Goal: Task Accomplishment & Management: Manage account settings

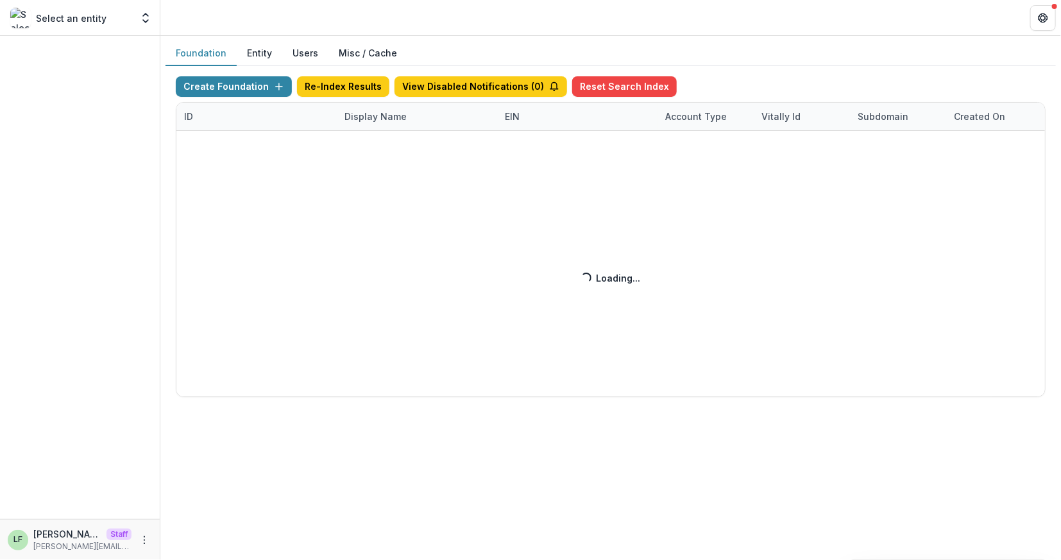
click div "Create Foundation Re-Index Results View Disabled Notifications ( 0 ) Reset Sear…"
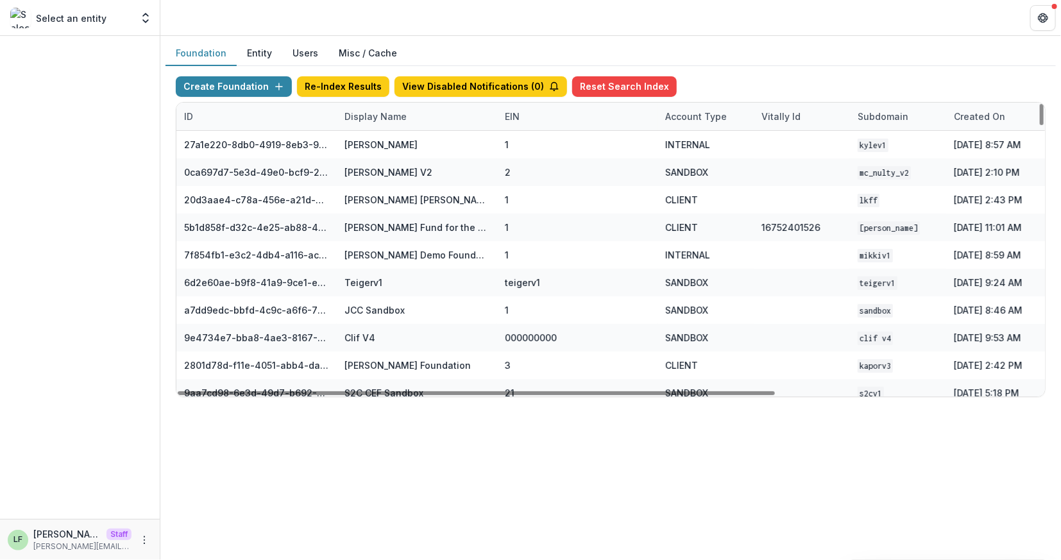
click div "Display Name"
click input
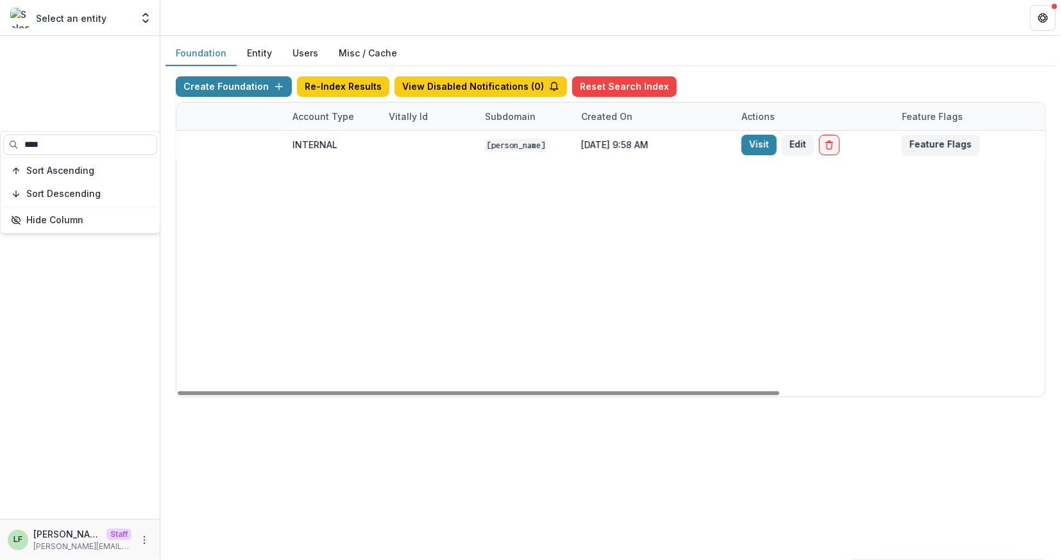
scroll to position [0, 381]
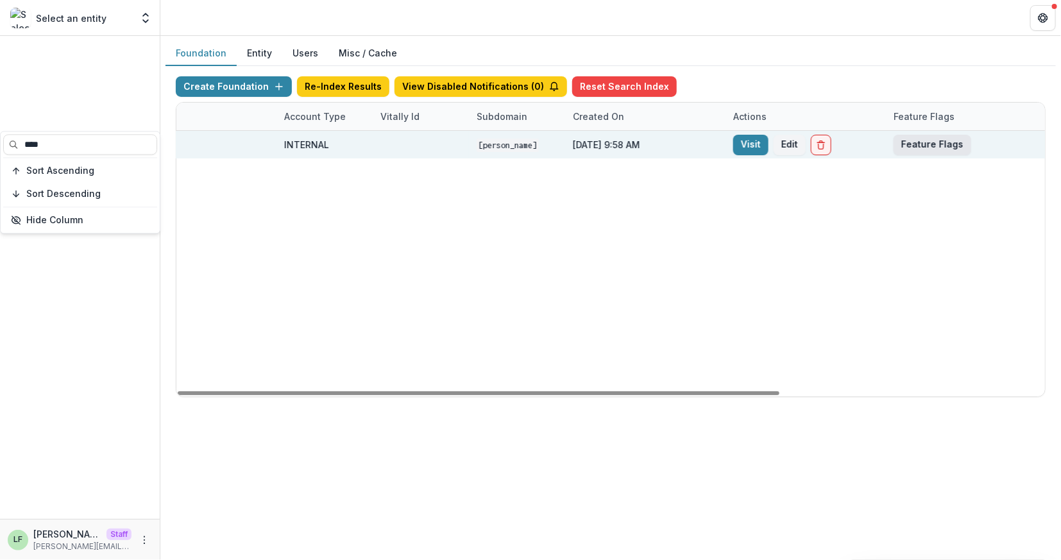
type input "****"
click button "Feature Flags"
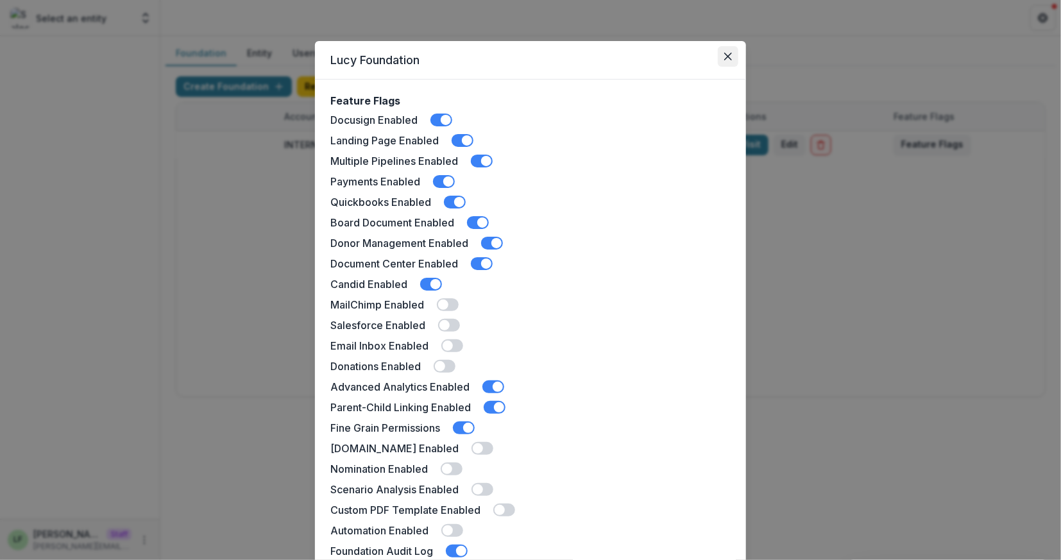
click button "Close"
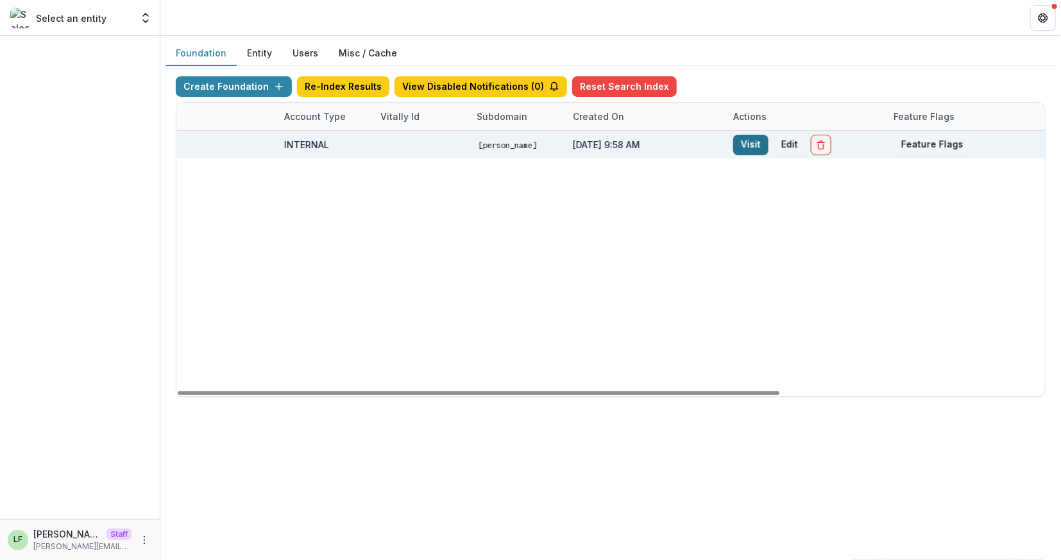
click link "Visit"
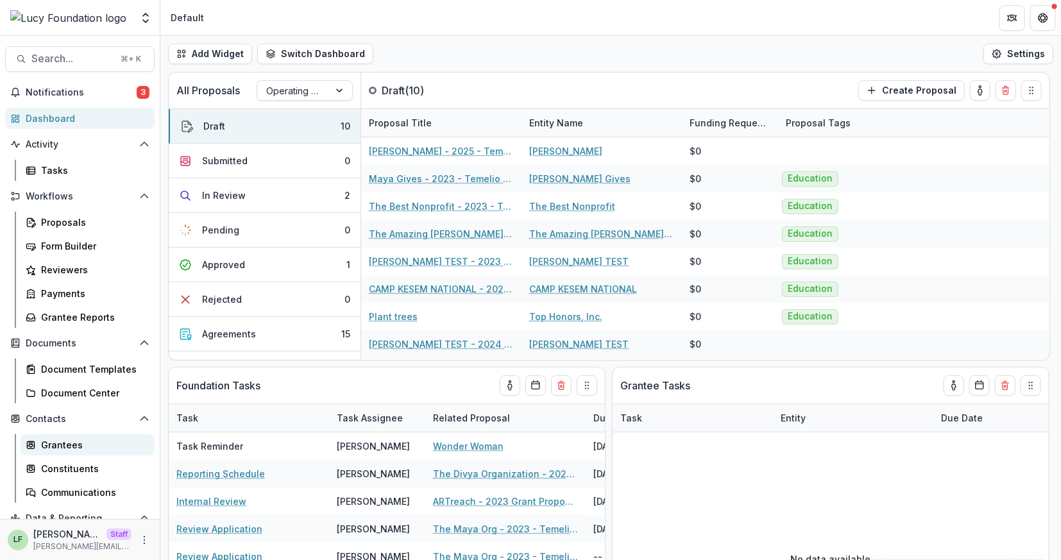
click div "Grantees"
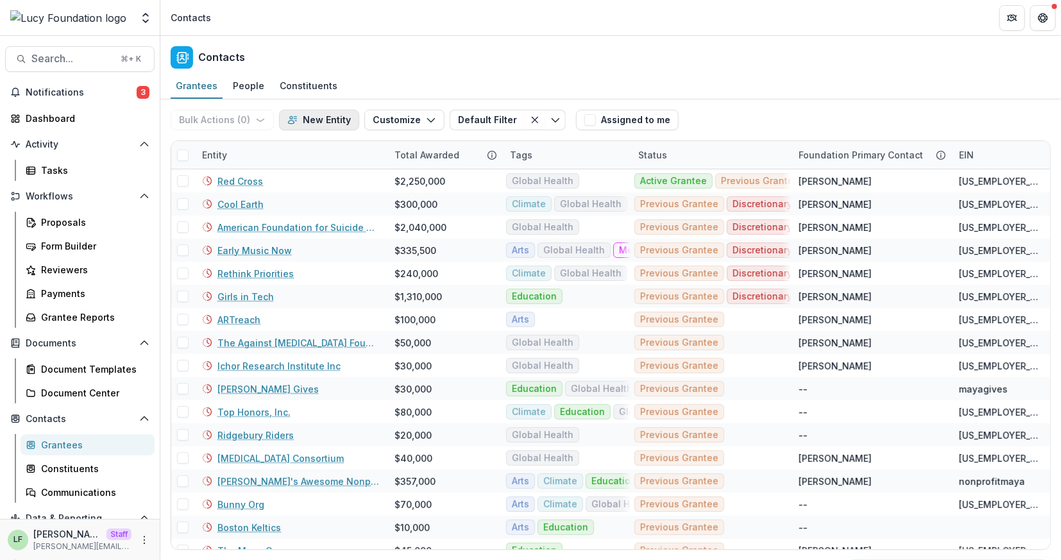
click button "New Entity"
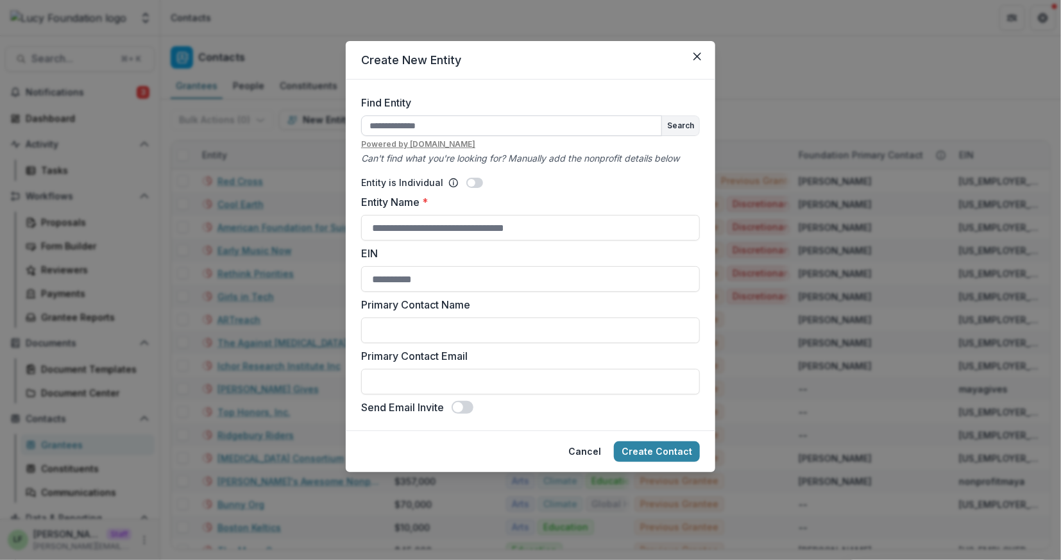
click input "Find Entity"
click button "Search"
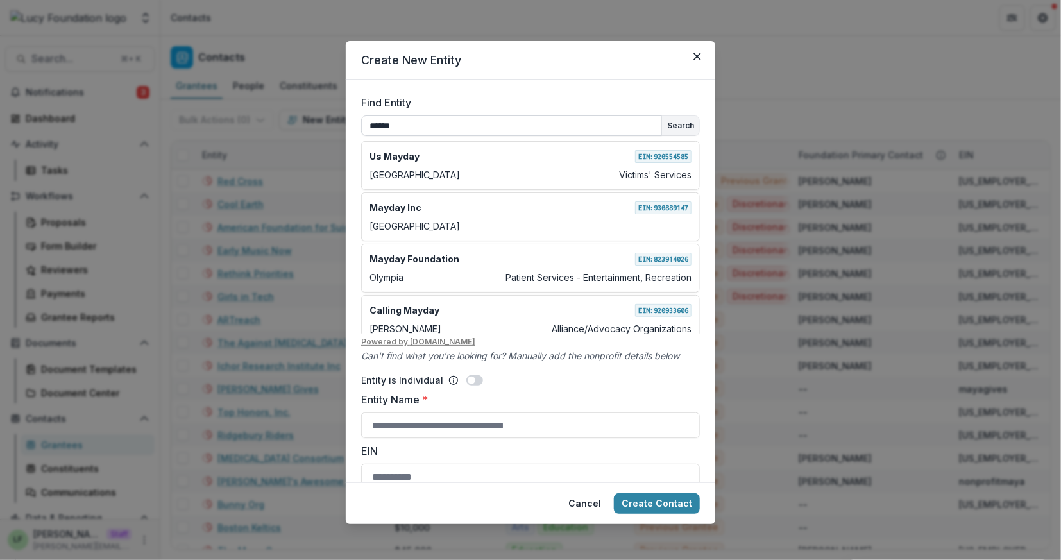
click input "******"
click button "Search"
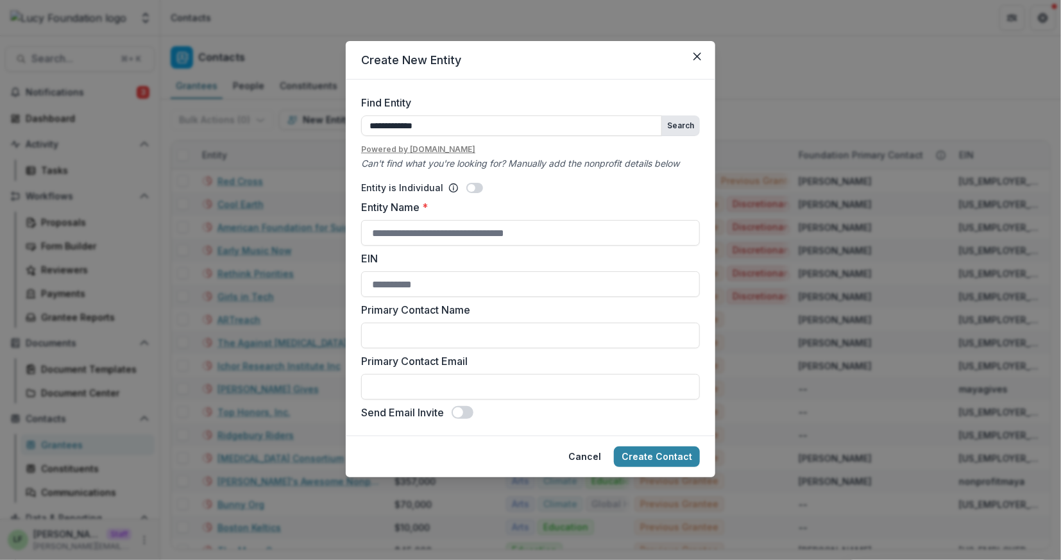
click button "Search"
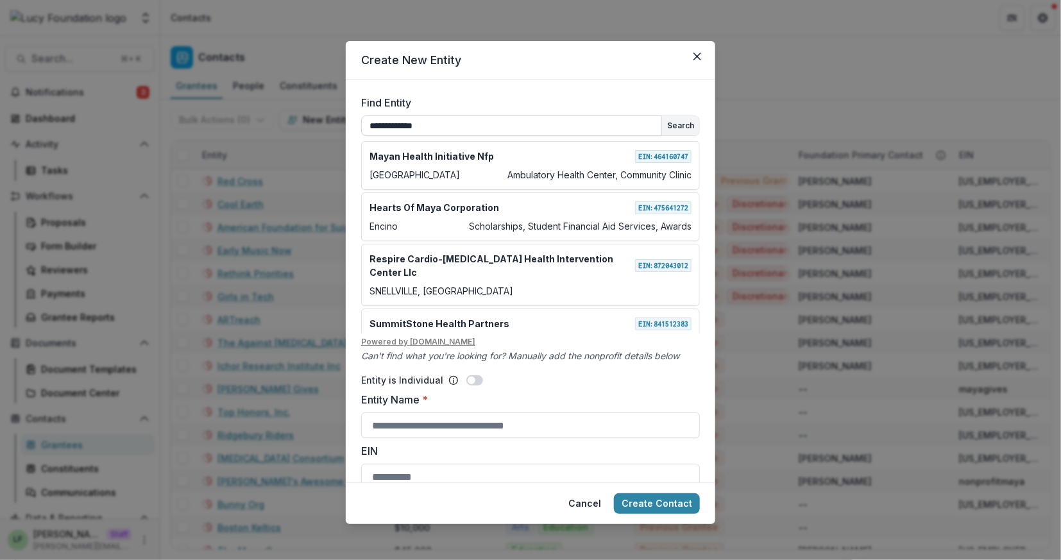
click input "**********"
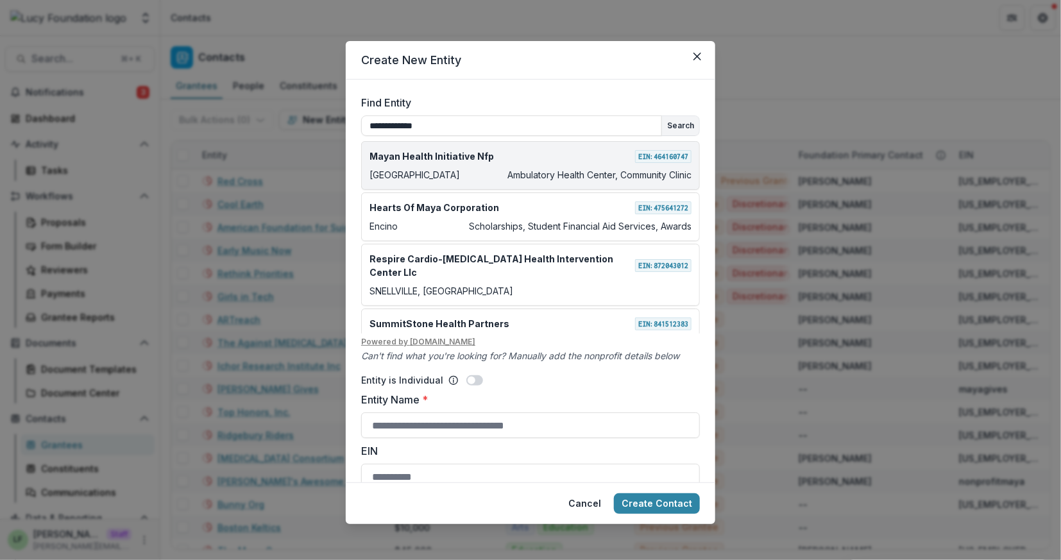
click button "Create Contact"
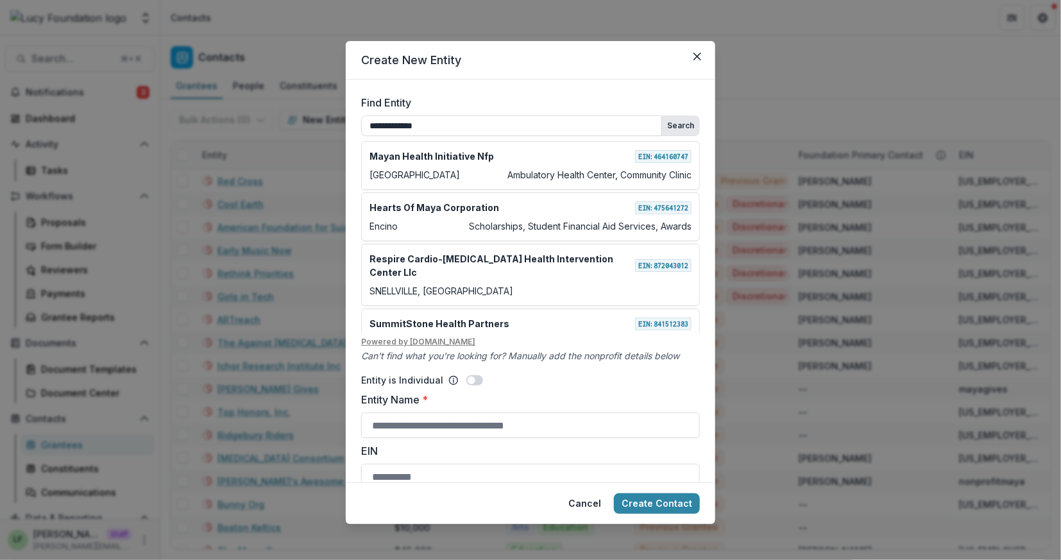
click button "Search"
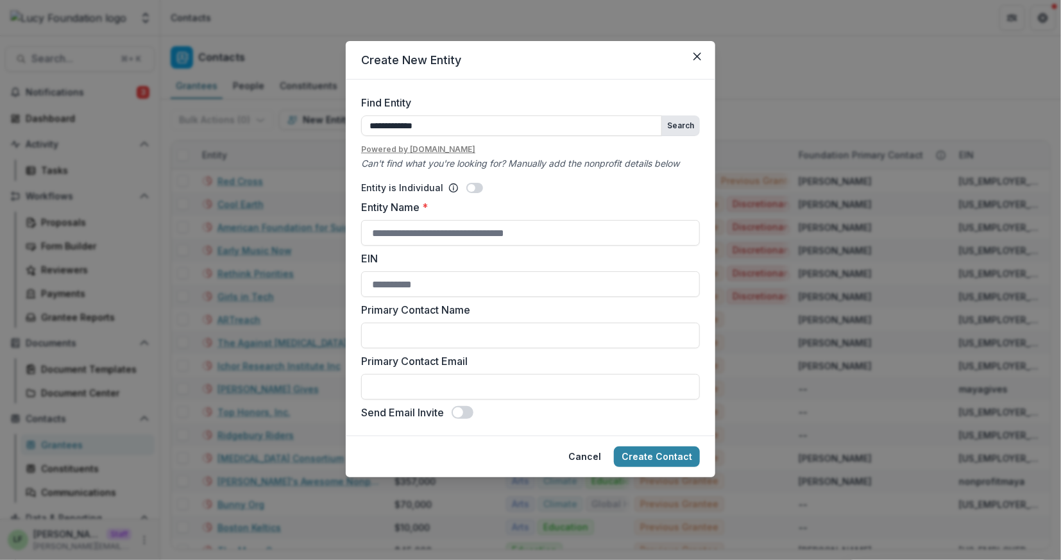
click button "Search"
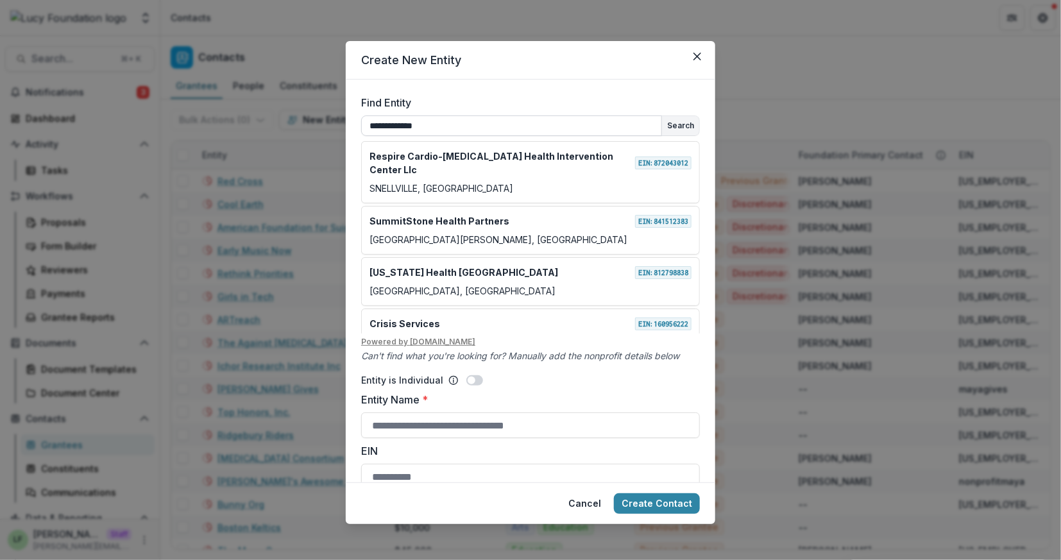
click input "**********"
type input "**********"
click button "Create Contact"
click button "Search"
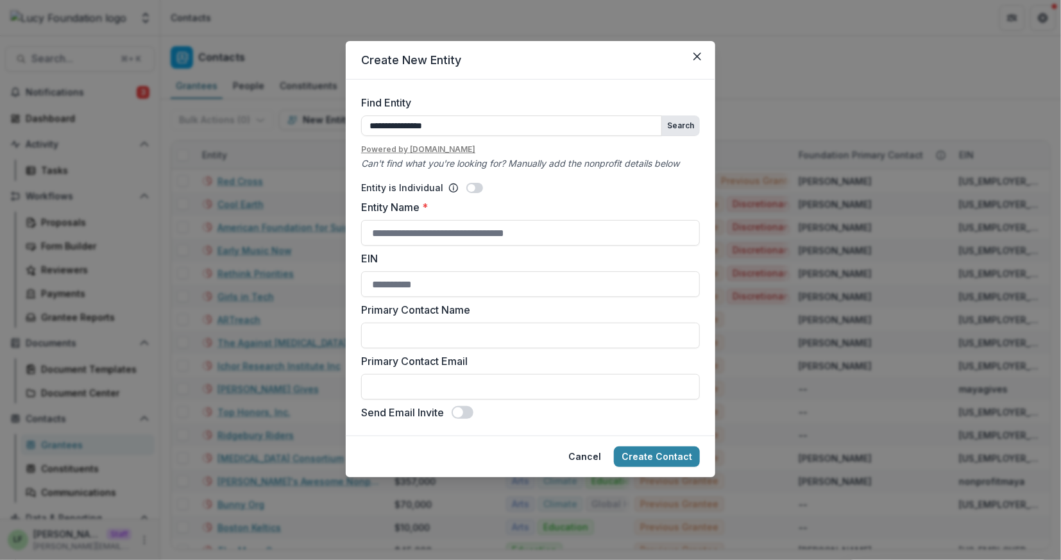
click button "Search"
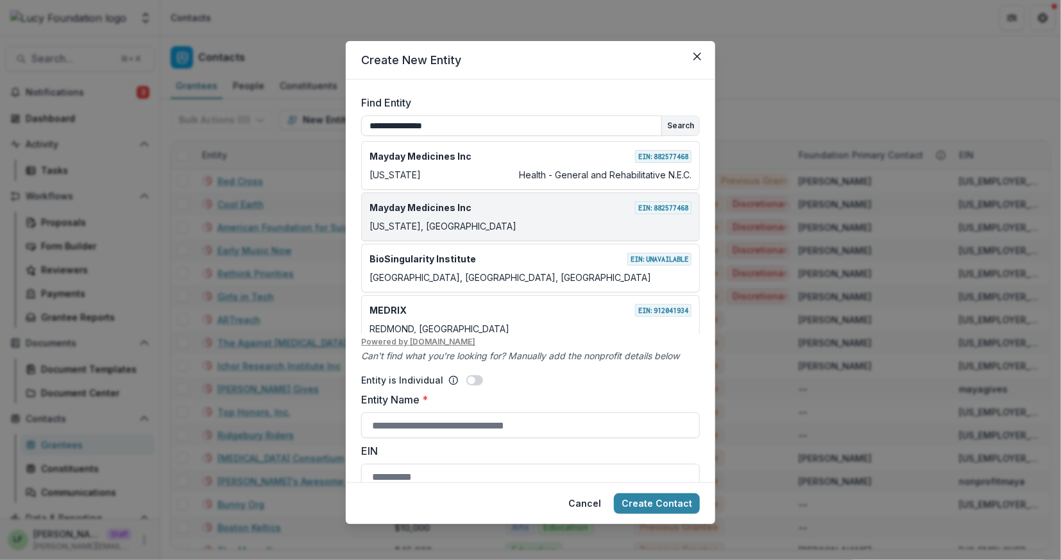
click div "Mayday Medicines Inc EIN: 882577468"
type input "**********"
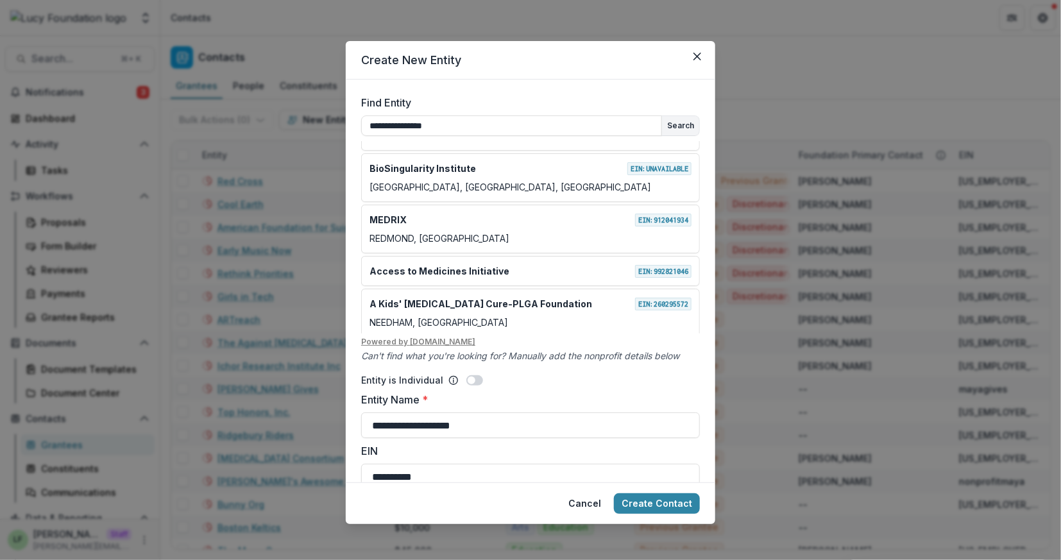
click header "Create New Entity"
click button "Close"
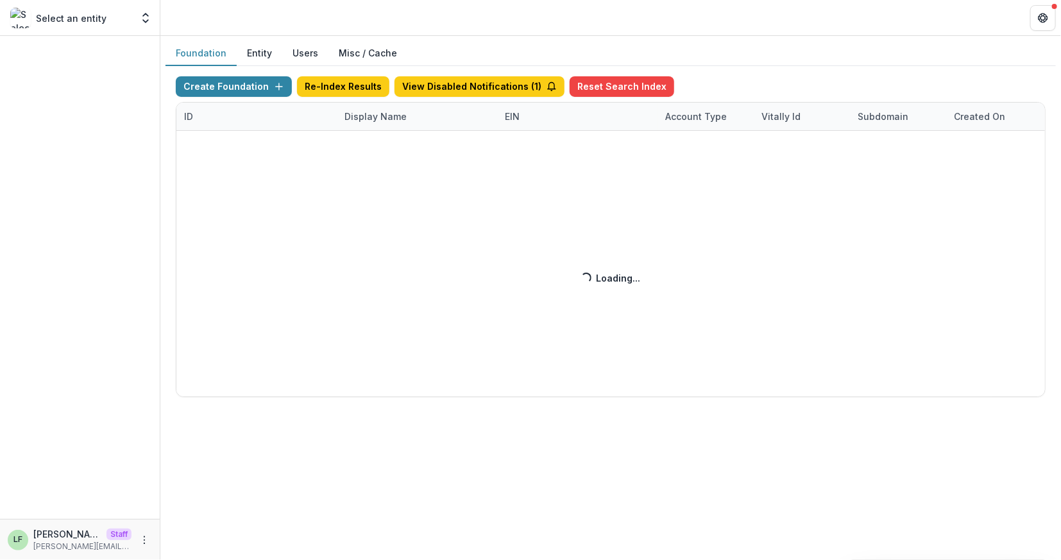
click at [380, 117] on div "Create Foundation Re-Index Results View Disabled Notifications ( 1 ) Reset Sear…" at bounding box center [610, 236] width 869 height 321
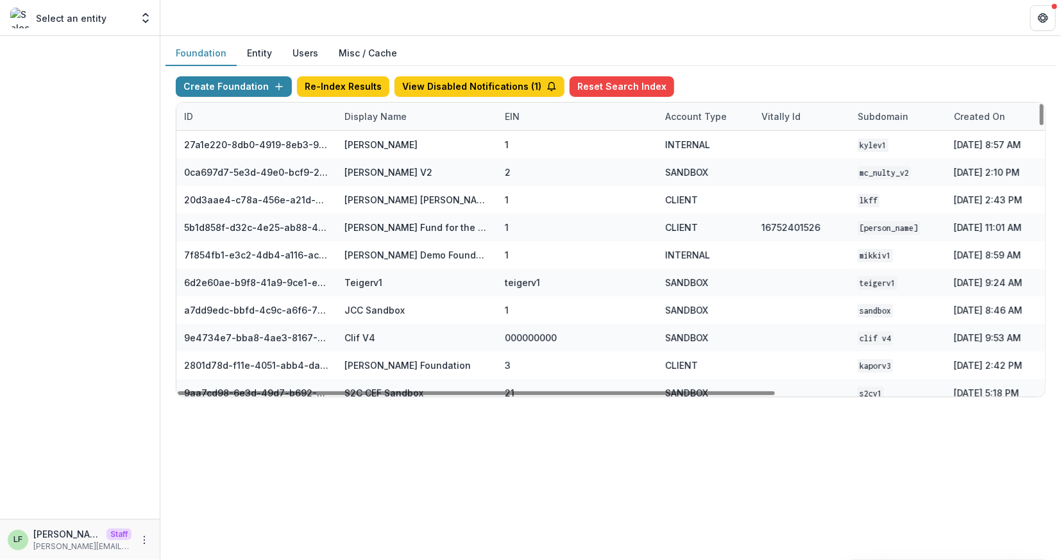
click at [379, 112] on div "Display Name" at bounding box center [376, 116] width 78 height 13
click at [400, 146] on input at bounding box center [416, 144] width 154 height 21
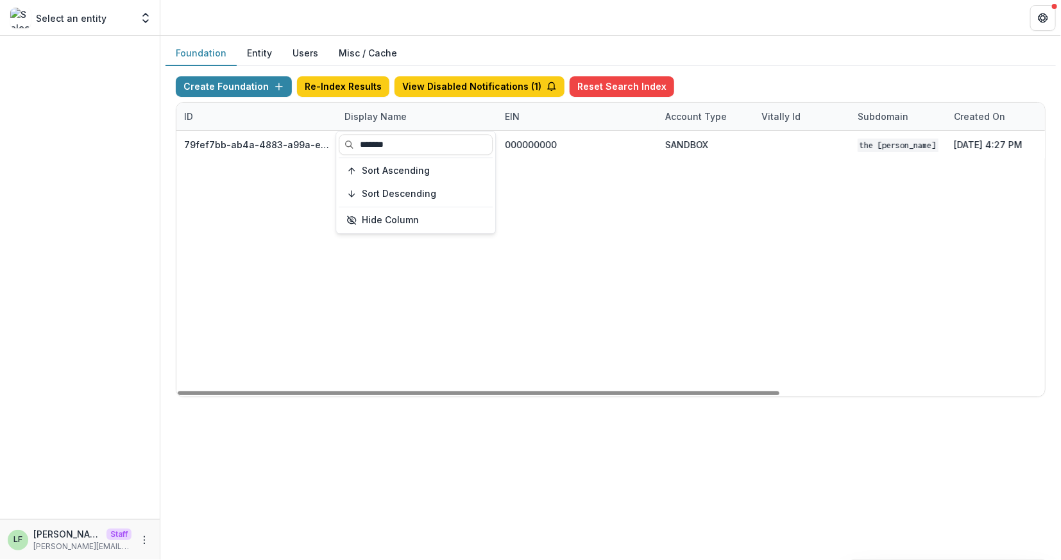
type input "*******"
click at [634, 176] on div "79fef7bb-ab4a-4883-a99a-e2f11936830d The Carol and James Collins Foundation Wor…" at bounding box center [801, 263] width 1250 height 265
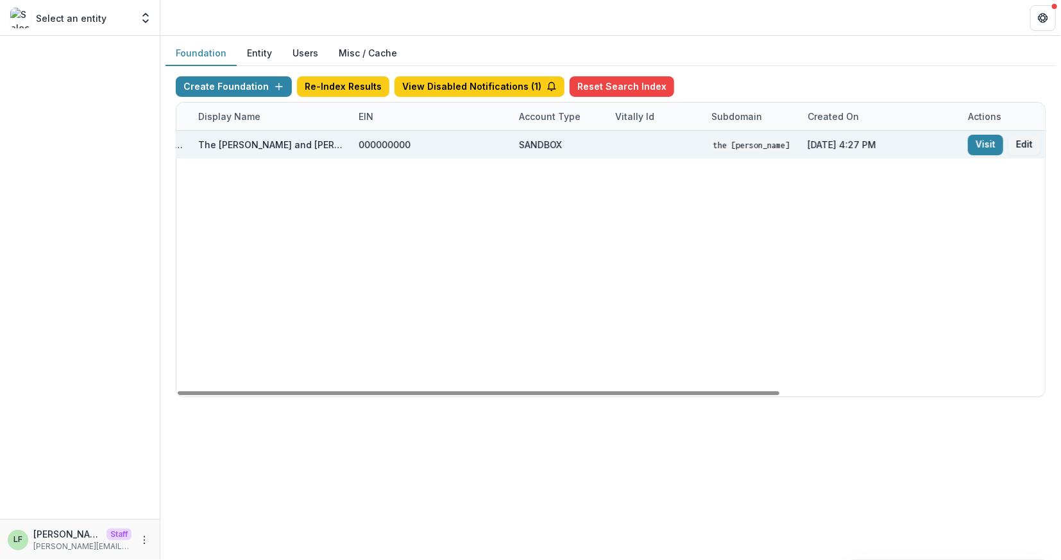
scroll to position [0, 381]
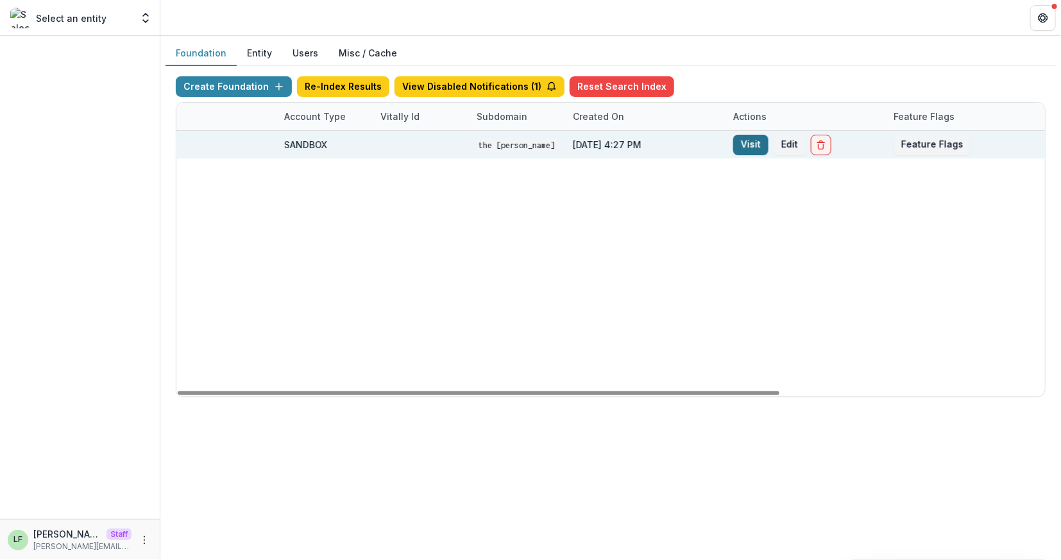
click at [743, 141] on link "Visit" at bounding box center [750, 145] width 35 height 21
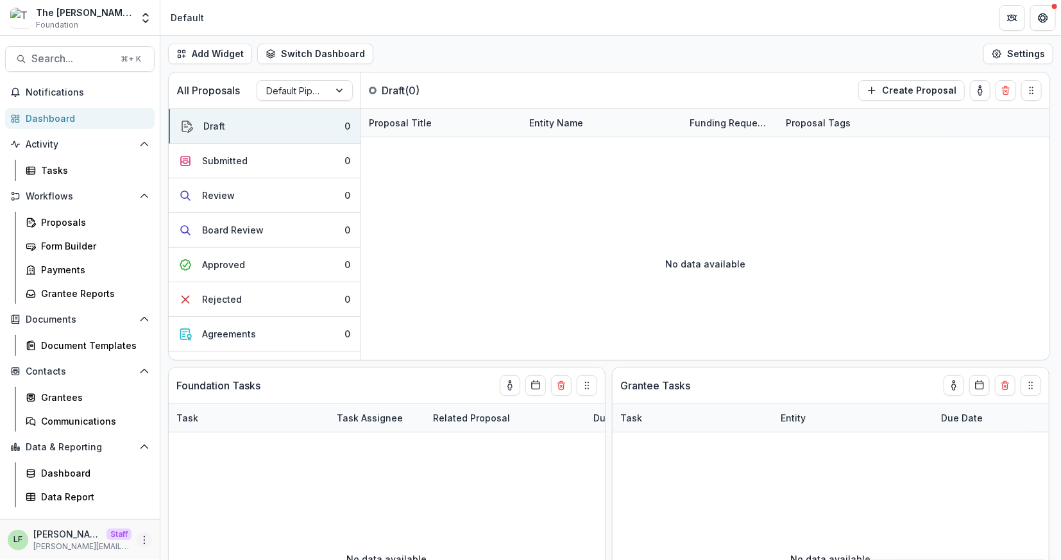
click at [140, 535] on icon "More" at bounding box center [144, 540] width 10 height 10
click at [201, 511] on link "User Settings" at bounding box center [229, 512] width 137 height 21
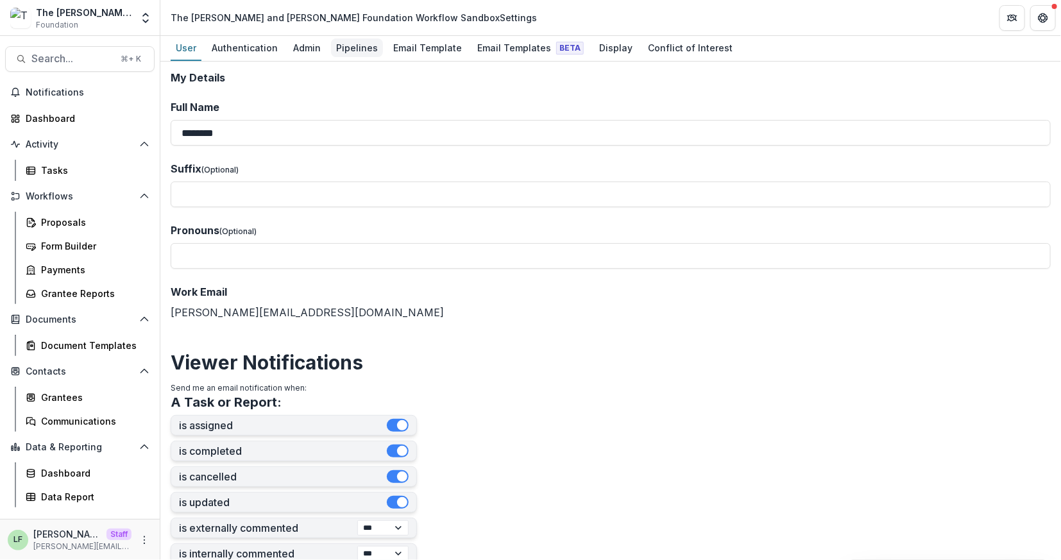
click at [338, 52] on div "Pipelines" at bounding box center [357, 47] width 52 height 19
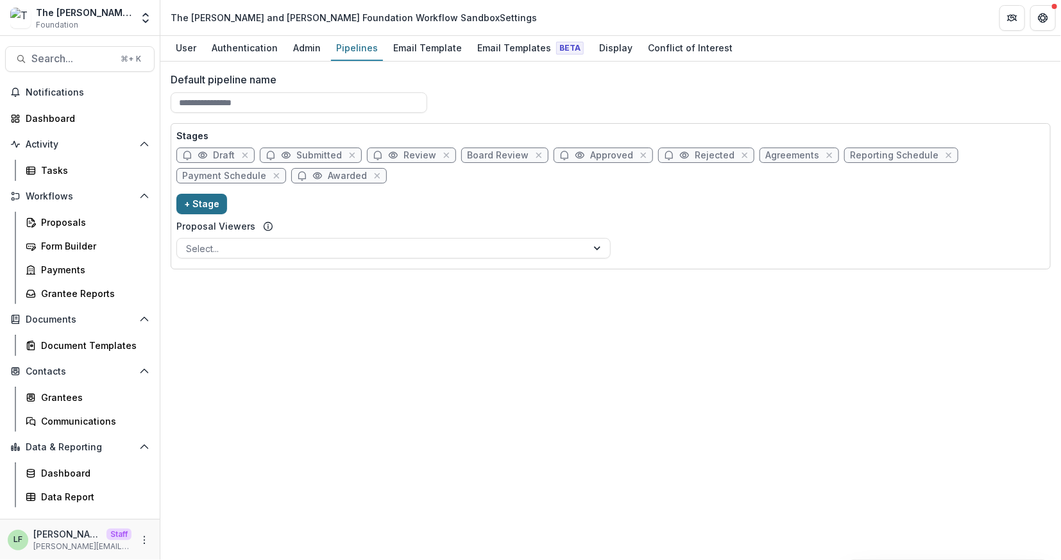
click at [212, 207] on button "+ Stage" at bounding box center [201, 204] width 51 height 21
select select "*****"
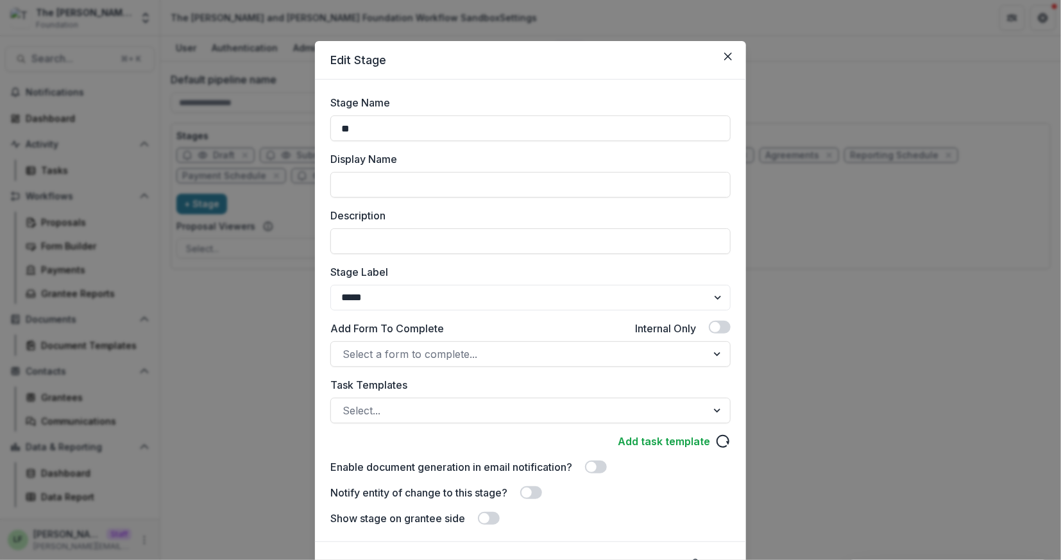
type input "*"
type input "*********"
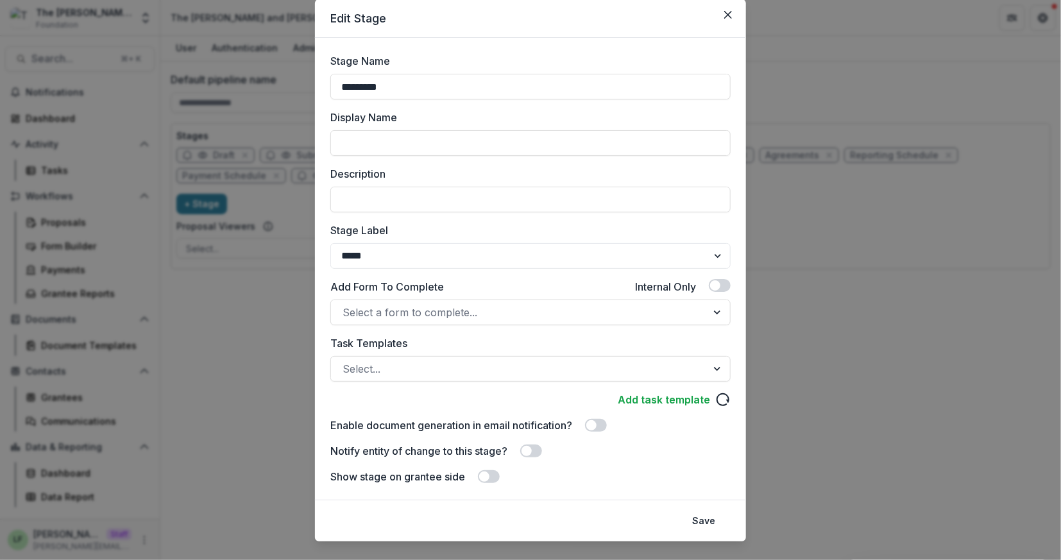
scroll to position [45, 0]
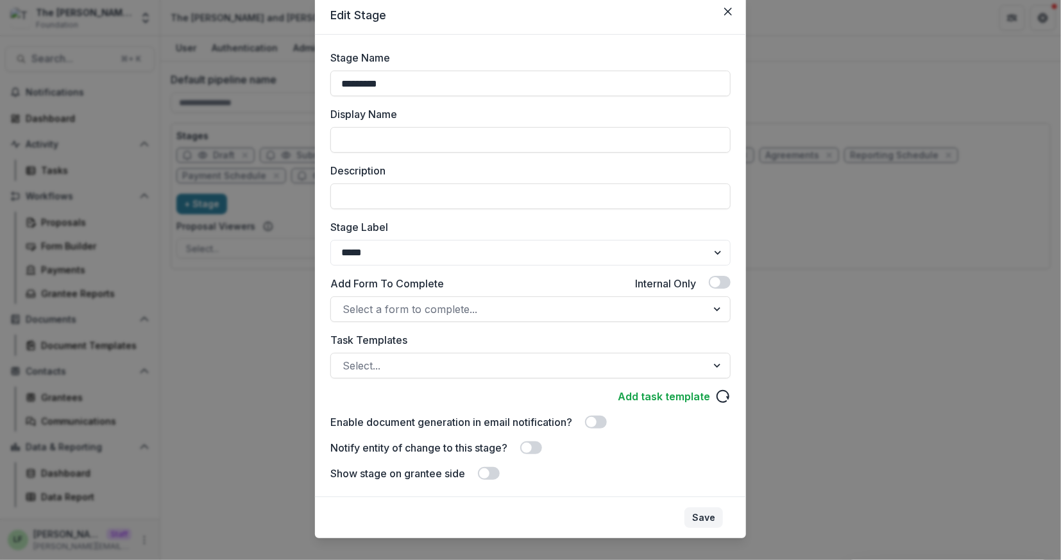
click at [695, 512] on button "Save" at bounding box center [703, 517] width 38 height 21
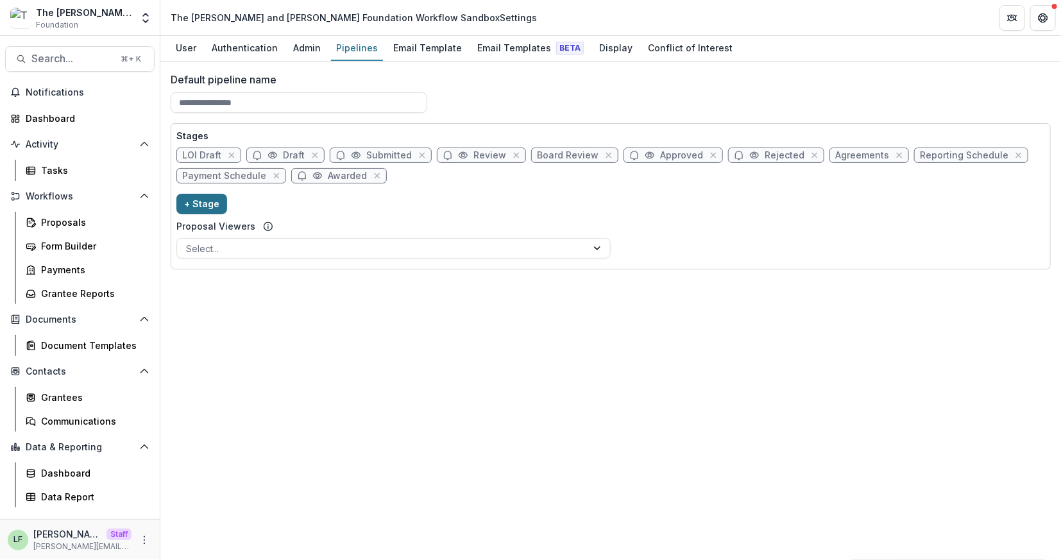
click at [190, 212] on button "+ Stage" at bounding box center [201, 204] width 51 height 21
select select "*****"
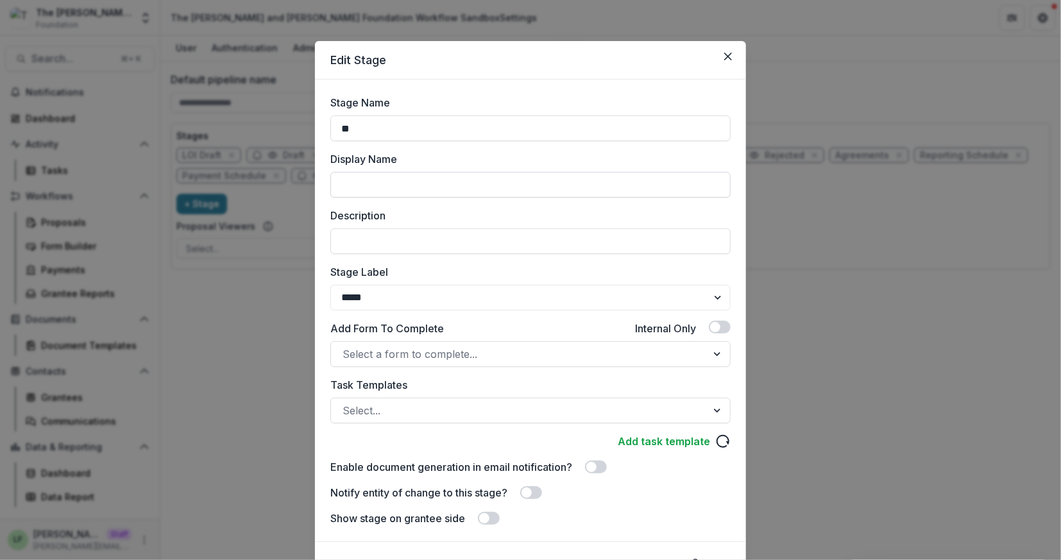
type input "**********"
click at [433, 290] on select "******* ***** ********* ****** ******* ******** ******** ******* ********* ****…" at bounding box center [530, 298] width 400 height 26
select select "*********"
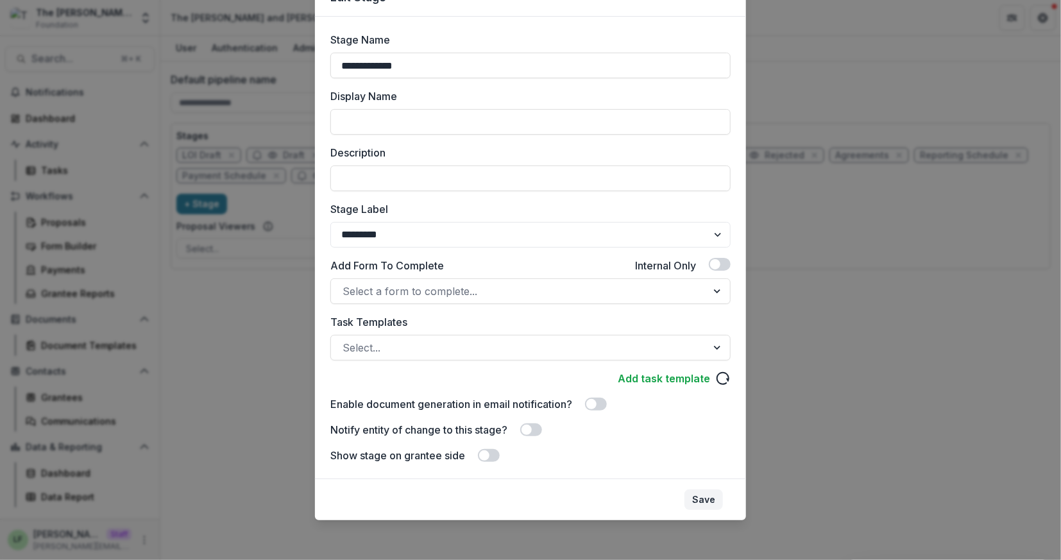
click at [698, 499] on button "Save" at bounding box center [703, 499] width 38 height 21
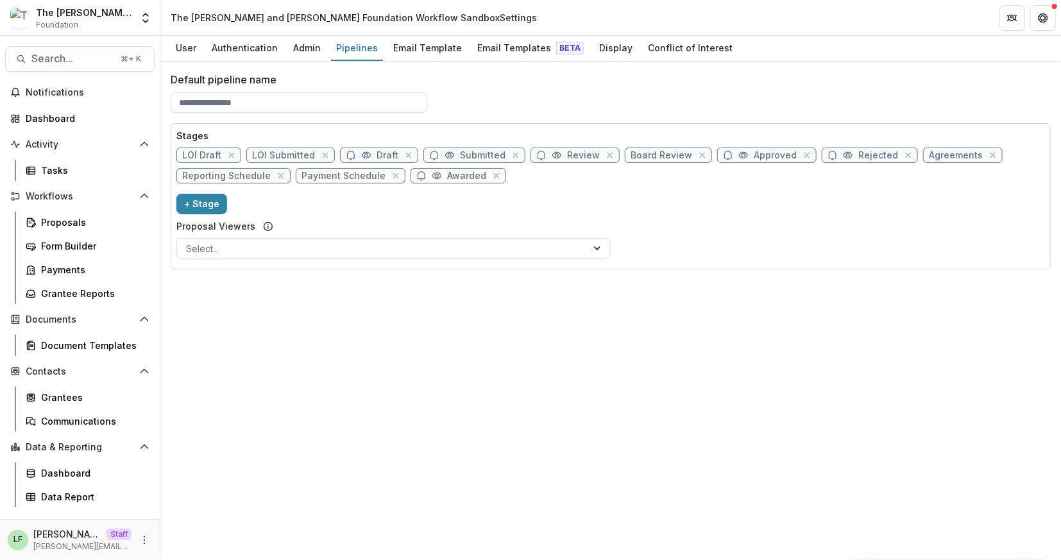
click at [362, 152] on icon at bounding box center [366, 155] width 8 height 6
click at [364, 152] on icon at bounding box center [366, 155] width 10 height 10
click at [377, 156] on span "Draft" at bounding box center [387, 155] width 22 height 11
select select "*****"
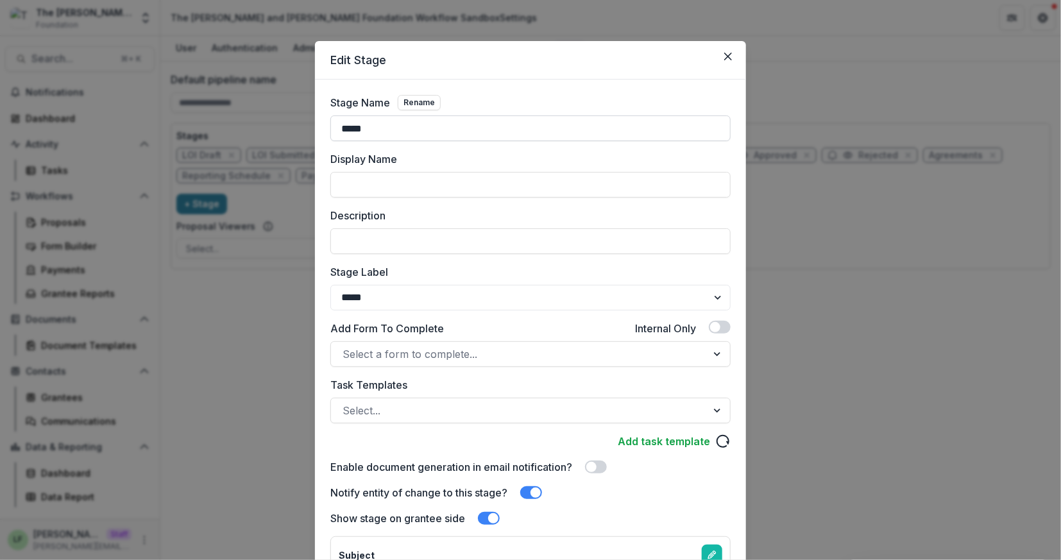
click at [339, 131] on input "*****" at bounding box center [530, 128] width 400 height 26
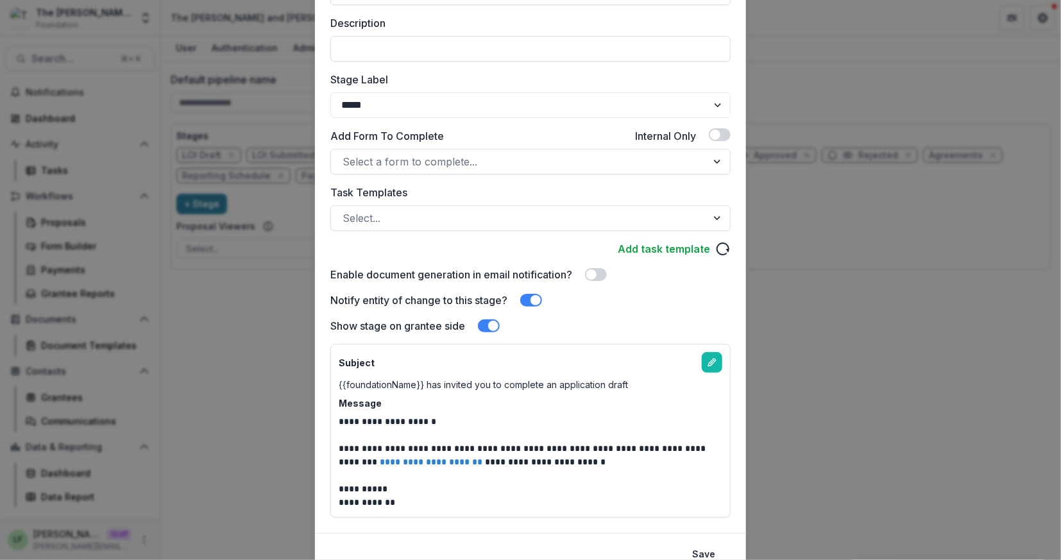
scroll to position [246, 0]
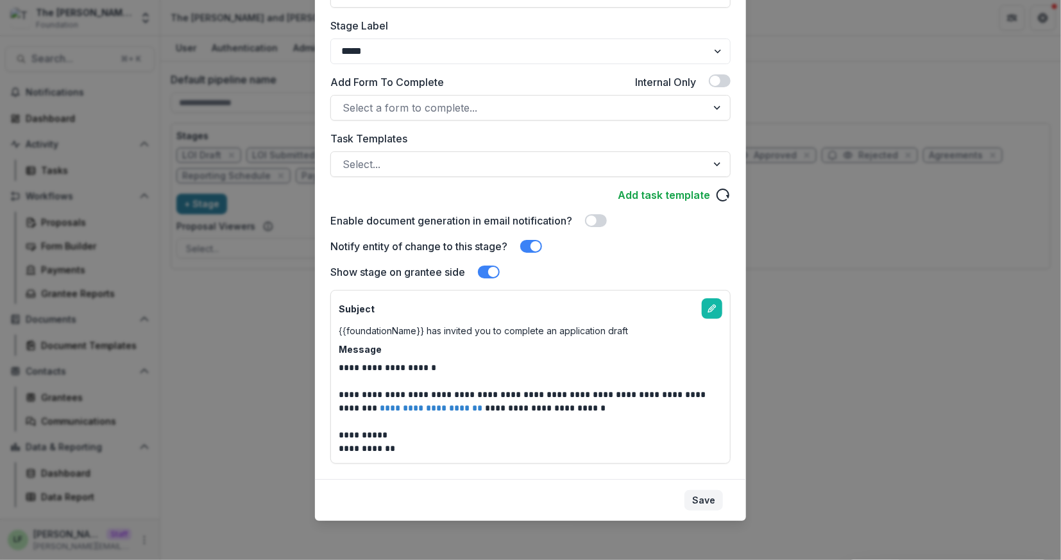
type input "**********"
click at [704, 505] on button "Save" at bounding box center [703, 500] width 38 height 21
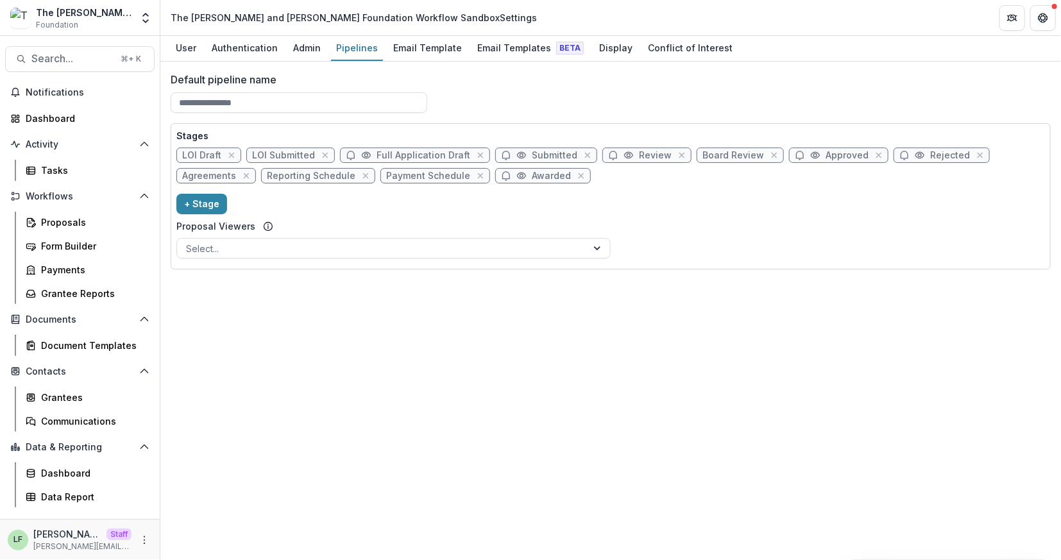
click at [532, 154] on span "Submitted" at bounding box center [555, 155] width 46 height 11
select select "*********"
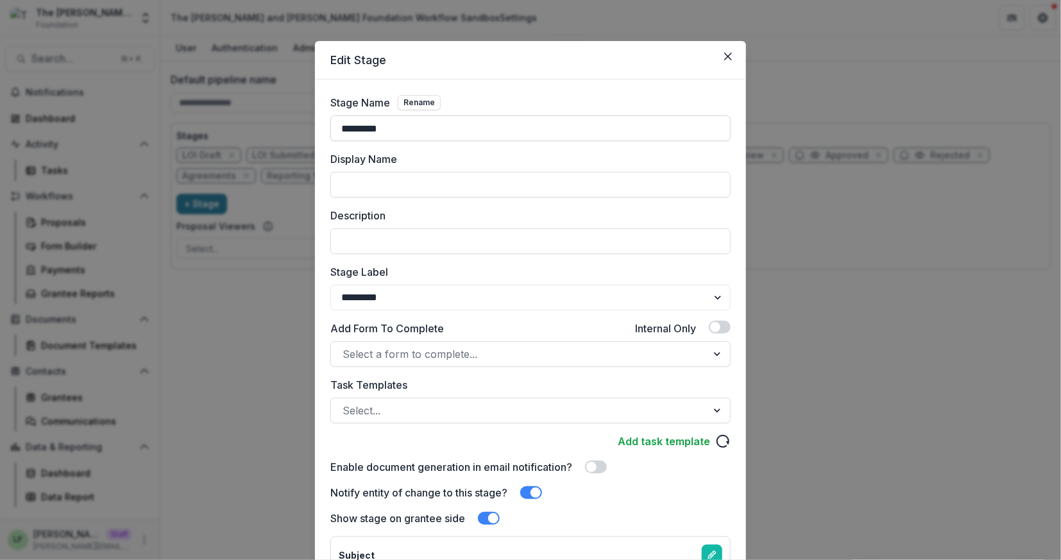
click at [337, 128] on input "*********" at bounding box center [530, 128] width 400 height 26
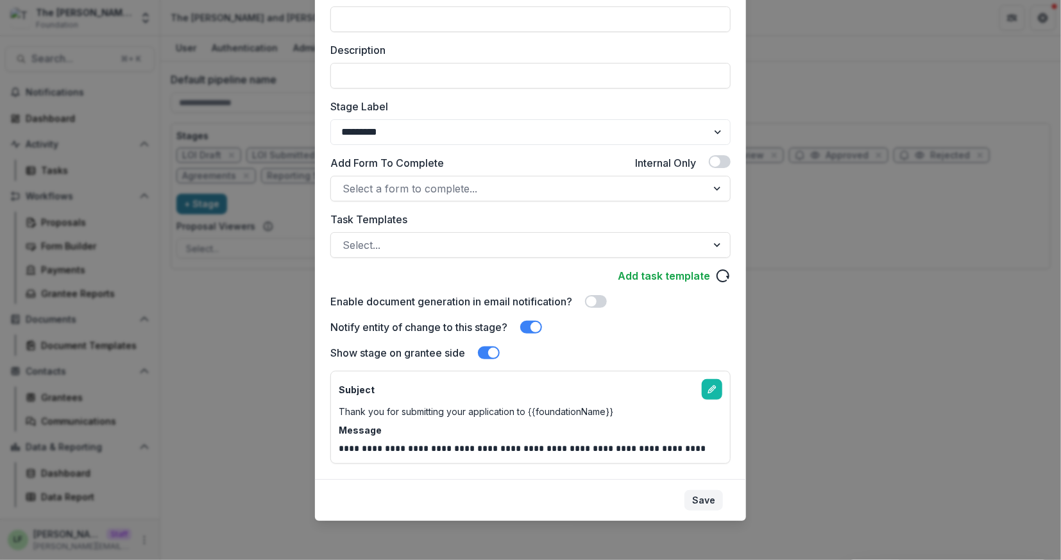
type input "**********"
click at [708, 500] on button "Save" at bounding box center [703, 500] width 38 height 21
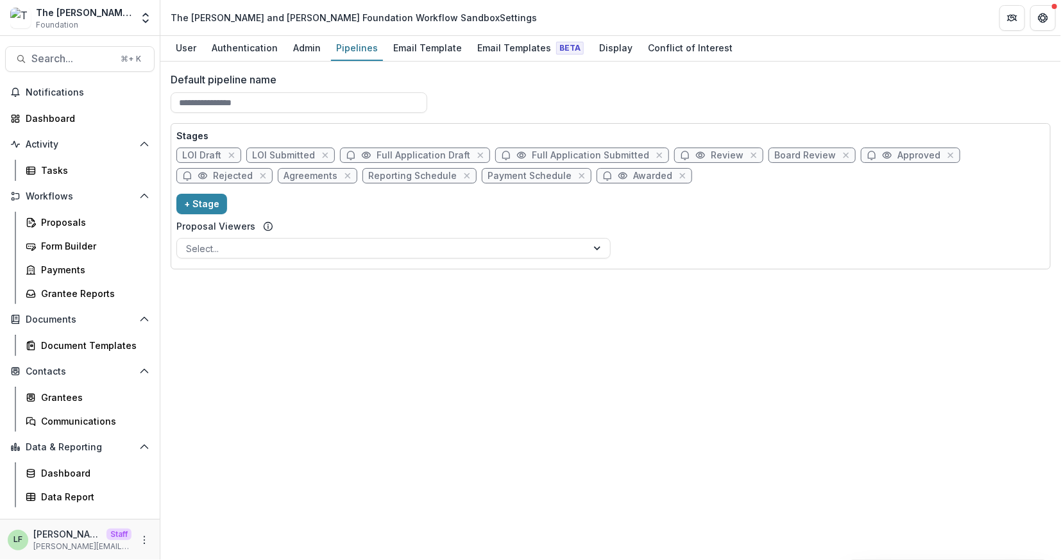
click at [201, 189] on div "Stages LOI Draft LOI Submitted Full Application Draft Full Application Submitte…" at bounding box center [610, 196] width 868 height 135
click at [201, 199] on button "+ Stage" at bounding box center [201, 204] width 51 height 21
select select "*****"
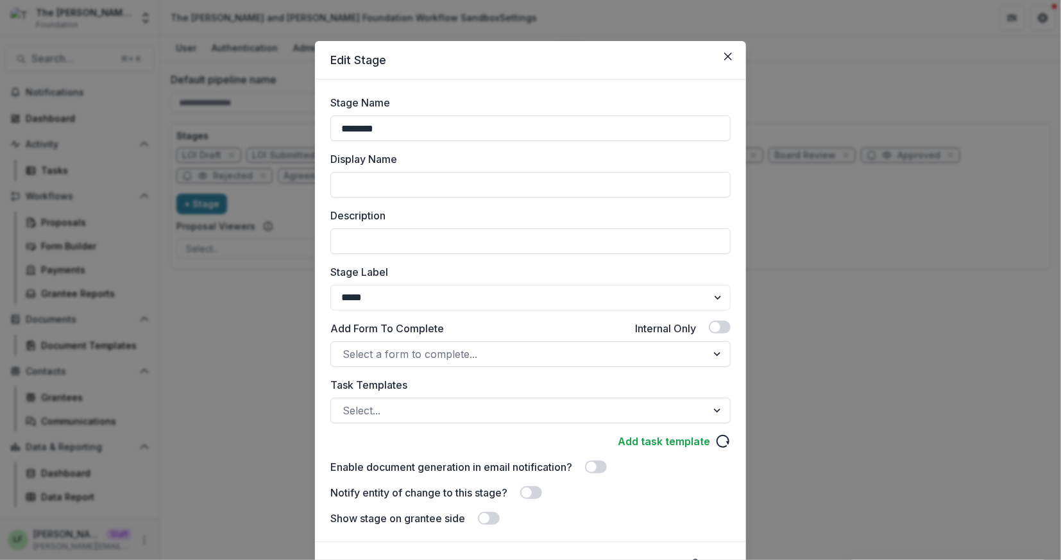
drag, startPoint x: 369, startPoint y: 134, endPoint x: 301, endPoint y: 125, distance: 69.2
click at [301, 125] on div "Edit Stage Stage Name ******** Display Name Description Stage Label ******* ***…" at bounding box center [530, 280] width 1061 height 560
type input "**********"
click at [557, 298] on select "******* ***** ********* ****** ******* ******** ******** ******* ********* ****…" at bounding box center [530, 298] width 400 height 26
select select "******"
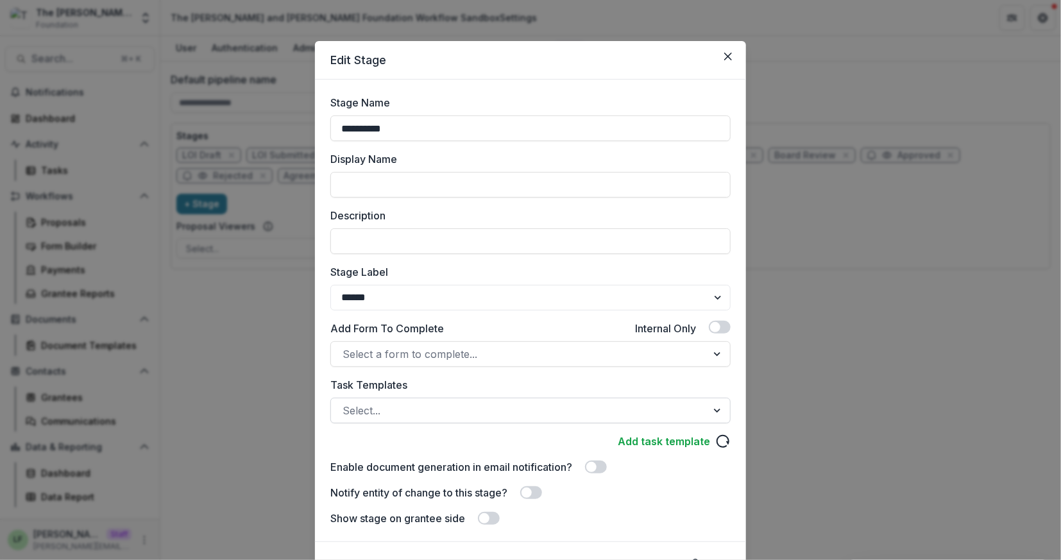
scroll to position [63, 0]
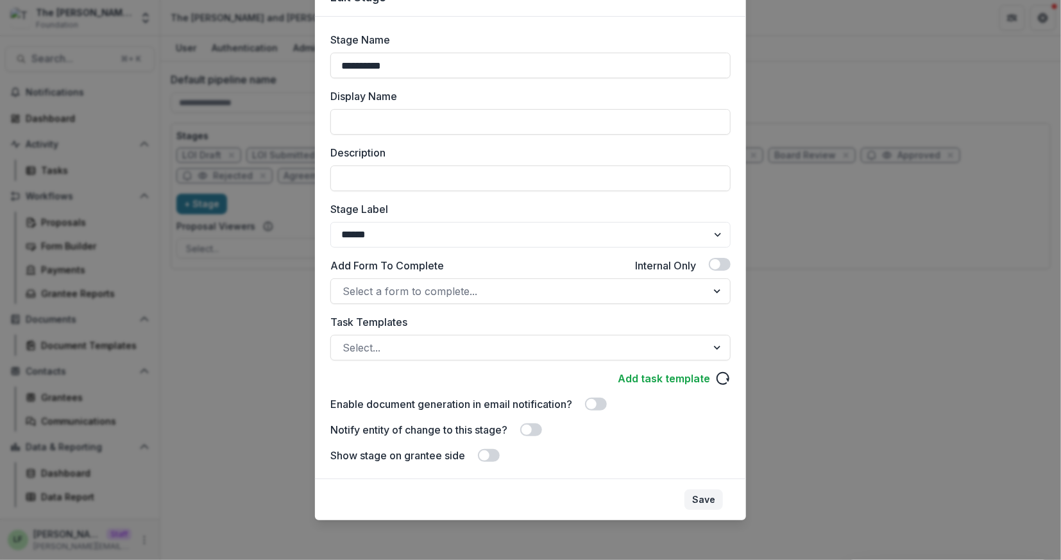
click at [706, 502] on button "Save" at bounding box center [703, 499] width 38 height 21
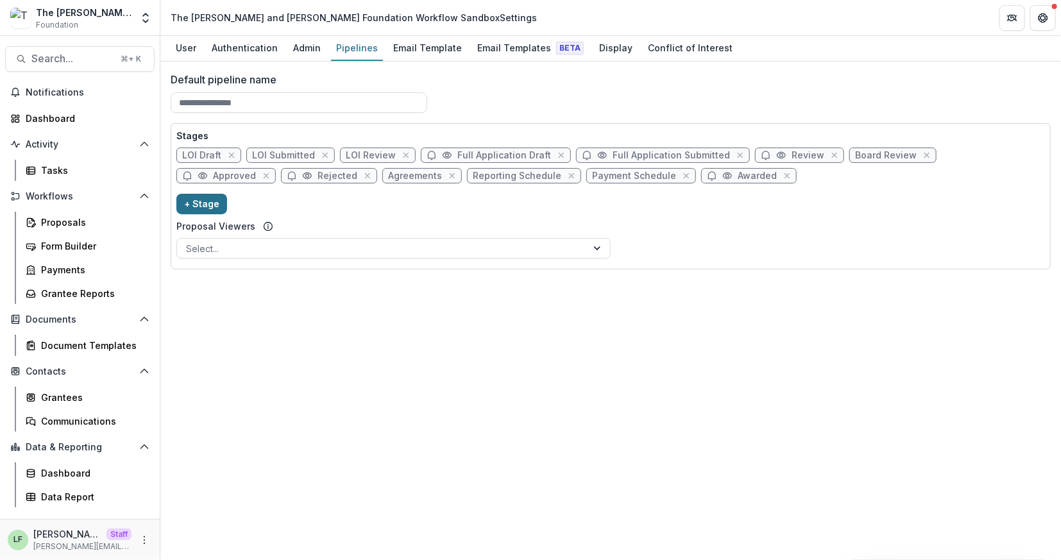
click at [196, 207] on button "+ Stage" at bounding box center [201, 204] width 51 height 21
select select "*****"
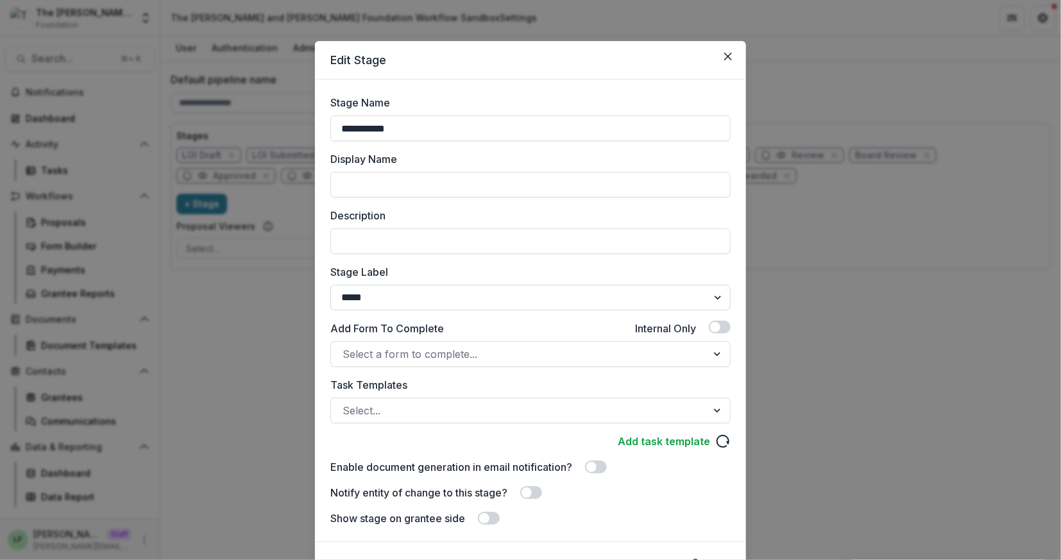
type input "**********"
click at [406, 297] on select "******* ***** ********* ****** ******* ******** ******** ******* ********* ****…" at bounding box center [530, 298] width 400 height 26
select select "******"
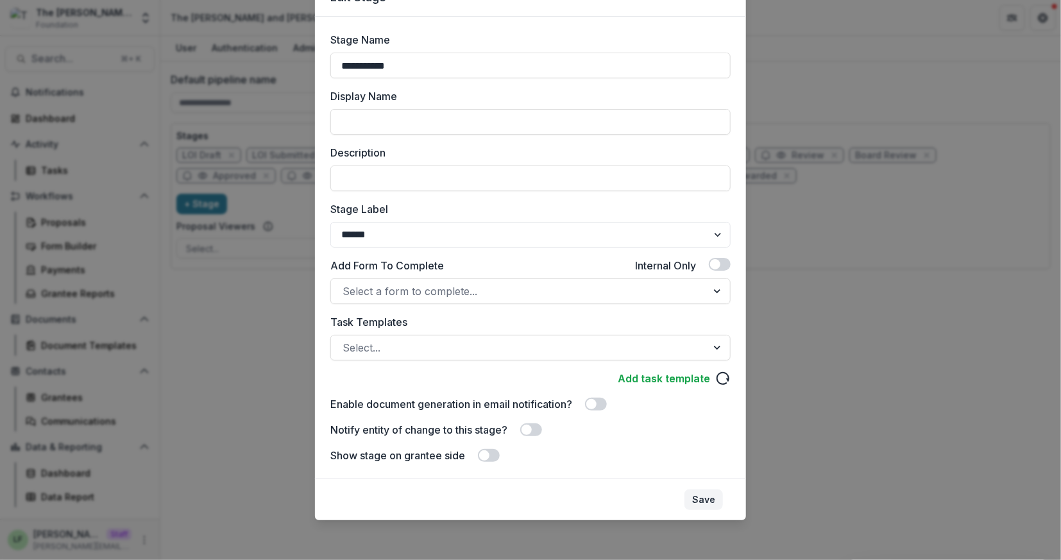
click at [699, 501] on button "Save" at bounding box center [703, 499] width 38 height 21
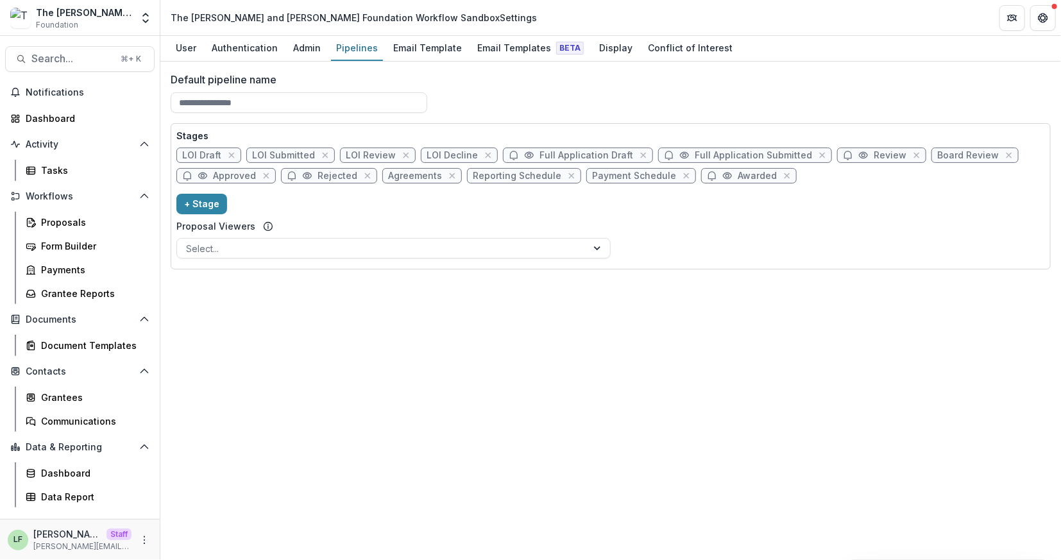
click at [340, 174] on span "Rejected" at bounding box center [337, 176] width 40 height 11
select select "******"
click at [340, 174] on input "Display Name" at bounding box center [530, 185] width 400 height 26
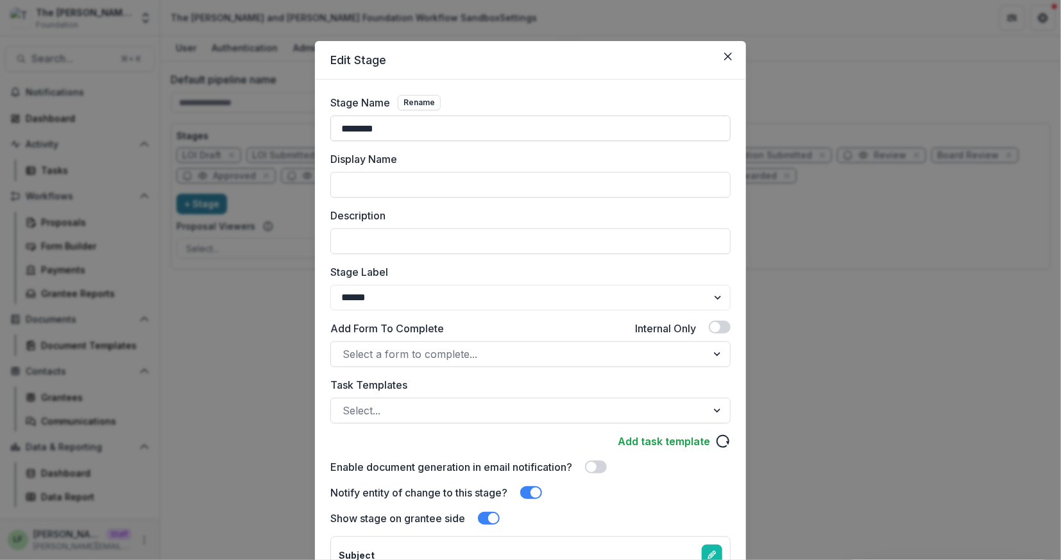
click at [350, 131] on input "********" at bounding box center [530, 128] width 400 height 26
click at [349, 131] on input "********" at bounding box center [530, 128] width 400 height 26
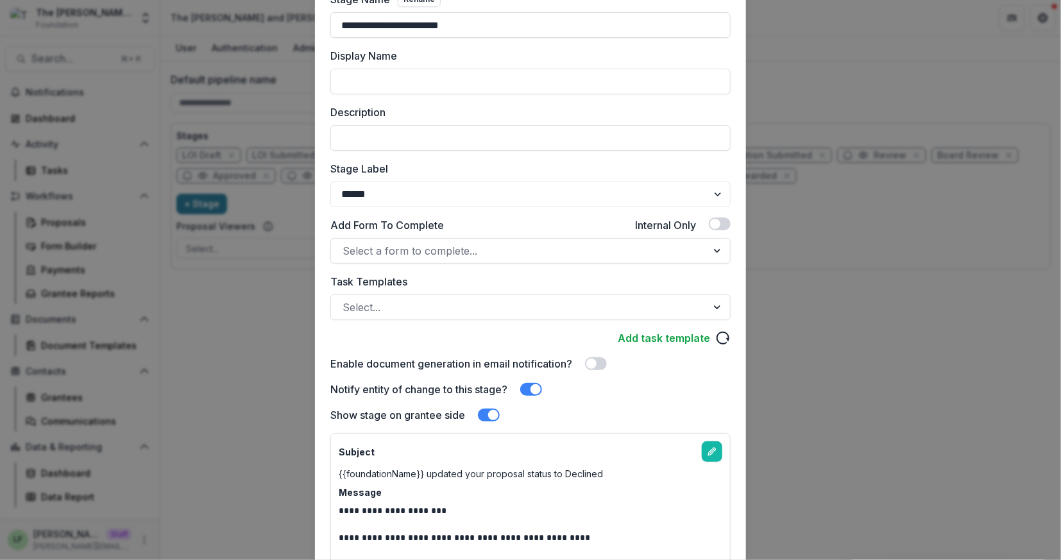
scroll to position [219, 0]
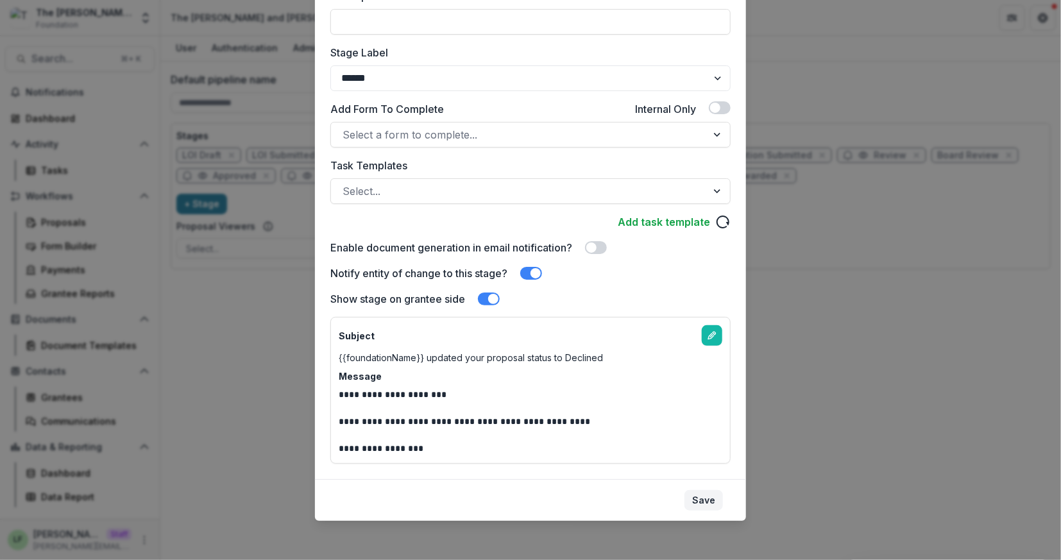
type input "**********"
click at [700, 506] on button "Save" at bounding box center [703, 500] width 38 height 21
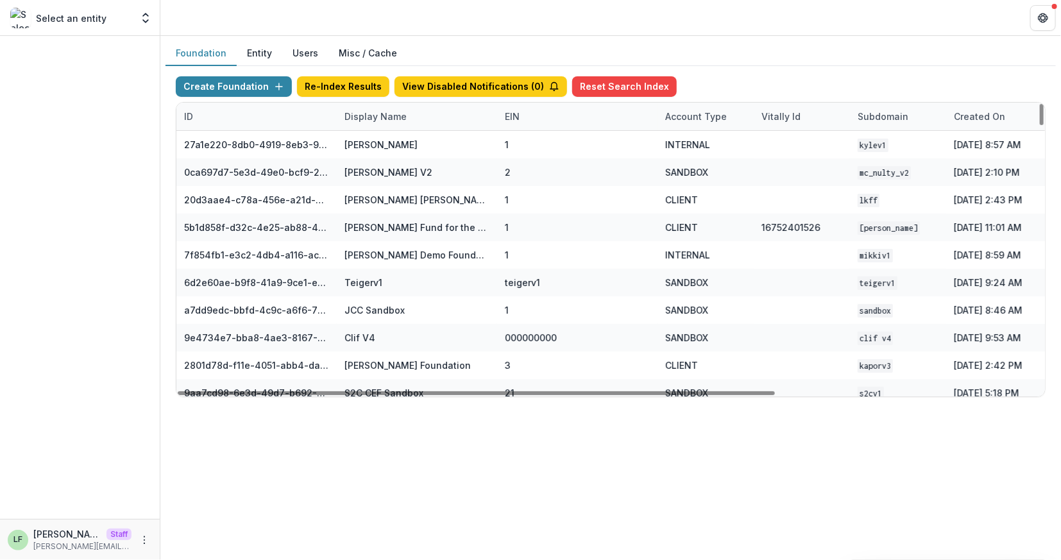
click at [371, 122] on div "Display Name" at bounding box center [417, 117] width 160 height 28
click at [368, 141] on input at bounding box center [416, 144] width 154 height 21
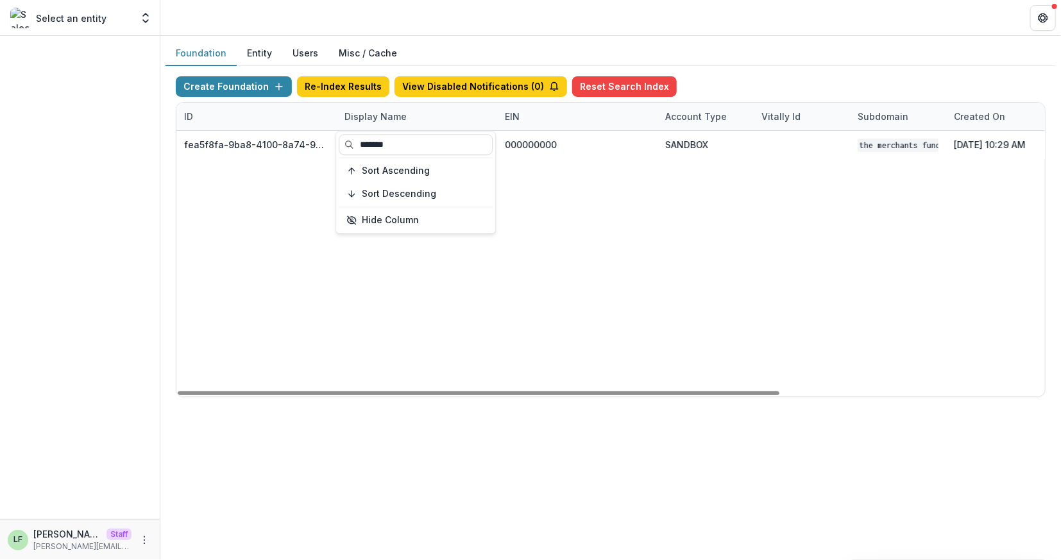
type input "*******"
click at [732, 223] on div "fea5f8fa-9ba8-4100-8a74-965e974c29f6 The Merchants Fund 000000000 SANDBOX The M…" at bounding box center [801, 263] width 1250 height 265
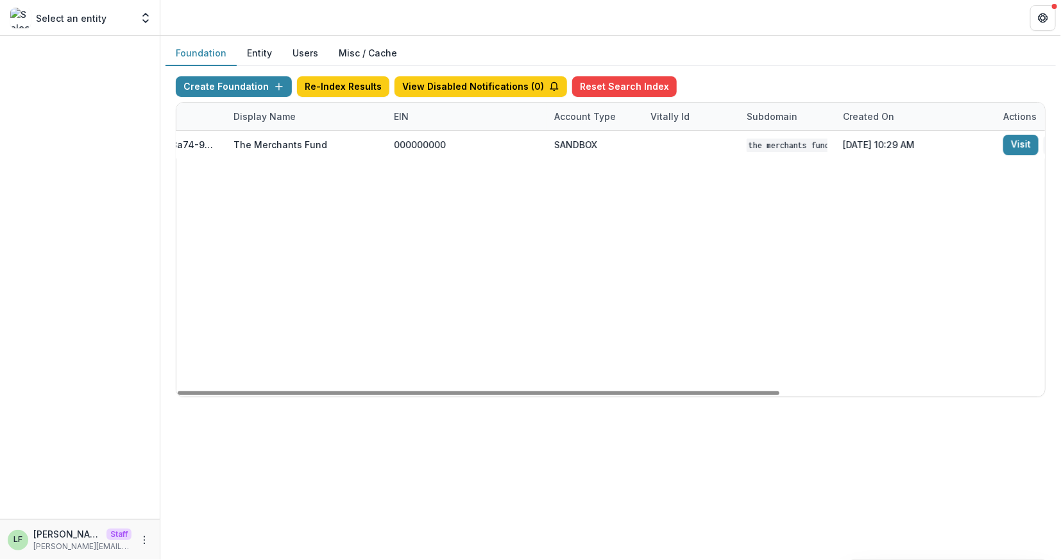
scroll to position [0, 136]
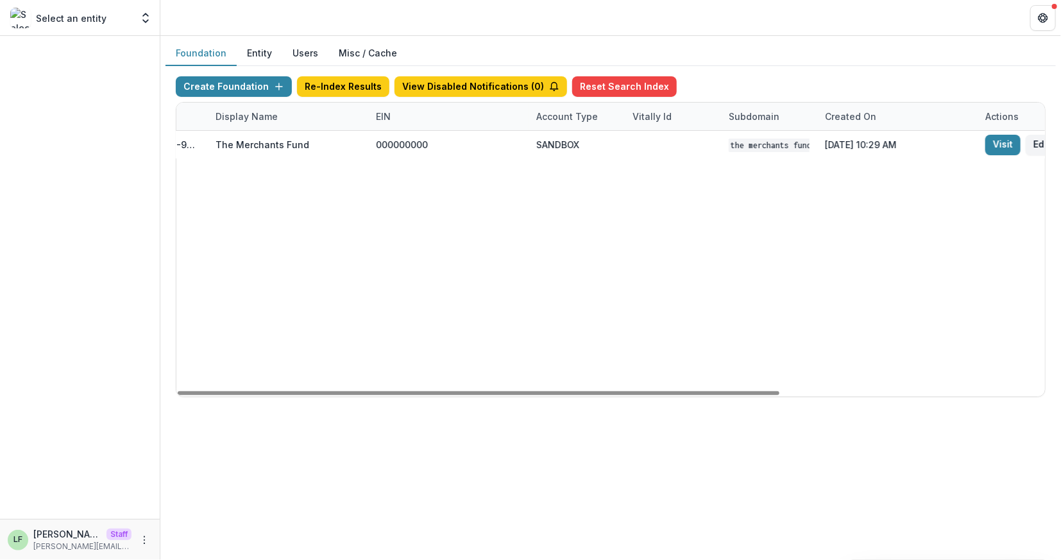
drag, startPoint x: 731, startPoint y: 391, endPoint x: 905, endPoint y: 276, distance: 208.8
click at [779, 391] on div at bounding box center [478, 393] width 601 height 4
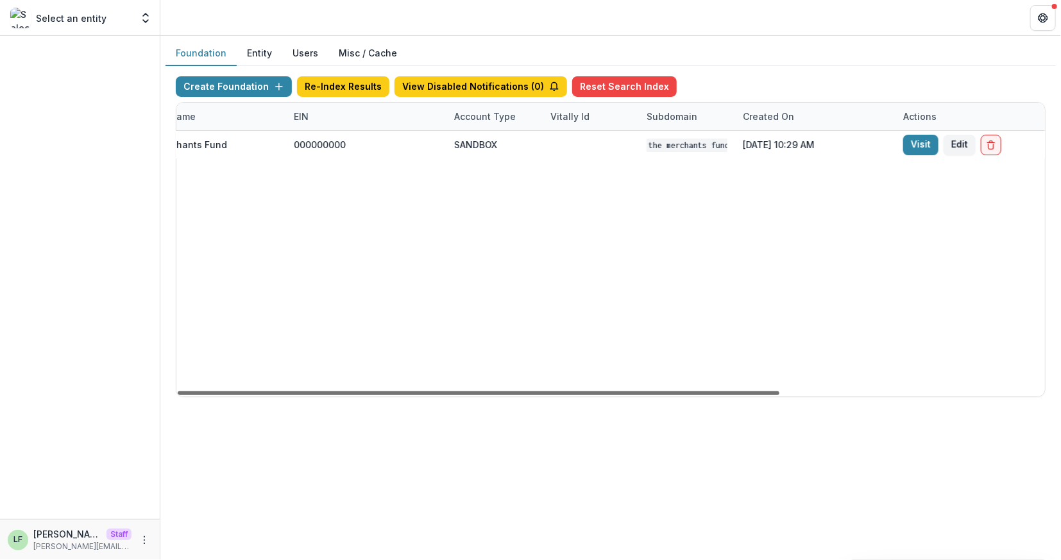
scroll to position [0, 212]
drag, startPoint x: 865, startPoint y: 392, endPoint x: 916, endPoint y: 392, distance: 51.3
click at [779, 392] on div at bounding box center [478, 393] width 601 height 4
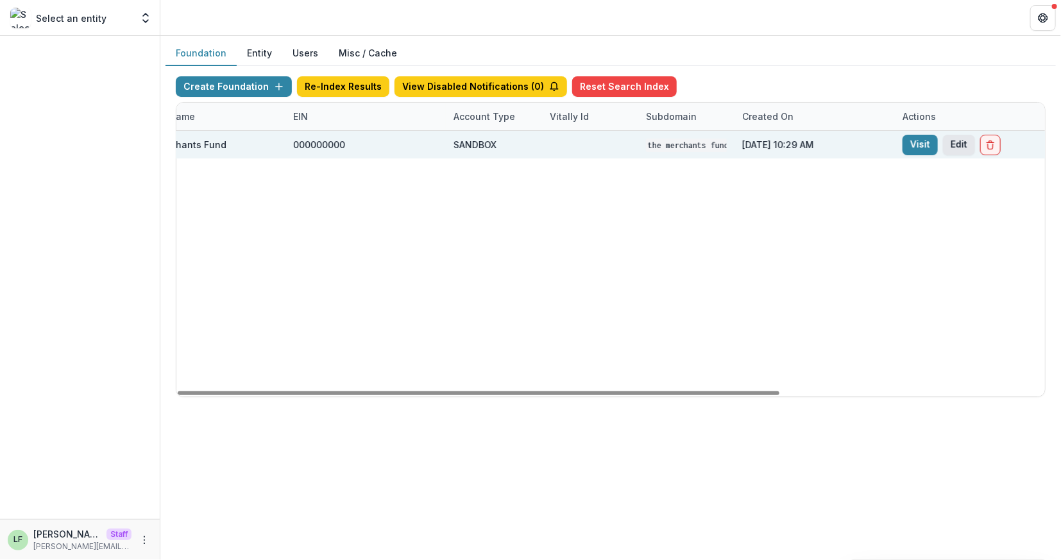
click at [950, 147] on button "Edit" at bounding box center [959, 145] width 32 height 21
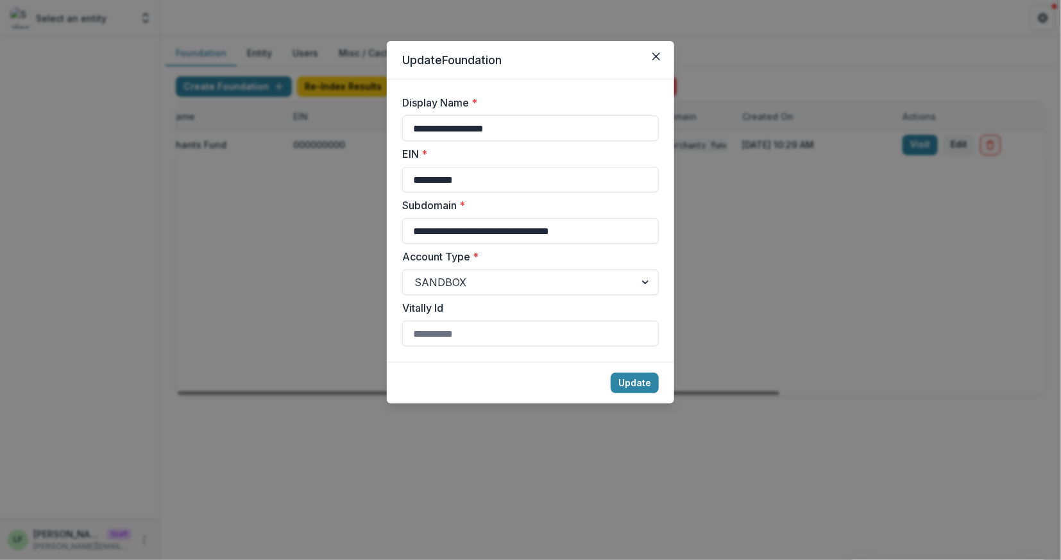
click at [653, 54] on icon "Close" at bounding box center [656, 57] width 8 height 8
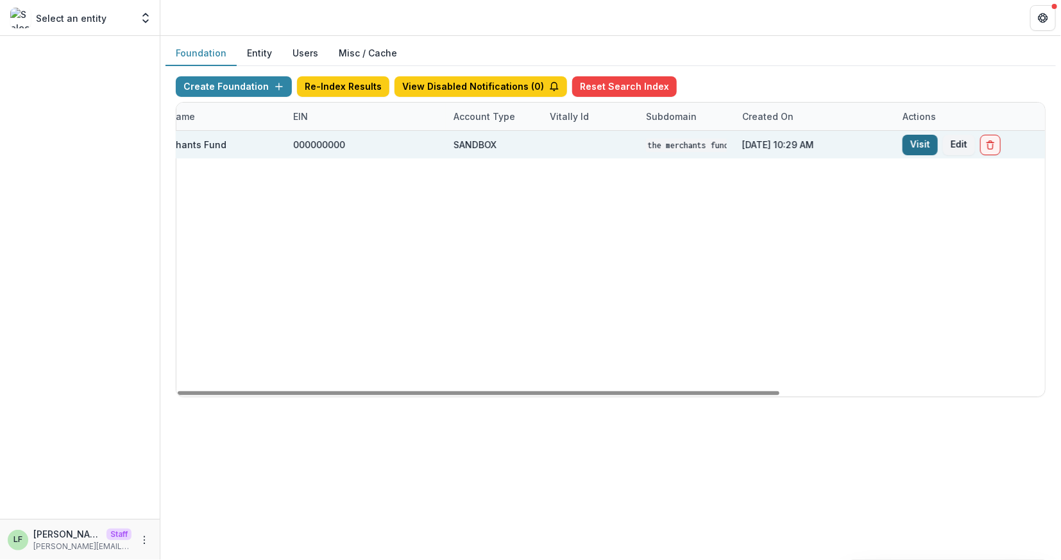
click at [912, 143] on link "Visit" at bounding box center [919, 145] width 35 height 21
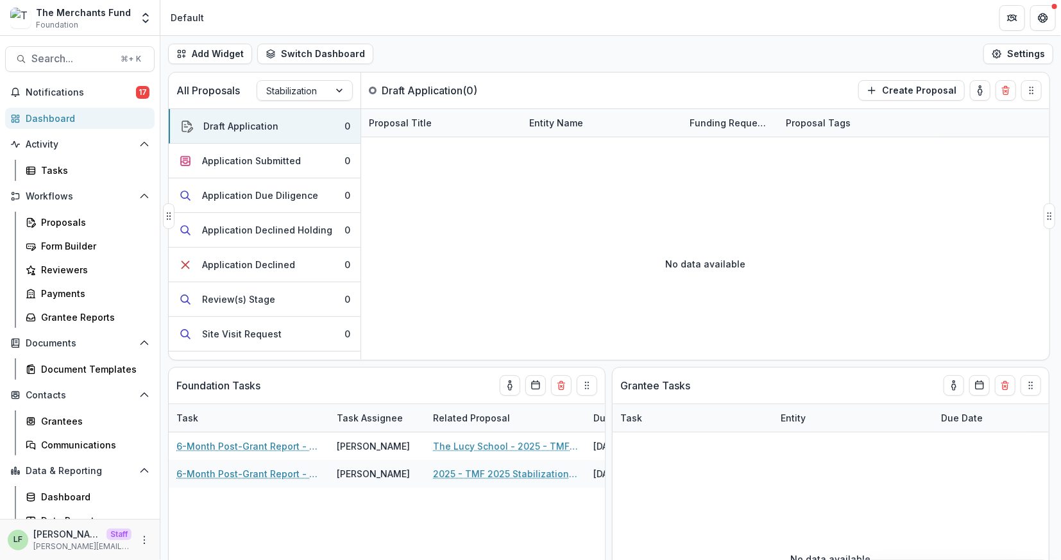
drag, startPoint x: 599, startPoint y: 214, endPoint x: 507, endPoint y: 209, distance: 91.8
click at [507, 209] on div "No data available" at bounding box center [705, 263] width 688 height 192
click at [142, 546] on button "More" at bounding box center [144, 539] width 15 height 15
click at [191, 517] on link "User Settings" at bounding box center [225, 512] width 137 height 21
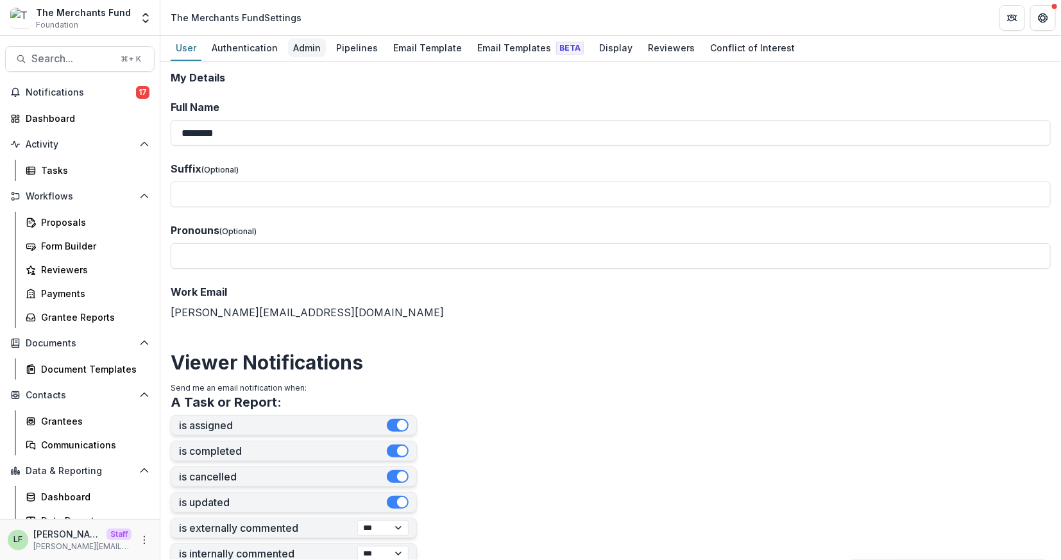
click at [302, 49] on div "Admin" at bounding box center [307, 47] width 38 height 19
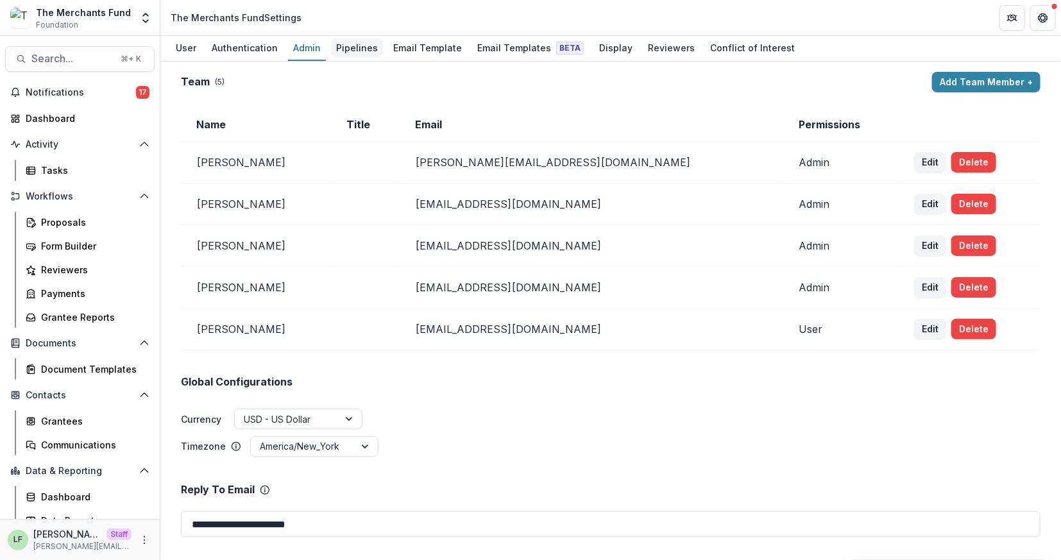
click at [340, 51] on div "Pipelines" at bounding box center [357, 47] width 52 height 19
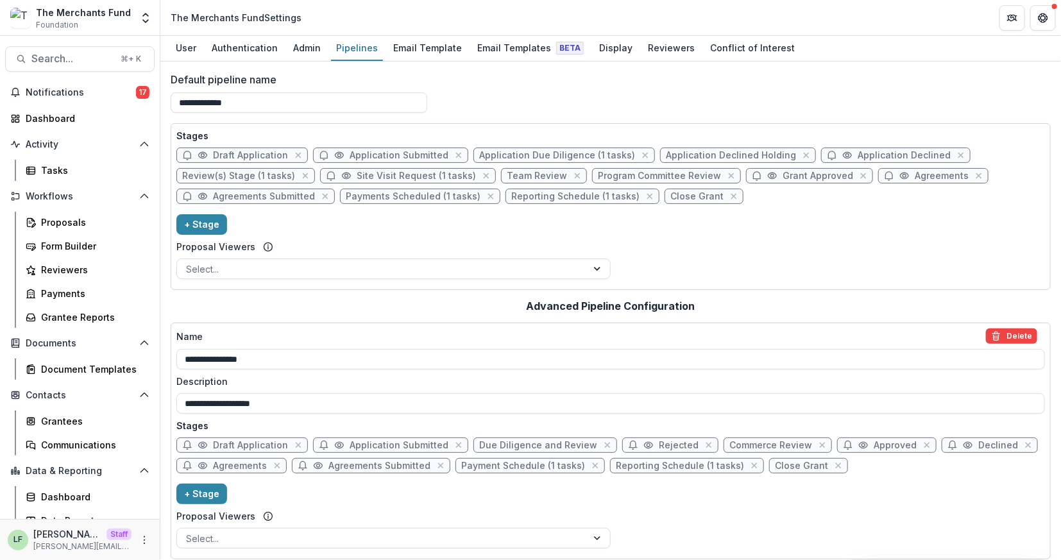
click at [782, 176] on span "Grant Approved" at bounding box center [817, 176] width 71 height 11
select select "********"
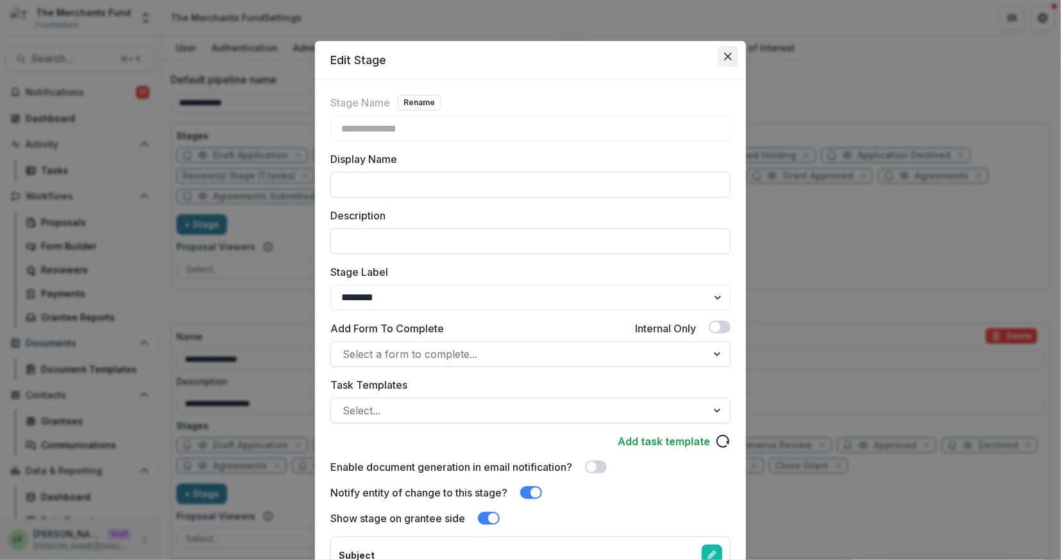
click at [718, 55] on button "Close" at bounding box center [727, 56] width 21 height 21
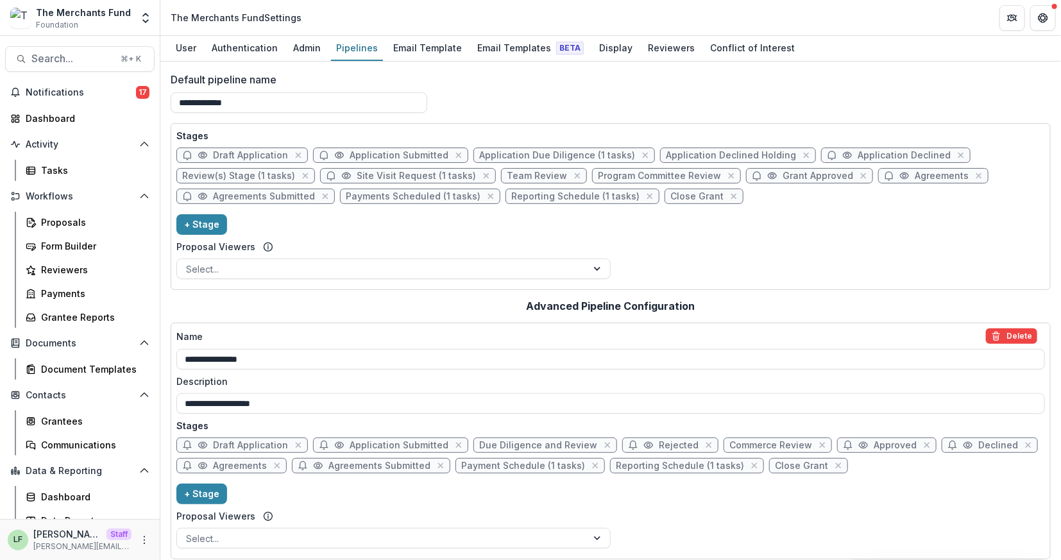
click at [914, 173] on span "Agreements" at bounding box center [941, 176] width 54 height 11
select select "*****"
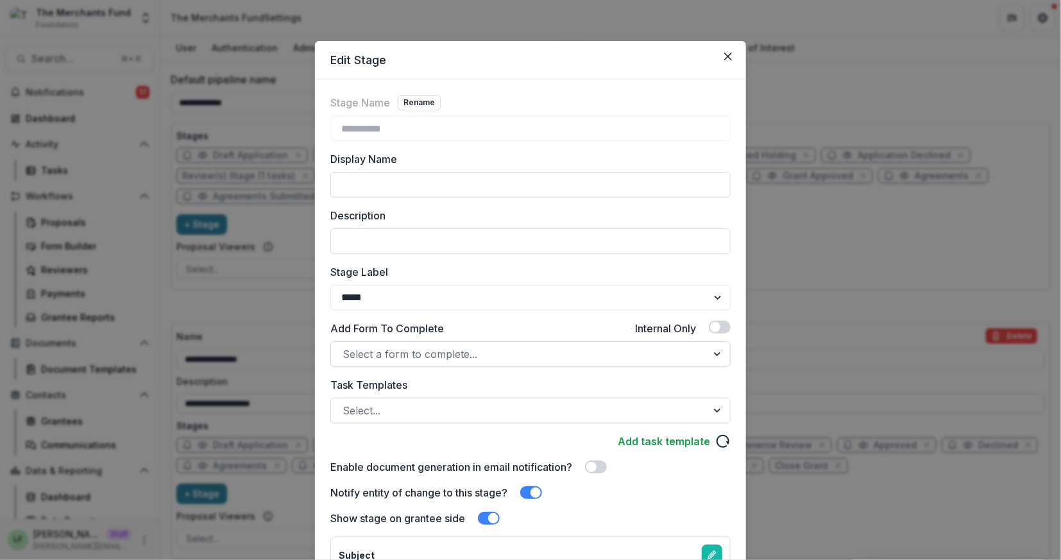
click at [512, 354] on div at bounding box center [518, 354] width 353 height 18
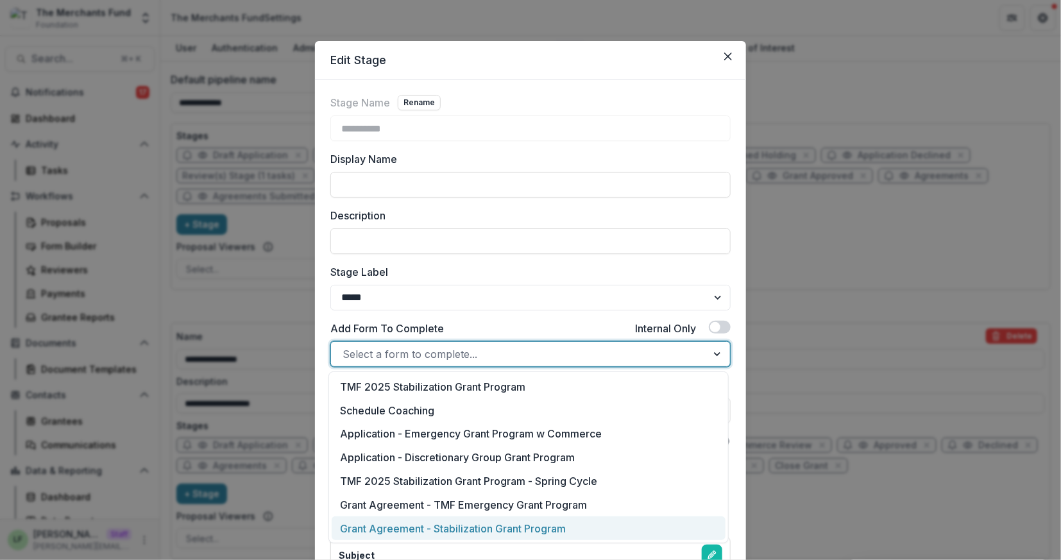
click at [621, 526] on div "Grant Agreement - Stabilization Grant Program" at bounding box center [528, 528] width 394 height 24
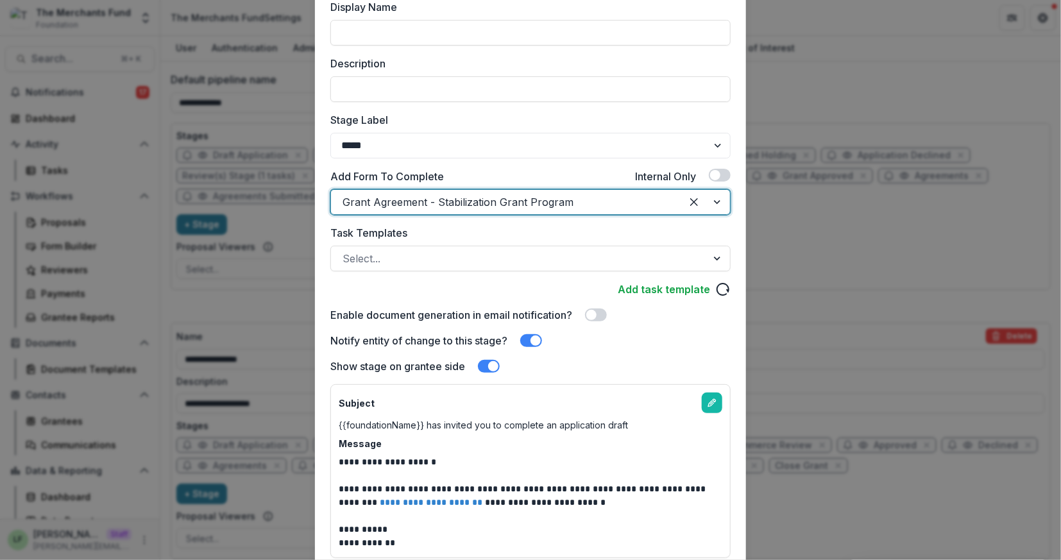
scroll to position [246, 0]
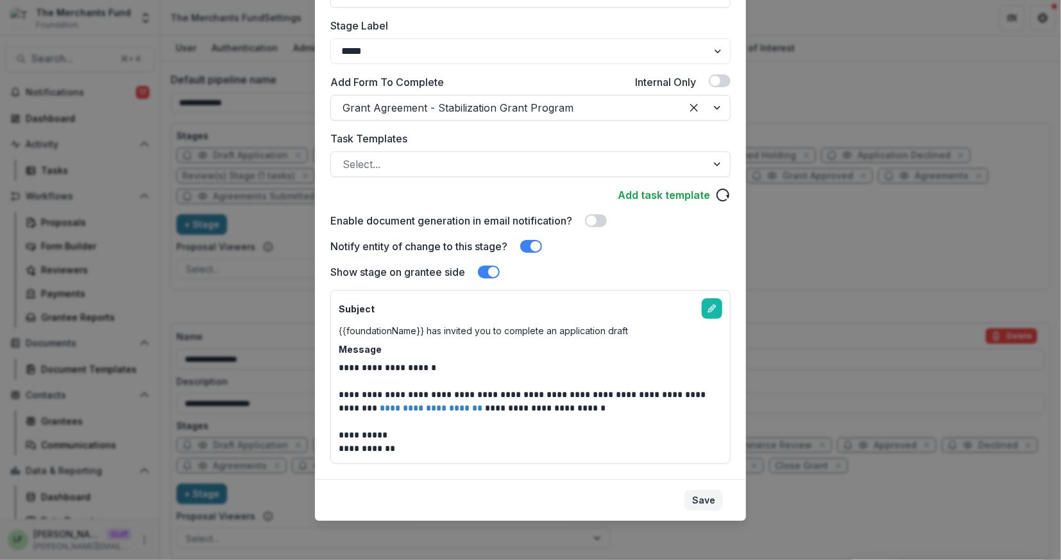
click at [709, 493] on button "Save" at bounding box center [703, 500] width 38 height 21
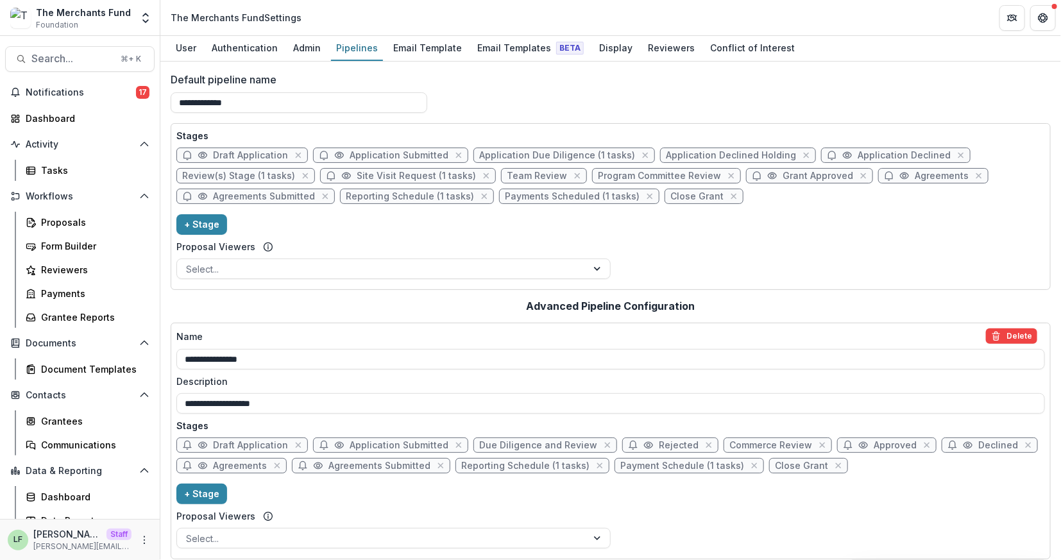
click at [249, 159] on span "Draft Application" at bounding box center [241, 154] width 131 height 15
click at [251, 155] on span "Draft Application" at bounding box center [250, 155] width 75 height 11
select select "*****"
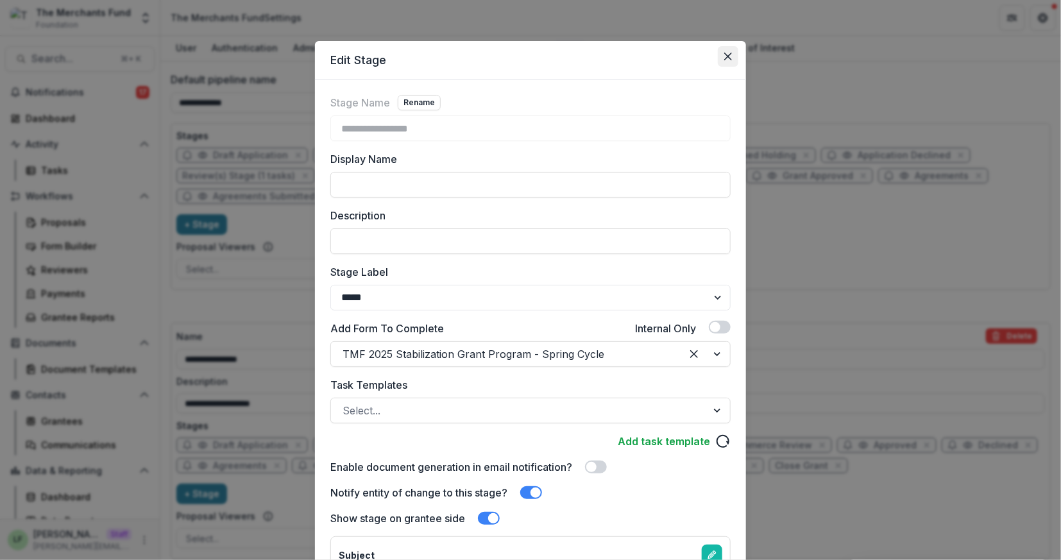
click at [728, 60] on icon "Close" at bounding box center [728, 57] width 8 height 8
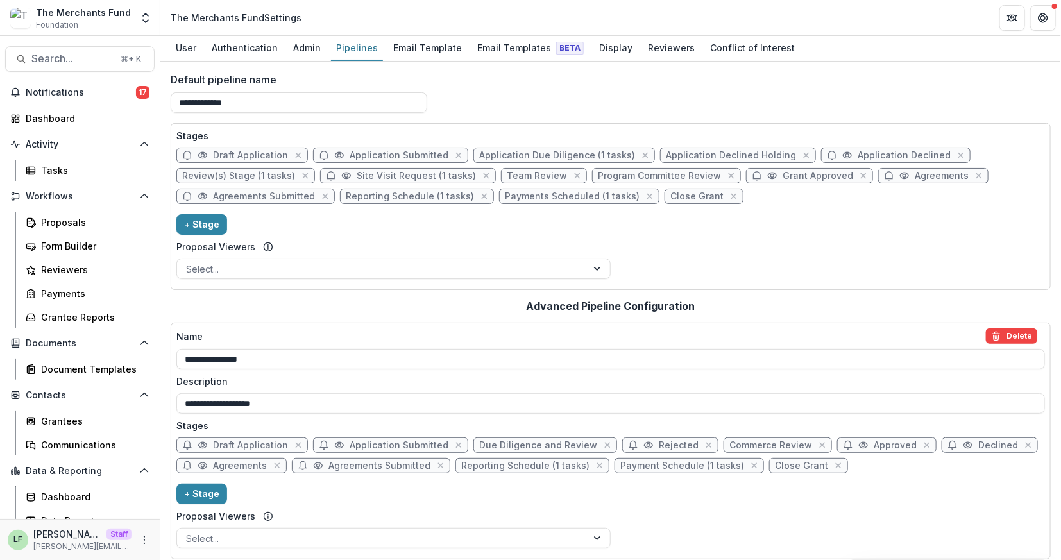
click at [521, 154] on span "Application Due Diligence (1 tasks)" at bounding box center [557, 155] width 156 height 11
select select "******"
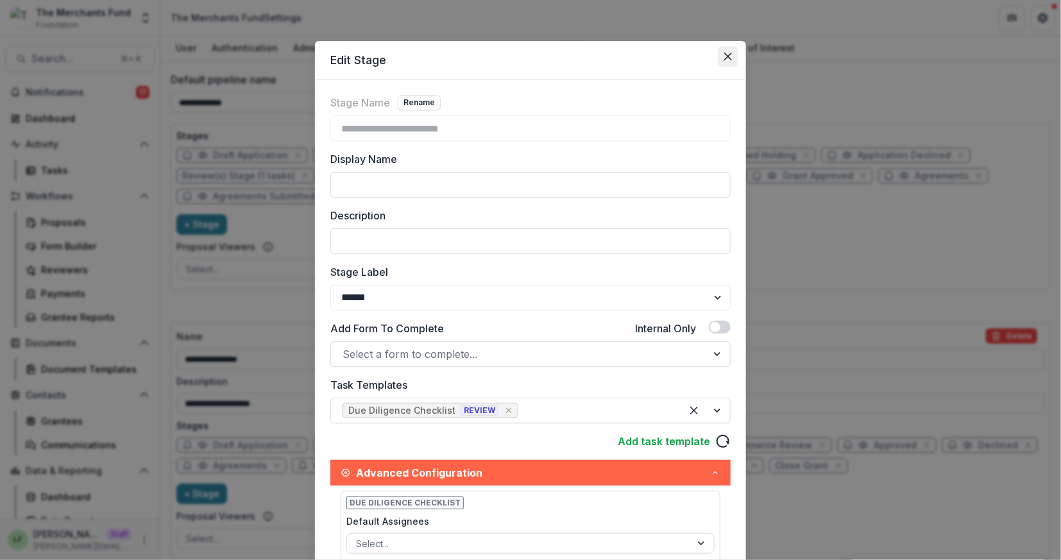
click at [717, 62] on button "Close" at bounding box center [727, 56] width 21 height 21
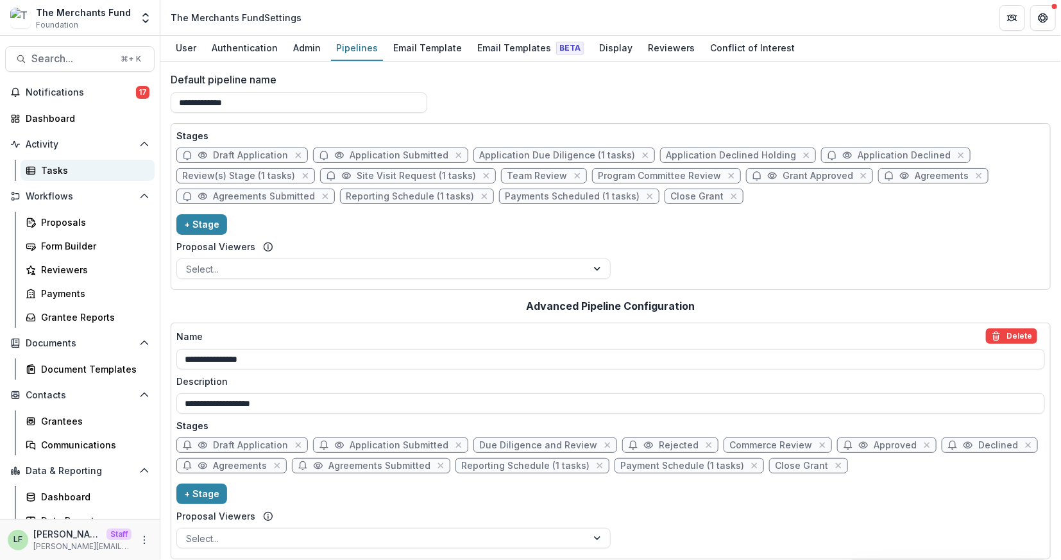
click at [90, 170] on div "Tasks" at bounding box center [92, 170] width 103 height 13
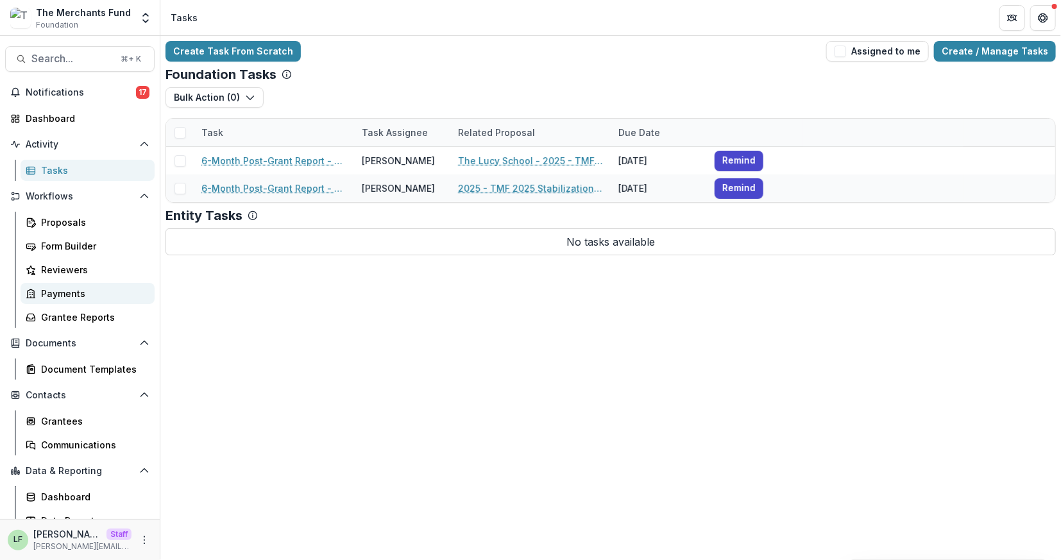
click at [83, 292] on div "Payments" at bounding box center [92, 293] width 103 height 13
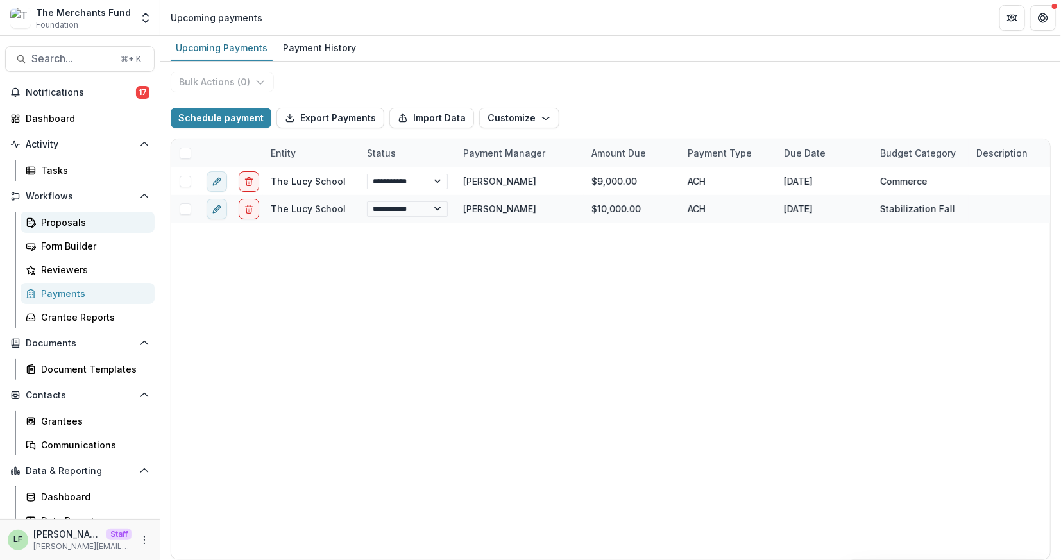
click at [69, 219] on div "Proposals" at bounding box center [92, 221] width 103 height 13
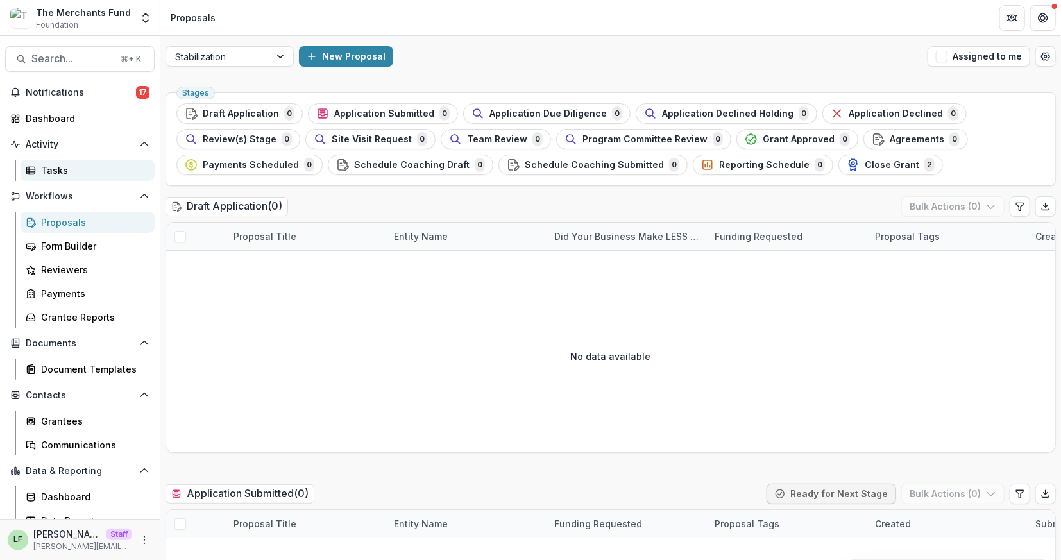
click at [56, 174] on div "Tasks" at bounding box center [92, 170] width 103 height 13
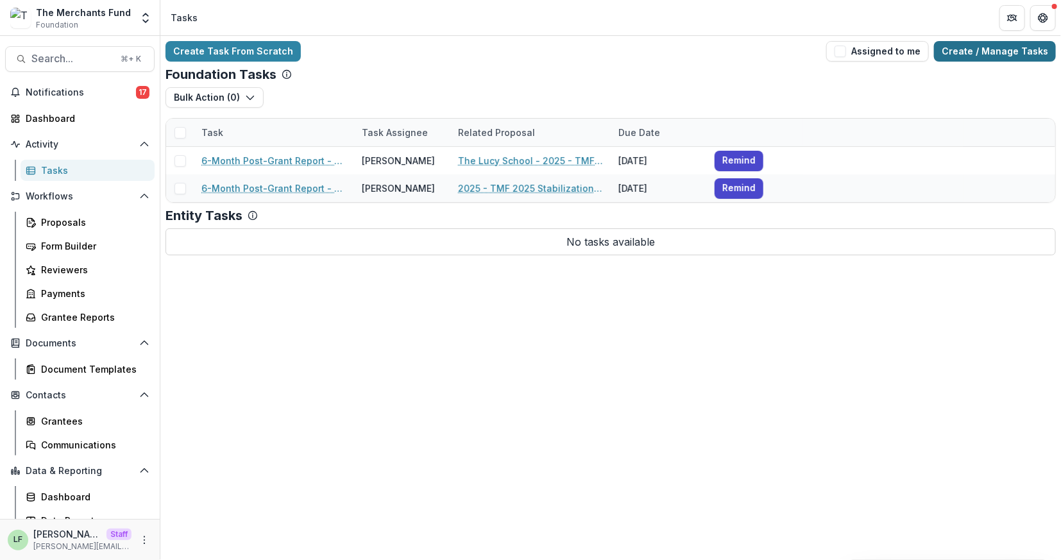
click at [997, 55] on link "Create / Manage Tasks" at bounding box center [995, 51] width 122 height 21
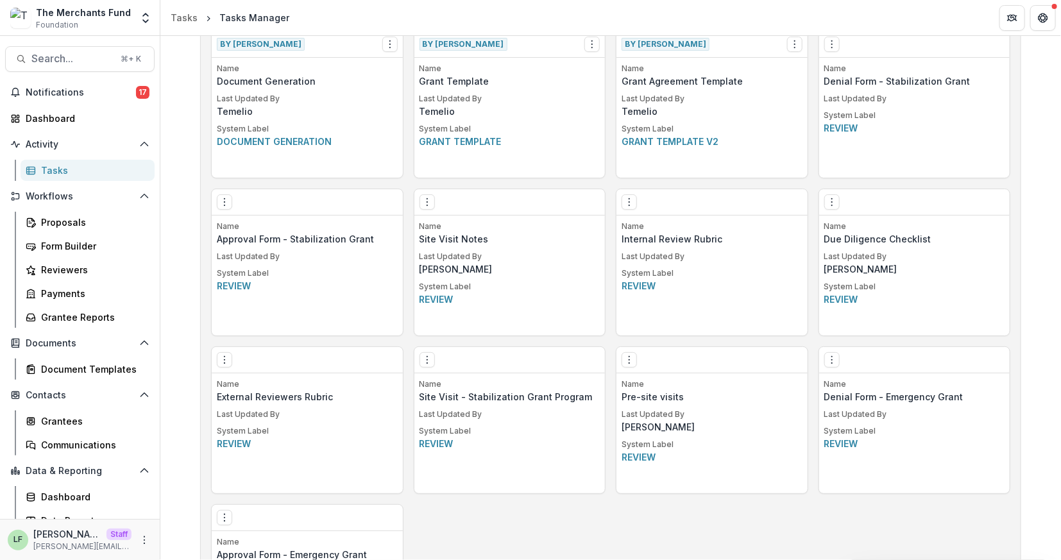
scroll to position [853, 0]
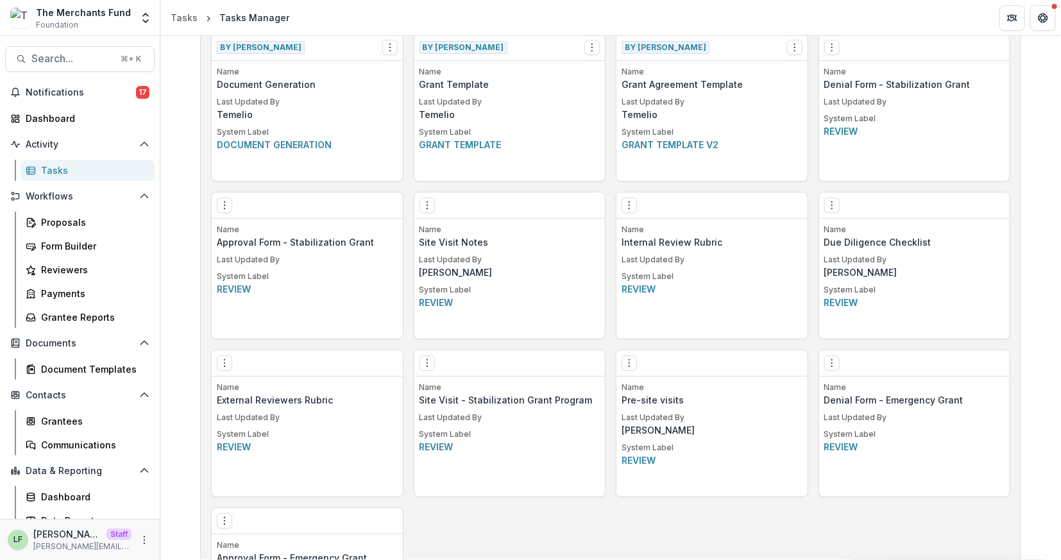
click at [428, 212] on div "Edit Make a Copy Create Task From Template Delete Task" at bounding box center [509, 205] width 191 height 26
click at [422, 192] on div "Edit Make a Copy Create Task From Template Delete Task" at bounding box center [509, 205] width 191 height 26
click at [426, 204] on icon "Options" at bounding box center [427, 205] width 10 height 10
click at [460, 226] on link "Edit" at bounding box center [498, 230] width 157 height 21
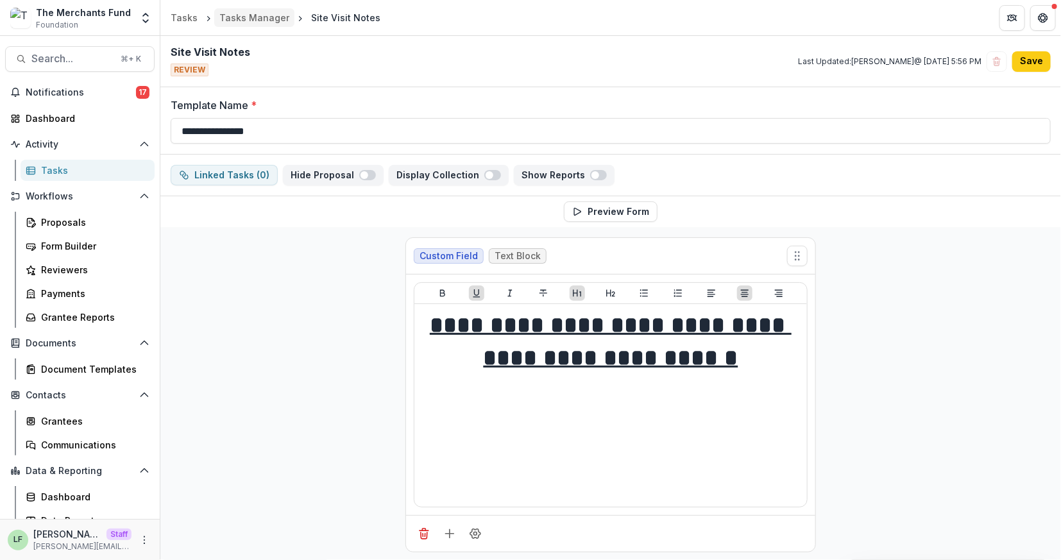
click at [235, 24] on link "Tasks Manager" at bounding box center [254, 17] width 80 height 19
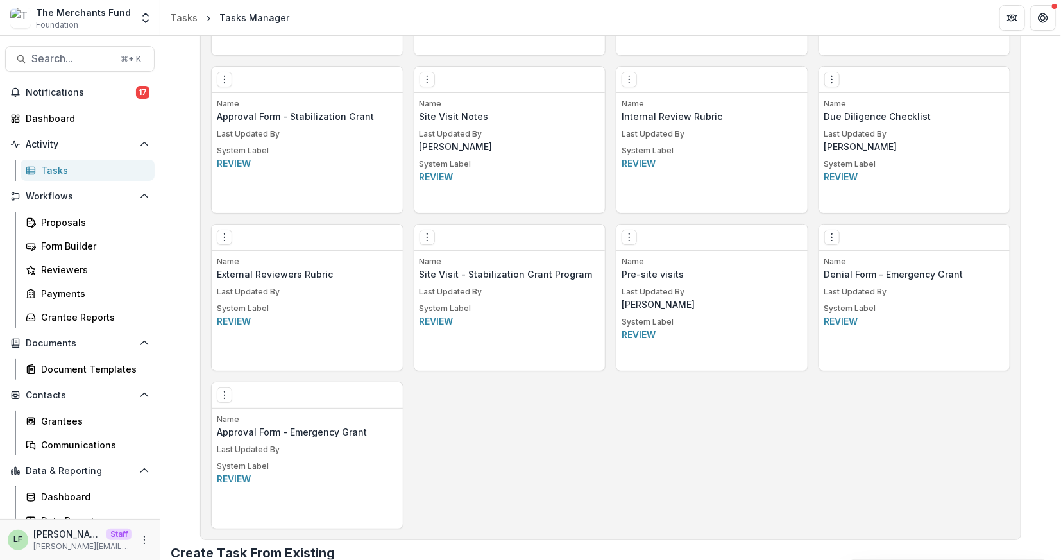
scroll to position [1032, 0]
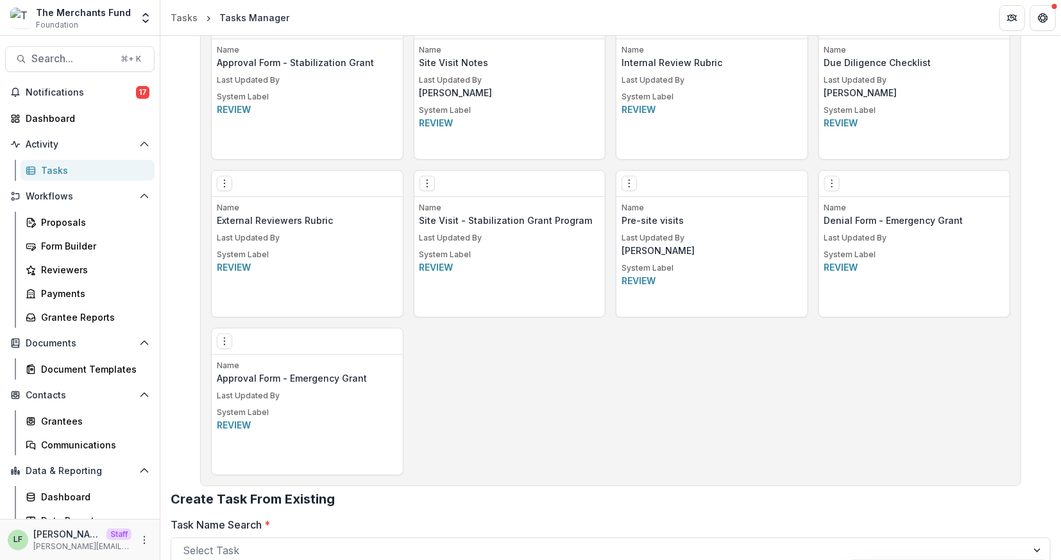
click at [134, 534] on div "LF Lucy Fey Staff lucy@trytemelio.com" at bounding box center [80, 539] width 144 height 25
click at [143, 539] on icon "More" at bounding box center [144, 540] width 10 height 10
click at [169, 517] on icon at bounding box center [170, 515] width 6 height 4
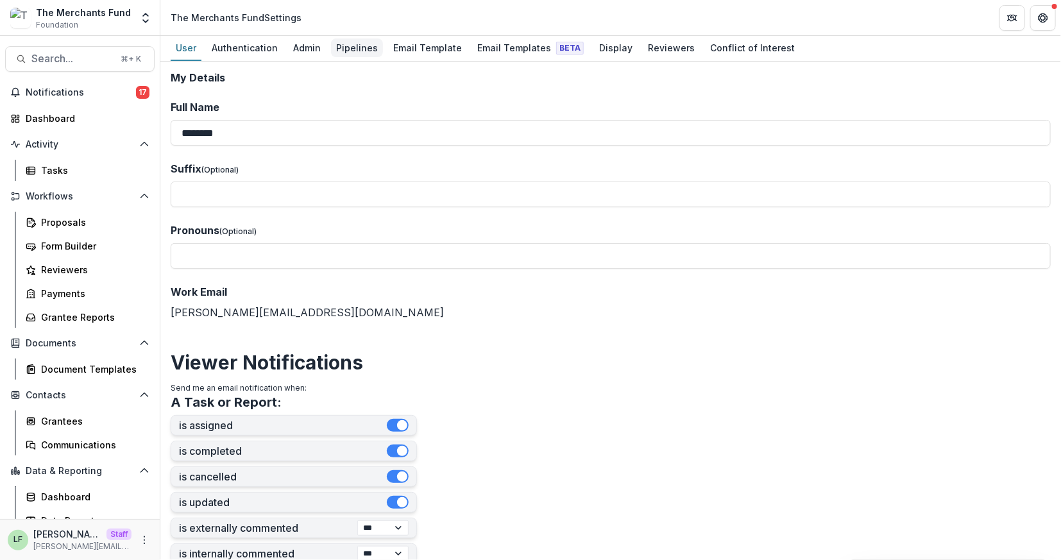
click at [355, 53] on div "Pipelines" at bounding box center [357, 47] width 52 height 19
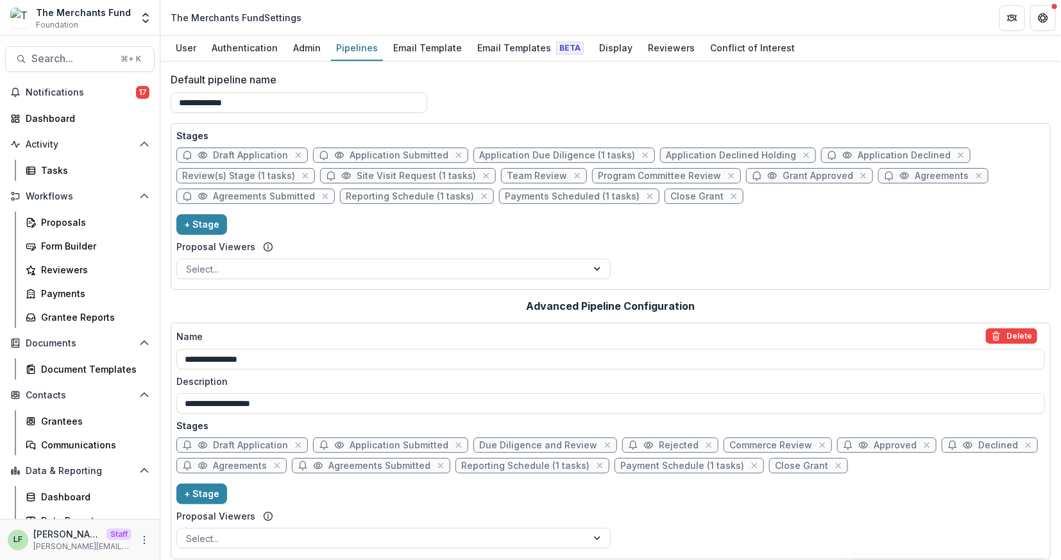
click at [782, 174] on span "Grant Approved" at bounding box center [817, 176] width 71 height 11
select select "********"
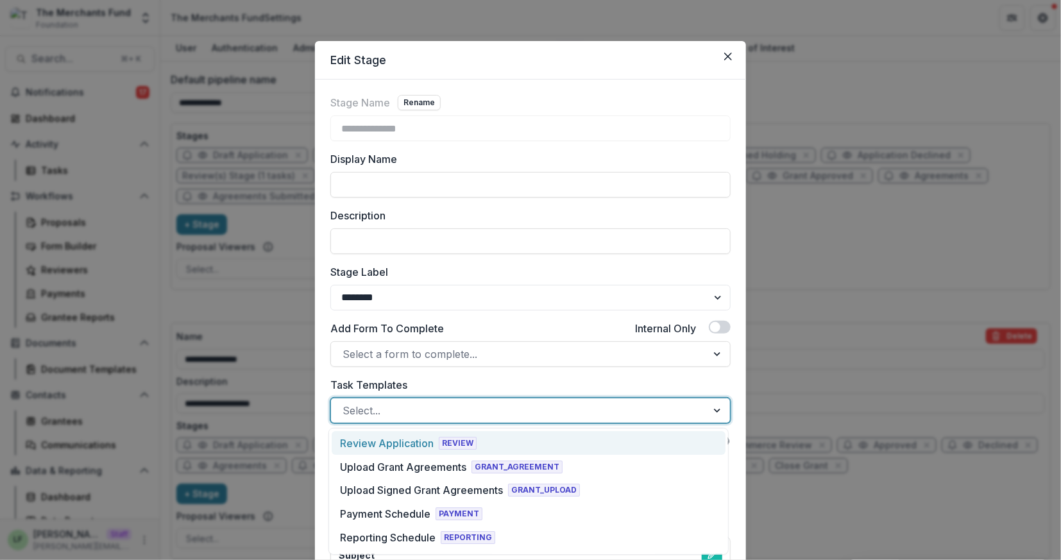
click at [437, 412] on div at bounding box center [518, 410] width 353 height 18
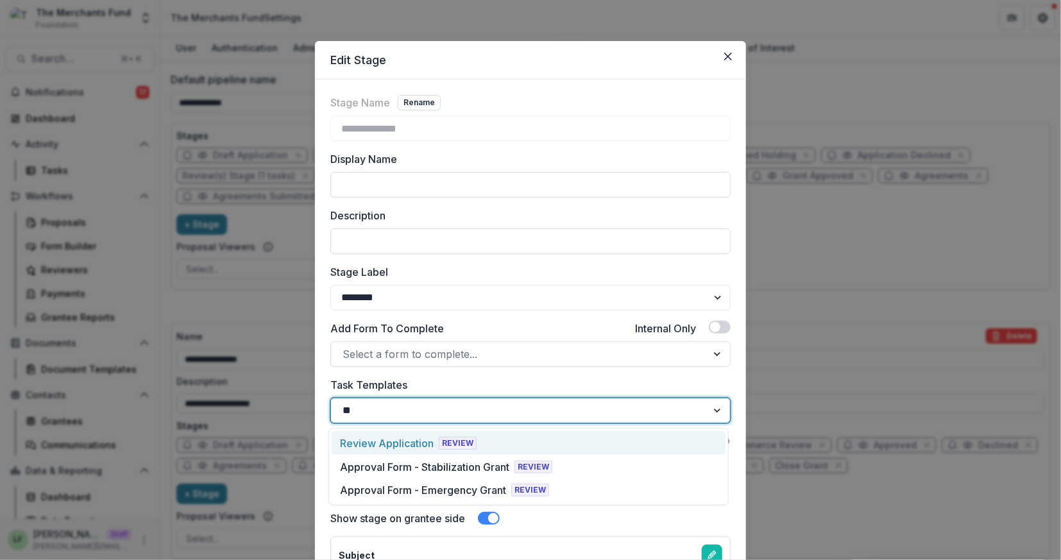
type input "***"
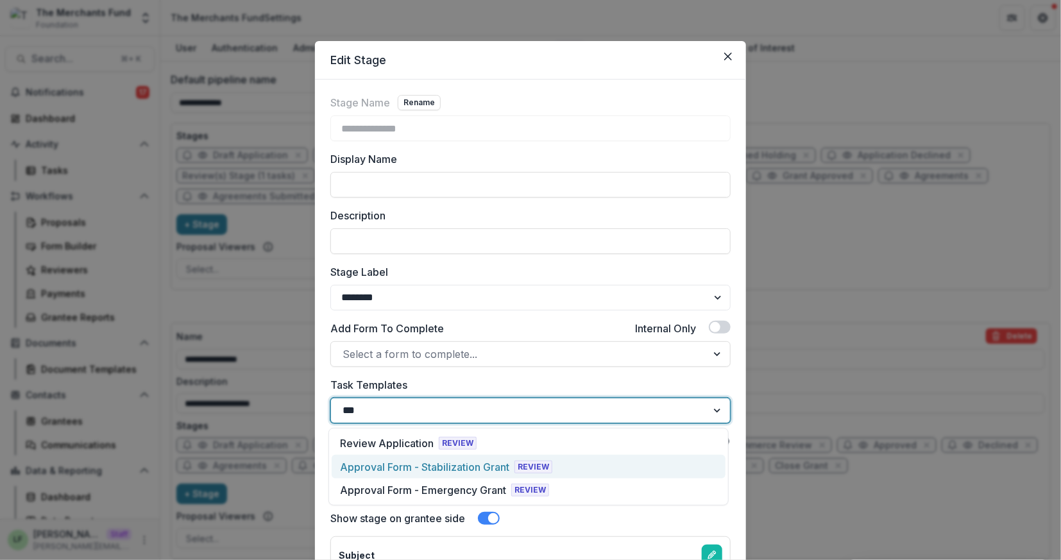
click at [451, 469] on div "Approval Form - Stabilization Grant" at bounding box center [424, 466] width 169 height 15
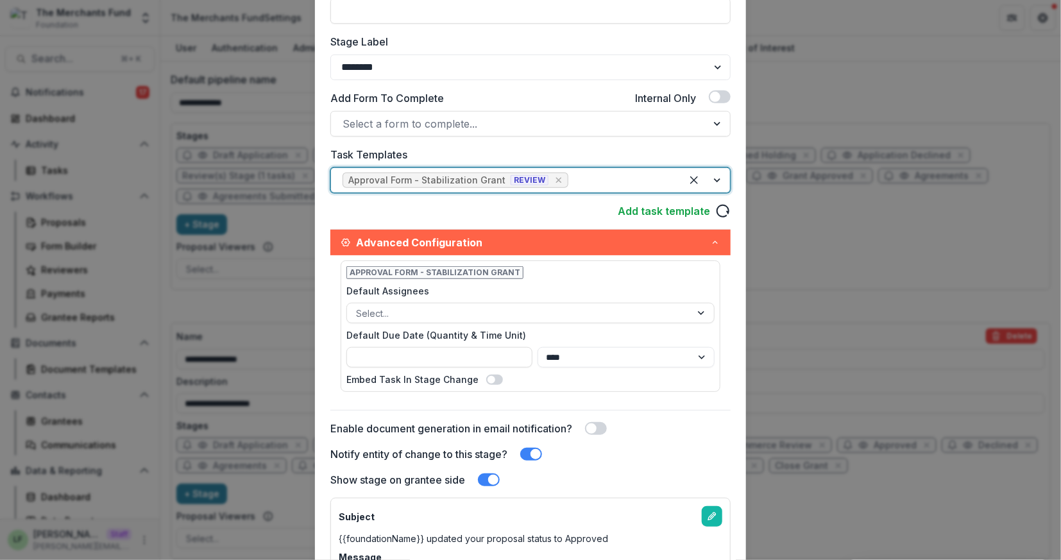
scroll to position [423, 0]
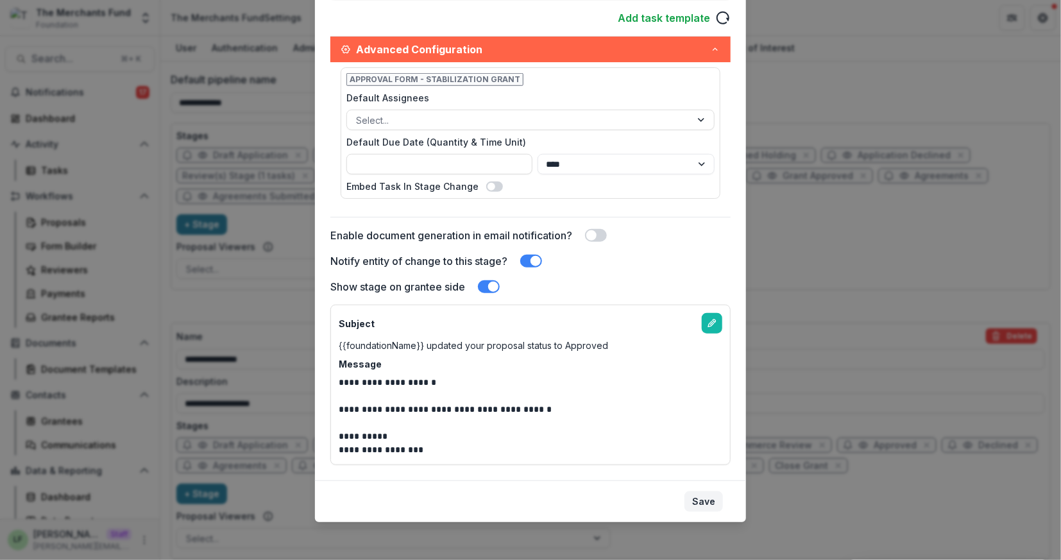
click at [711, 501] on button "Save" at bounding box center [703, 501] width 38 height 21
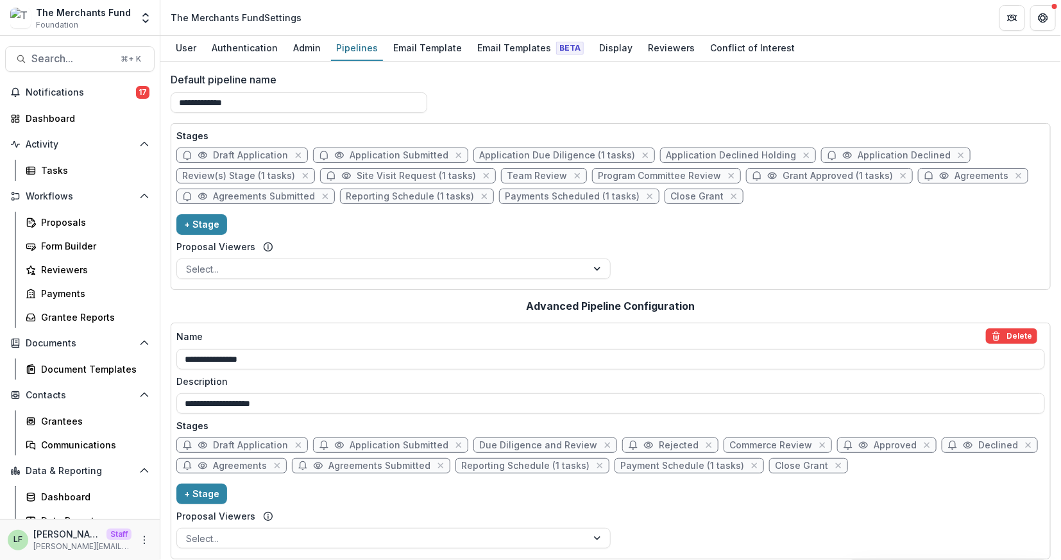
click at [251, 178] on span "Review(s) Stage (1 tasks)" at bounding box center [238, 176] width 113 height 11
select select "******"
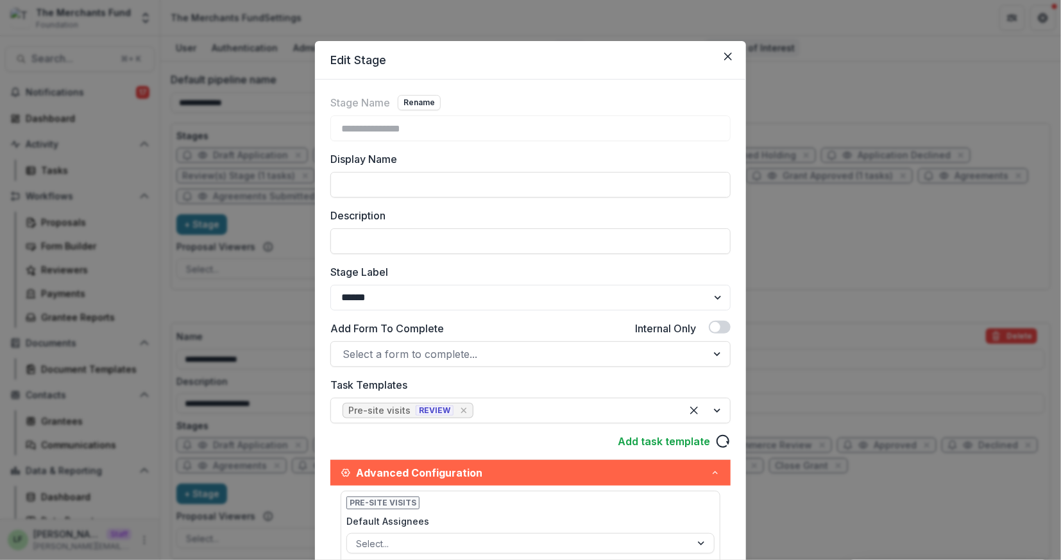
click at [732, 56] on button "Close" at bounding box center [727, 56] width 21 height 21
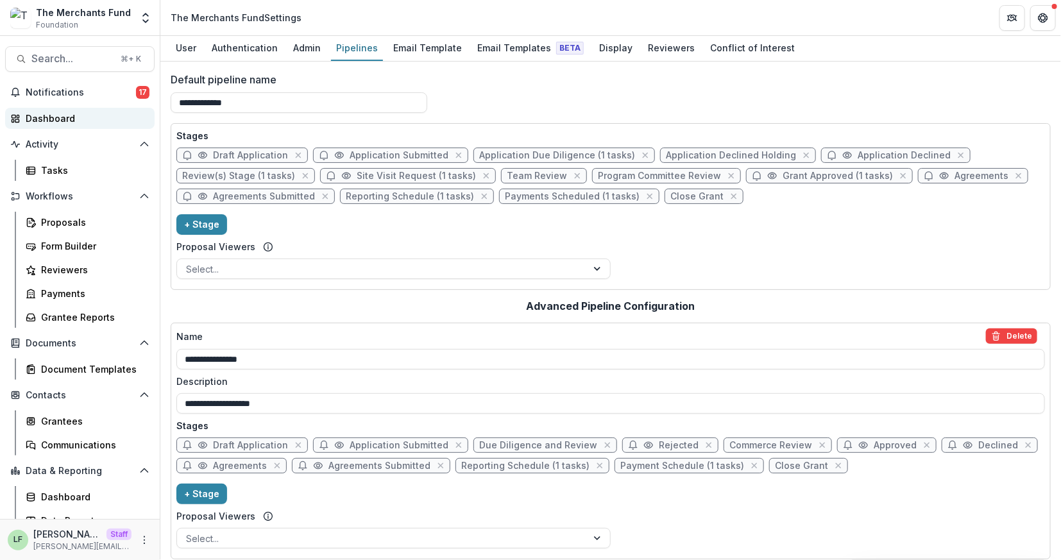
click at [82, 118] on div "Dashboard" at bounding box center [85, 118] width 119 height 13
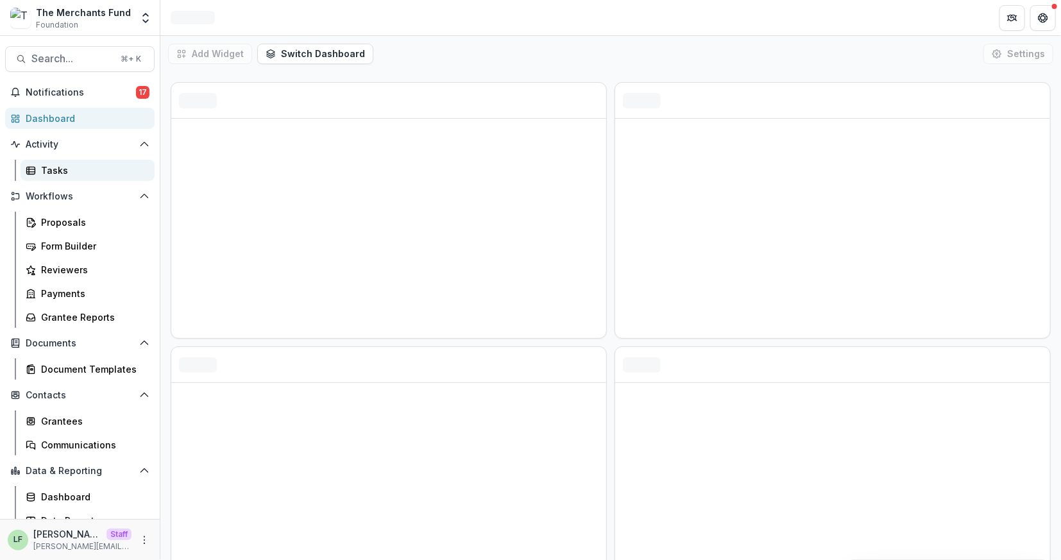
click at [54, 164] on div "Tasks" at bounding box center [92, 170] width 103 height 13
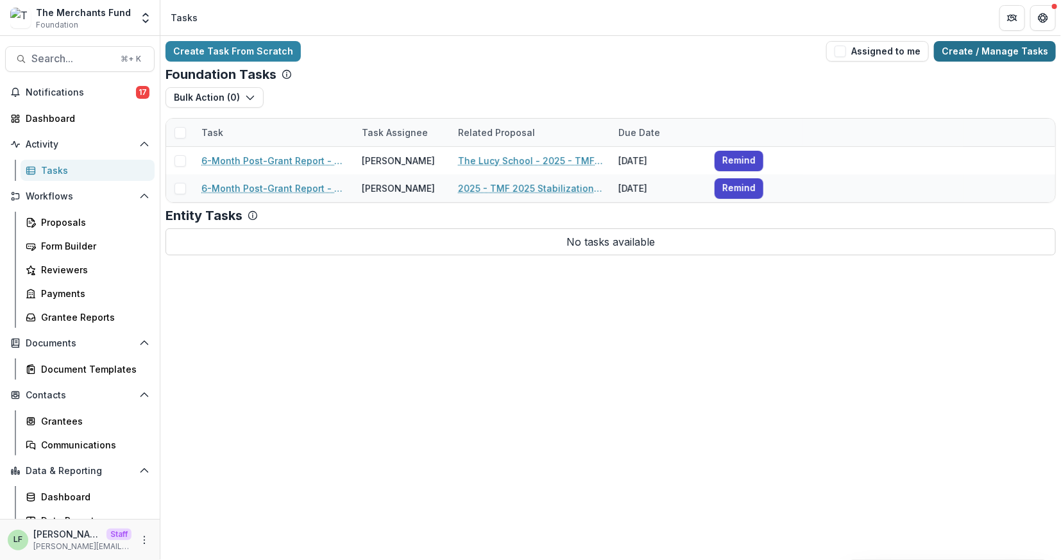
click at [1023, 50] on link "Create / Manage Tasks" at bounding box center [995, 51] width 122 height 21
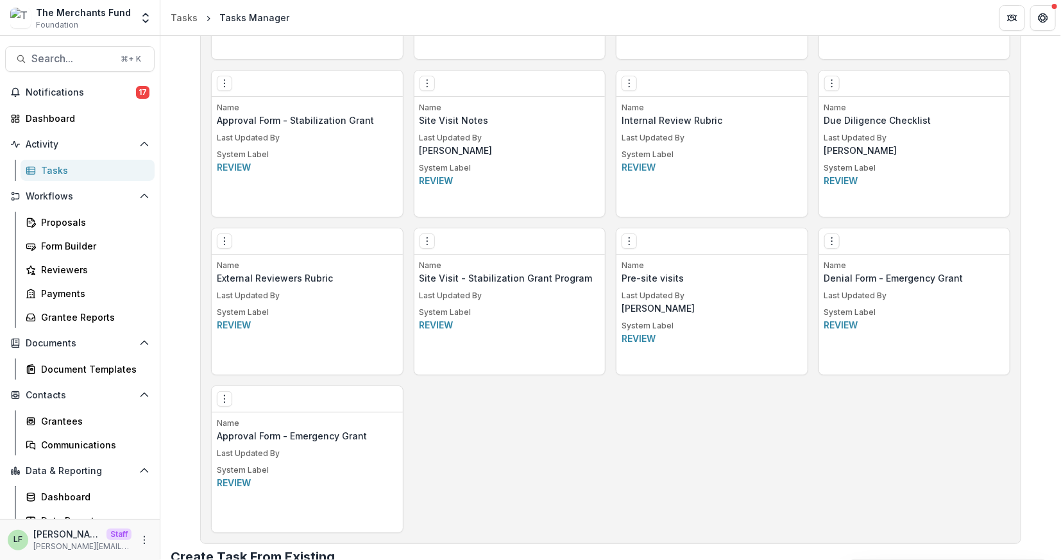
scroll to position [976, 0]
click at [140, 535] on icon "More" at bounding box center [144, 540] width 10 height 10
click at [201, 509] on link "User Settings" at bounding box center [225, 512] width 137 height 21
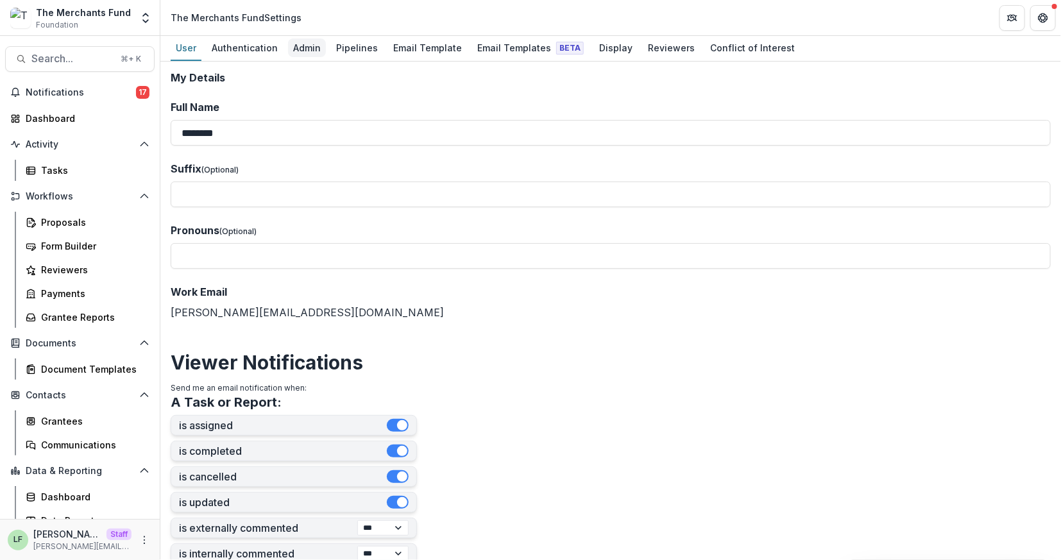
click at [315, 50] on div "Admin" at bounding box center [307, 47] width 38 height 19
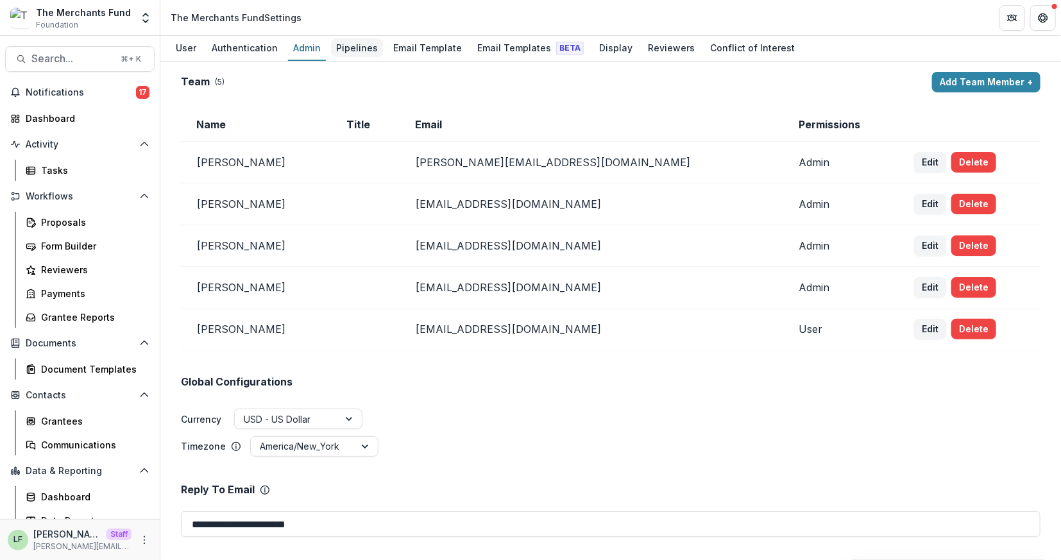
click at [354, 55] on div "Pipelines" at bounding box center [357, 47] width 52 height 19
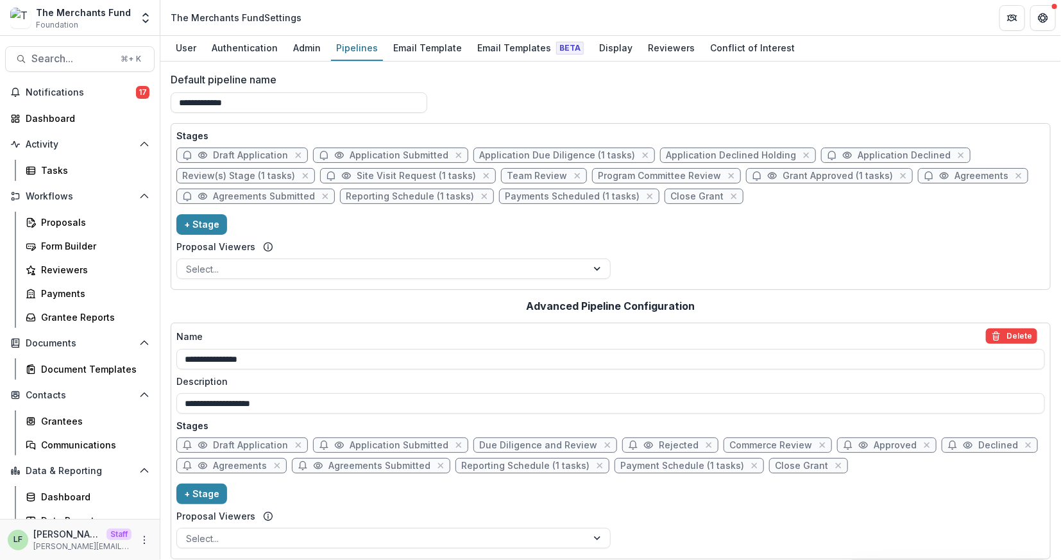
click at [376, 176] on span "Site Visit Request (1 tasks)" at bounding box center [416, 176] width 119 height 11
select select "******"
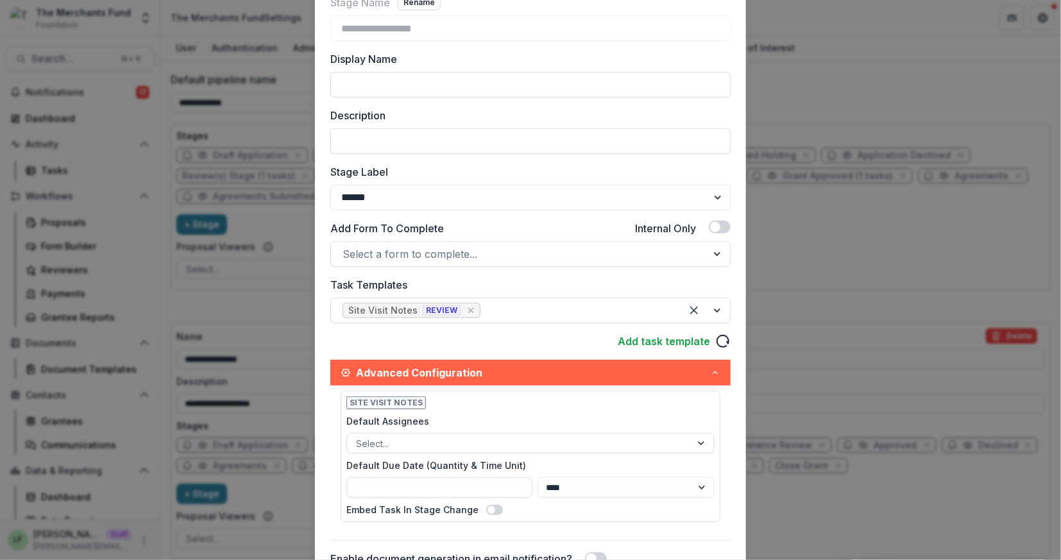
scroll to position [113, 0]
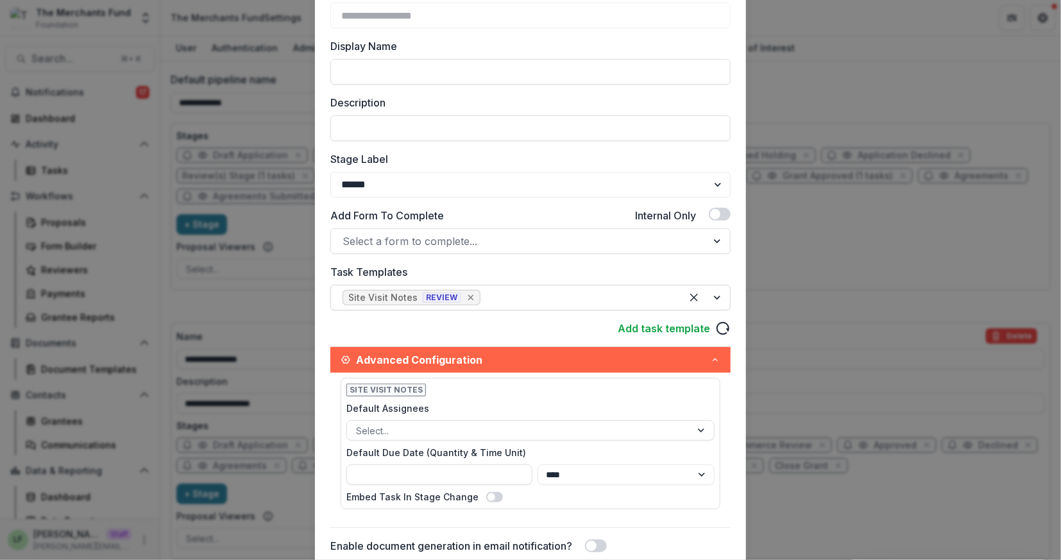
click at [466, 296] on icon "Remove [object Object]" at bounding box center [471, 297] width 10 height 10
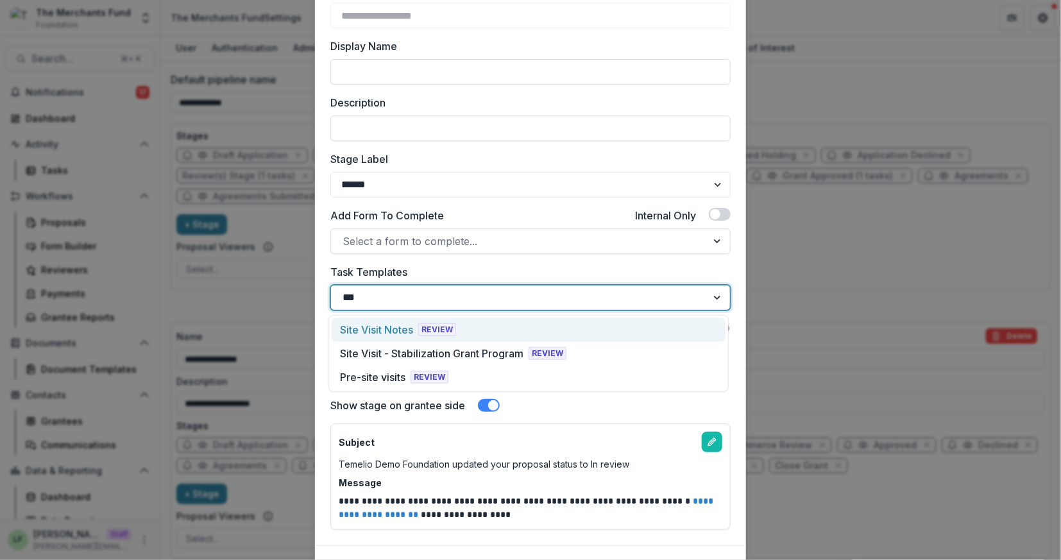
type input "****"
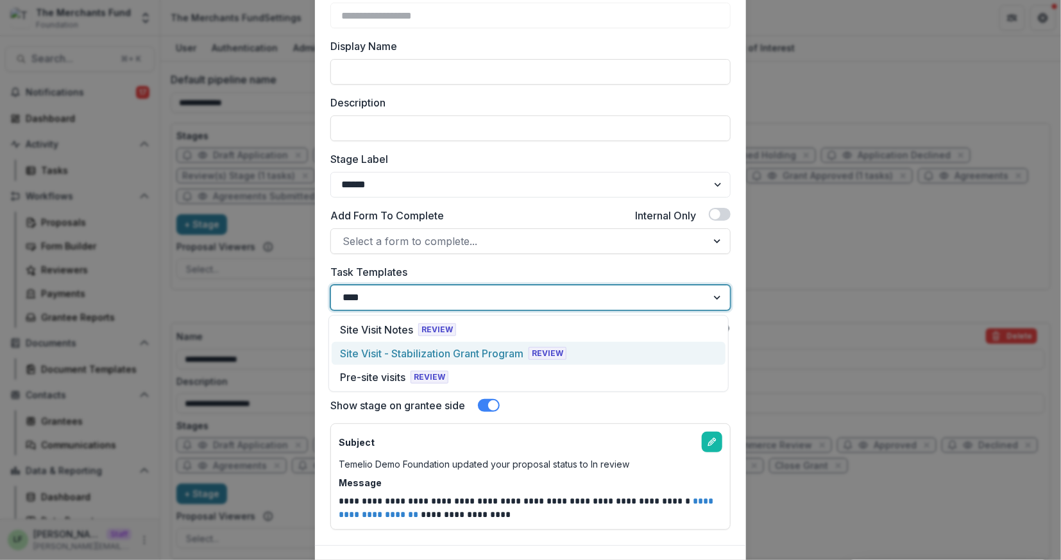
click at [479, 354] on div "Site Visit - Stabilization Grant Program" at bounding box center [431, 353] width 183 height 15
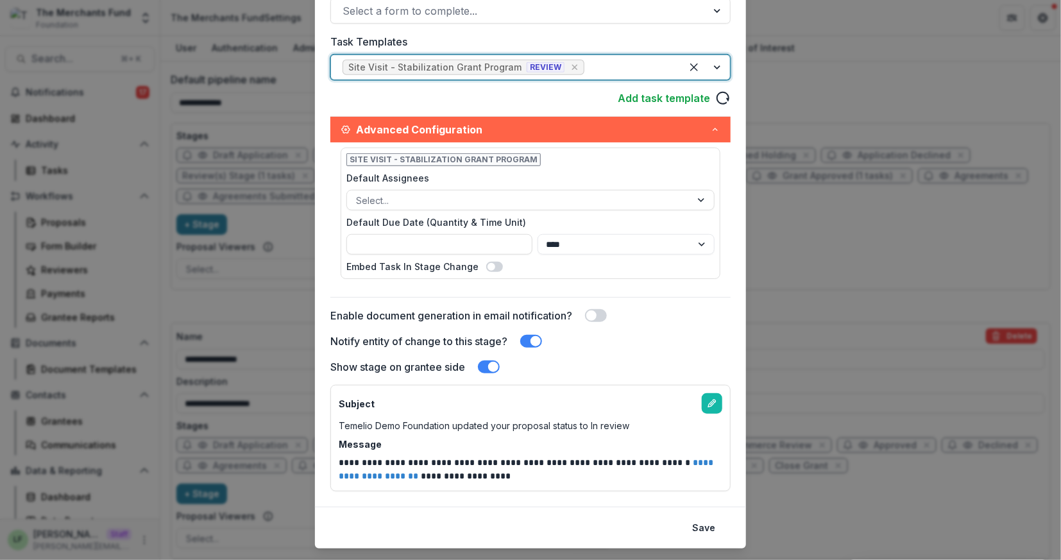
scroll to position [369, 0]
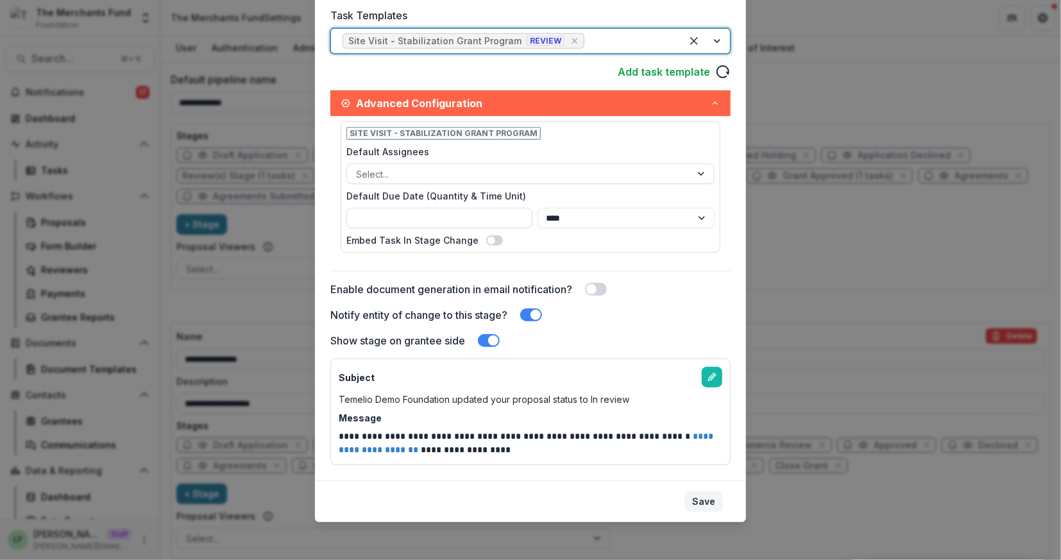
click at [698, 499] on button "Save" at bounding box center [703, 501] width 38 height 21
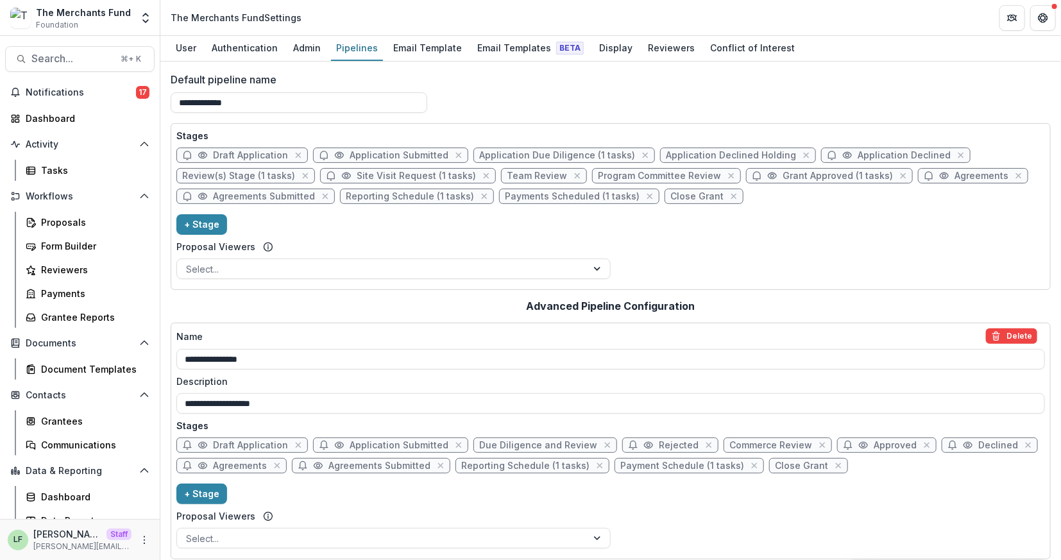
click at [389, 200] on span "Reporting Schedule (1 tasks)" at bounding box center [417, 196] width 154 height 15
click at [389, 197] on span "Reporting Schedule (1 tasks)" at bounding box center [410, 196] width 128 height 11
select select "*********"
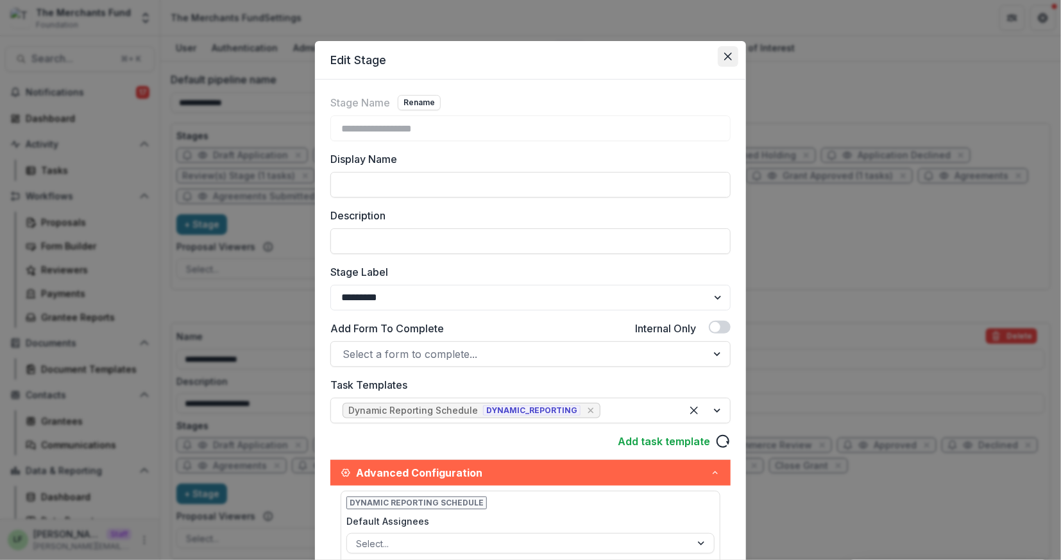
click at [722, 61] on button "Close" at bounding box center [727, 56] width 21 height 21
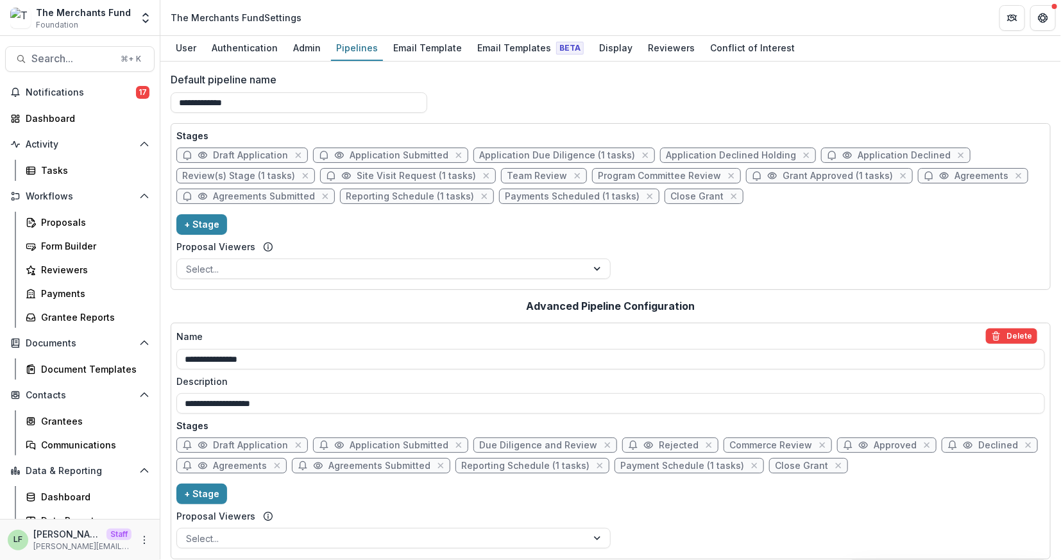
click at [254, 153] on span "Draft Application" at bounding box center [250, 155] width 75 height 11
select select "*****"
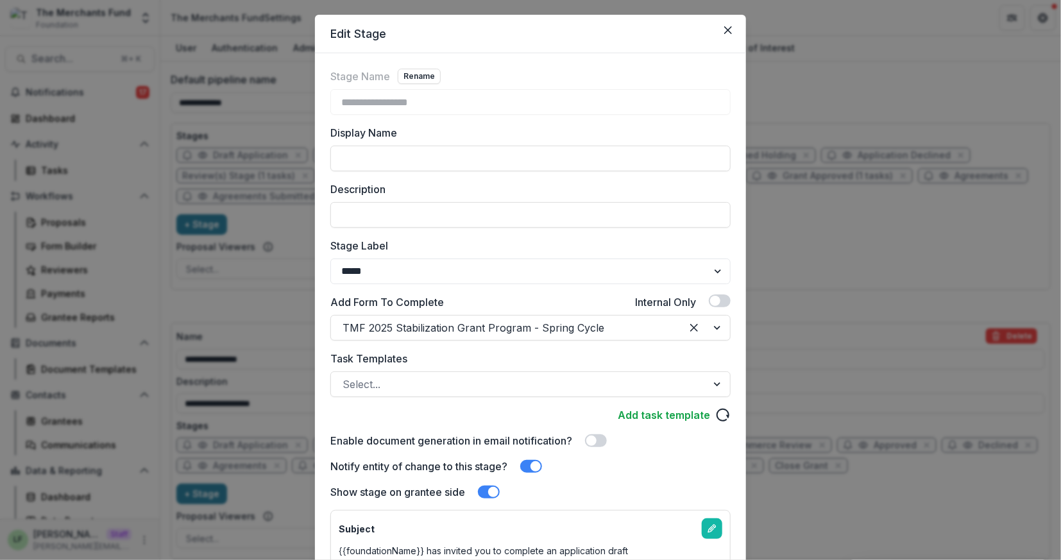
scroll to position [0, 0]
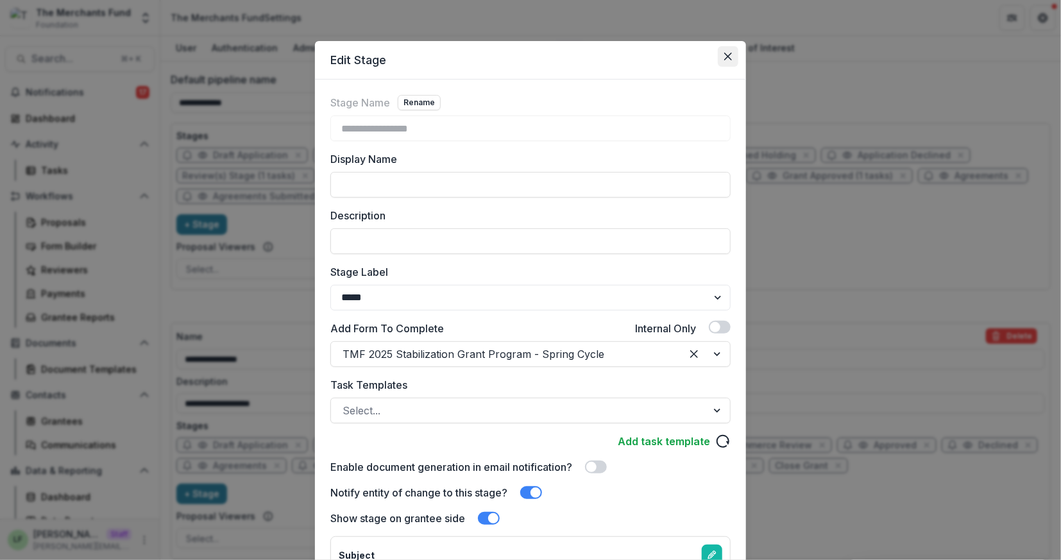
click at [725, 57] on icon "Close" at bounding box center [728, 57] width 8 height 8
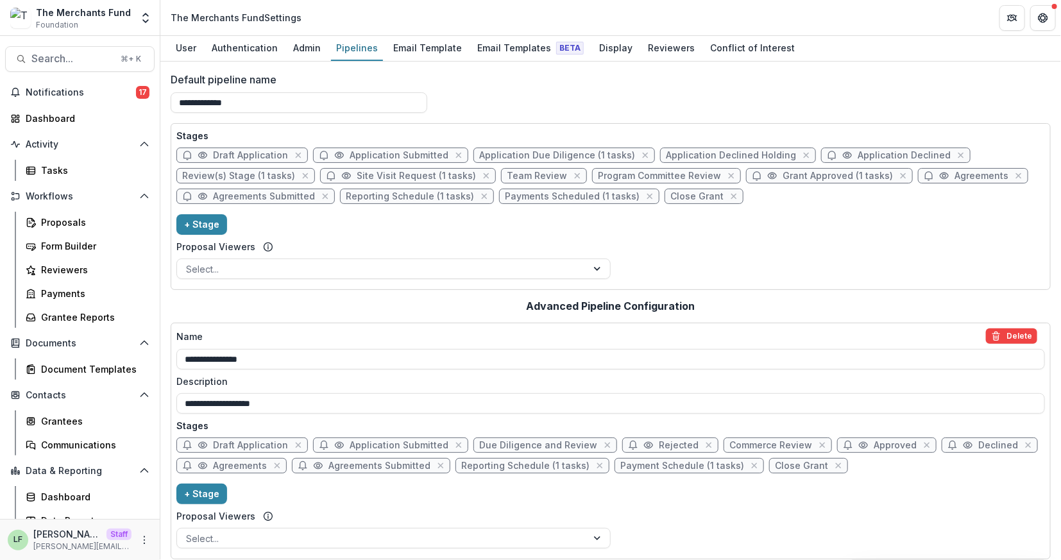
click at [415, 161] on span "Application Submitted" at bounding box center [390, 154] width 155 height 15
click at [414, 156] on span "Application Submitted" at bounding box center [398, 155] width 99 height 11
select select "*********"
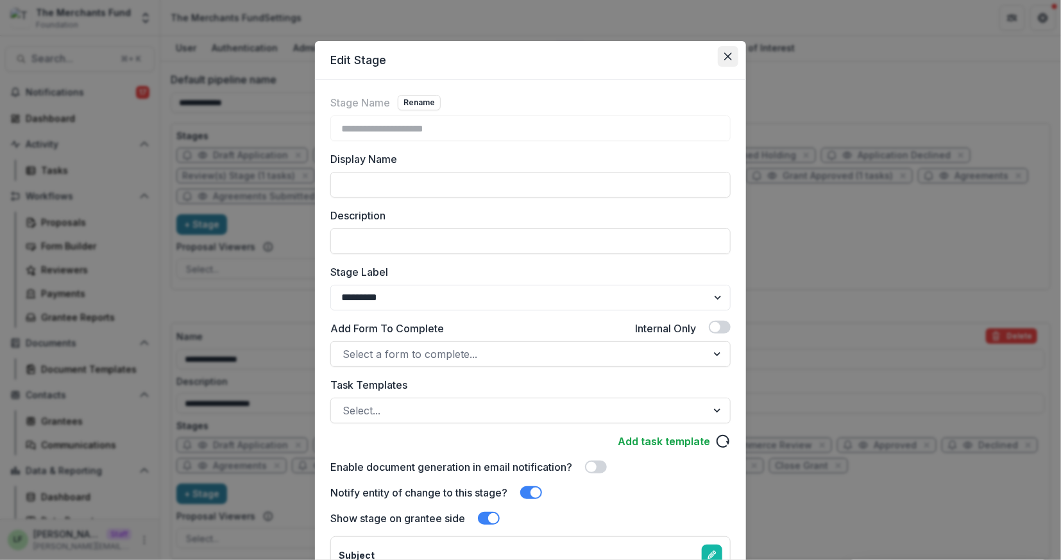
click at [727, 59] on icon "Close" at bounding box center [728, 57] width 8 height 8
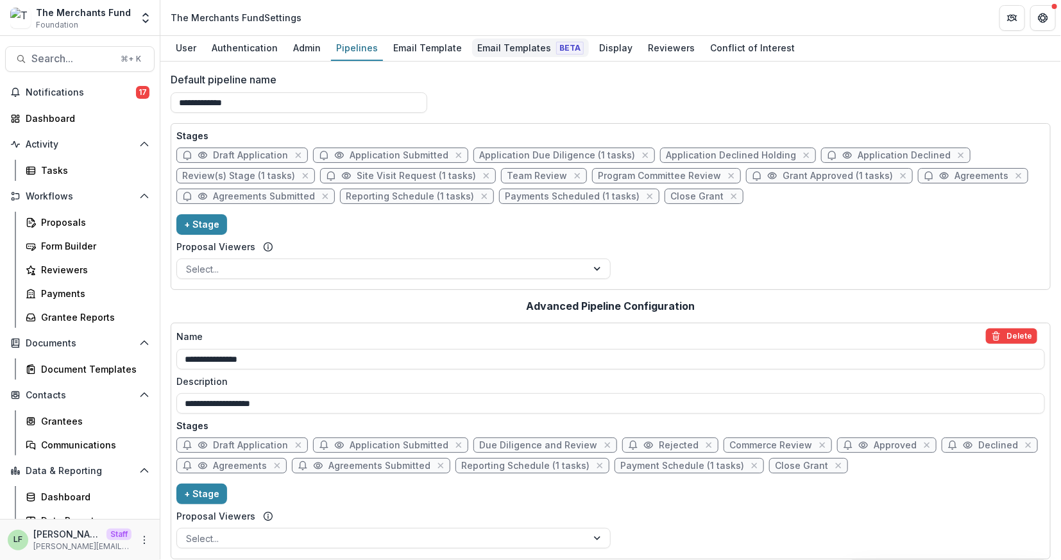
click at [501, 40] on div "Email Templates Beta" at bounding box center [530, 47] width 117 height 19
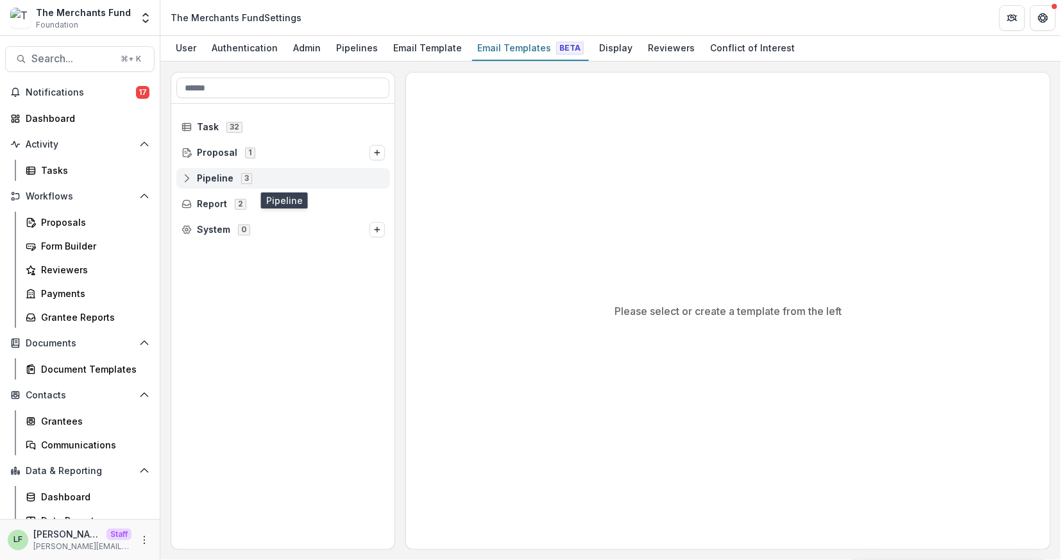
click at [214, 184] on div "Pipeline 3" at bounding box center [283, 178] width 214 height 21
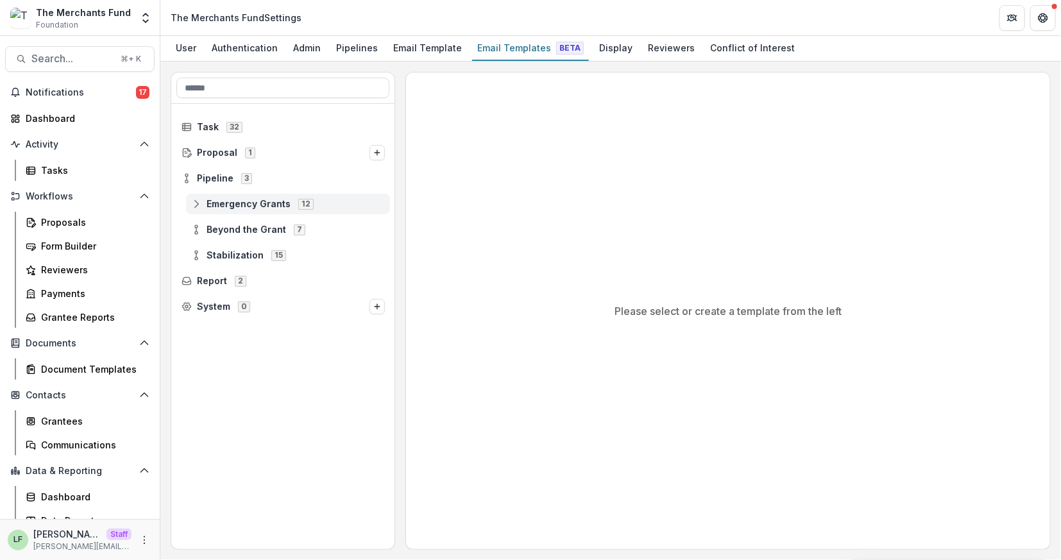
click at [225, 208] on div "Emergency Grants 12" at bounding box center [288, 204] width 204 height 21
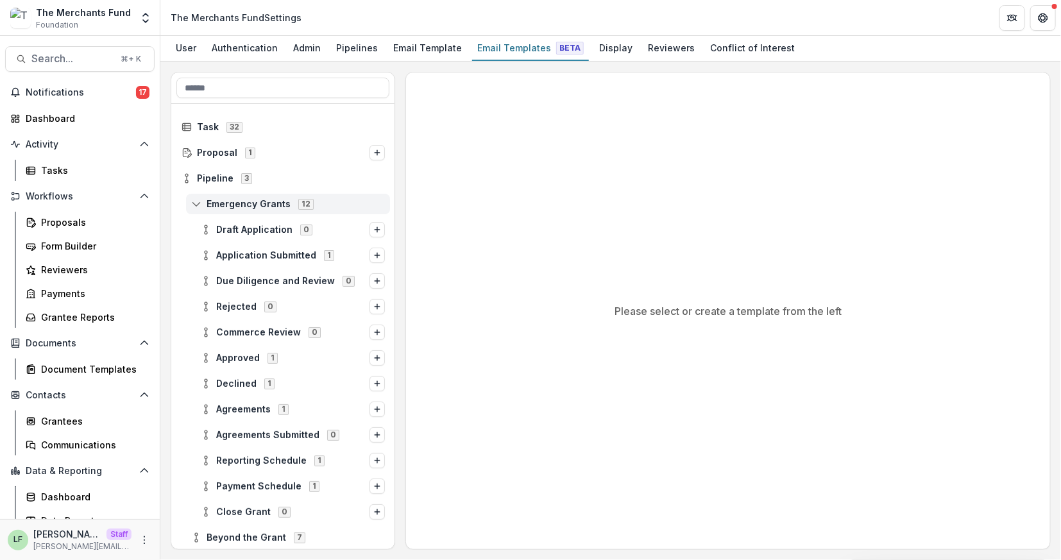
click at [224, 208] on span "Emergency Grants" at bounding box center [248, 204] width 84 height 11
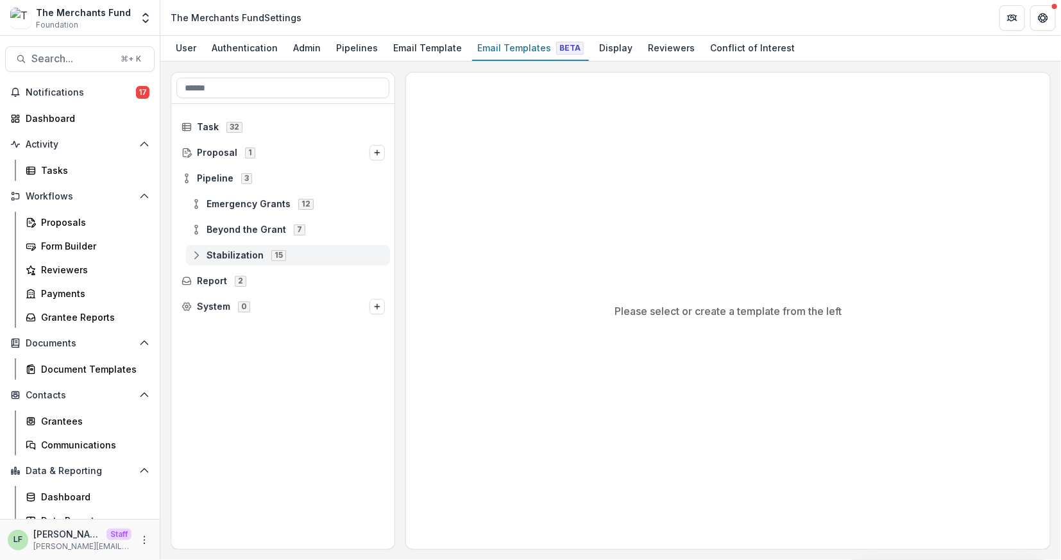
click at [230, 252] on span "Stabilization" at bounding box center [234, 255] width 57 height 11
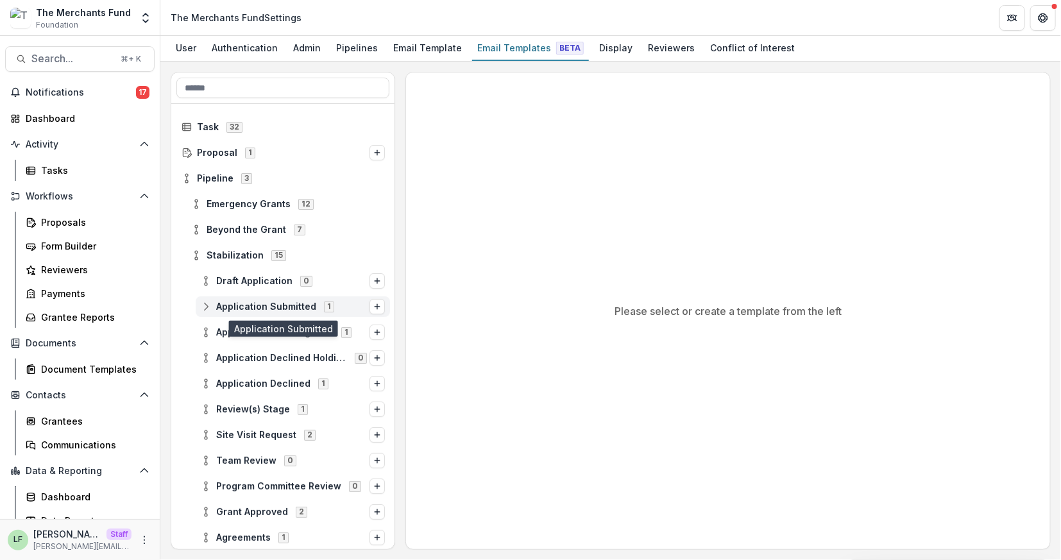
click at [251, 310] on div "Application Submitted 1" at bounding box center [293, 306] width 194 height 21
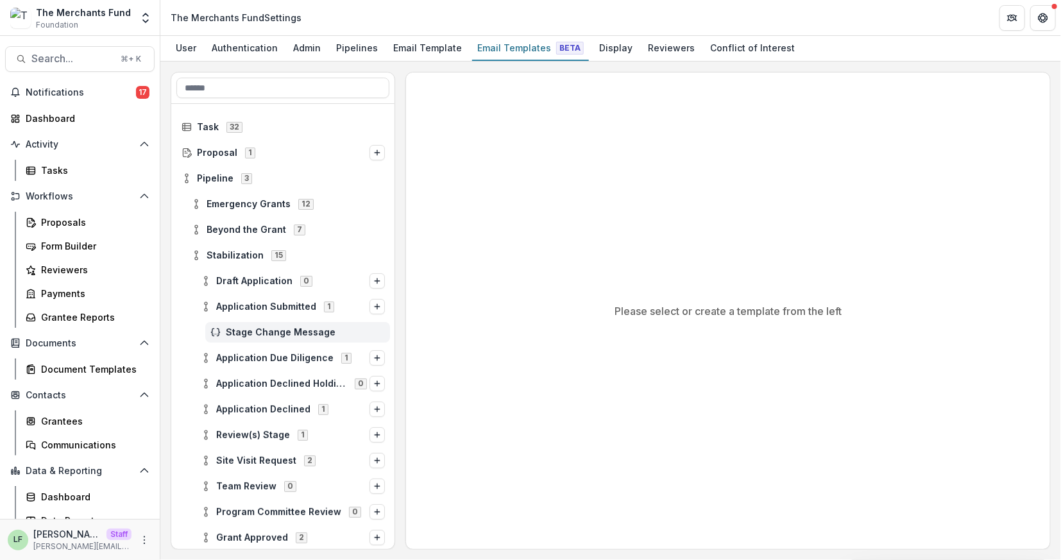
click at [262, 331] on span "Stage Change Message" at bounding box center [305, 332] width 159 height 11
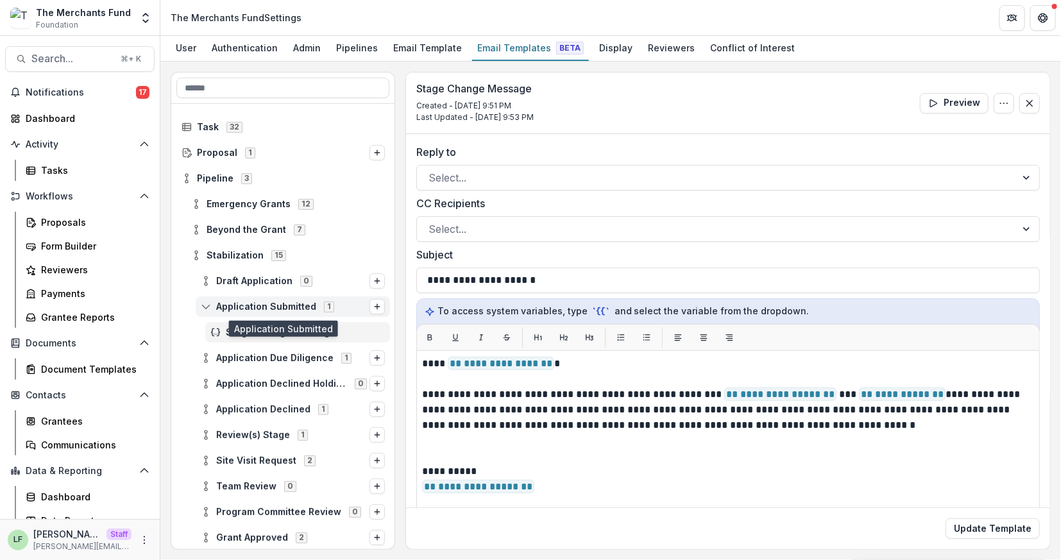
click at [259, 314] on div "Application Submitted 1" at bounding box center [293, 306] width 194 height 21
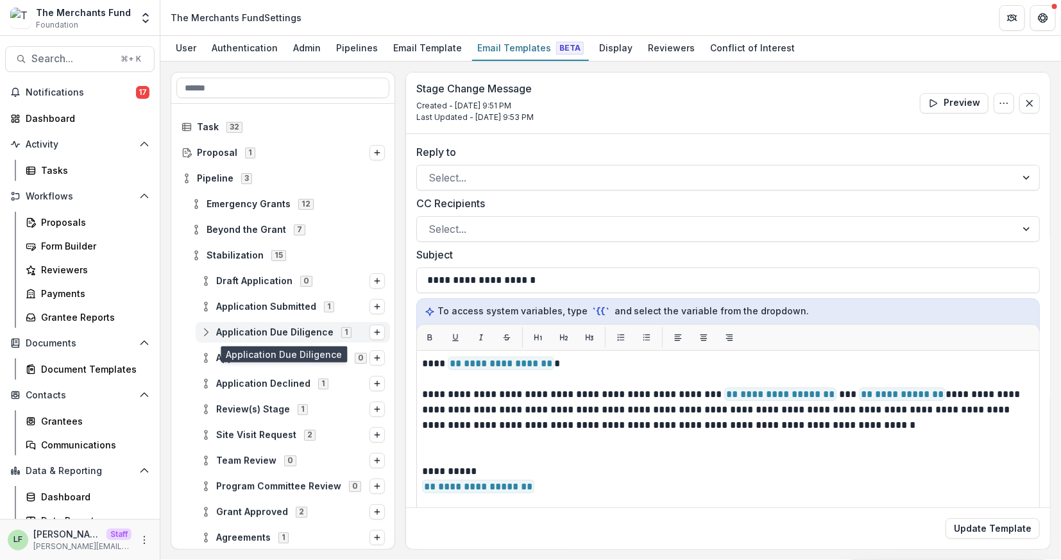
click at [258, 331] on span "Application Due Diligence" at bounding box center [274, 332] width 117 height 11
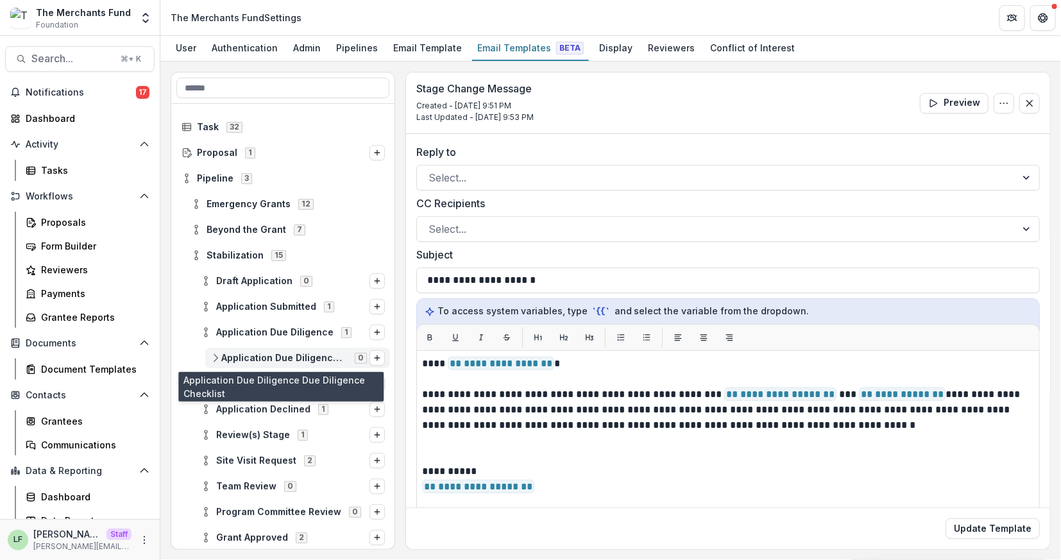
click at [267, 355] on span "Application Due Diligence Due Diligence Checklist" at bounding box center [284, 358] width 126 height 11
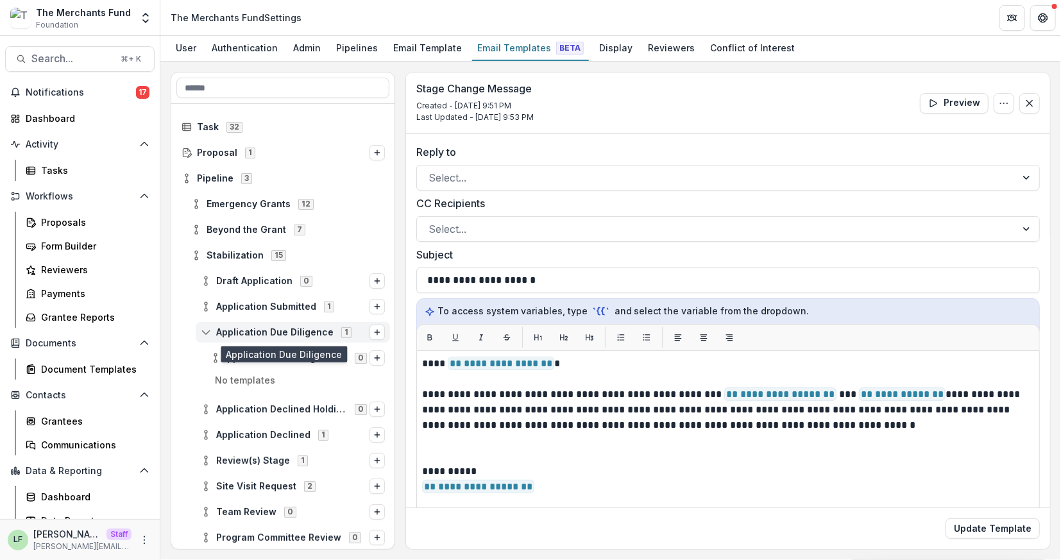
click at [268, 338] on div "Application Due Diligence 1" at bounding box center [293, 332] width 194 height 21
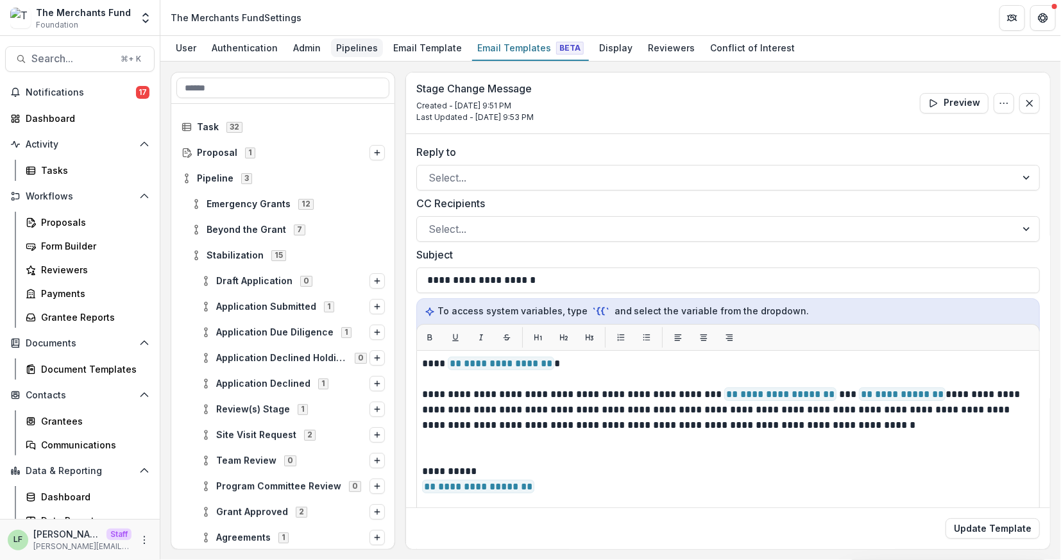
click at [351, 42] on div "Pipelines" at bounding box center [357, 47] width 52 height 19
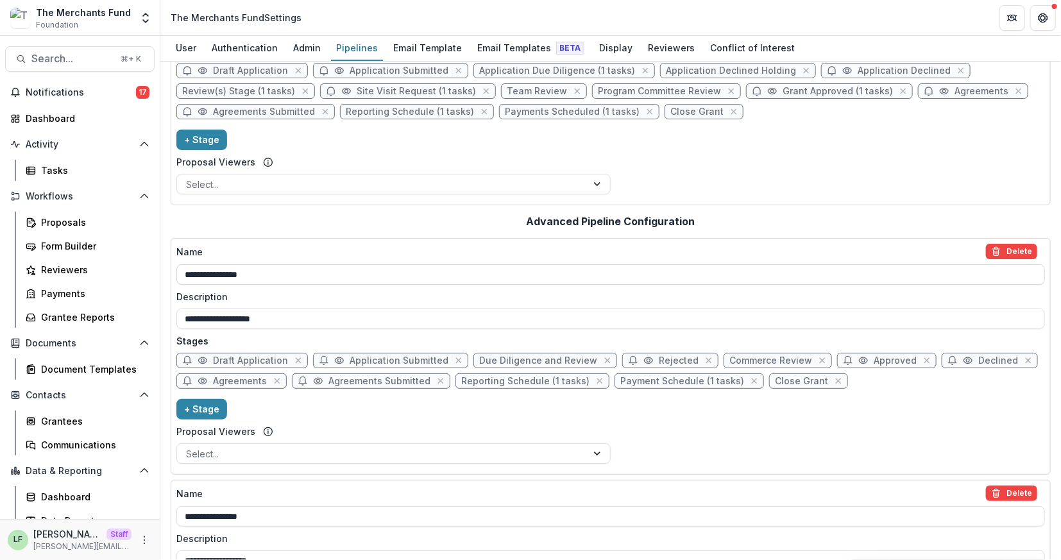
scroll to position [87, 0]
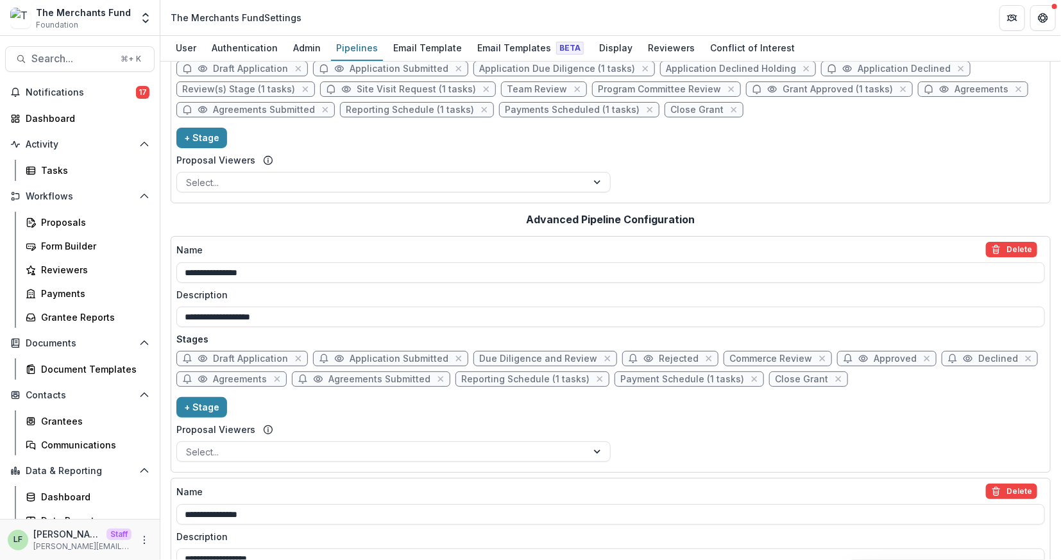
click at [873, 358] on span "Approved" at bounding box center [894, 358] width 43 height 11
select select "********"
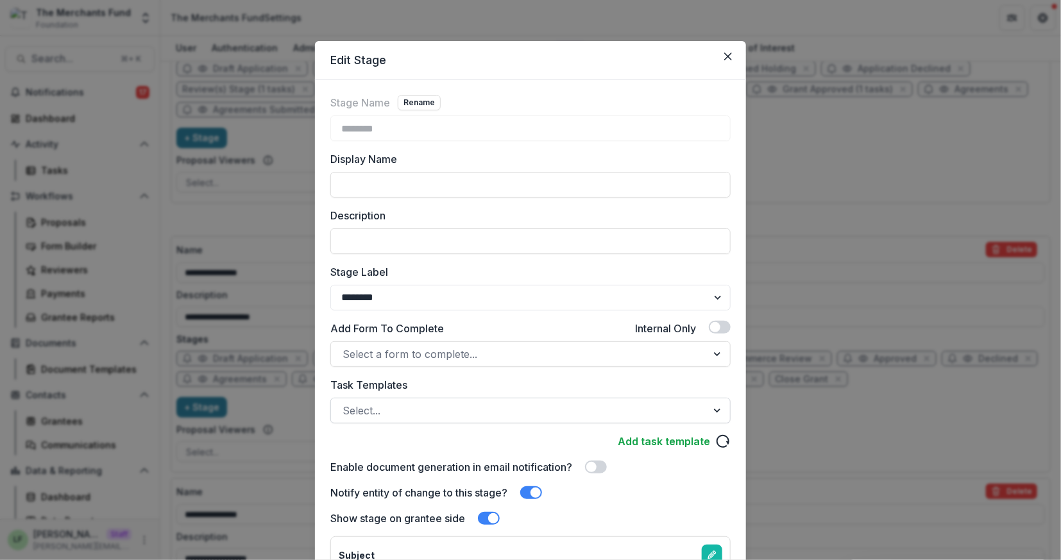
click at [504, 401] on div at bounding box center [518, 410] width 353 height 18
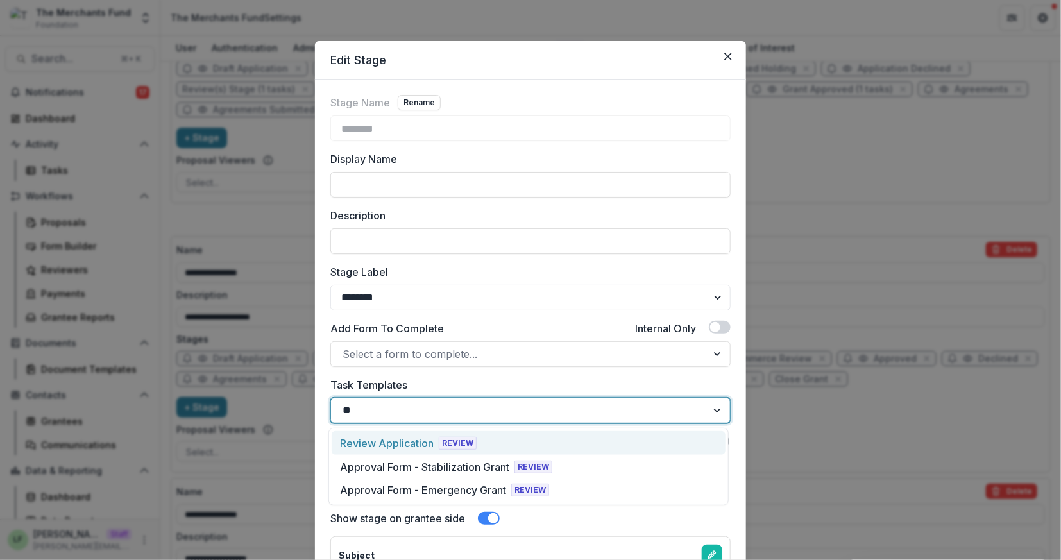
type input "***"
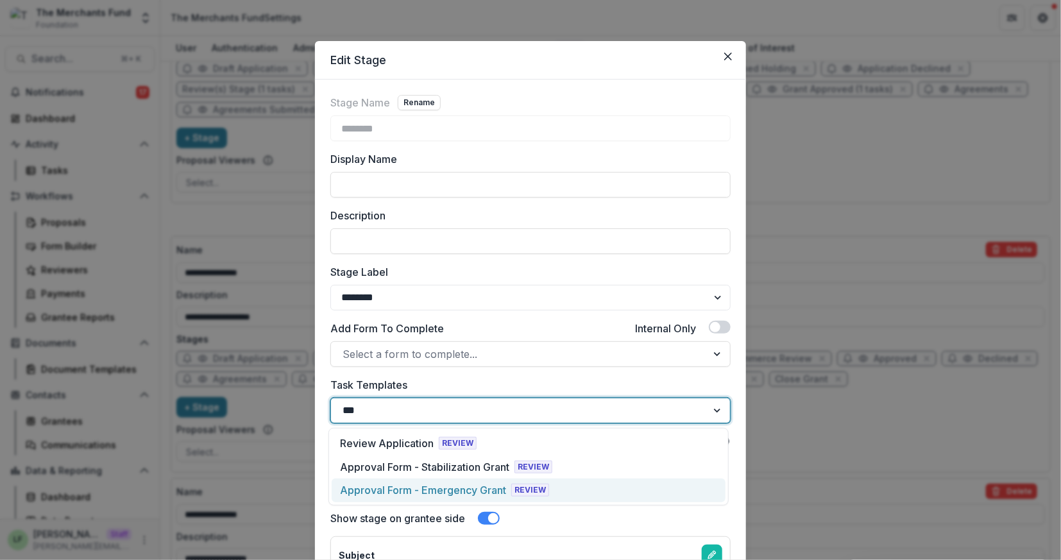
click at [498, 492] on div "Approval Form - Emergency Grant" at bounding box center [423, 489] width 166 height 15
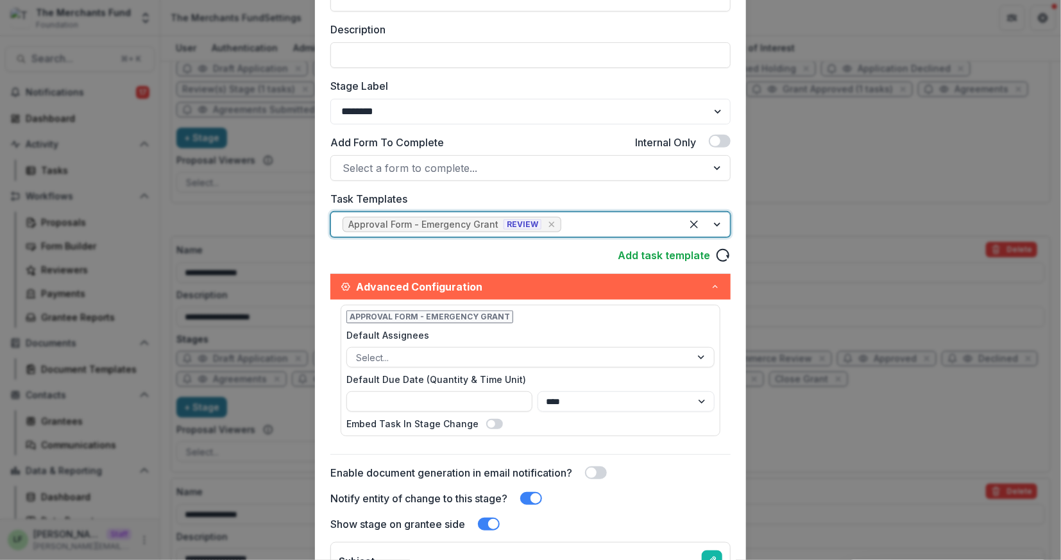
scroll to position [322, 0]
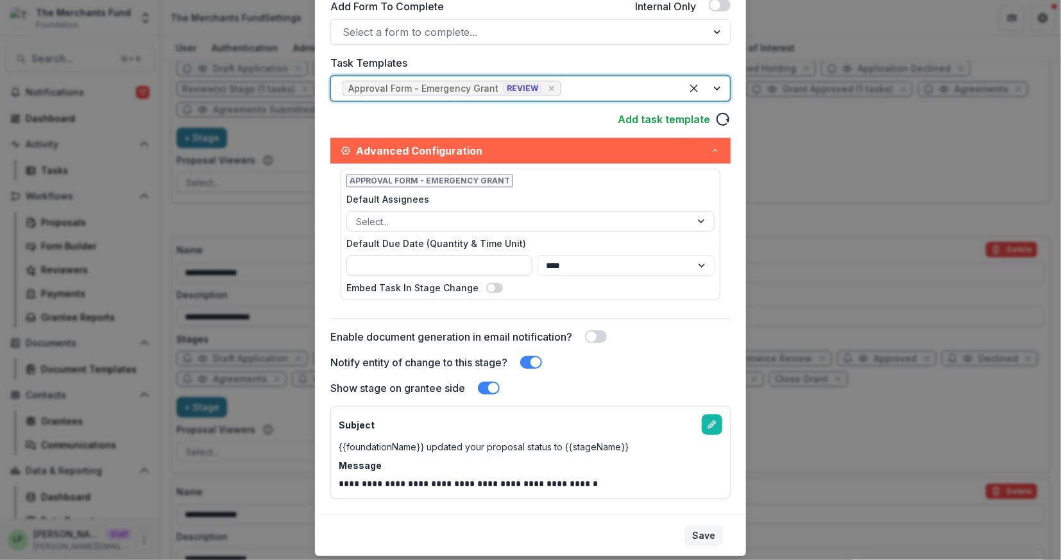
click at [705, 536] on button "Save" at bounding box center [703, 535] width 38 height 21
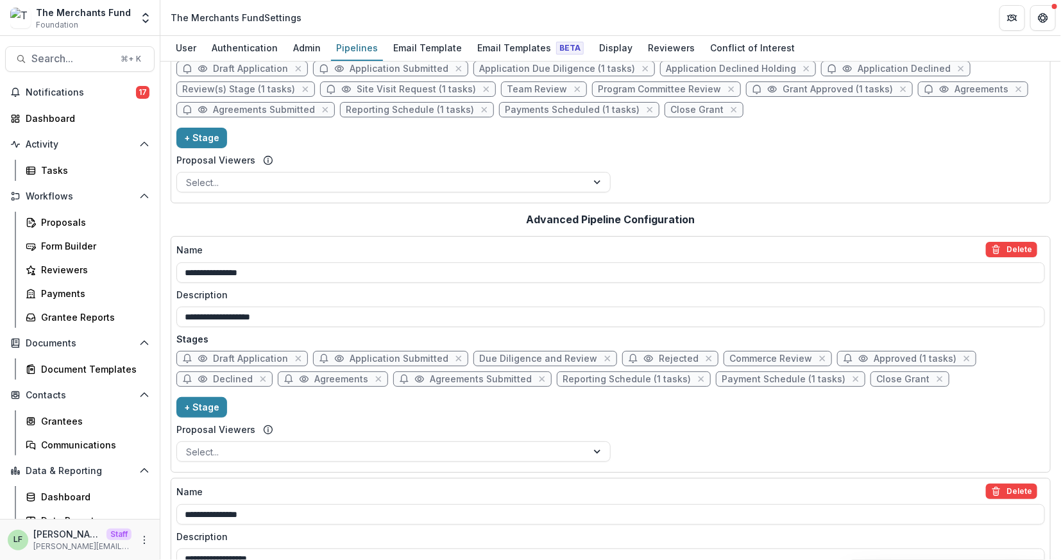
click at [237, 377] on span "Declined" at bounding box center [233, 379] width 40 height 11
select select "******"
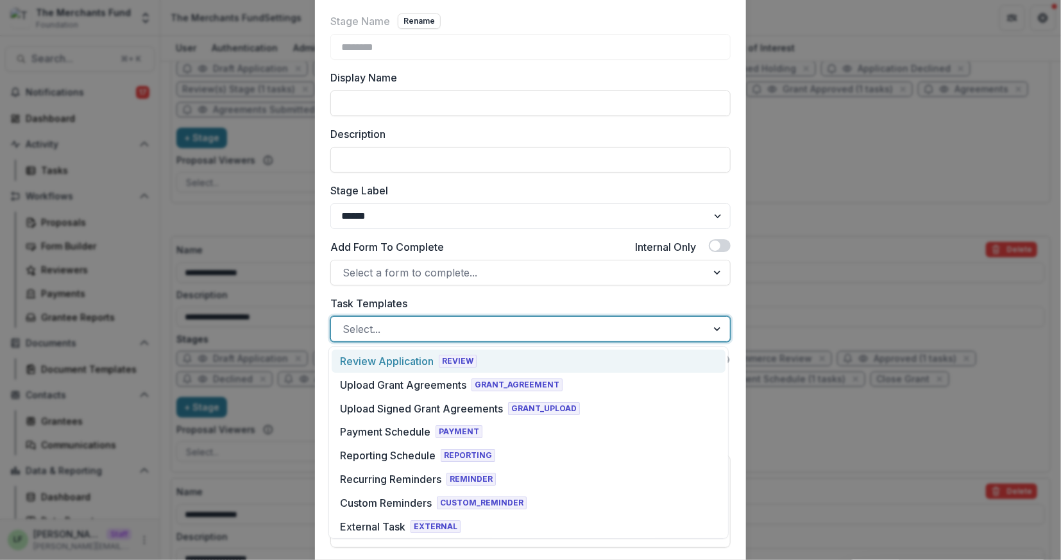
click at [451, 339] on div "Select..." at bounding box center [530, 329] width 400 height 26
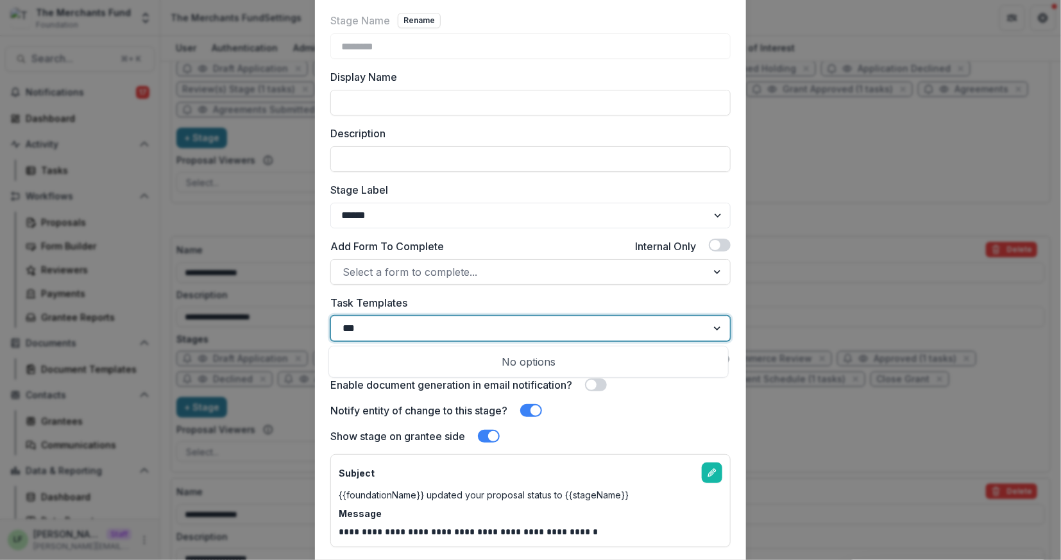
type input "**"
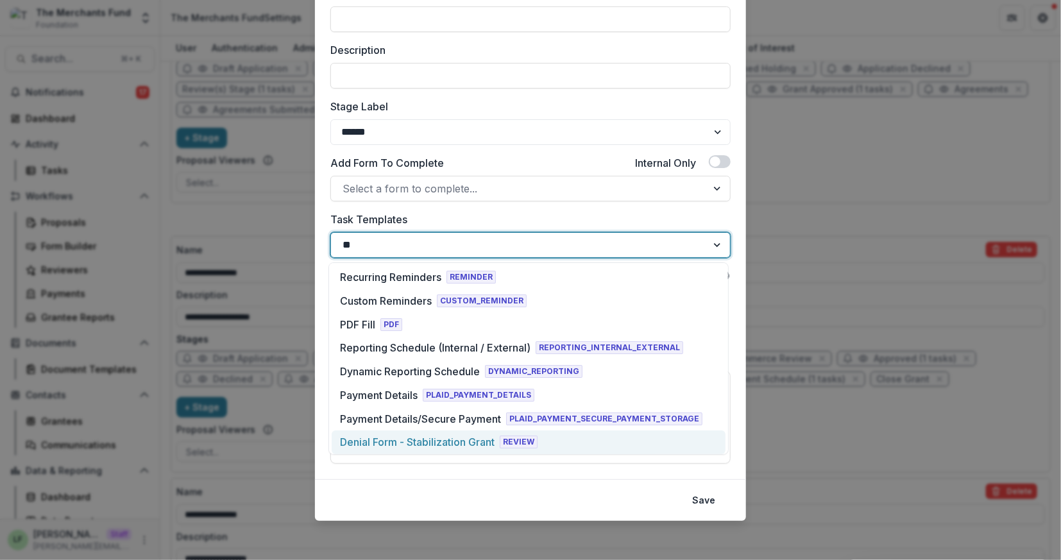
scroll to position [26, 0]
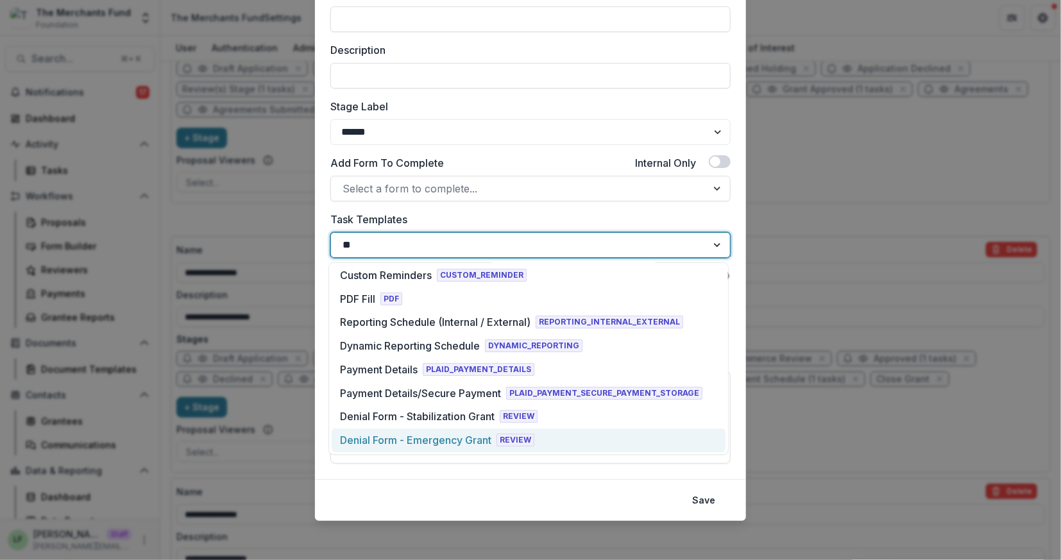
click at [447, 442] on div "Denial Form - Emergency Grant" at bounding box center [415, 439] width 151 height 15
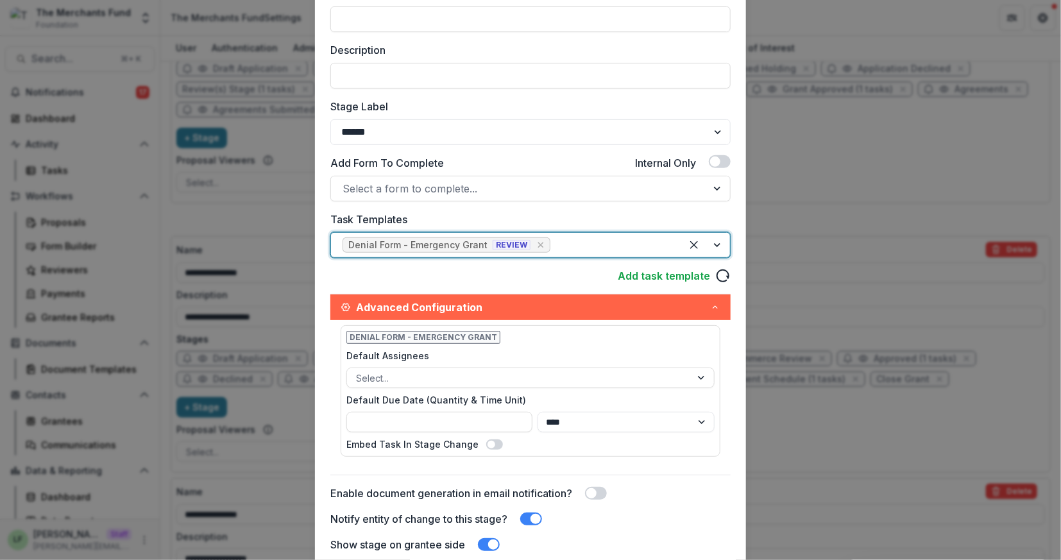
scroll to position [356, 0]
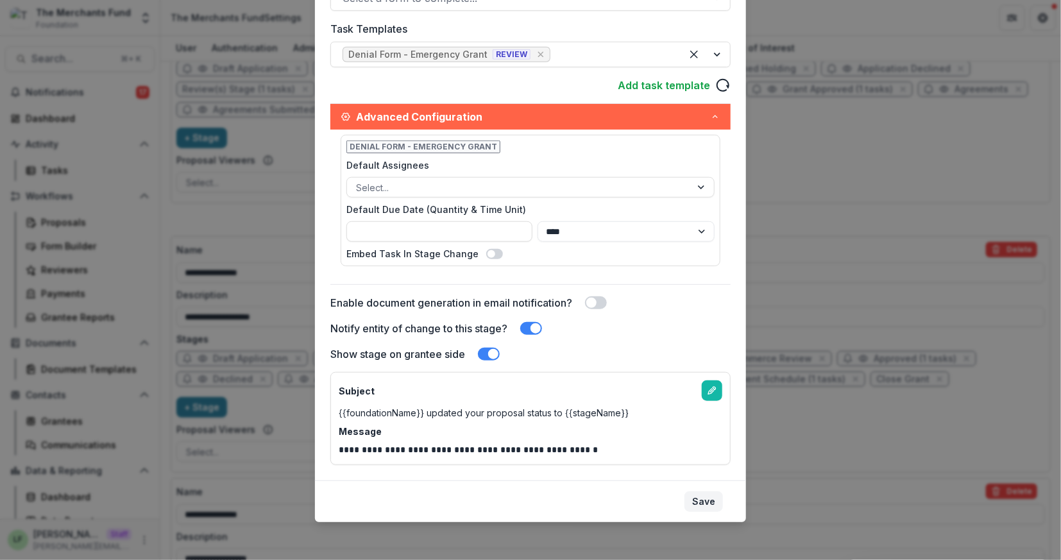
click at [707, 503] on button "Save" at bounding box center [703, 501] width 38 height 21
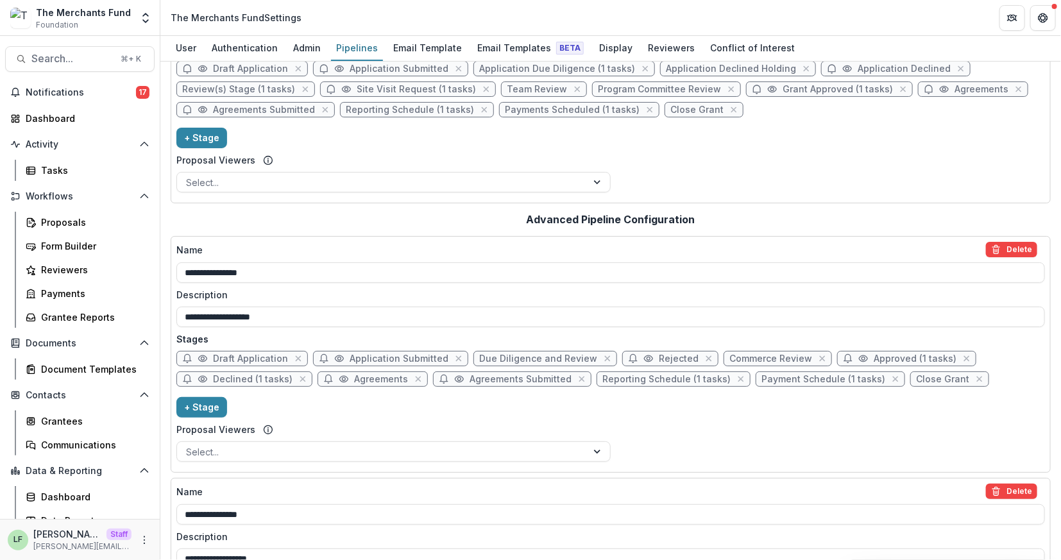
click at [382, 377] on span "Agreements" at bounding box center [381, 379] width 54 height 11
select select "*****"
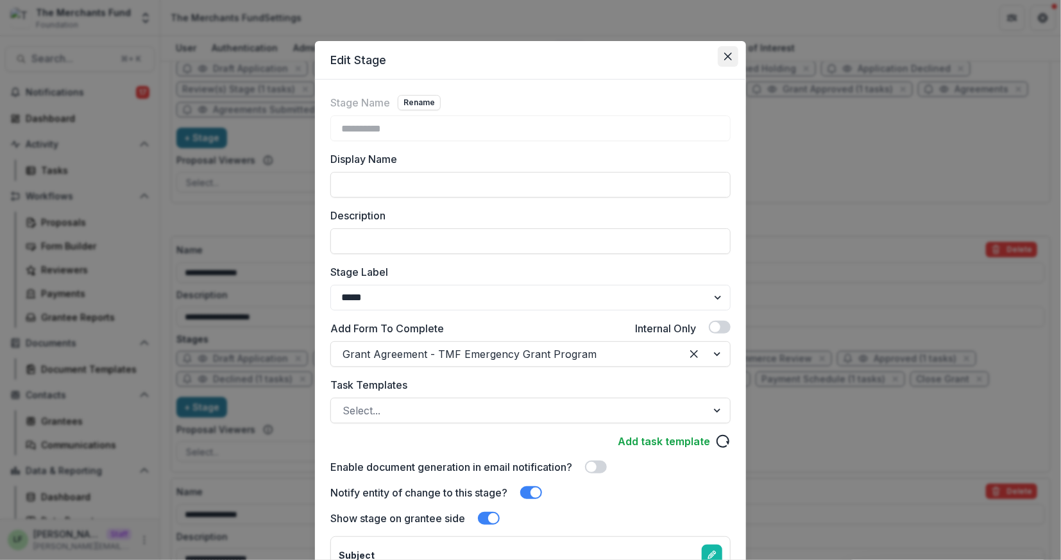
click at [724, 55] on icon "Close" at bounding box center [728, 57] width 8 height 8
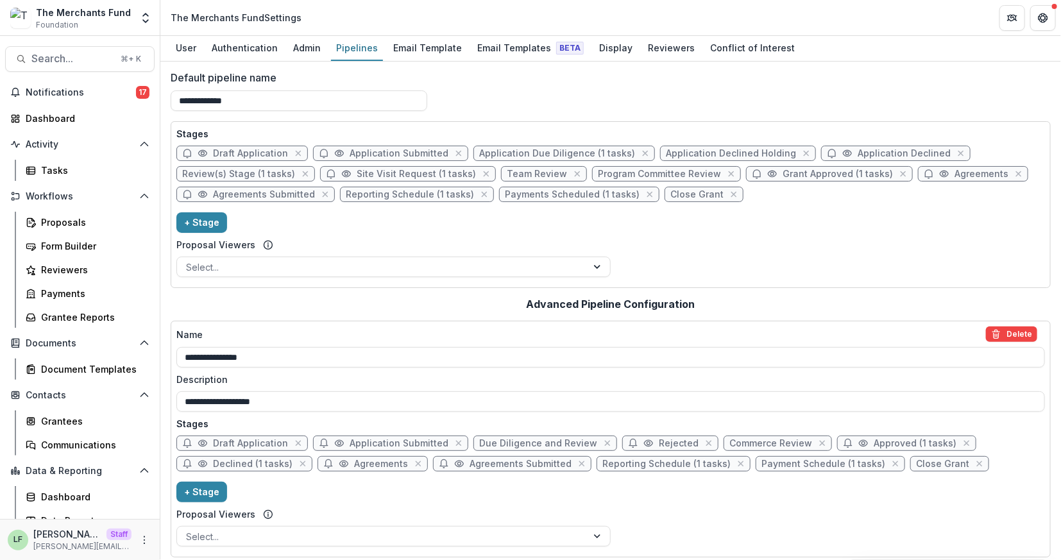
scroll to position [0, 0]
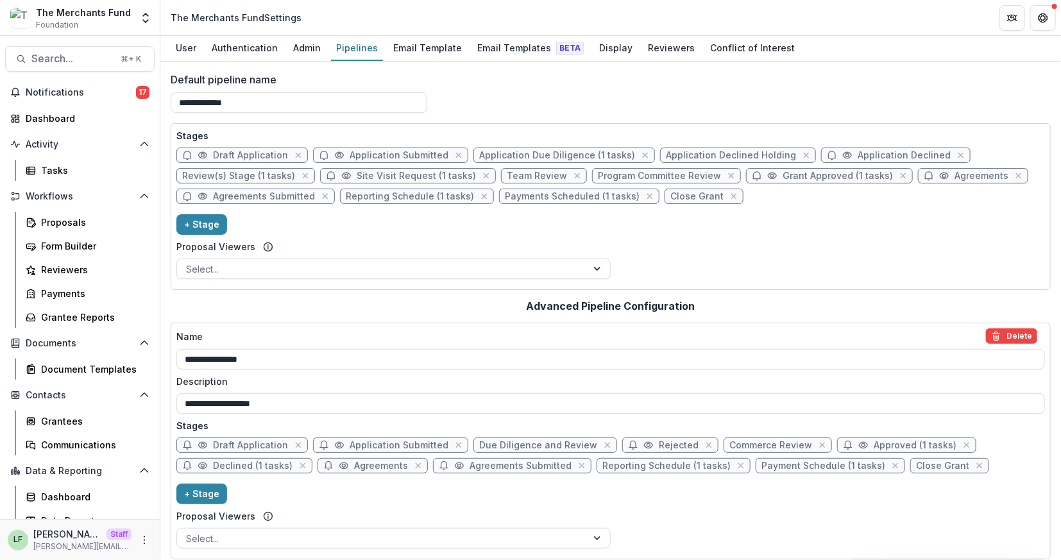
click at [424, 174] on span "Site Visit Request (1 tasks)" at bounding box center [416, 176] width 119 height 11
select select "******"
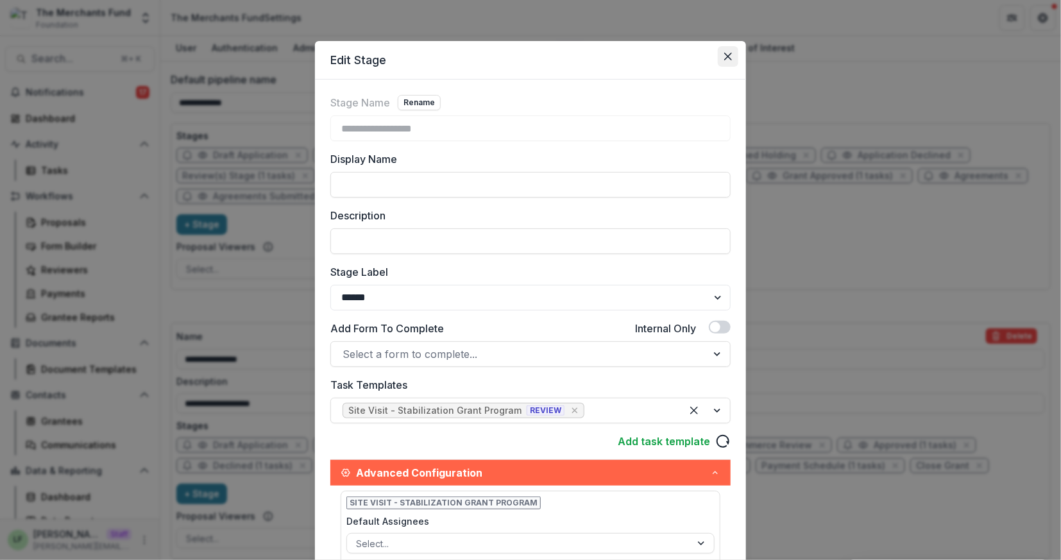
click at [724, 56] on icon "Close" at bounding box center [728, 57] width 8 height 8
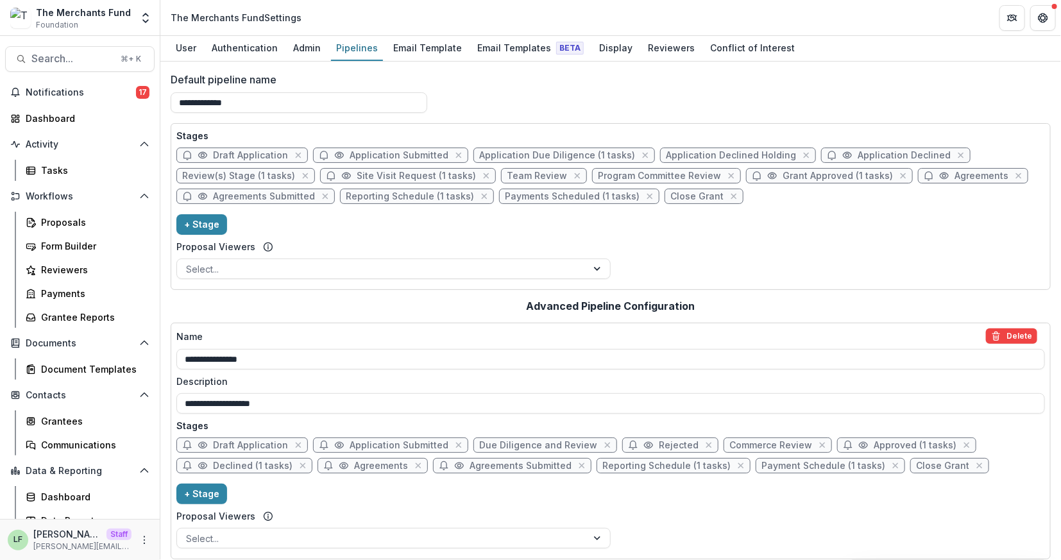
click at [260, 176] on span "Review(s) Stage (1 tasks)" at bounding box center [238, 176] width 113 height 11
select select "******"
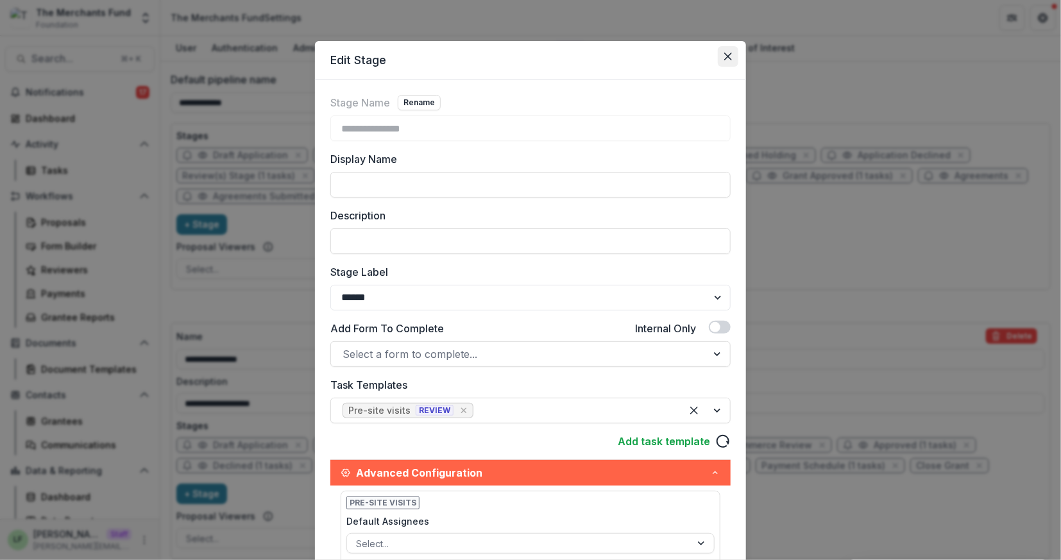
click at [726, 60] on button "Close" at bounding box center [727, 56] width 21 height 21
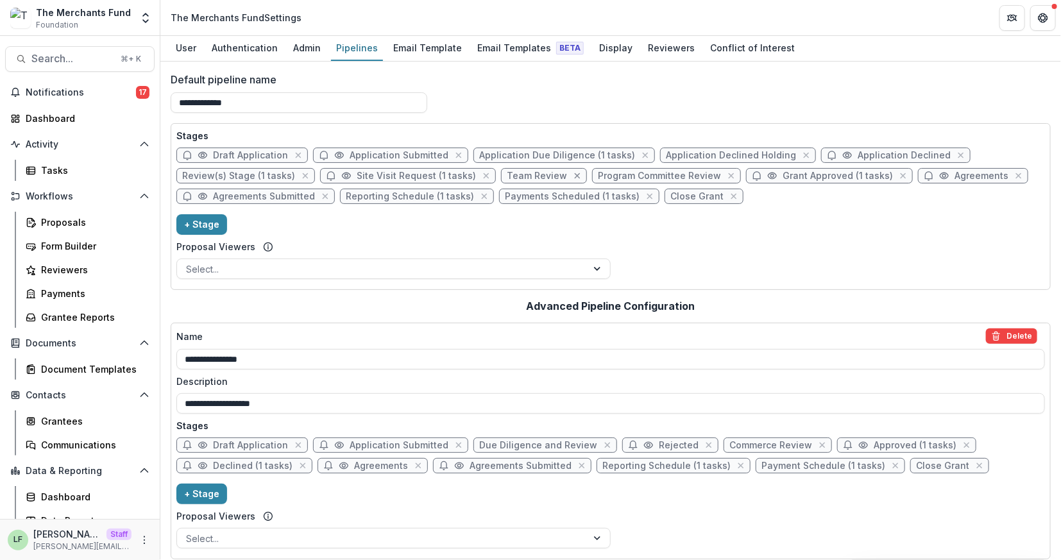
click at [572, 175] on icon "close" at bounding box center [577, 176] width 10 height 10
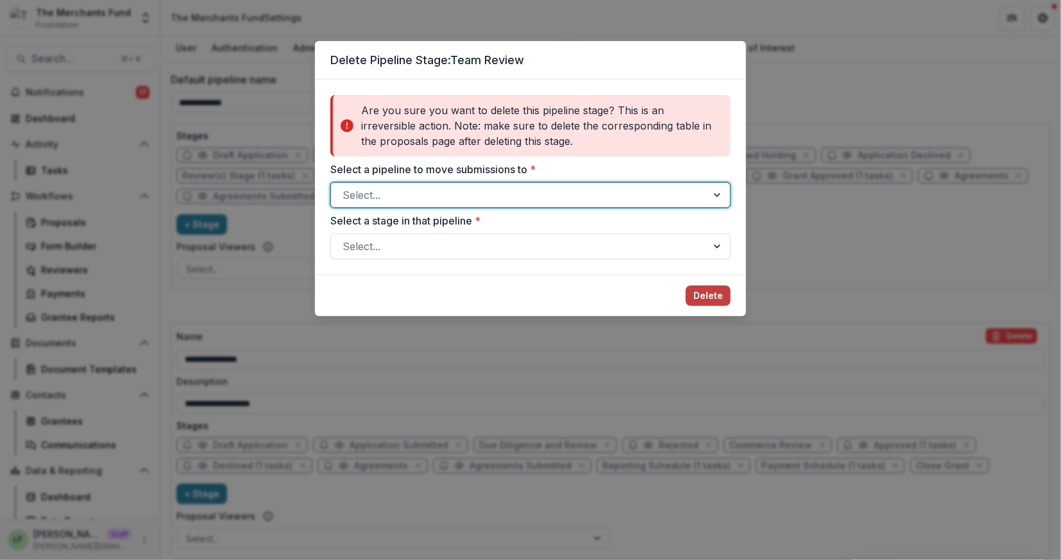
click at [628, 195] on div at bounding box center [518, 195] width 353 height 18
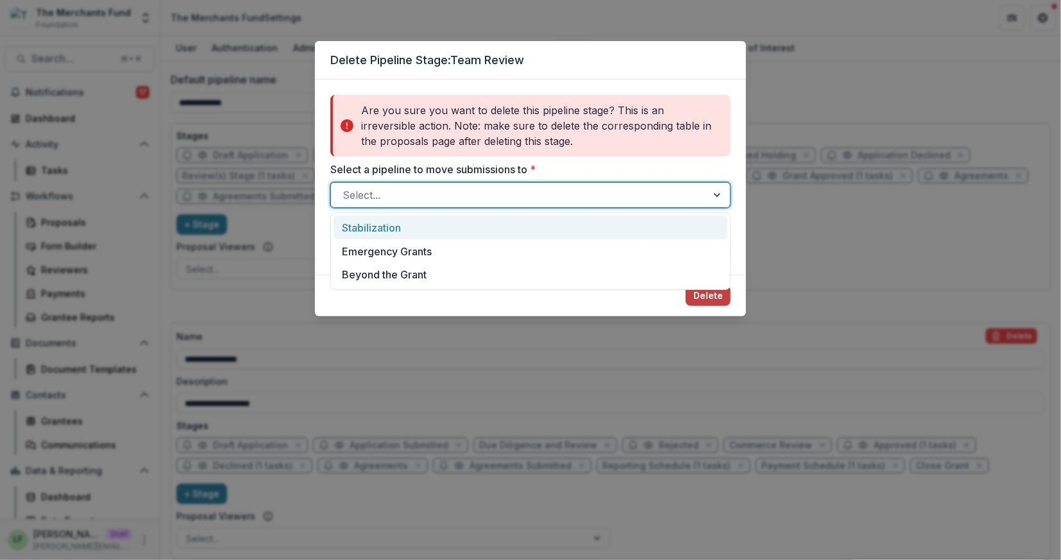
click at [628, 222] on div "Stabilization" at bounding box center [530, 227] width 394 height 24
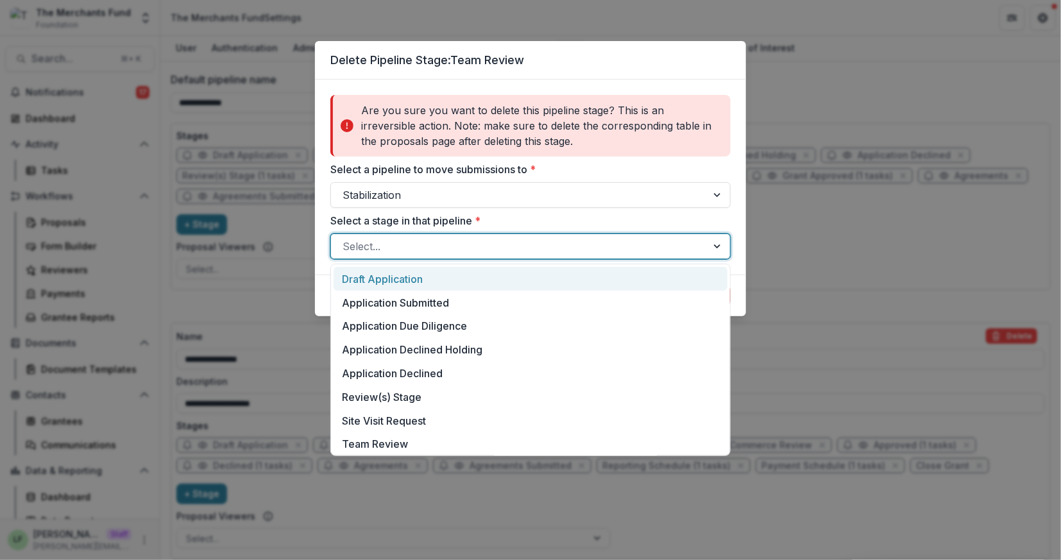
click at [625, 257] on div "Select..." at bounding box center [530, 246] width 400 height 26
click at [618, 283] on div "Draft Application" at bounding box center [530, 279] width 394 height 24
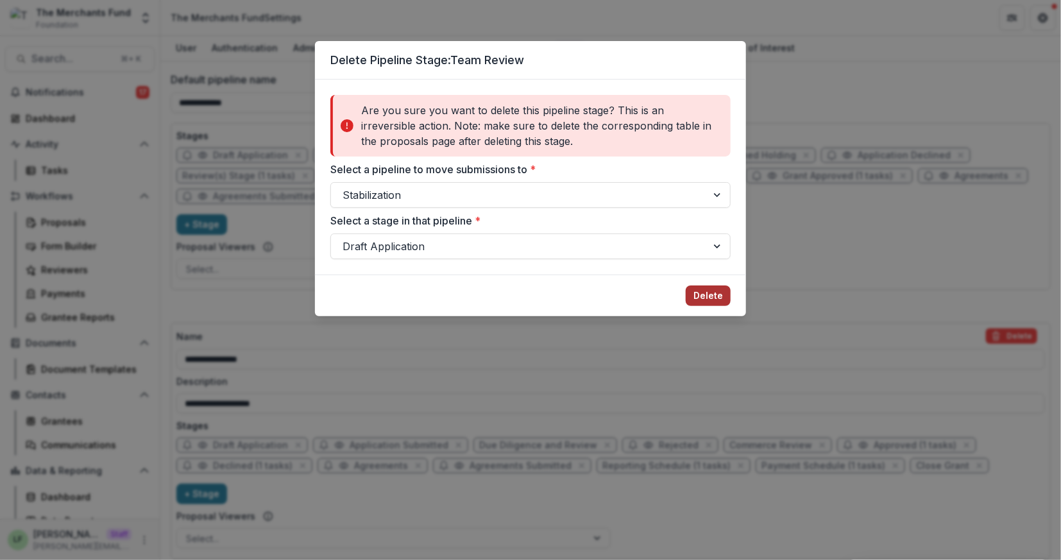
click at [722, 284] on footer "Delete" at bounding box center [530, 295] width 431 height 42
click at [721, 290] on button "Delete" at bounding box center [707, 295] width 45 height 21
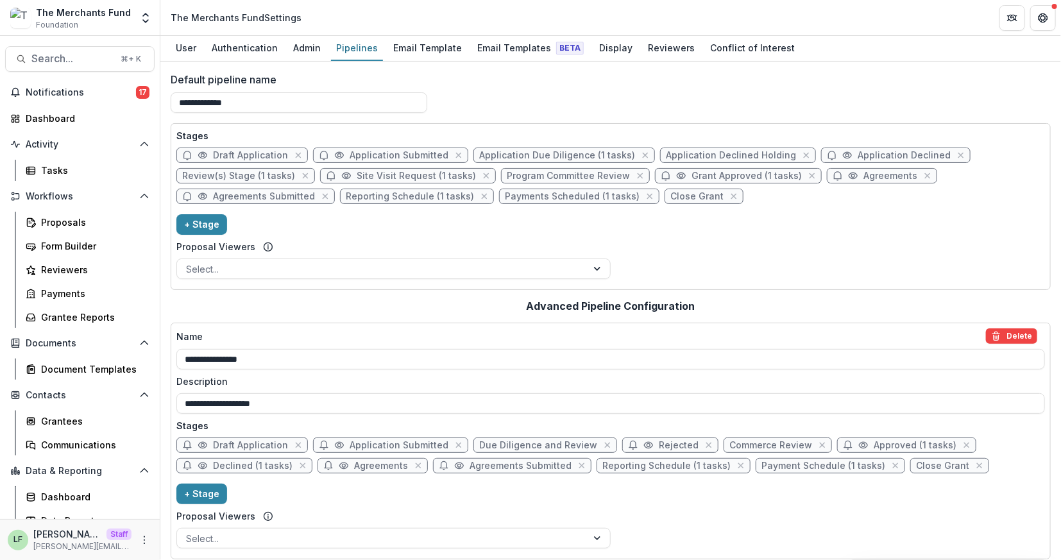
click at [592, 175] on span "Program Committee Review" at bounding box center [568, 176] width 123 height 11
select select "******"
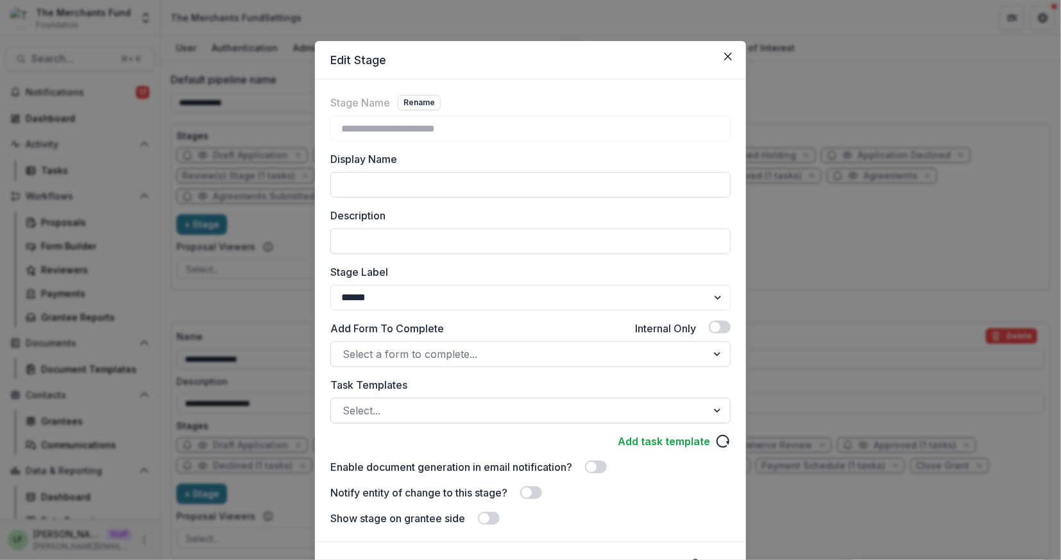
click at [434, 407] on div at bounding box center [518, 410] width 353 height 18
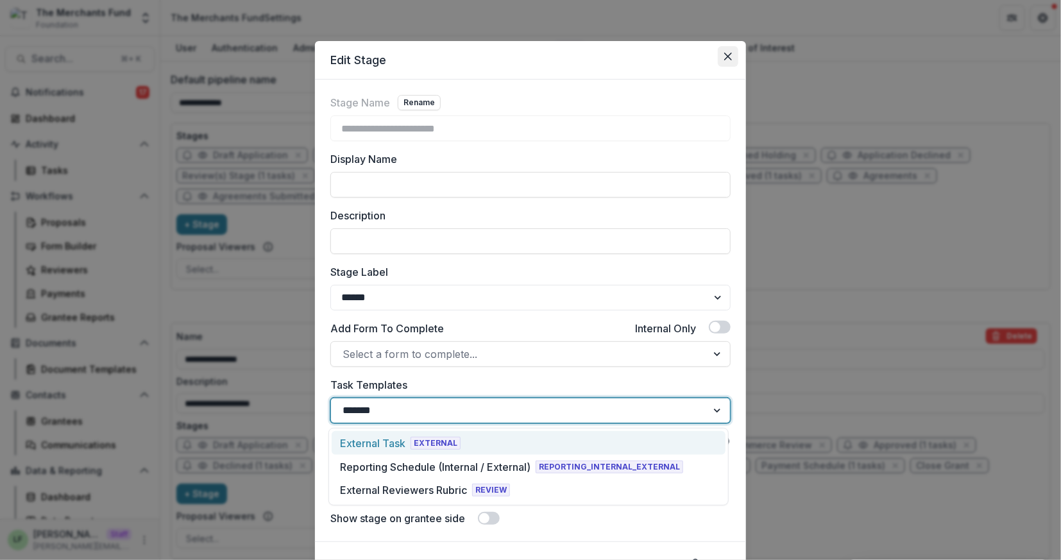
type input "*******"
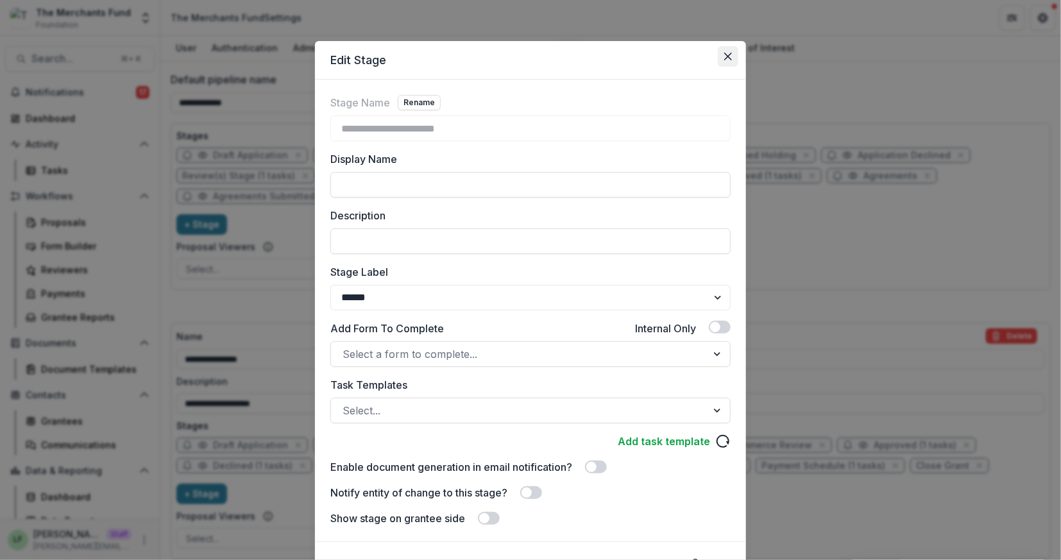
click at [726, 53] on icon "Close" at bounding box center [728, 57] width 8 height 8
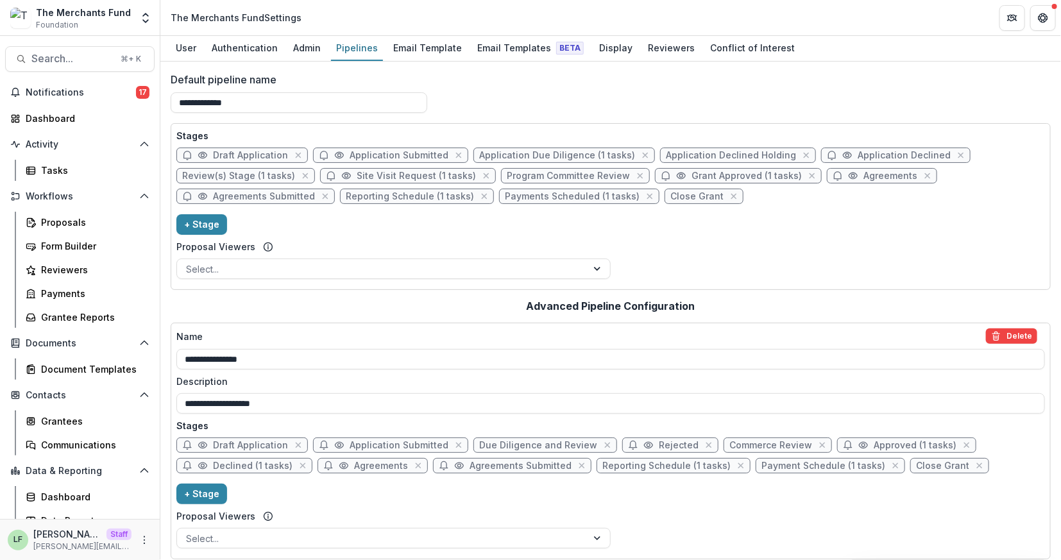
click at [255, 174] on span "Review(s) Stage (1 tasks)" at bounding box center [238, 176] width 113 height 11
select select "******"
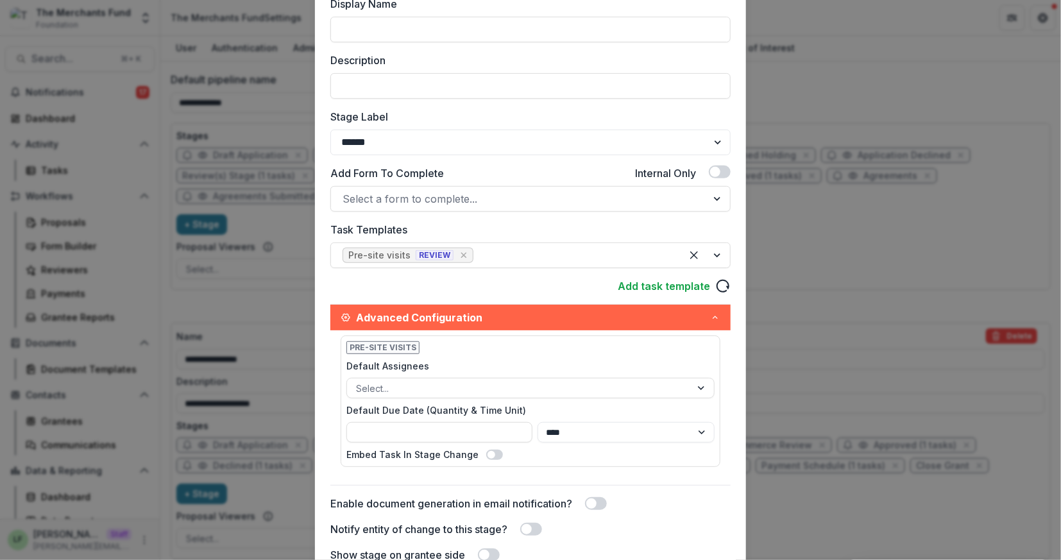
scroll to position [165, 0]
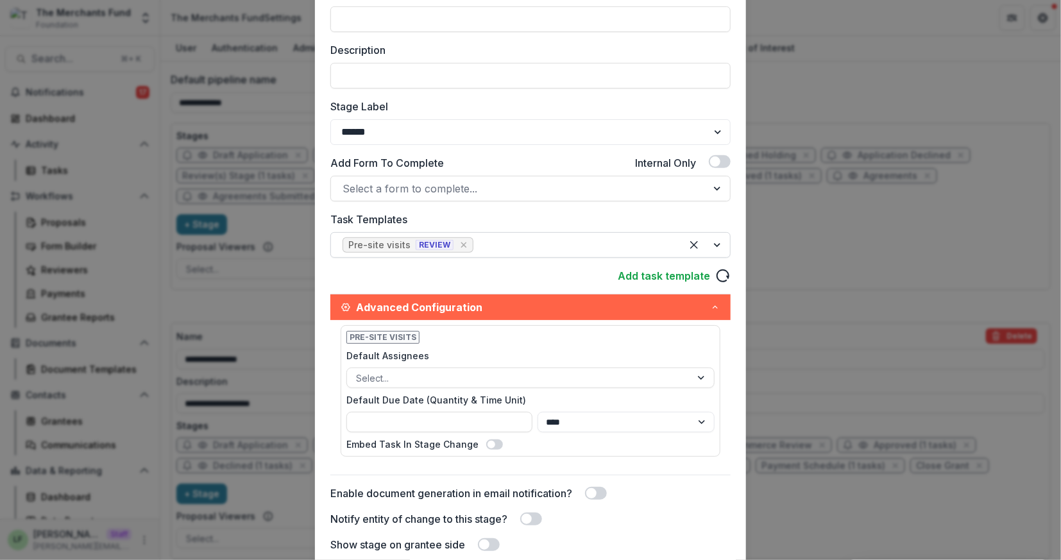
click at [484, 241] on div at bounding box center [573, 245] width 194 height 18
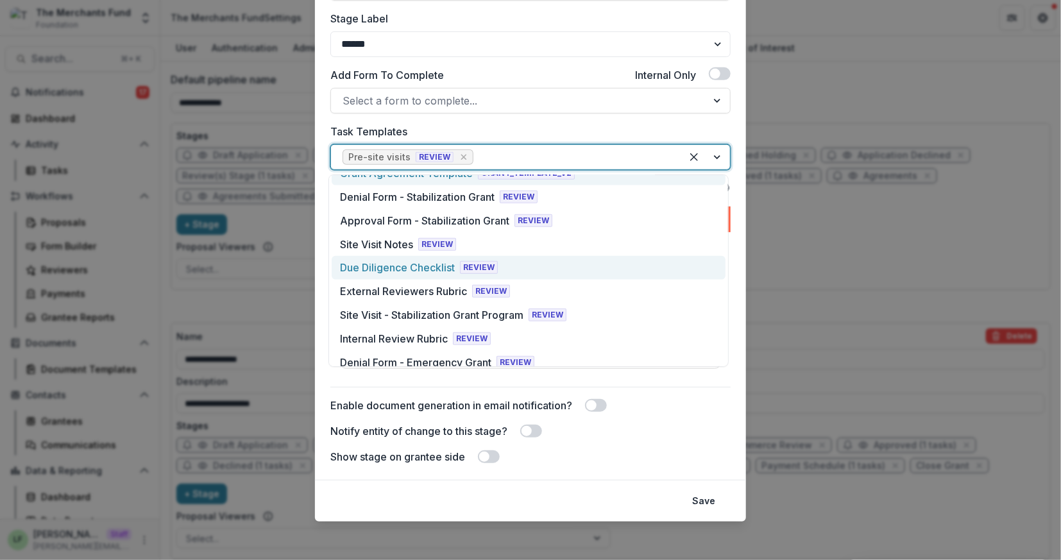
scroll to position [528, 0]
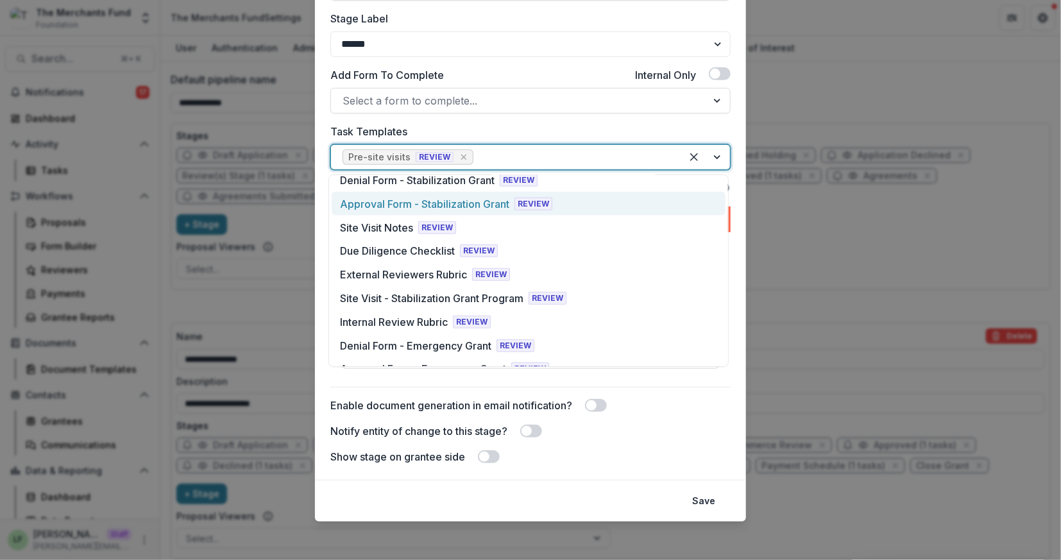
click at [617, 119] on div "**********" at bounding box center [530, 153] width 400 height 623
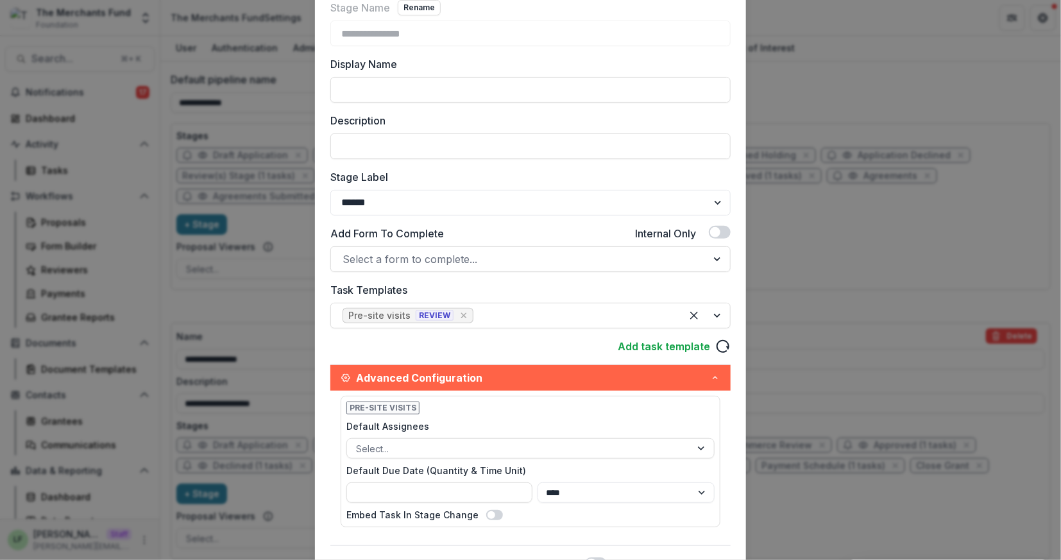
scroll to position [0, 0]
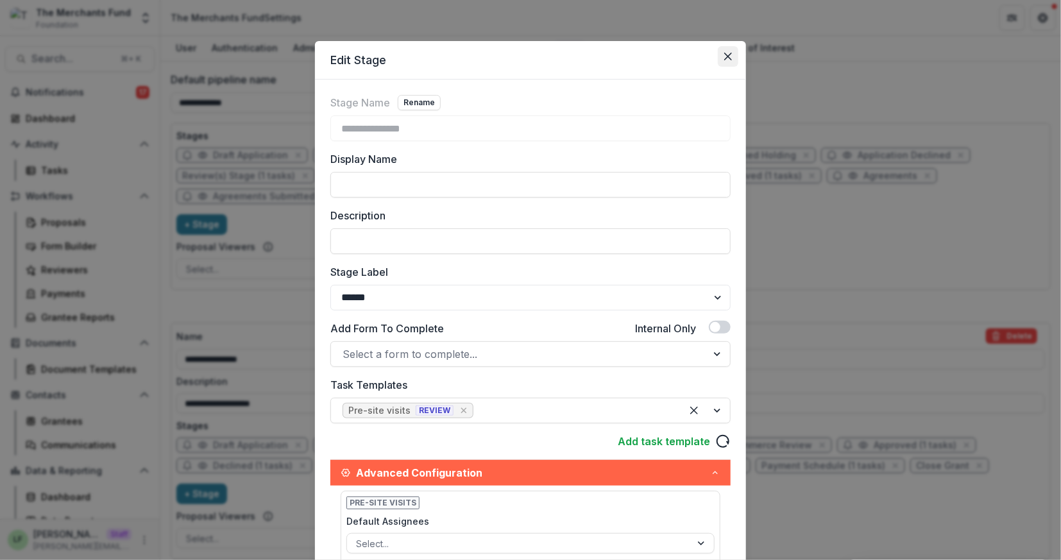
click at [730, 56] on button "Close" at bounding box center [727, 56] width 21 height 21
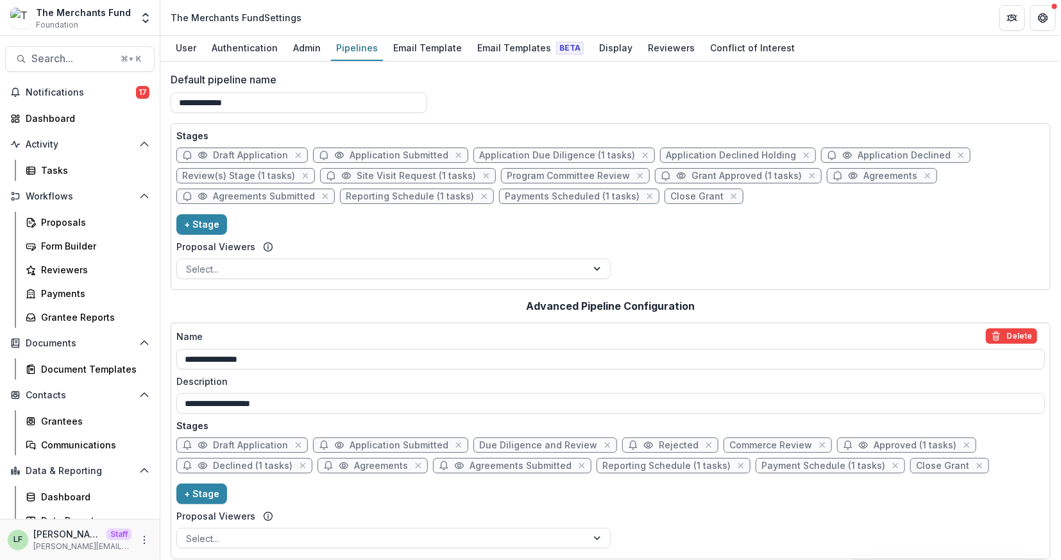
click at [260, 173] on span "Review(s) Stage (1 tasks)" at bounding box center [238, 176] width 113 height 11
select select "******"
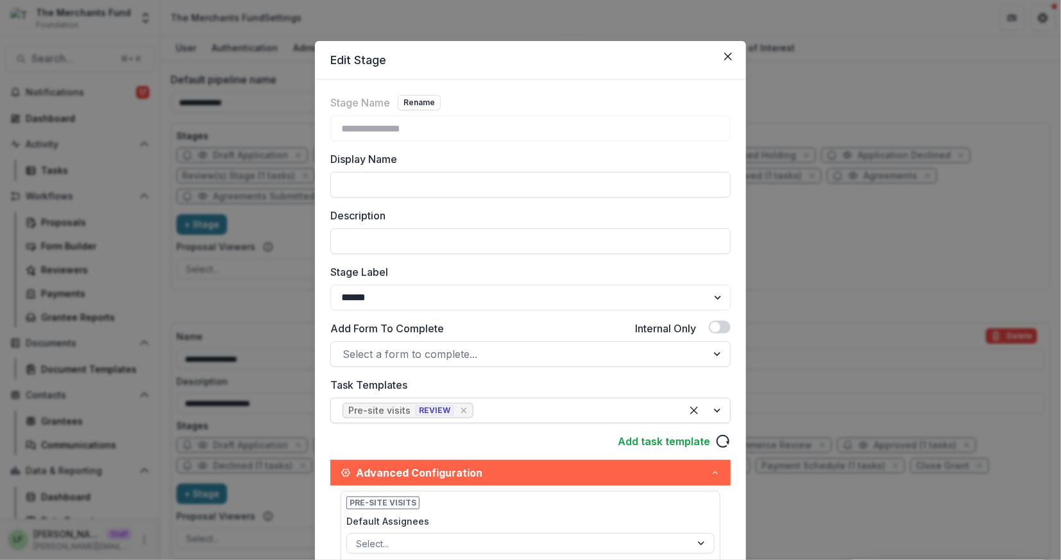
click at [511, 400] on div "Pre-site visits REVIEW" at bounding box center [506, 410] width 350 height 21
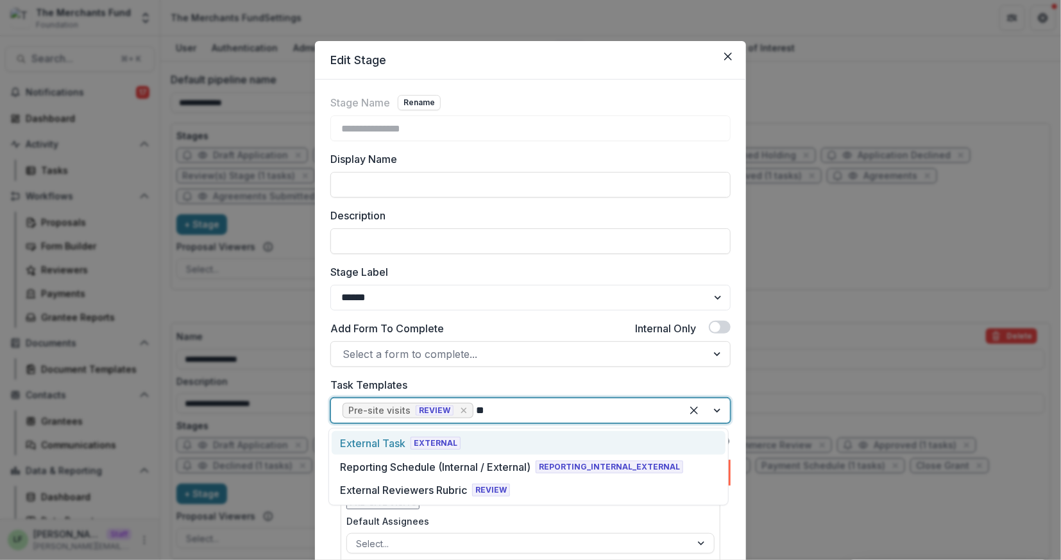
type input "*"
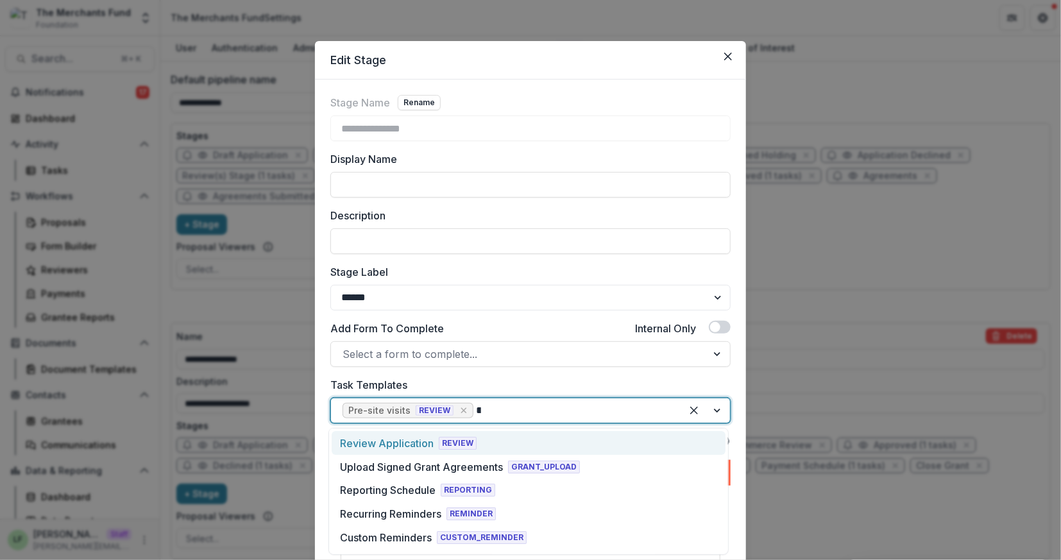
type input "***"
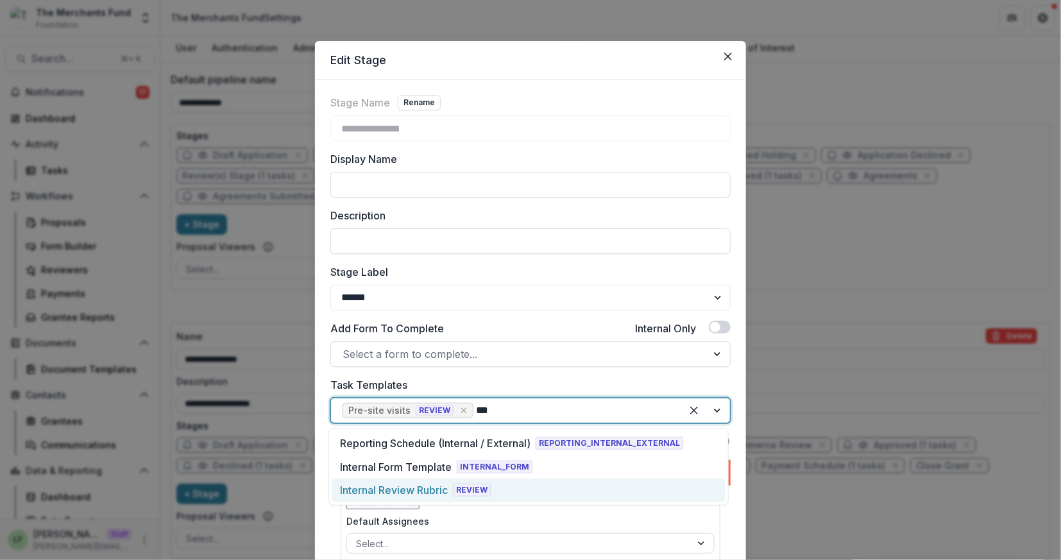
click at [403, 492] on div "Internal Review Rubric" at bounding box center [394, 489] width 108 height 15
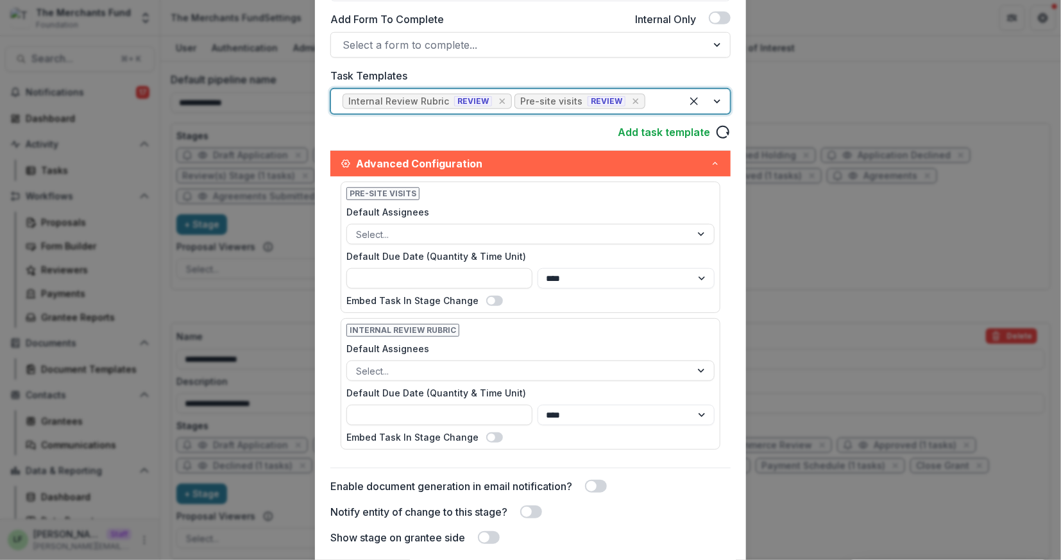
scroll to position [374, 0]
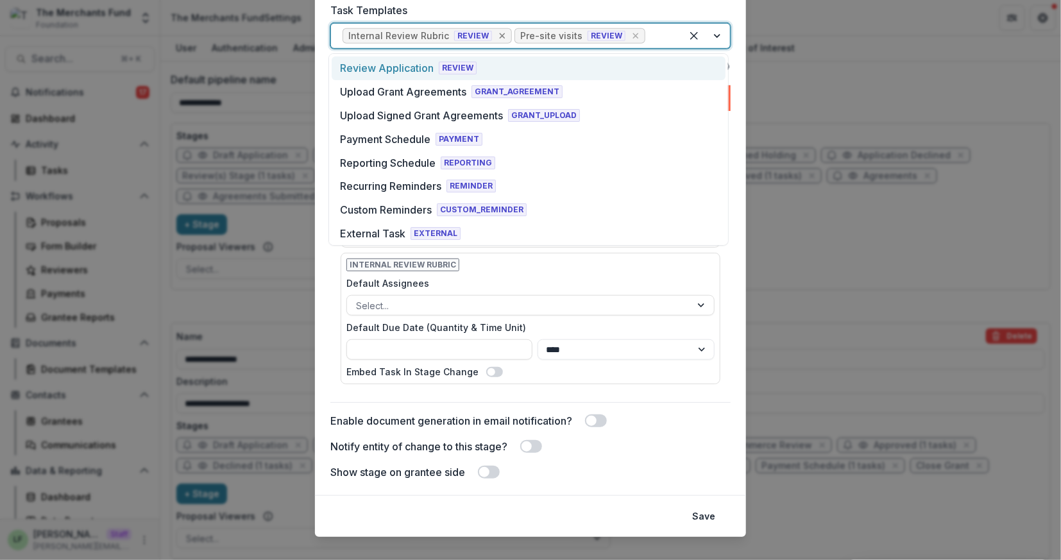
drag, startPoint x: 542, startPoint y: 38, endPoint x: 488, endPoint y: 38, distance: 54.5
click at [488, 38] on div "Internal Review Rubric REVIEW Pre-site visits REVIEW" at bounding box center [506, 36] width 350 height 21
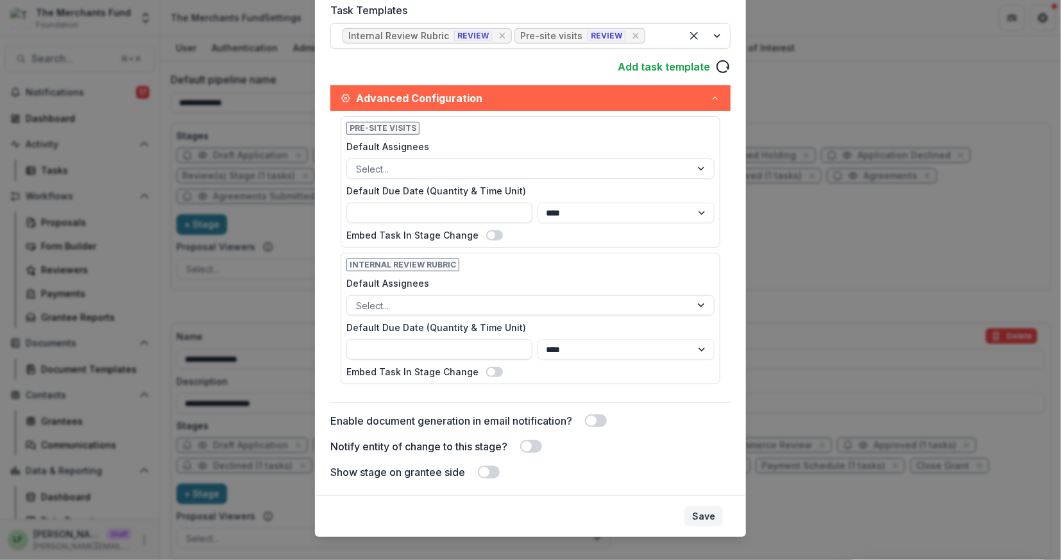
click at [714, 514] on button "Save" at bounding box center [703, 516] width 38 height 21
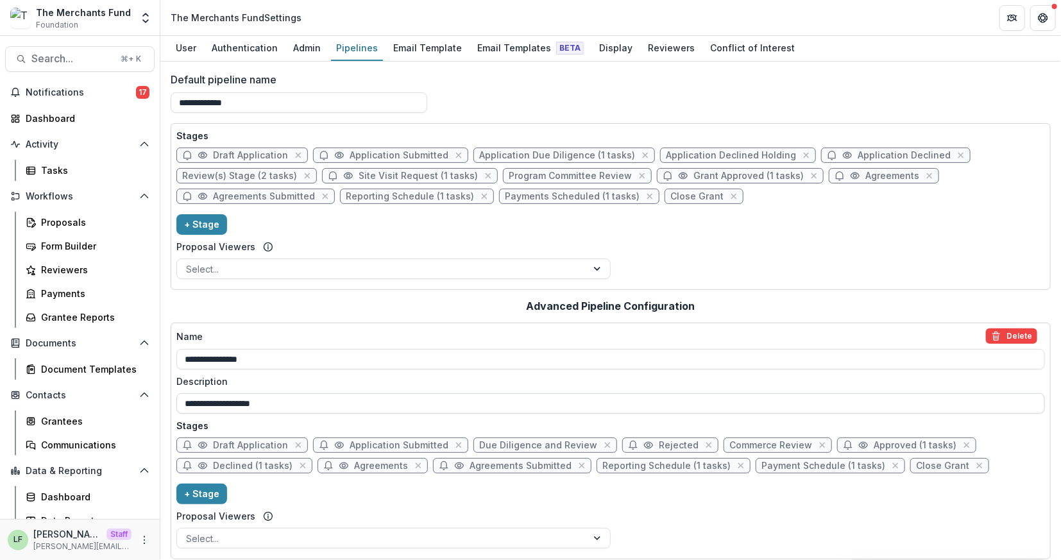
scroll to position [5, 0]
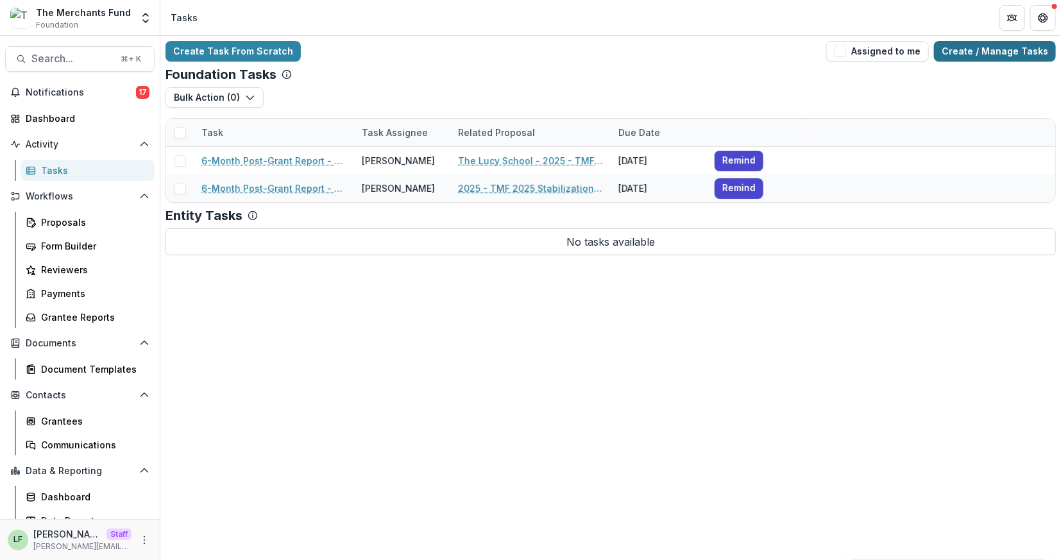
click at [980, 44] on link "Create / Manage Tasks" at bounding box center [995, 51] width 122 height 21
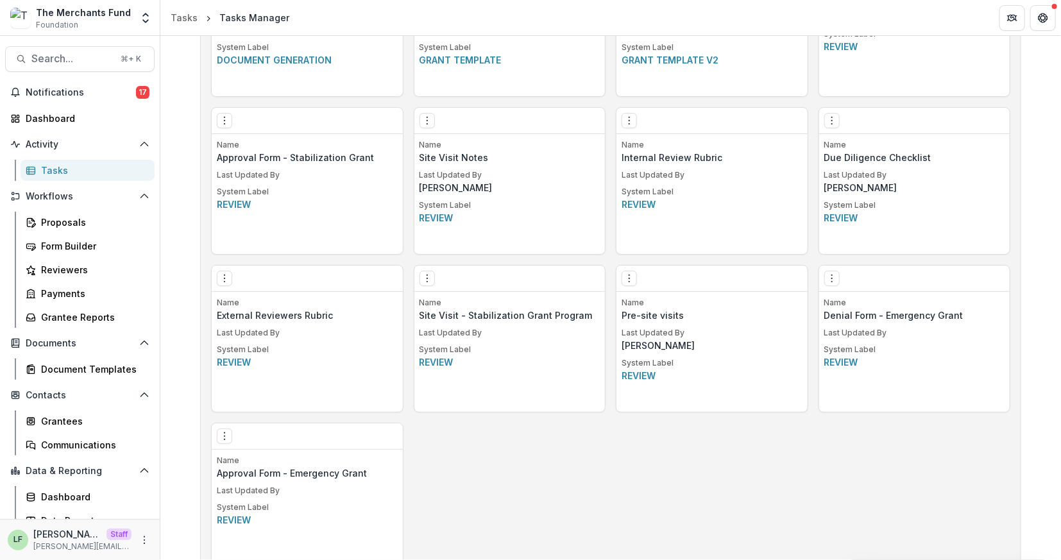
scroll to position [943, 0]
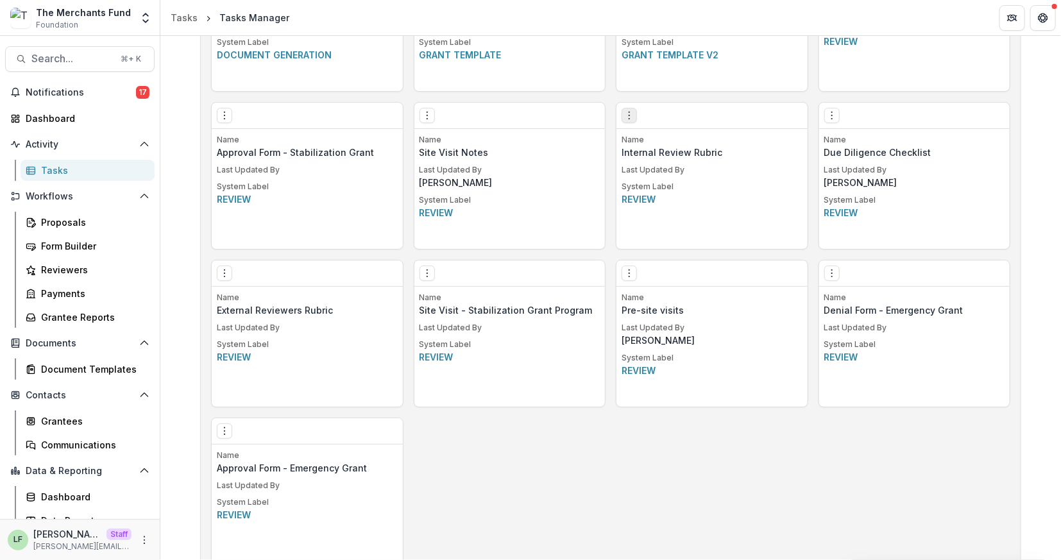
click at [628, 117] on icon "Options" at bounding box center [629, 115] width 10 height 10
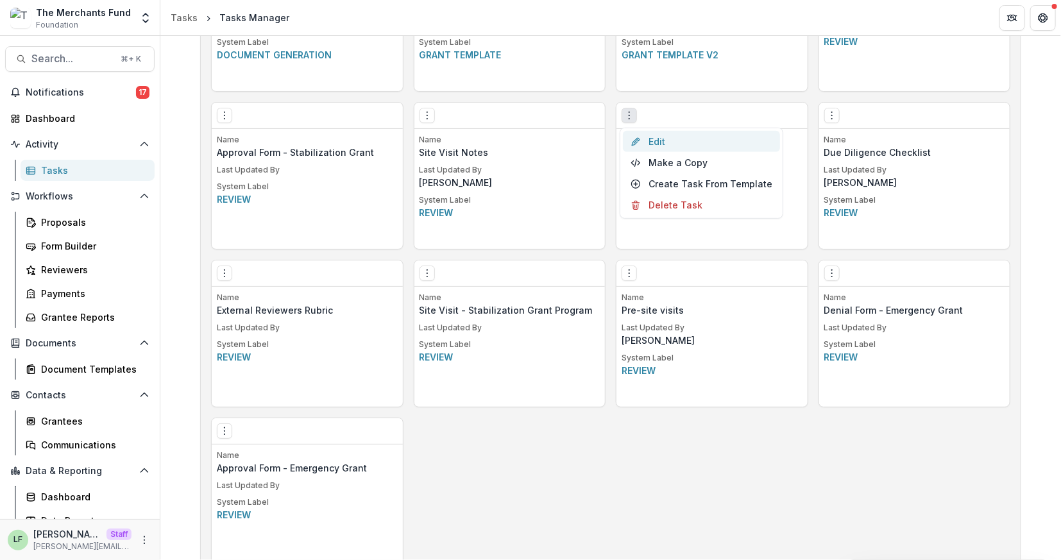
click at [659, 144] on link "Edit" at bounding box center [701, 141] width 157 height 21
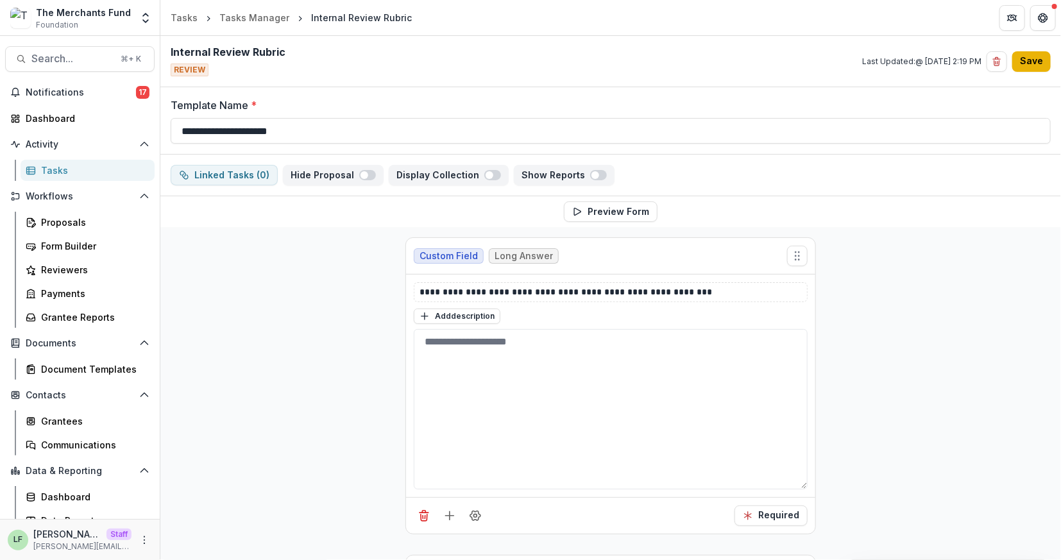
click at [1036, 63] on button "Save" at bounding box center [1031, 61] width 38 height 21
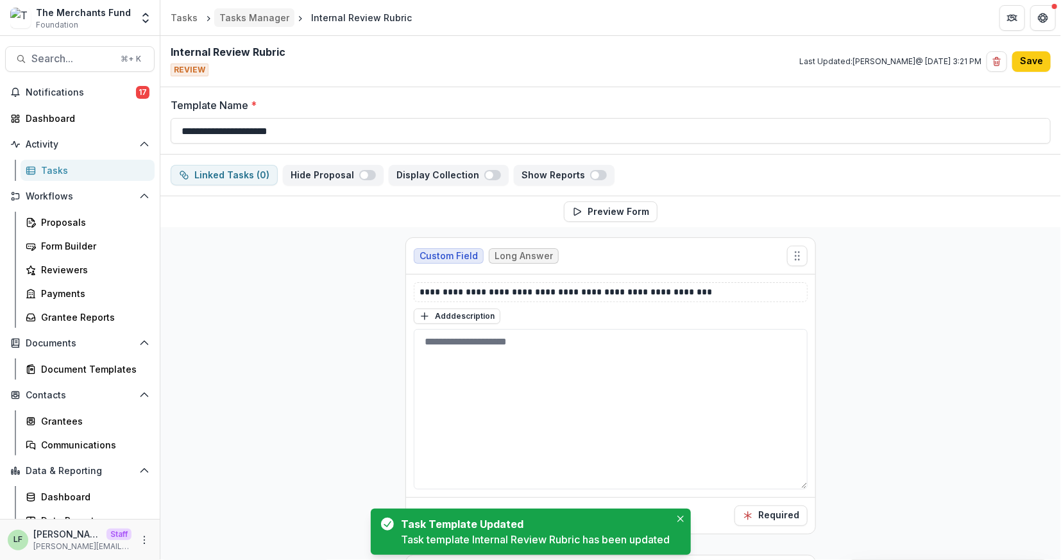
click at [273, 15] on div "Tasks Manager" at bounding box center [254, 17] width 70 height 13
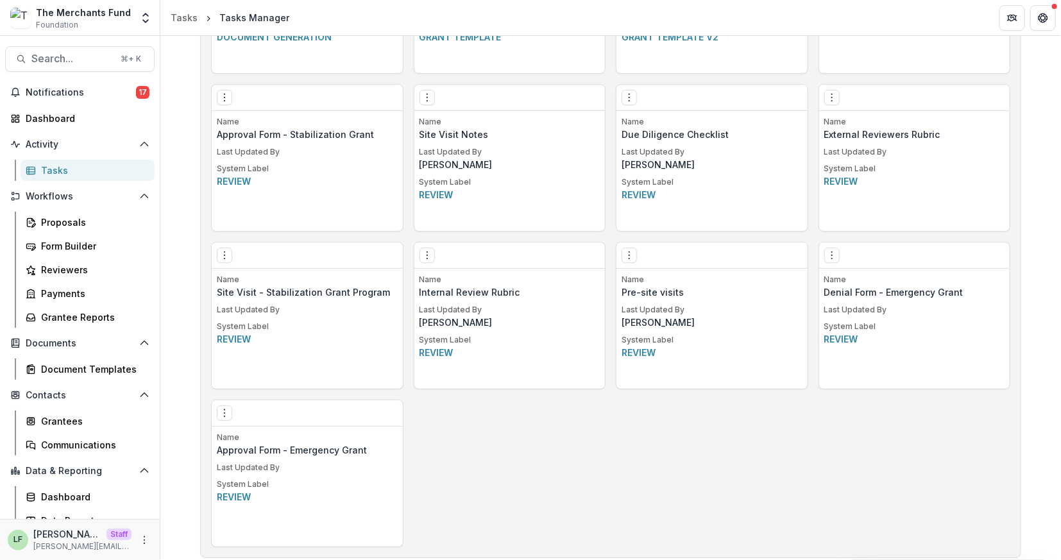
scroll to position [966, 0]
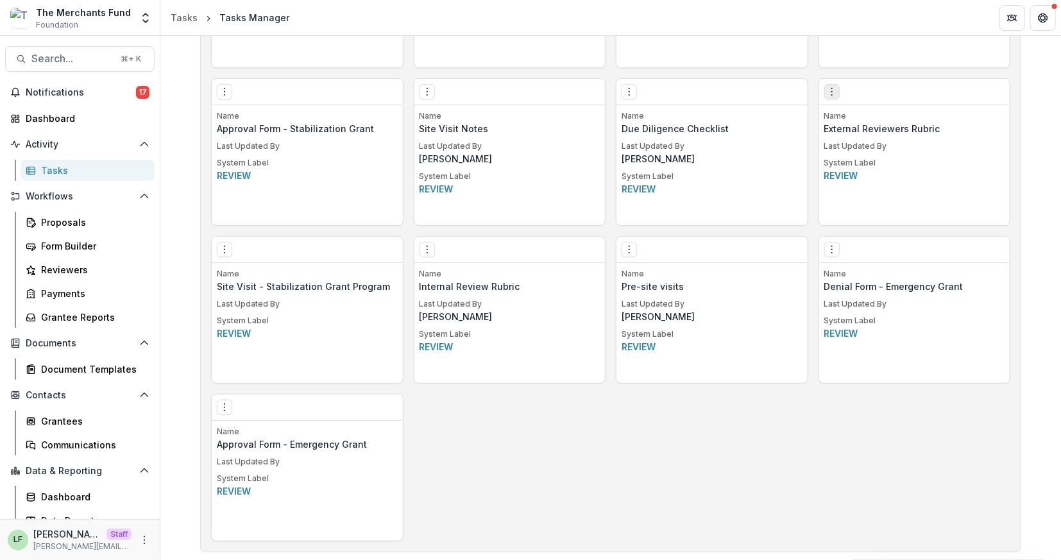
click at [831, 90] on icon "Options" at bounding box center [832, 92] width 10 height 10
click at [859, 119] on link "Edit" at bounding box center [903, 116] width 157 height 21
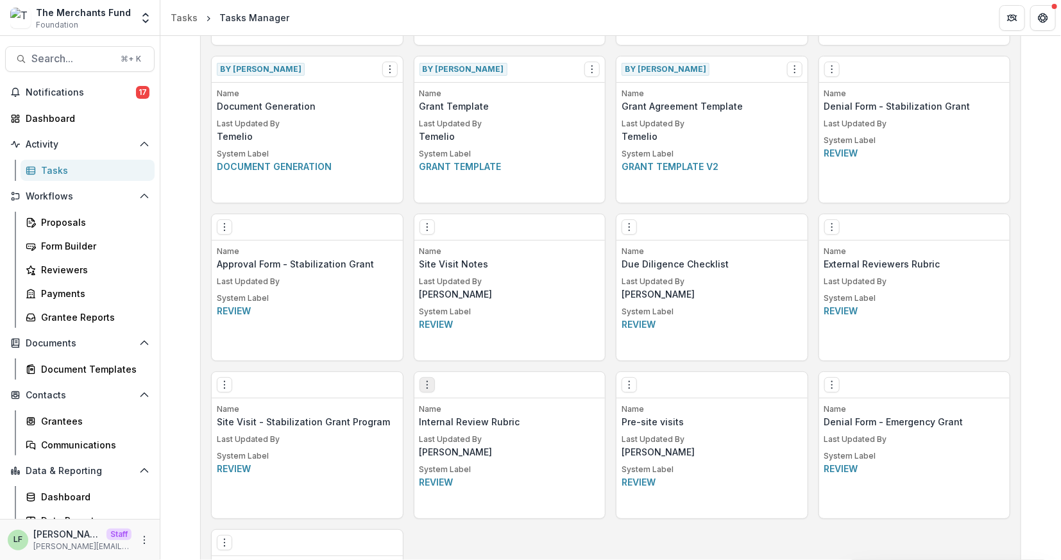
scroll to position [825, 0]
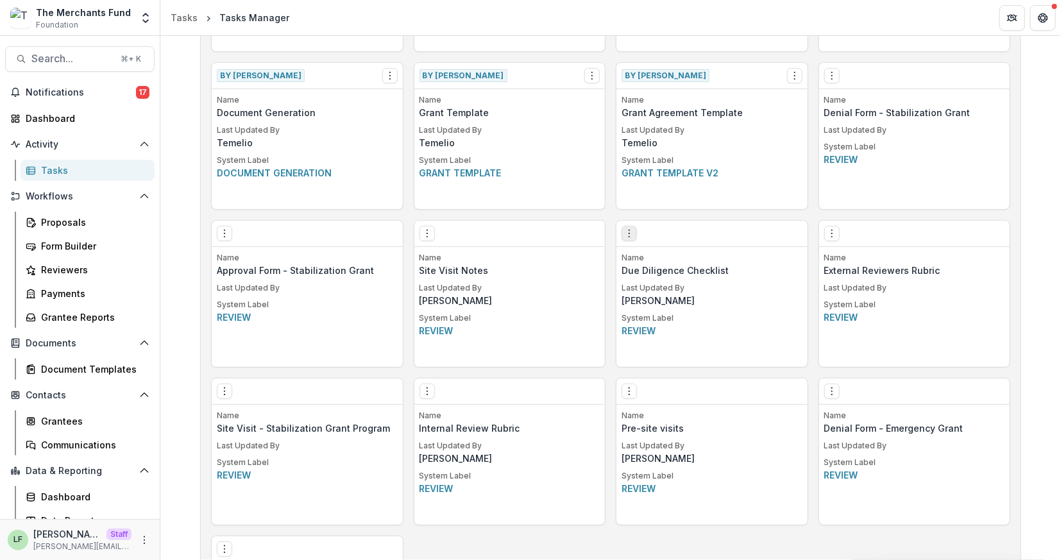
click at [632, 228] on button "Options" at bounding box center [628, 233] width 15 height 15
click at [647, 256] on link "Edit" at bounding box center [701, 259] width 157 height 21
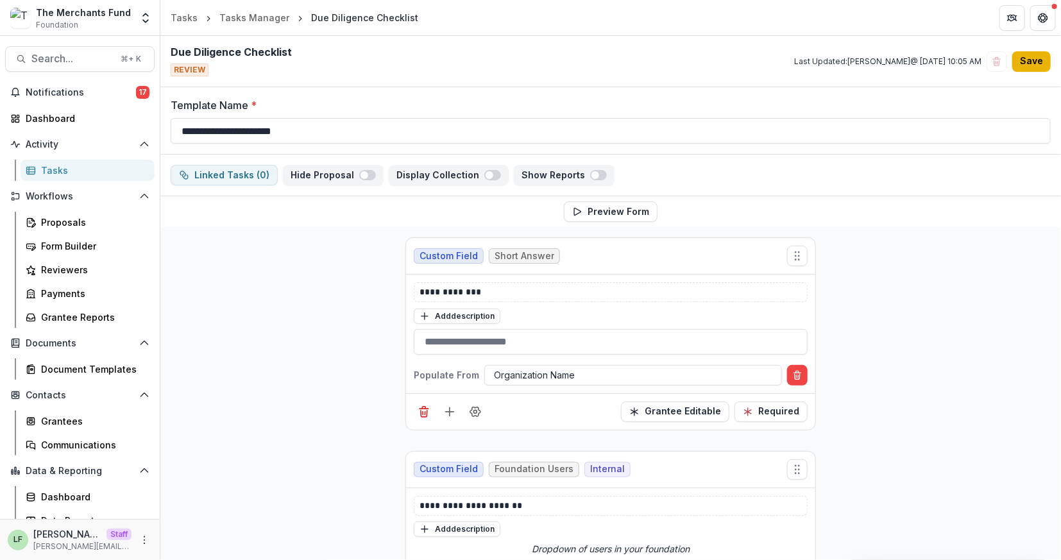
click at [1034, 56] on button "Save" at bounding box center [1031, 61] width 38 height 21
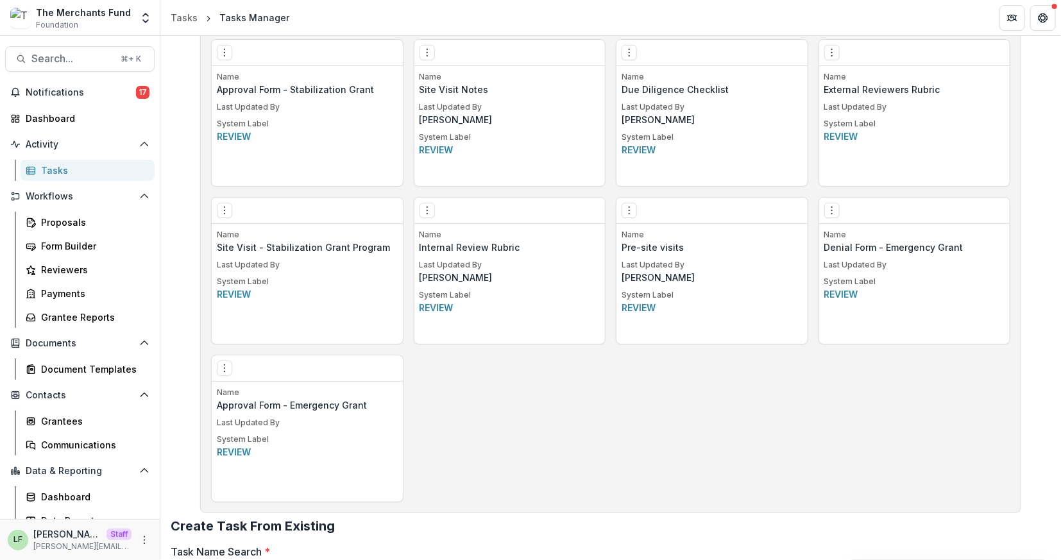
scroll to position [1007, 0]
click at [427, 212] on icon "Options" at bounding box center [427, 208] width 10 height 10
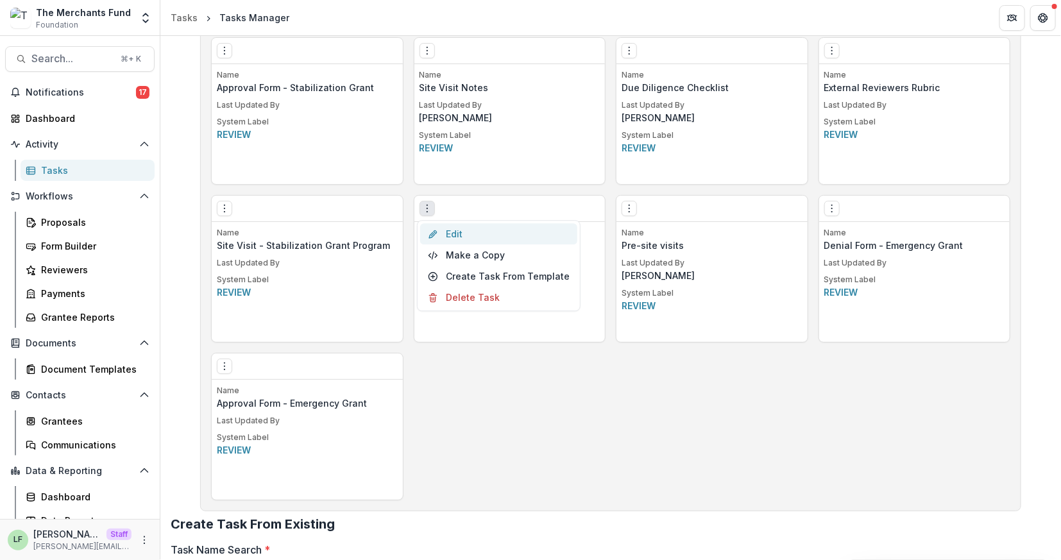
click at [462, 235] on link "Edit" at bounding box center [498, 233] width 157 height 21
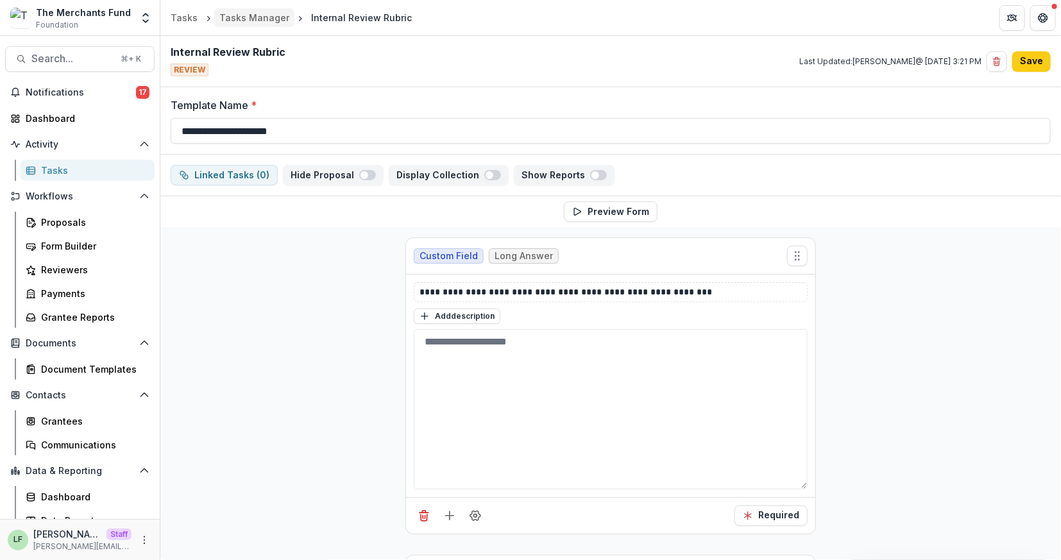
click at [235, 19] on div "Tasks Manager" at bounding box center [254, 17] width 70 height 13
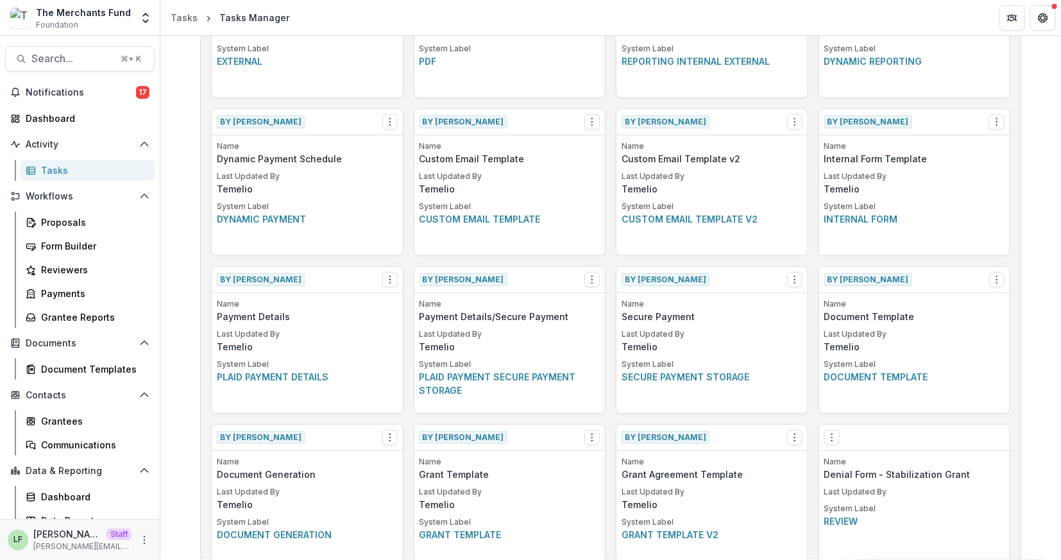
scroll to position [457, 0]
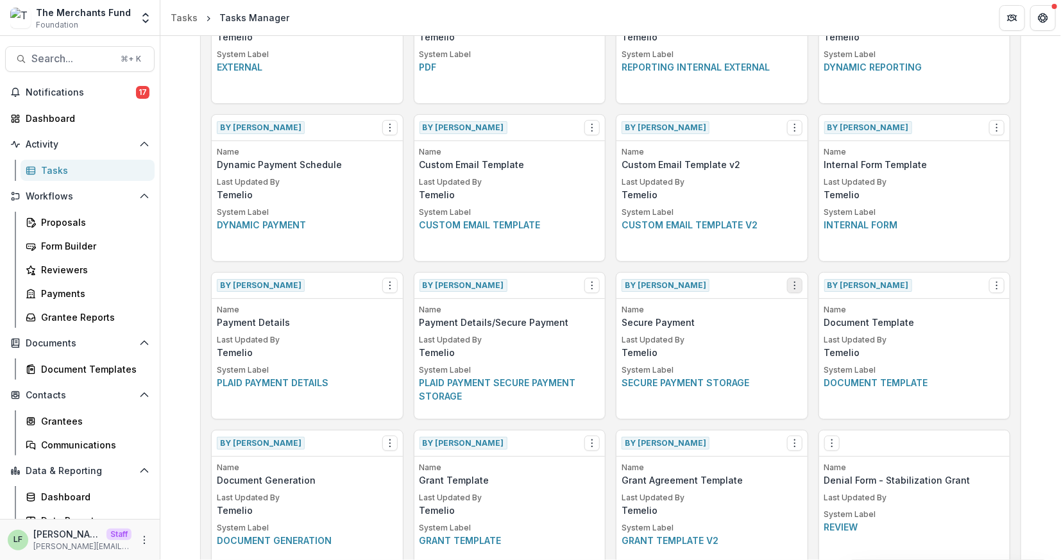
click at [794, 281] on icon "Options" at bounding box center [794, 285] width 10 height 10
click at [818, 308] on link "View" at bounding box center [866, 310] width 157 height 21
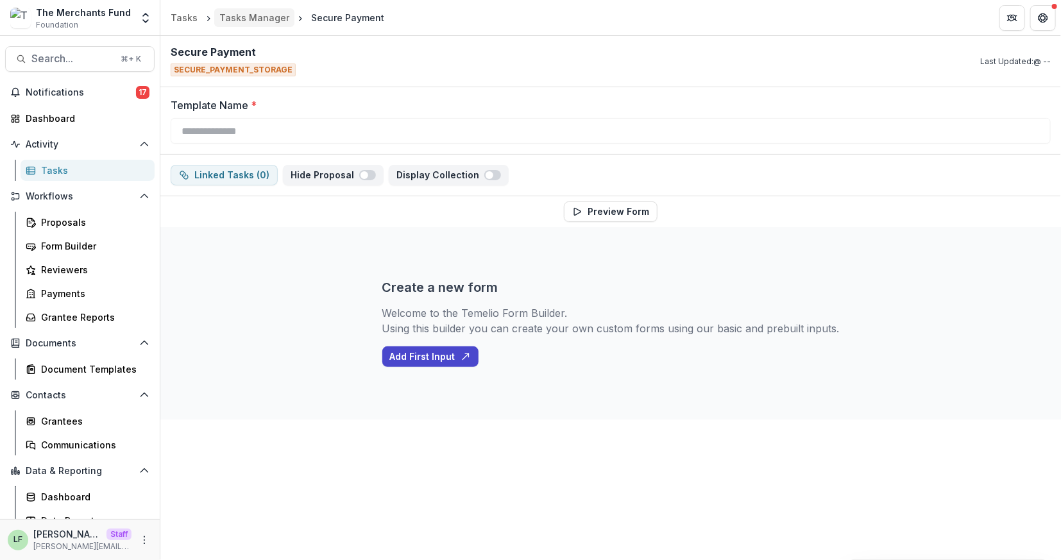
click at [257, 25] on link "Tasks Manager" at bounding box center [254, 17] width 80 height 19
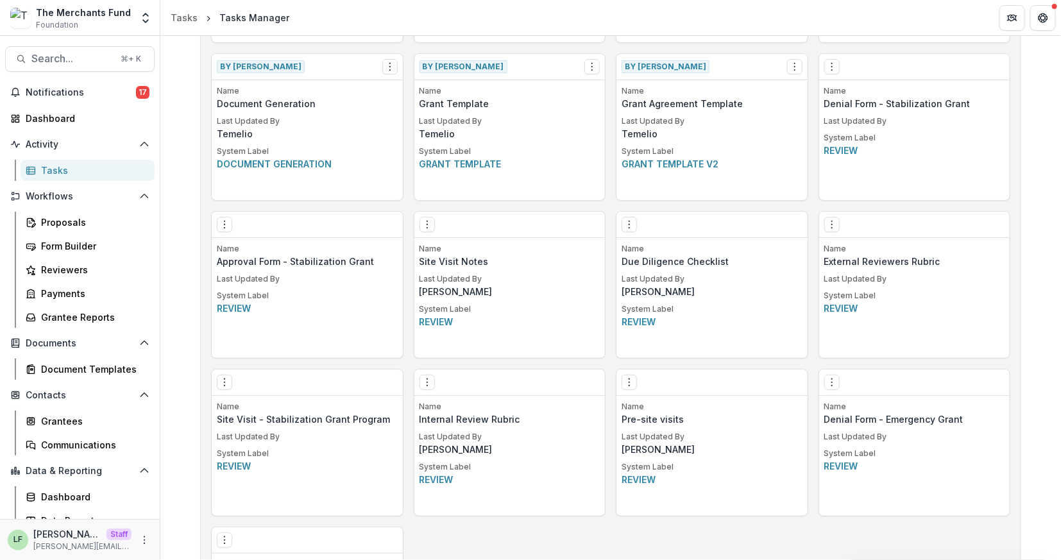
scroll to position [841, 0]
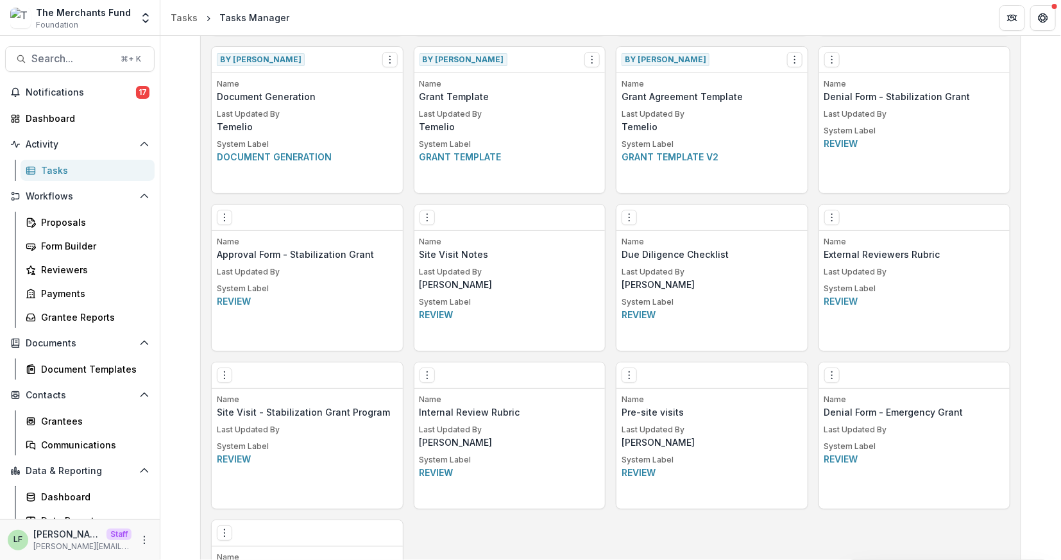
click at [844, 302] on p "Review" at bounding box center [914, 300] width 181 height 13
click at [821, 223] on div "Edit Make a Copy Create Task From Template Delete Task" at bounding box center [914, 218] width 191 height 26
click at [824, 222] on button "Options" at bounding box center [831, 217] width 15 height 15
click at [846, 251] on link "Edit" at bounding box center [903, 243] width 157 height 21
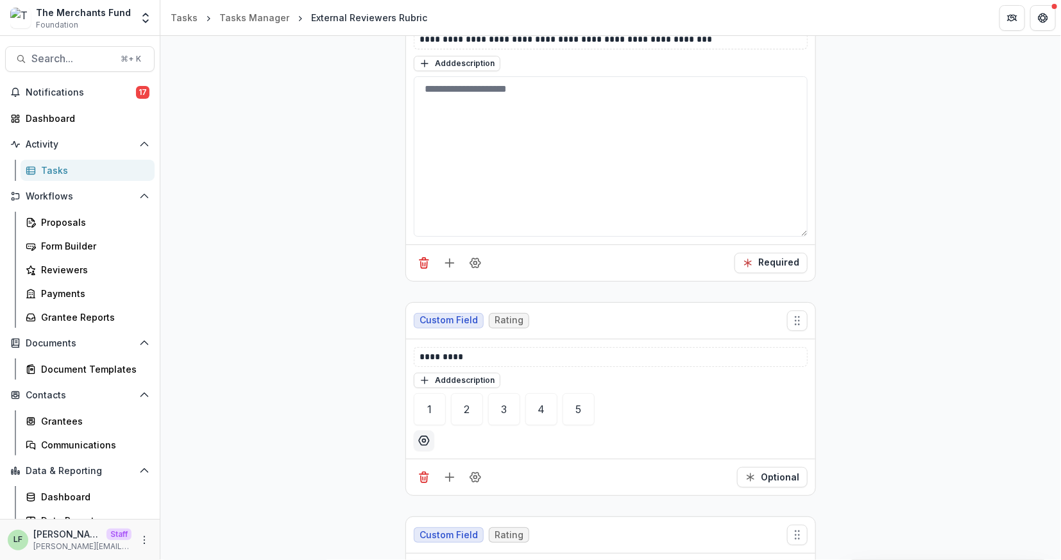
scroll to position [284, 0]
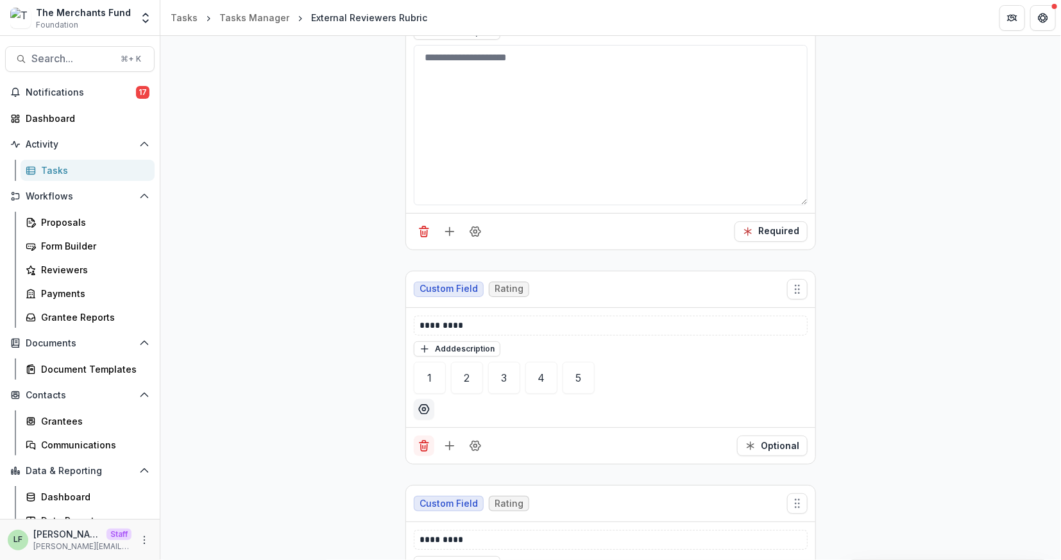
click at [424, 439] on icon "Delete field" at bounding box center [423, 445] width 13 height 13
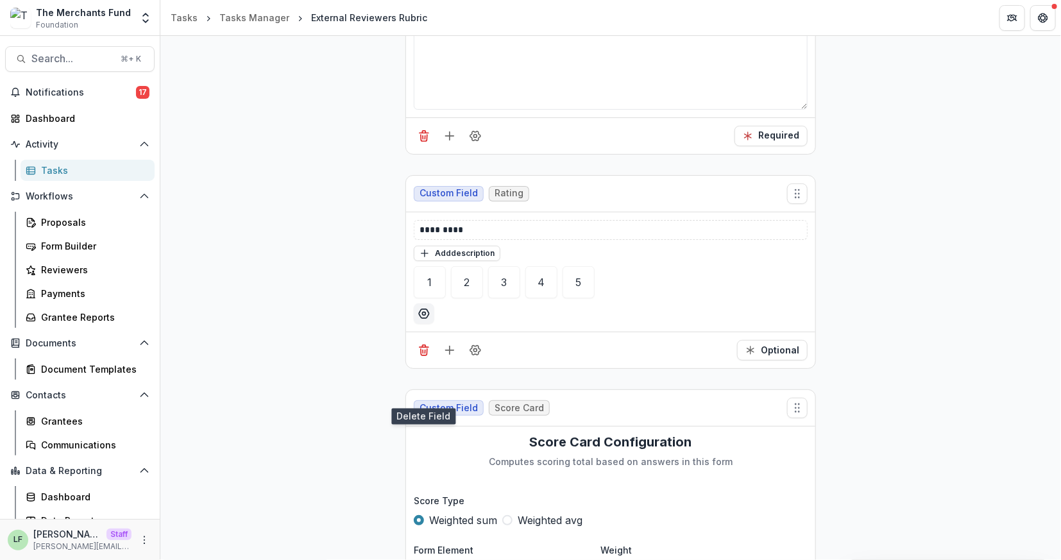
scroll to position [392, 0]
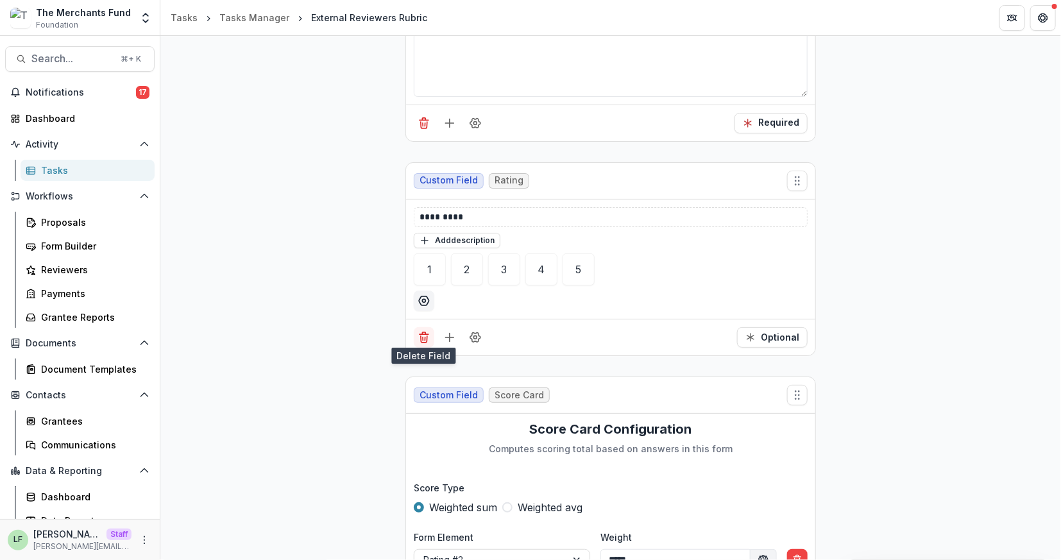
click at [425, 340] on button "Delete field" at bounding box center [424, 337] width 21 height 21
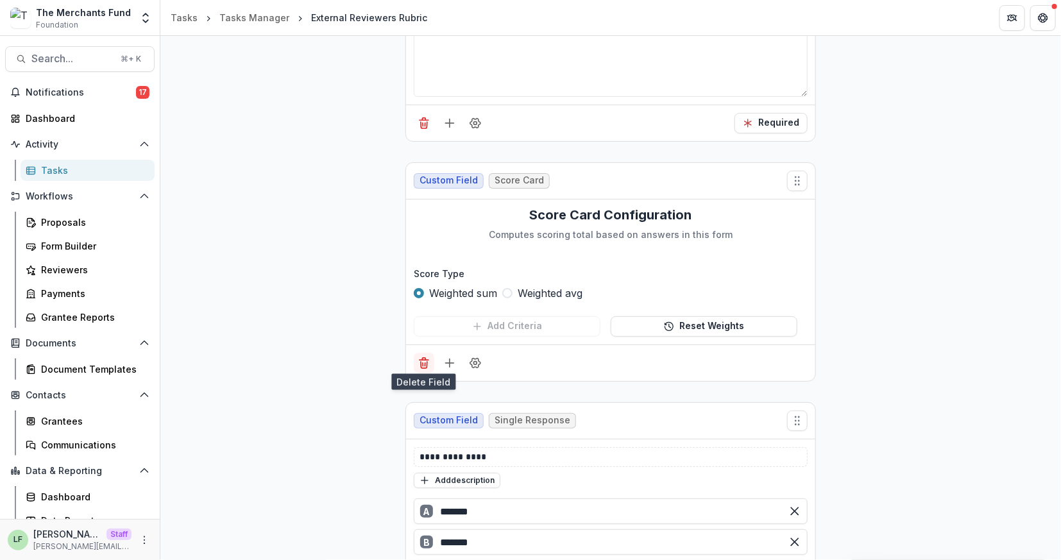
click at [423, 363] on line "Delete field" at bounding box center [423, 364] width 0 height 3
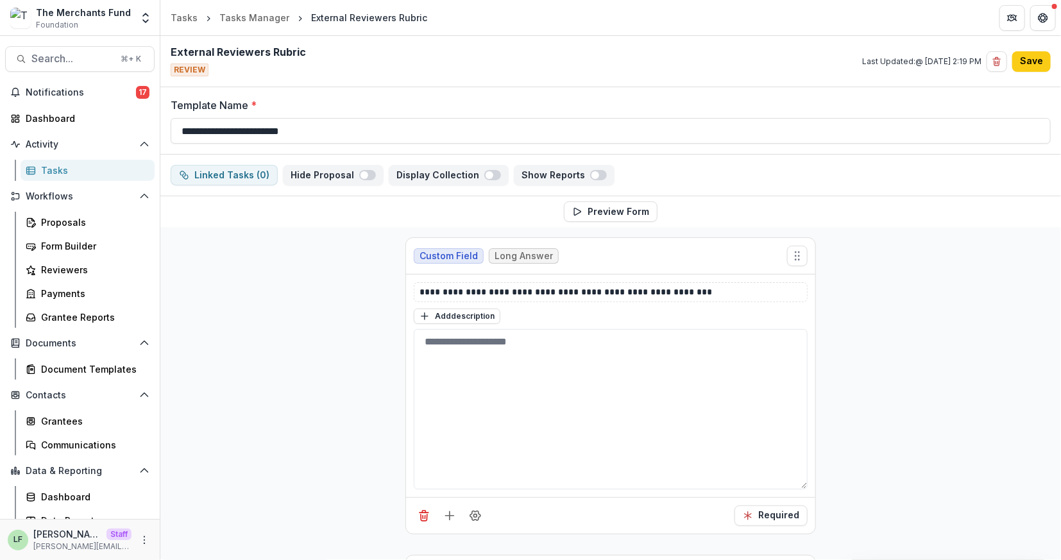
scroll to position [0, 0]
click at [1025, 65] on button "Save" at bounding box center [1031, 61] width 38 height 21
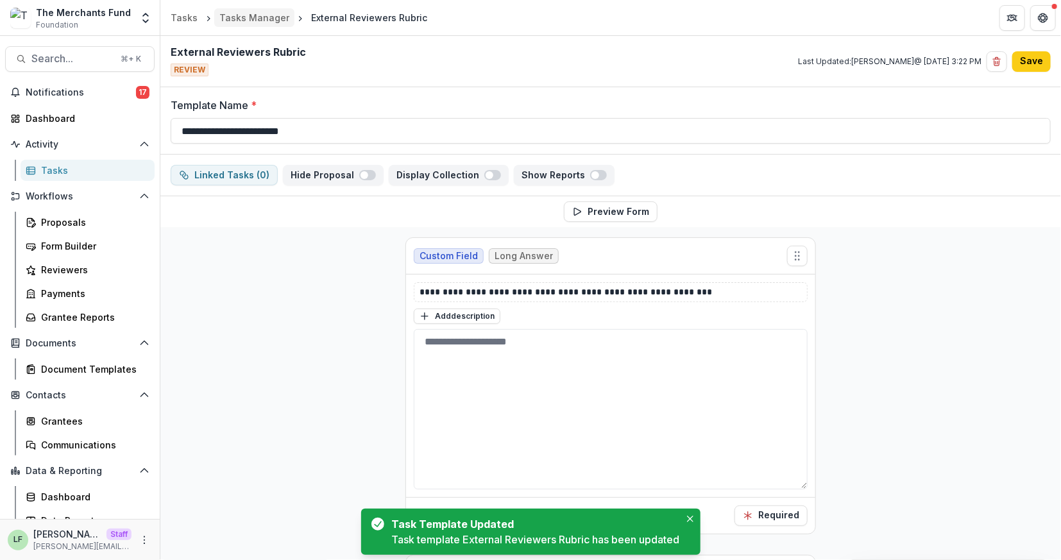
click at [248, 22] on div "Tasks Manager" at bounding box center [254, 17] width 70 height 13
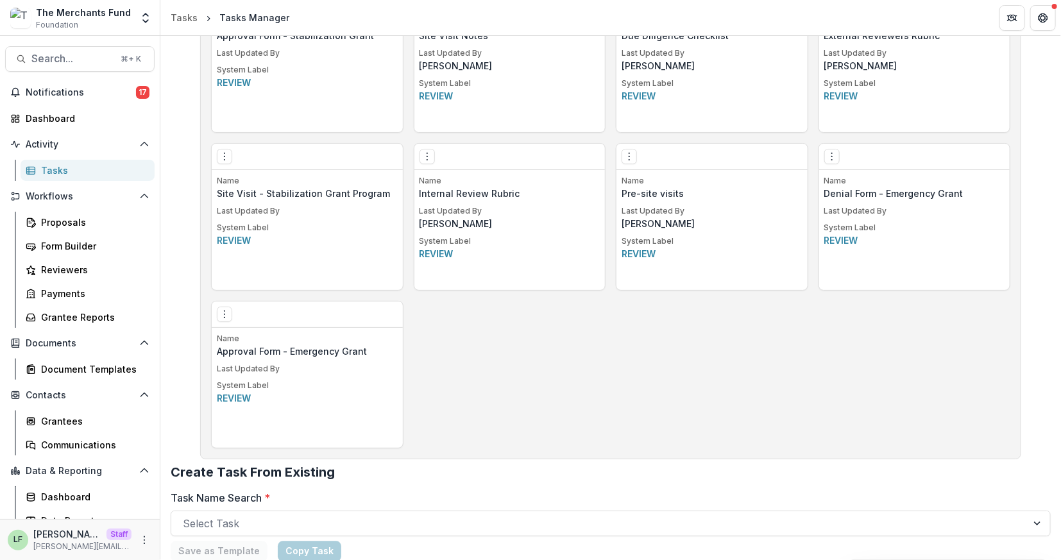
scroll to position [1061, 0]
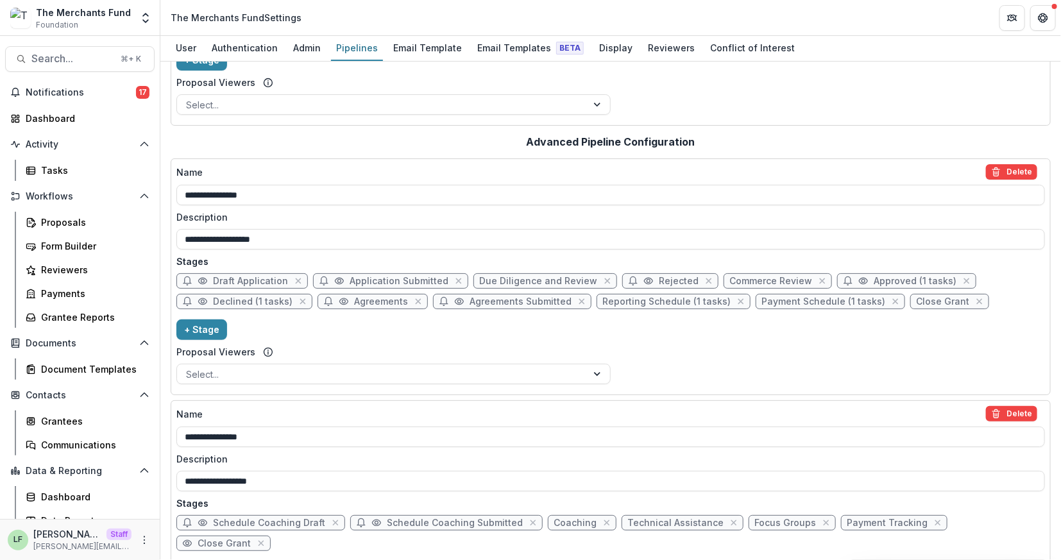
scroll to position [253, 0]
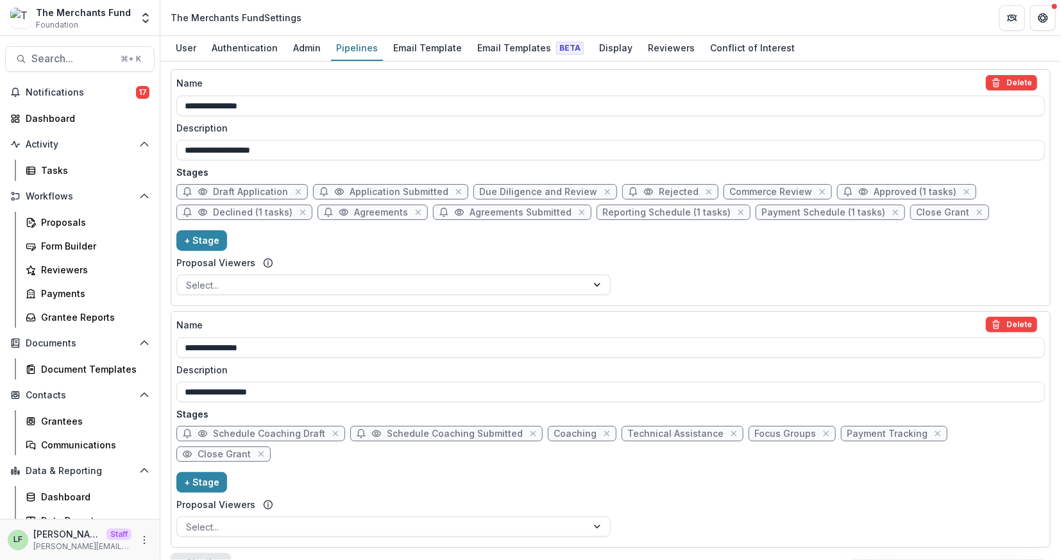
click at [216, 553] on button "+ Pipeline" at bounding box center [201, 563] width 60 height 21
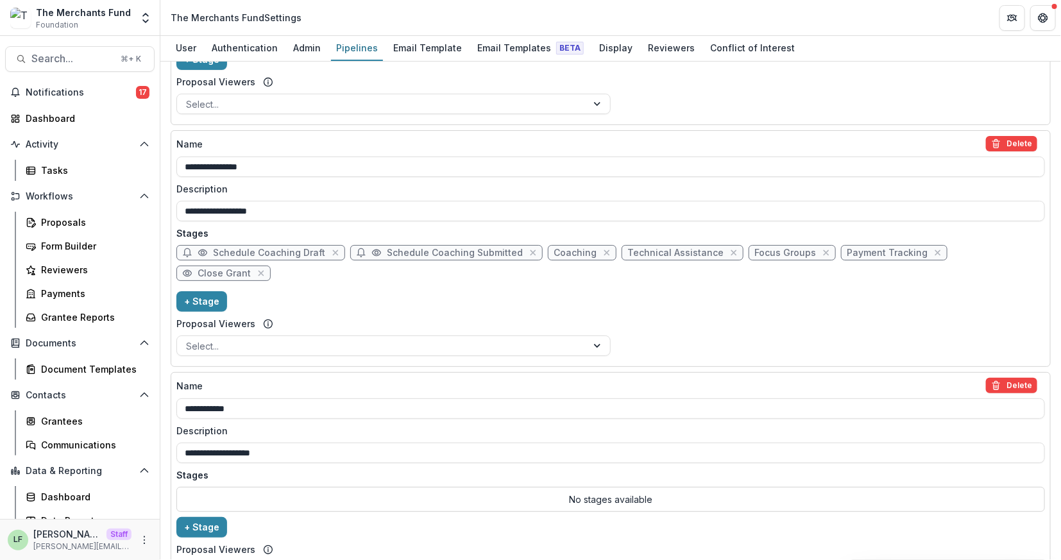
scroll to position [438, 0]
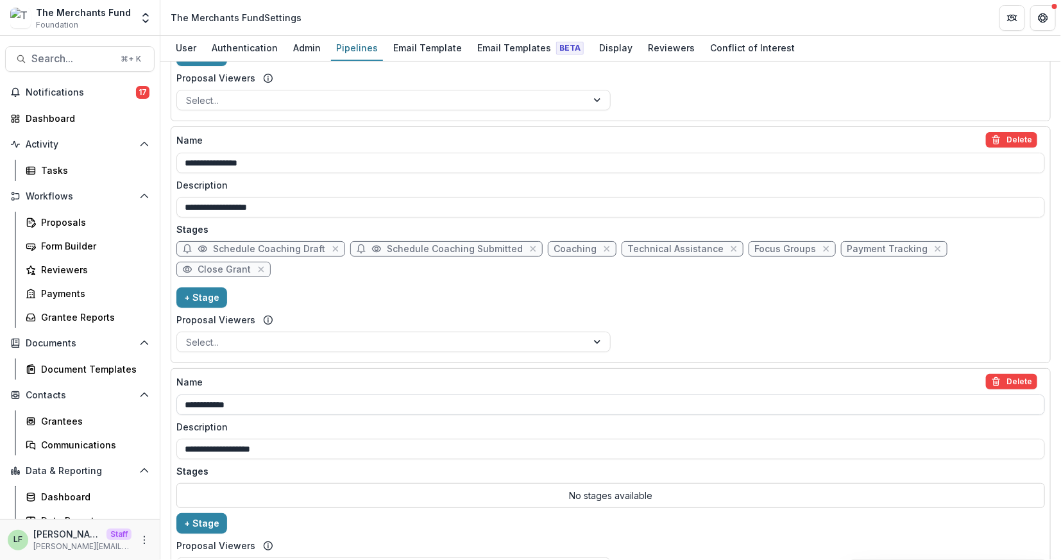
click at [224, 394] on input "**********" at bounding box center [610, 404] width 868 height 21
type input "*"
type input "**********"
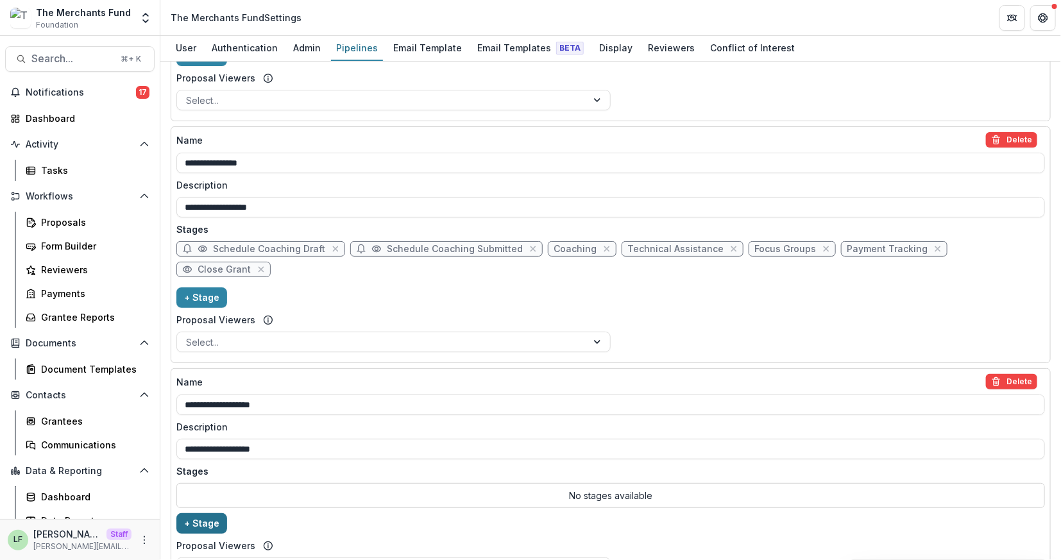
click at [199, 513] on button "+ Stage" at bounding box center [201, 523] width 51 height 21
select select "*****"
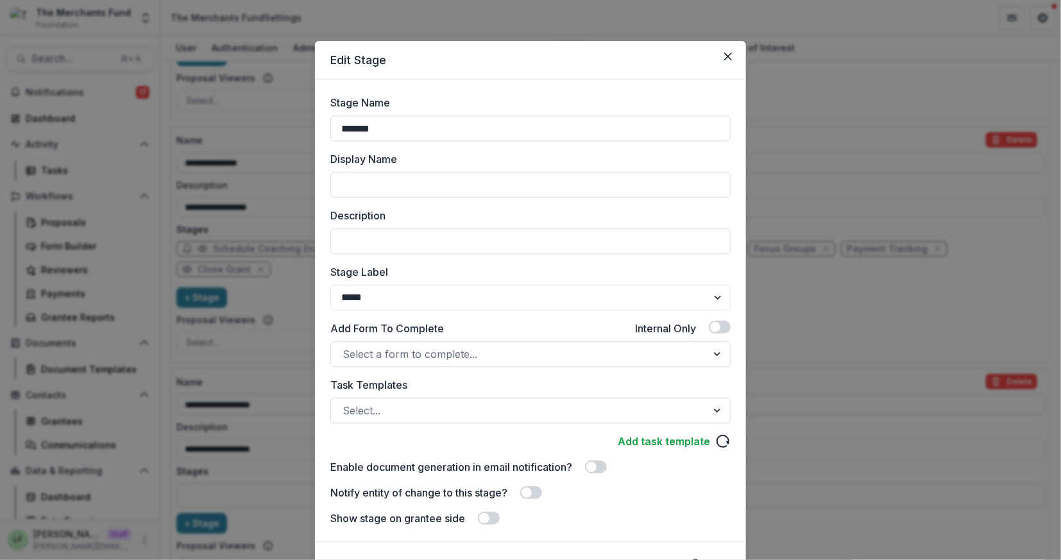
drag, startPoint x: 401, startPoint y: 135, endPoint x: 266, endPoint y: 133, distance: 135.3
click at [267, 133] on div "Edit Stage Stage Name ******* Display Name Description Stage Label ******* ****…" at bounding box center [530, 280] width 1061 height 560
drag, startPoint x: 348, startPoint y: 130, endPoint x: 330, endPoint y: 131, distance: 17.4
click at [333, 131] on input "**********" at bounding box center [530, 128] width 400 height 26
click at [367, 130] on input "**********" at bounding box center [530, 128] width 400 height 26
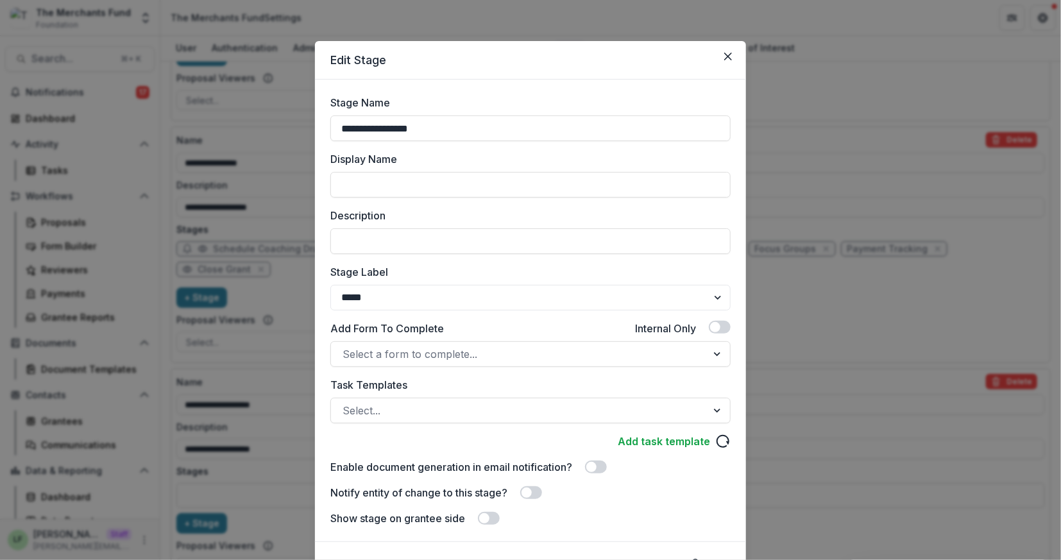
type input "**********"
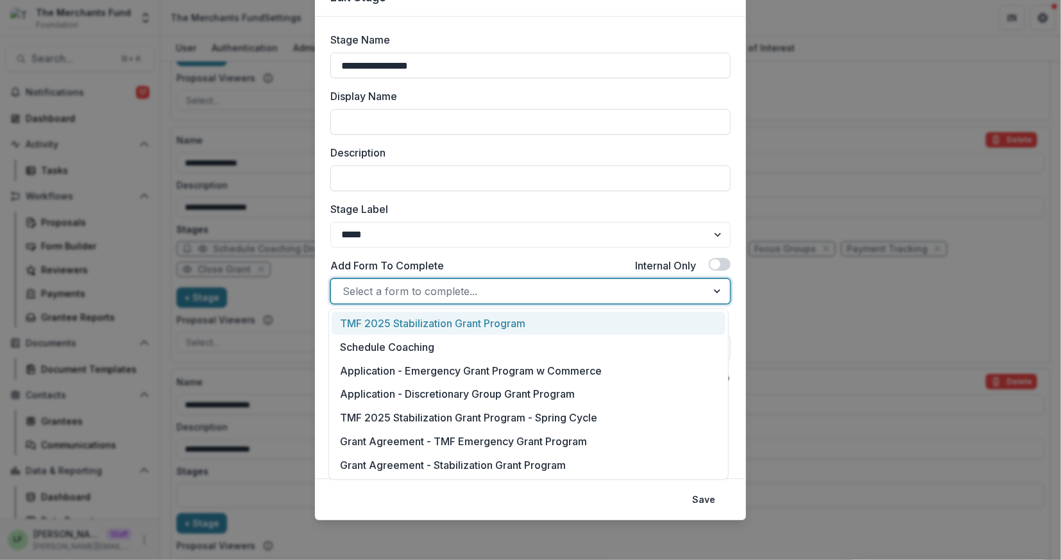
click at [449, 296] on div at bounding box center [518, 291] width 353 height 18
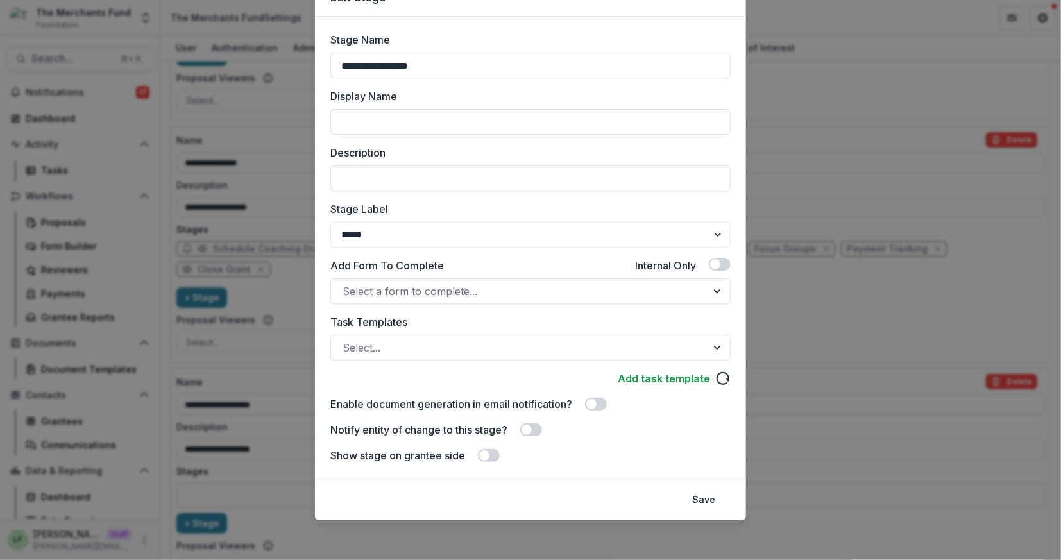
click at [492, 248] on div "**********" at bounding box center [530, 247] width 400 height 431
click at [700, 497] on button "Save" at bounding box center [703, 499] width 38 height 21
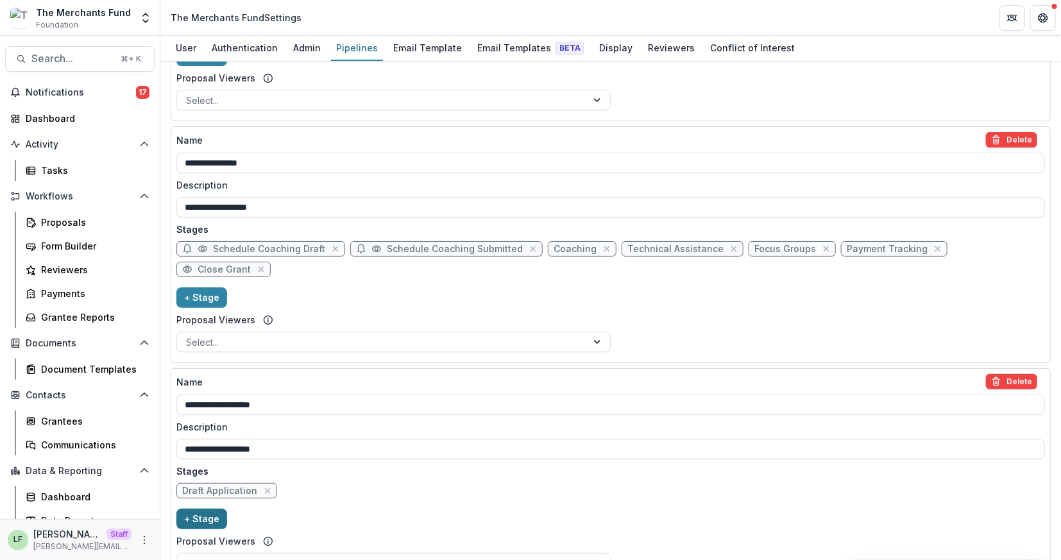
click at [198, 508] on button "+ Stage" at bounding box center [201, 518] width 51 height 21
select select "*****"
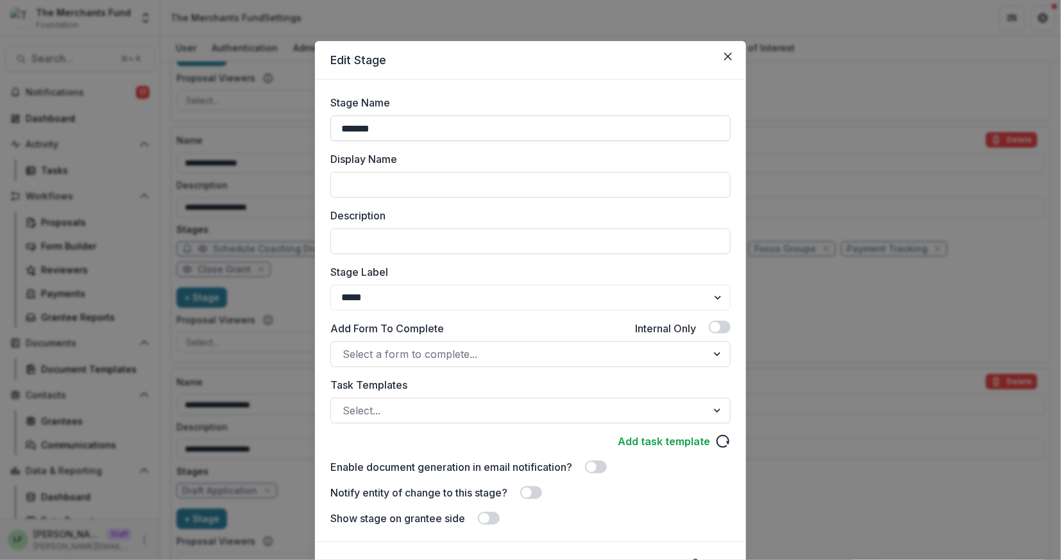
click at [432, 124] on input "*******" at bounding box center [530, 128] width 400 height 26
type input "**********"
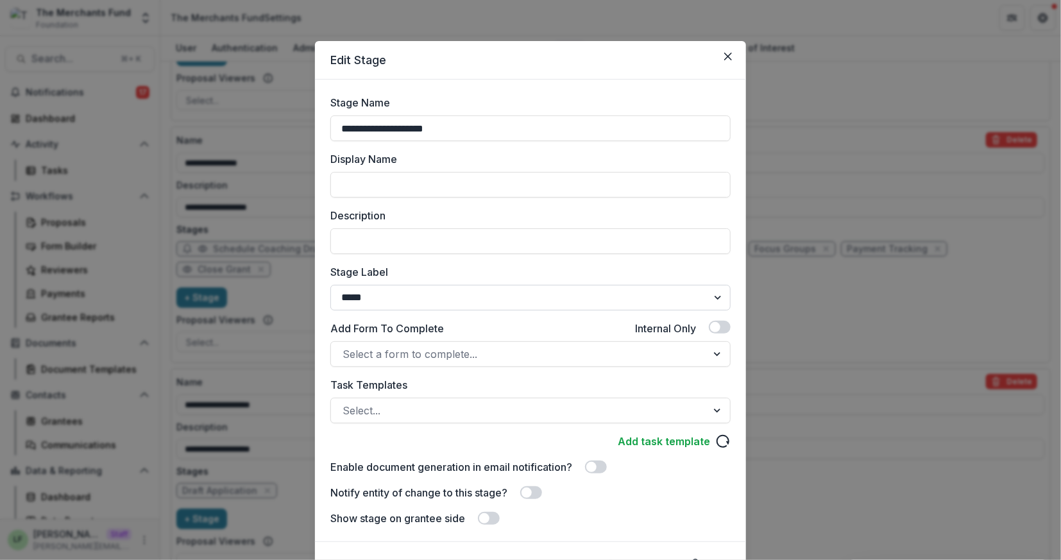
click at [411, 288] on select "******* ***** ********* ****** ******* ******** ******** ******* ********* ****…" at bounding box center [530, 298] width 400 height 26
select select "*********"
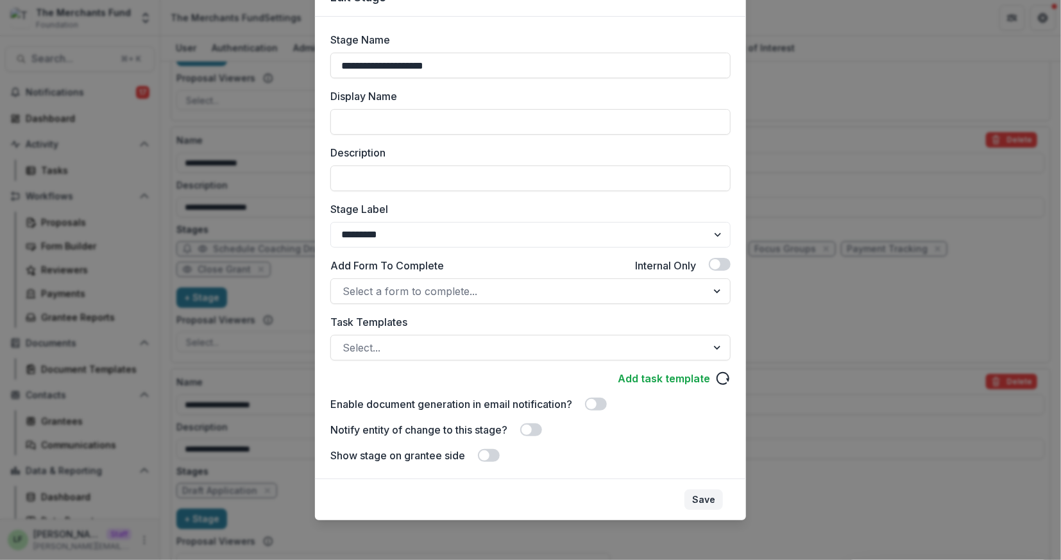
click at [704, 503] on button "Save" at bounding box center [703, 499] width 38 height 21
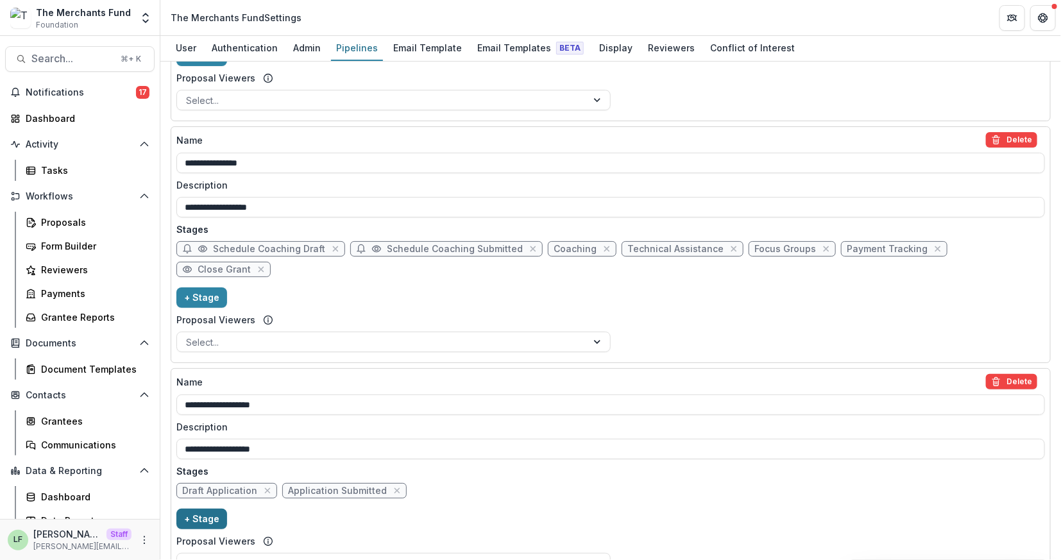
click at [201, 508] on button "+ Stage" at bounding box center [201, 518] width 51 height 21
select select "*****"
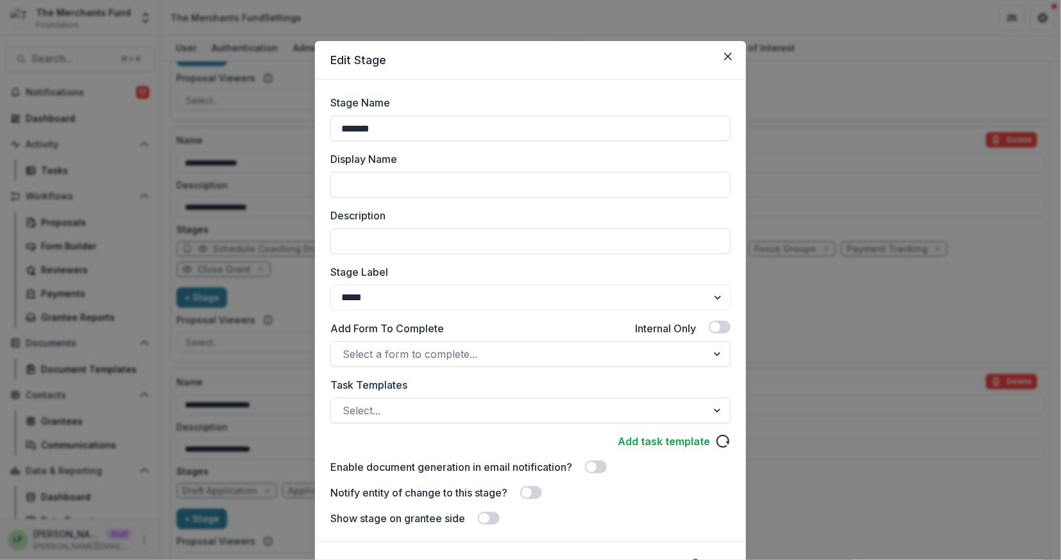
drag, startPoint x: 396, startPoint y: 133, endPoint x: 242, endPoint y: 121, distance: 154.4
click at [243, 122] on div "Edit Stage Stage Name ******* Display Name Description Stage Label ******* ****…" at bounding box center [530, 280] width 1061 height 560
type input "**********"
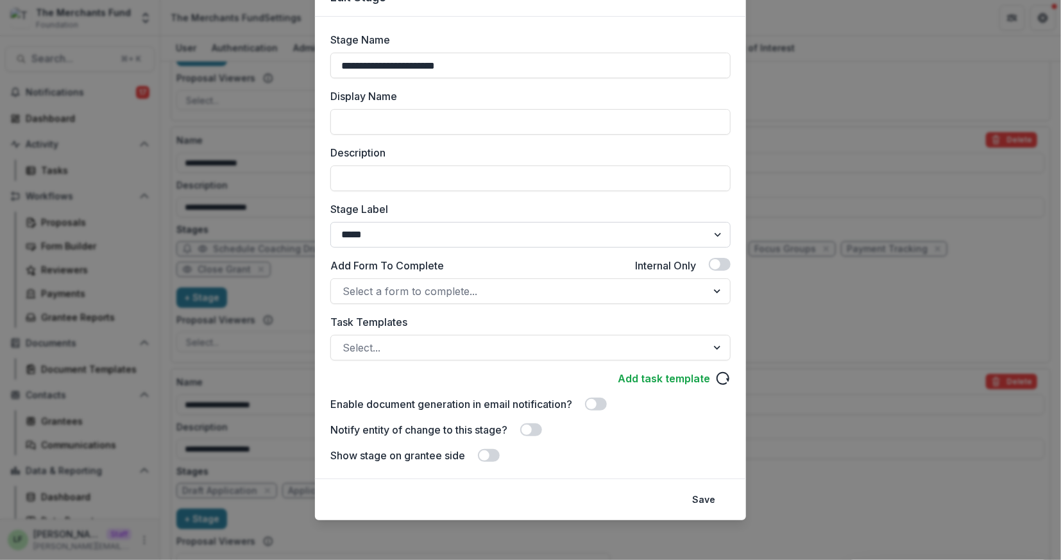
click at [454, 235] on select "******* ***** ********* ****** ******* ******** ******** ******* ********* ****…" at bounding box center [530, 235] width 400 height 26
select select "******"
click at [715, 498] on button "Save" at bounding box center [703, 499] width 38 height 21
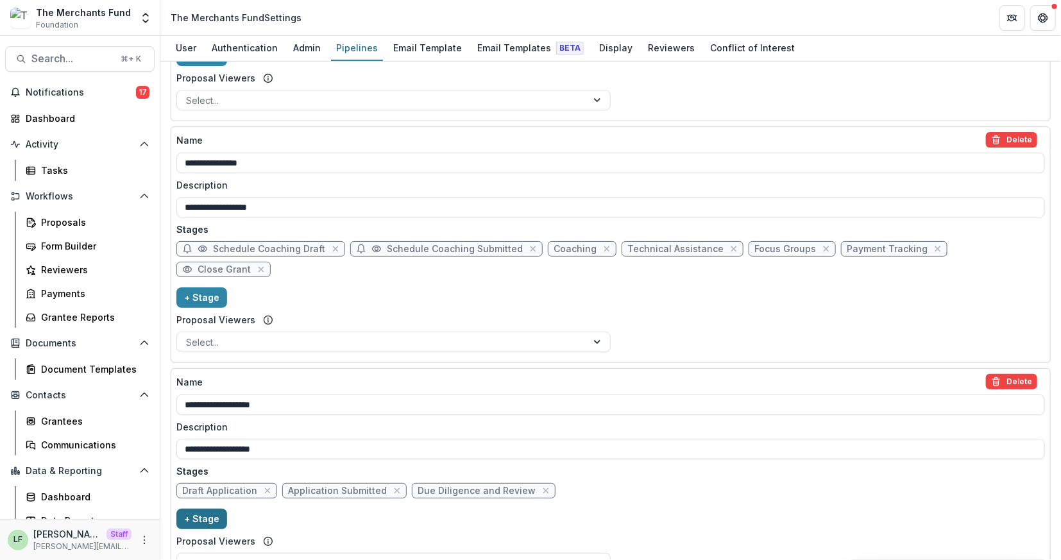
click at [194, 508] on button "+ Stage" at bounding box center [201, 518] width 51 height 21
select select "*****"
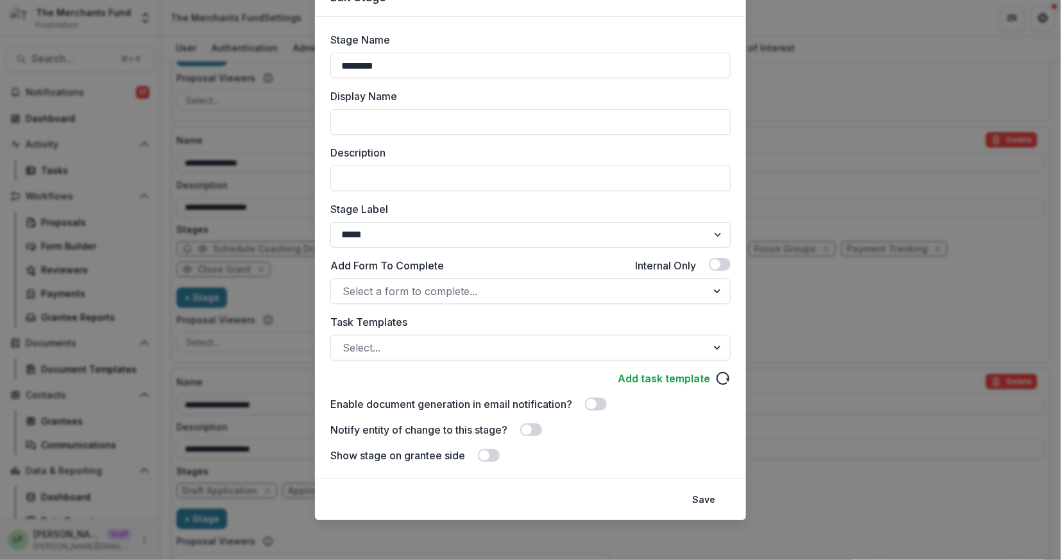
type input "********"
click at [458, 233] on select "******* ***** ********* ****** ******* ******** ******** ******* ********* ****…" at bounding box center [530, 235] width 400 height 26
select select "********"
click at [704, 496] on button "Save" at bounding box center [703, 499] width 38 height 21
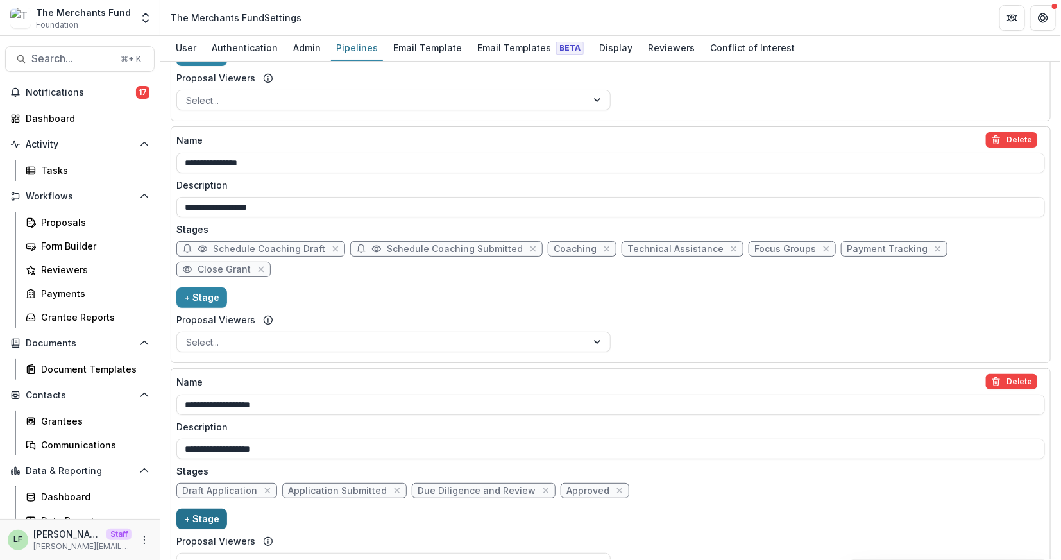
click at [206, 508] on button "+ Stage" at bounding box center [201, 518] width 51 height 21
select select "*****"
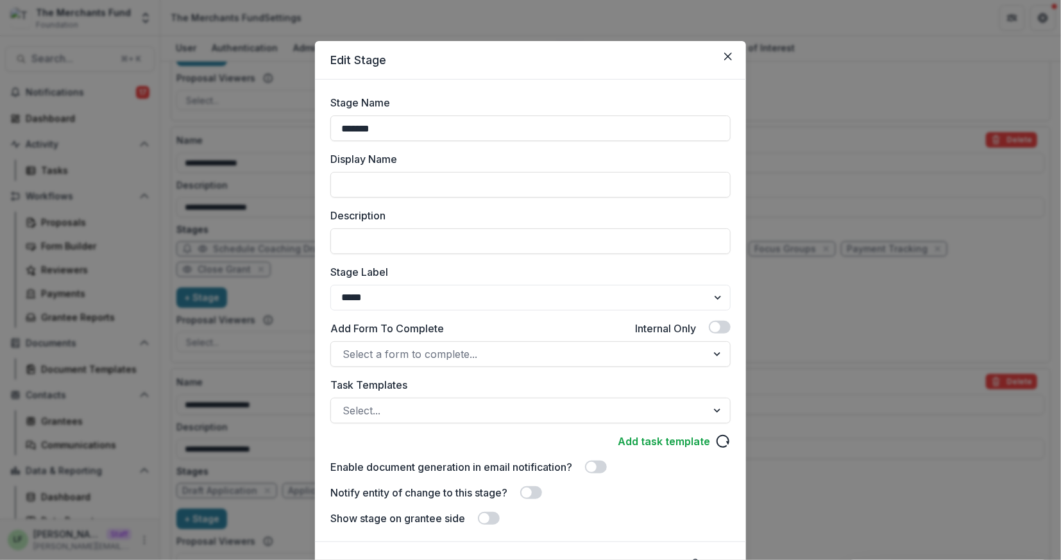
drag, startPoint x: 430, startPoint y: 134, endPoint x: 264, endPoint y: 129, distance: 166.1
click at [264, 129] on div "Edit Stage Stage Name ******* Display Name Description Stage Label ******* ****…" at bounding box center [530, 280] width 1061 height 560
type input "********"
click at [396, 294] on select "******* ***** ********* ****** ******* ******** ******** ******* ********* ****…" at bounding box center [530, 298] width 400 height 26
select select "******"
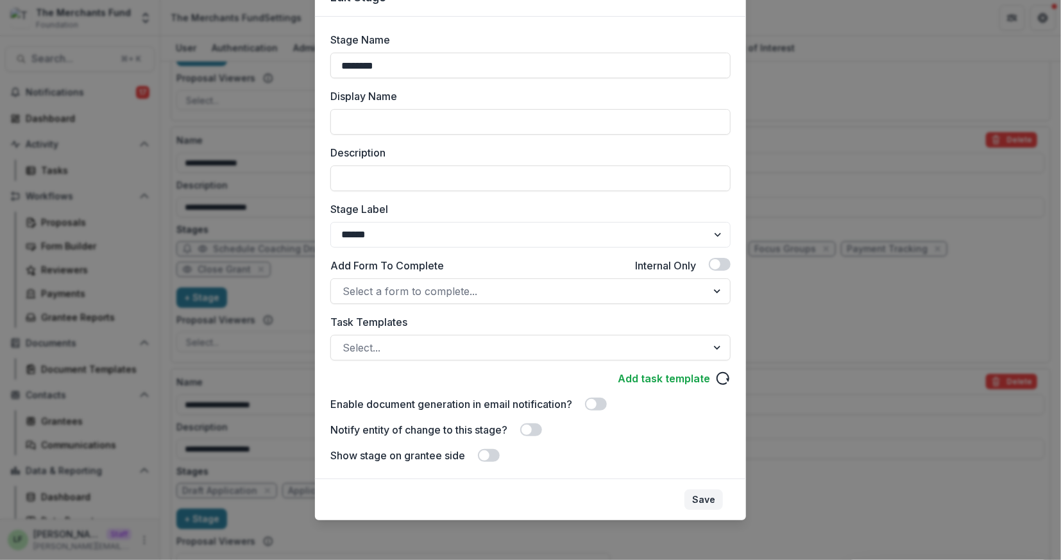
click at [710, 494] on button "Save" at bounding box center [703, 499] width 38 height 21
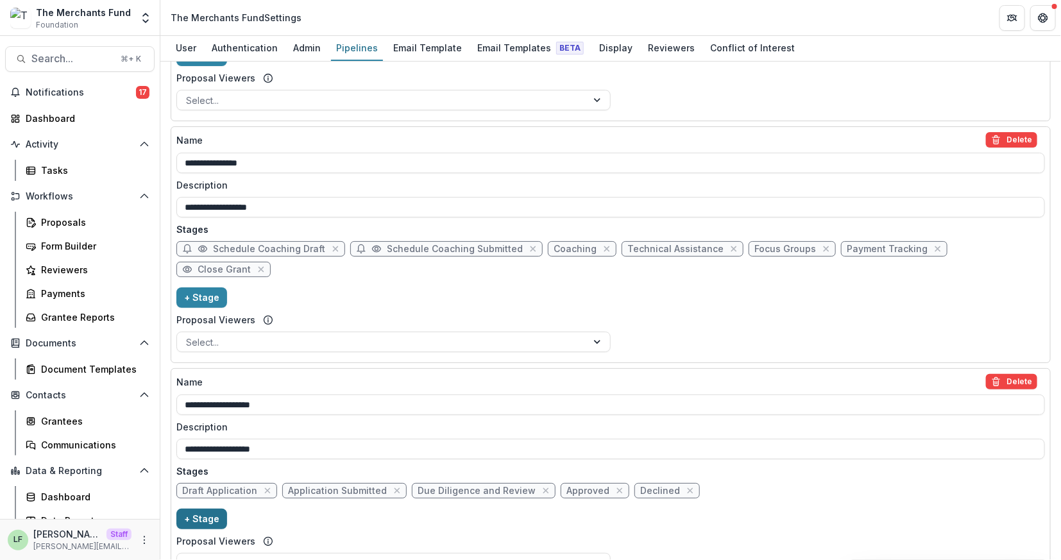
click at [199, 508] on button "+ Stage" at bounding box center [201, 518] width 51 height 21
select select "*****"
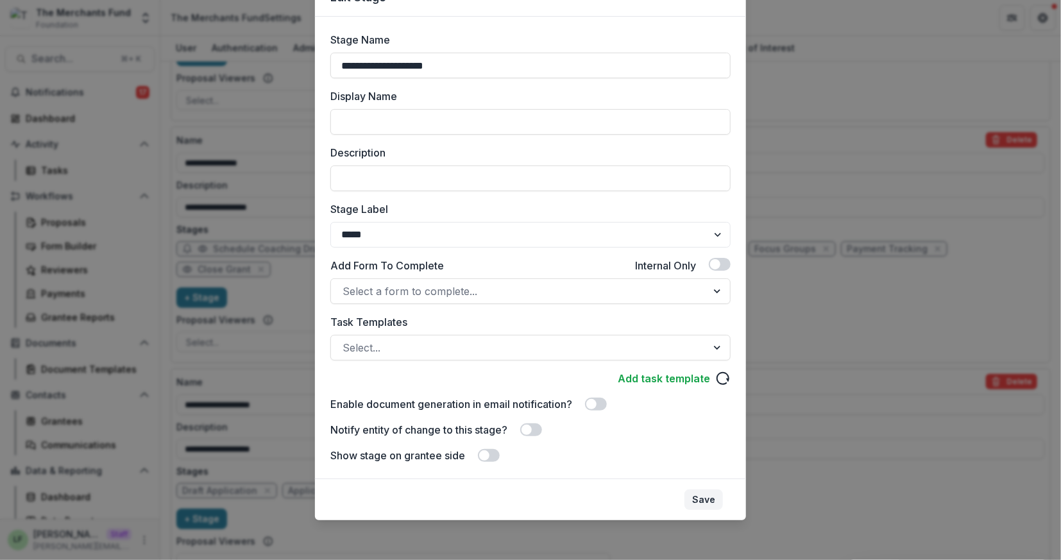
type input "**********"
click at [699, 494] on button "Save" at bounding box center [703, 499] width 38 height 21
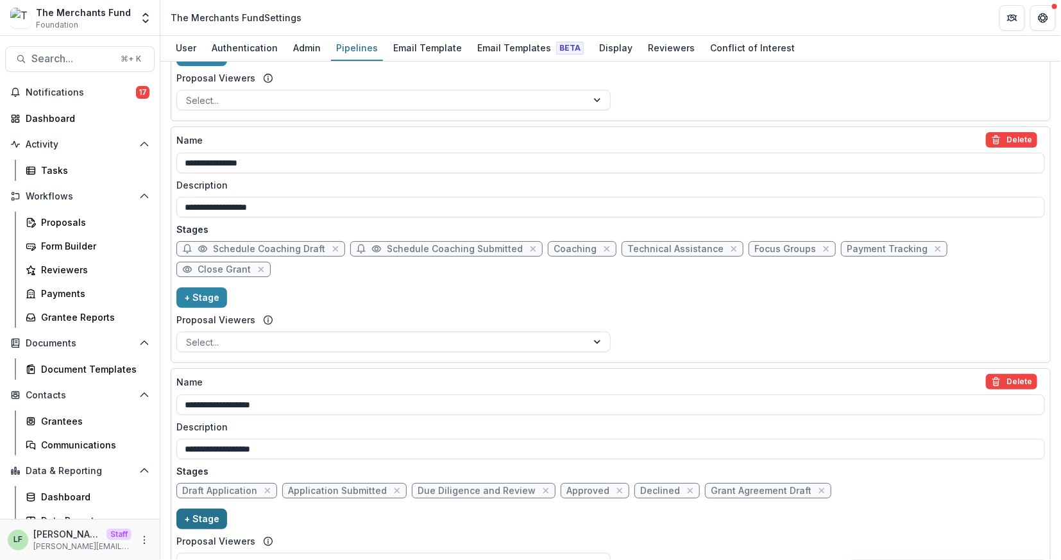
click at [195, 508] on button "+ Stage" at bounding box center [201, 518] width 51 height 21
select select "*****"
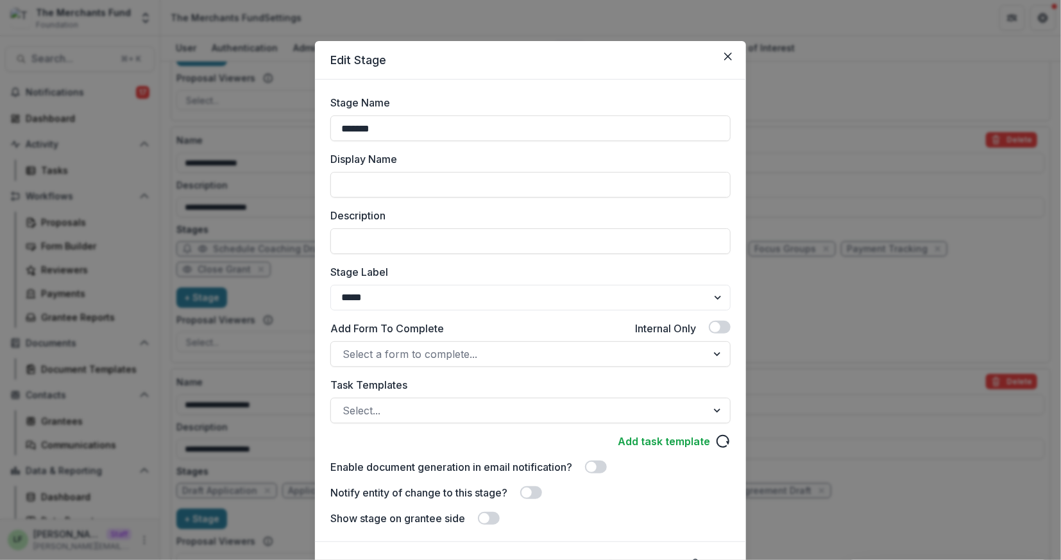
drag, startPoint x: 414, startPoint y: 128, endPoint x: 235, endPoint y: 119, distance: 179.1
click at [235, 119] on div "Edit Stage Stage Name ******* Display Name Description Stage Label ******* ****…" at bounding box center [530, 280] width 1061 height 560
type input "**********"
click at [406, 297] on select "******* ***** ********* ****** ******* ******** ******** ******* ********* ****…" at bounding box center [530, 298] width 400 height 26
select select "*********"
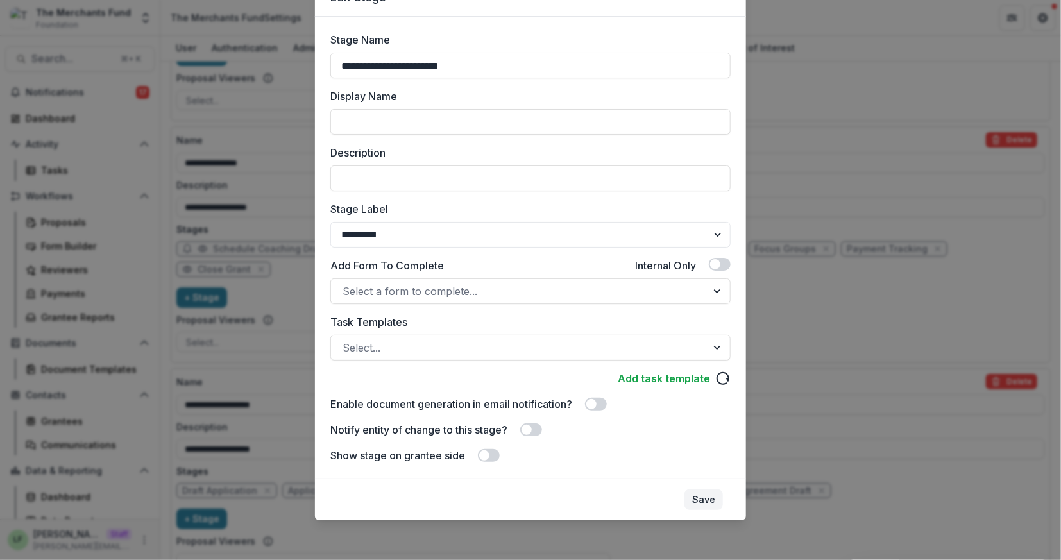
click at [716, 505] on button "Save" at bounding box center [703, 499] width 38 height 21
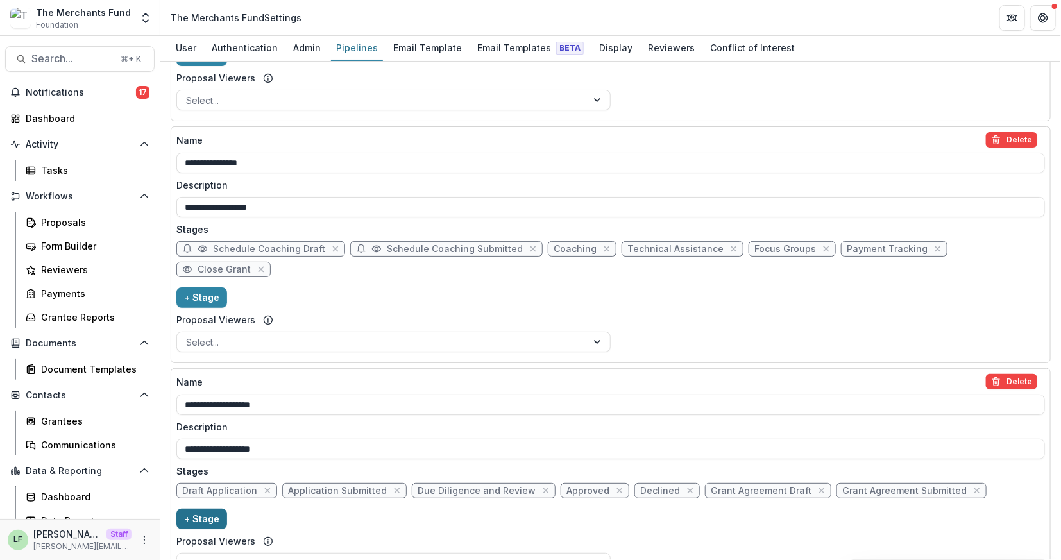
click at [206, 508] on button "+ Stage" at bounding box center [201, 518] width 51 height 21
select select "*****"
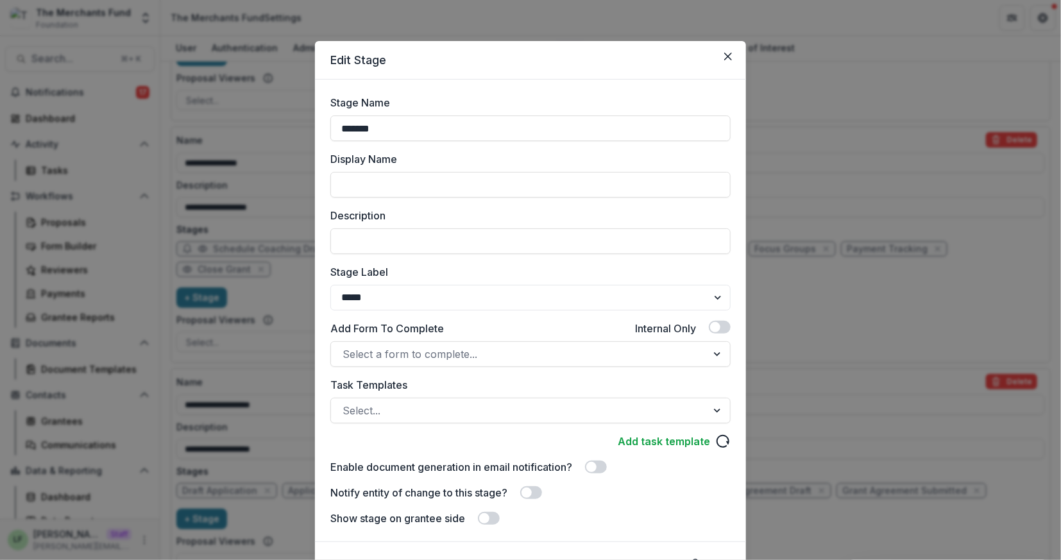
drag, startPoint x: 428, startPoint y: 136, endPoint x: 297, endPoint y: 129, distance: 131.6
click at [297, 129] on div "Edit Stage Stage Name ******* Display Name Description Stage Label ******* ****…" at bounding box center [530, 280] width 1061 height 560
type input "**********"
click at [422, 296] on select "******* ***** ********* ****** ******* ******** ******** ******* ********* ****…" at bounding box center [530, 298] width 400 height 26
select select "*******"
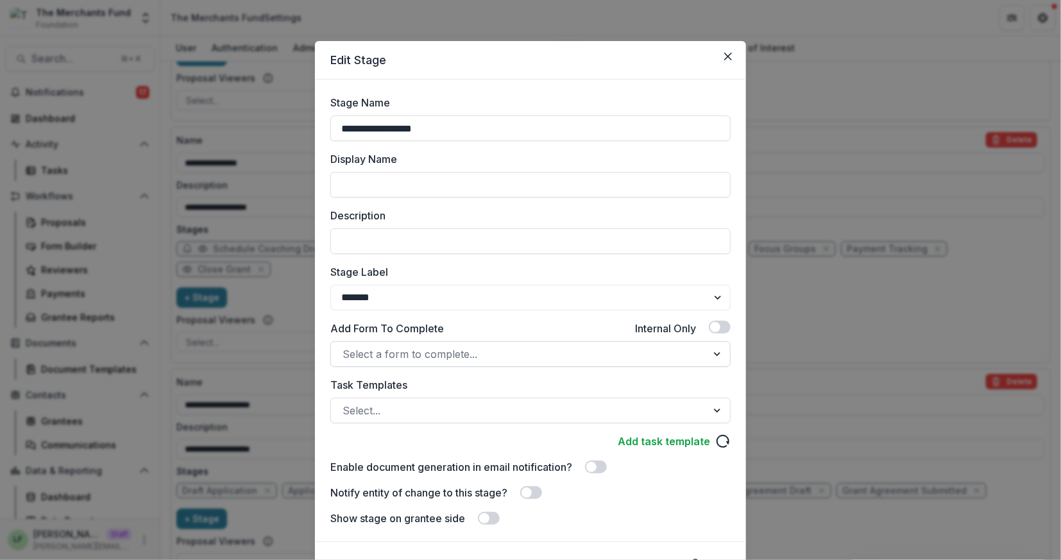
click at [418, 357] on div at bounding box center [518, 354] width 353 height 18
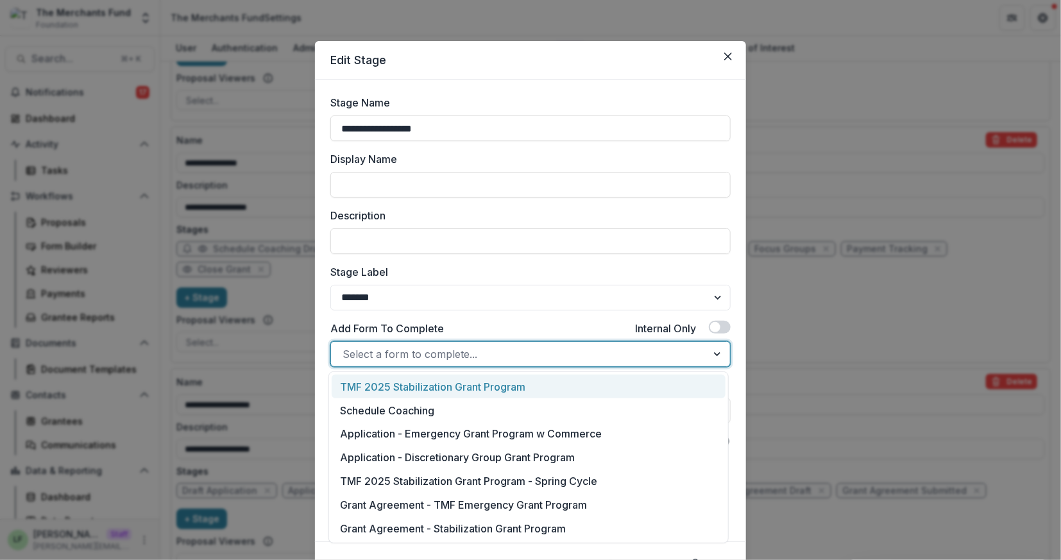
type input "*"
click at [424, 319] on div "**********" at bounding box center [530, 310] width 400 height 431
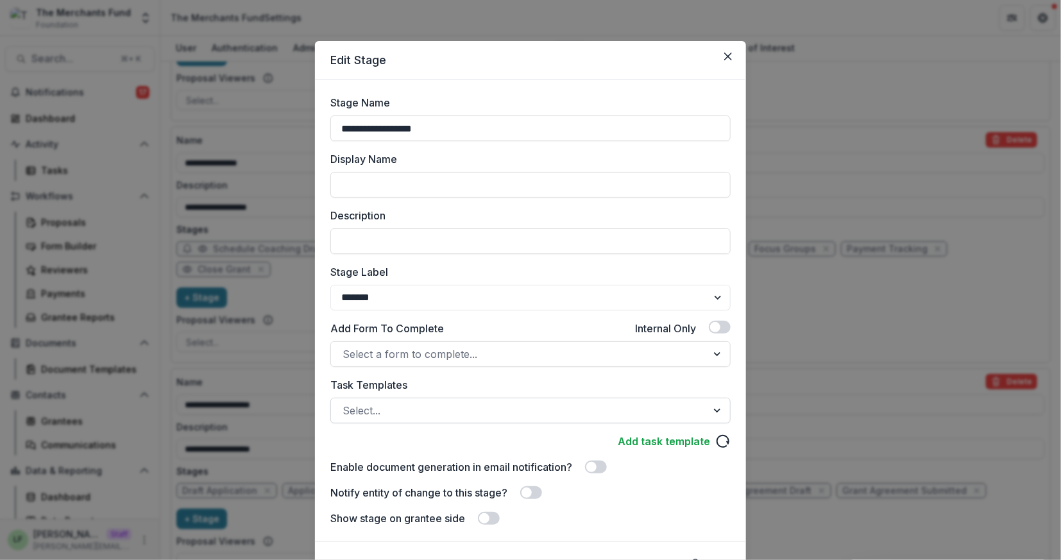
click at [405, 411] on div at bounding box center [518, 410] width 353 height 18
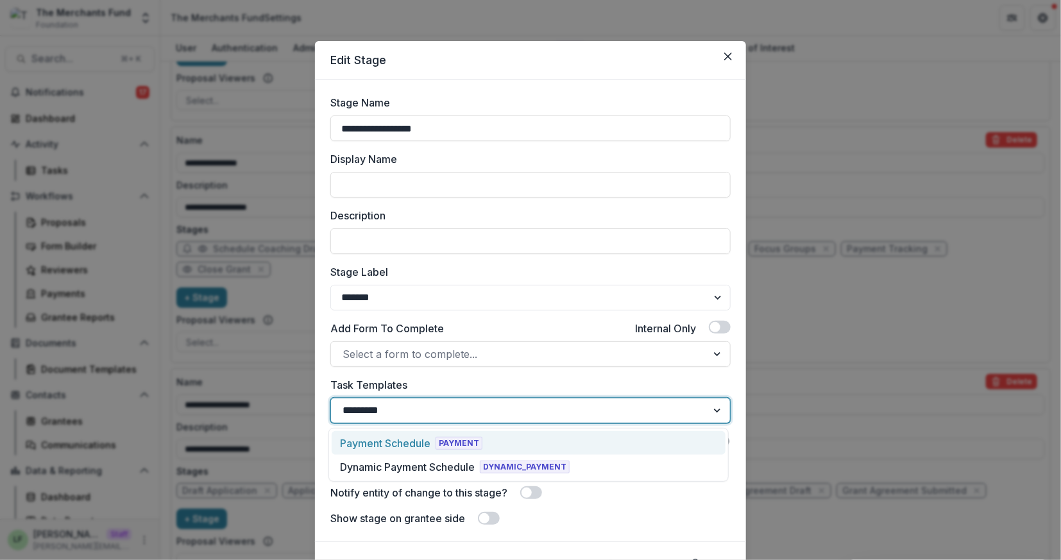
type input "**********"
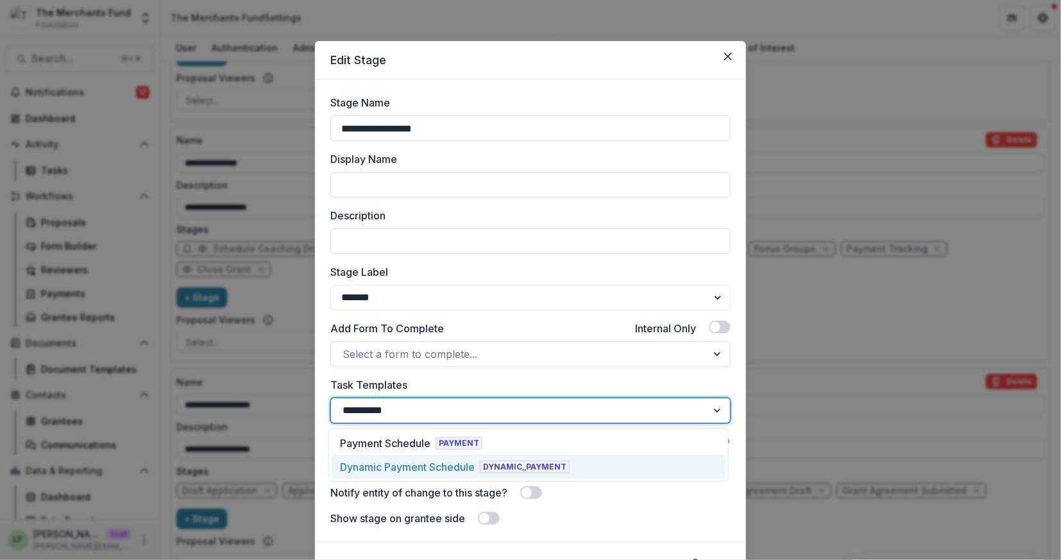
click at [431, 466] on div "Dynamic Payment Schedule" at bounding box center [407, 466] width 135 height 15
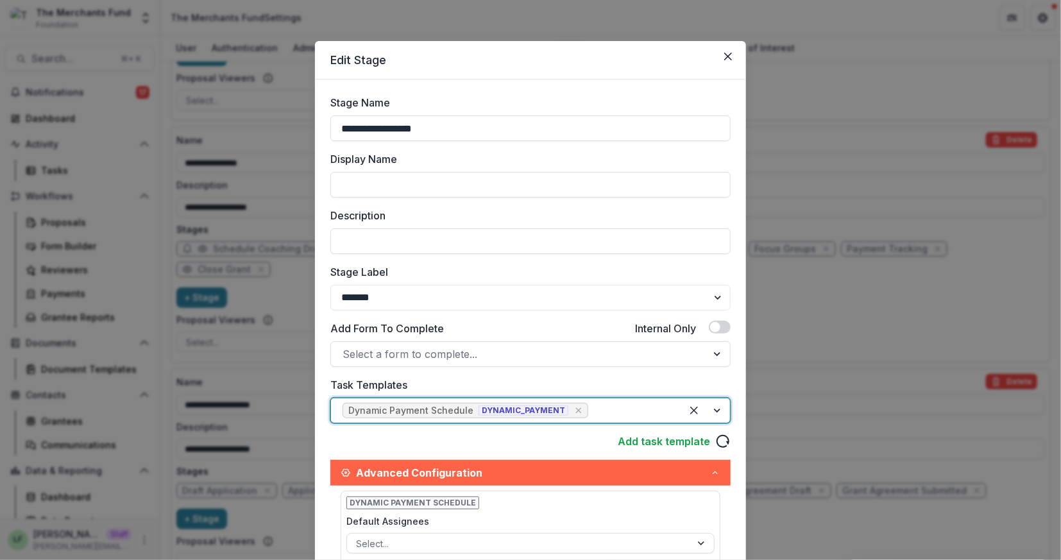
scroll to position [253, 0]
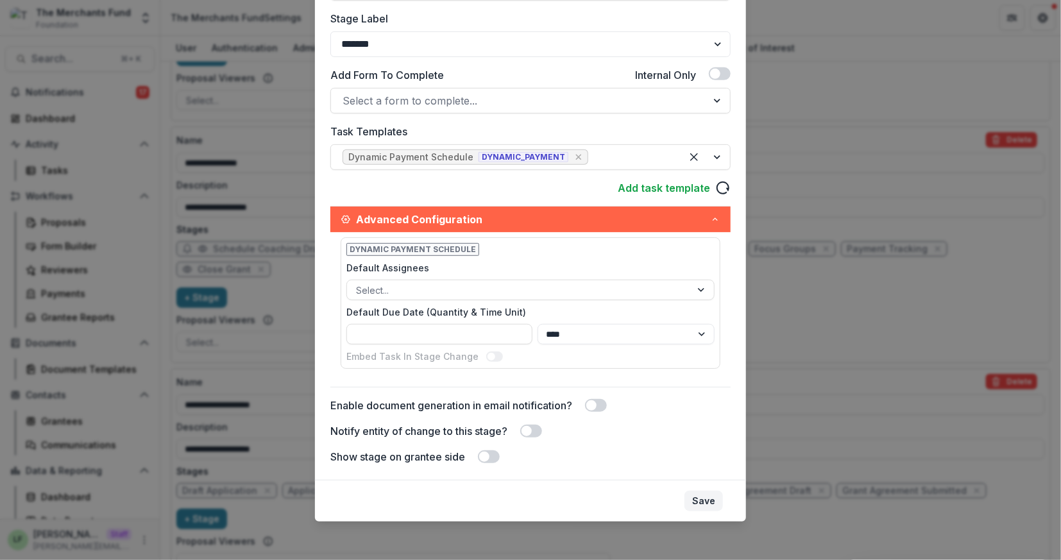
click at [709, 500] on button "Save" at bounding box center [703, 501] width 38 height 21
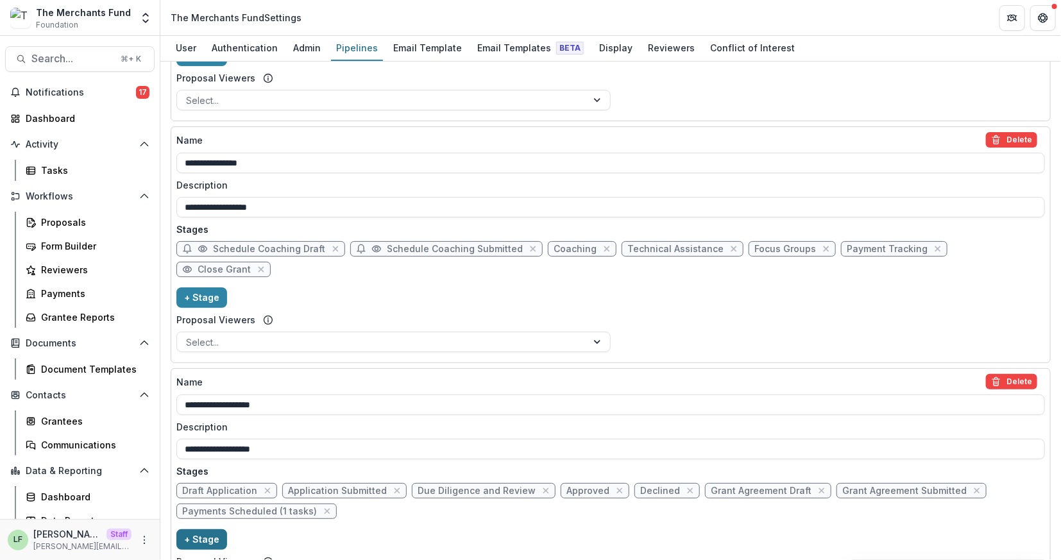
click at [206, 529] on button "+ Stage" at bounding box center [201, 539] width 51 height 21
select select "*****"
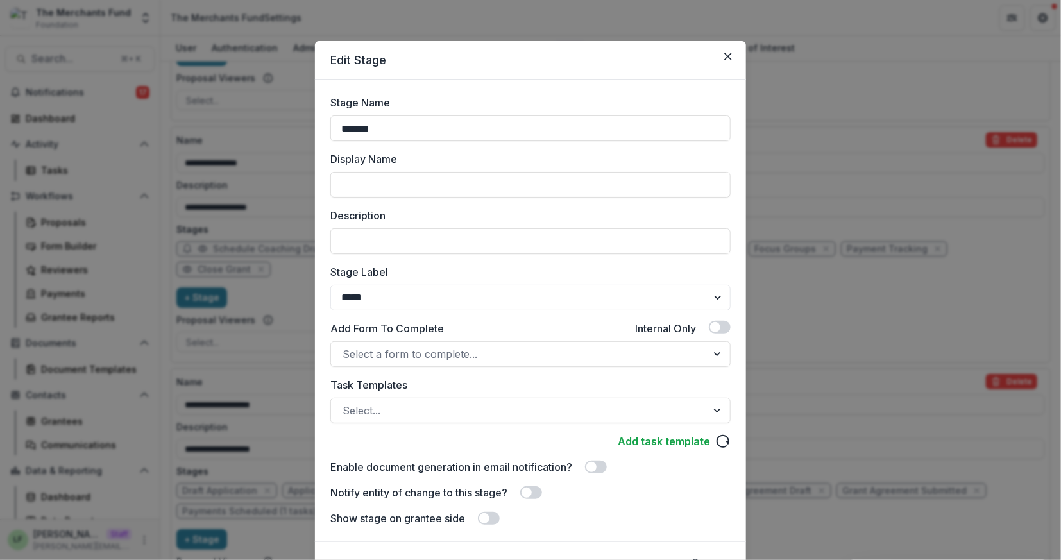
drag, startPoint x: 418, startPoint y: 133, endPoint x: 289, endPoint y: 126, distance: 129.1
click at [289, 126] on div "Edit Stage Stage Name ******* Display Name Description Stage Label ******* ****…" at bounding box center [530, 280] width 1061 height 560
type input "**********"
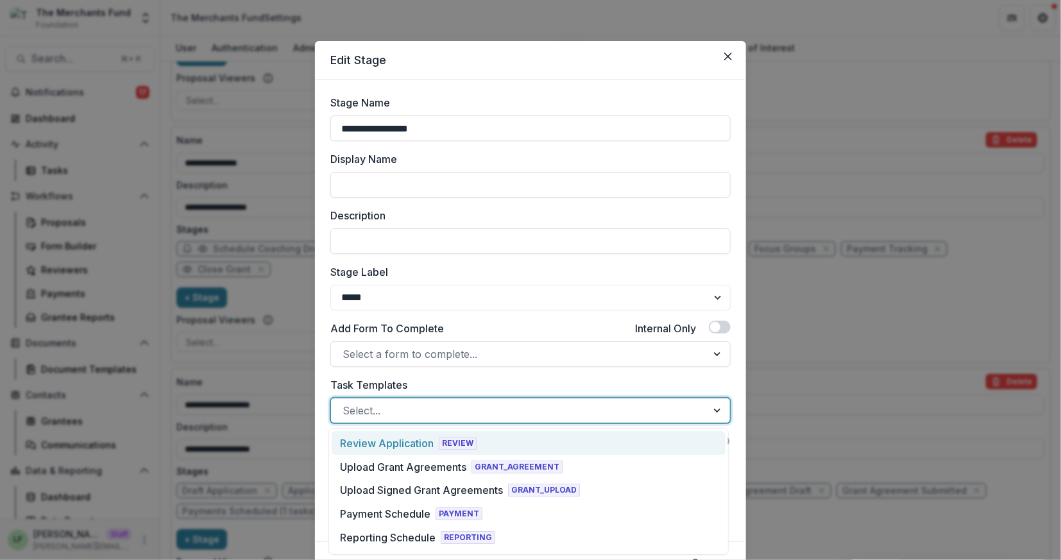
click at [451, 411] on div at bounding box center [518, 410] width 353 height 18
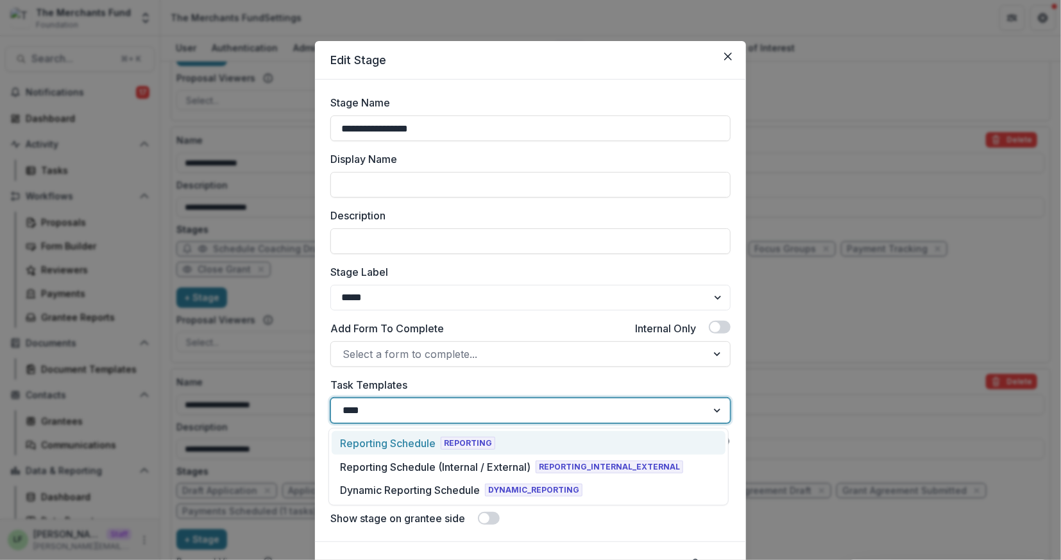
type input "*****"
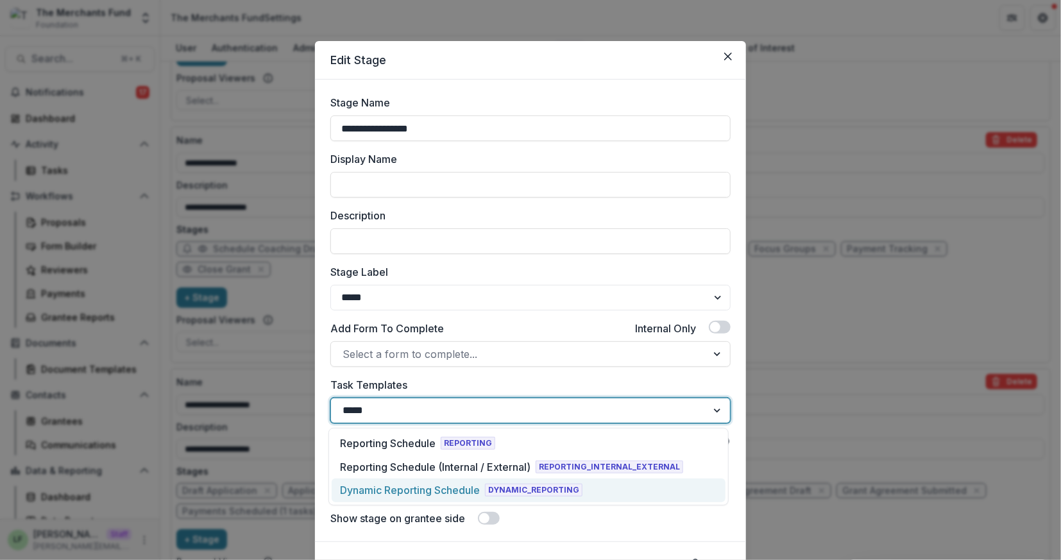
click at [434, 496] on div "Dynamic Reporting Schedule" at bounding box center [410, 489] width 140 height 15
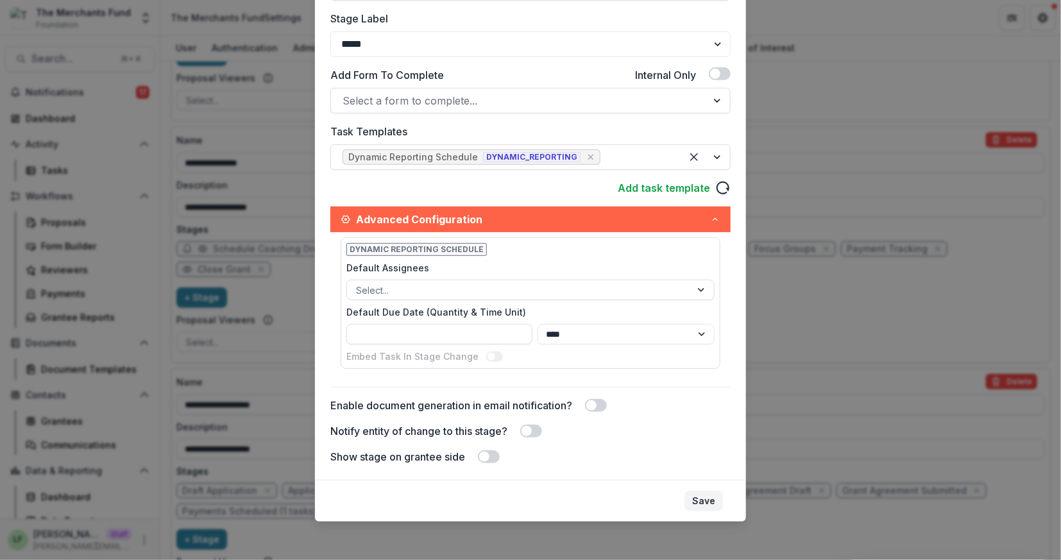
click at [698, 494] on button "Save" at bounding box center [703, 501] width 38 height 21
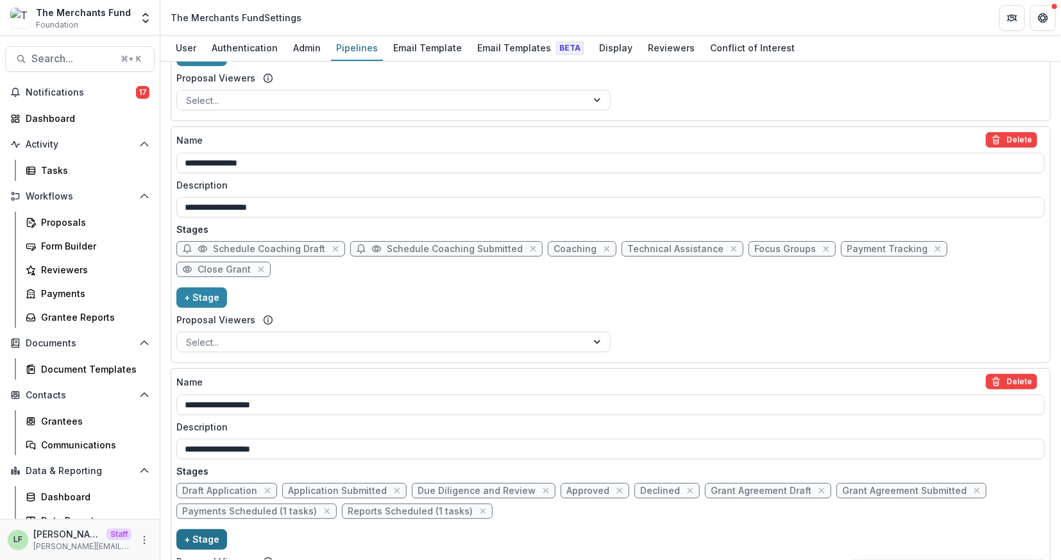
click at [207, 529] on button "+ Stage" at bounding box center [201, 539] width 51 height 21
select select "*****"
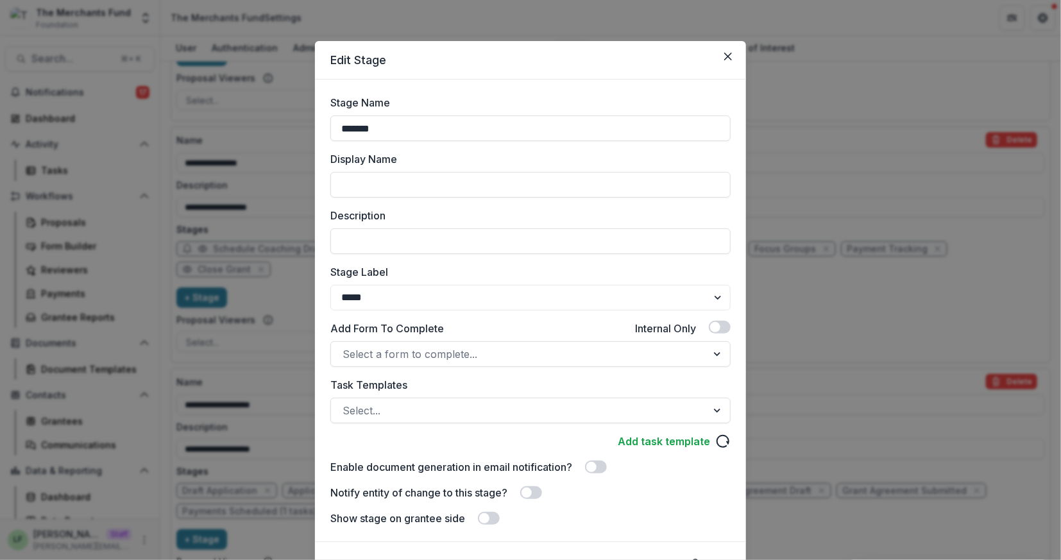
drag, startPoint x: 453, startPoint y: 124, endPoint x: 275, endPoint y: 117, distance: 177.8
click at [276, 118] on div "Edit Stage Stage Name ******* Display Name Description Stage Label ******* ****…" at bounding box center [530, 280] width 1061 height 560
type input "**********"
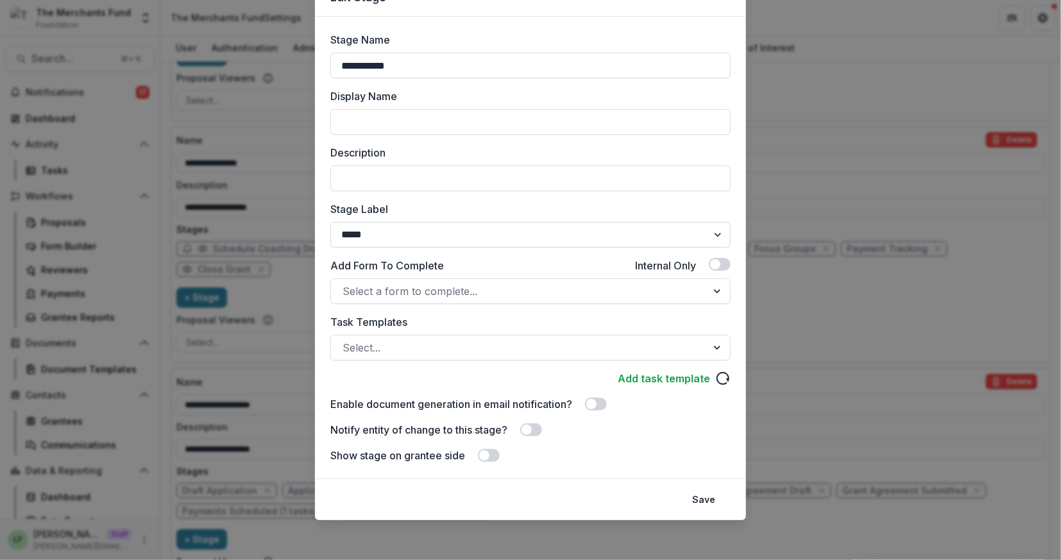
click at [380, 244] on select "******* ***** ********* ****** ******* ******** ******** ******* ********* ****…" at bounding box center [530, 235] width 400 height 26
click at [399, 237] on select "******* ***** ********* ****** ******* ******** ******** ******* ********* ****…" at bounding box center [530, 235] width 400 height 26
select select "*******"
click at [709, 505] on button "Save" at bounding box center [703, 499] width 38 height 21
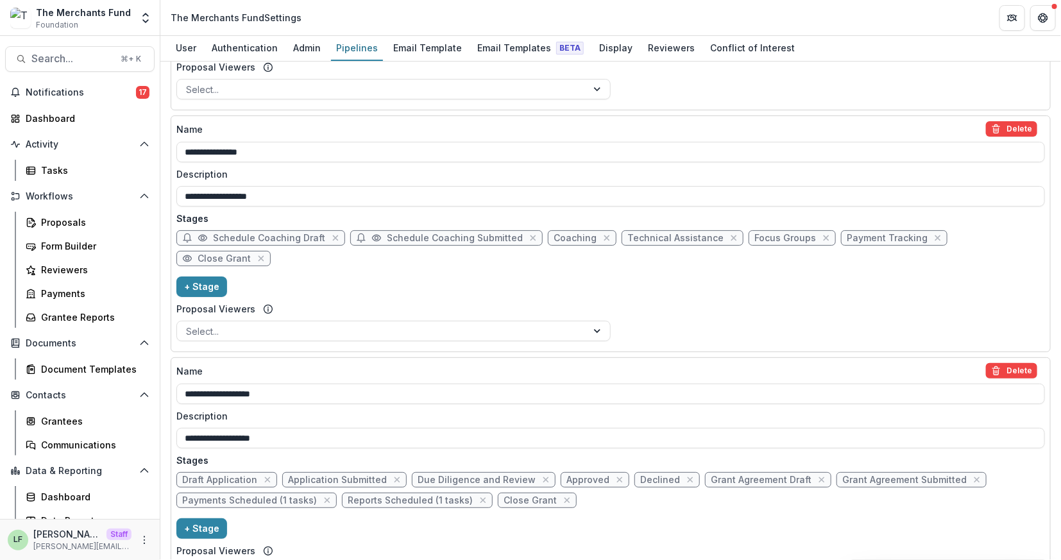
scroll to position [494, 0]
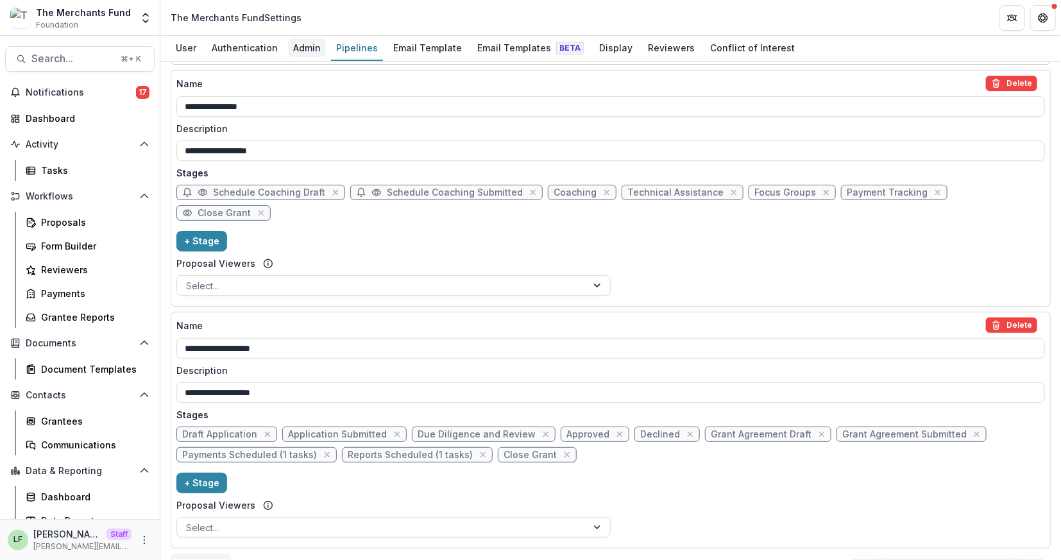
click at [309, 49] on div "Admin" at bounding box center [307, 47] width 38 height 19
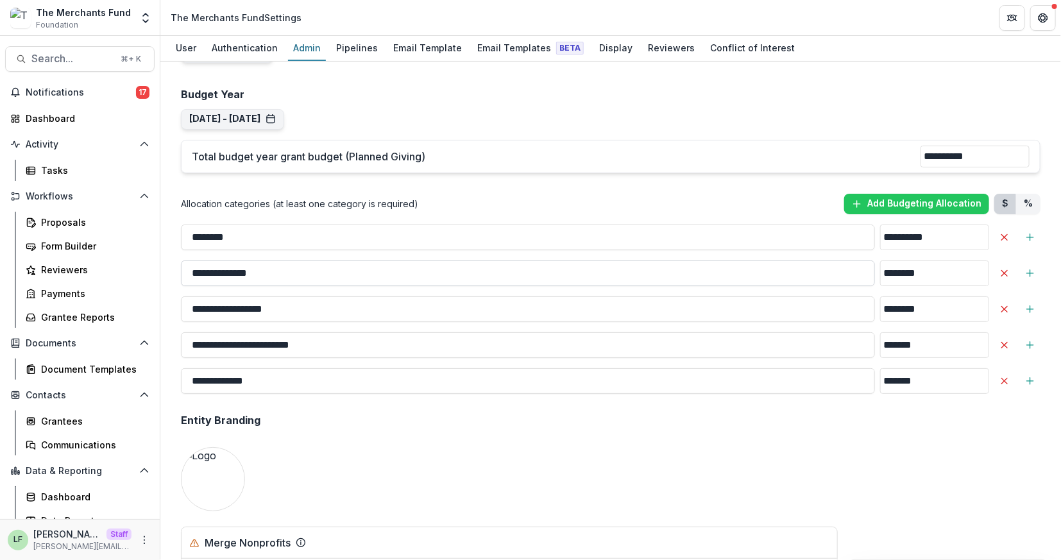
scroll to position [1001, 0]
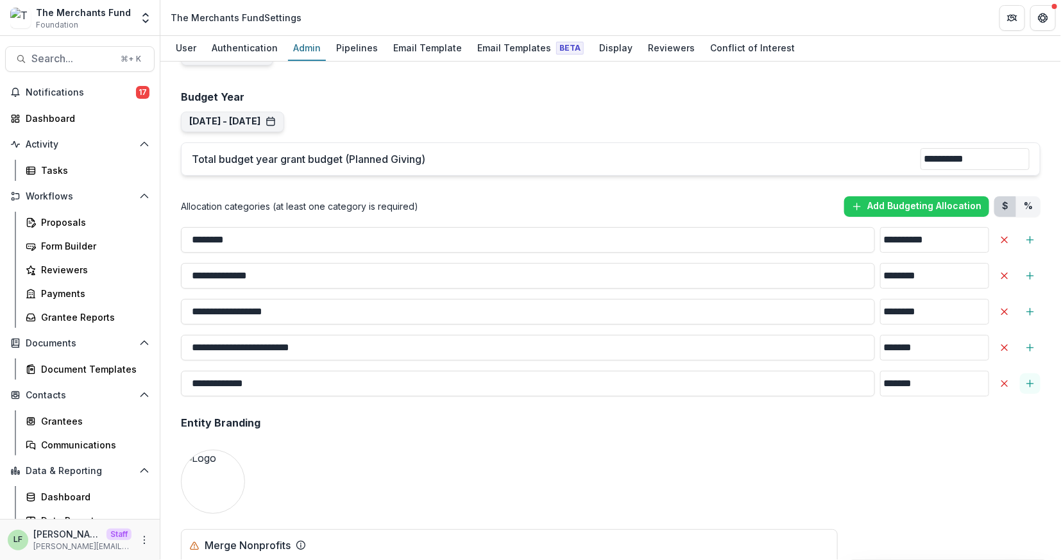
click at [1030, 378] on icon "Add Sub-Category" at bounding box center [1030, 383] width 10 height 10
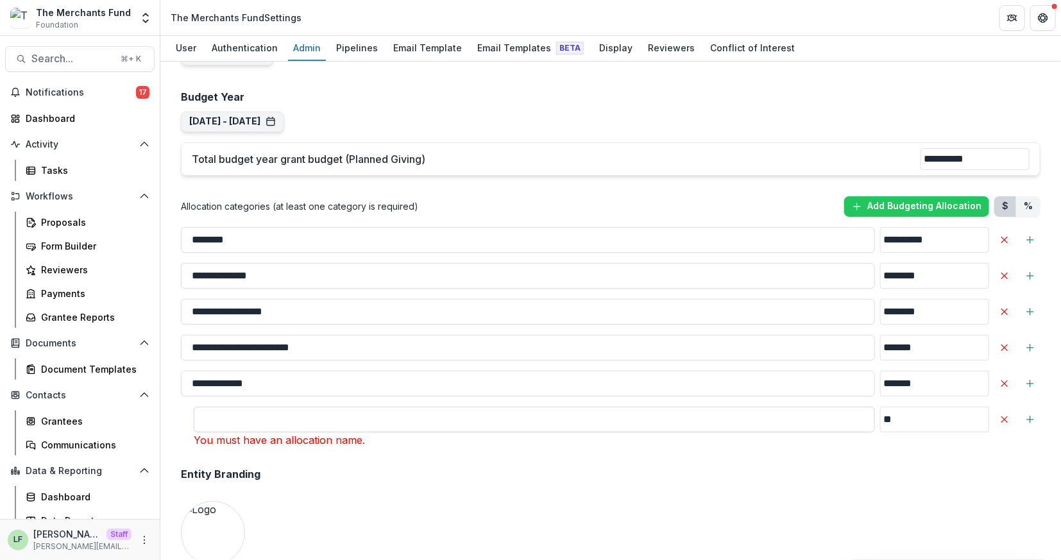
click at [424, 416] on input "**" at bounding box center [534, 420] width 681 height 26
type input "**********"
click at [900, 421] on input "**" at bounding box center [934, 420] width 109 height 26
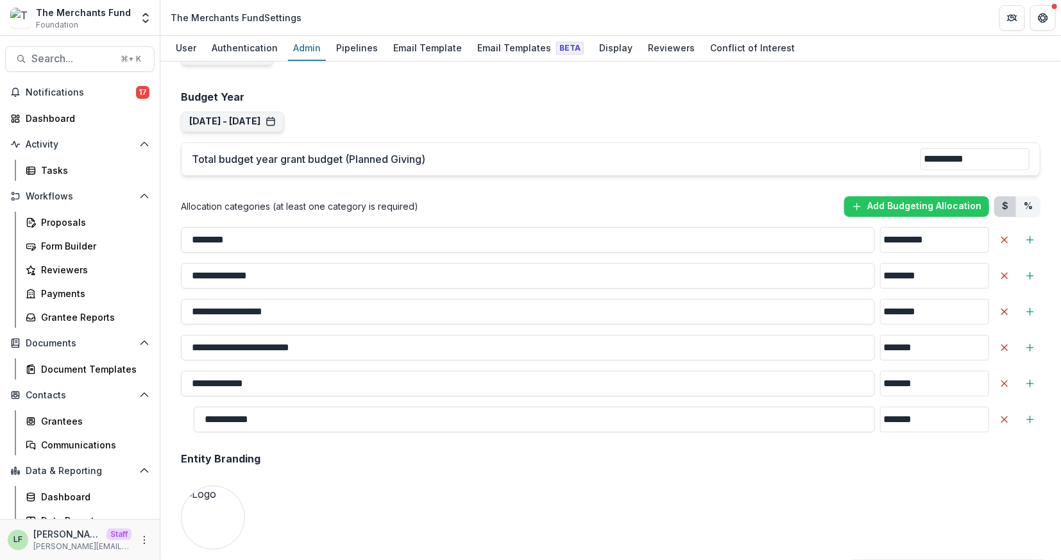
type input "*******"
click at [916, 467] on div "Entity Branding" at bounding box center [610, 458] width 859 height 33
click at [859, 204] on icon "Add Budgeting Allocation" at bounding box center [857, 206] width 10 height 10
click at [232, 448] on input "**" at bounding box center [528, 455] width 694 height 26
type input "**********"
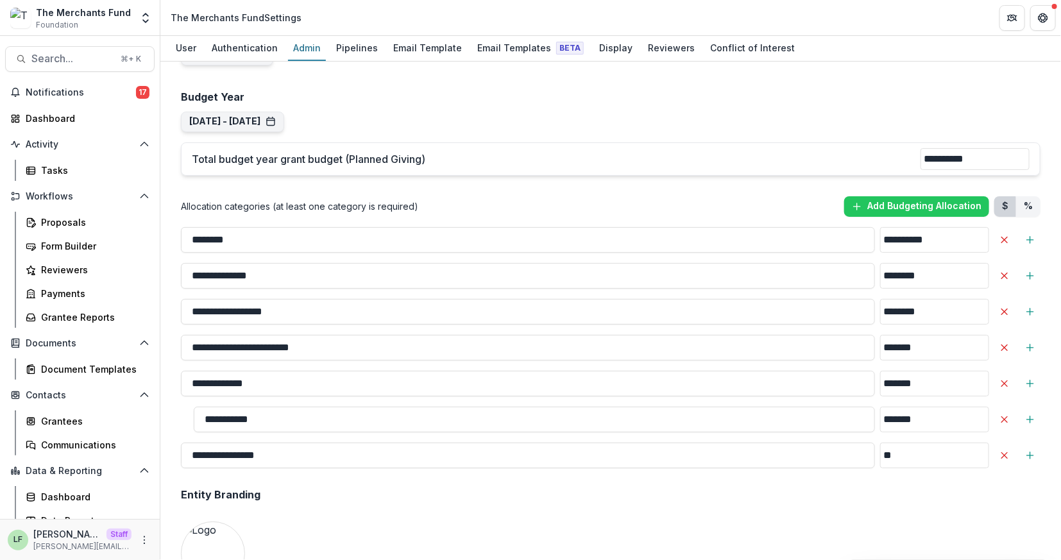
click at [893, 453] on input "**" at bounding box center [934, 455] width 109 height 26
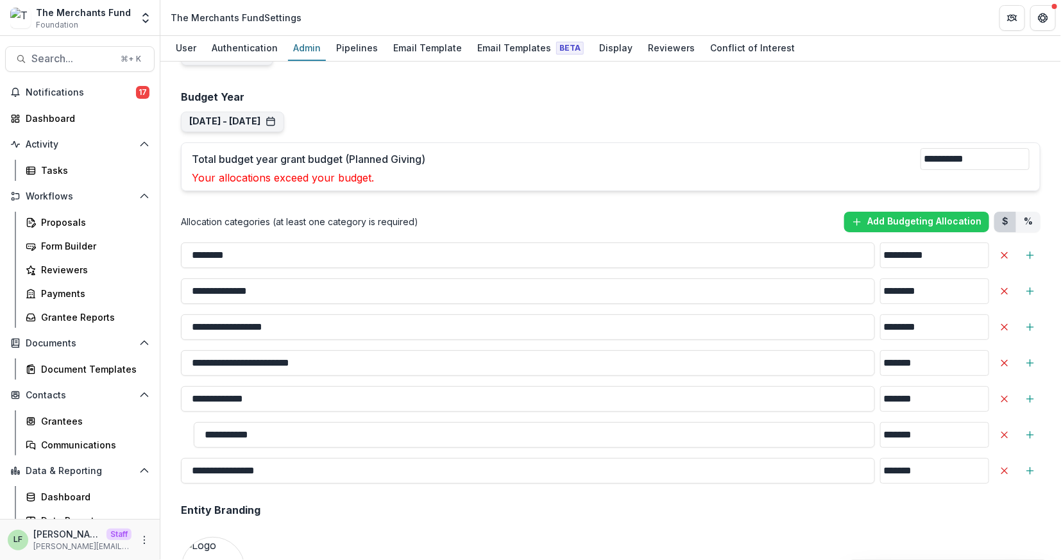
drag, startPoint x: 873, startPoint y: 464, endPoint x: 882, endPoint y: 466, distance: 9.1
click at [882, 466] on input "*******" at bounding box center [934, 471] width 109 height 26
type input "*******"
click at [971, 159] on input "**********" at bounding box center [974, 159] width 109 height 22
drag, startPoint x: 925, startPoint y: 155, endPoint x: 936, endPoint y: 155, distance: 10.3
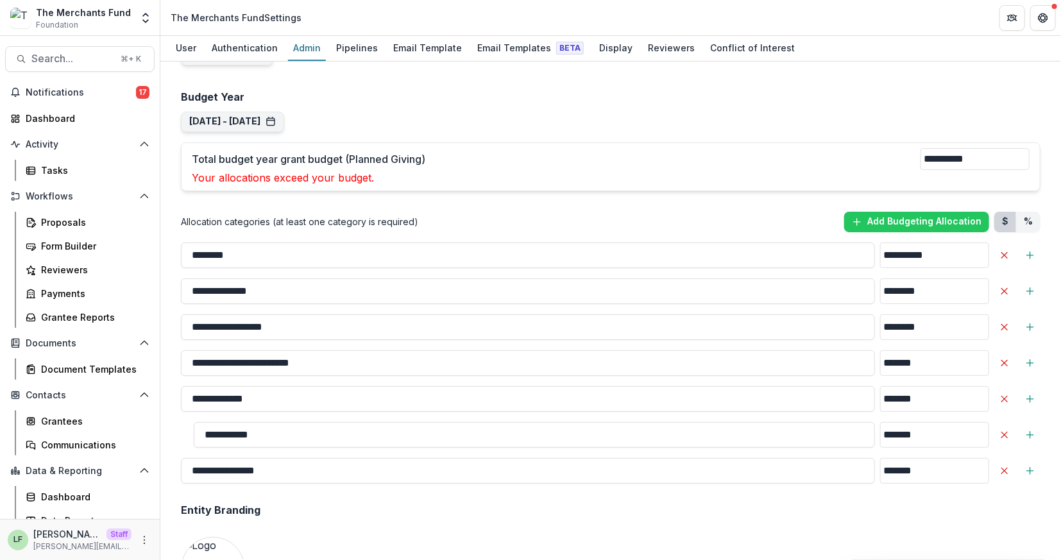
click at [936, 155] on input "**********" at bounding box center [974, 159] width 109 height 22
type input "**********"
click at [830, 144] on div "**********" at bounding box center [610, 166] width 859 height 49
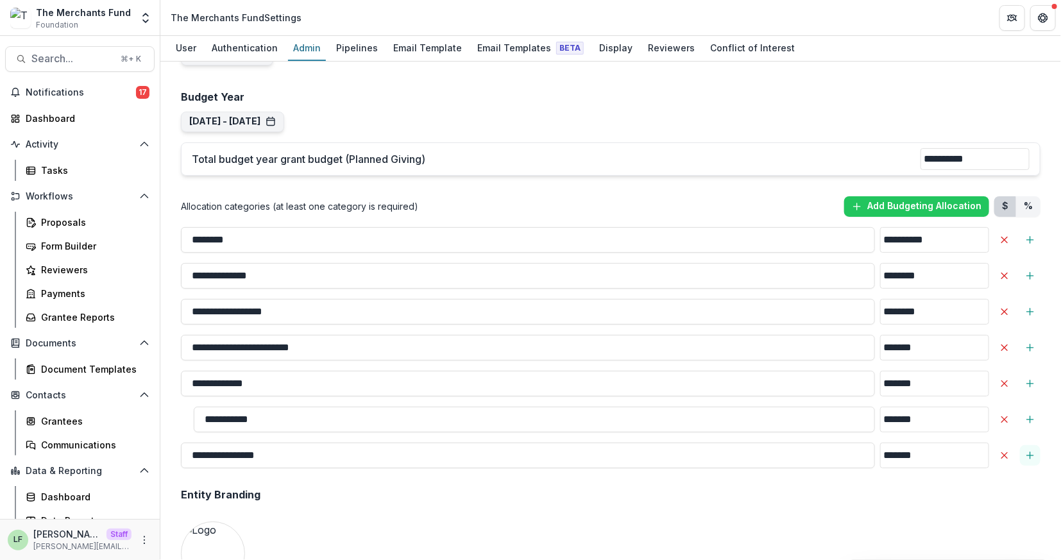
click at [1030, 452] on icon "Add Sub-Category" at bounding box center [1030, 455] width 10 height 10
click at [529, 479] on input "**" at bounding box center [534, 491] width 681 height 26
type input "**********"
click at [957, 489] on input "**" at bounding box center [934, 491] width 109 height 26
type input "*******"
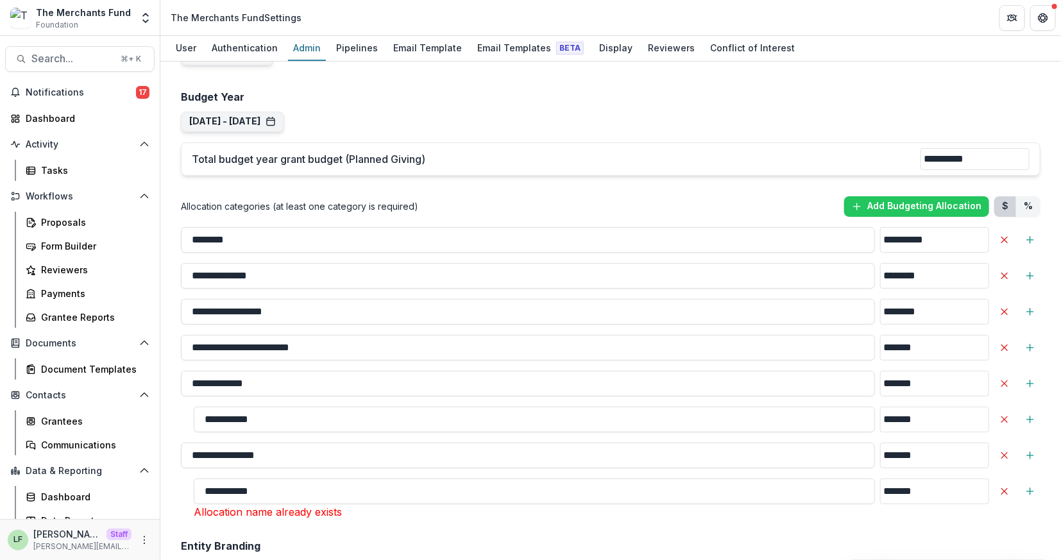
click at [918, 535] on div "Entity Branding" at bounding box center [610, 546] width 859 height 33
click at [1001, 418] on icon "Delete Allocation" at bounding box center [1004, 419] width 10 height 10
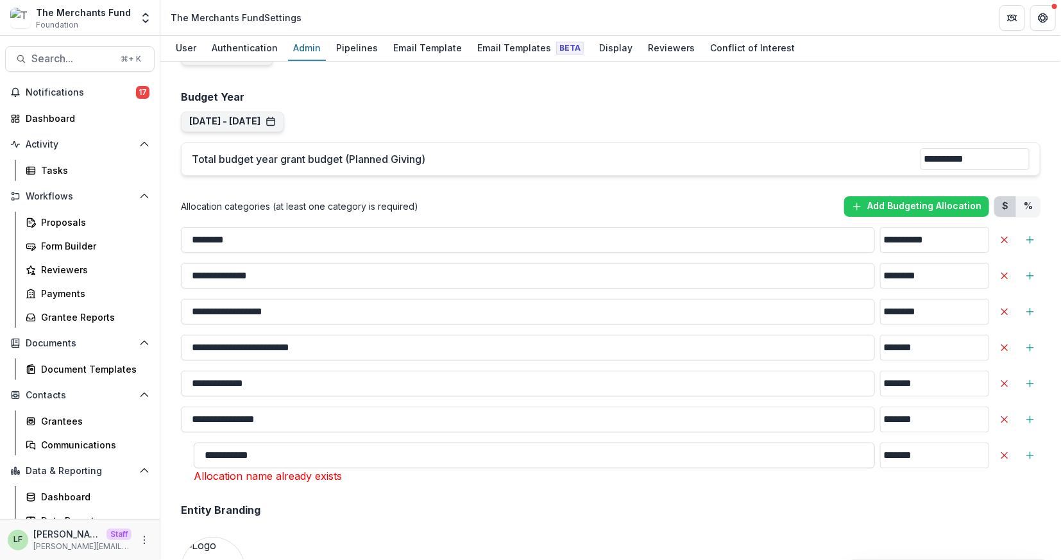
click at [335, 455] on input "**********" at bounding box center [534, 455] width 681 height 26
click at [336, 483] on div "**********" at bounding box center [611, 289] width 880 height 2437
click at [326, 447] on input "**********" at bounding box center [534, 455] width 681 height 26
click at [375, 463] on input "**********" at bounding box center [534, 455] width 681 height 26
type input "**********"
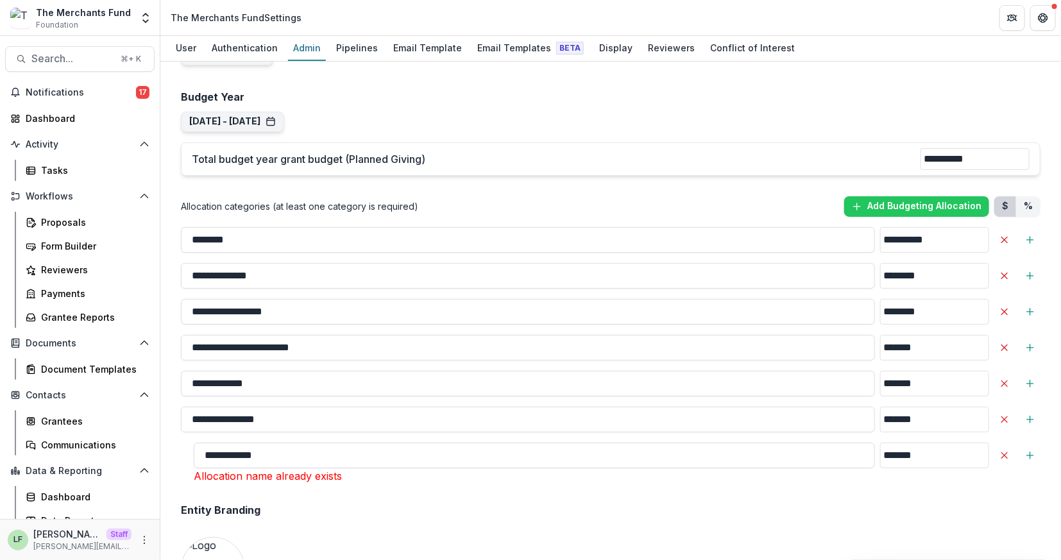
click at [377, 498] on div "Entity Branding" at bounding box center [610, 510] width 859 height 33
click at [56, 218] on div "Proposals" at bounding box center [92, 221] width 103 height 13
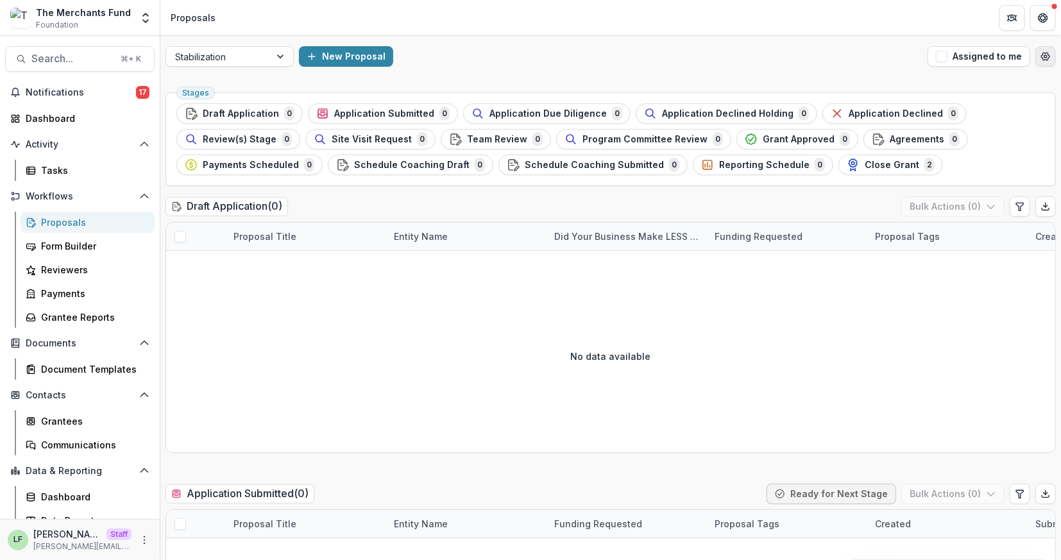
click at [1040, 56] on icon "Open table manager" at bounding box center [1045, 56] width 10 height 10
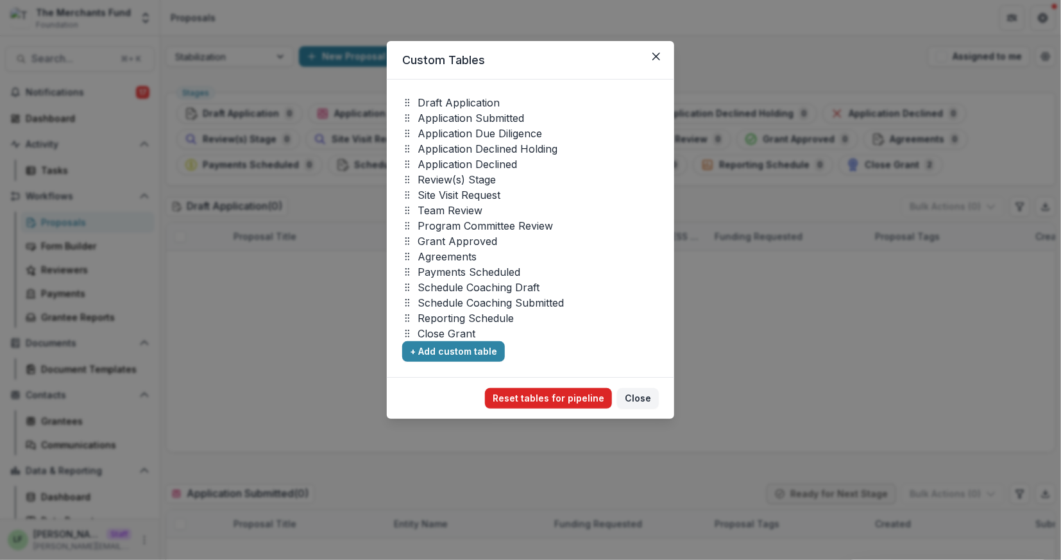
click at [560, 396] on button "Reset tables for pipeline" at bounding box center [548, 398] width 127 height 21
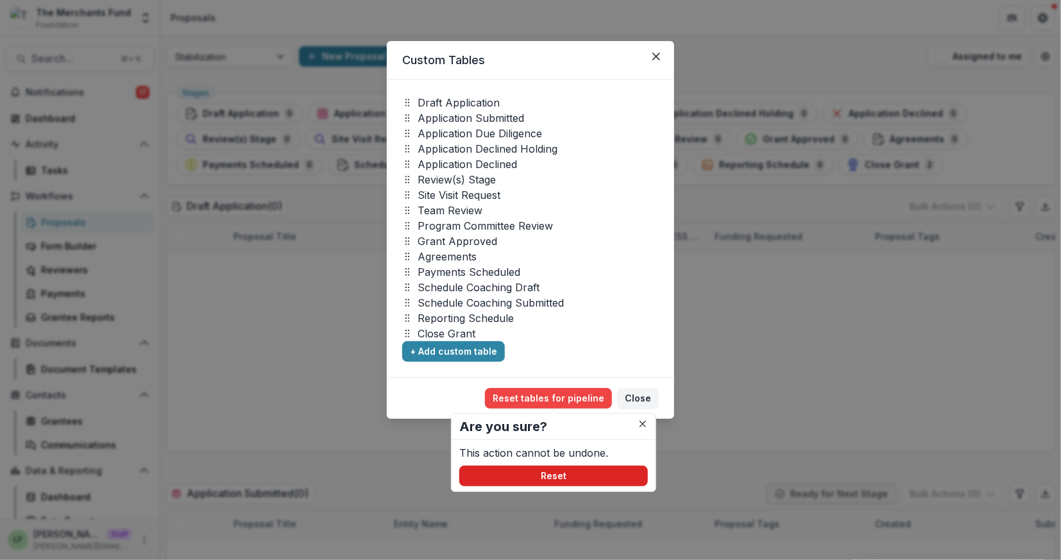
click at [585, 469] on button "Reset" at bounding box center [553, 476] width 189 height 21
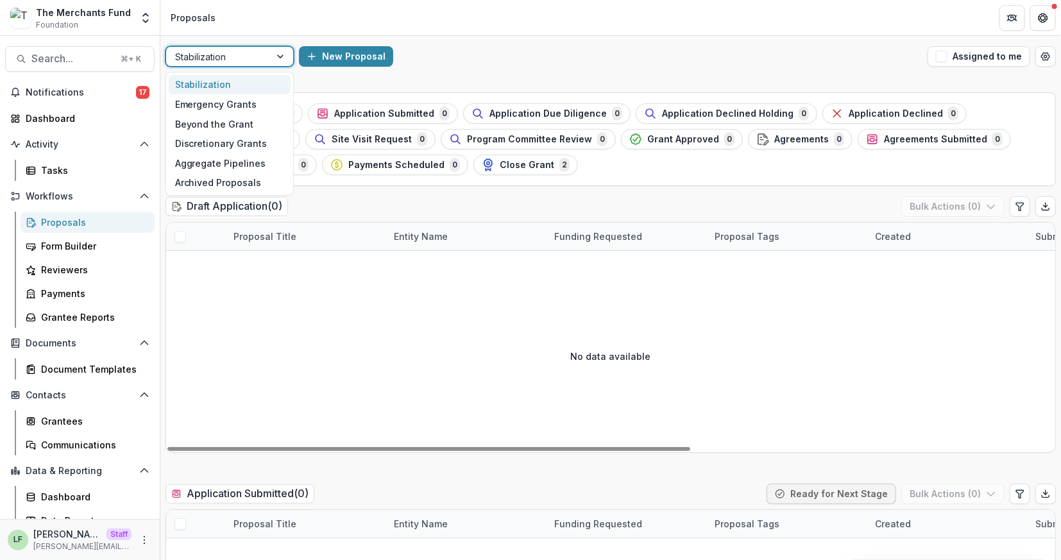
click at [274, 59] on div at bounding box center [281, 56] width 23 height 19
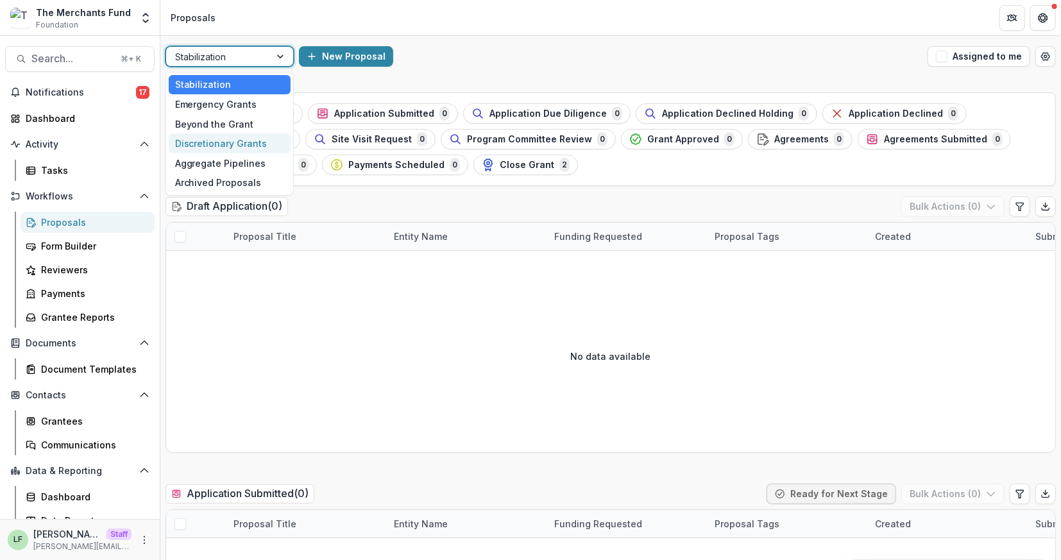
click at [226, 146] on div "Discretionary Grants" at bounding box center [230, 143] width 122 height 20
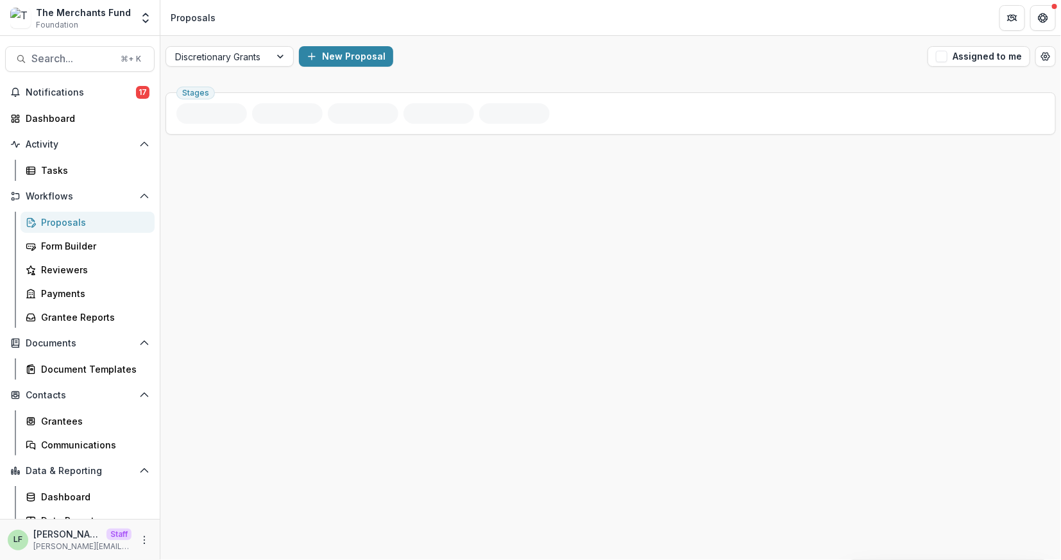
click at [450, 62] on div "New Proposal" at bounding box center [610, 56] width 623 height 21
click at [1045, 51] on icon "Open table manager" at bounding box center [1045, 56] width 10 height 10
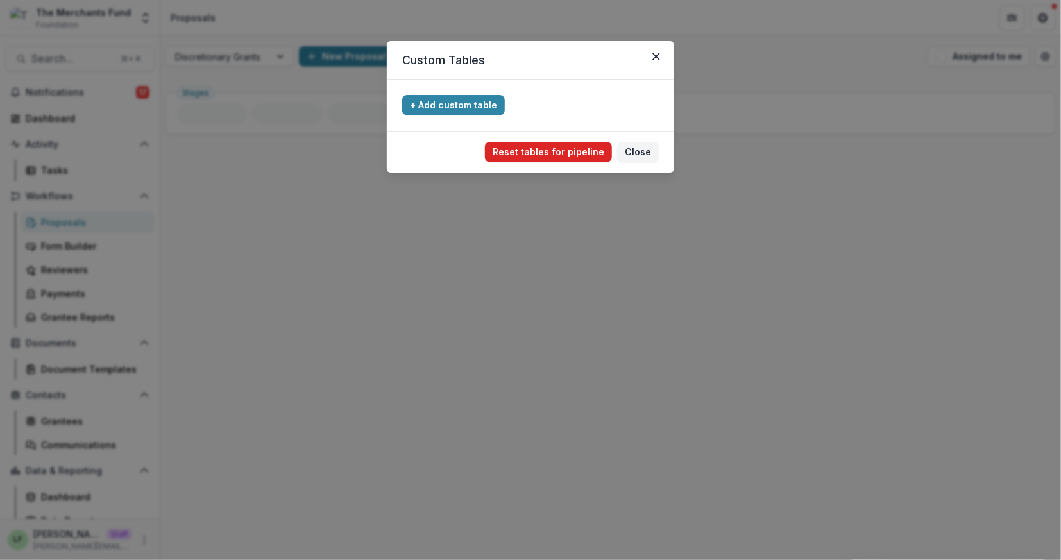
click at [522, 153] on button "Reset tables for pipeline" at bounding box center [548, 152] width 127 height 21
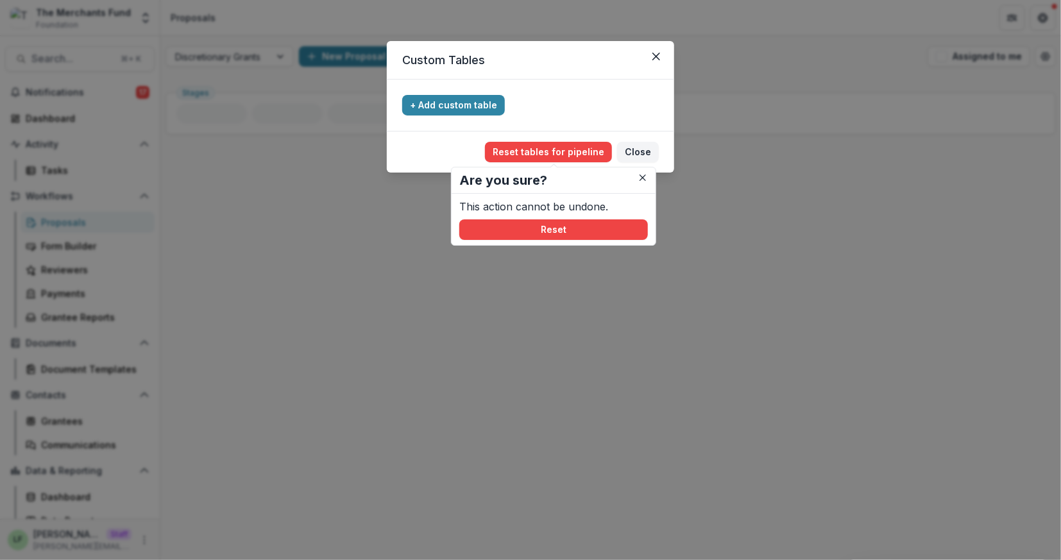
click at [537, 217] on div "This action cannot be undone. Reset" at bounding box center [553, 219] width 189 height 41
click at [537, 221] on button "Reset" at bounding box center [553, 229] width 189 height 21
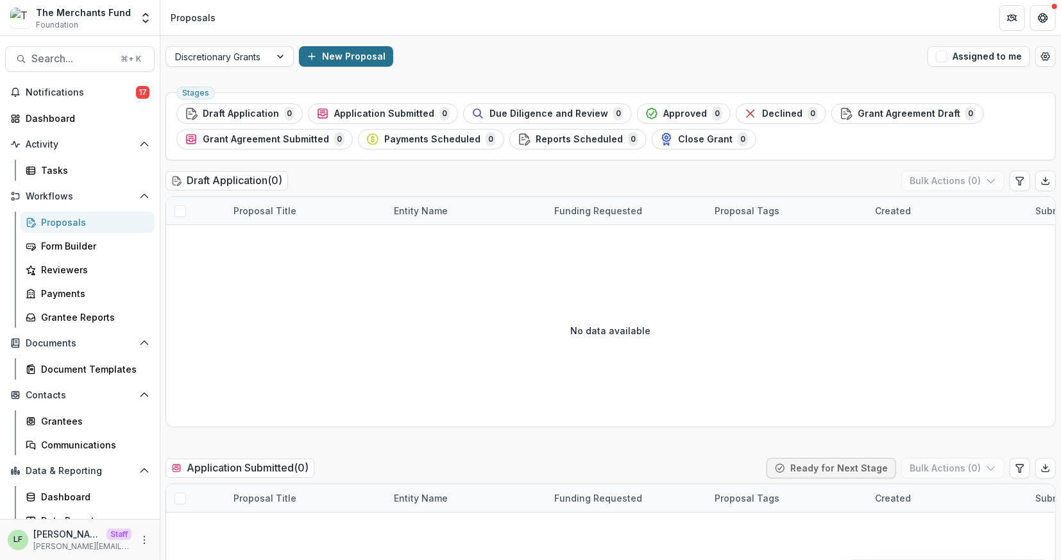
click at [330, 48] on button "New Proposal" at bounding box center [346, 56] width 94 height 21
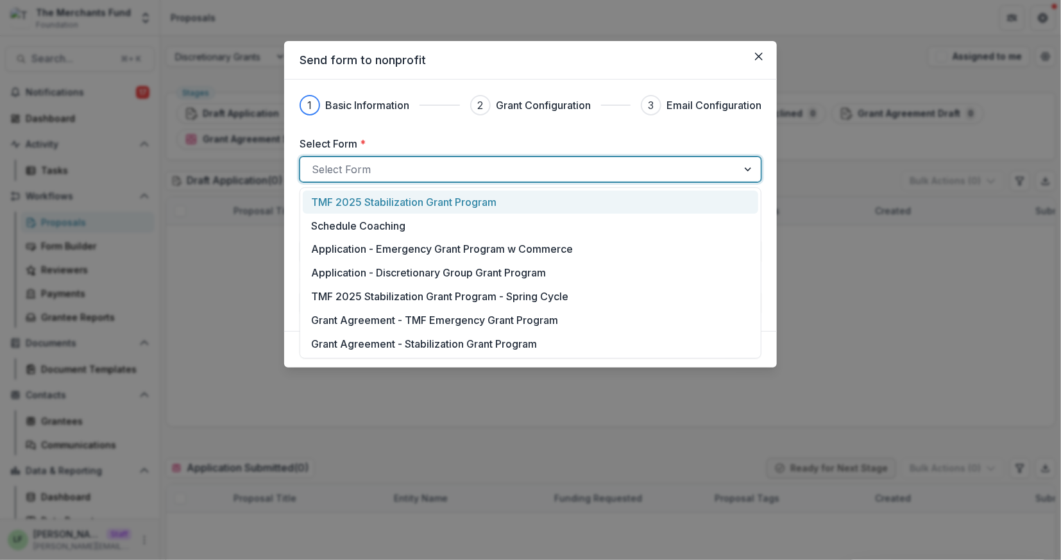
click at [380, 164] on div at bounding box center [519, 169] width 414 height 18
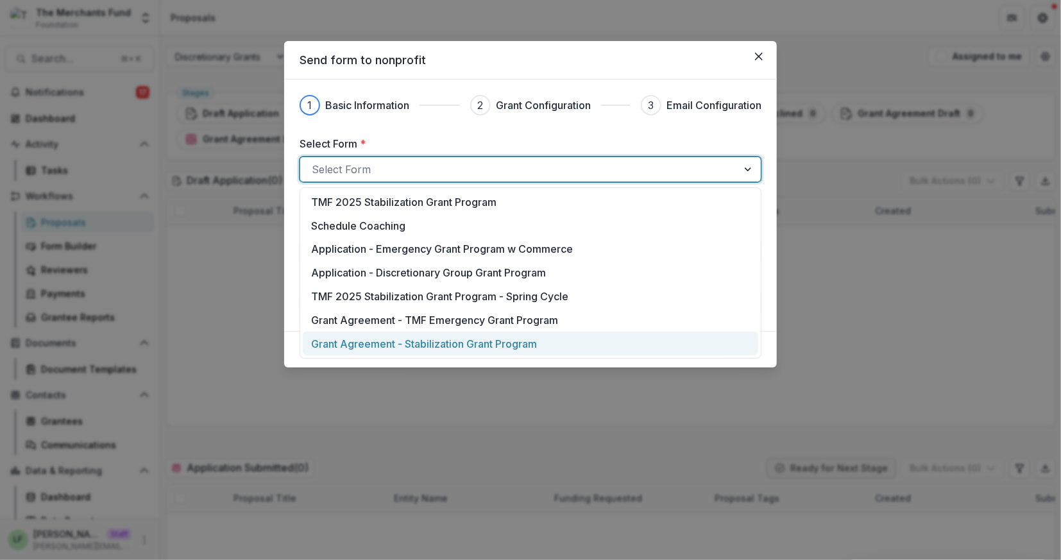
click at [234, 299] on div "Send form to nonprofit 1 Basic Information 2 Grant Configuration 3 Email Config…" at bounding box center [530, 280] width 1061 height 560
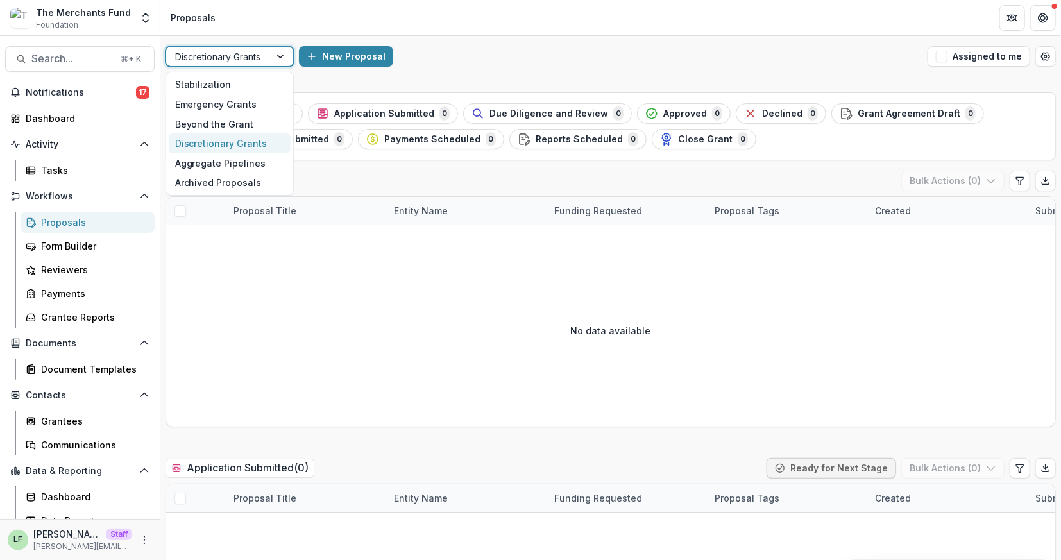
click at [259, 55] on div at bounding box center [218, 57] width 86 height 16
click at [259, 84] on div "Stabilization" at bounding box center [230, 85] width 122 height 20
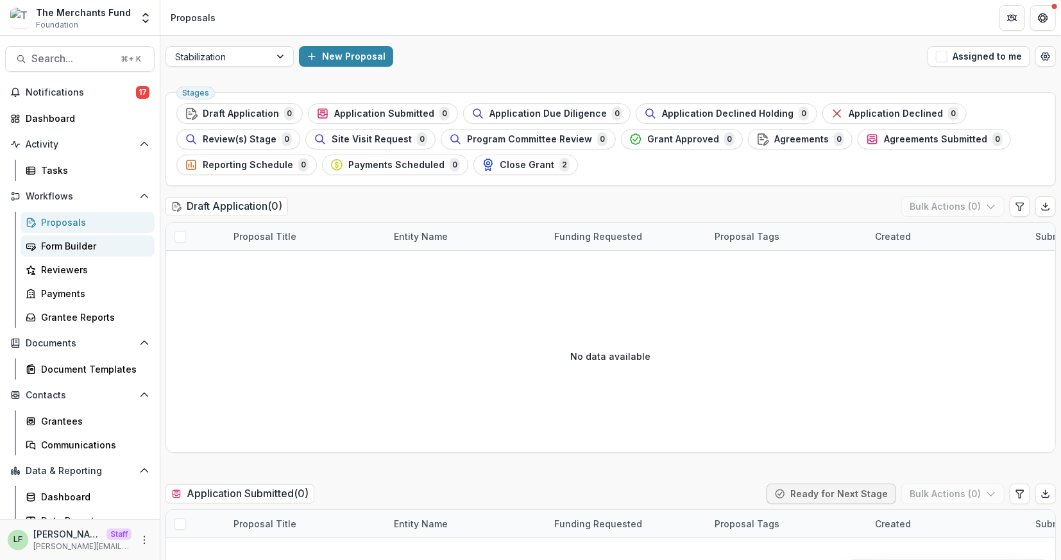
click at [69, 243] on div "Form Builder" at bounding box center [92, 245] width 103 height 13
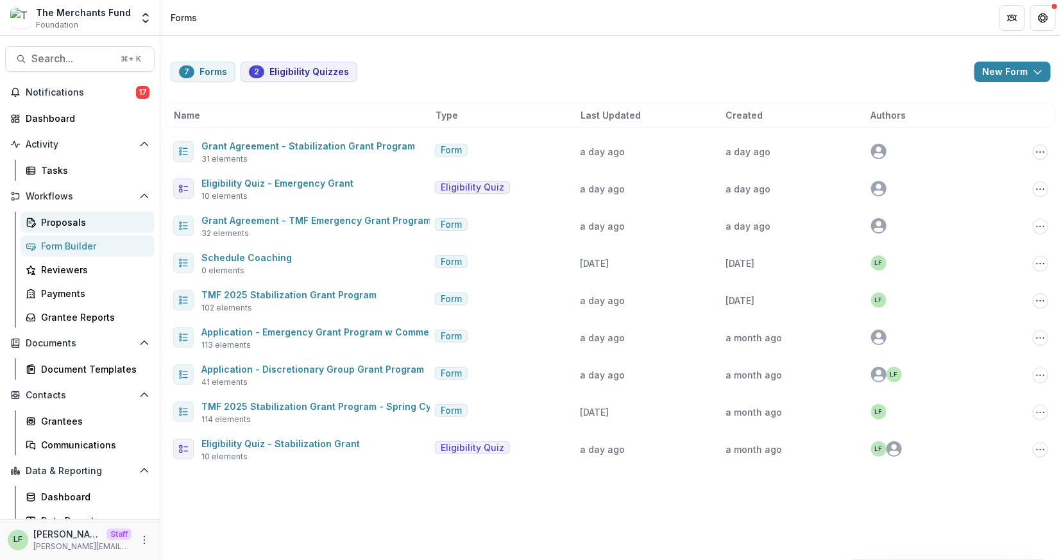
click at [94, 222] on div "Proposals" at bounding box center [92, 221] width 103 height 13
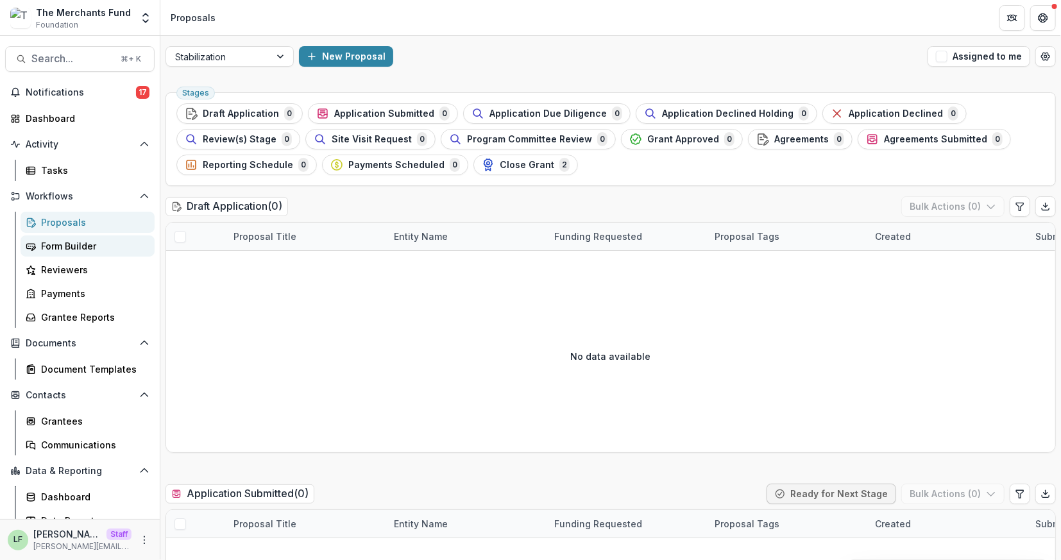
click at [88, 248] on div "Form Builder" at bounding box center [92, 245] width 103 height 13
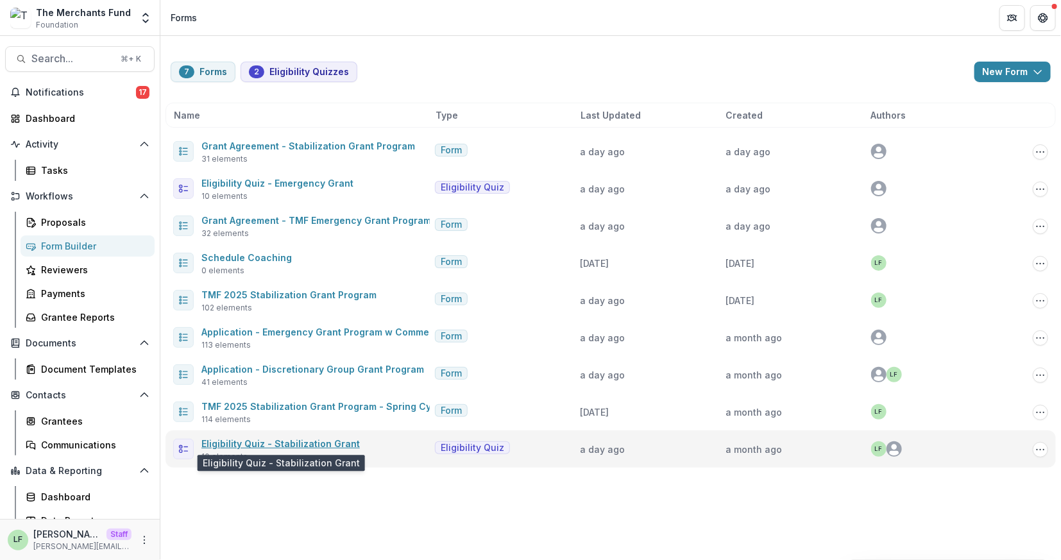
click at [339, 440] on link "Eligibility Quiz - Stabilization Grant" at bounding box center [280, 443] width 158 height 11
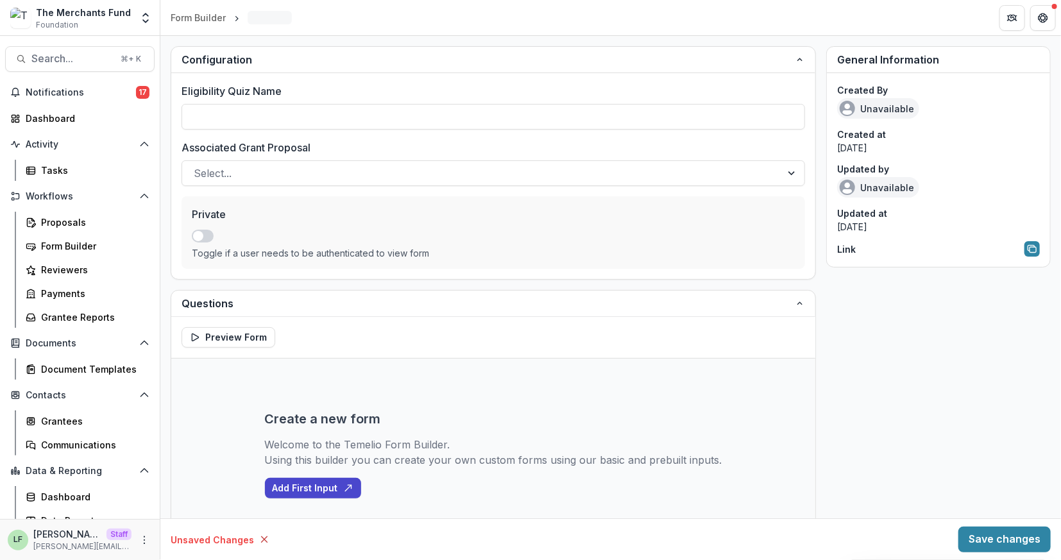
type input "**********"
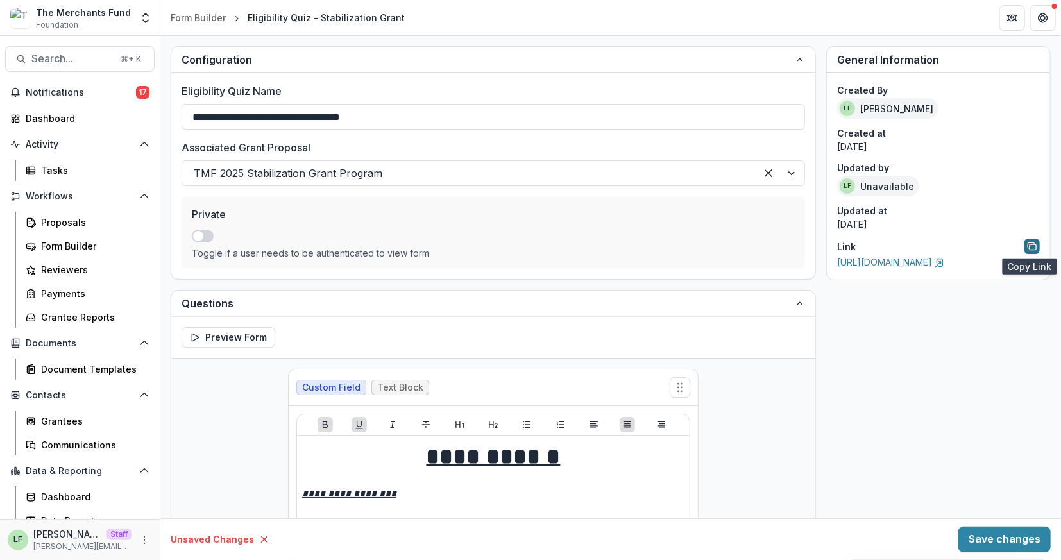
click at [1032, 248] on rect "Copy link to form" at bounding box center [1032, 246] width 6 height 5
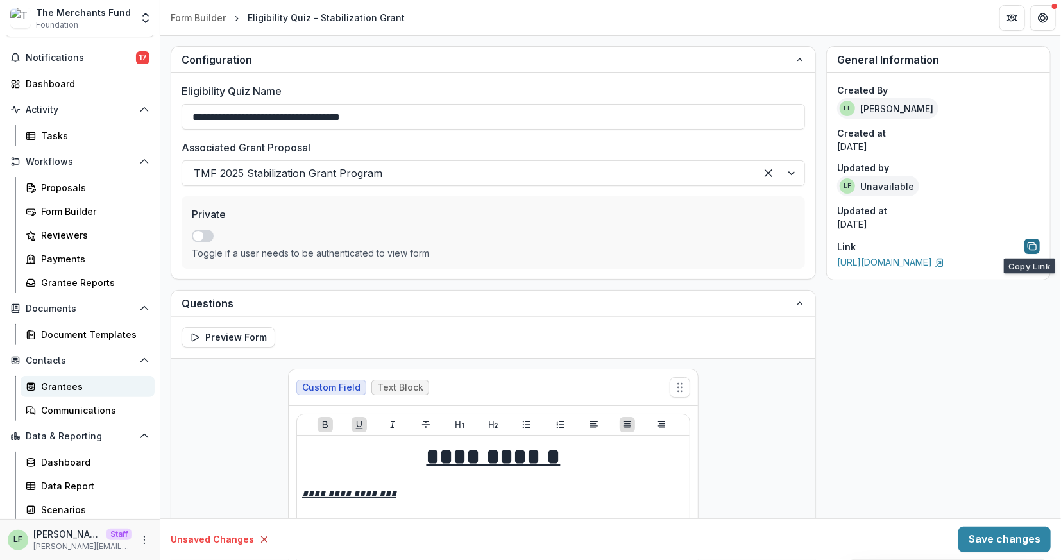
click at [78, 383] on div "Grantees" at bounding box center [92, 386] width 103 height 13
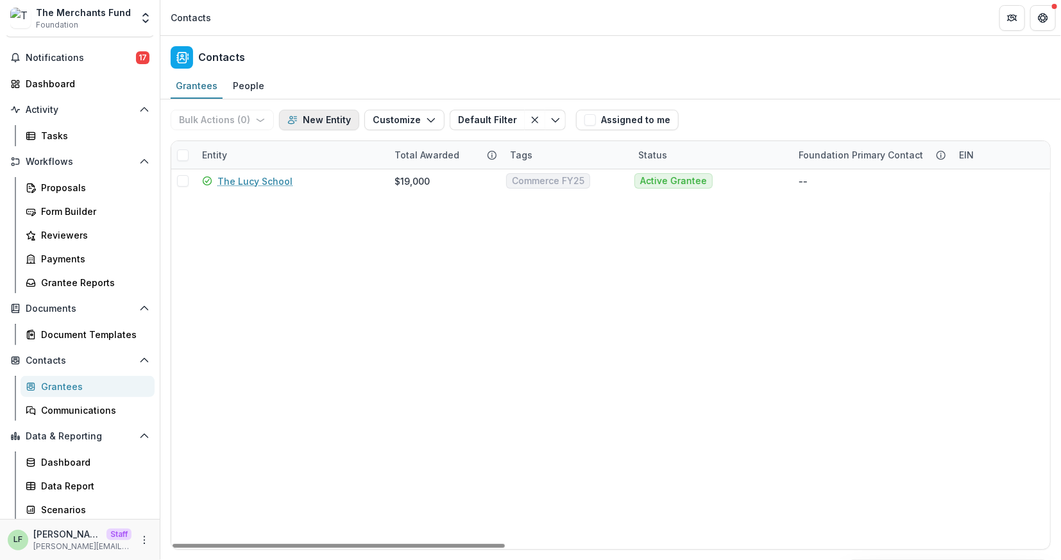
click at [303, 119] on button "New Entity" at bounding box center [319, 120] width 80 height 21
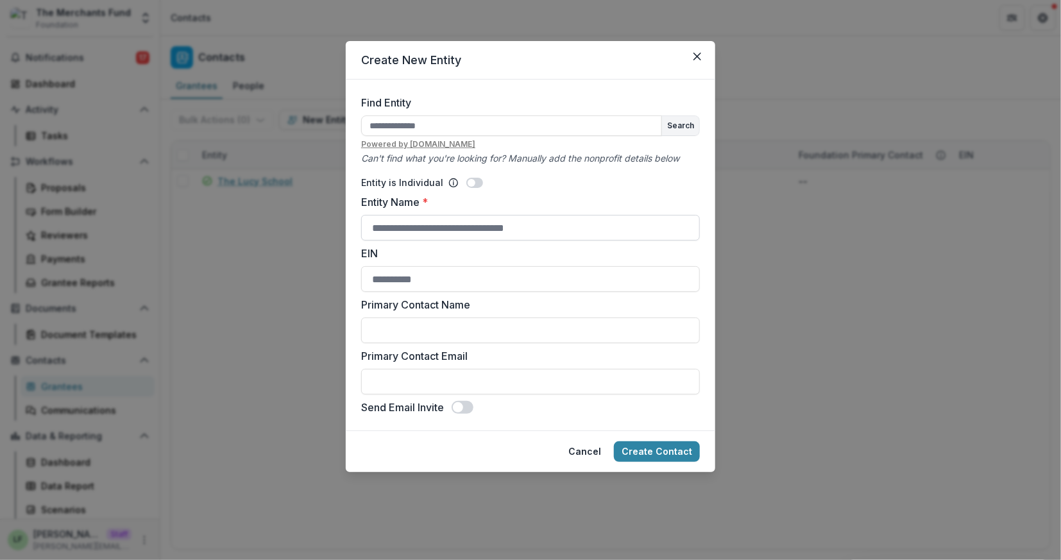
click at [407, 231] on input "Entity Name *" at bounding box center [530, 228] width 339 height 26
type input "**********"
drag, startPoint x: 656, startPoint y: 446, endPoint x: 557, endPoint y: 337, distance: 147.5
click at [557, 339] on section "**********" at bounding box center [530, 256] width 369 height 431
click at [557, 337] on input "Primary Contact Name" at bounding box center [530, 330] width 339 height 26
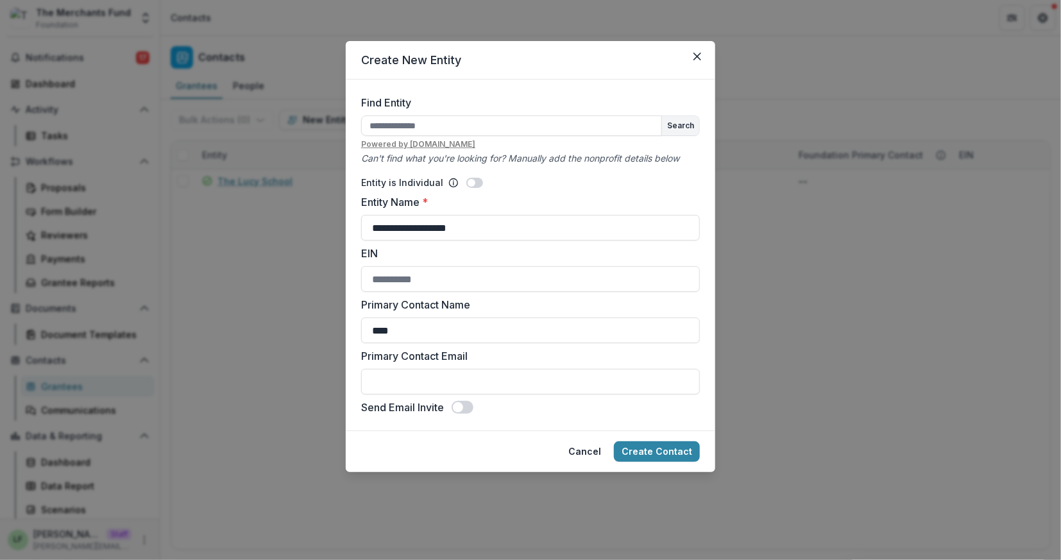
type input "********"
click at [494, 389] on input "Primary Contact Email" at bounding box center [530, 382] width 339 height 26
type input "**********"
click at [658, 449] on button "Create Contact" at bounding box center [657, 451] width 86 height 21
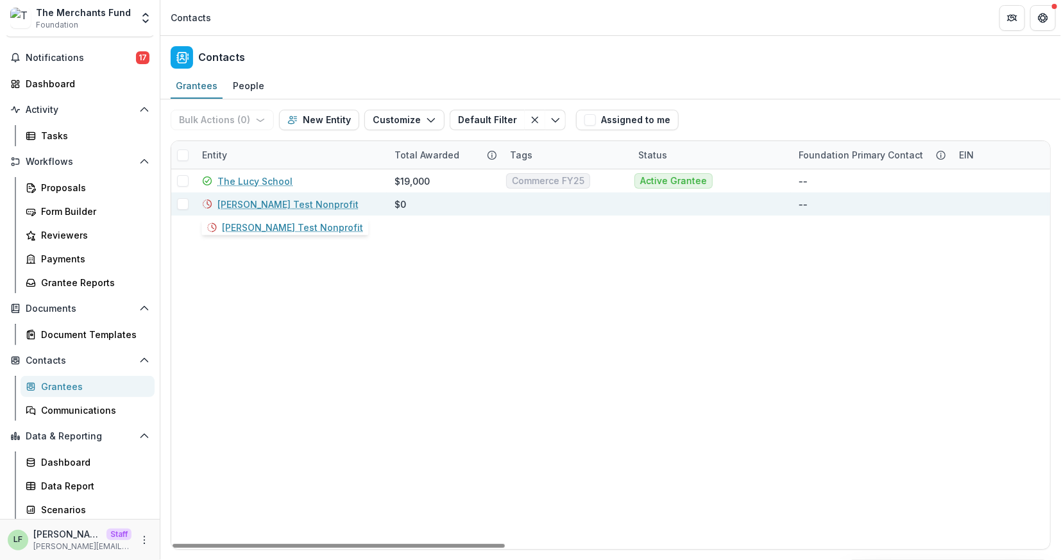
click at [288, 201] on link "[PERSON_NAME] Test Nonprofit" at bounding box center [287, 203] width 141 height 13
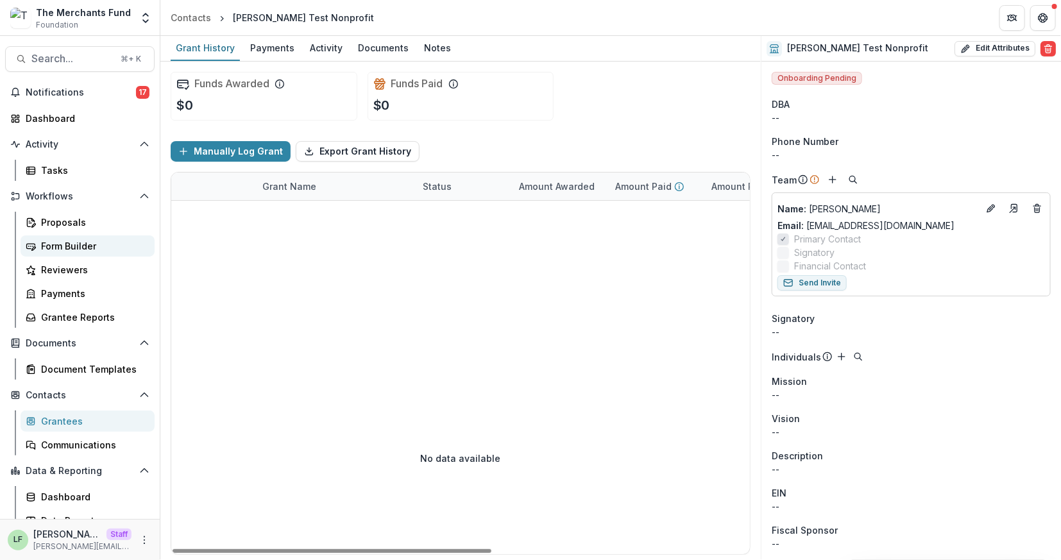
click at [76, 241] on div "Form Builder" at bounding box center [92, 245] width 103 height 13
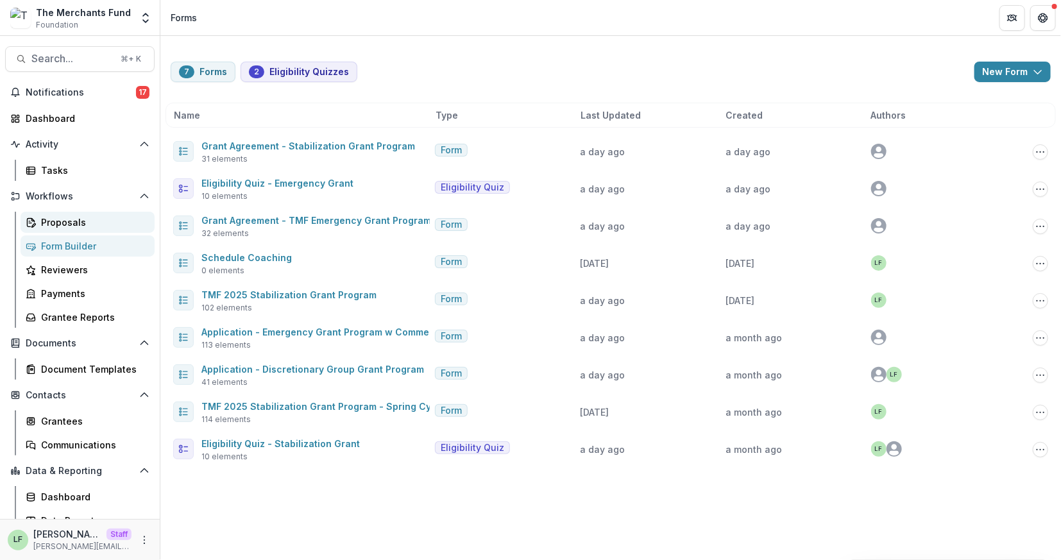
click at [72, 223] on div "Proposals" at bounding box center [92, 221] width 103 height 13
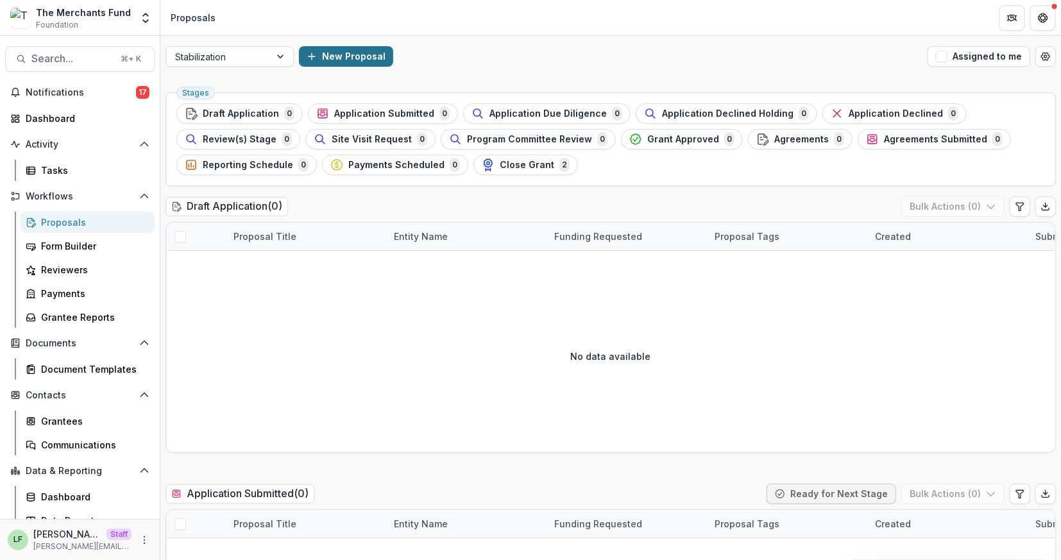
click at [357, 57] on button "New Proposal" at bounding box center [346, 56] width 94 height 21
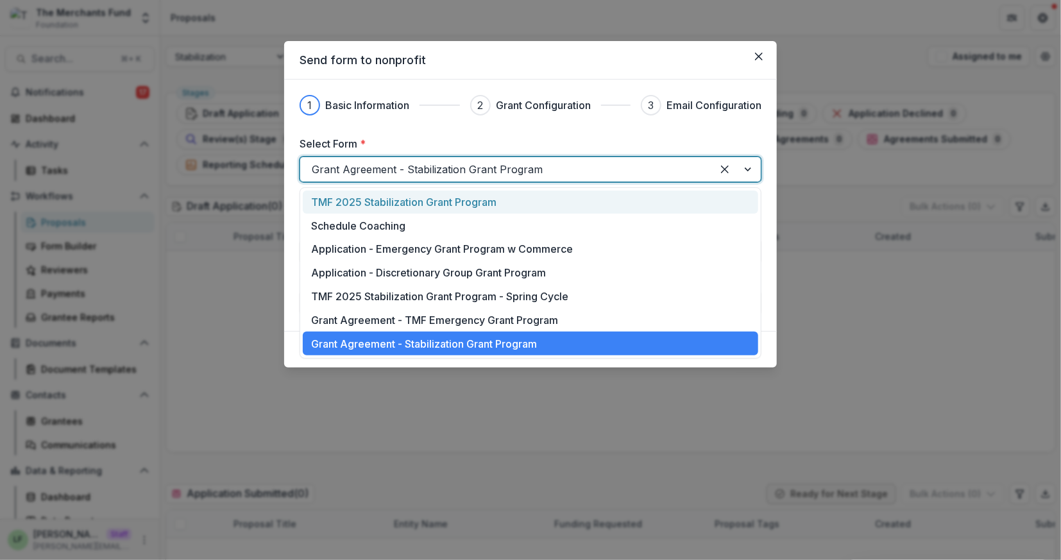
click at [483, 166] on div at bounding box center [506, 169] width 389 height 18
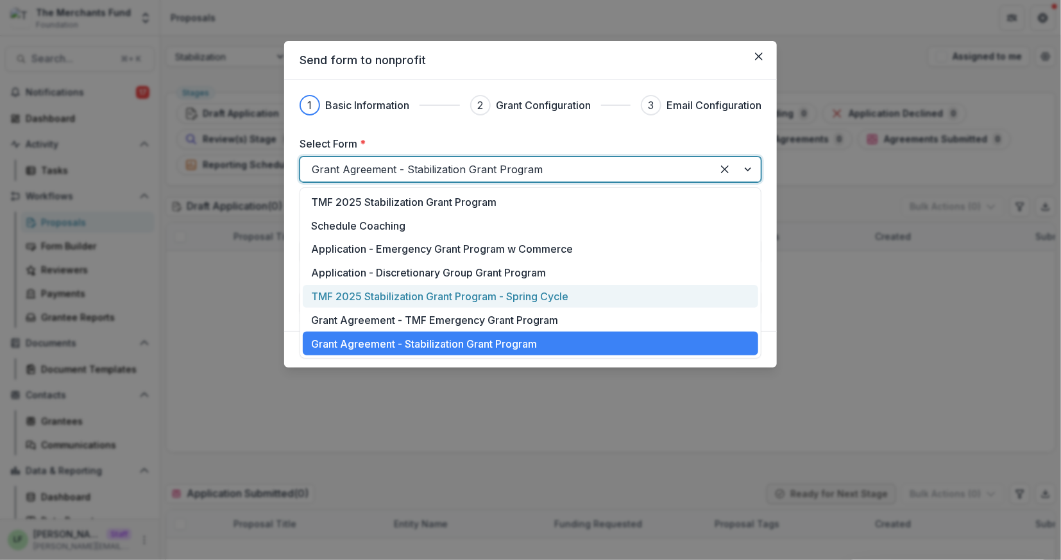
click at [491, 291] on p "TMF 2025 Stabilization Grant Program - Spring Cycle" at bounding box center [439, 296] width 257 height 15
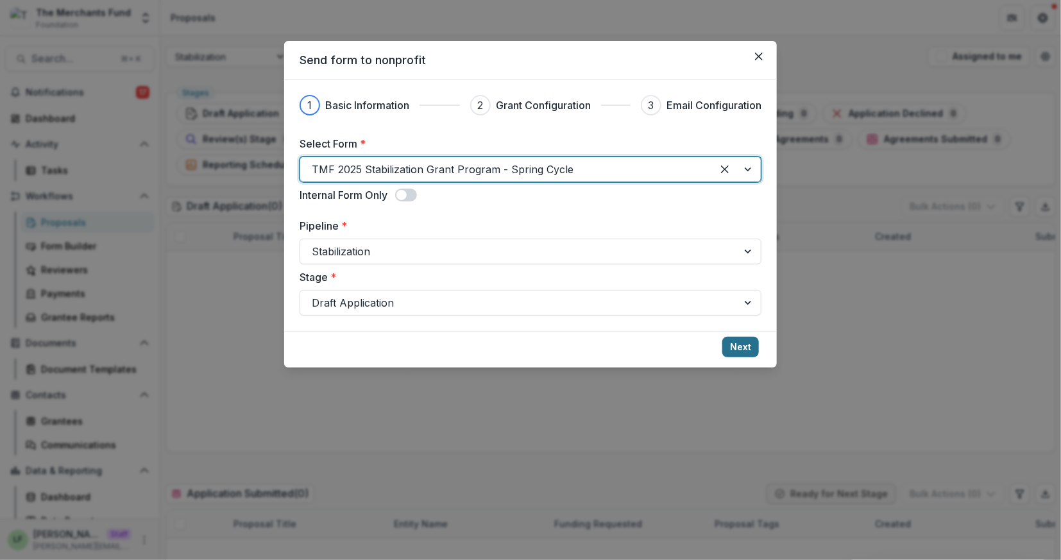
click at [735, 337] on button "Next" at bounding box center [740, 347] width 37 height 21
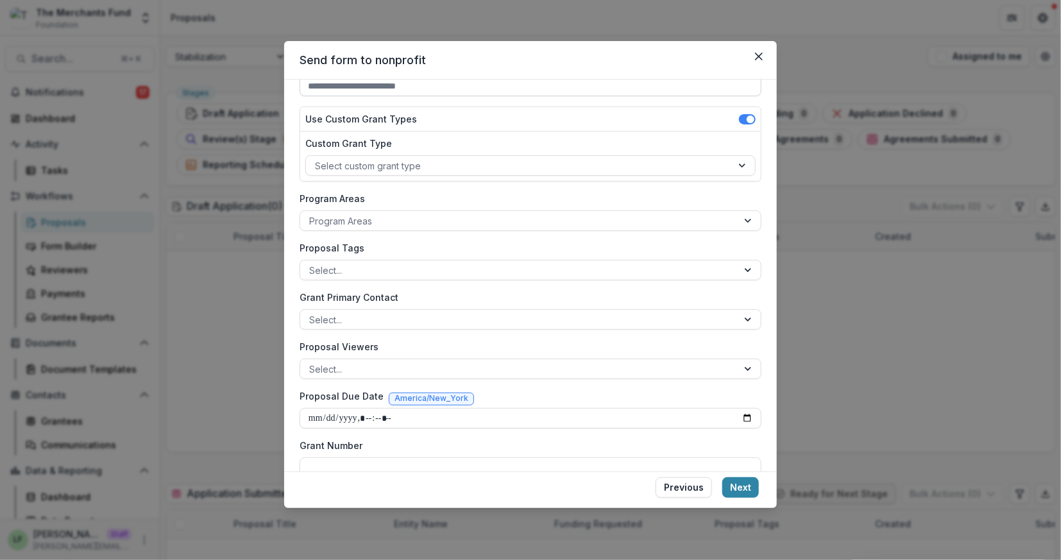
scroll to position [149, 0]
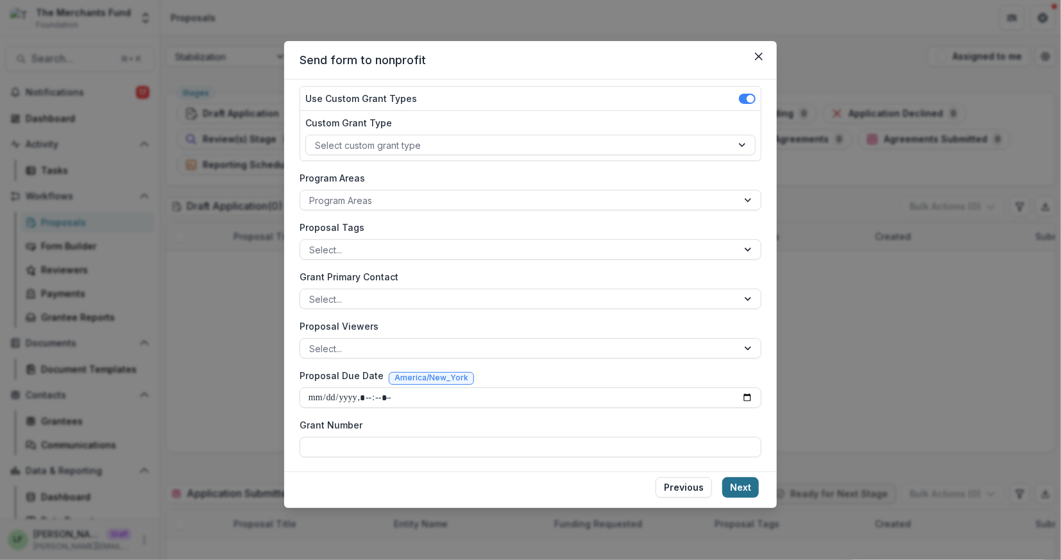
click at [749, 487] on button "Next" at bounding box center [740, 487] width 37 height 21
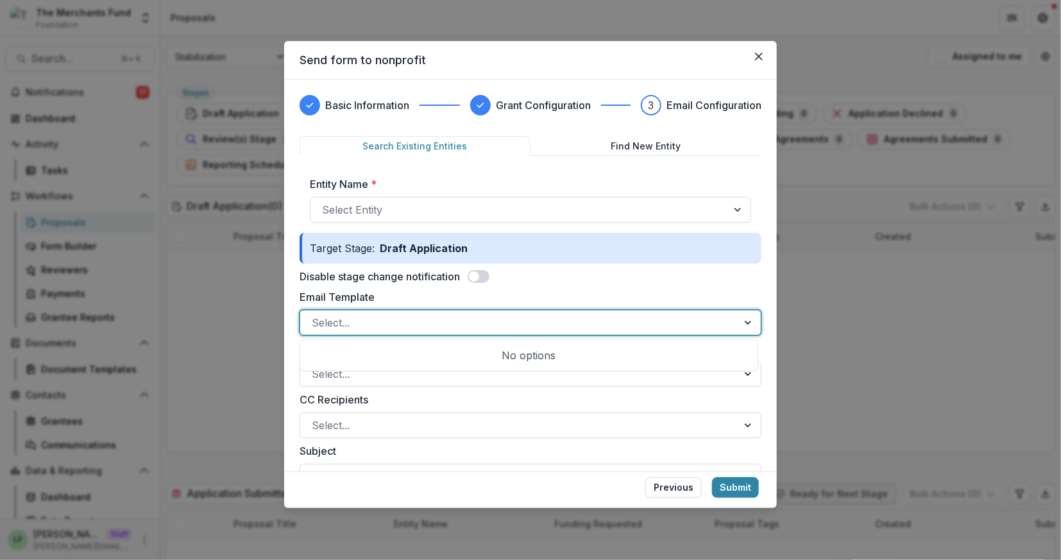
click at [633, 315] on div at bounding box center [519, 323] width 414 height 18
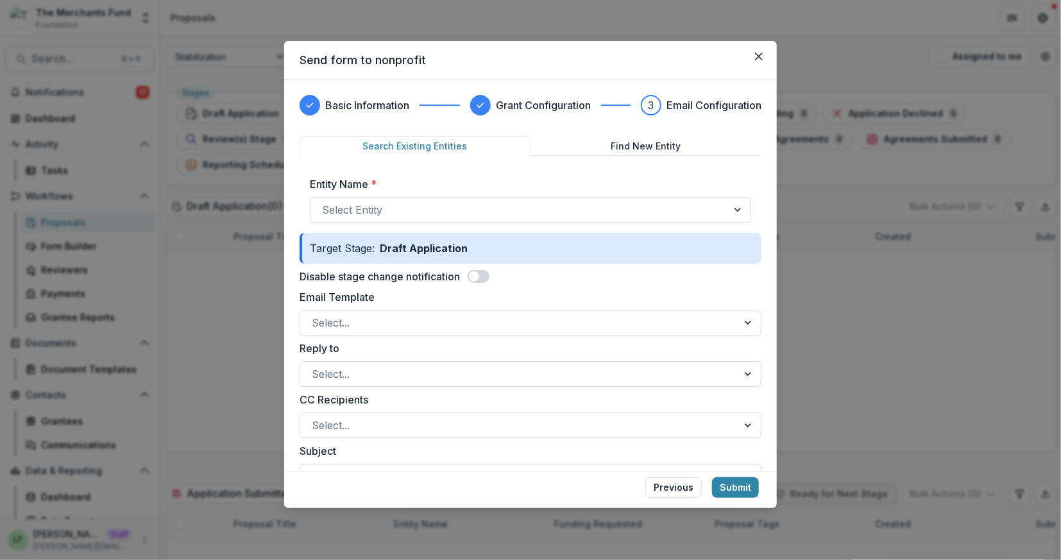
click at [640, 295] on label "Email Template" at bounding box center [526, 296] width 454 height 15
click at [315, 315] on input "Email Template" at bounding box center [313, 322] width 3 height 15
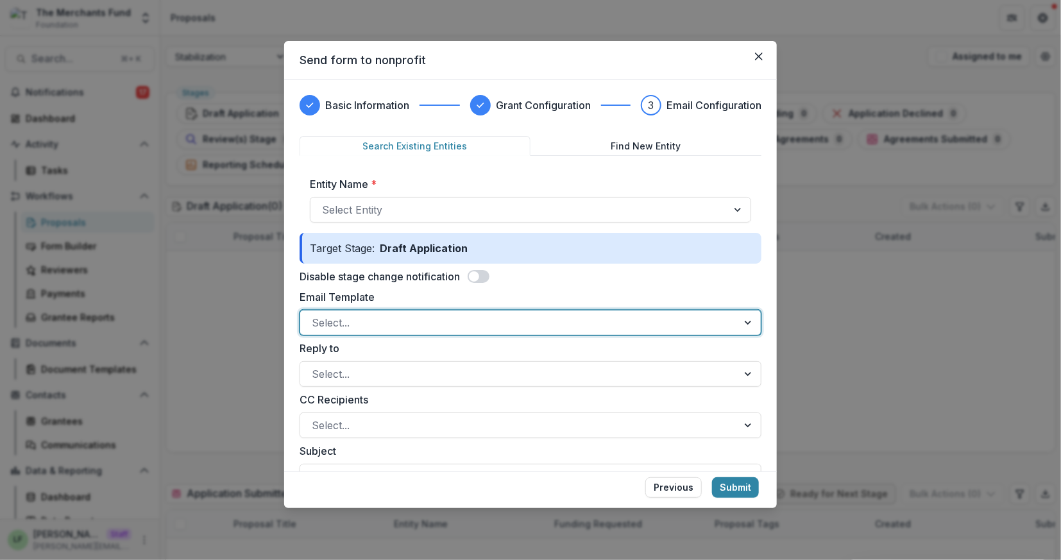
click at [484, 273] on span at bounding box center [478, 276] width 22 height 13
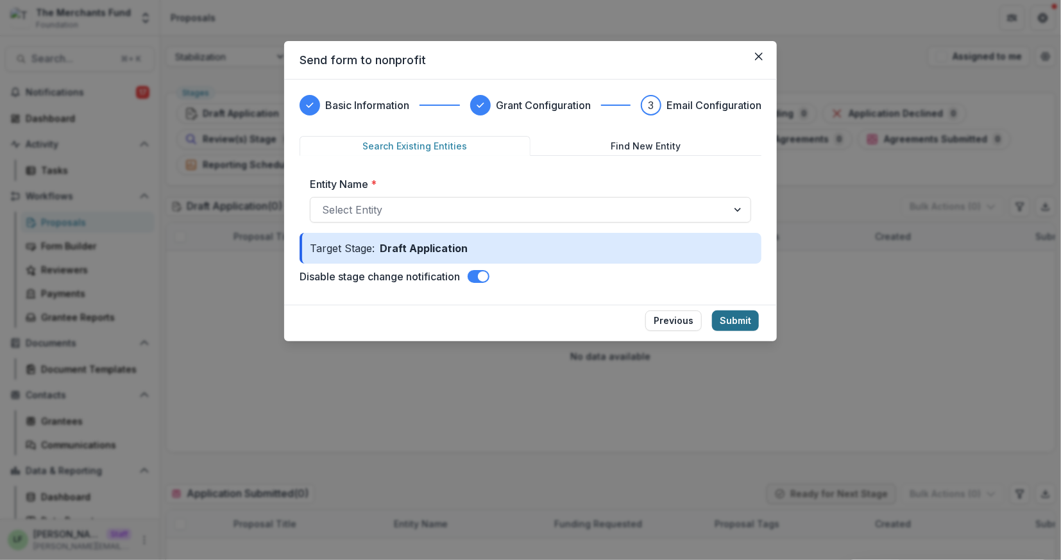
click at [741, 326] on button "Submit" at bounding box center [735, 320] width 47 height 21
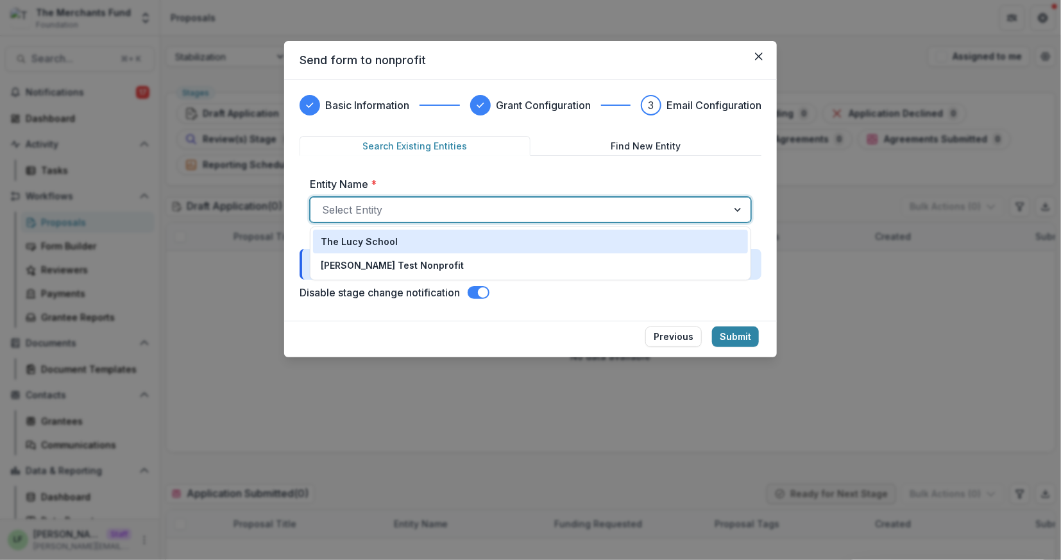
click at [588, 197] on div "Select Entity" at bounding box center [530, 210] width 441 height 26
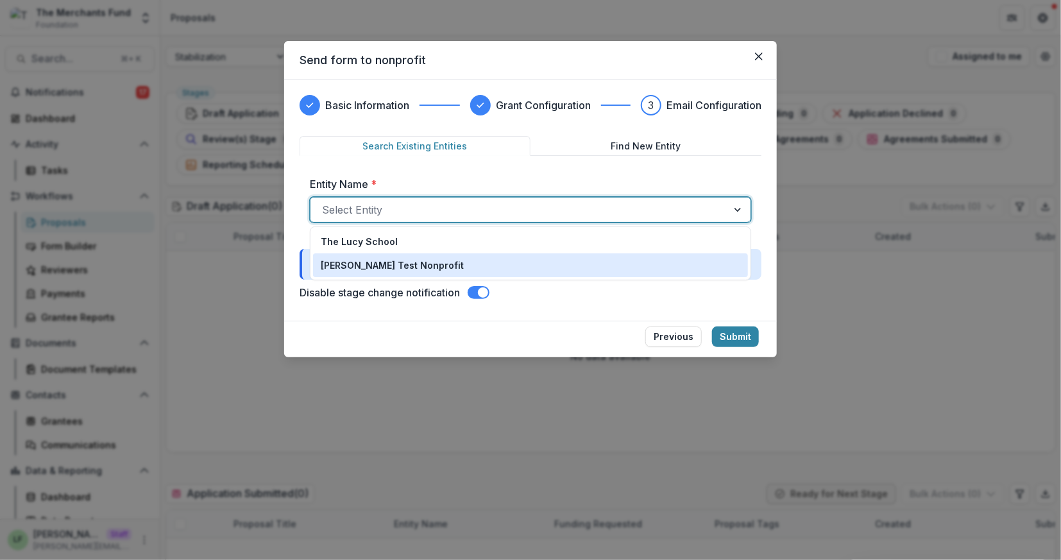
click at [580, 264] on div "[PERSON_NAME] Test Nonprofit" at bounding box center [530, 264] width 419 height 13
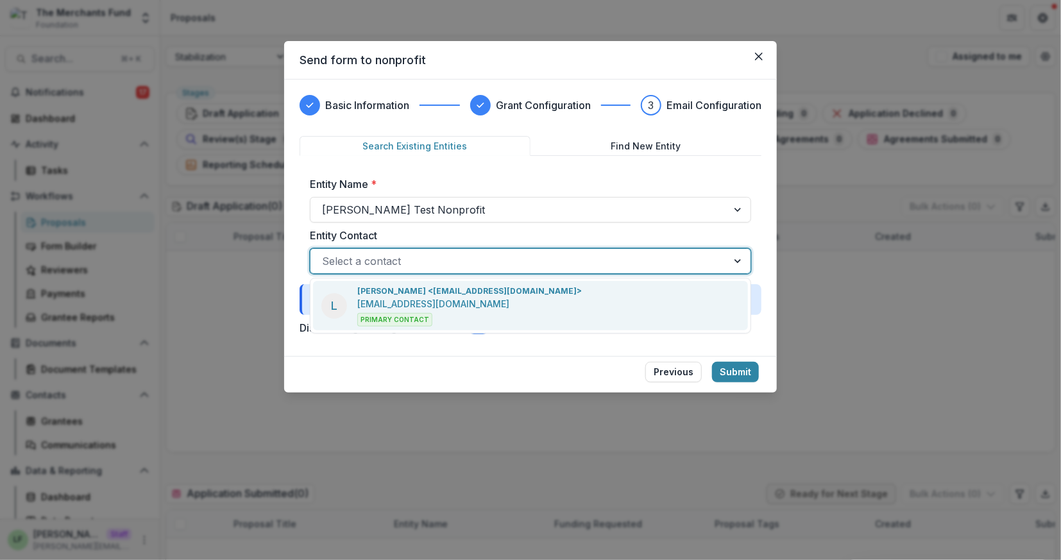
click at [576, 259] on div at bounding box center [519, 261] width 394 height 18
click at [576, 278] on div "L Lucy Fey <lucyjfey@gmail.com> lucyjfey@gmail.com Primary Contact" at bounding box center [530, 306] width 441 height 56
click at [608, 301] on div "L Lucy Fey <lucyjfey@gmail.com> lucyjfey@gmail.com Primary Contact" at bounding box center [530, 305] width 435 height 49
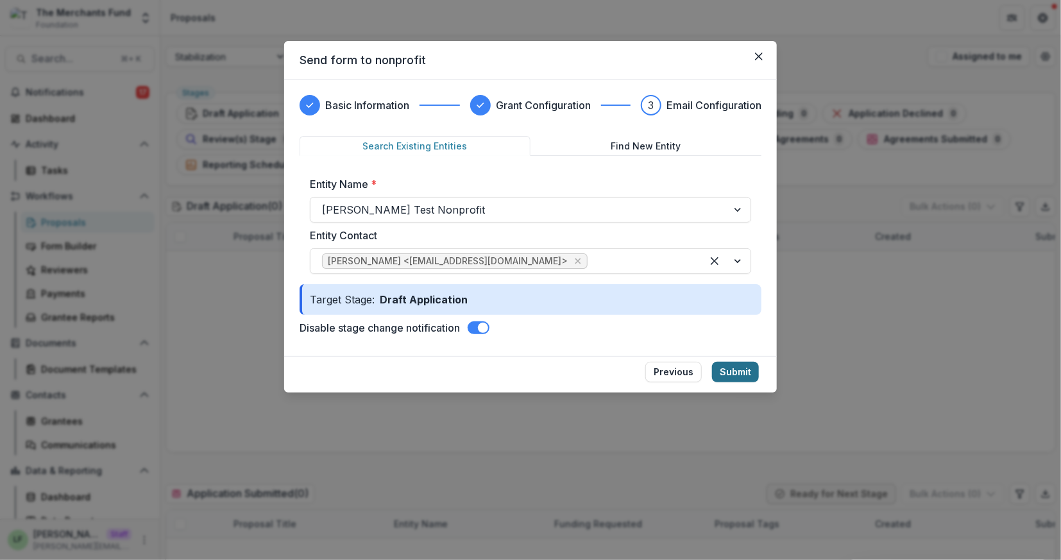
click at [730, 367] on button "Submit" at bounding box center [735, 372] width 47 height 21
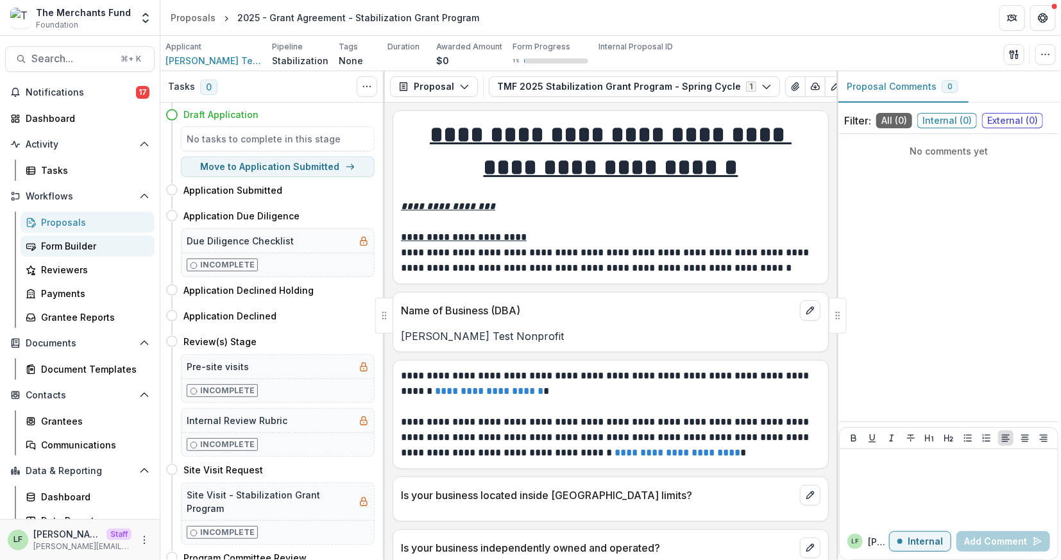
click at [71, 246] on div "Form Builder" at bounding box center [92, 245] width 103 height 13
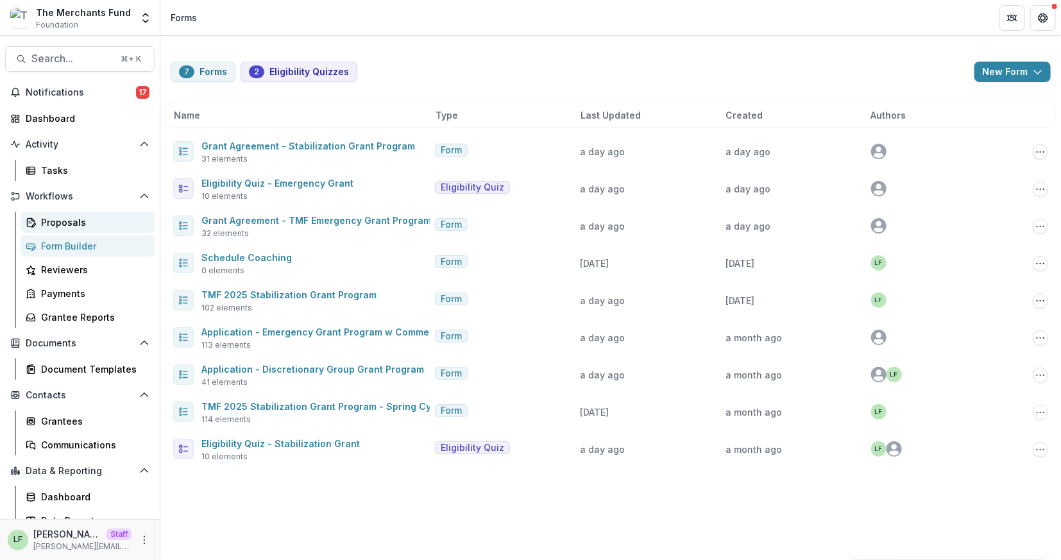
click at [61, 217] on div "Proposals" at bounding box center [92, 221] width 103 height 13
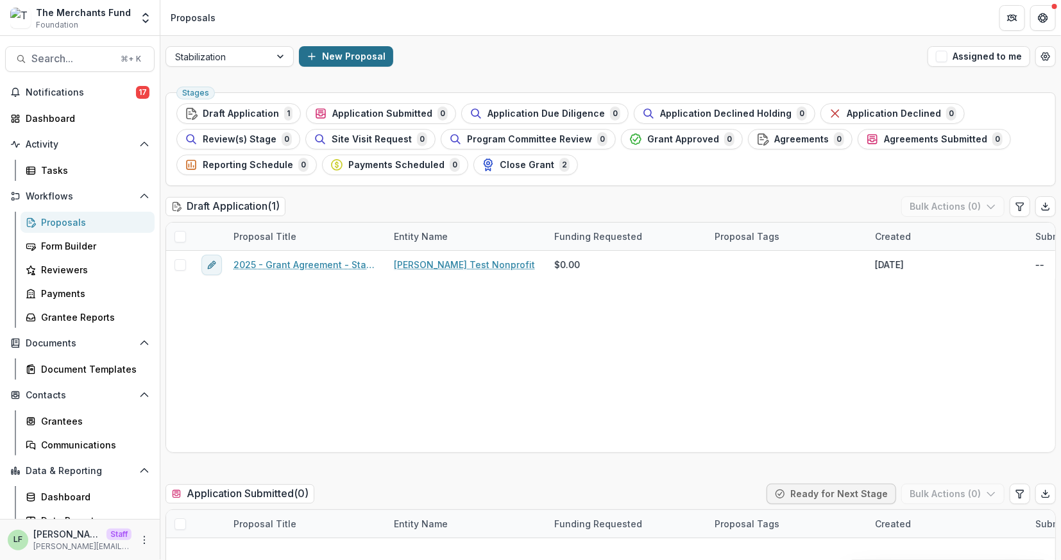
click at [312, 51] on icon "button" at bounding box center [311, 56] width 10 height 10
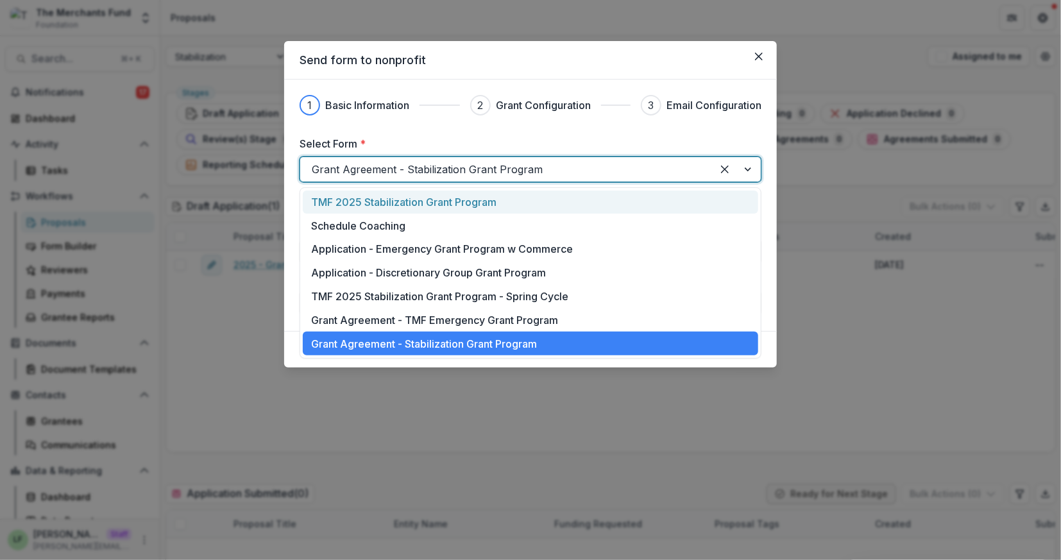
click at [410, 175] on div at bounding box center [506, 169] width 389 height 18
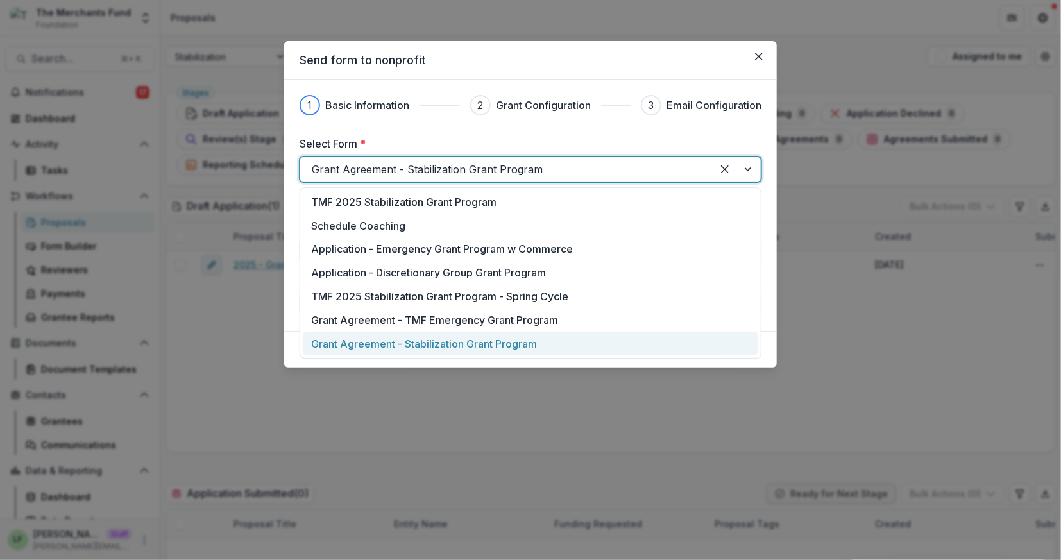
click at [460, 345] on p "Grant Agreement - Stabilization Grant Program" at bounding box center [424, 343] width 226 height 15
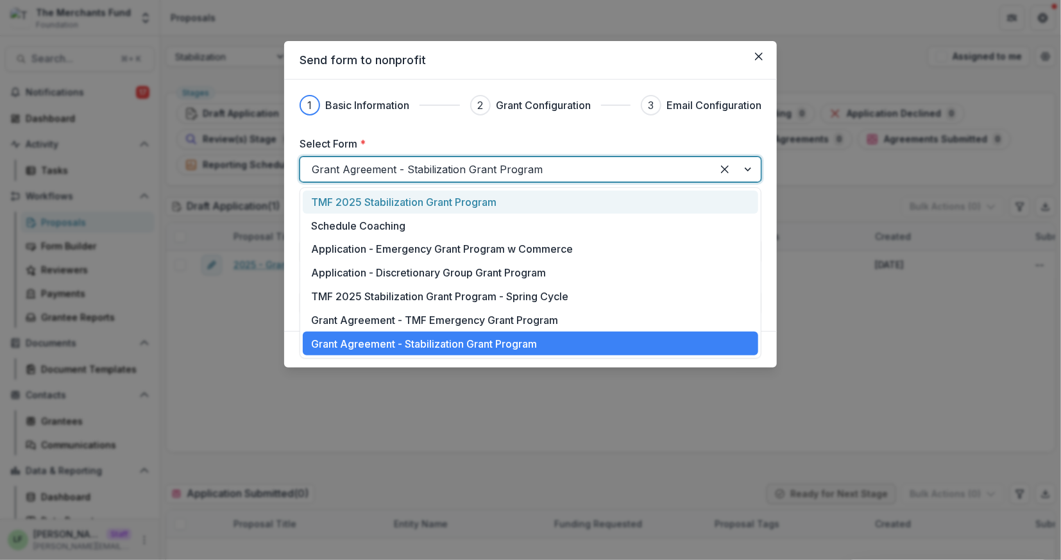
click at [412, 166] on div at bounding box center [506, 169] width 389 height 18
click at [448, 206] on p "TMF 2025 Stabilization Grant Program" at bounding box center [403, 201] width 185 height 15
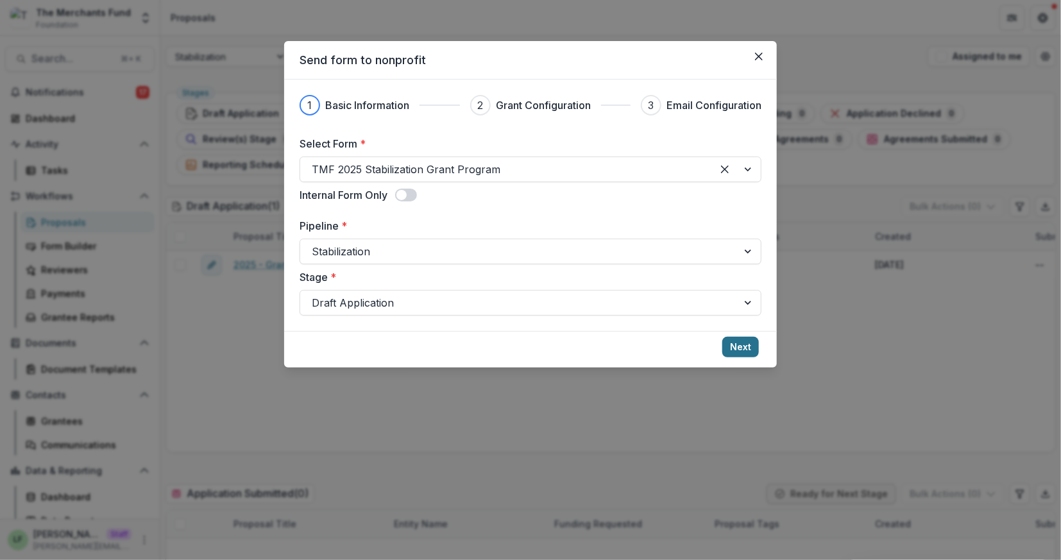
click at [756, 349] on button "Next" at bounding box center [740, 347] width 37 height 21
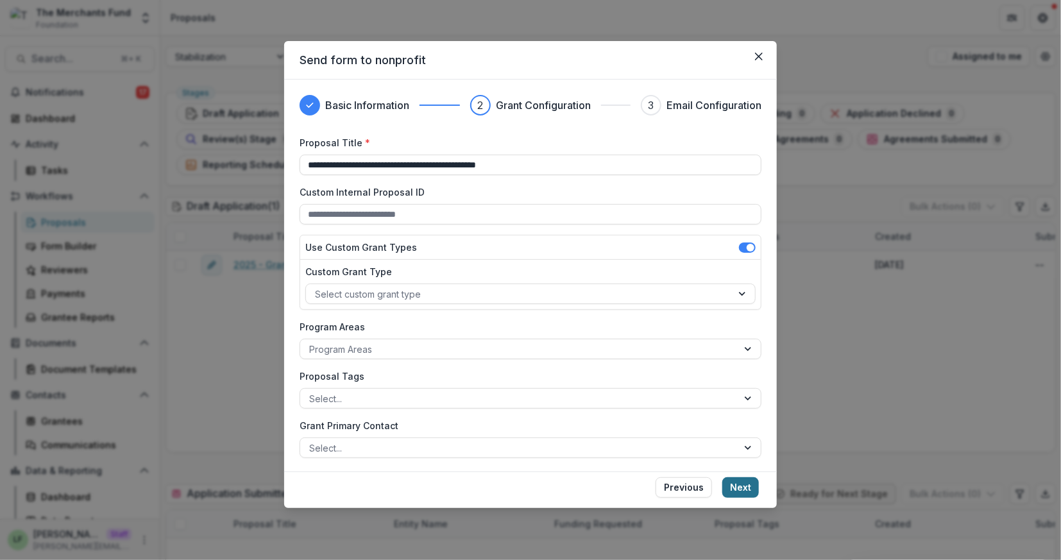
click at [743, 489] on button "Next" at bounding box center [740, 487] width 37 height 21
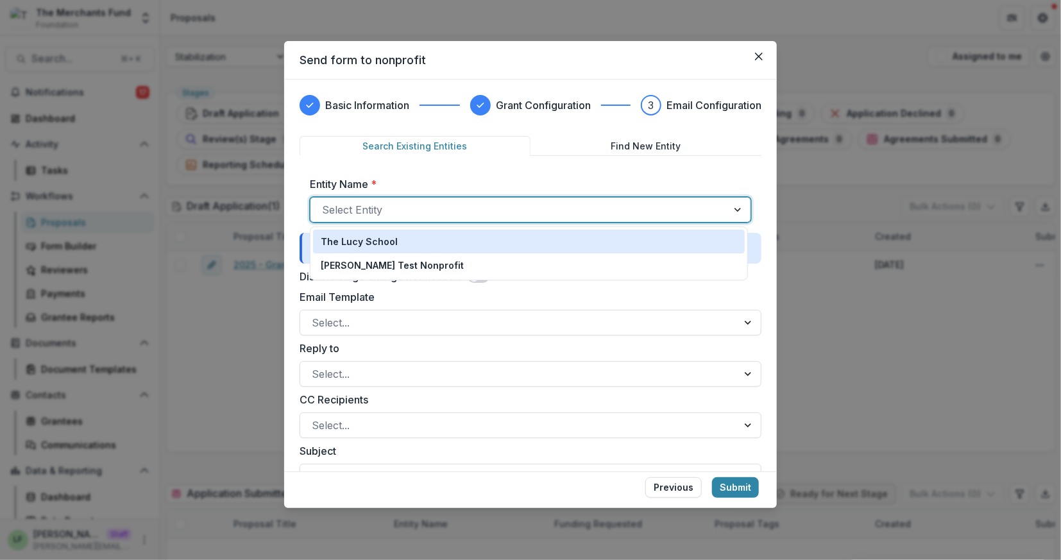
click at [485, 205] on div at bounding box center [519, 210] width 394 height 18
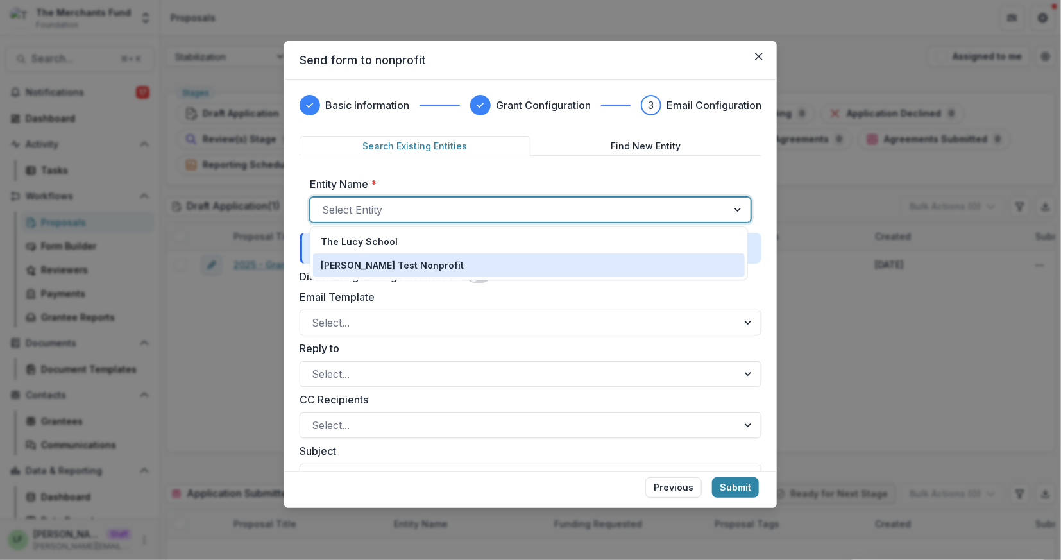
click at [485, 261] on div "[PERSON_NAME] Test Nonprofit" at bounding box center [528, 264] width 415 height 13
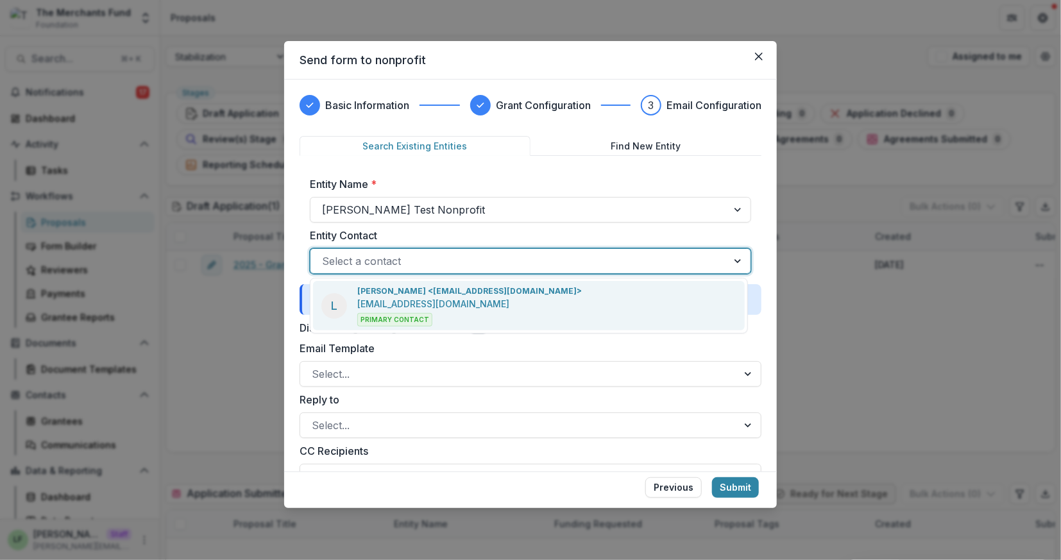
click at [490, 260] on div at bounding box center [519, 261] width 394 height 18
click at [490, 284] on div "L Lucy Fey <lucyjfey@gmail.com> lucyjfey@gmail.com Primary Contact" at bounding box center [528, 305] width 431 height 49
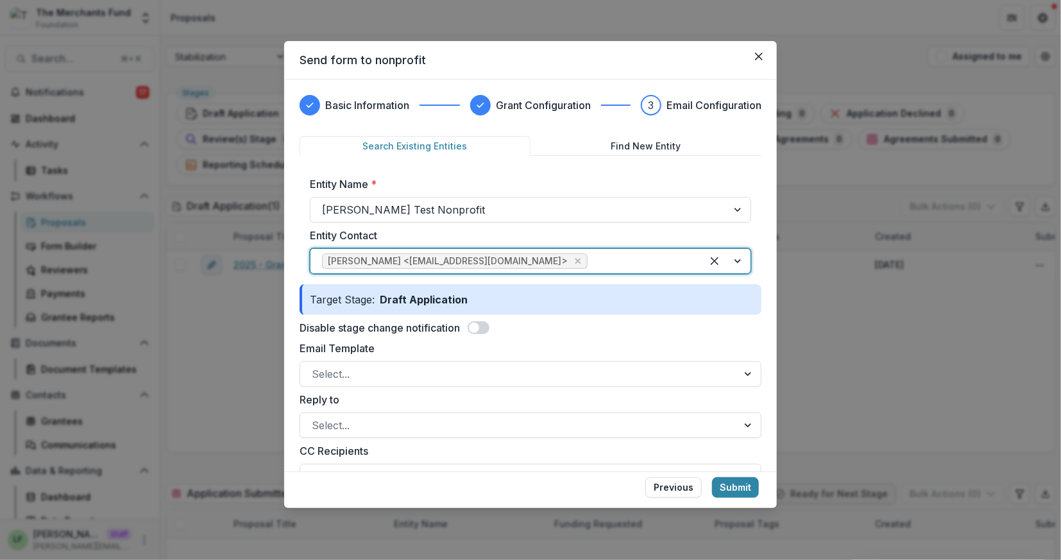
click at [478, 320] on div "Disable stage change notification" at bounding box center [530, 327] width 462 height 15
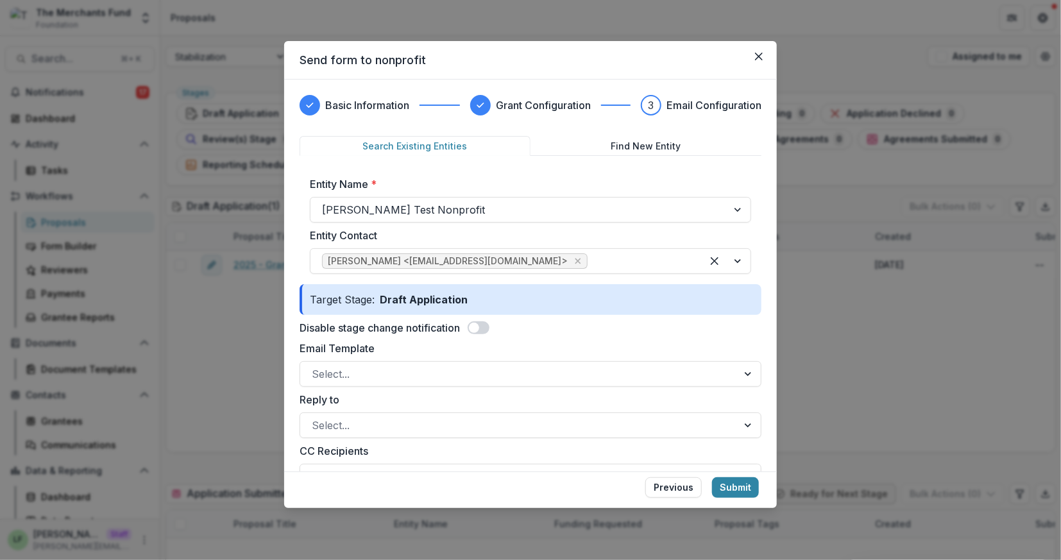
click at [480, 321] on span at bounding box center [478, 327] width 22 height 13
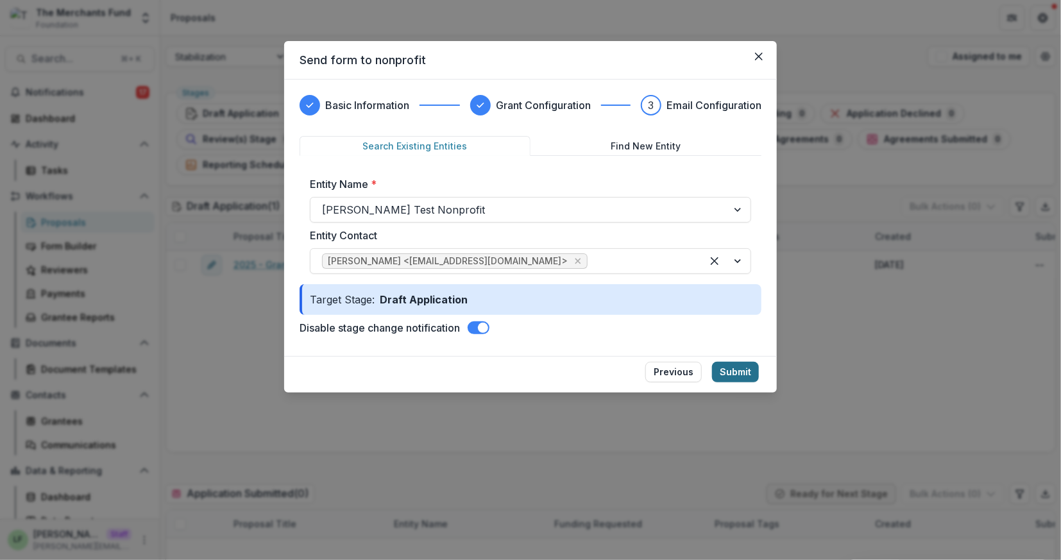
click at [736, 374] on button "Submit" at bounding box center [735, 372] width 47 height 21
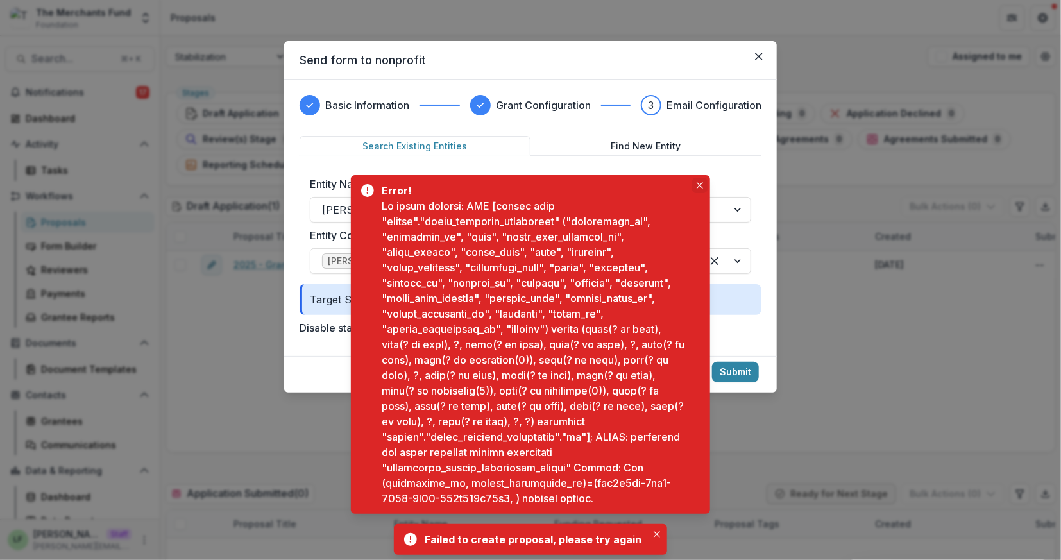
click at [694, 185] on button "Close" at bounding box center [699, 185] width 15 height 15
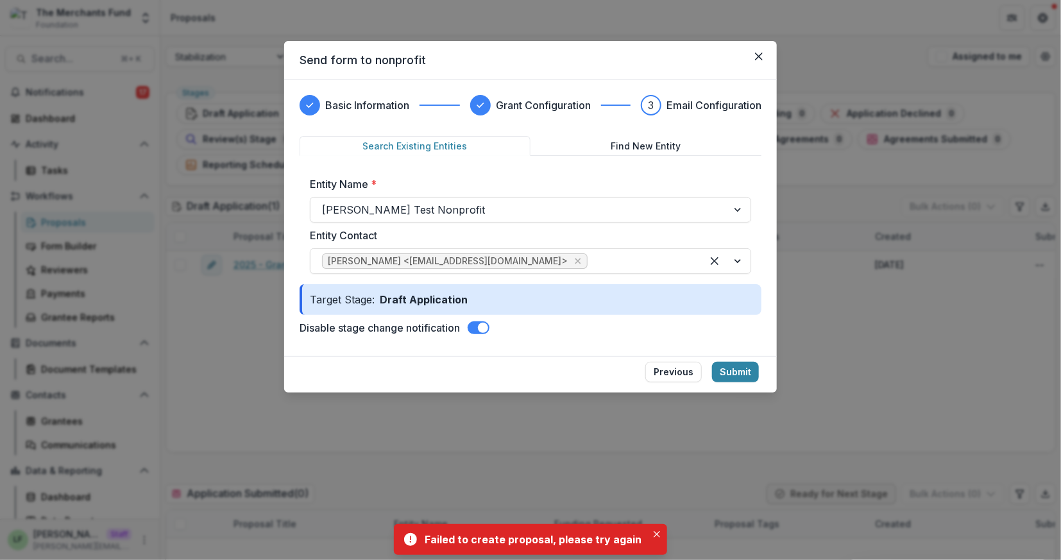
click at [769, 55] on header "Send form to nonprofit" at bounding box center [530, 60] width 492 height 38
click at [764, 55] on button "Close" at bounding box center [758, 56] width 21 height 21
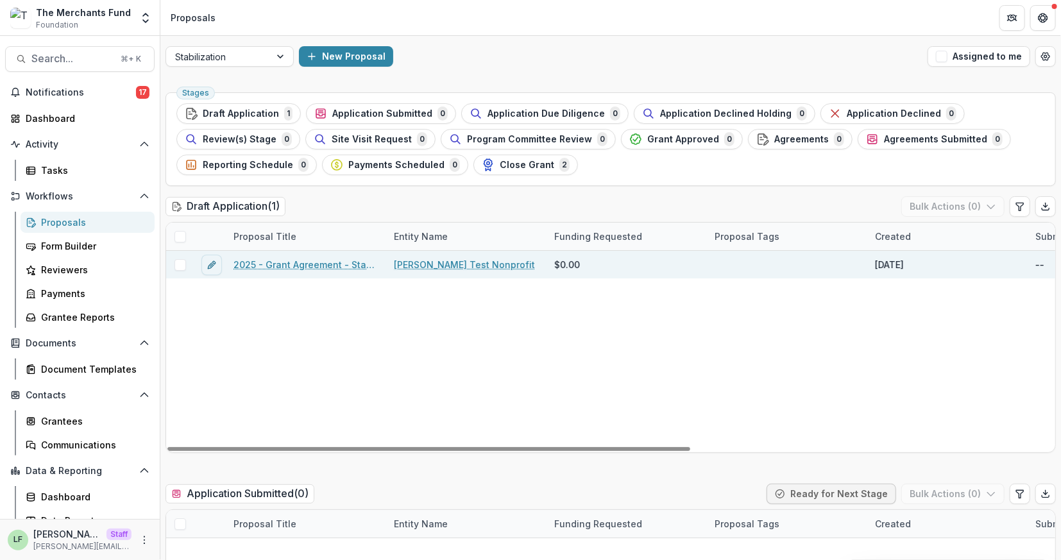
click at [181, 259] on span at bounding box center [180, 265] width 12 height 12
click at [950, 204] on button "Bulk Actions ( 1 )" at bounding box center [953, 206] width 101 height 21
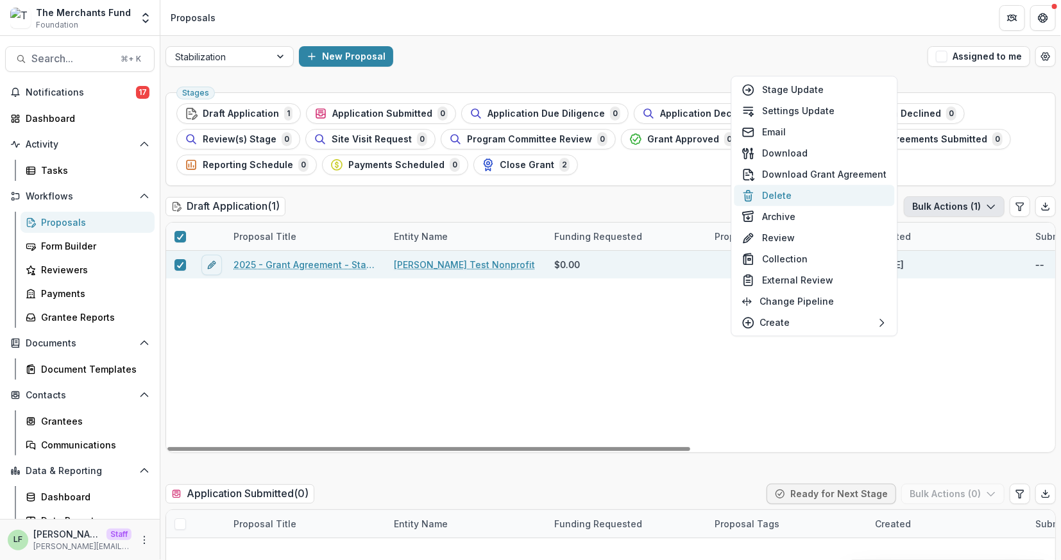
click at [801, 199] on button "Delete" at bounding box center [814, 195] width 160 height 21
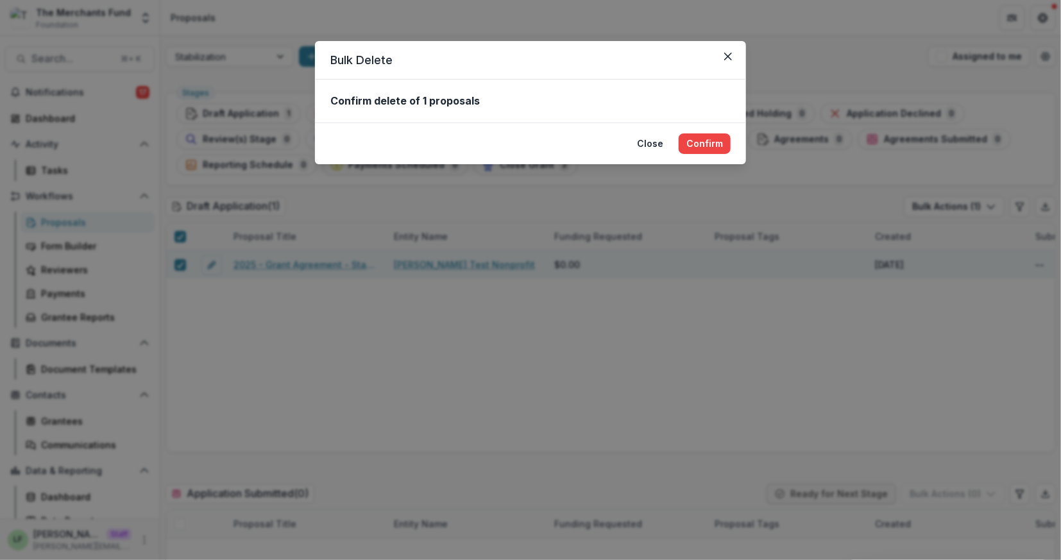
click at [705, 133] on button "Confirm" at bounding box center [704, 143] width 52 height 21
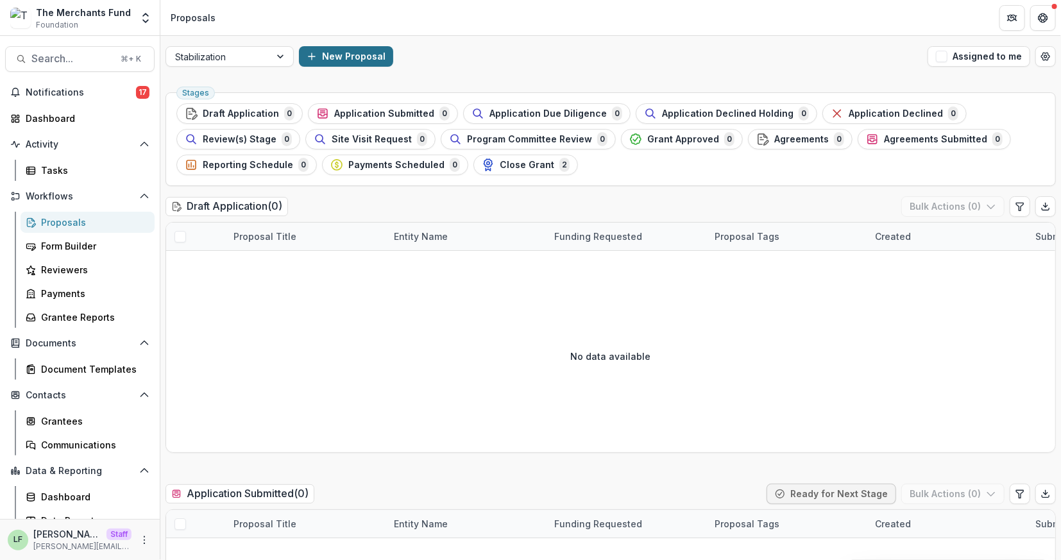
click at [351, 60] on button "New Proposal" at bounding box center [346, 56] width 94 height 21
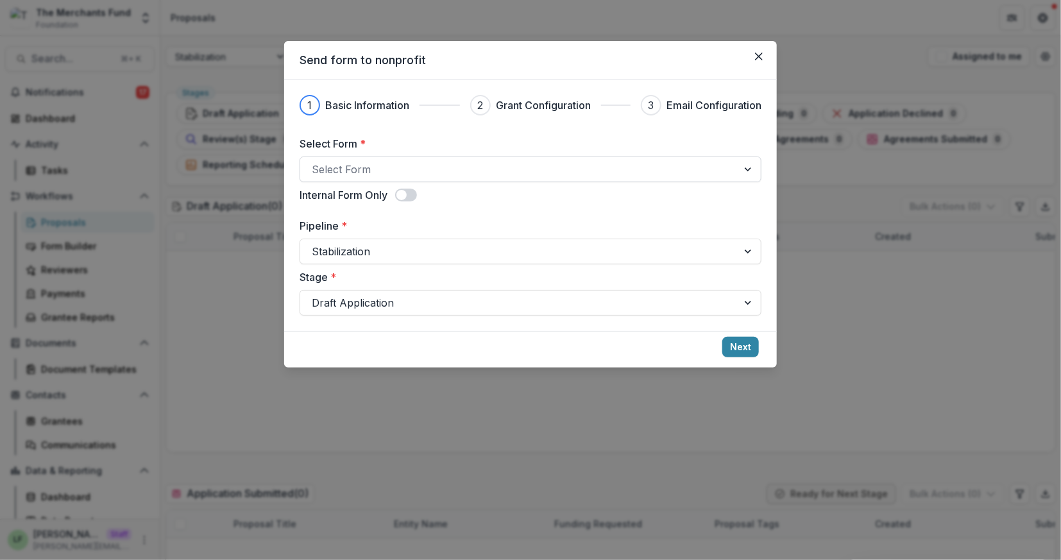
click at [383, 158] on div "Select Form" at bounding box center [530, 169] width 462 height 26
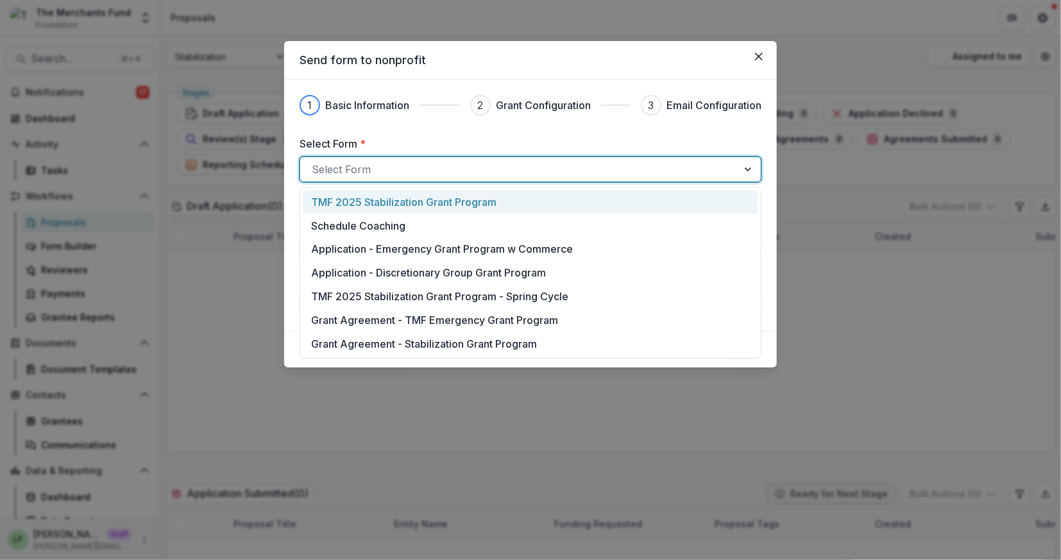
click at [419, 203] on p "TMF 2025 Stabilization Grant Program" at bounding box center [403, 201] width 185 height 15
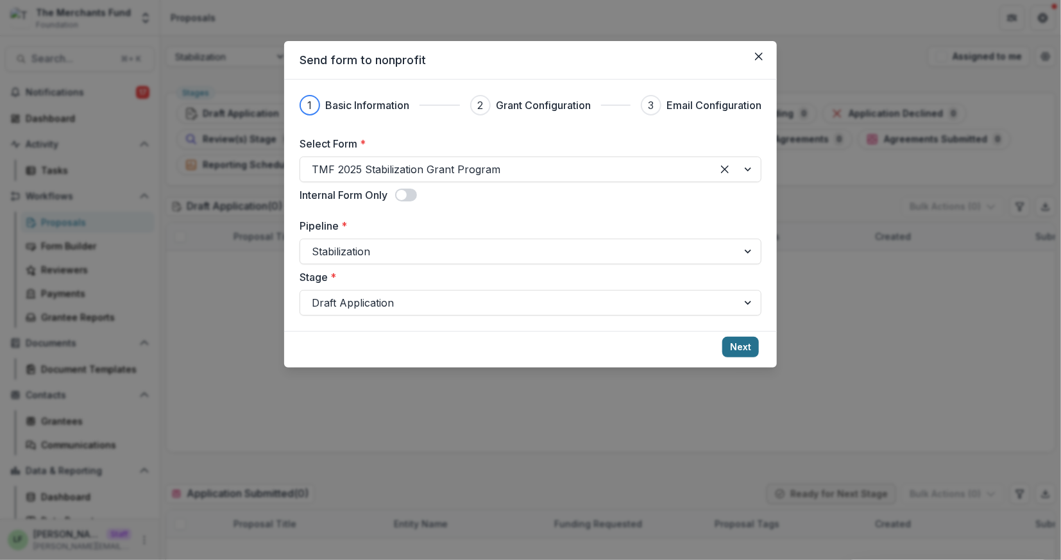
click at [741, 344] on button "Next" at bounding box center [740, 347] width 37 height 21
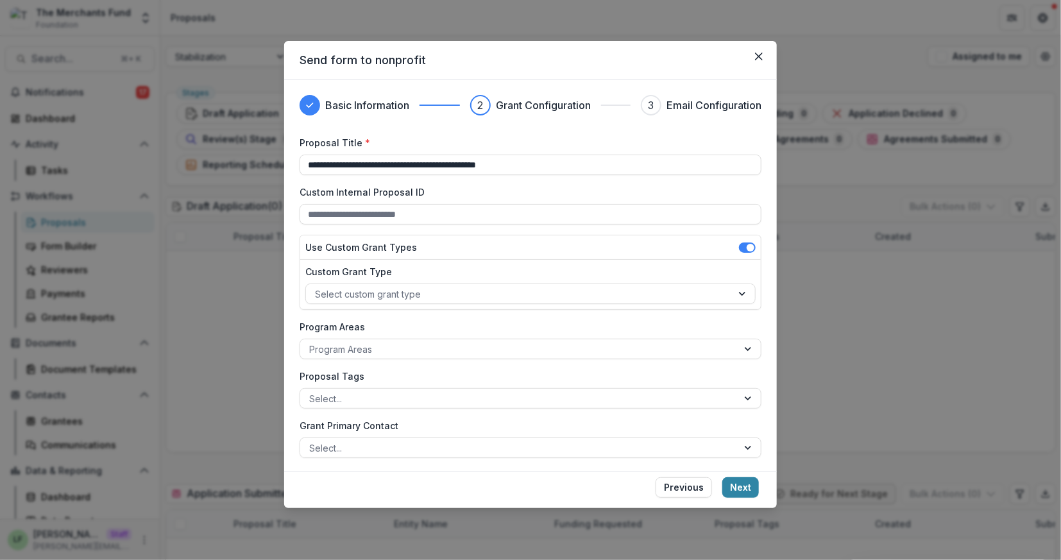
scroll to position [149, 0]
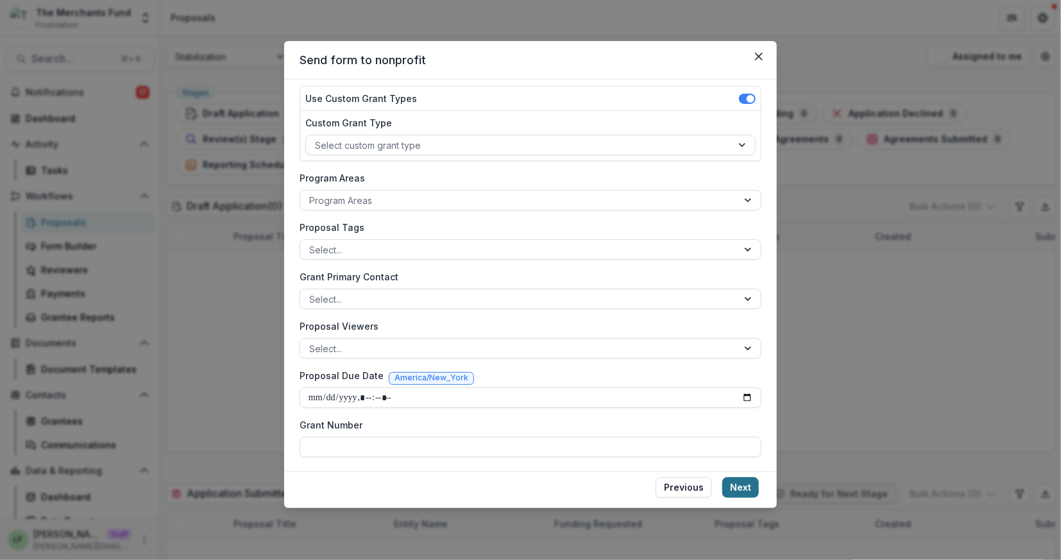
click at [745, 482] on button "Next" at bounding box center [740, 487] width 37 height 21
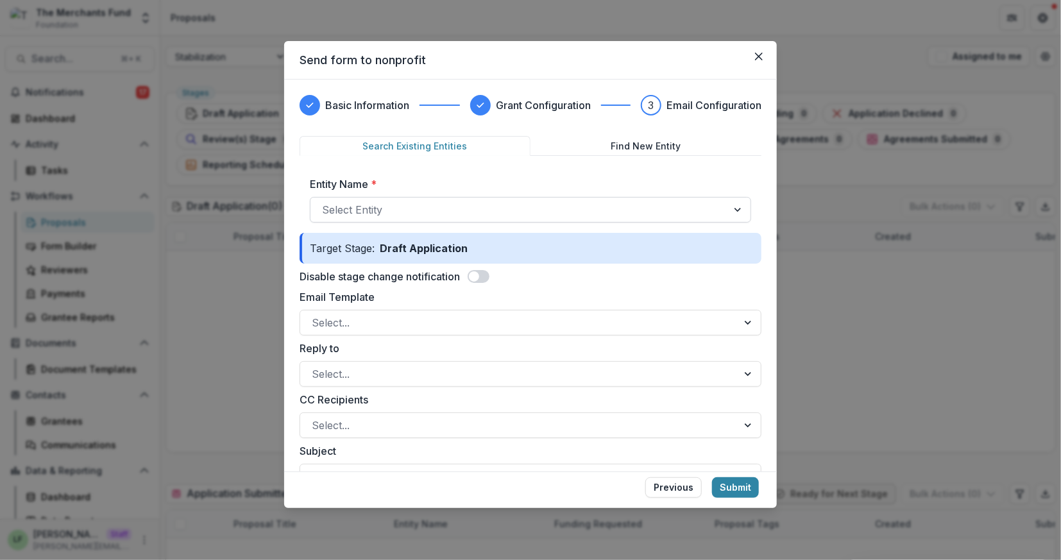
click at [492, 213] on div at bounding box center [519, 210] width 394 height 18
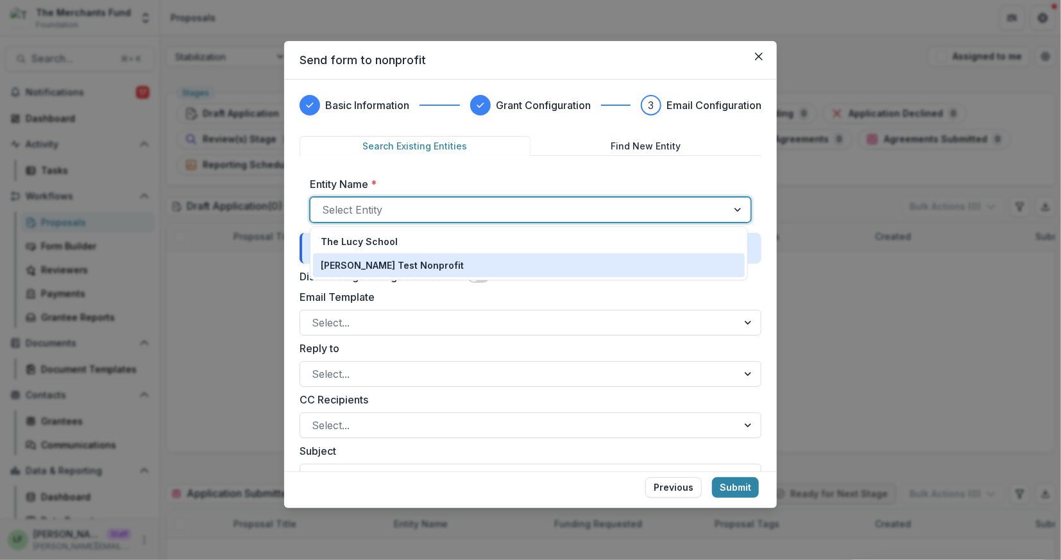
click at [487, 263] on div "[PERSON_NAME] Test Nonprofit" at bounding box center [528, 264] width 415 height 13
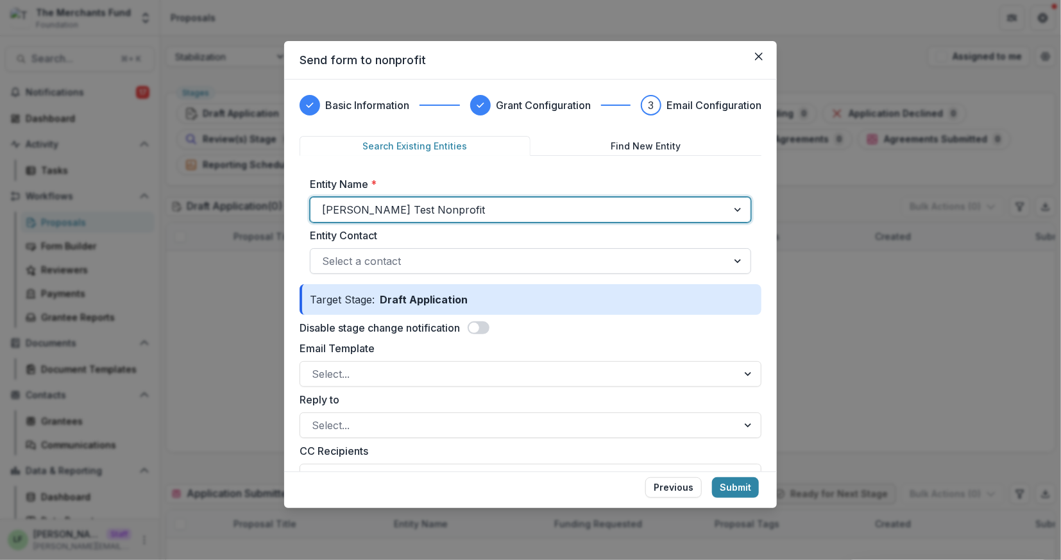
click at [459, 256] on div at bounding box center [519, 261] width 394 height 18
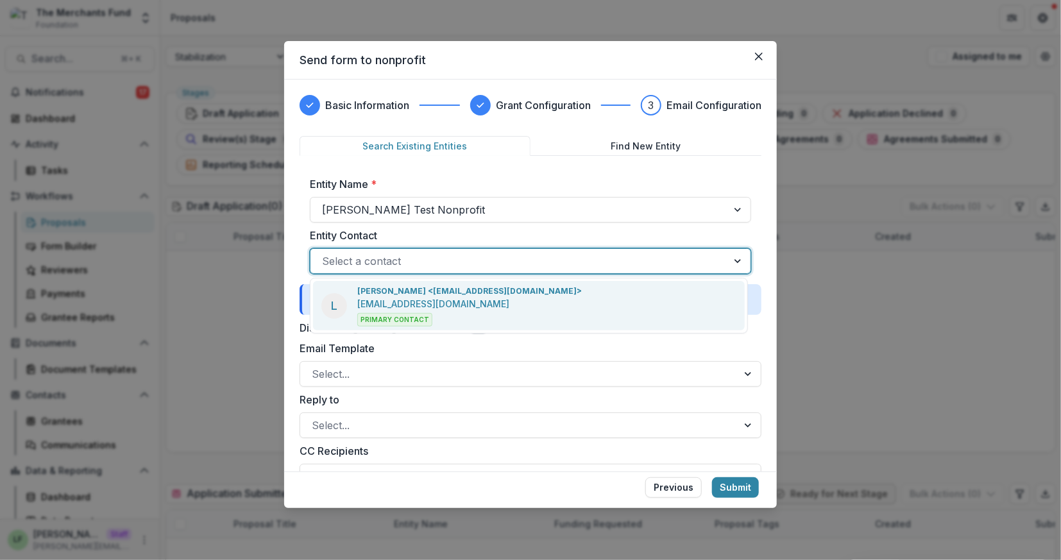
click at [460, 294] on p "Lucy Fey <lucyjfey@gmail.com>" at bounding box center [469, 291] width 224 height 12
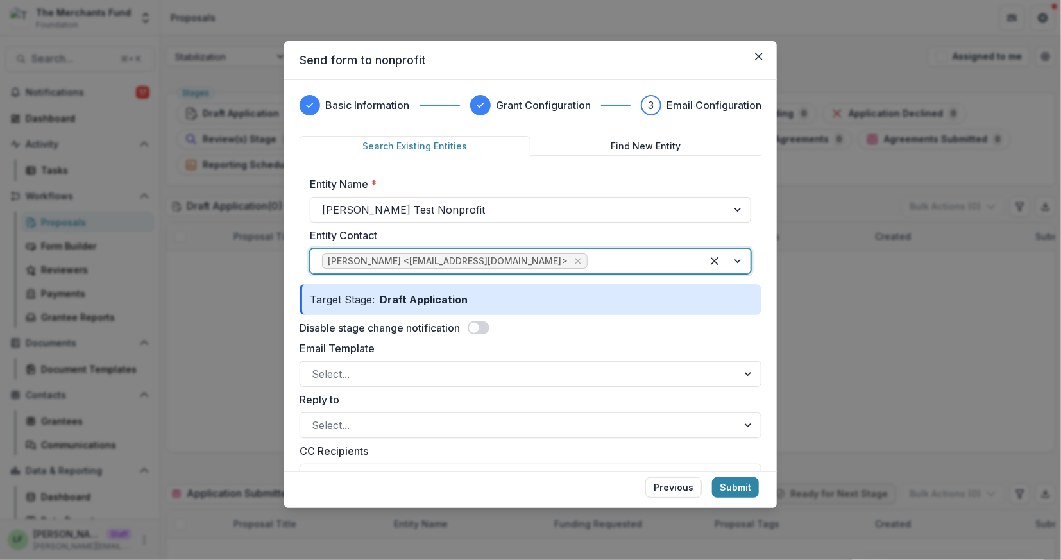
click at [478, 337] on form "Search Existing Entities Find New Entity Entity Name * Lucy Test Nonprofit Enti…" at bounding box center [530, 568] width 462 height 865
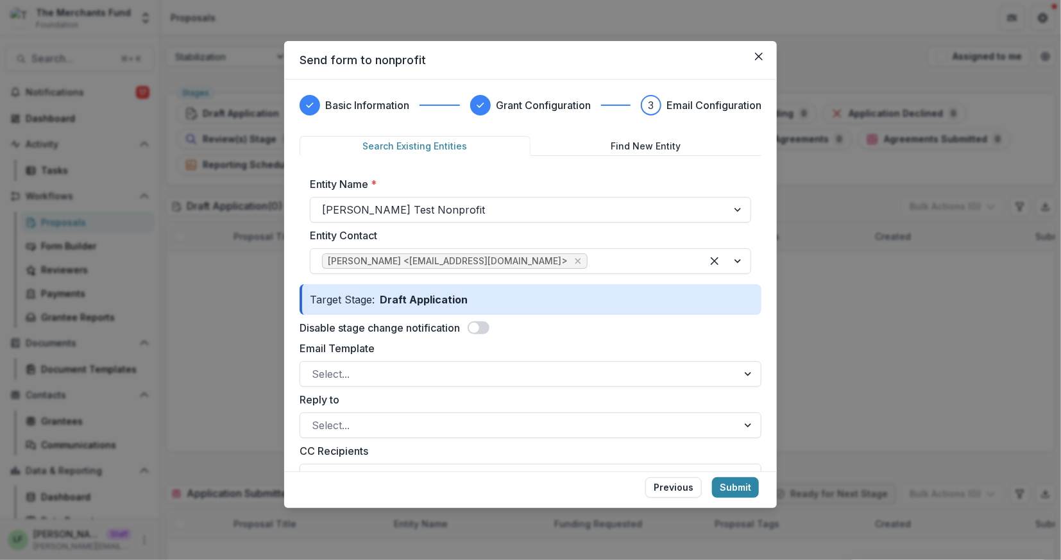
click at [478, 324] on span at bounding box center [474, 328] width 10 height 10
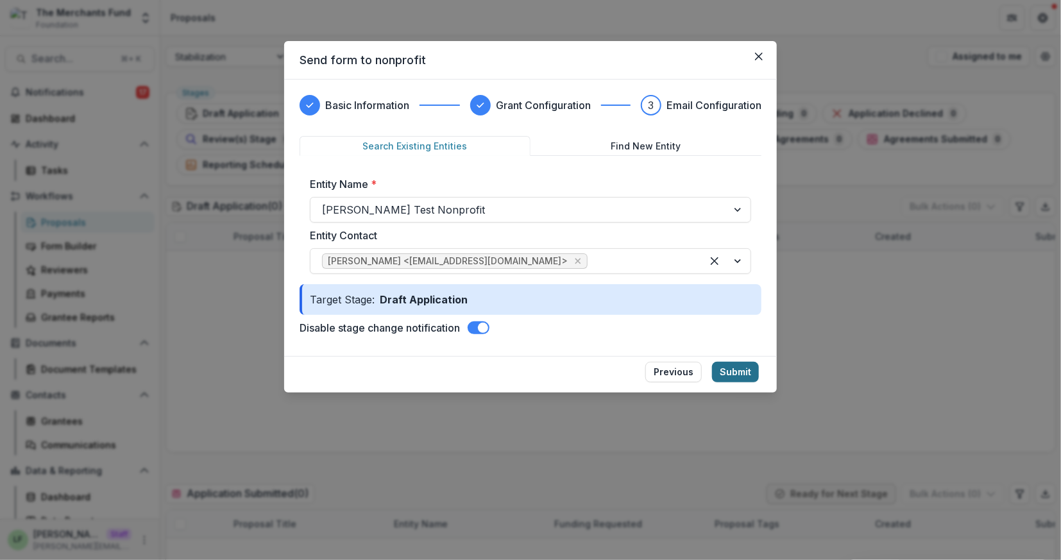
click at [739, 373] on button "Submit" at bounding box center [735, 372] width 47 height 21
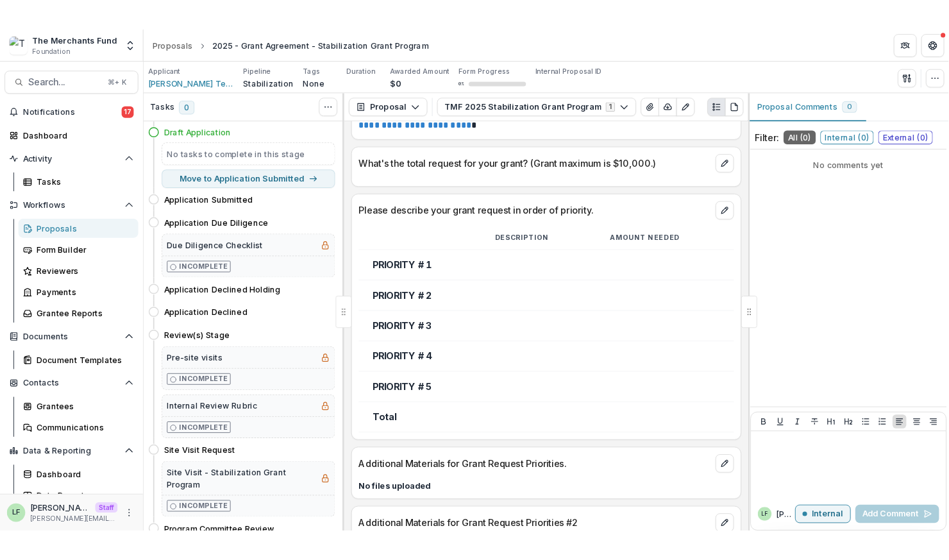
scroll to position [1680, 0]
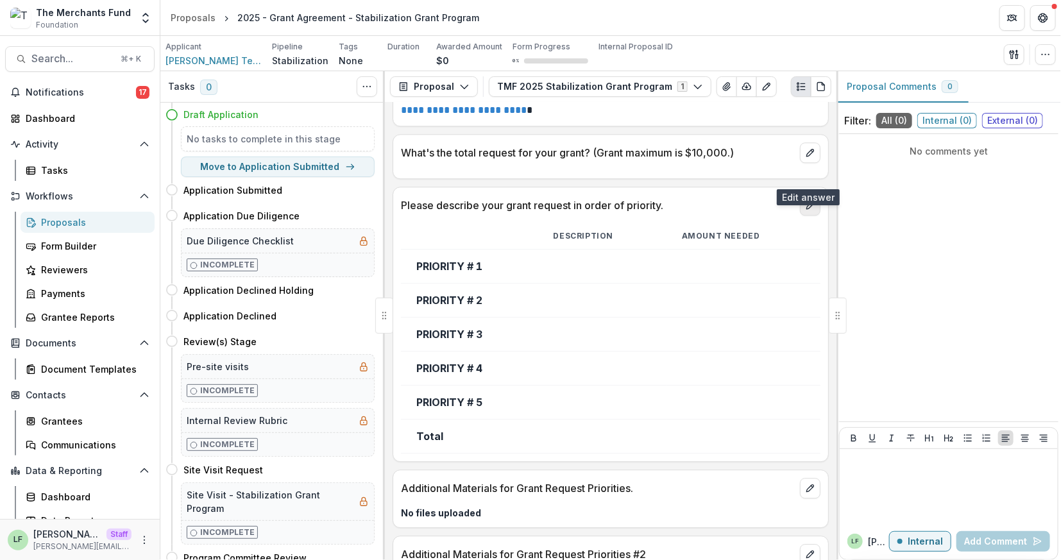
click at [810, 202] on icon "edit" at bounding box center [809, 205] width 7 height 7
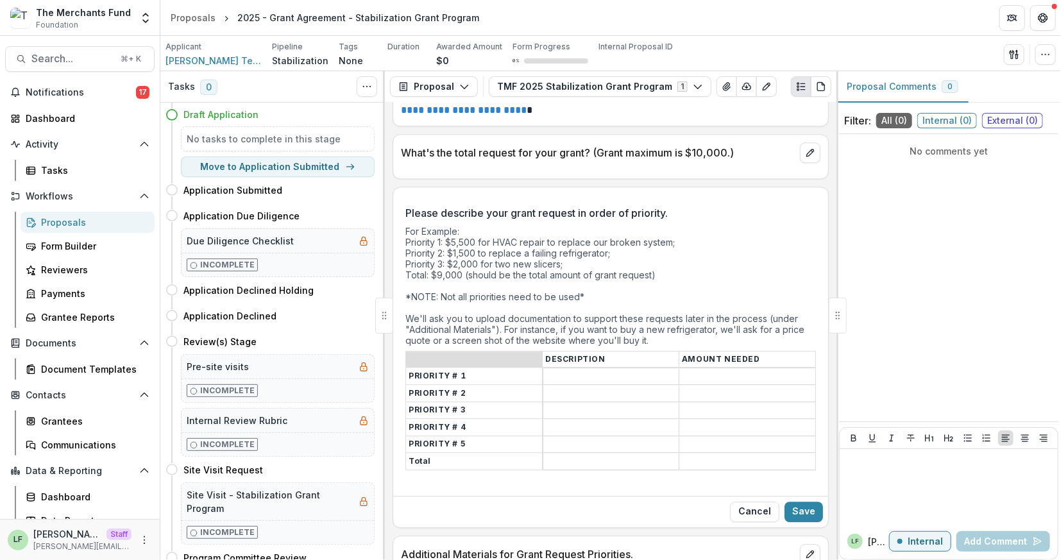
click at [573, 369] on input "Please describe your grant request in order of priority." at bounding box center [611, 376] width 136 height 15
click at [580, 403] on input "Please describe your grant request in order of priority." at bounding box center [611, 410] width 136 height 15
click at [580, 437] on input "Please describe your grant request in order of priority." at bounding box center [611, 444] width 136 height 15
click at [580, 454] on input "Please describe your grant request in order of priority." at bounding box center [611, 461] width 136 height 15
click at [755, 501] on button "Cancel" at bounding box center [754, 511] width 49 height 21
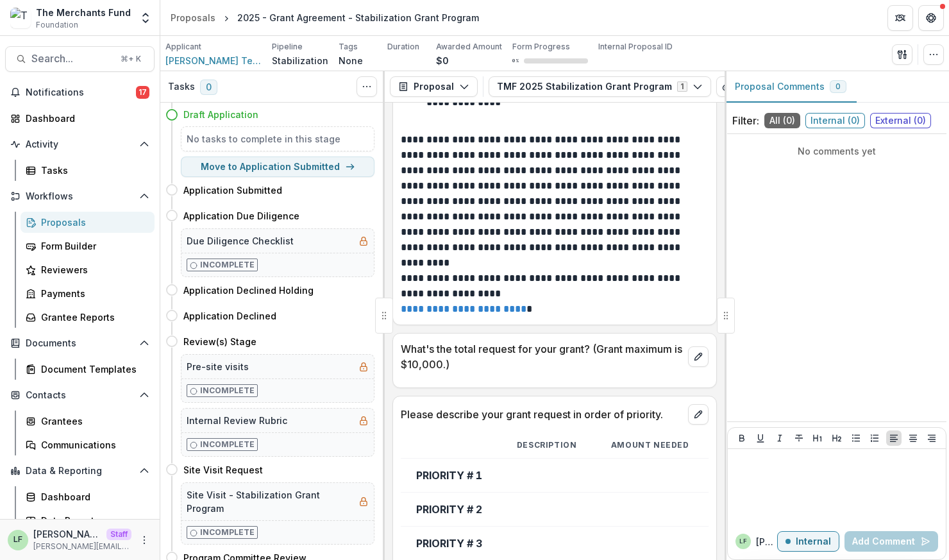
scroll to position [1895, 0]
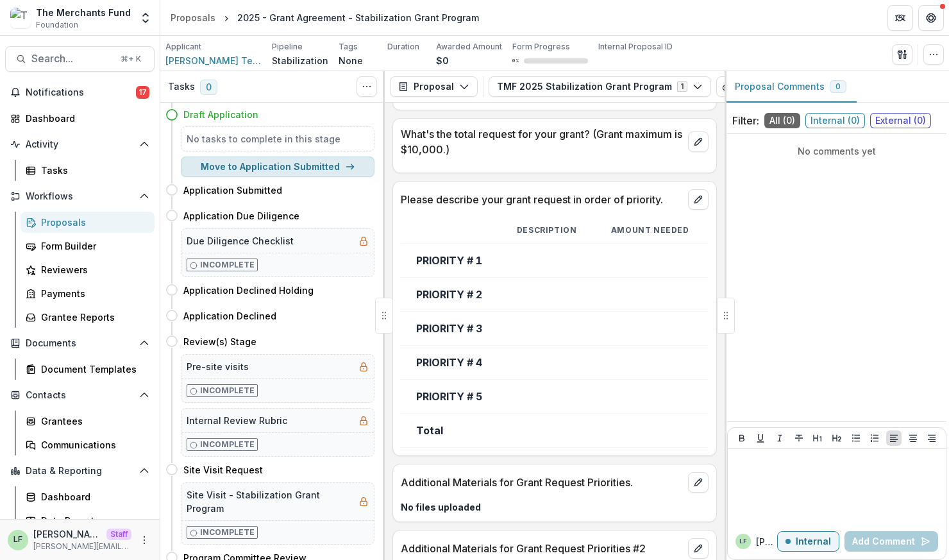
click at [310, 164] on button "Move to Application Submitted" at bounding box center [278, 166] width 194 height 21
select select "**********"
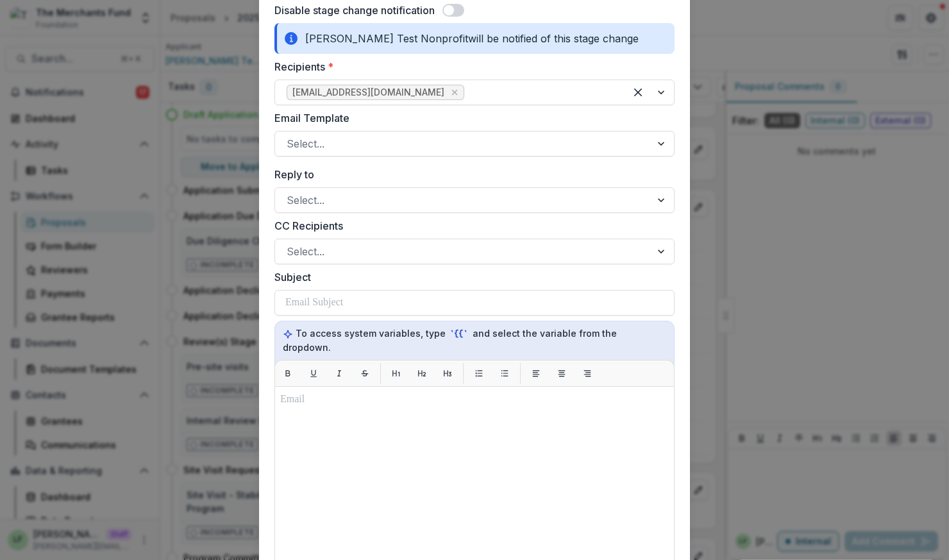
scroll to position [148, 0]
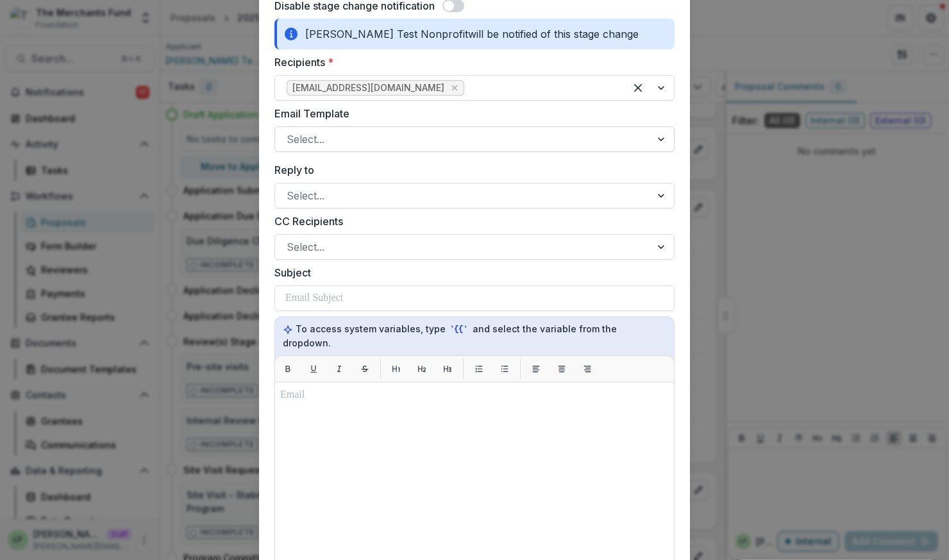
click at [364, 138] on div at bounding box center [463, 139] width 353 height 18
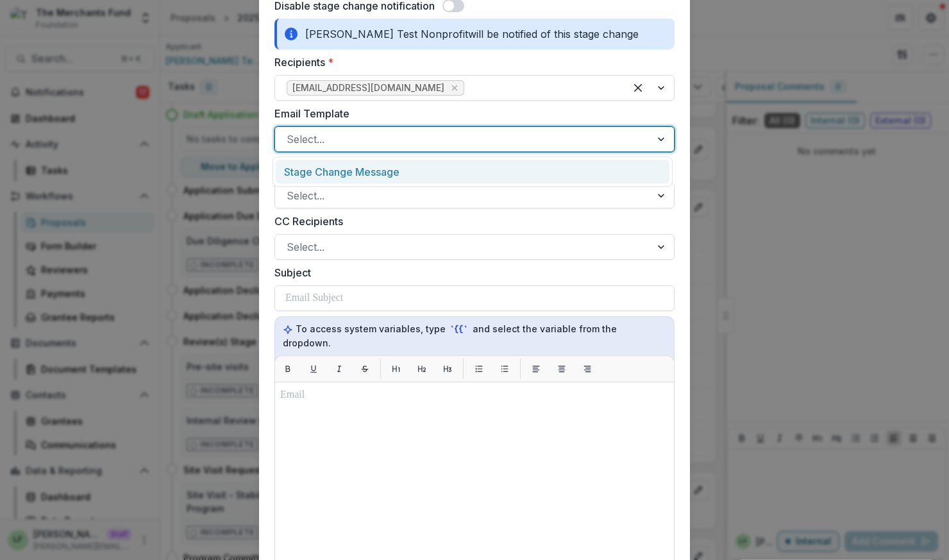
click at [367, 164] on div "Stage Change Message" at bounding box center [473, 172] width 394 height 24
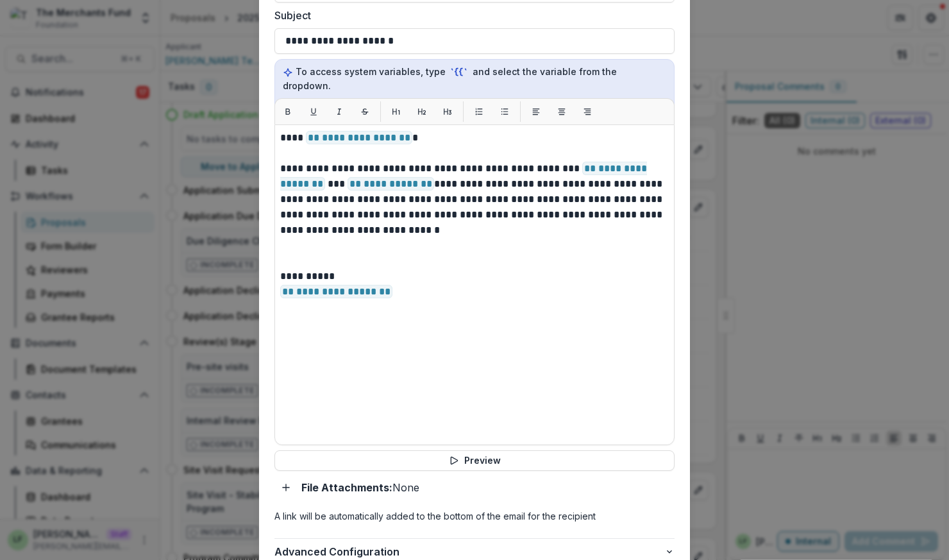
scroll to position [496, 0]
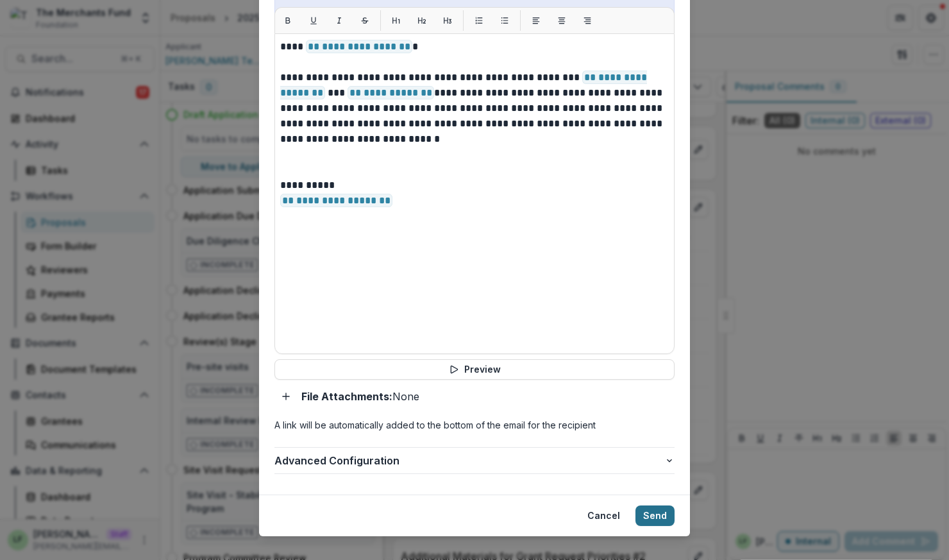
click at [653, 505] on button "Send" at bounding box center [654, 515] width 39 height 21
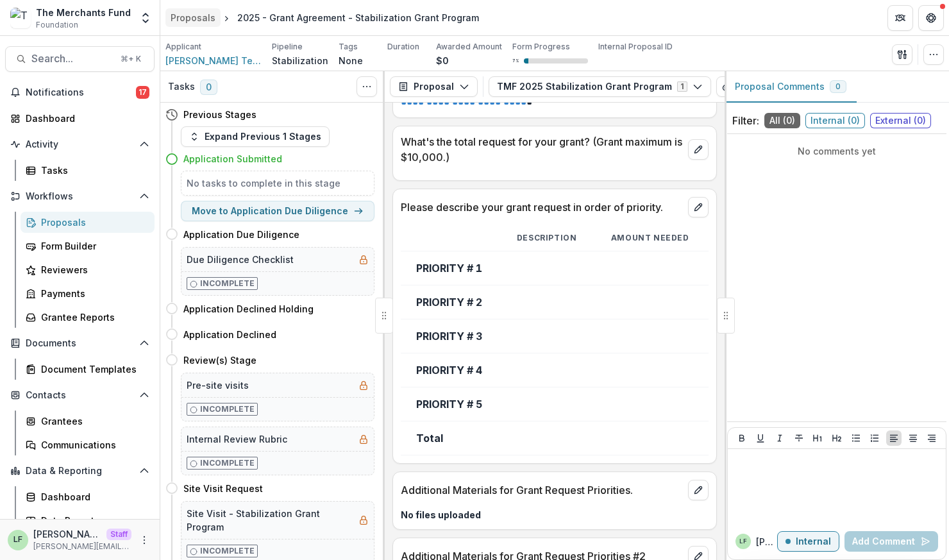
click at [194, 17] on div "Proposals" at bounding box center [193, 17] width 45 height 13
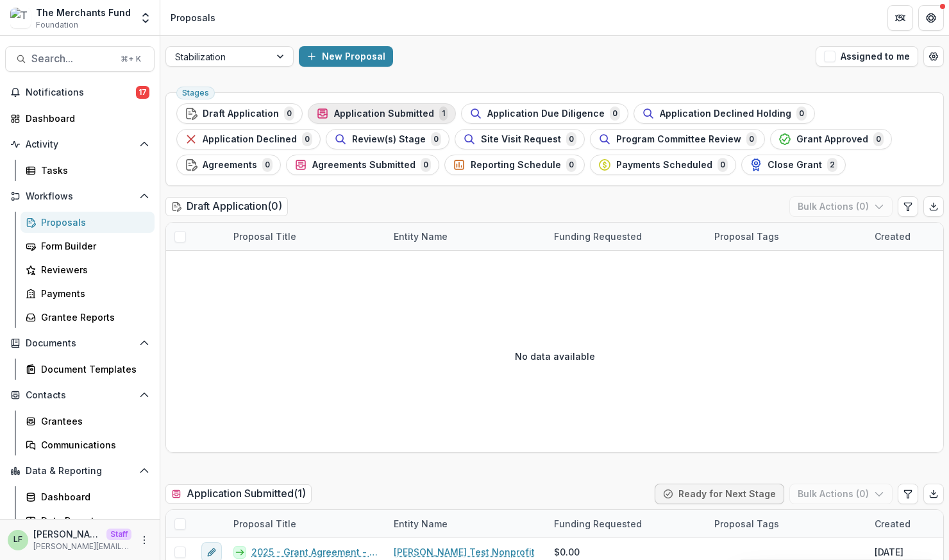
click at [400, 110] on span "Application Submitted" at bounding box center [384, 113] width 100 height 11
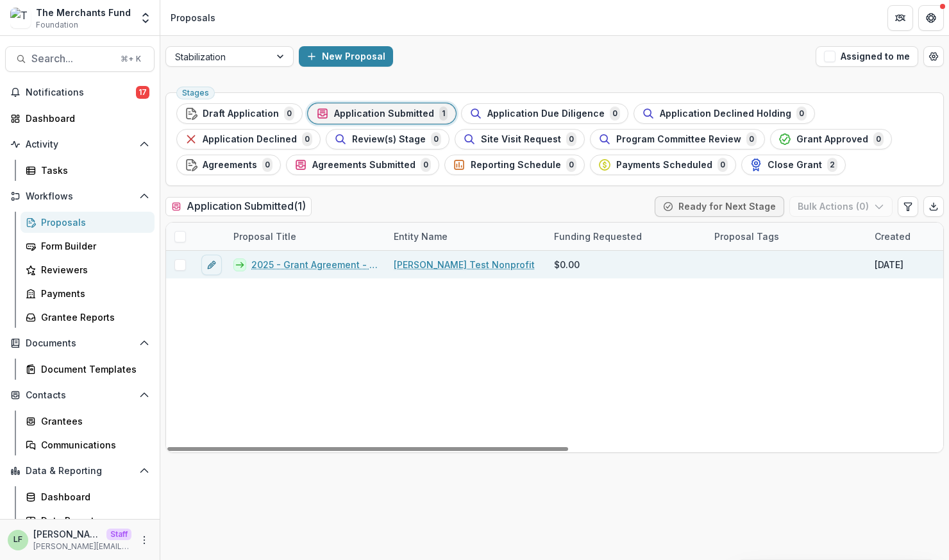
click at [324, 262] on link "2025 - Grant Agreement - Stabilization Grant Program" at bounding box center [314, 264] width 127 height 13
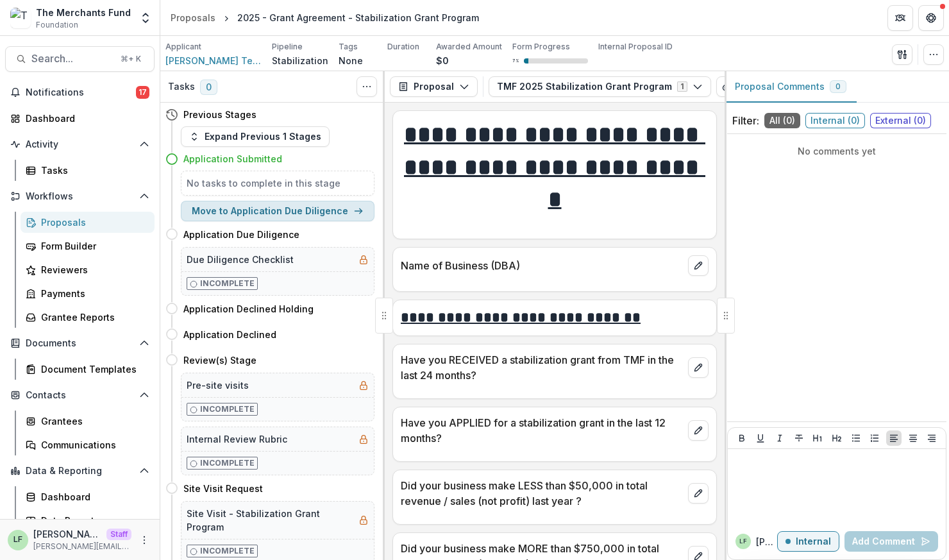
click at [270, 210] on button "Move to Application Due Diligence" at bounding box center [278, 211] width 194 height 21
select select "**********"
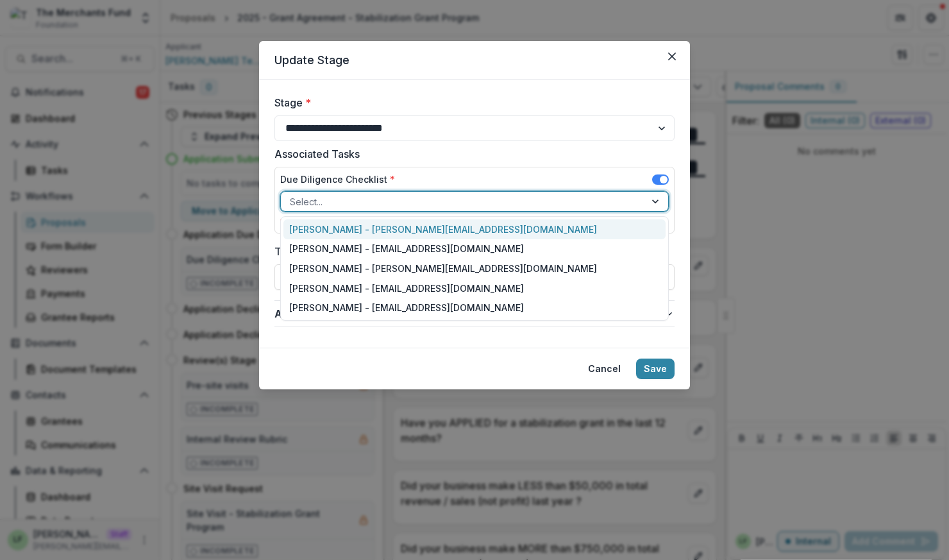
click at [376, 201] on div at bounding box center [463, 202] width 346 height 16
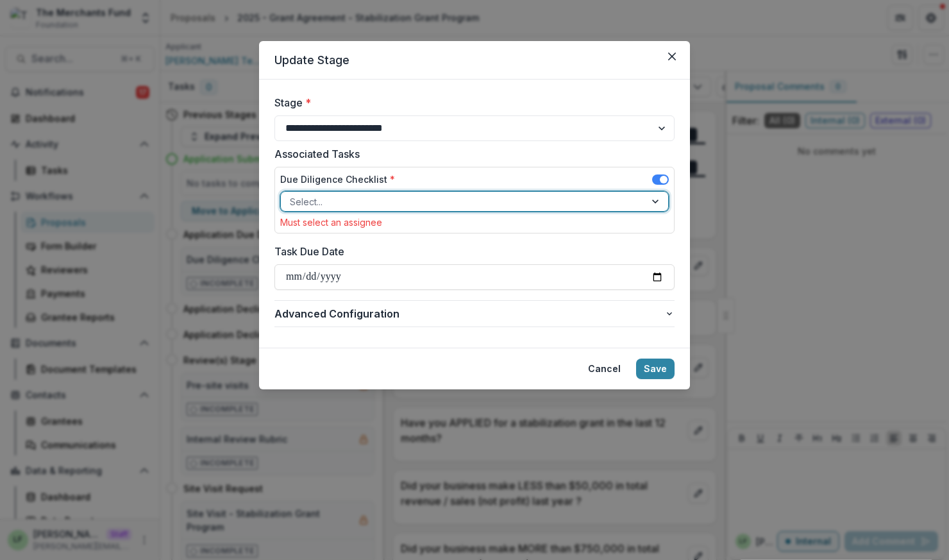
click at [326, 199] on div at bounding box center [463, 202] width 346 height 16
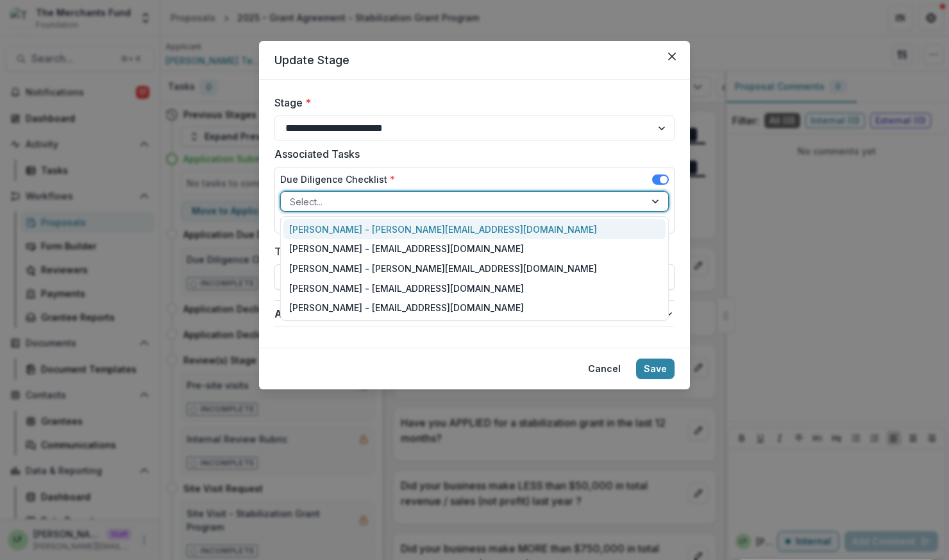
click at [322, 224] on div "Lucy Fey - lucy@trytemelio.com" at bounding box center [474, 229] width 383 height 20
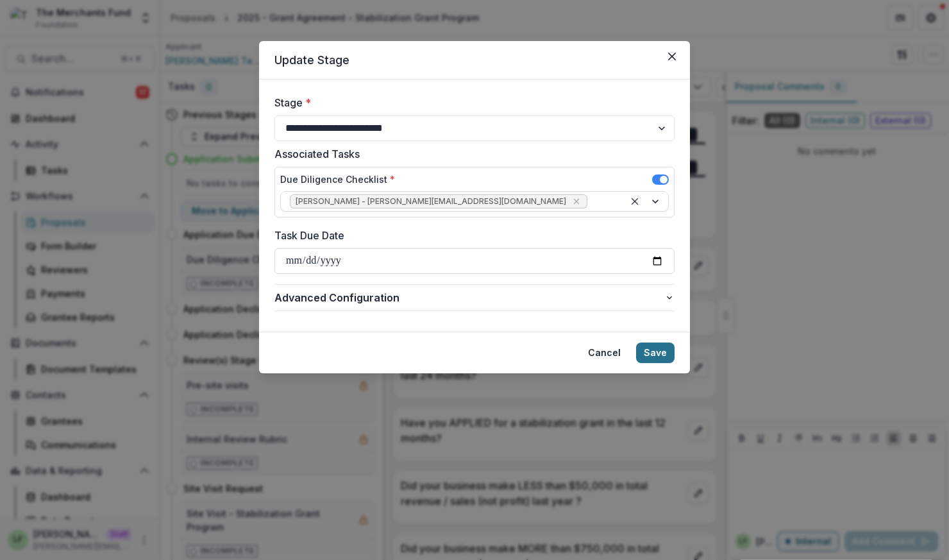
click at [651, 350] on button "Save" at bounding box center [655, 352] width 38 height 21
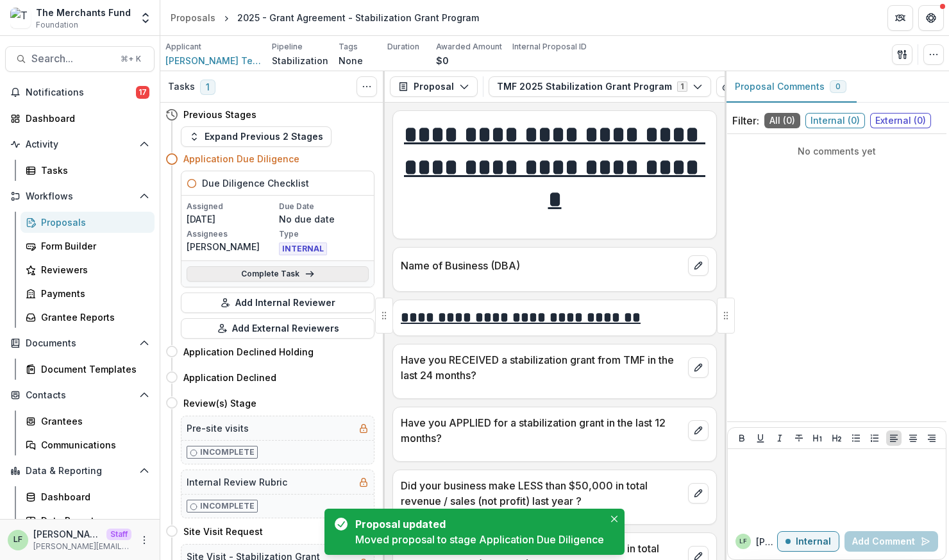
click at [269, 274] on link "Complete Task" at bounding box center [278, 273] width 182 height 15
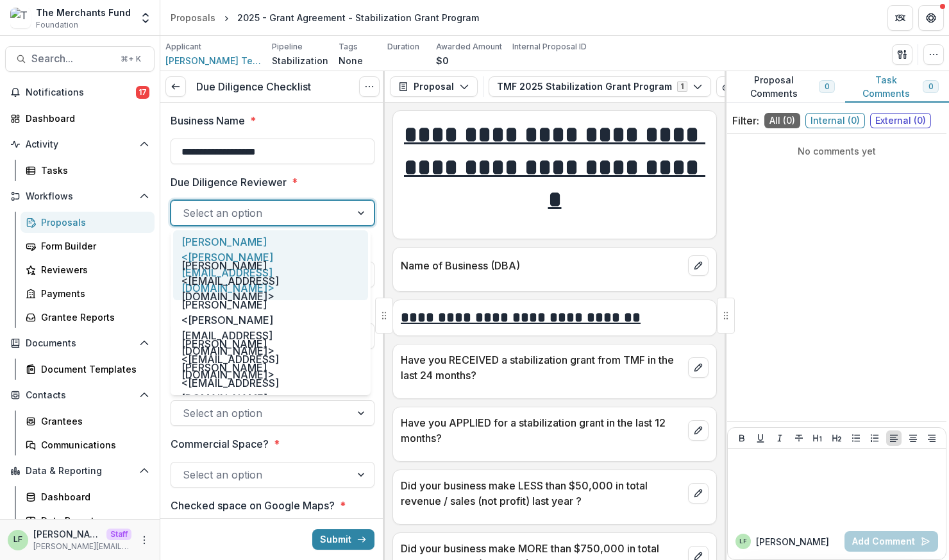
click at [303, 208] on div at bounding box center [261, 213] width 156 height 18
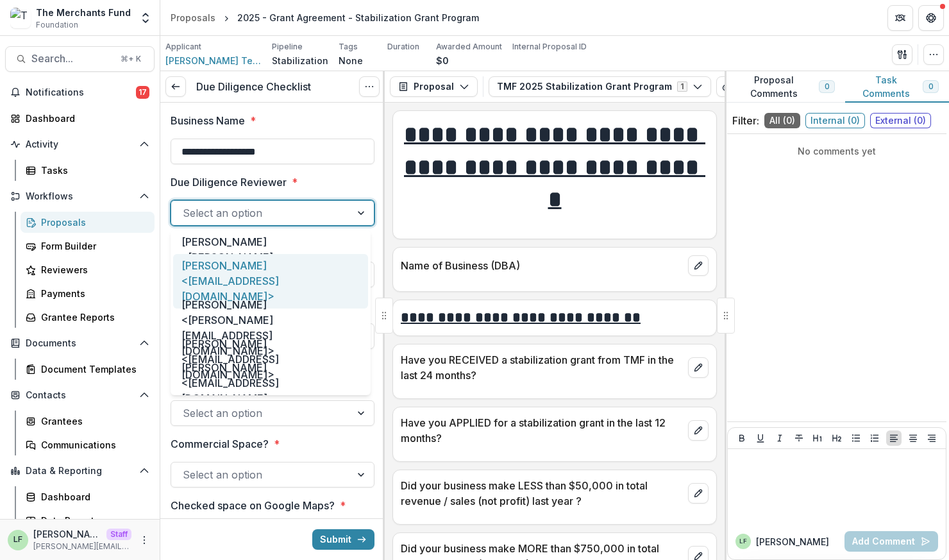
click at [292, 276] on div "Helen Horstmann-Allen <ops@merchantsfund.org>" at bounding box center [270, 281] width 195 height 55
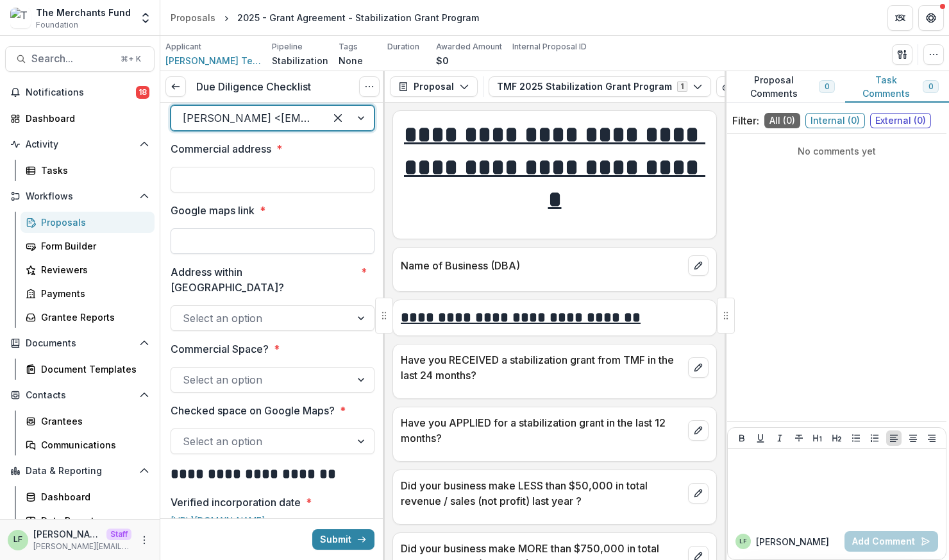
scroll to position [101, 0]
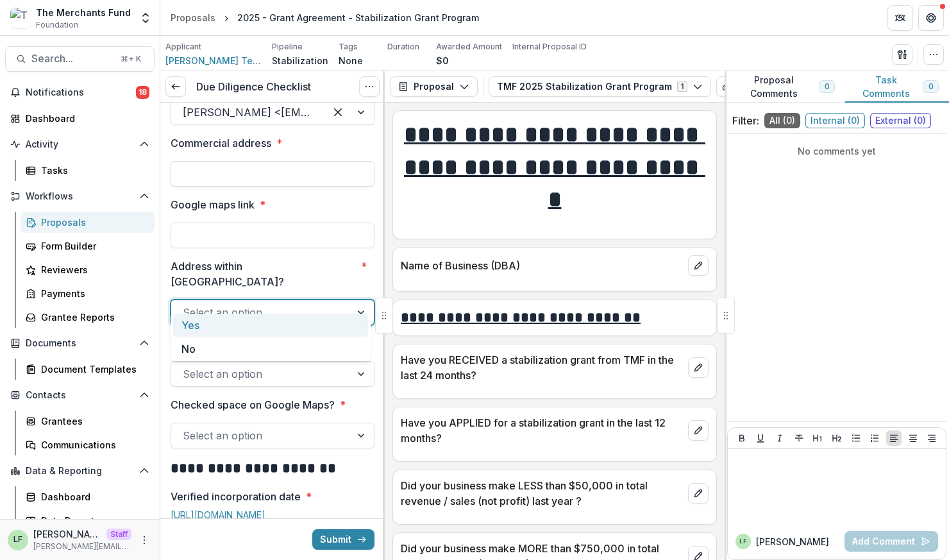
click at [275, 303] on div at bounding box center [261, 312] width 156 height 18
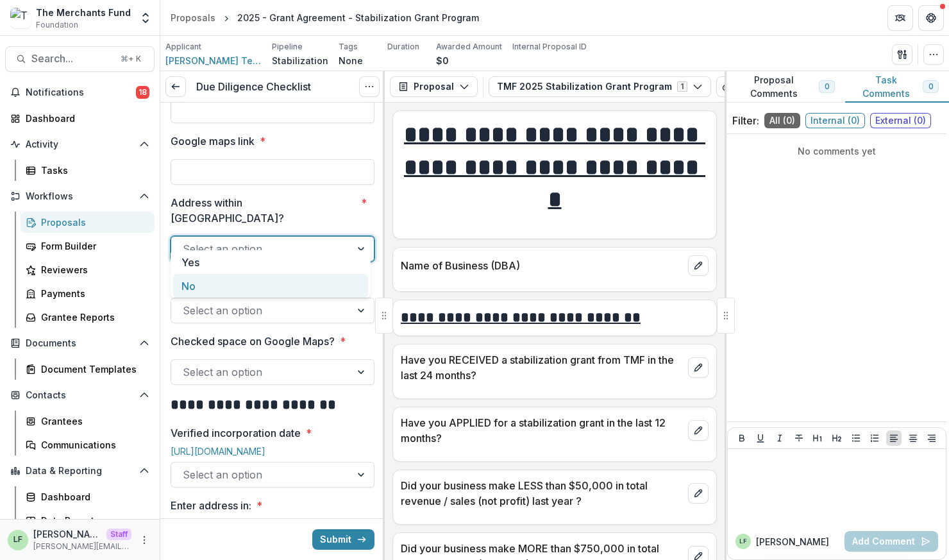
scroll to position [167, 0]
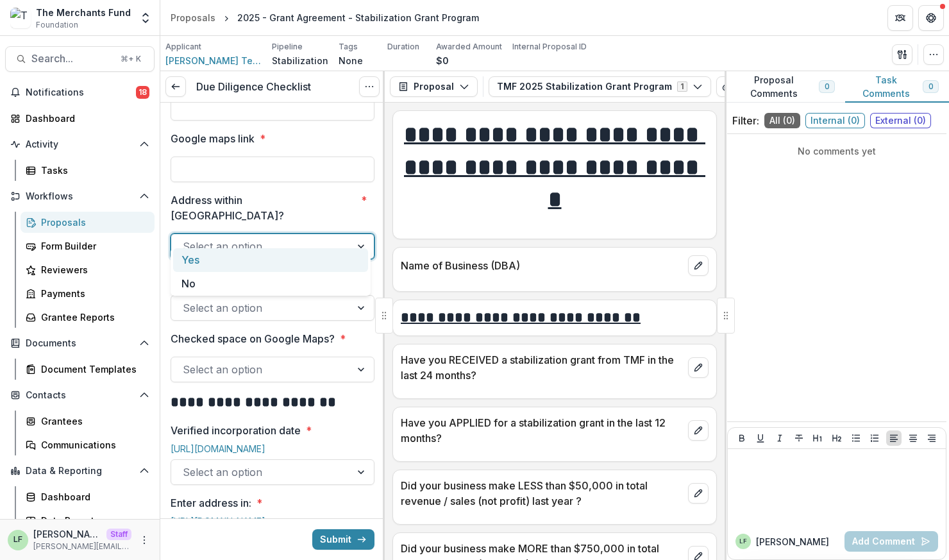
click at [274, 261] on div "Yes" at bounding box center [270, 260] width 195 height 24
click at [297, 299] on div at bounding box center [261, 308] width 156 height 18
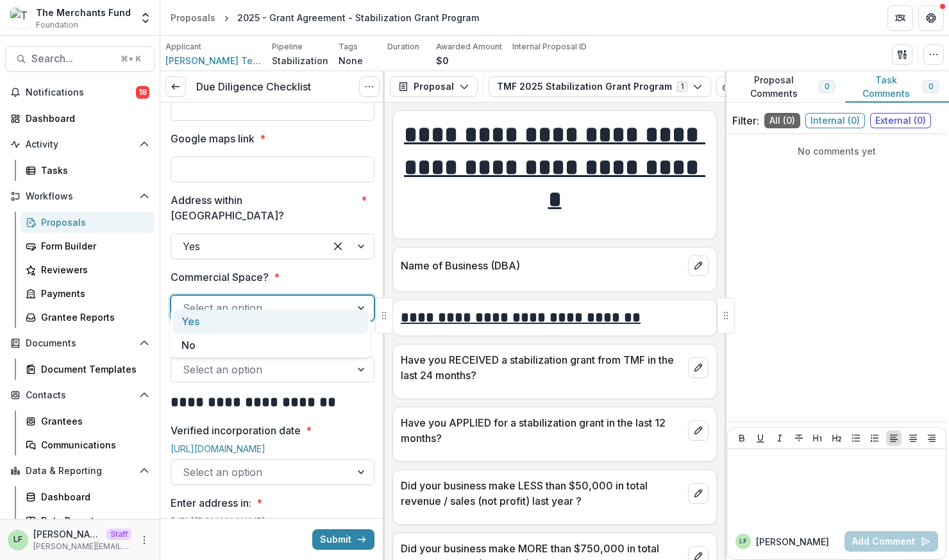
click at [295, 321] on div "Yes" at bounding box center [270, 322] width 195 height 24
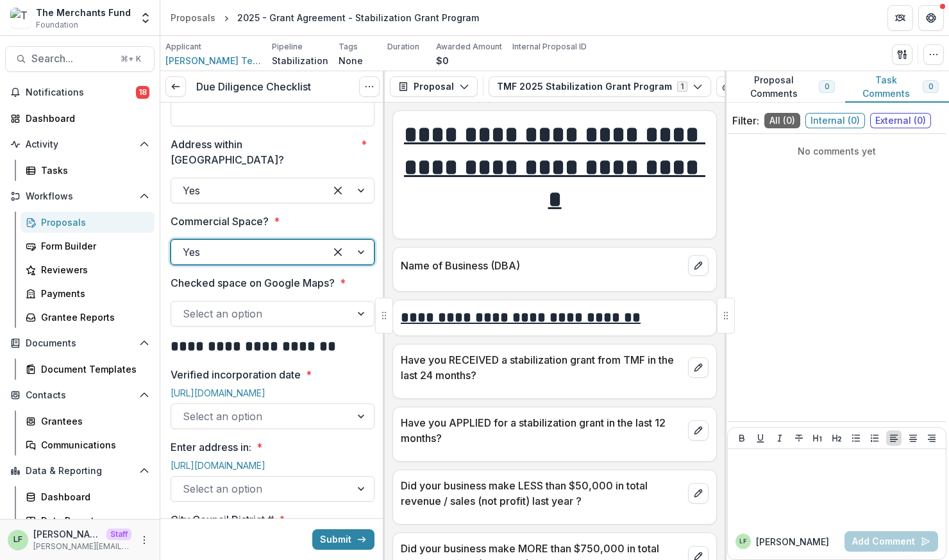
scroll to position [228, 0]
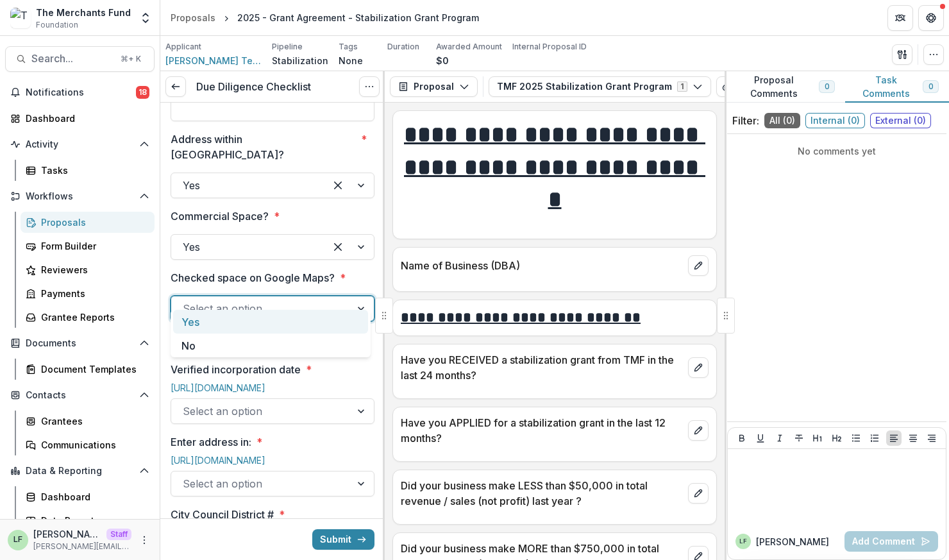
click at [268, 299] on div at bounding box center [261, 308] width 156 height 18
click at [265, 317] on div "Yes" at bounding box center [270, 322] width 195 height 24
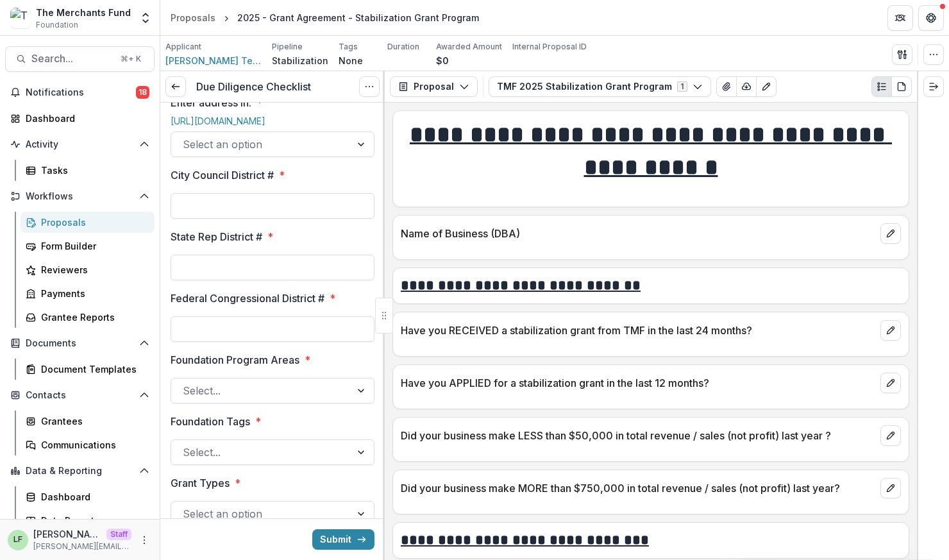
scroll to position [598, 0]
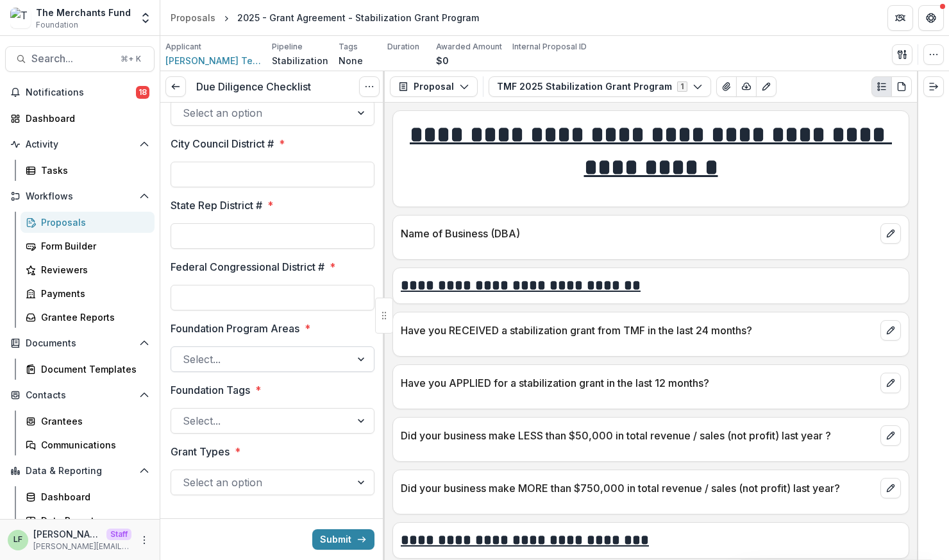
click at [246, 350] on div at bounding box center [261, 359] width 156 height 18
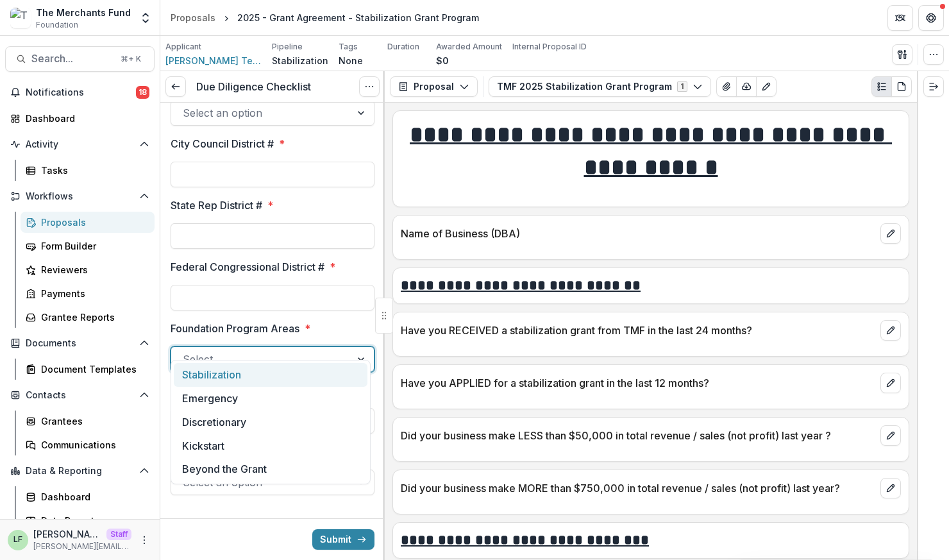
click at [238, 374] on div "Stabilization" at bounding box center [271, 375] width 194 height 24
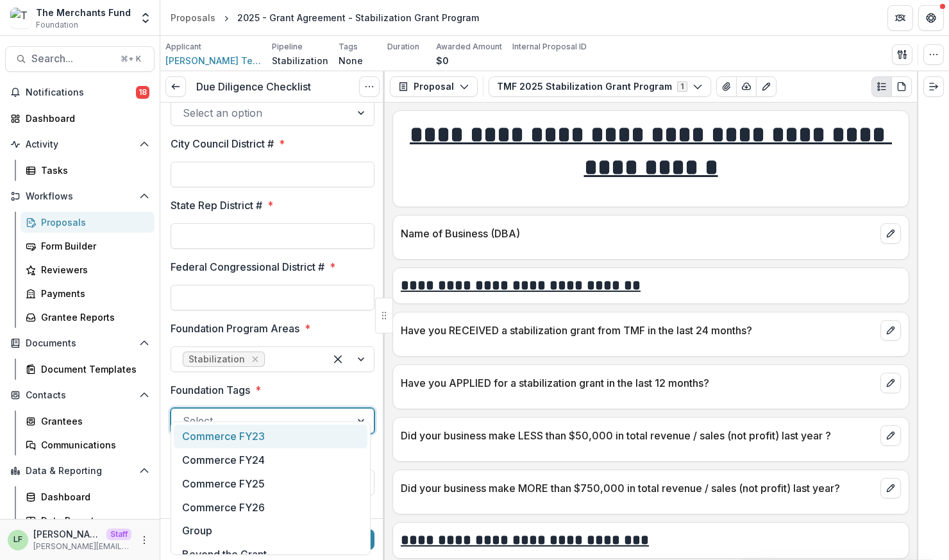
click at [255, 412] on div at bounding box center [261, 421] width 156 height 18
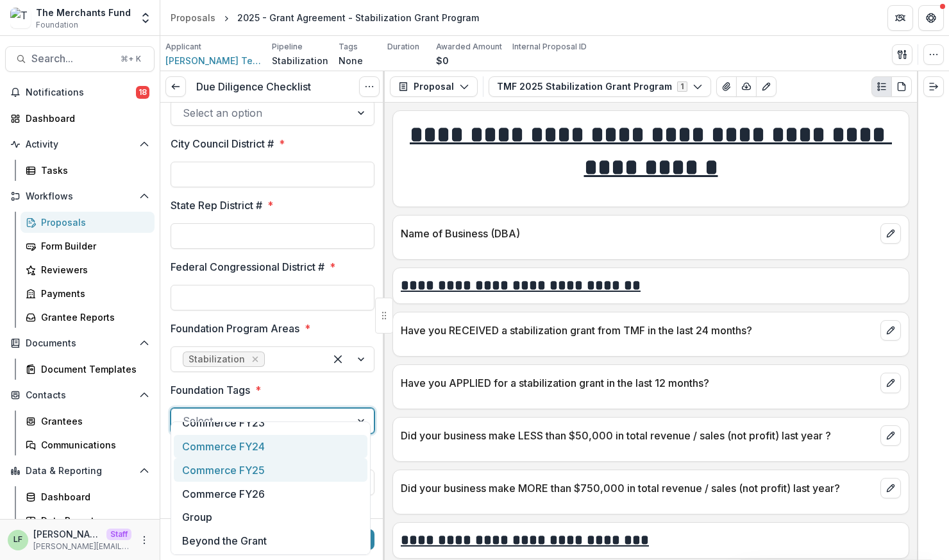
scroll to position [0, 0]
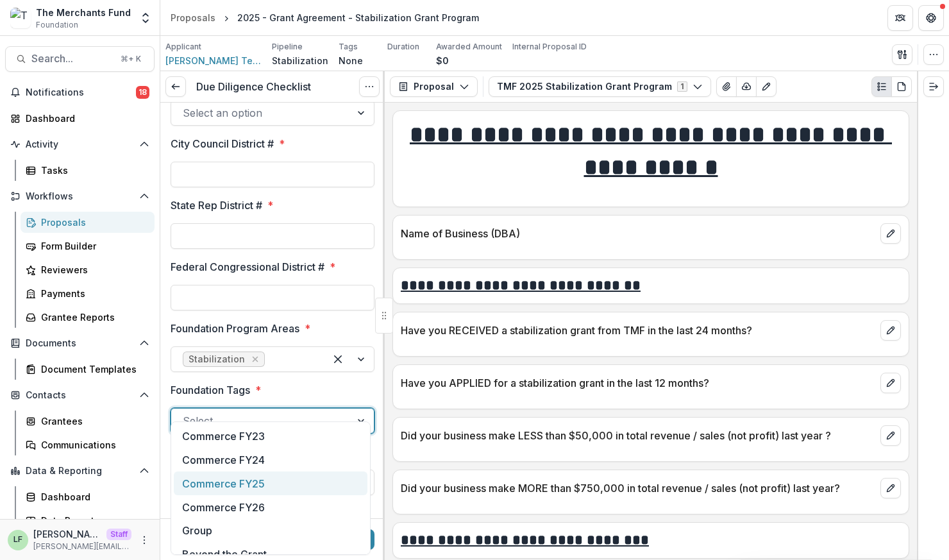
click at [267, 480] on div "Commerce FY25" at bounding box center [271, 483] width 194 height 24
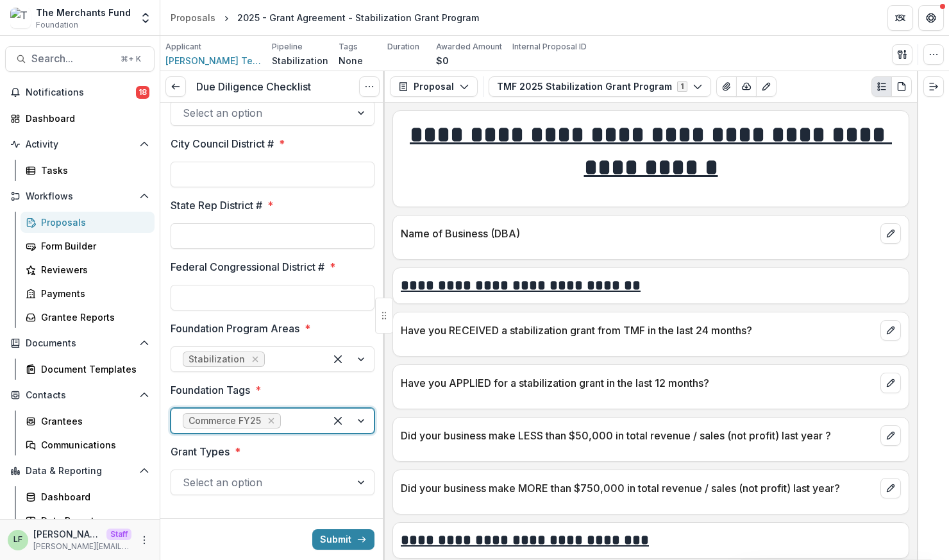
click at [249, 473] on div at bounding box center [261, 482] width 156 height 18
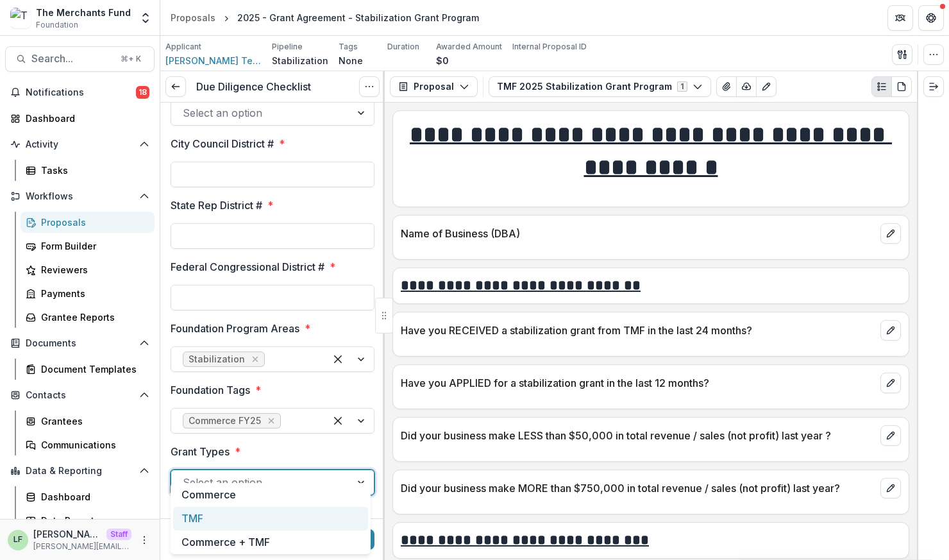
click at [217, 514] on div "TMF" at bounding box center [270, 519] width 195 height 24
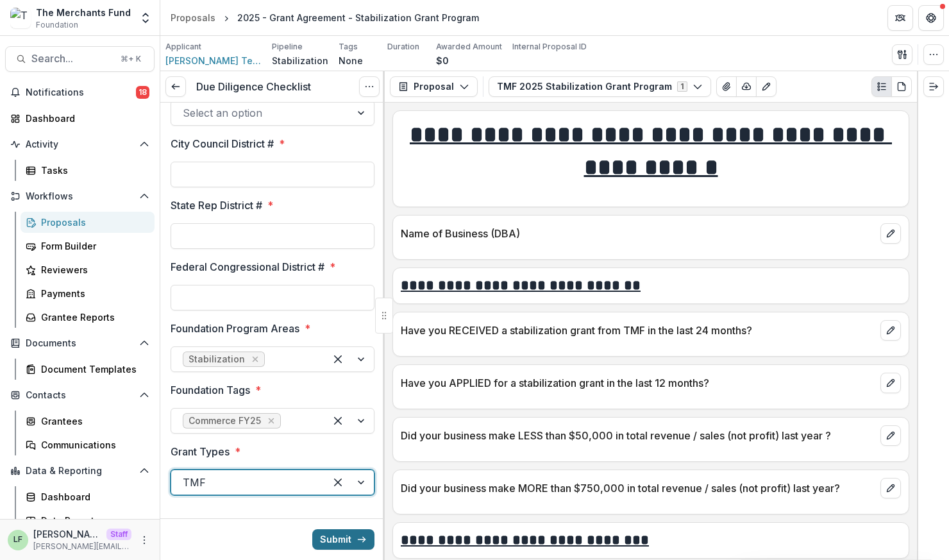
click at [331, 543] on button "Submit" at bounding box center [343, 539] width 62 height 21
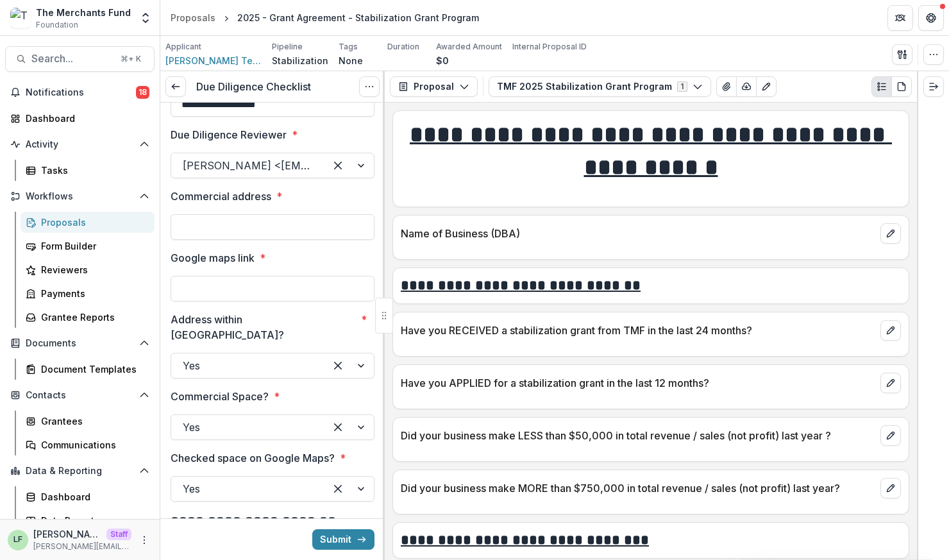
scroll to position [33, 0]
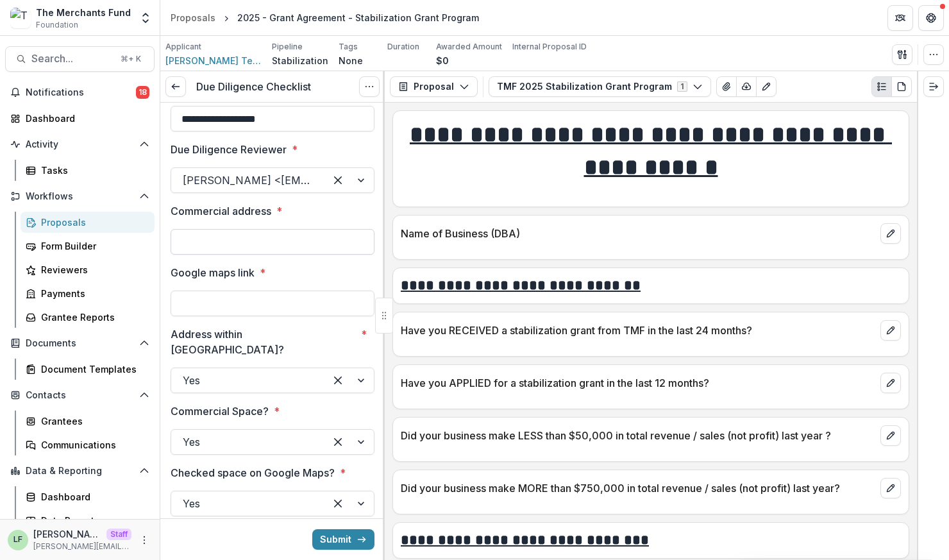
click at [257, 239] on input "Commercial address *" at bounding box center [273, 242] width 204 height 26
type input "****"
click at [239, 301] on input "Google maps link *" at bounding box center [273, 303] width 204 height 26
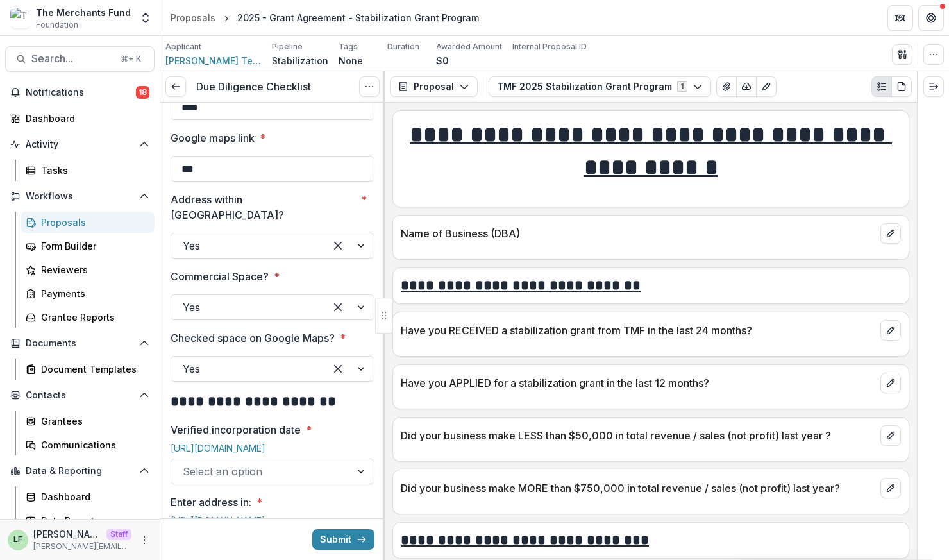
scroll to position [373, 0]
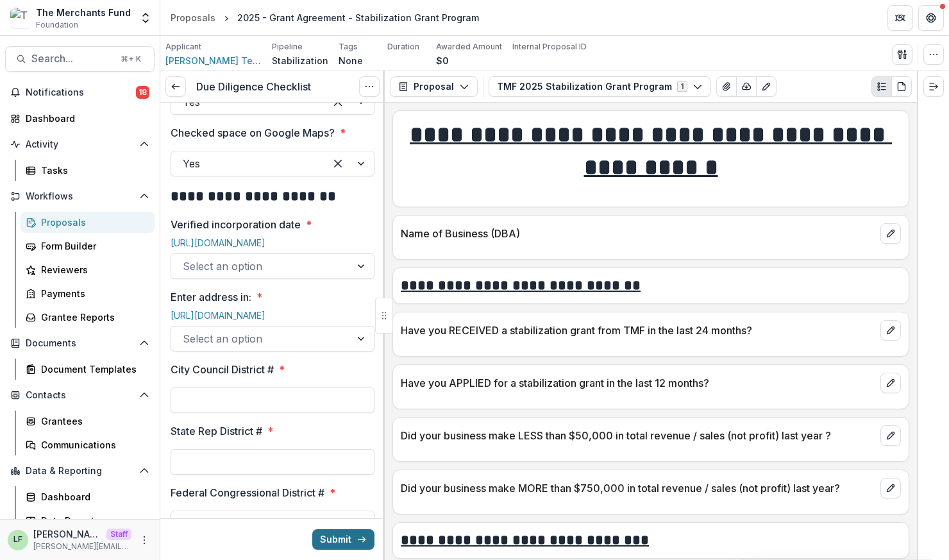
type input "***"
drag, startPoint x: 332, startPoint y: 534, endPoint x: 238, endPoint y: 383, distance: 178.3
click at [239, 373] on form "**********" at bounding box center [272, 266] width 224 height 1073
click at [238, 387] on input "City Council District # *" at bounding box center [273, 400] width 204 height 26
type input "***"
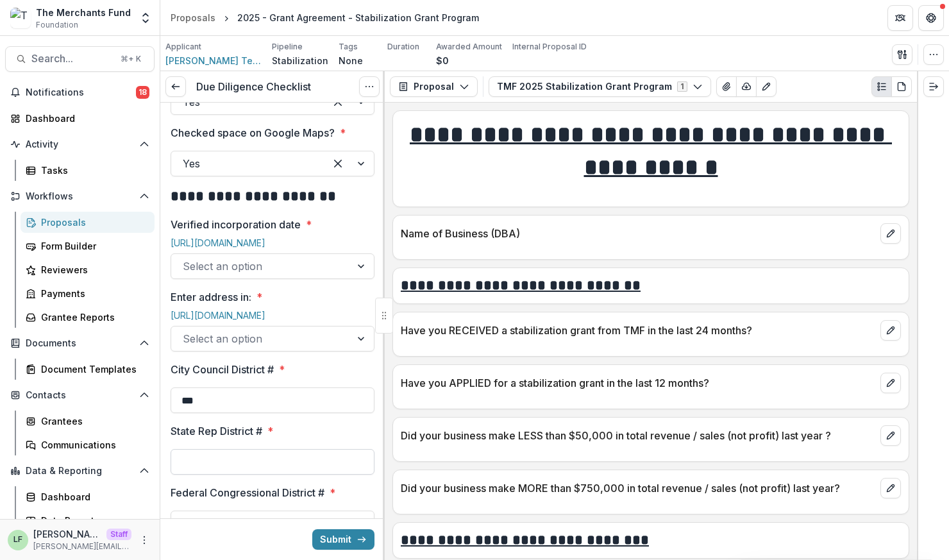
click at [196, 453] on input "State Rep District # *" at bounding box center [273, 462] width 204 height 26
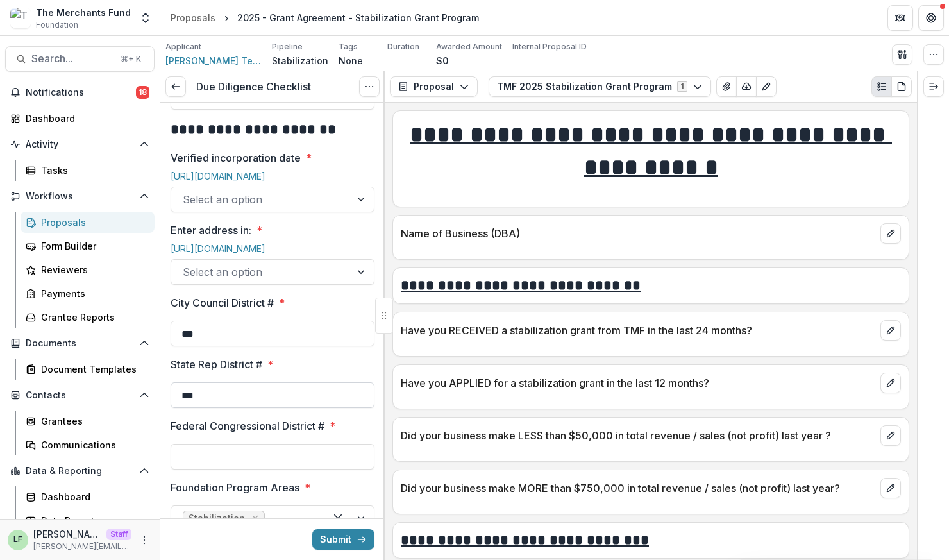
scroll to position [541, 0]
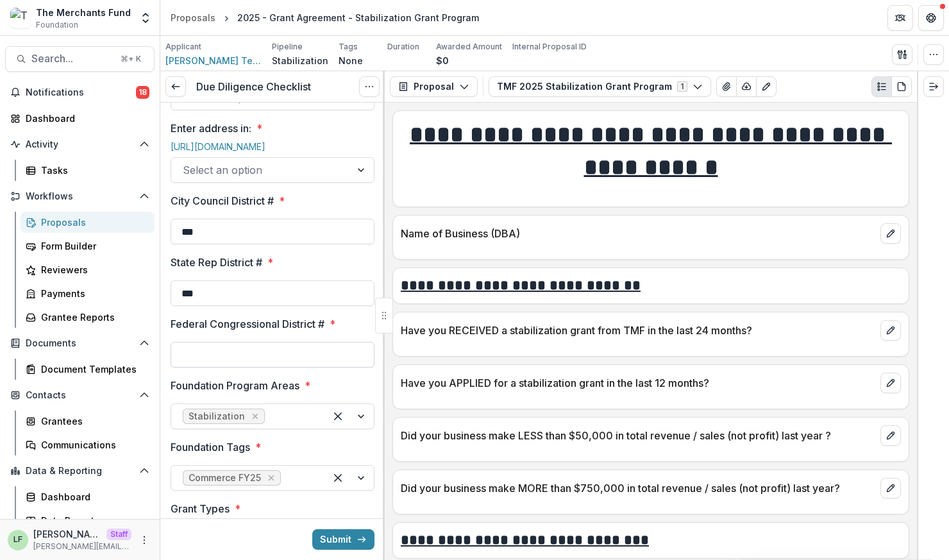
type input "***"
click at [214, 342] on input "Federal Congressional District # *" at bounding box center [273, 355] width 204 height 26
type input "****"
click at [338, 533] on button "Submit" at bounding box center [343, 539] width 62 height 21
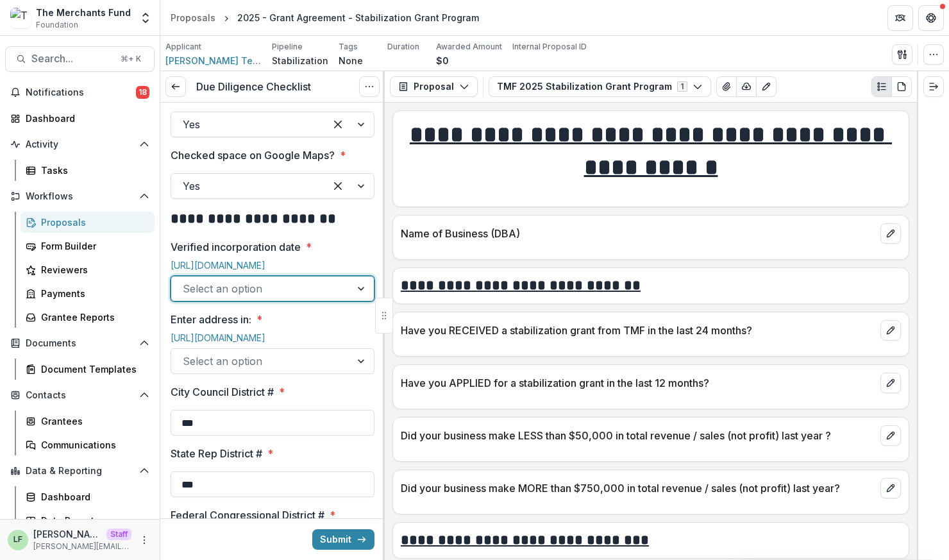
scroll to position [329, 0]
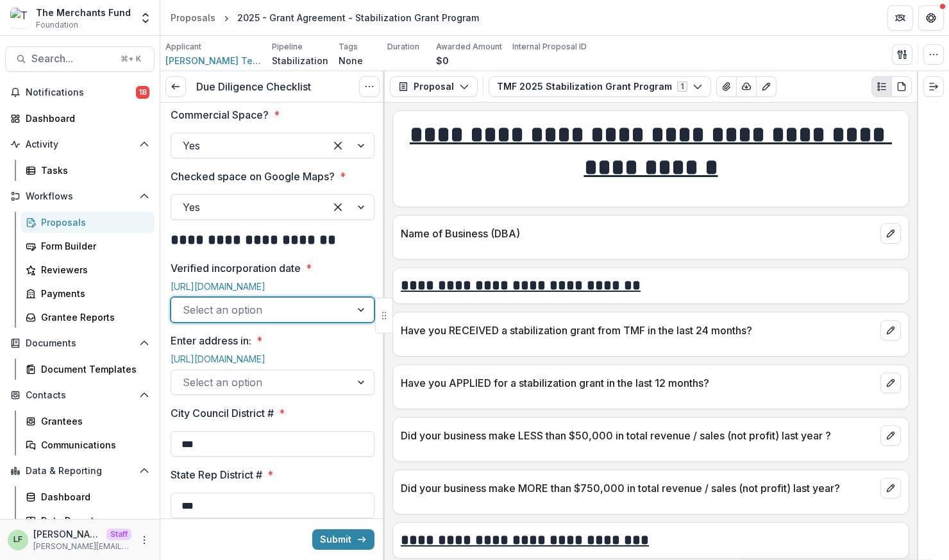
click at [208, 301] on div at bounding box center [261, 310] width 156 height 18
click at [200, 330] on div "Yes" at bounding box center [270, 322] width 195 height 24
click at [200, 373] on div at bounding box center [261, 382] width 156 height 18
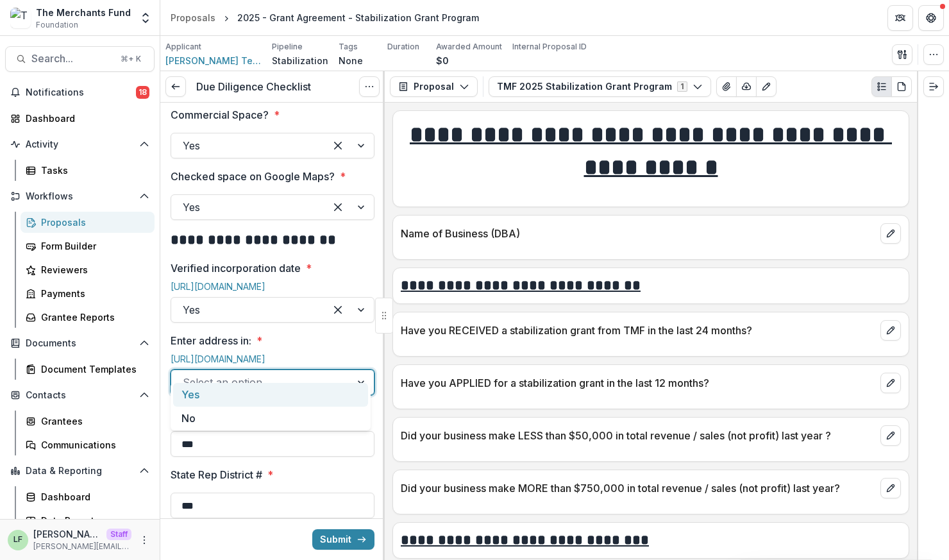
click at [201, 400] on div "Yes" at bounding box center [270, 395] width 195 height 24
click at [348, 538] on button "Submit" at bounding box center [343, 539] width 62 height 21
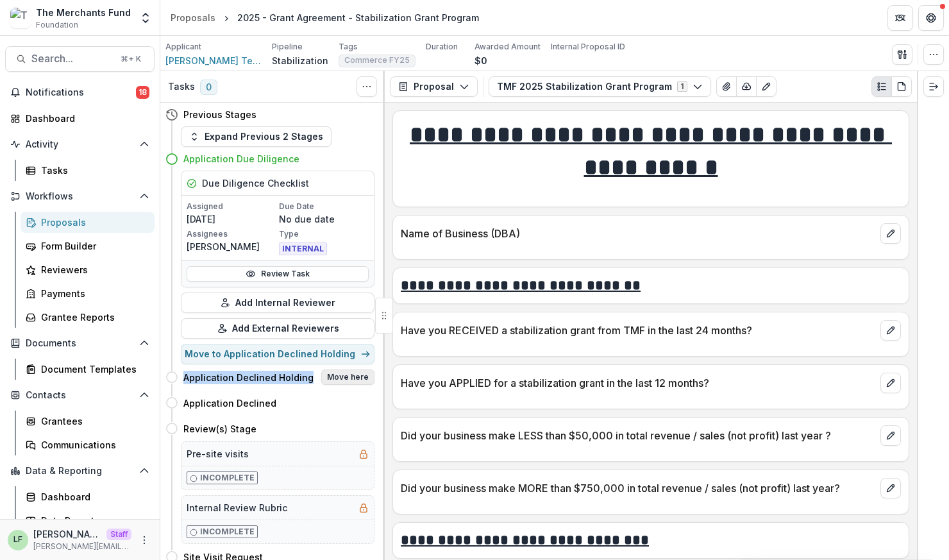
drag, startPoint x: 176, startPoint y: 378, endPoint x: 335, endPoint y: 378, distance: 159.7
click at [335, 378] on div "Application Declined Holding Move here" at bounding box center [269, 377] width 209 height 26
click at [335, 378] on button "Move here" at bounding box center [347, 376] width 53 height 15
select select "**********"
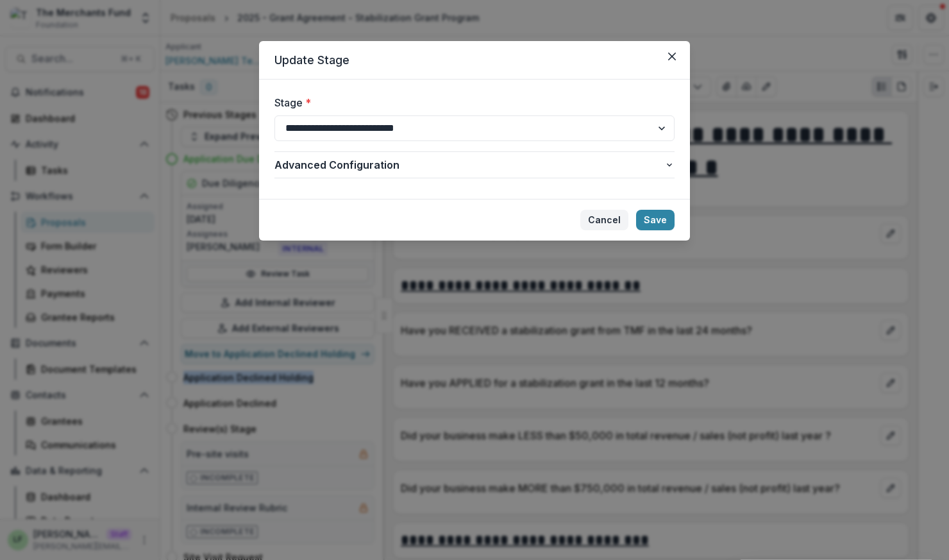
click at [610, 212] on button "Cancel" at bounding box center [604, 220] width 48 height 21
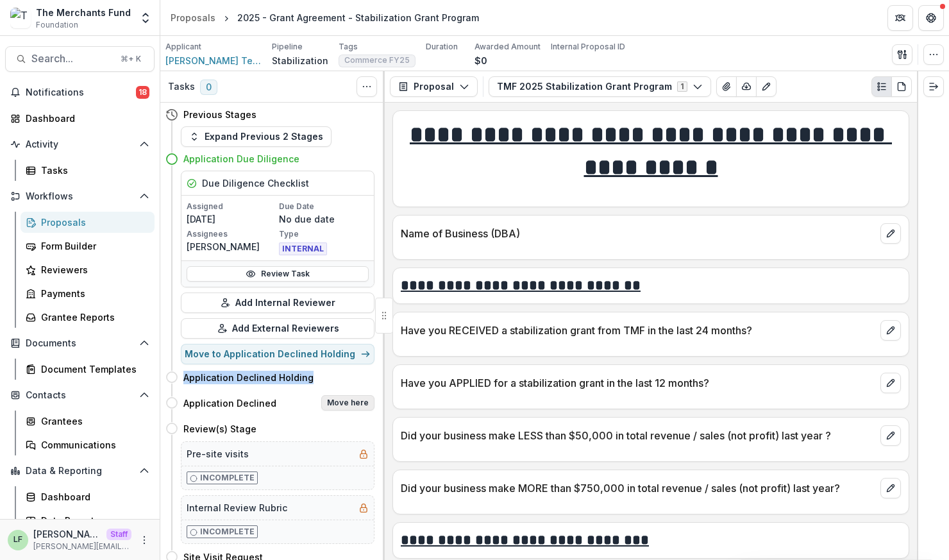
click at [330, 399] on button "Move here" at bounding box center [347, 402] width 53 height 15
select select "**********"
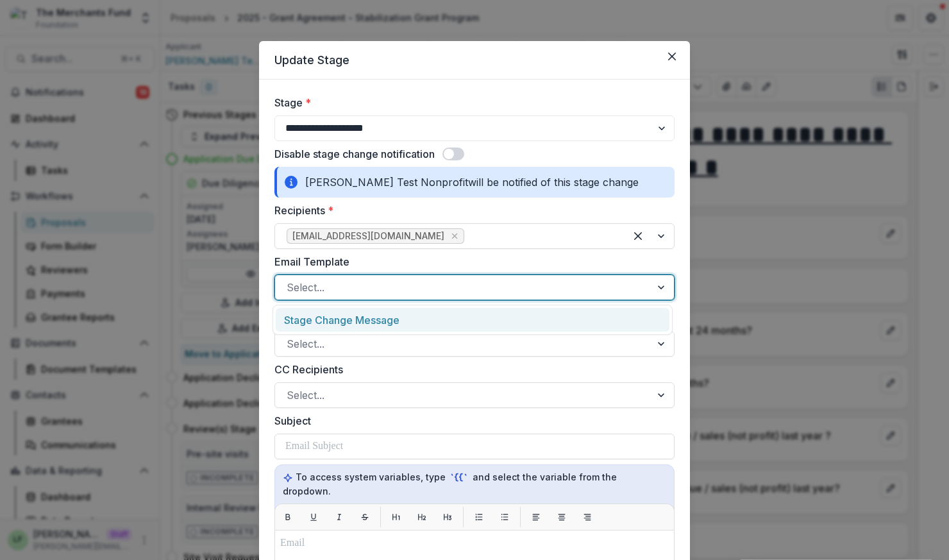
click at [360, 281] on div at bounding box center [463, 287] width 353 height 18
click at [362, 317] on div "Stage Change Message" at bounding box center [473, 320] width 394 height 24
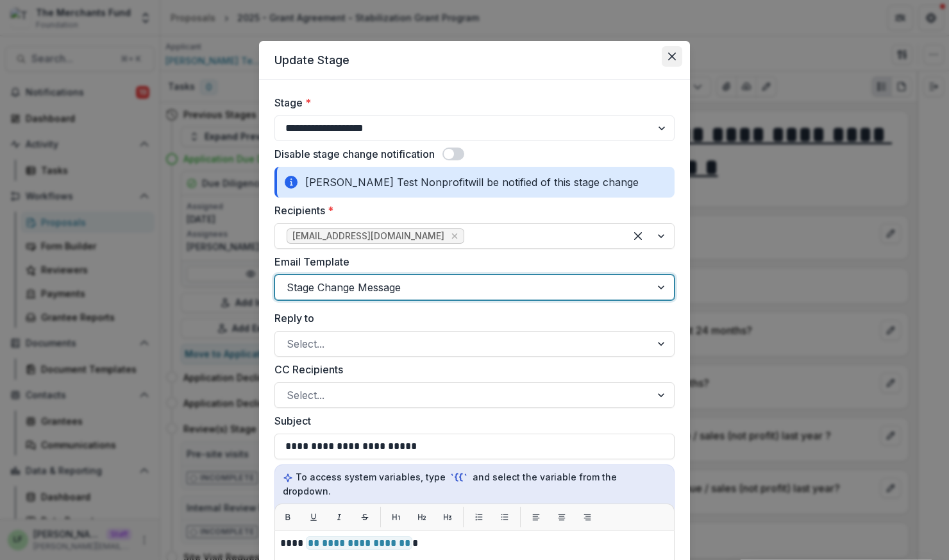
click at [669, 62] on button "Close" at bounding box center [672, 56] width 21 height 21
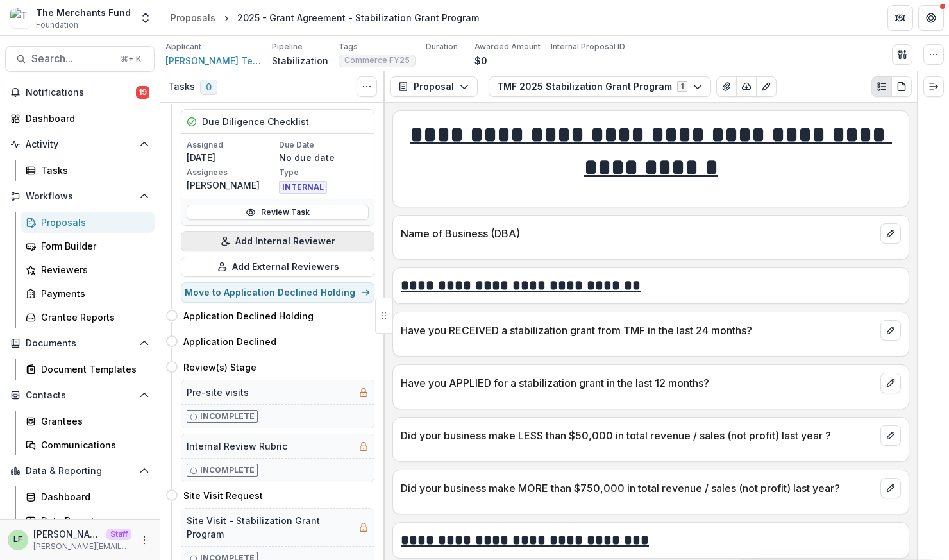
scroll to position [63, 0]
click at [348, 362] on button "Move here" at bounding box center [347, 365] width 53 height 15
select select "**********"
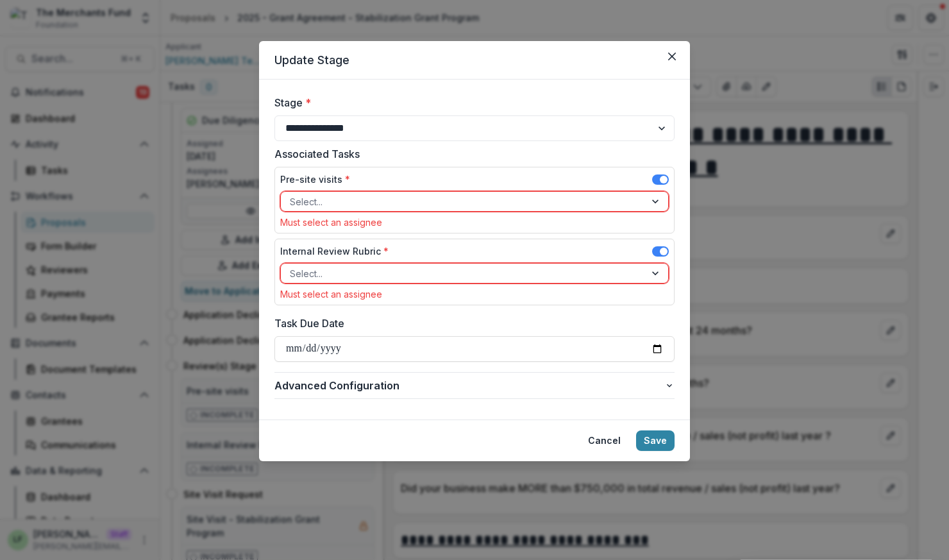
click at [331, 203] on div at bounding box center [463, 202] width 346 height 16
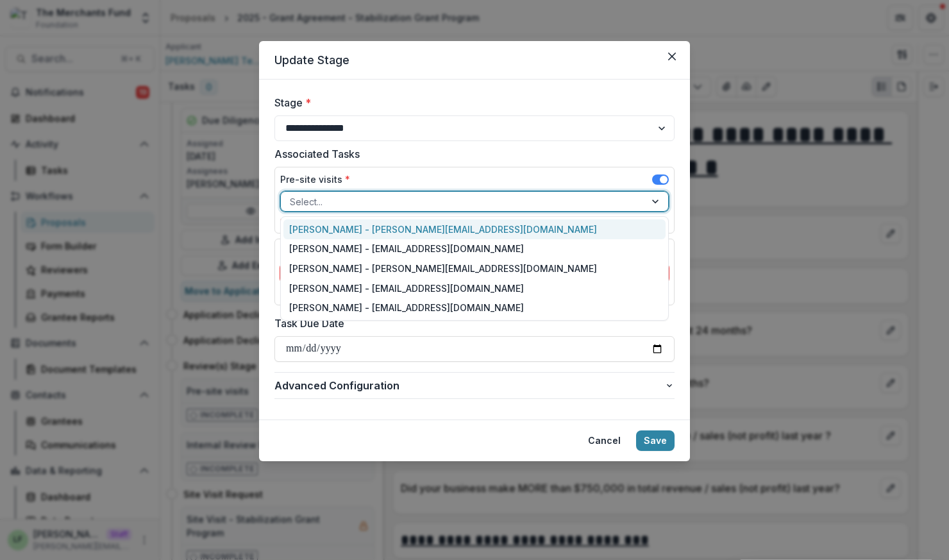
click at [333, 226] on div "Lucy Fey - lucy@trytemelio.com" at bounding box center [474, 229] width 383 height 20
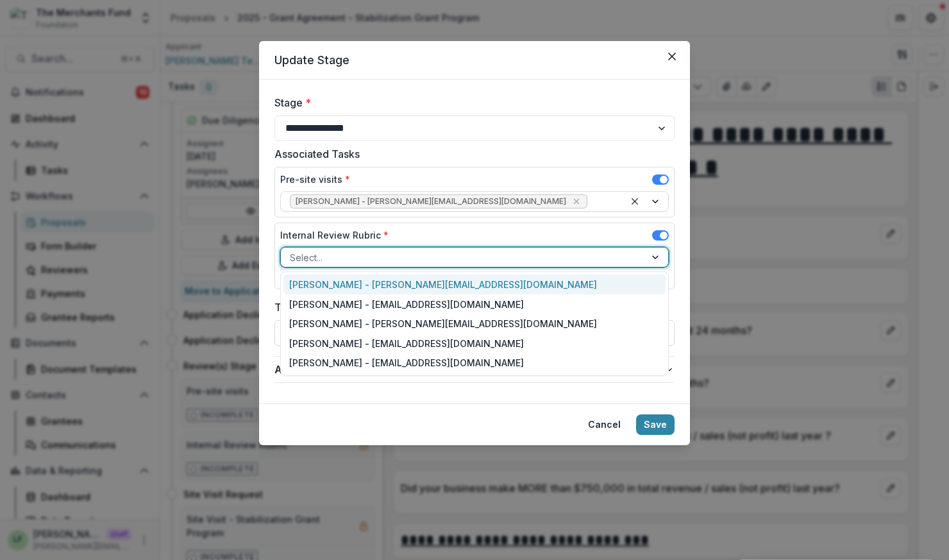
click at [335, 260] on div at bounding box center [463, 257] width 346 height 16
click at [335, 283] on div "Lucy Fey - lucy@trytemelio.com" at bounding box center [474, 284] width 383 height 20
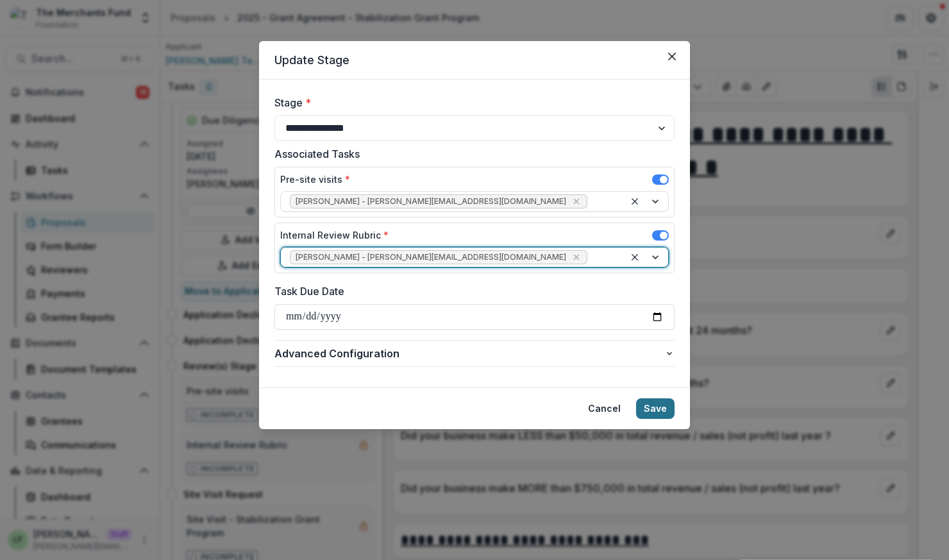
click at [663, 406] on button "Save" at bounding box center [655, 408] width 38 height 21
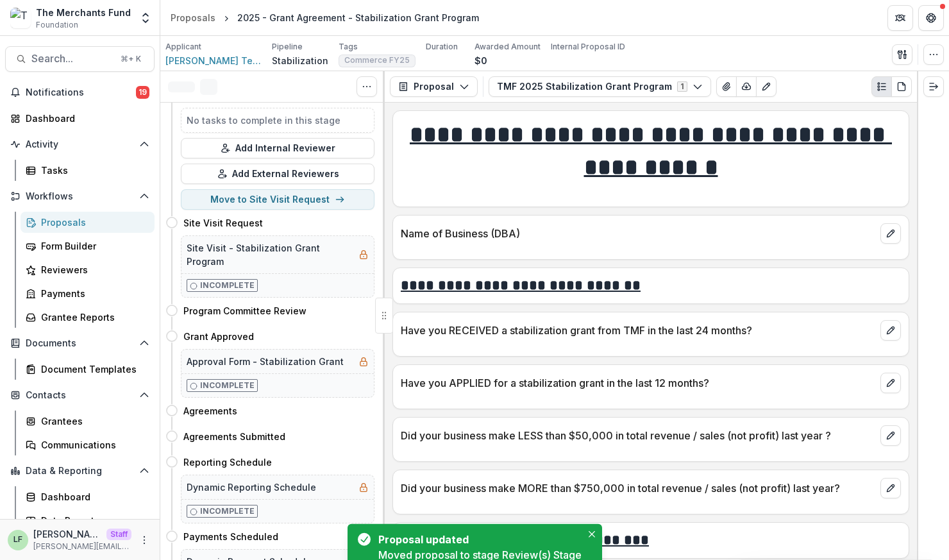
scroll to position [0, 0]
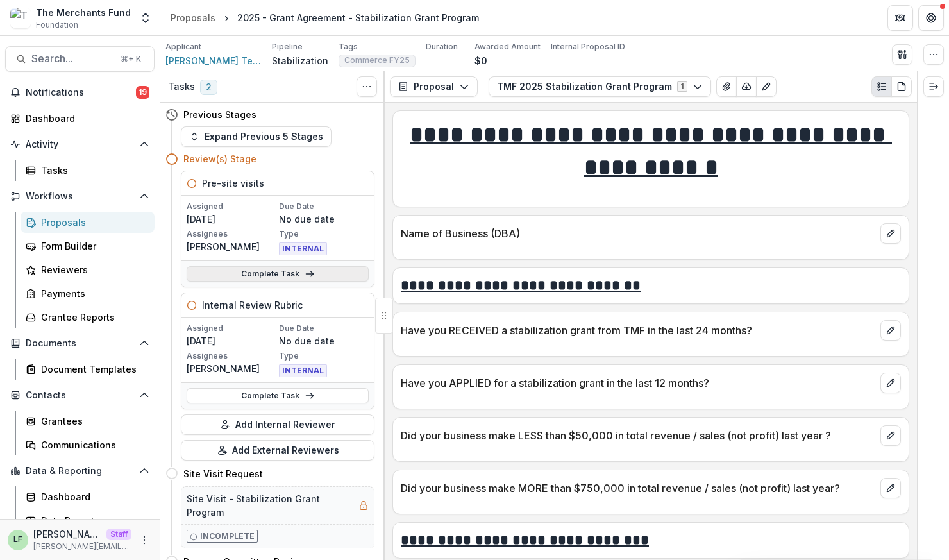
click at [251, 271] on link "Complete Task" at bounding box center [278, 273] width 182 height 15
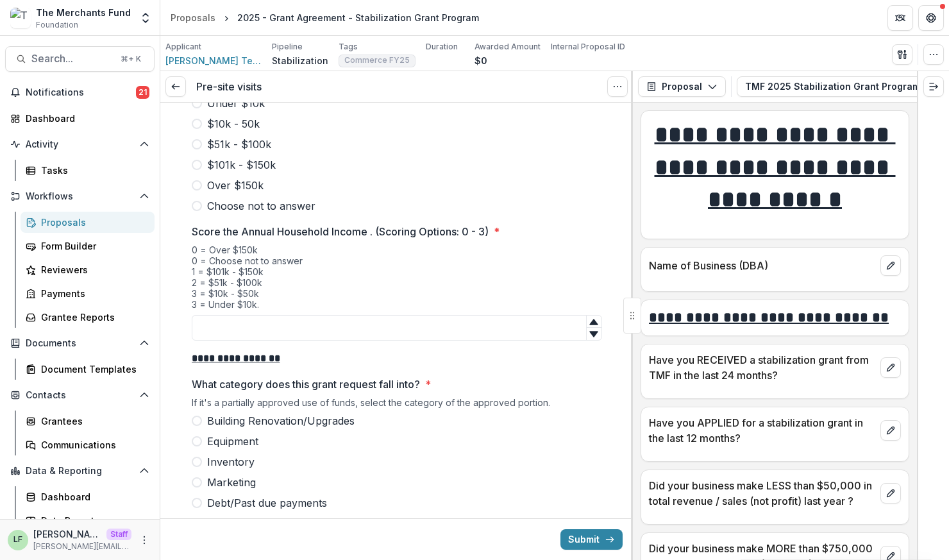
scroll to position [1734, 0]
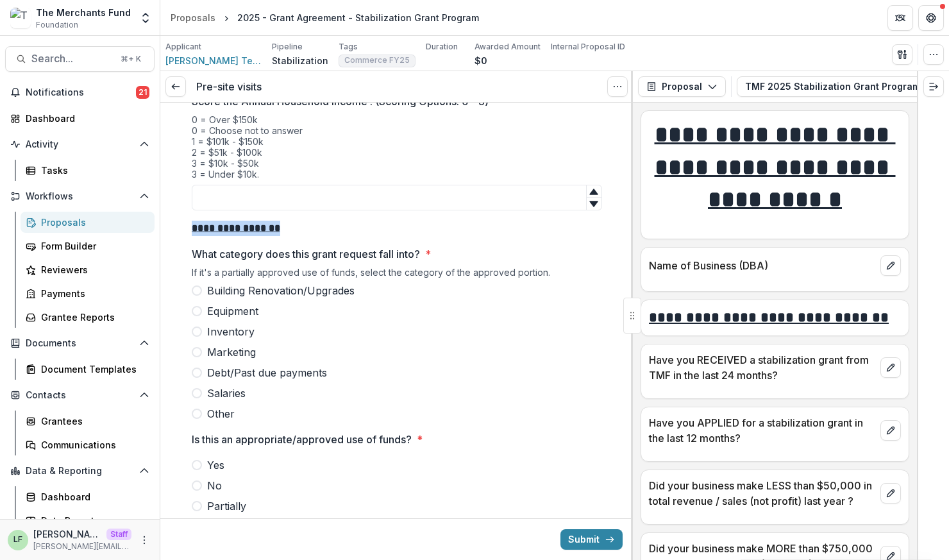
drag, startPoint x: 189, startPoint y: 217, endPoint x: 294, endPoint y: 218, distance: 105.8
click at [294, 221] on p "**********" at bounding box center [397, 228] width 410 height 15
click at [184, 23] on div "Proposals" at bounding box center [193, 17] width 45 height 13
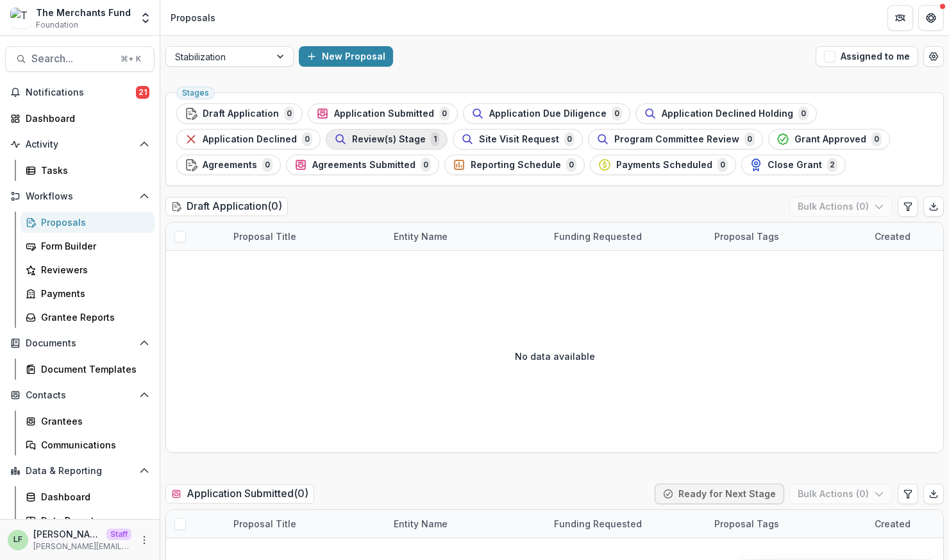
click at [387, 144] on span "Review(s) Stage" at bounding box center [389, 139] width 74 height 11
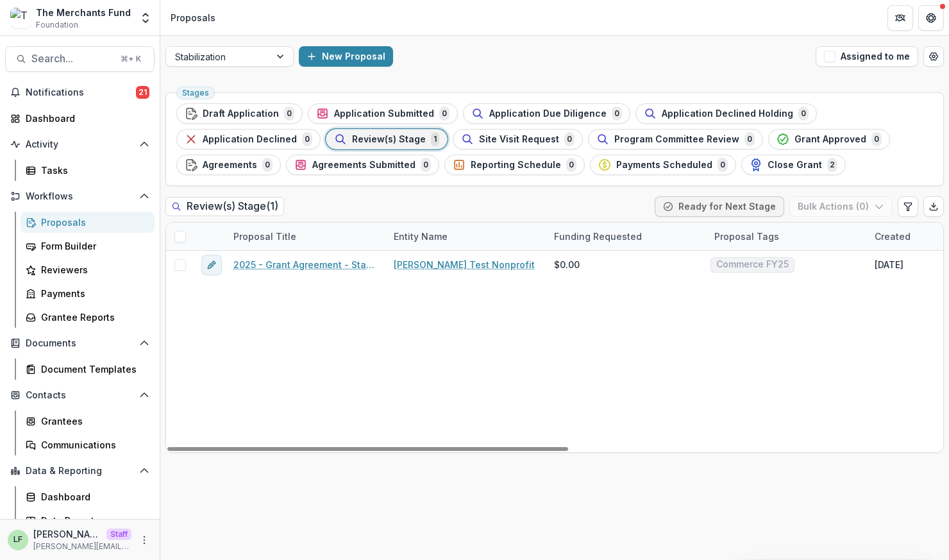
click at [178, 235] on span at bounding box center [180, 237] width 12 height 12
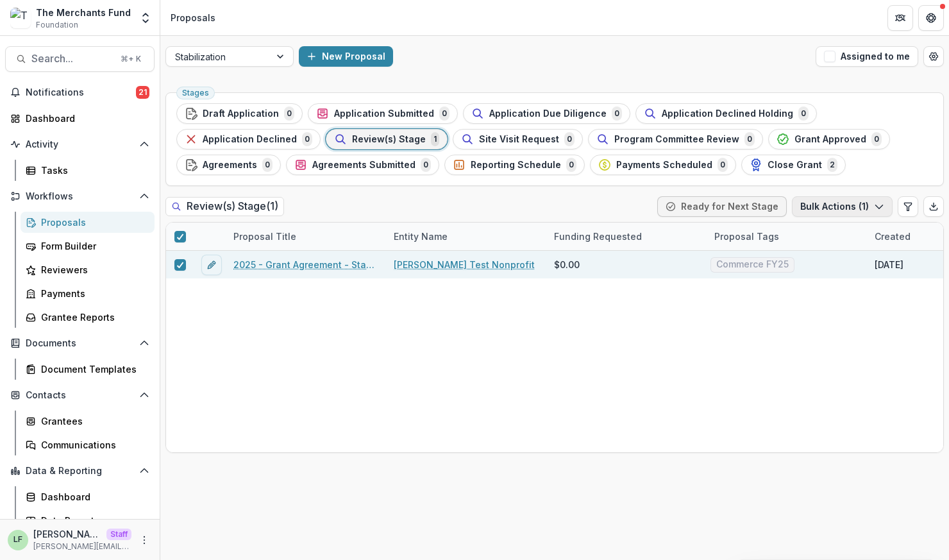
click at [833, 203] on button "Bulk Actions ( 1 )" at bounding box center [842, 206] width 101 height 21
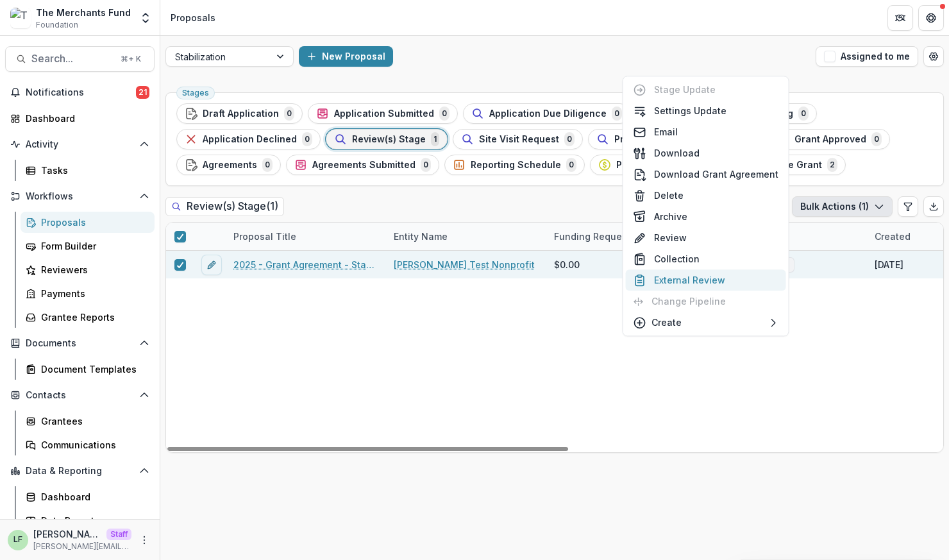
click at [726, 278] on button "External Review" at bounding box center [706, 279] width 160 height 21
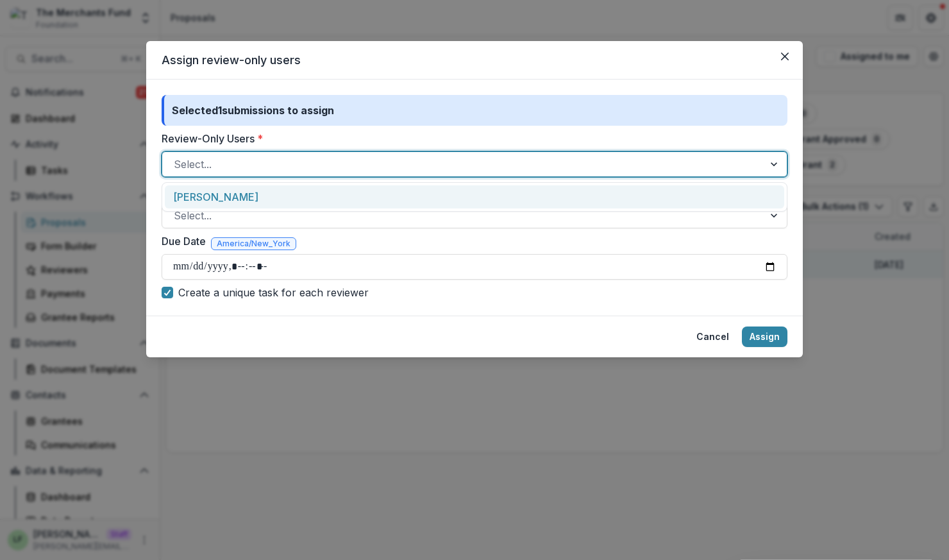
click at [423, 167] on div at bounding box center [463, 164] width 578 height 18
click at [421, 190] on div "[PERSON_NAME]" at bounding box center [474, 197] width 619 height 24
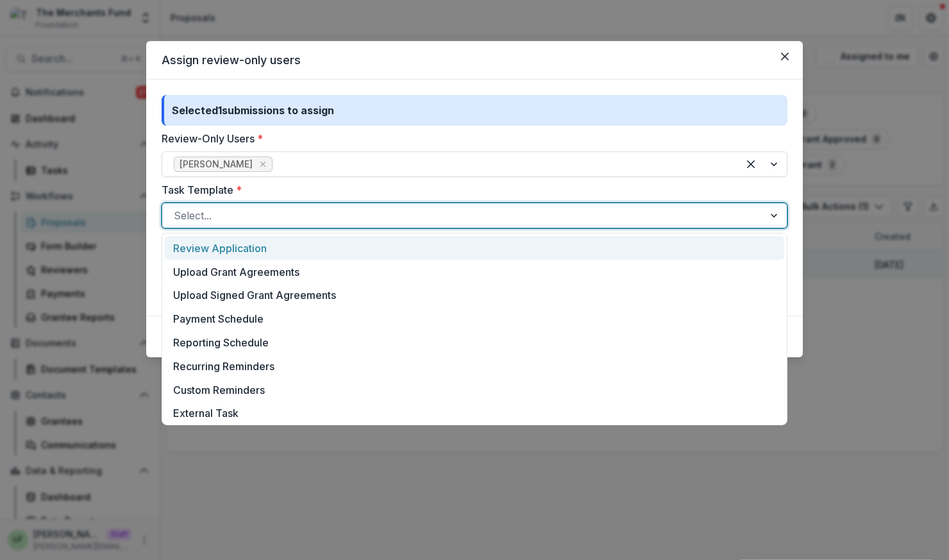
click at [428, 215] on div at bounding box center [463, 215] width 578 height 18
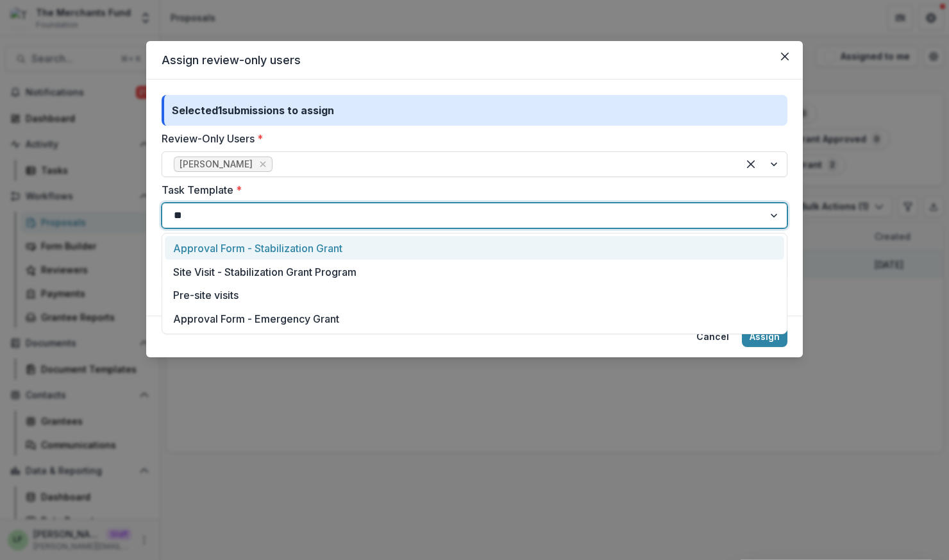
type input "***"
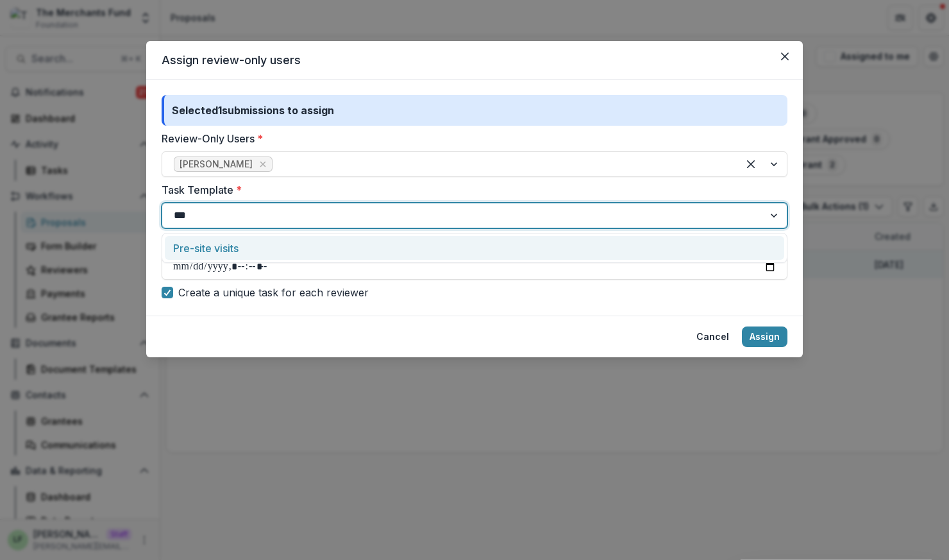
click at [222, 243] on div "Pre-site visits" at bounding box center [474, 248] width 619 height 24
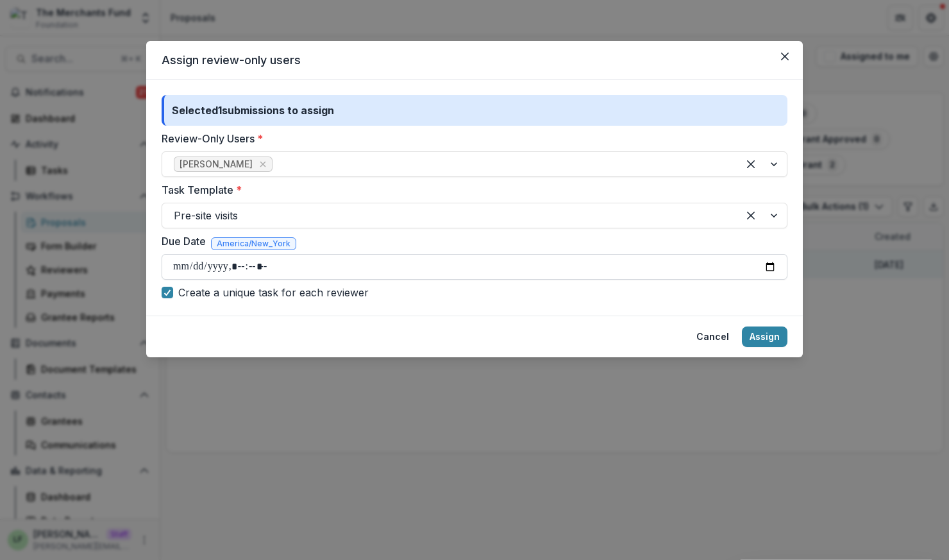
click at [237, 262] on input "Due Date" at bounding box center [475, 267] width 626 height 26
click at [764, 267] on input "Due Date" at bounding box center [475, 267] width 626 height 26
type input "**********"
click at [764, 338] on button "Assign" at bounding box center [765, 336] width 46 height 21
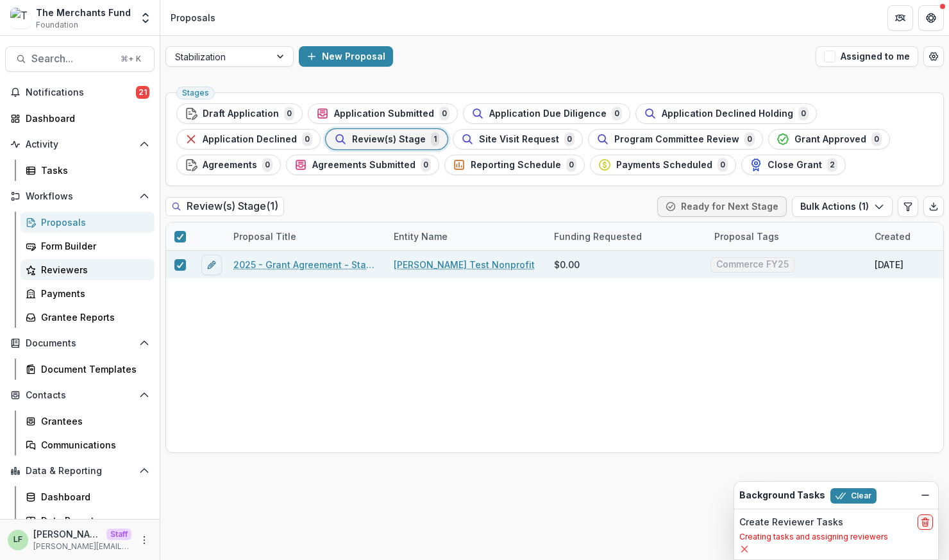
click at [54, 271] on div "Reviewers" at bounding box center [92, 269] width 103 height 13
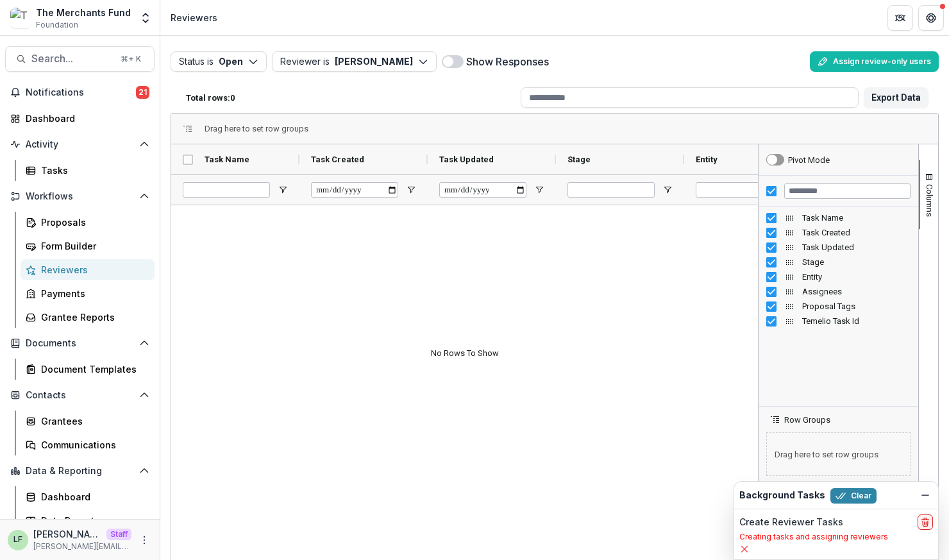
click at [357, 73] on div "Status is Open Open Completed Reviewer is Lucy Fey Lucy Fey ( lucyjfey@gmail.co…" at bounding box center [555, 61] width 768 height 31
click at [353, 68] on button "Reviewer is Lucy Fey" at bounding box center [354, 61] width 165 height 21
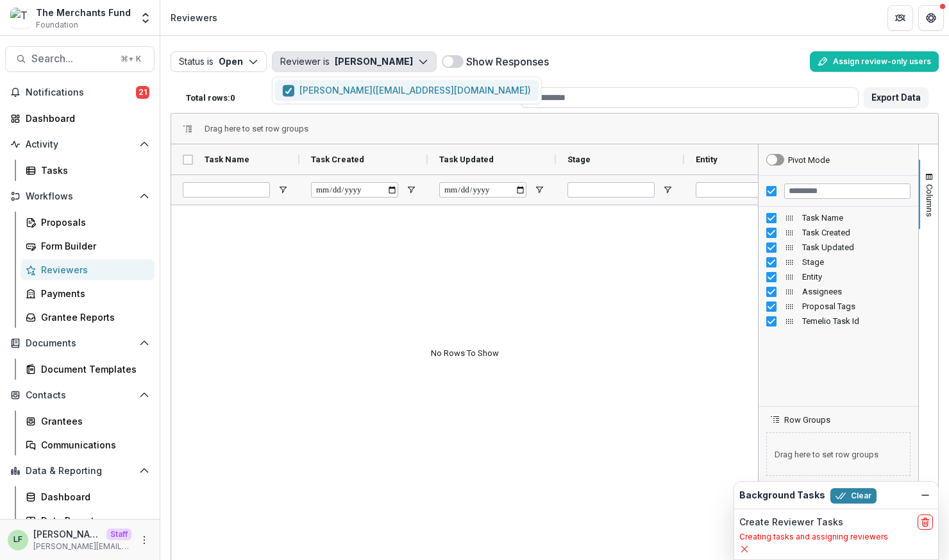
click at [357, 94] on p "Lucy Fey ( lucyjfey@gmail.com )" at bounding box center [414, 89] width 231 height 13
click at [364, 350] on div at bounding box center [464, 381] width 587 height 352
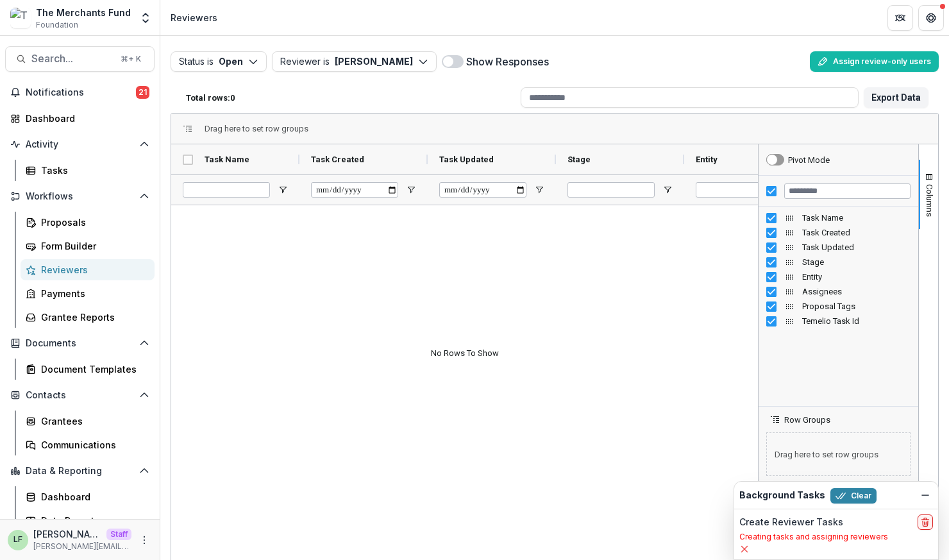
click at [871, 554] on div "Create Reviewer Tasks Creating tasks and assigning reviewers" at bounding box center [836, 534] width 204 height 50
click at [924, 494] on icon "Dismiss" at bounding box center [925, 495] width 10 height 10
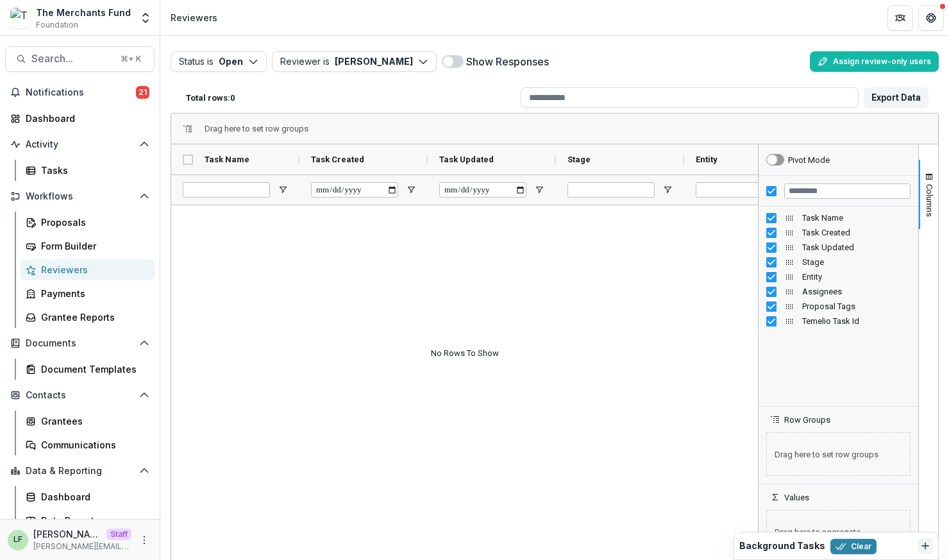
click at [885, 541] on div "Background Tasks Clear" at bounding box center [825, 545] width 173 height 17
click at [68, 225] on div "Proposals" at bounding box center [92, 221] width 103 height 13
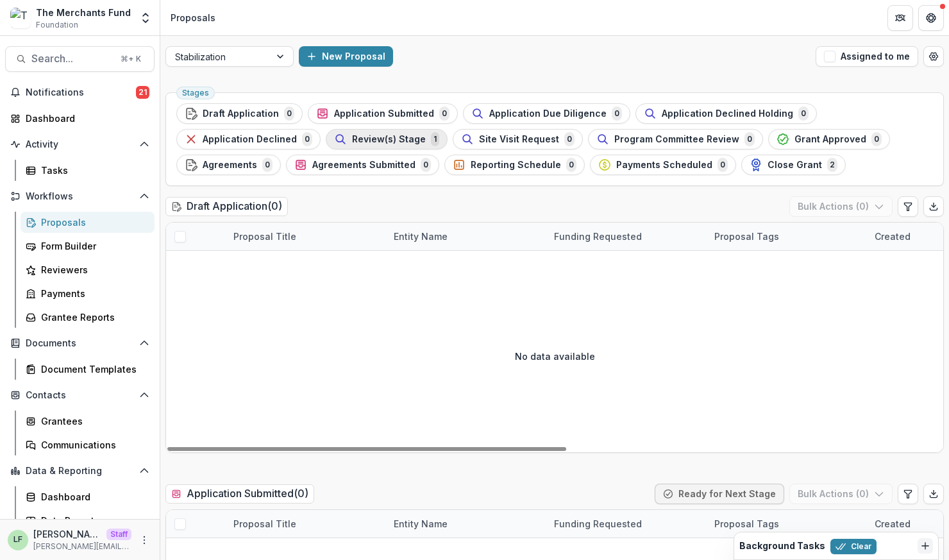
click at [383, 138] on span "Review(s) Stage" at bounding box center [389, 139] width 74 height 11
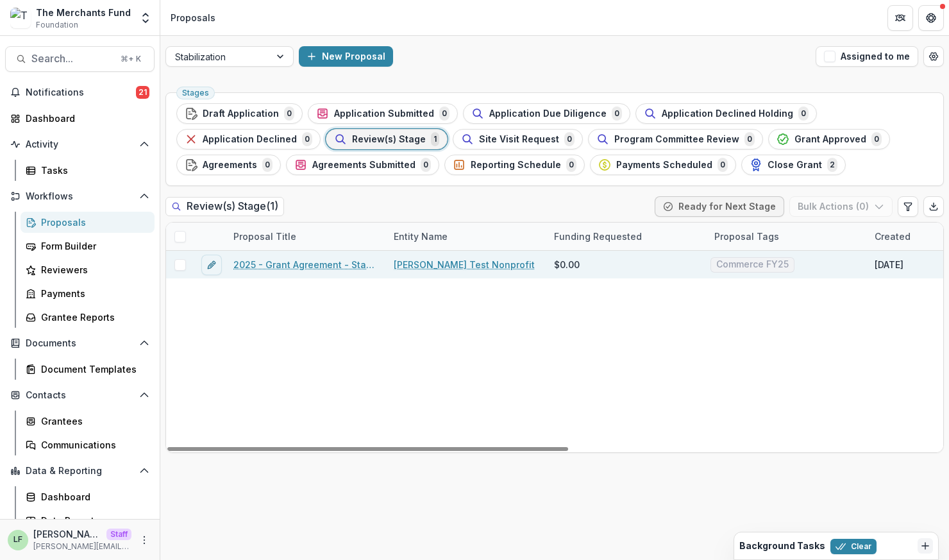
click at [281, 265] on link "2025 - Grant Agreement - Stabilization Grant Program" at bounding box center [305, 264] width 145 height 13
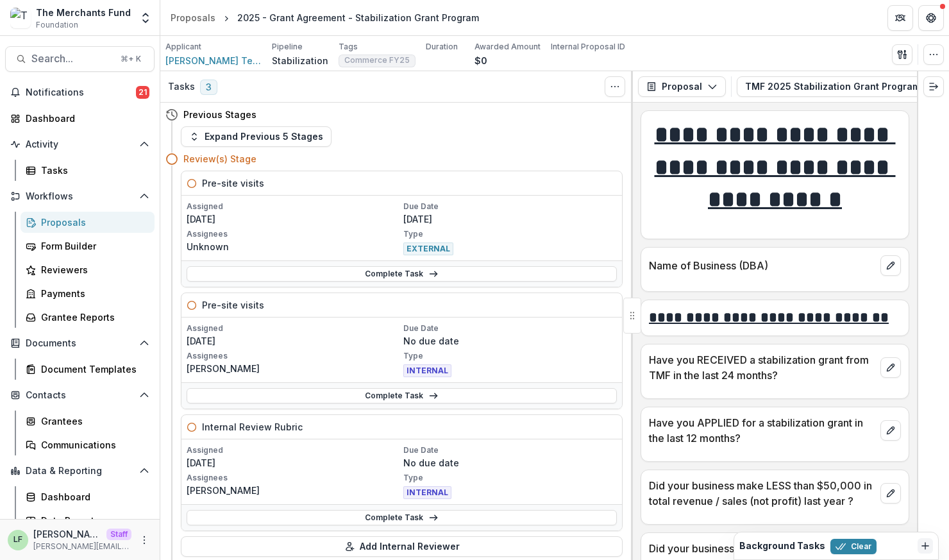
click at [203, 246] on p "Unknown" at bounding box center [294, 246] width 214 height 13
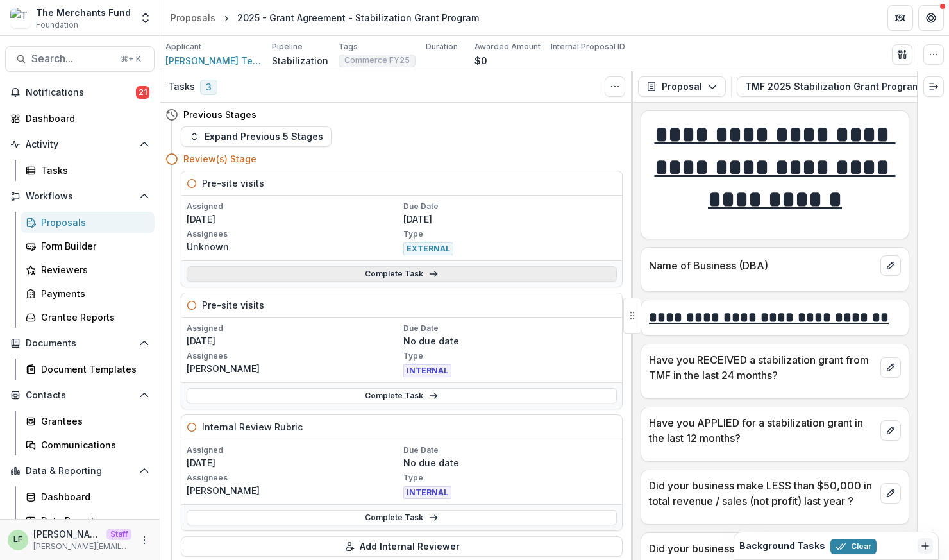
click at [362, 269] on link "Complete Task" at bounding box center [402, 273] width 430 height 15
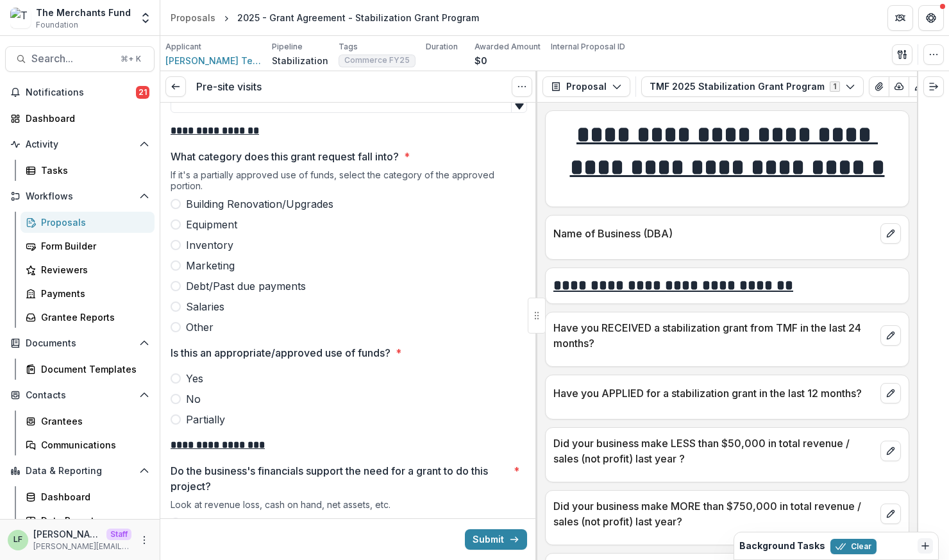
scroll to position [1857, 0]
click at [139, 542] on icon "More" at bounding box center [144, 540] width 10 height 10
click at [178, 512] on link "User Settings" at bounding box center [225, 512] width 137 height 21
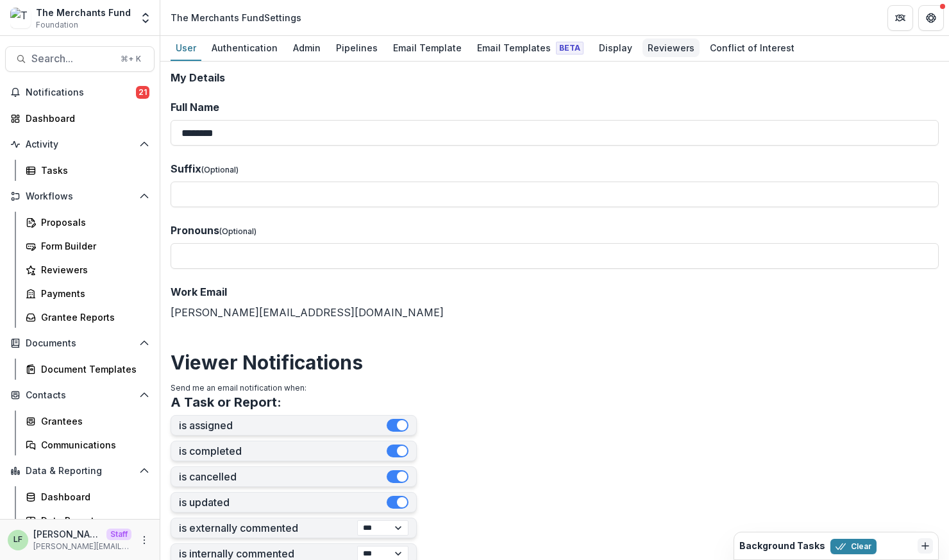
click at [657, 45] on div "Reviewers" at bounding box center [670, 47] width 57 height 19
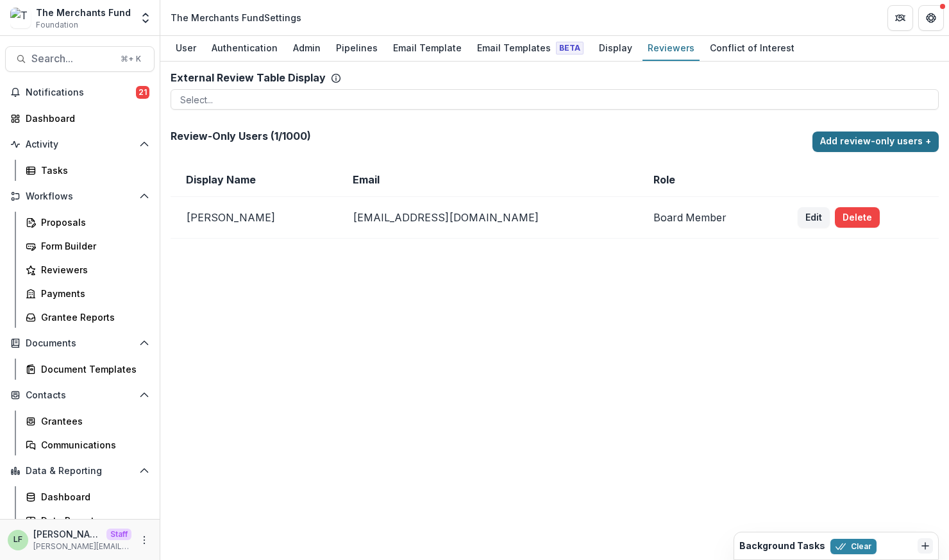
click at [832, 145] on button "Add review-only users +" at bounding box center [875, 141] width 126 height 21
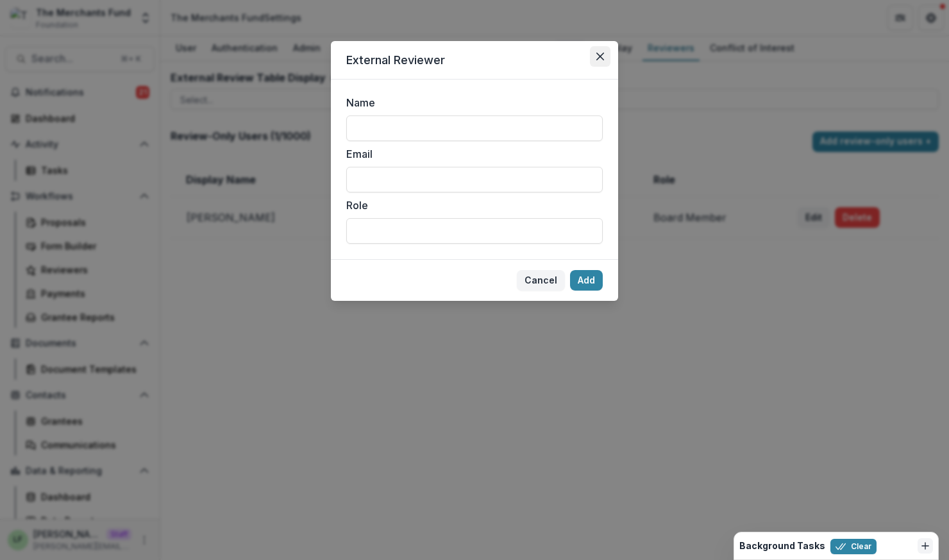
click at [601, 53] on icon "Close" at bounding box center [600, 57] width 8 height 8
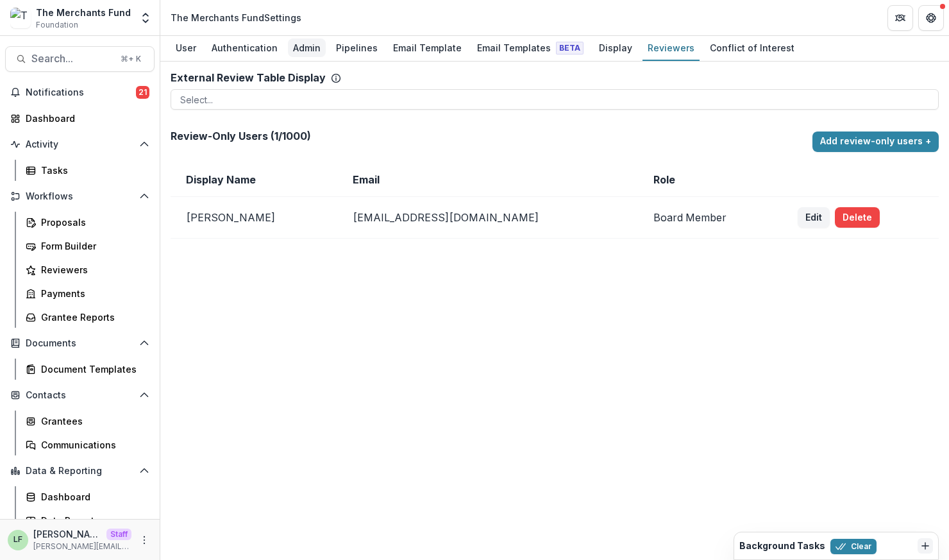
click at [308, 50] on div "Admin" at bounding box center [307, 47] width 38 height 19
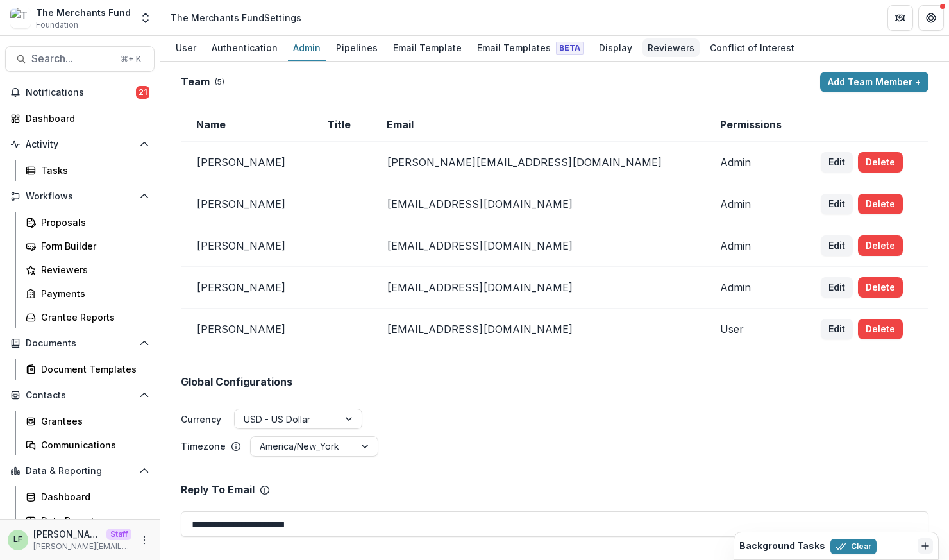
click at [657, 45] on div "Reviewers" at bounding box center [670, 47] width 57 height 19
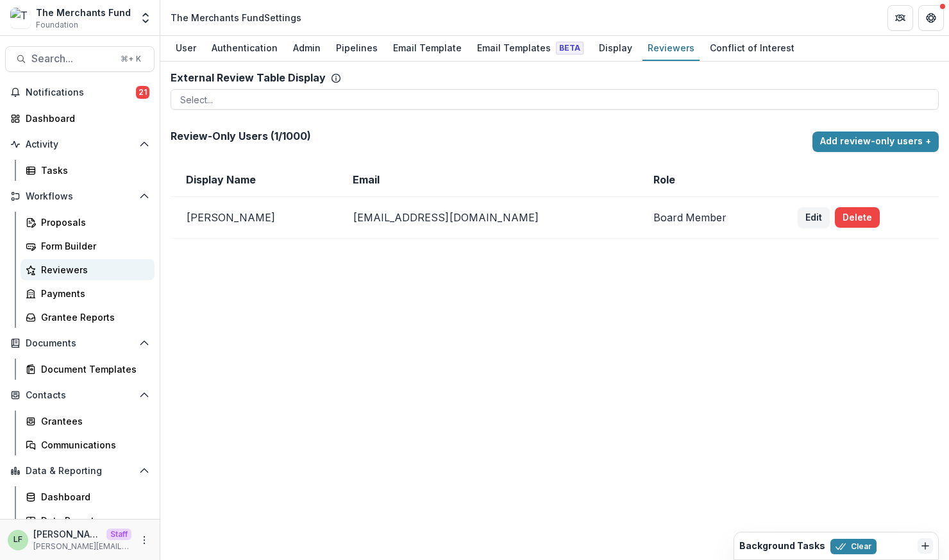
click at [61, 266] on div "Reviewers" at bounding box center [92, 269] width 103 height 13
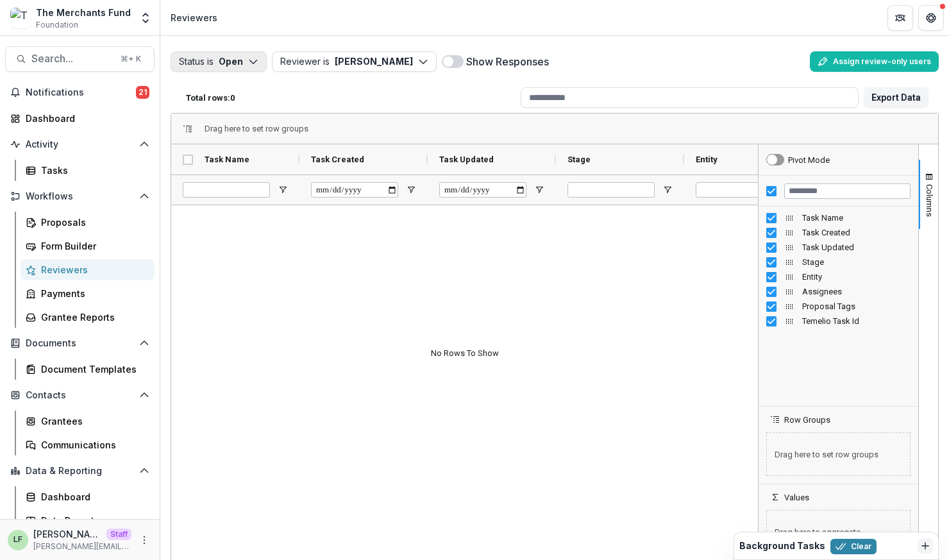
click at [237, 64] on button "Status is Open" at bounding box center [219, 61] width 96 height 21
click at [381, 88] on div "Total rows: 0" at bounding box center [348, 98] width 335 height 20
click at [418, 63] on icon "button" at bounding box center [423, 61] width 10 height 10
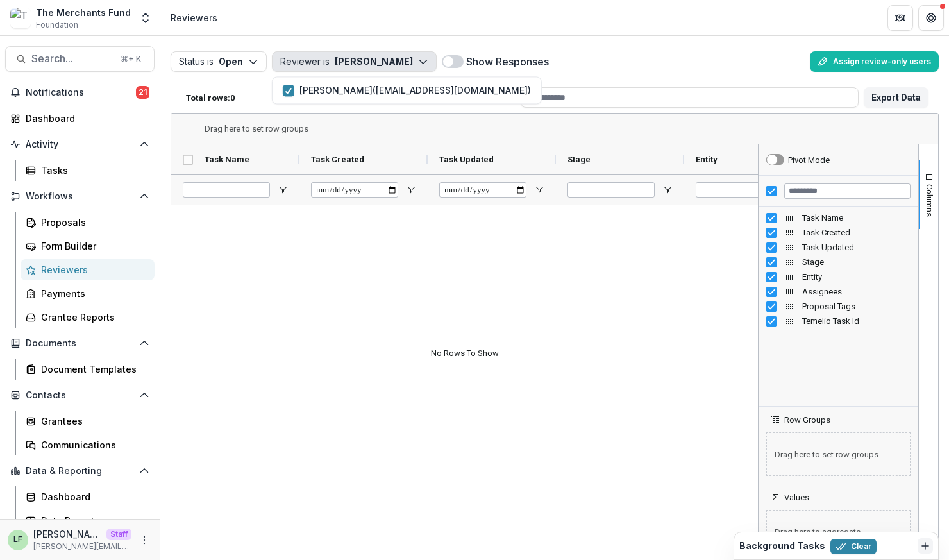
click at [430, 130] on div "Drag here to set row groups" at bounding box center [554, 128] width 767 height 31
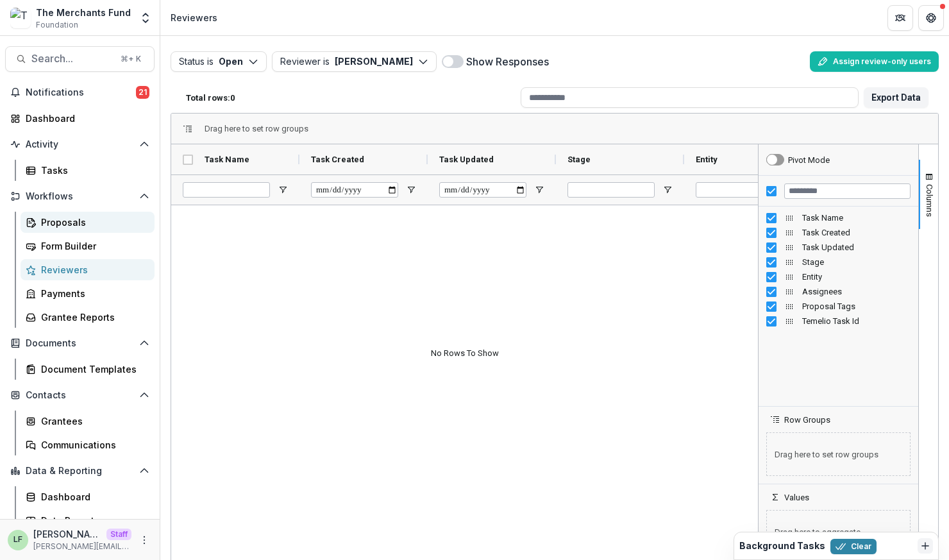
click at [60, 228] on div "Proposals" at bounding box center [92, 221] width 103 height 13
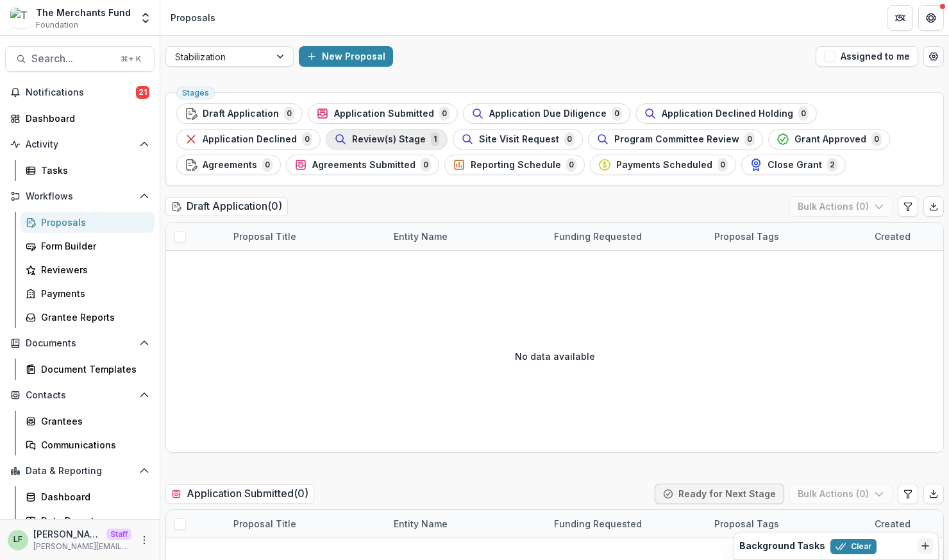
click at [360, 138] on span "Review(s) Stage" at bounding box center [389, 139] width 74 height 11
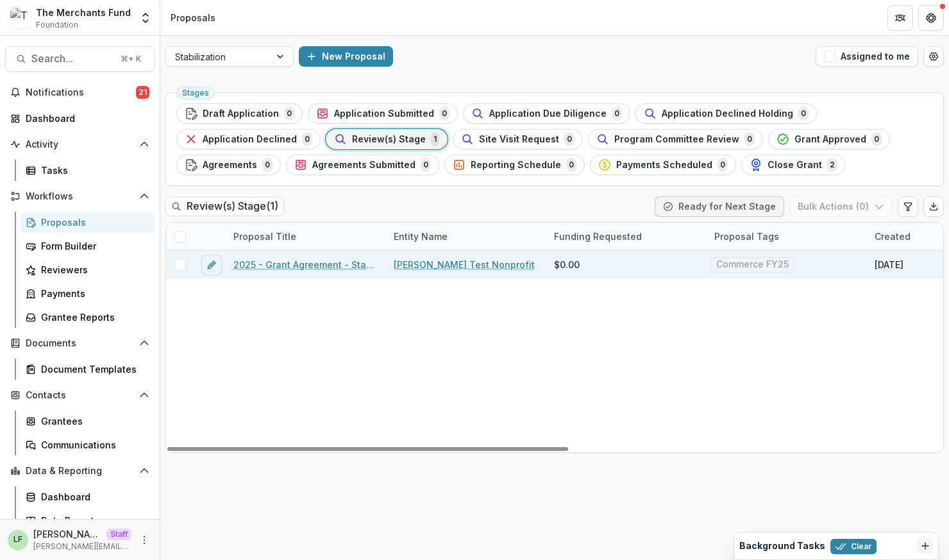
click at [308, 267] on link "2025 - Grant Agreement - Stabilization Grant Program" at bounding box center [305, 264] width 145 height 13
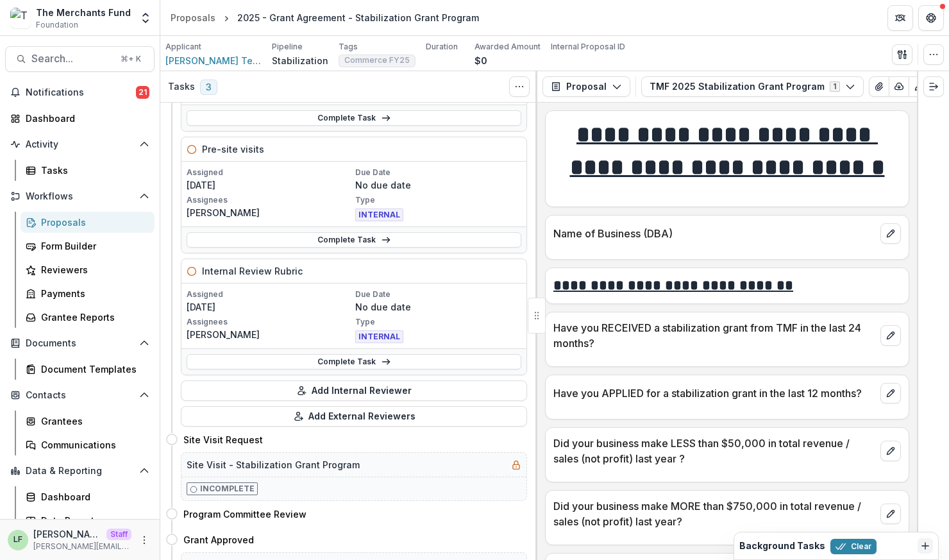
scroll to position [174, 0]
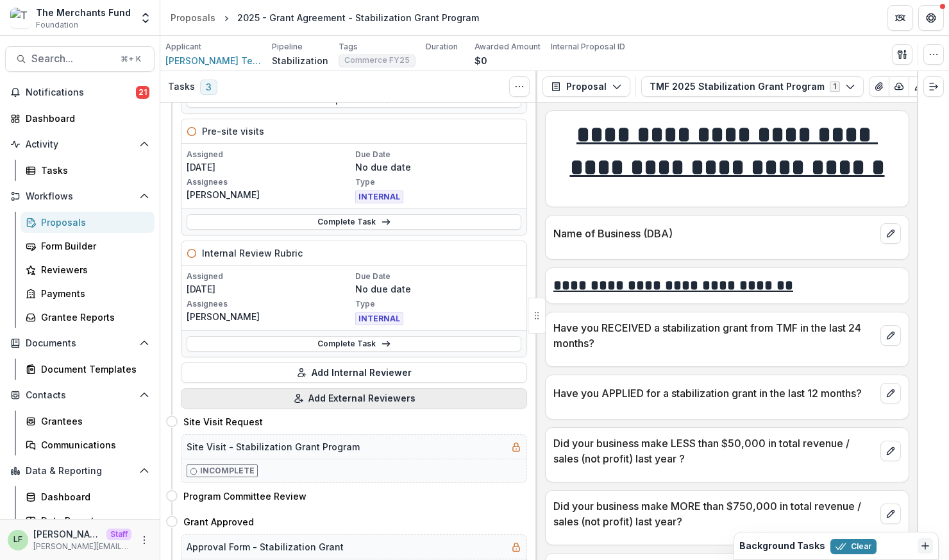
click at [380, 397] on button "Add External Reviewers" at bounding box center [354, 398] width 346 height 21
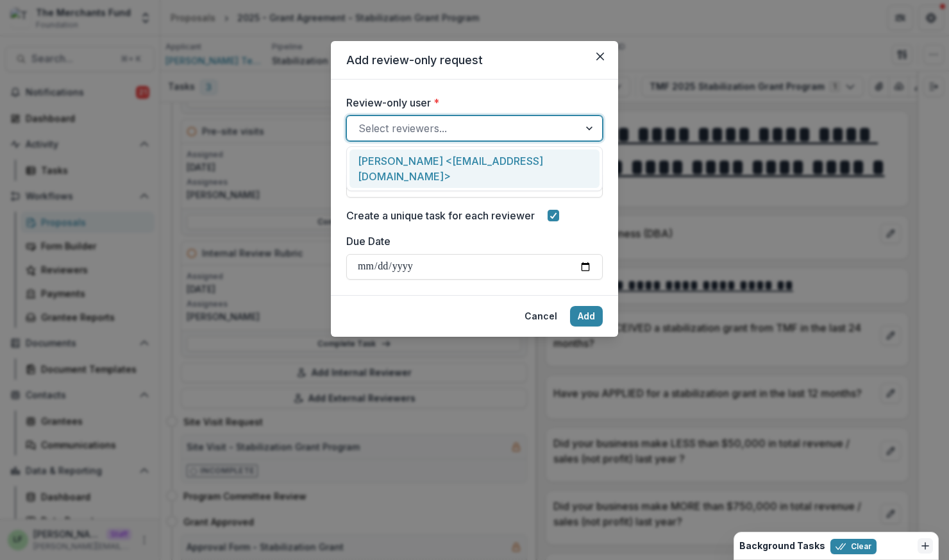
click at [412, 131] on div at bounding box center [462, 128] width 209 height 18
click at [412, 158] on div "Lucy Fey <lucyjfey@gmail.com>" at bounding box center [474, 168] width 250 height 39
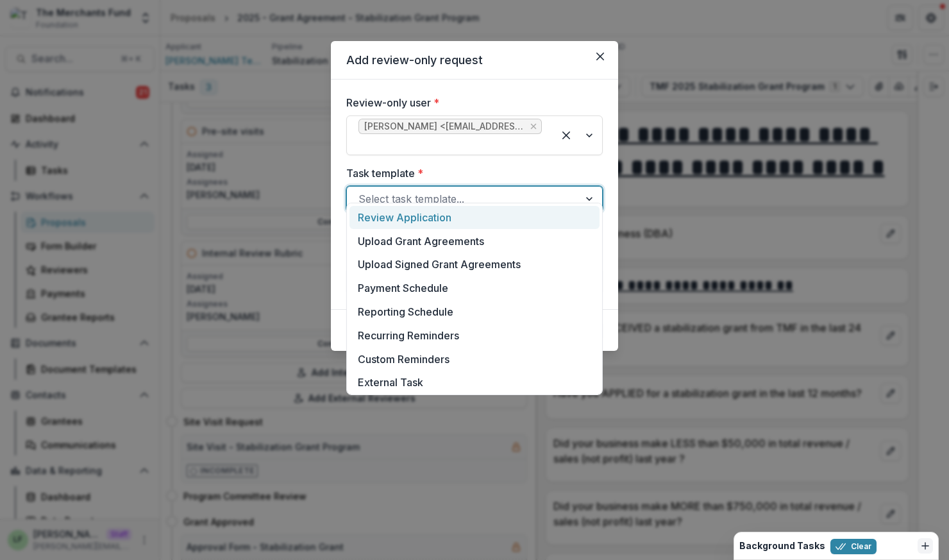
click at [445, 190] on div at bounding box center [462, 199] width 209 height 18
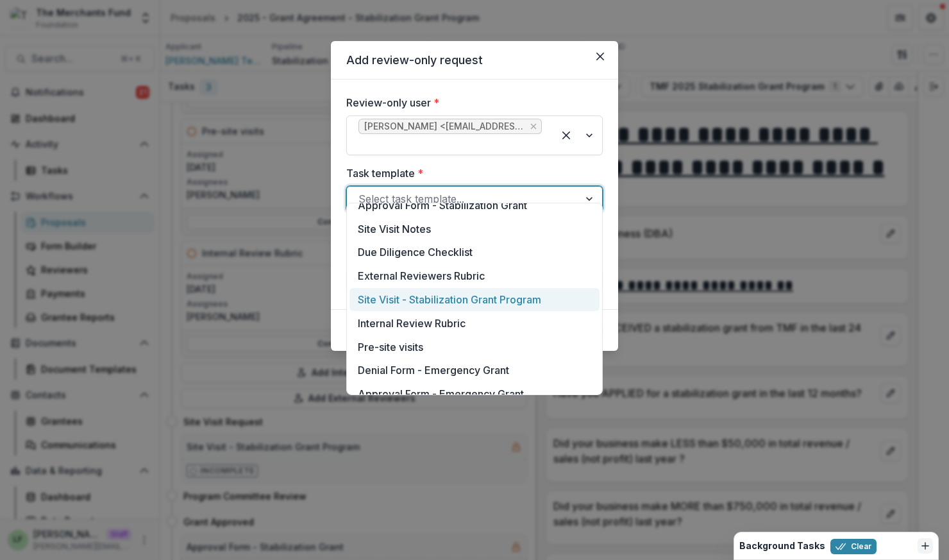
scroll to position [568, 0]
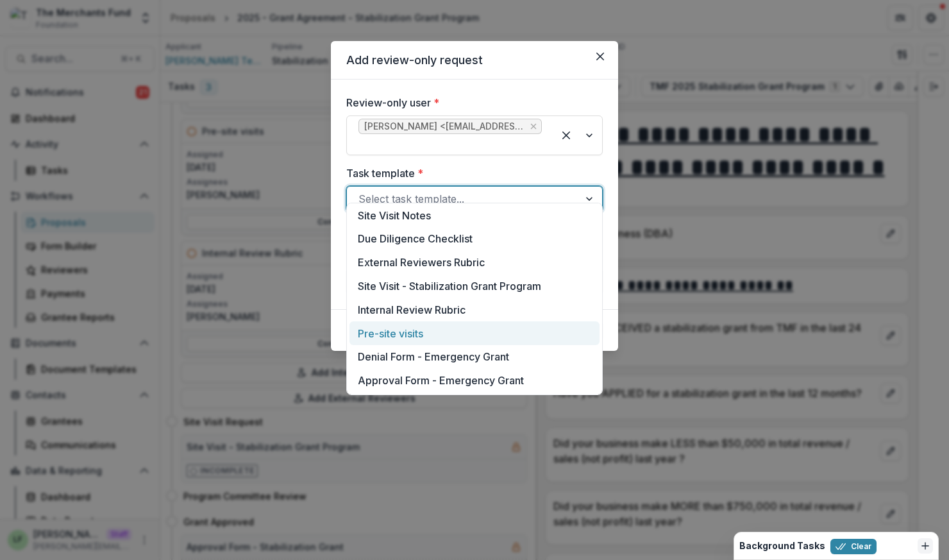
click at [385, 341] on div "Pre-site visits" at bounding box center [474, 333] width 250 height 24
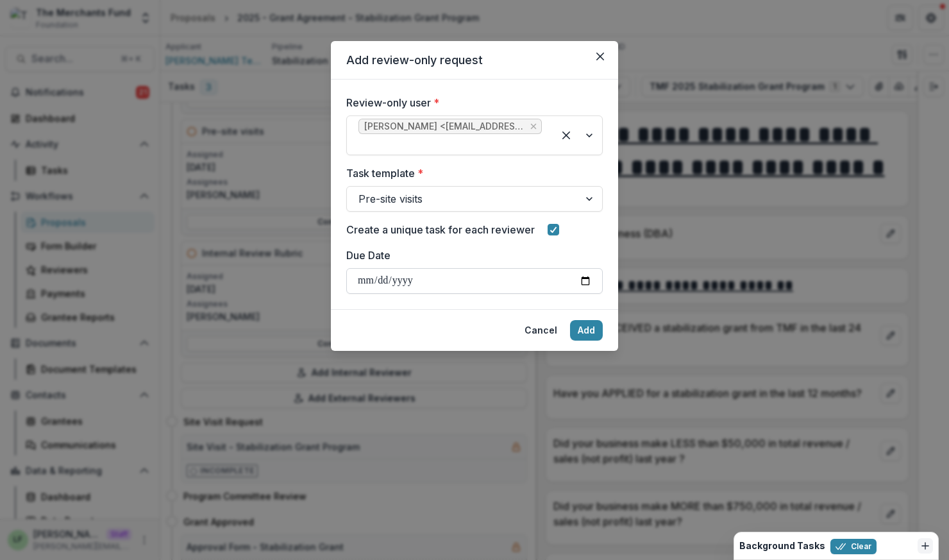
click at [591, 268] on input "Due Date" at bounding box center [474, 281] width 256 height 26
type input "**********"
click at [589, 320] on button "Add" at bounding box center [586, 330] width 33 height 21
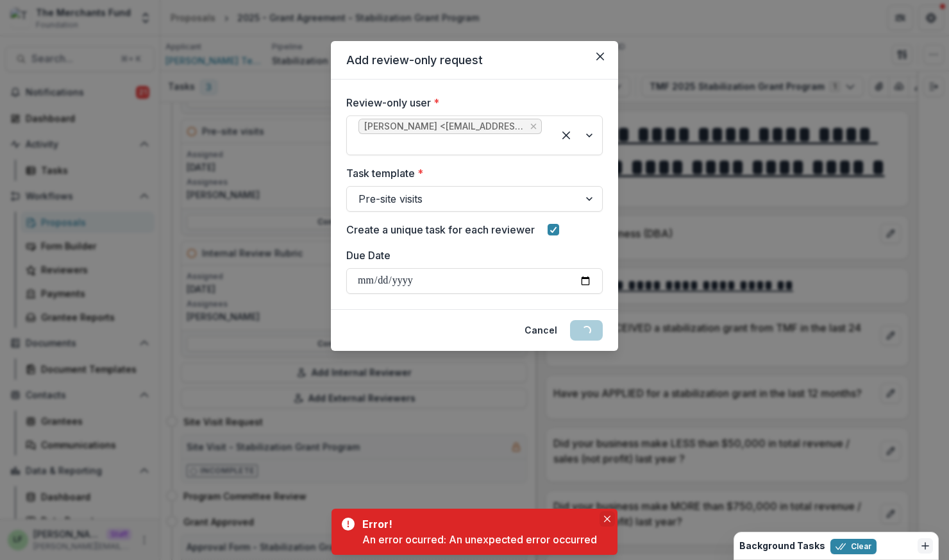
click at [610, 524] on button "Close" at bounding box center [607, 518] width 15 height 15
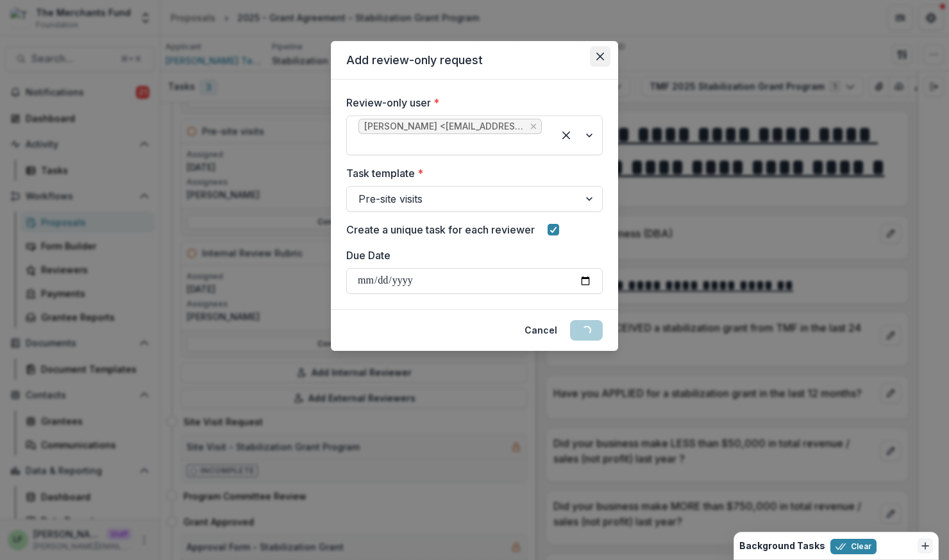
click at [596, 55] on icon "Close" at bounding box center [600, 57] width 8 height 8
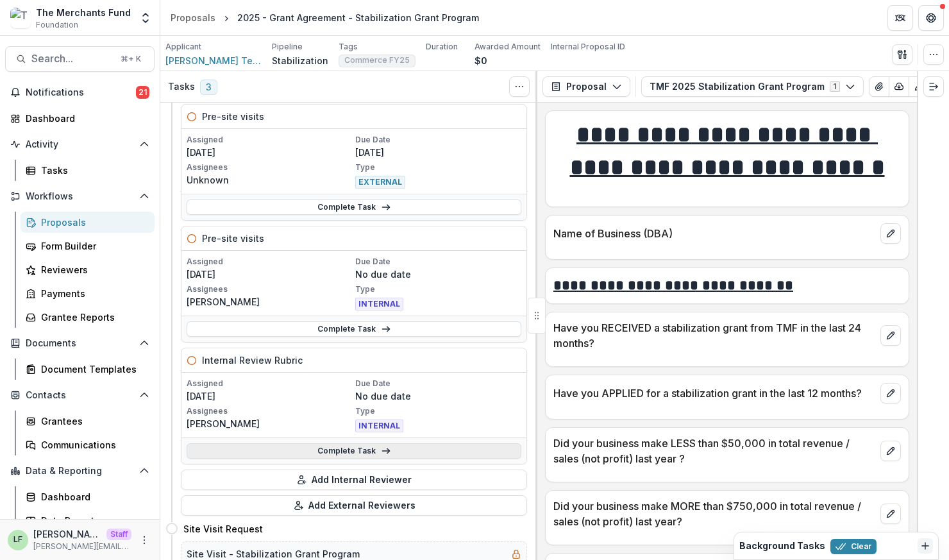
scroll to position [44, 0]
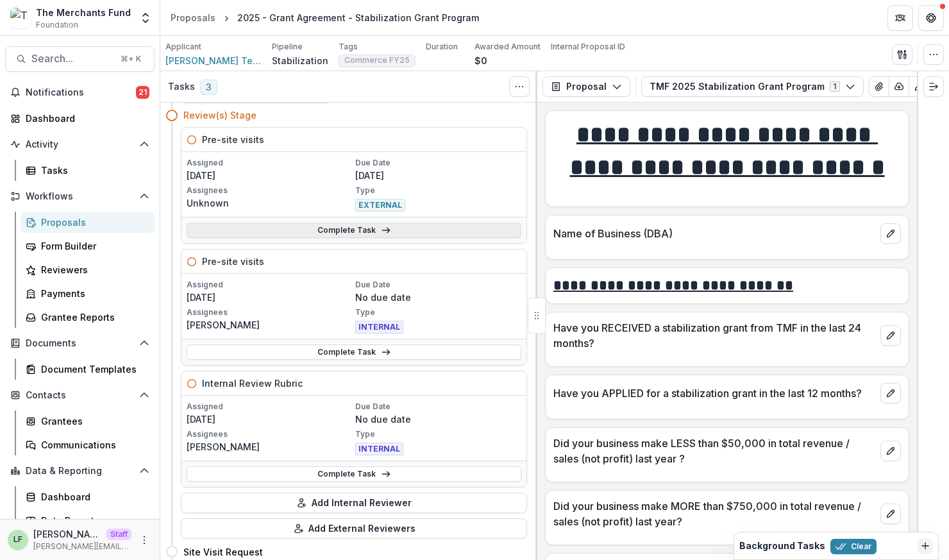
click at [327, 228] on link "Complete Task" at bounding box center [354, 229] width 335 height 15
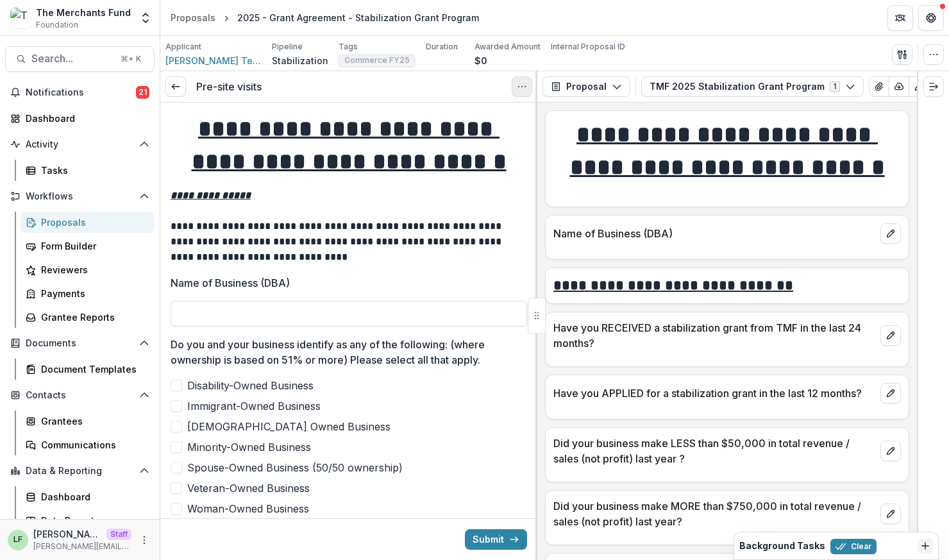
click at [517, 88] on icon "Options" at bounding box center [522, 86] width 10 height 10
click at [494, 145] on button "Cancel Task" at bounding box center [460, 142] width 137 height 21
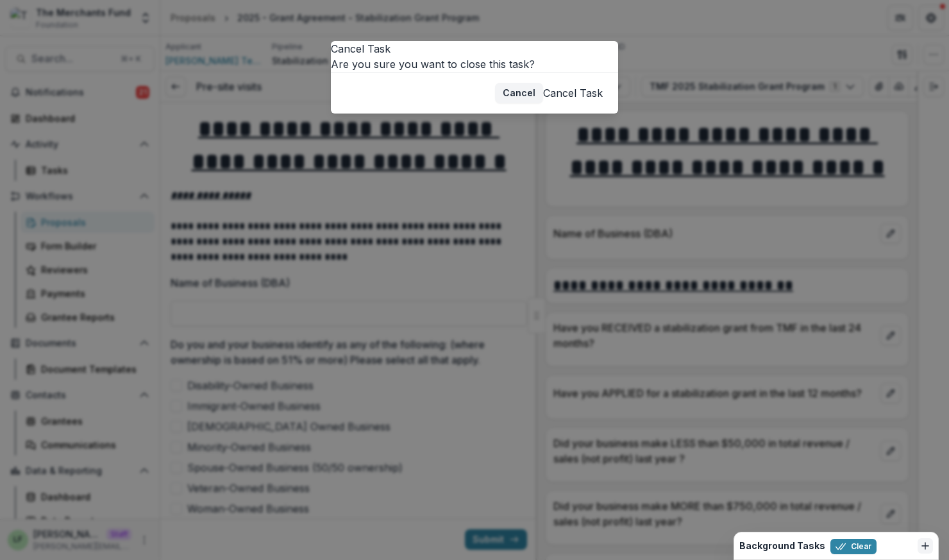
click at [565, 101] on button "Cancel Task" at bounding box center [573, 92] width 60 height 15
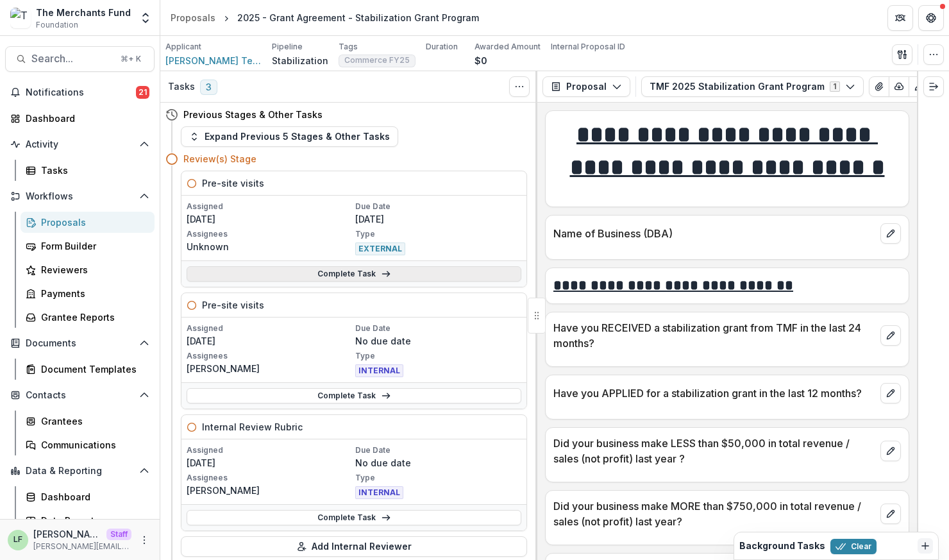
click at [388, 274] on link "Complete Task" at bounding box center [354, 273] width 335 height 15
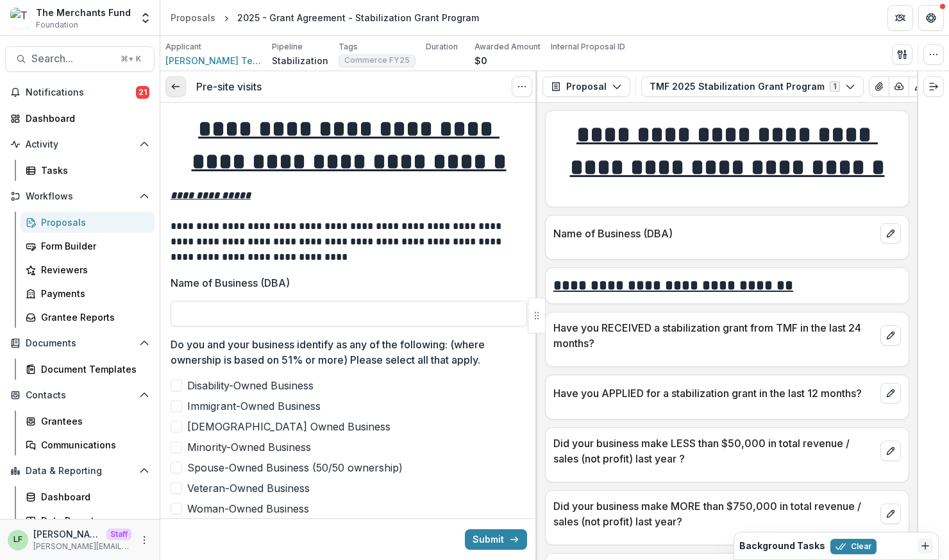
click at [178, 78] on link at bounding box center [175, 86] width 21 height 21
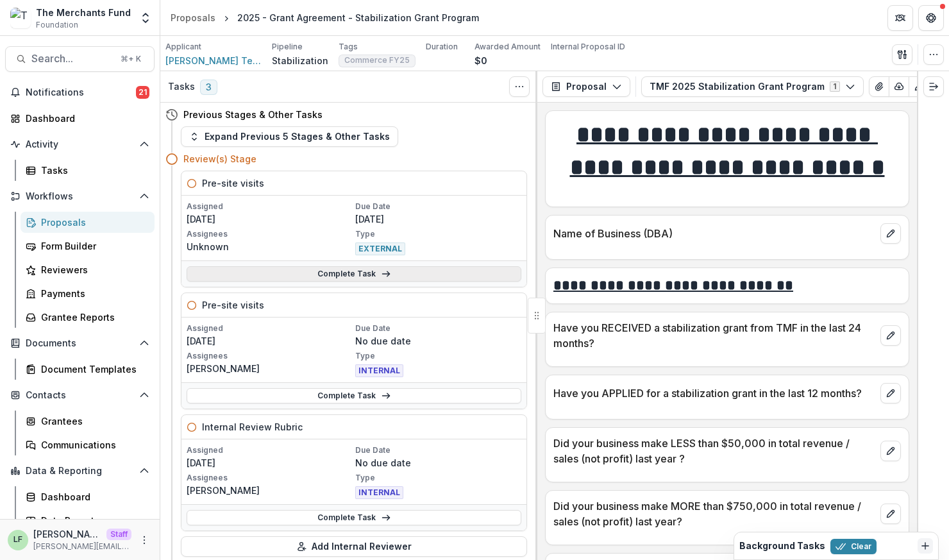
click at [253, 267] on link "Complete Task" at bounding box center [354, 273] width 335 height 15
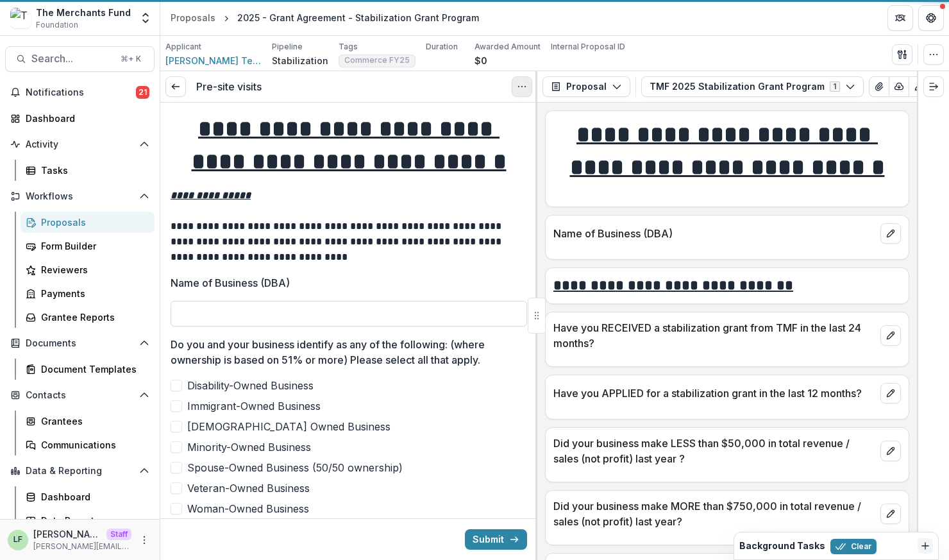
click at [514, 90] on button "Options" at bounding box center [522, 86] width 21 height 21
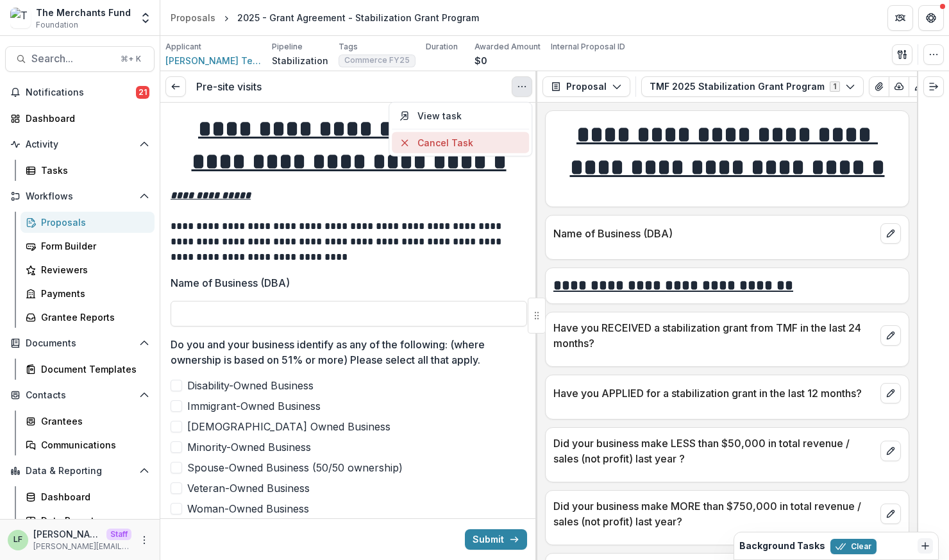
click at [505, 143] on button "Cancel Task" at bounding box center [460, 142] width 137 height 21
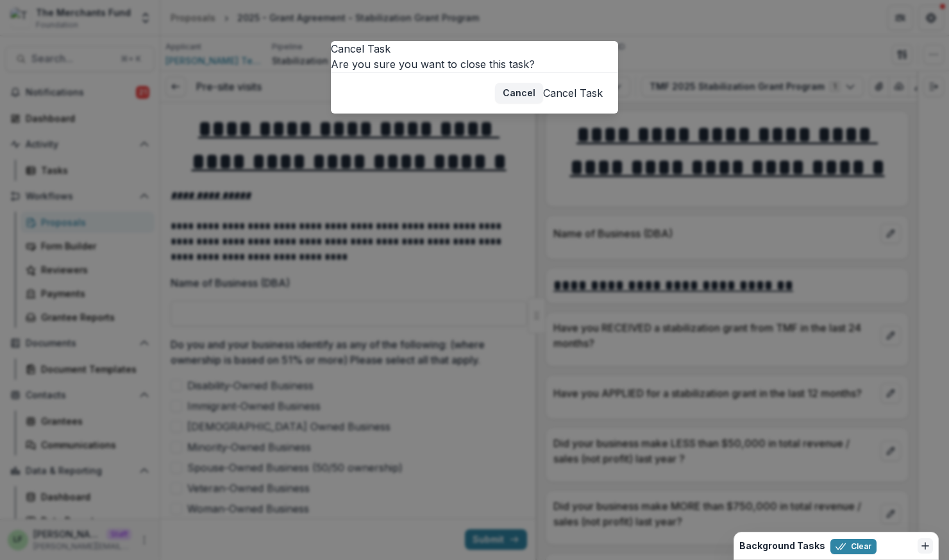
click at [575, 101] on button "Cancel Task" at bounding box center [573, 92] width 60 height 15
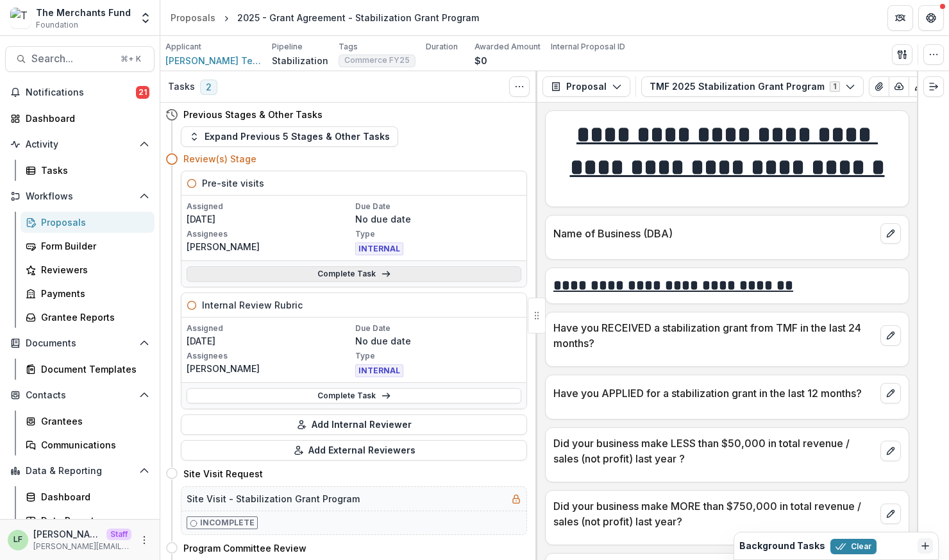
click at [265, 275] on link "Complete Task" at bounding box center [354, 273] width 335 height 15
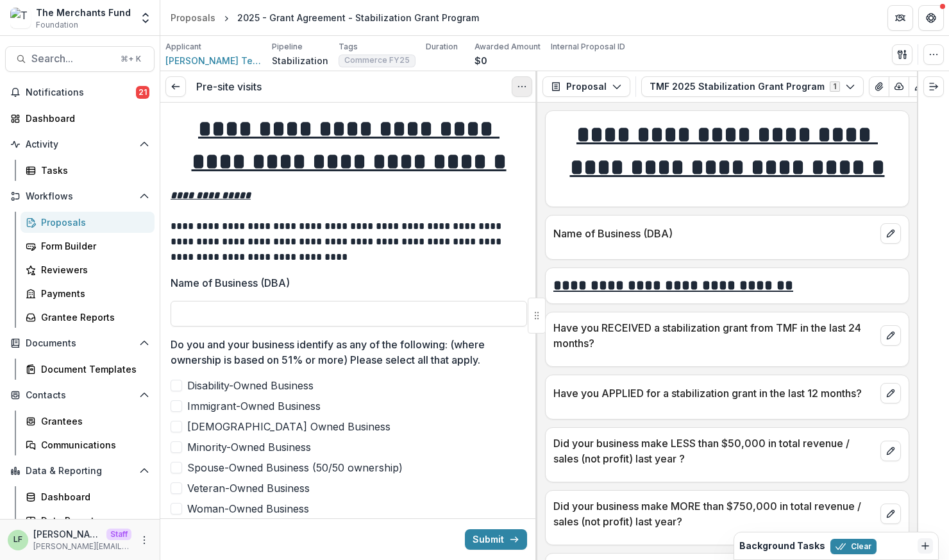
click at [517, 85] on icon "Options" at bounding box center [522, 86] width 10 height 10
click at [476, 138] on button "Cancel Task" at bounding box center [460, 142] width 137 height 21
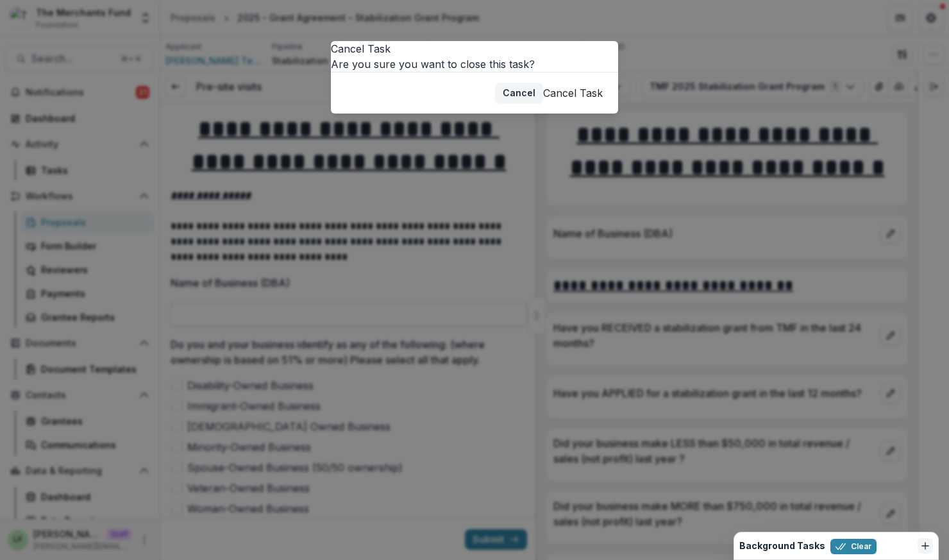
click at [550, 101] on button "Cancel Task" at bounding box center [573, 92] width 60 height 15
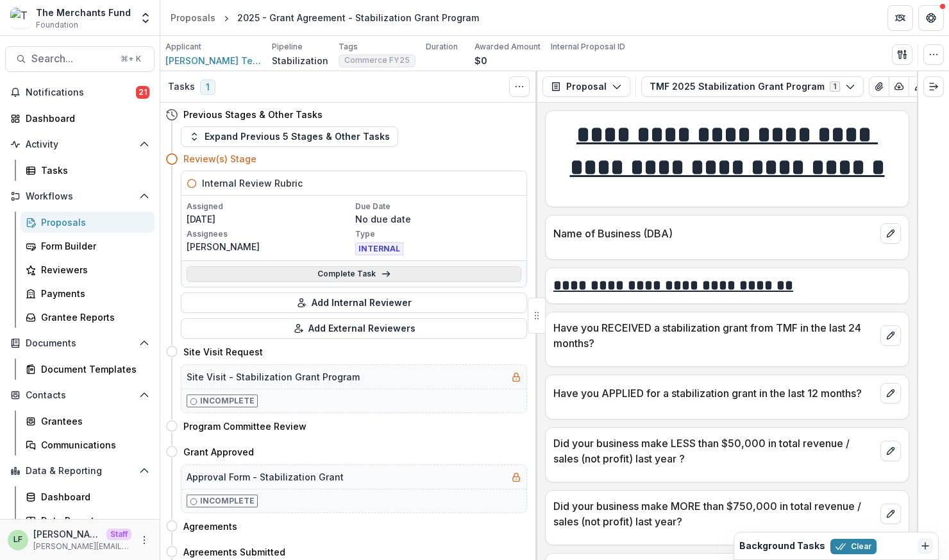
click at [327, 268] on link "Complete Task" at bounding box center [354, 273] width 335 height 15
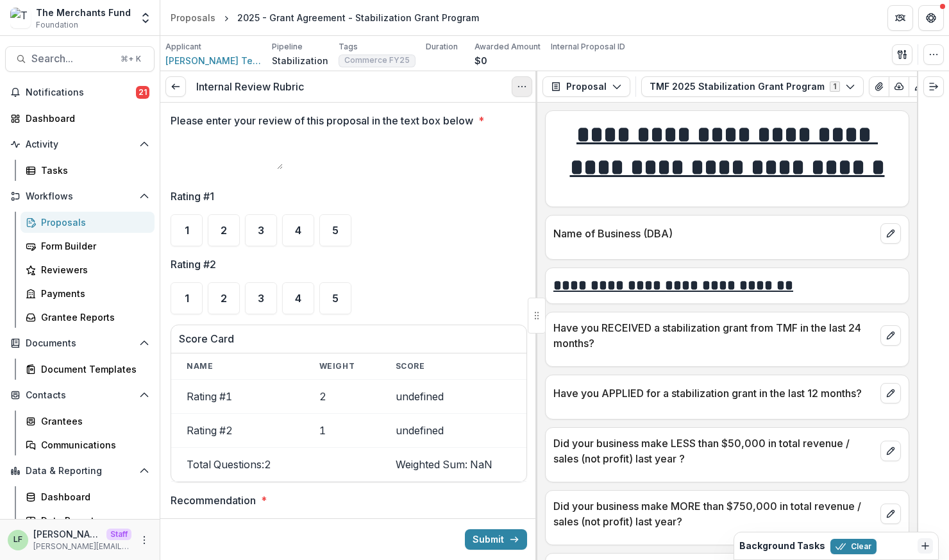
click at [521, 90] on icon "Options" at bounding box center [522, 86] width 10 height 10
click at [436, 155] on div "View task Cancel Task" at bounding box center [461, 129] width 144 height 55
click at [439, 143] on button "Cancel Task" at bounding box center [460, 142] width 137 height 21
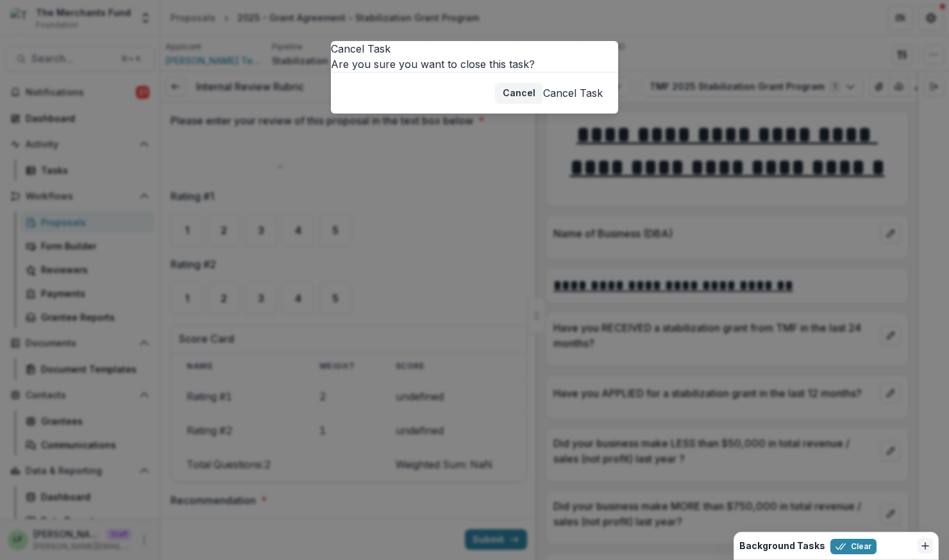
click at [560, 101] on button "Cancel Task" at bounding box center [573, 92] width 60 height 15
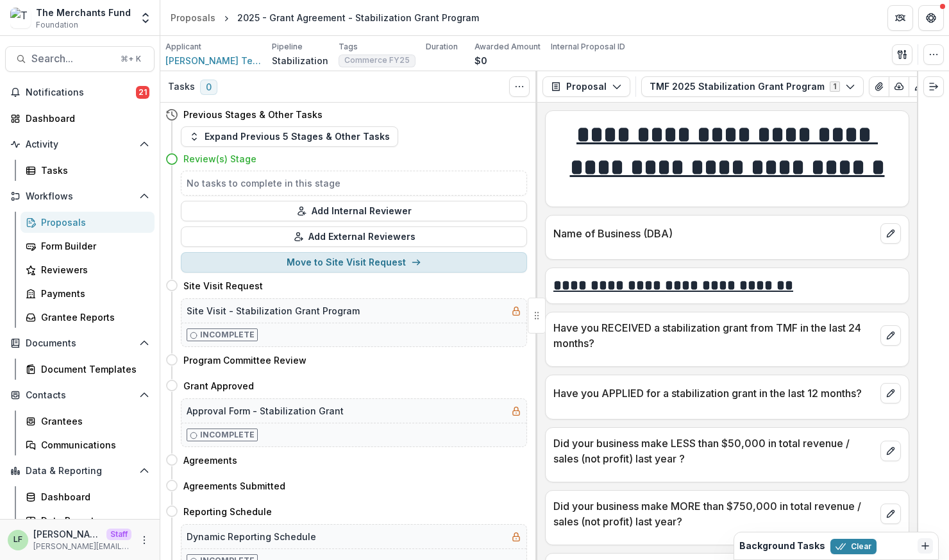
click at [305, 262] on button "Move to Site Visit Request" at bounding box center [354, 262] width 346 height 21
select select "**********"
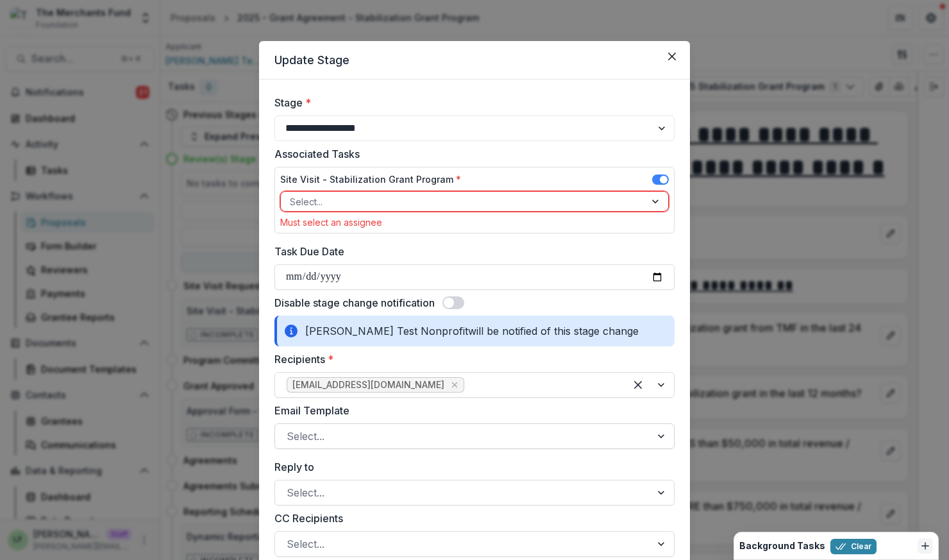
click at [331, 439] on div at bounding box center [463, 436] width 353 height 18
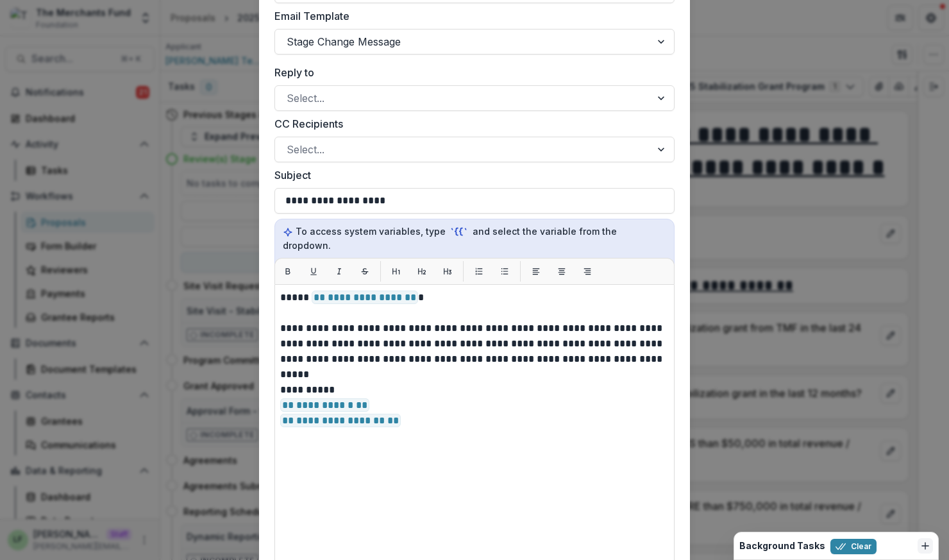
scroll to position [407, 0]
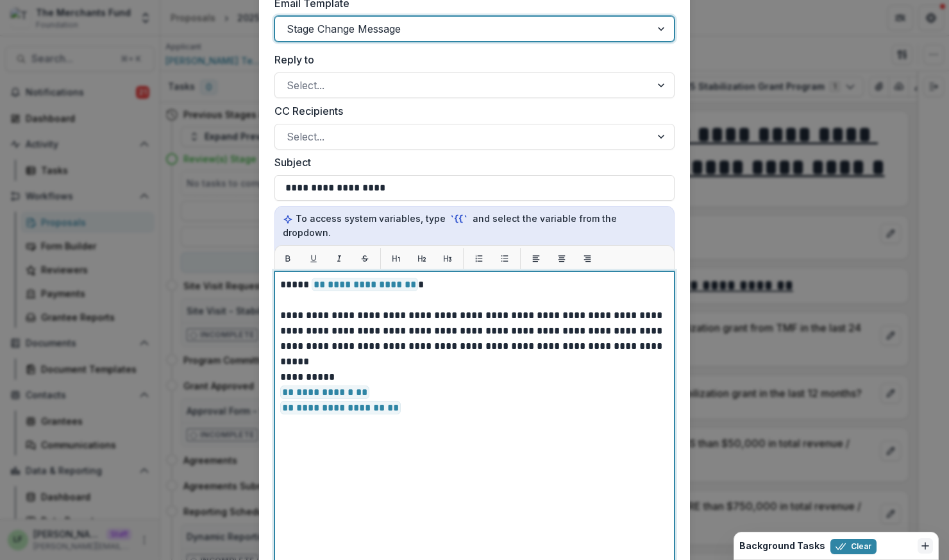
click at [482, 292] on p at bounding box center [474, 299] width 389 height 15
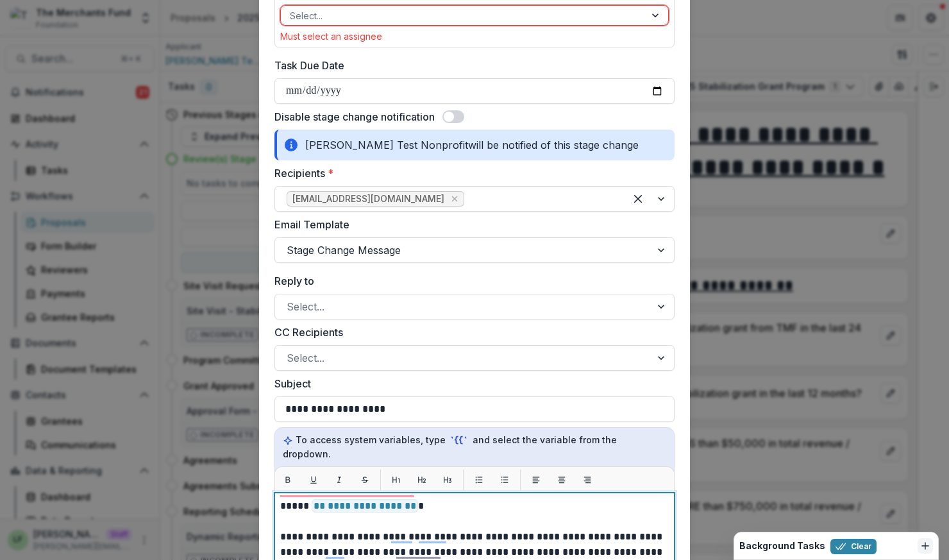
scroll to position [148, 0]
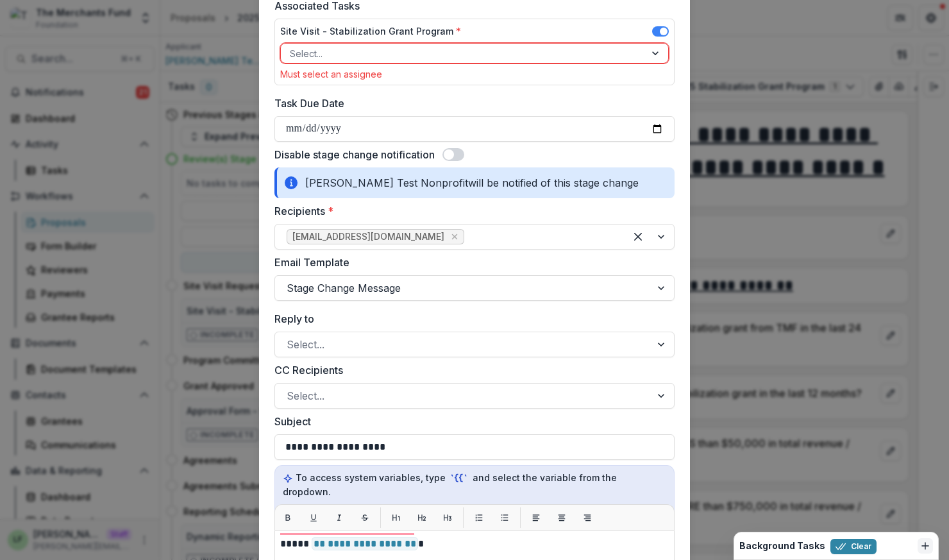
click at [457, 155] on span at bounding box center [453, 154] width 22 height 13
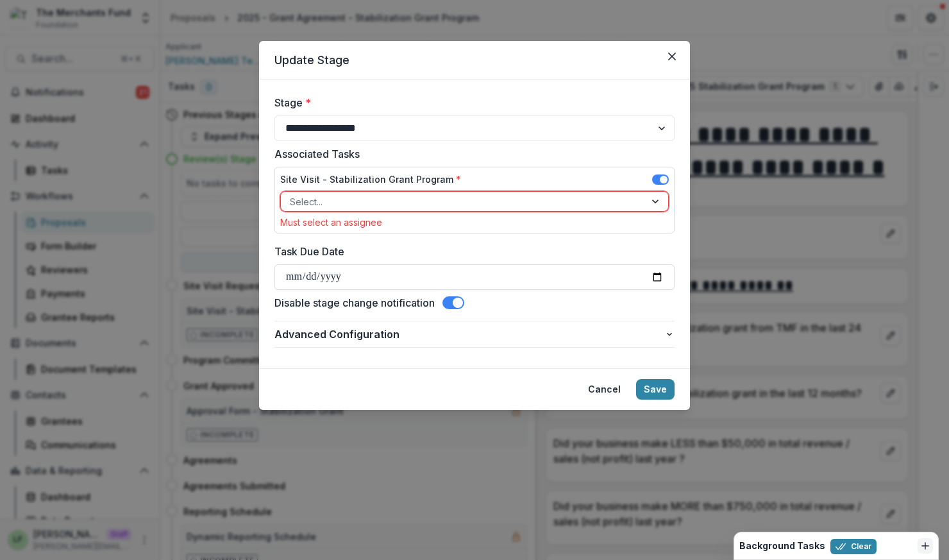
scroll to position [0, 0]
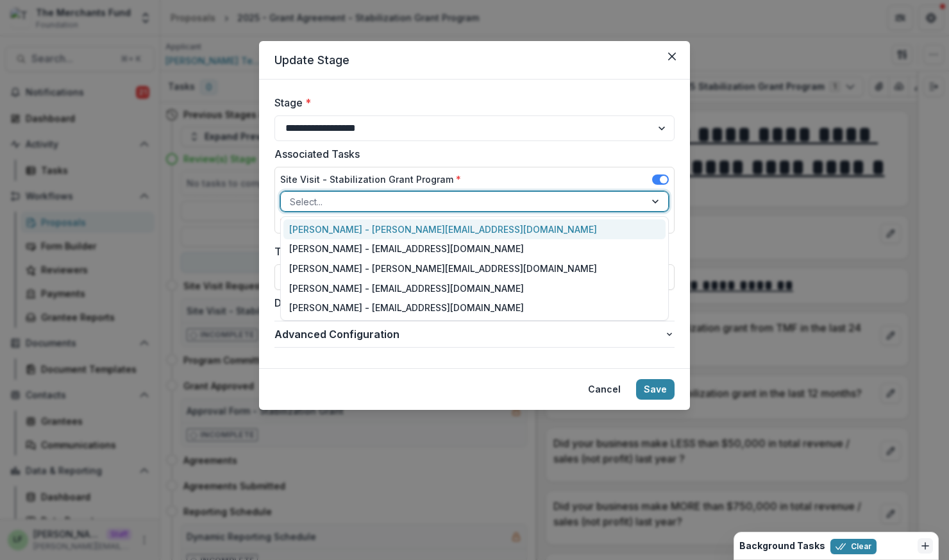
click at [407, 203] on div at bounding box center [463, 202] width 346 height 16
click at [358, 230] on div "Lucy Fey - lucy@trytemelio.com" at bounding box center [474, 229] width 383 height 20
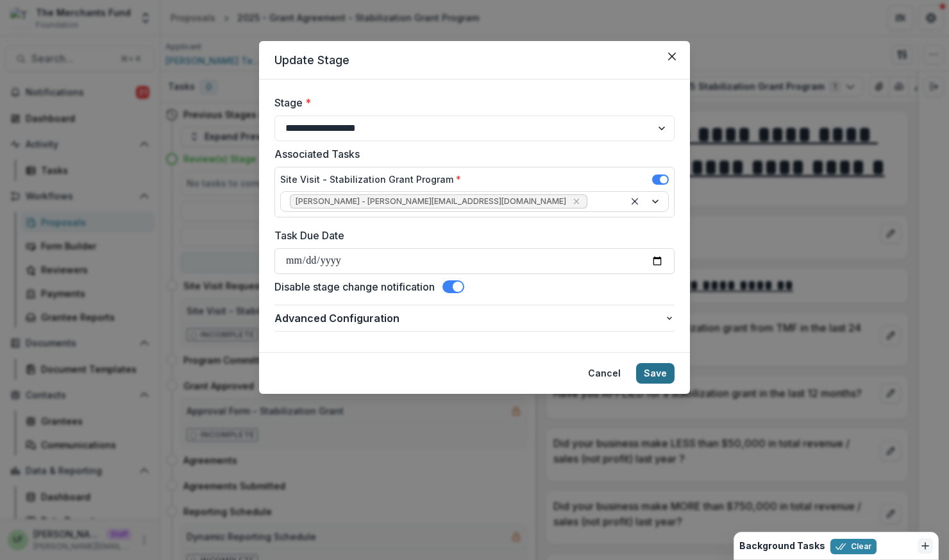
click at [651, 371] on button "Save" at bounding box center [655, 373] width 38 height 21
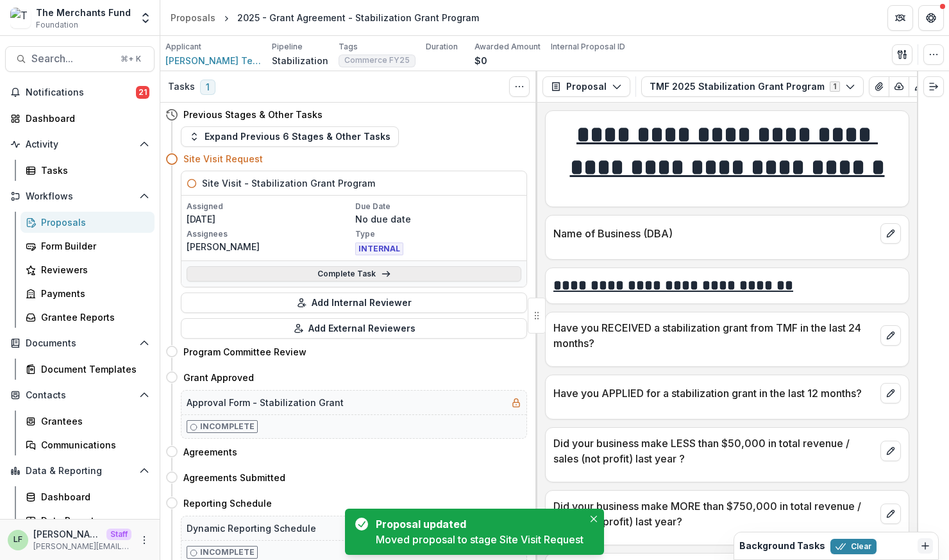
click at [338, 271] on link "Complete Task" at bounding box center [354, 273] width 335 height 15
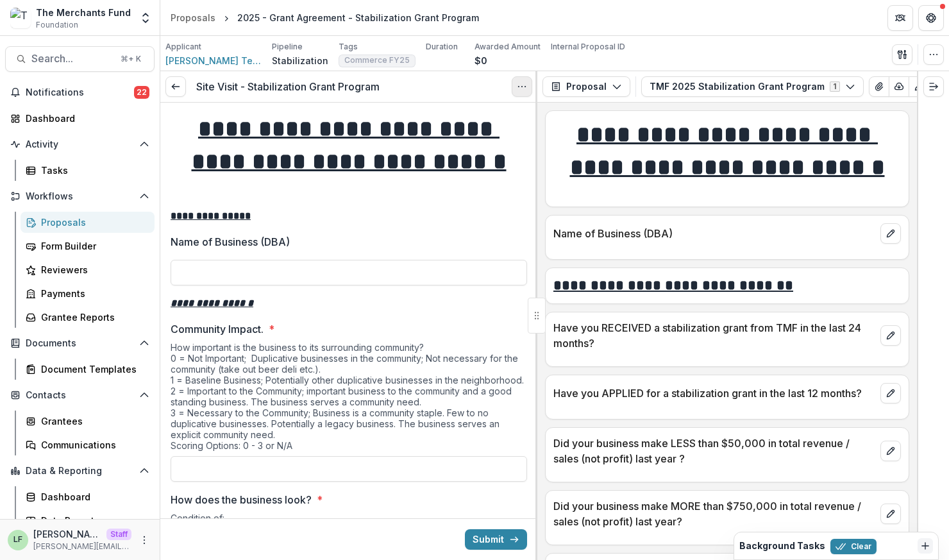
click at [522, 87] on circle "Options" at bounding box center [522, 87] width 1 height 1
click at [175, 90] on icon at bounding box center [176, 86] width 10 height 10
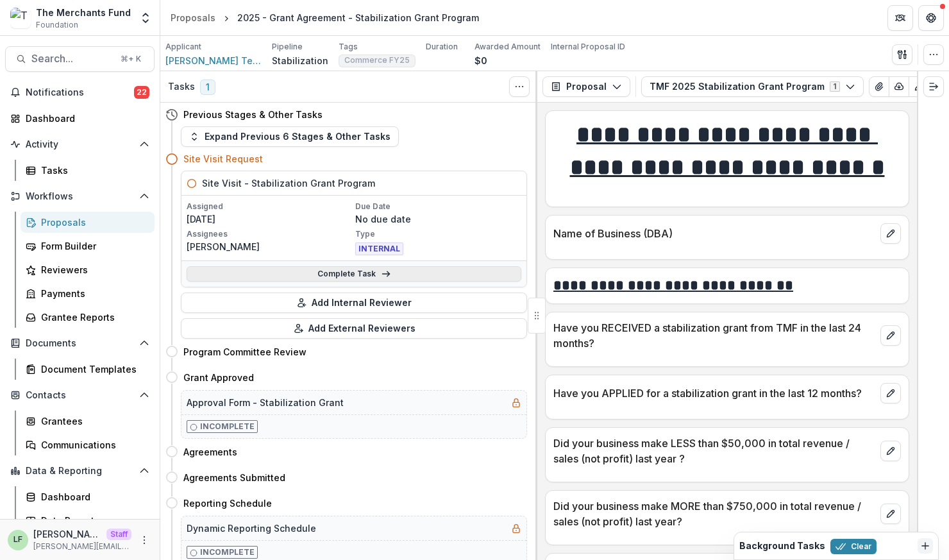
click at [340, 273] on link "Complete Task" at bounding box center [354, 273] width 335 height 15
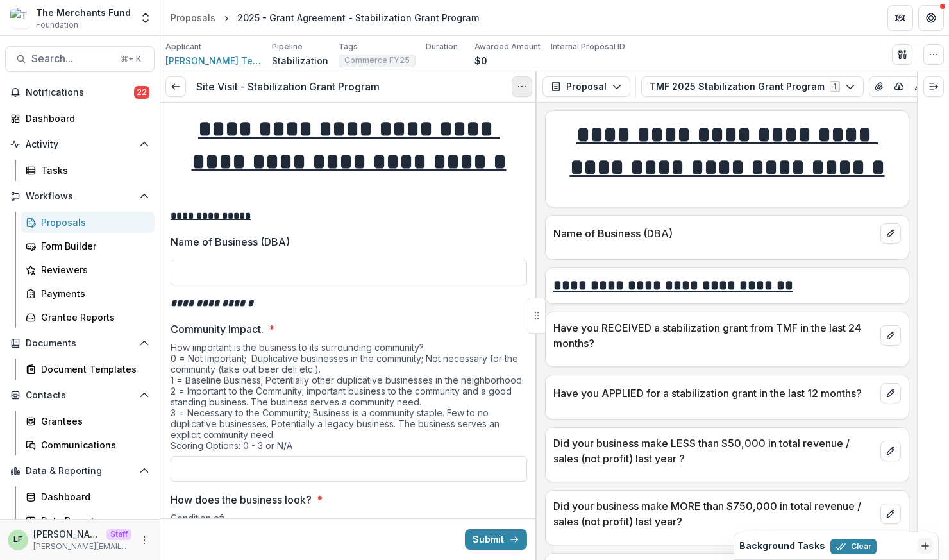
click at [524, 85] on icon "Options" at bounding box center [522, 86] width 10 height 10
click at [449, 115] on link "View task" at bounding box center [460, 115] width 137 height 21
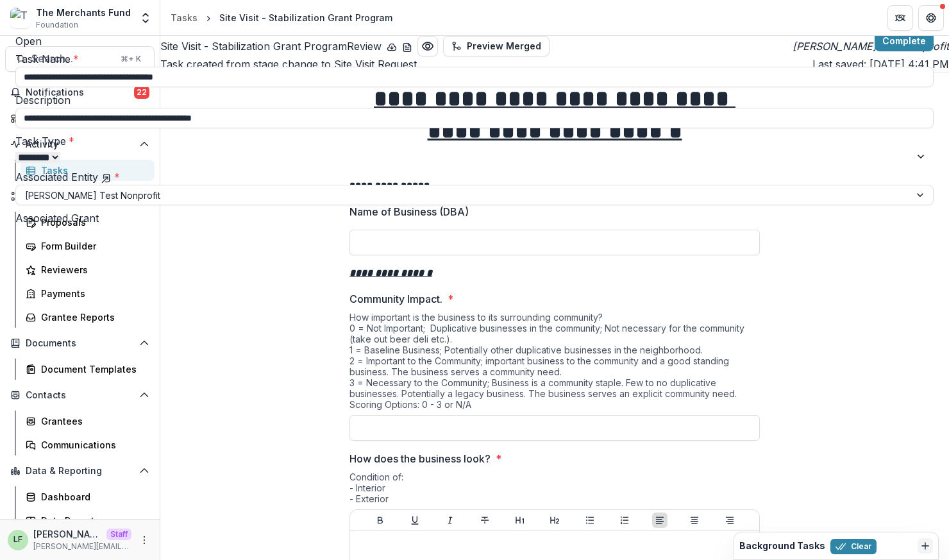
type input "**"
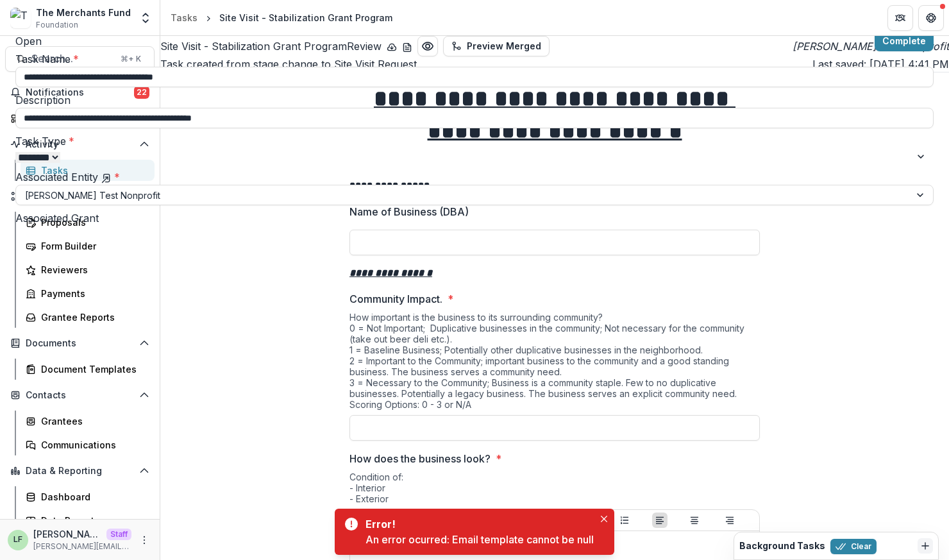
click at [921, 17] on button "Close" at bounding box center [931, 15] width 21 height 21
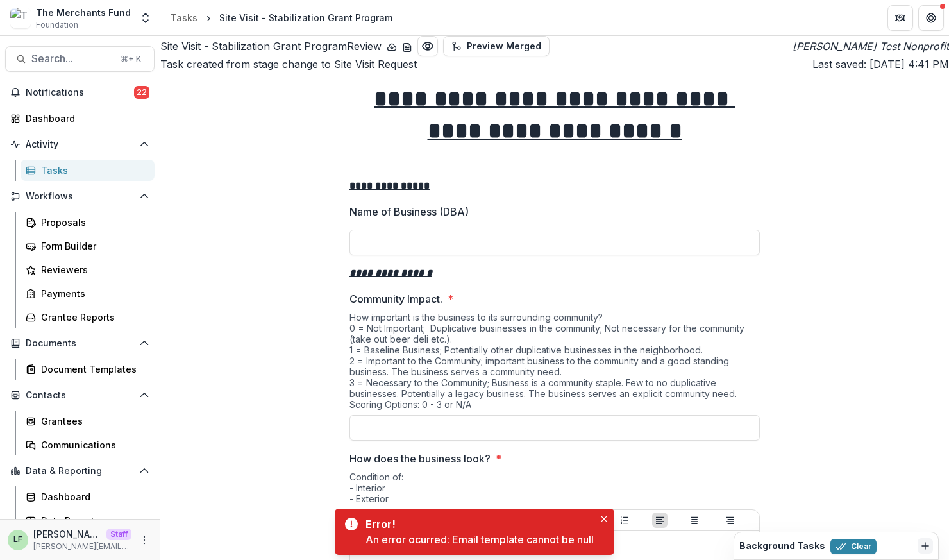
click at [248, 18] on div "Site Visit - Stabilization Grant Program" at bounding box center [305, 17] width 173 height 13
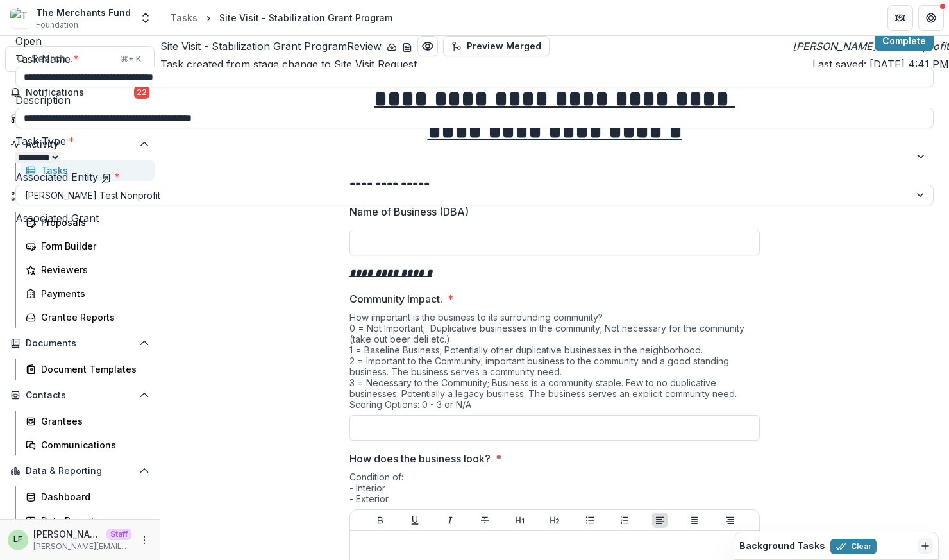
type input "**"
drag, startPoint x: 927, startPoint y: 15, endPoint x: 933, endPoint y: 8, distance: 10.0
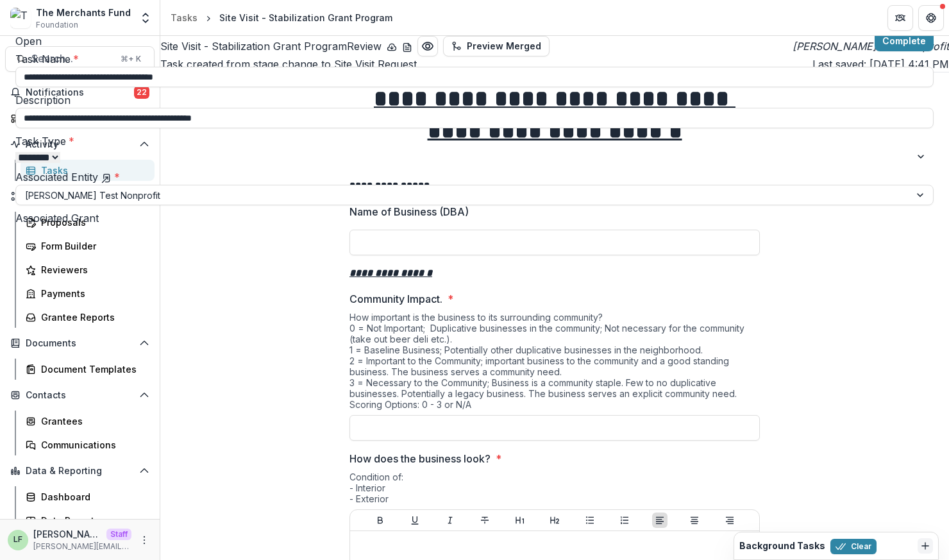
click at [933, 8] on button "Close" at bounding box center [931, 15] width 21 height 21
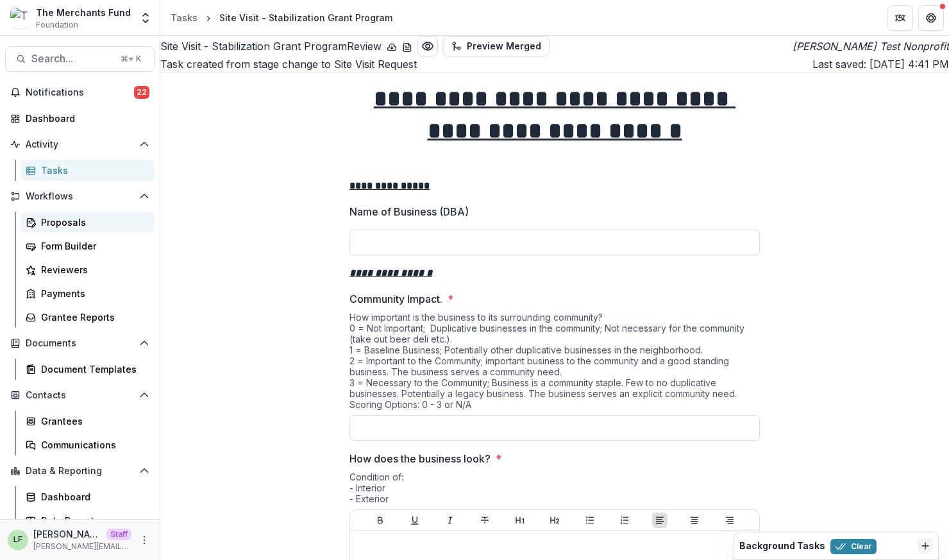
click at [86, 216] on div "Proposals" at bounding box center [92, 221] width 103 height 13
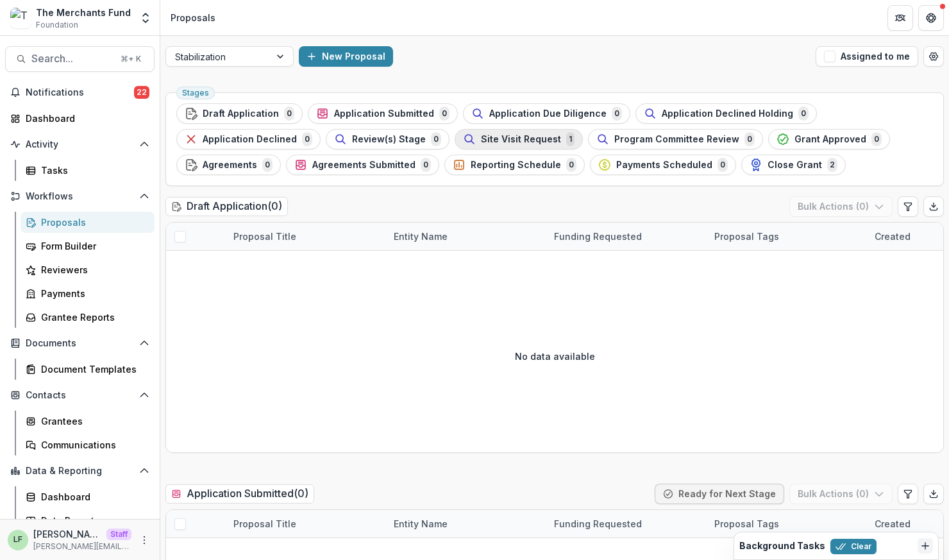
click at [485, 140] on span "Site Visit Request" at bounding box center [521, 139] width 80 height 11
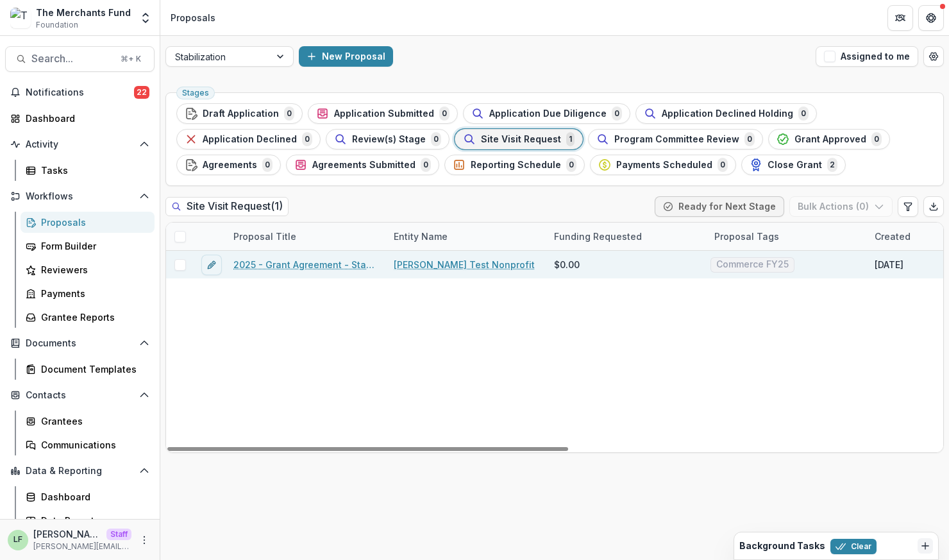
click at [296, 262] on link "2025 - Grant Agreement - Stabilization Grant Program" at bounding box center [305, 264] width 145 height 13
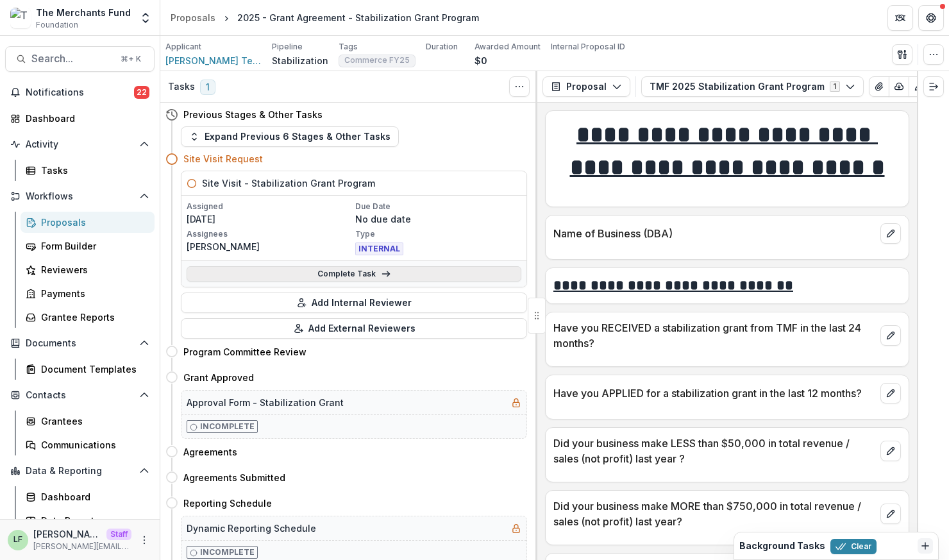
click at [337, 270] on link "Complete Task" at bounding box center [354, 273] width 335 height 15
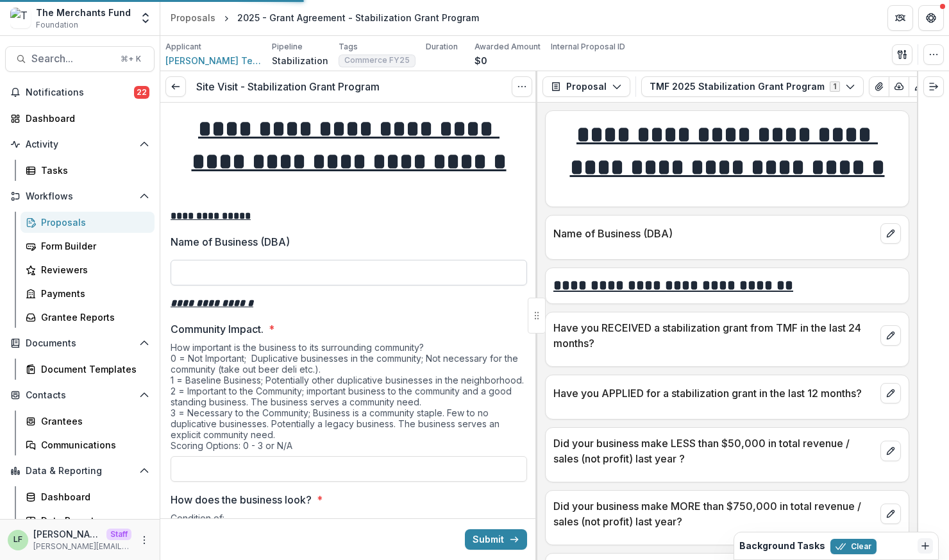
type input "**"
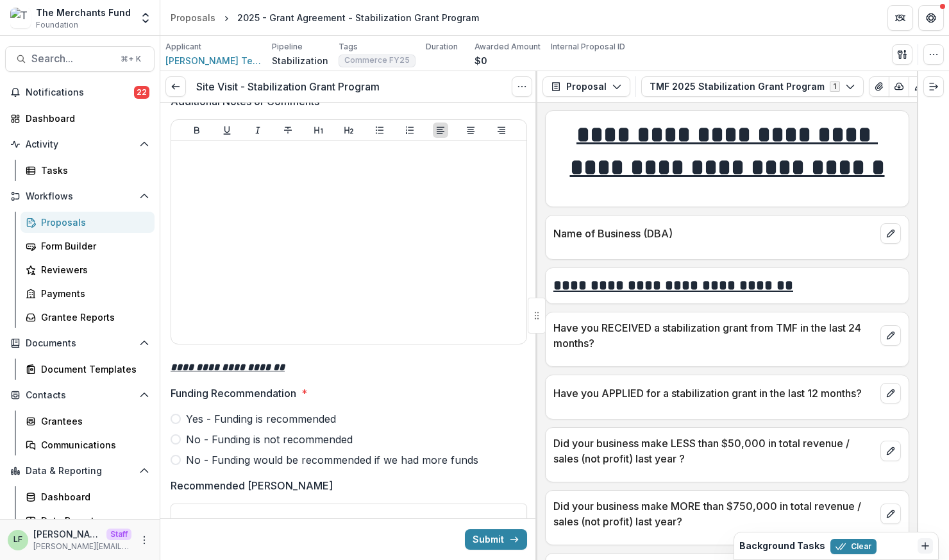
scroll to position [1758, 0]
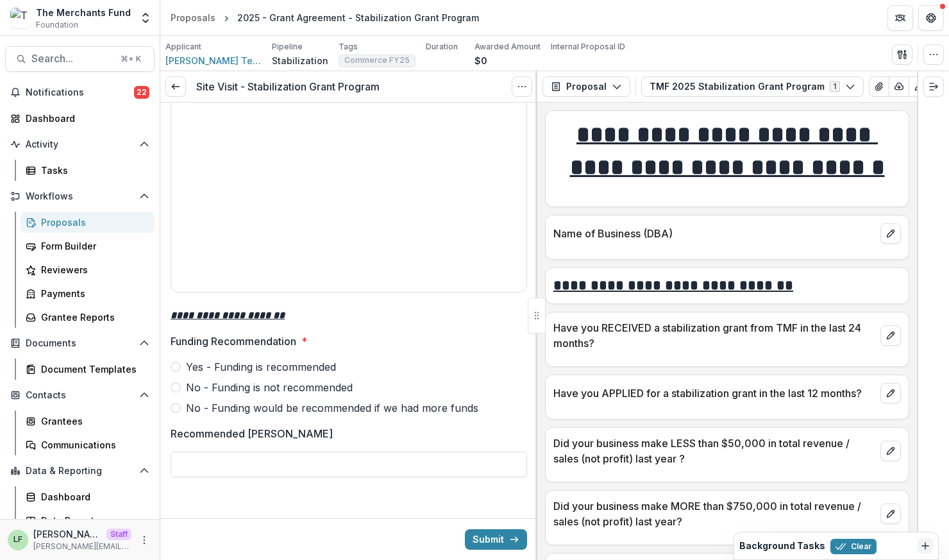
click at [303, 432] on p "Recommended Grant Amount" at bounding box center [252, 433] width 162 height 15
click at [303, 451] on input "Recommended Grant Amount" at bounding box center [349, 464] width 357 height 26
type input "**"
click at [524, 83] on icon "Options" at bounding box center [522, 86] width 10 height 10
click at [471, 141] on button "Cancel Task" at bounding box center [460, 142] width 137 height 21
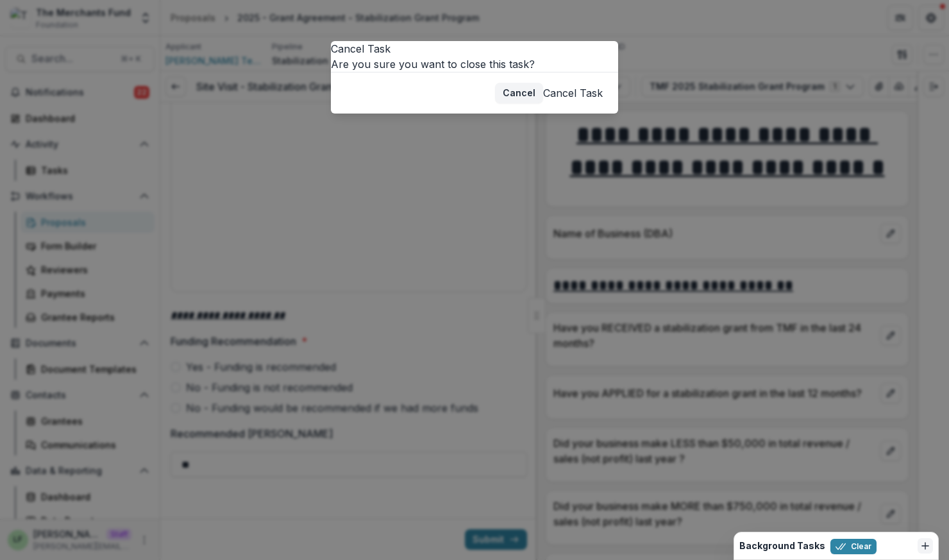
click at [557, 101] on button "Cancel Task" at bounding box center [573, 92] width 60 height 15
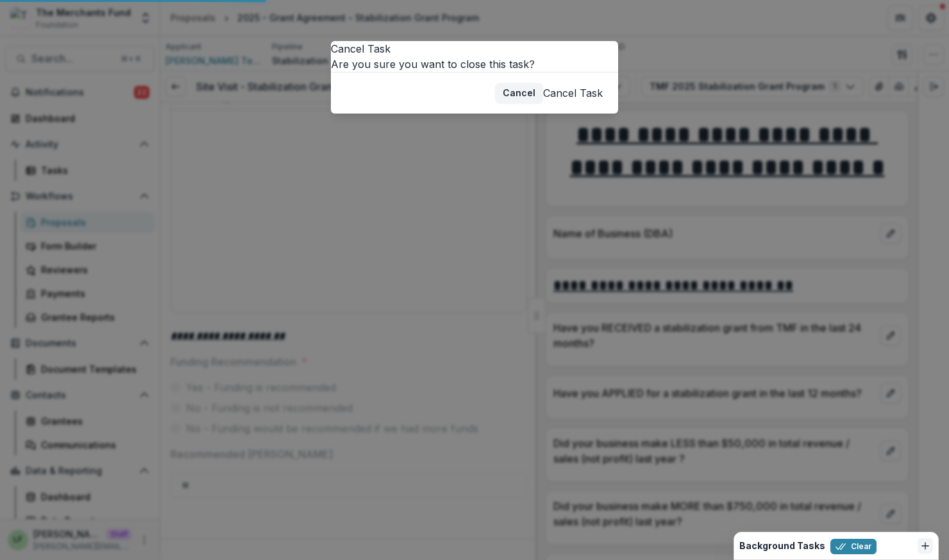
scroll to position [1737, 0]
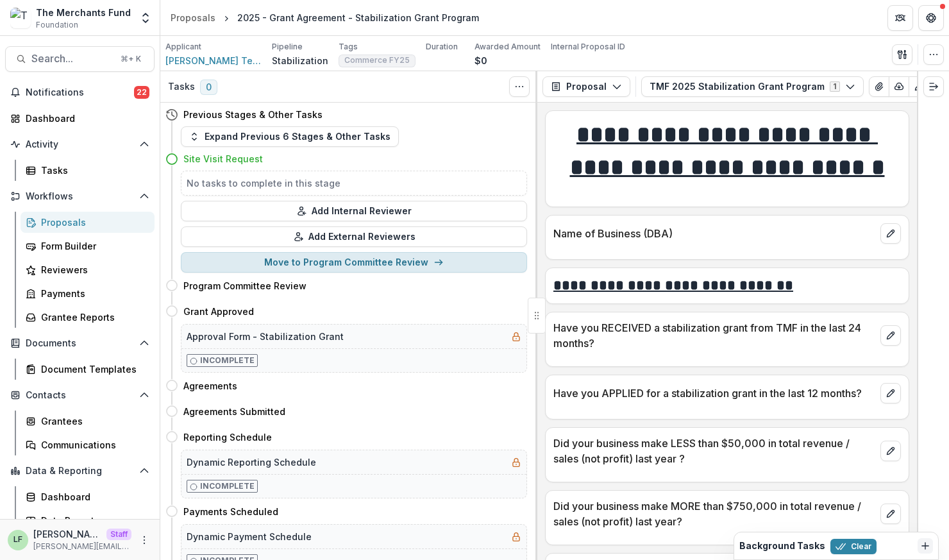
click at [308, 264] on button "Move to Program Committee Review" at bounding box center [354, 262] width 346 height 21
select select "**********"
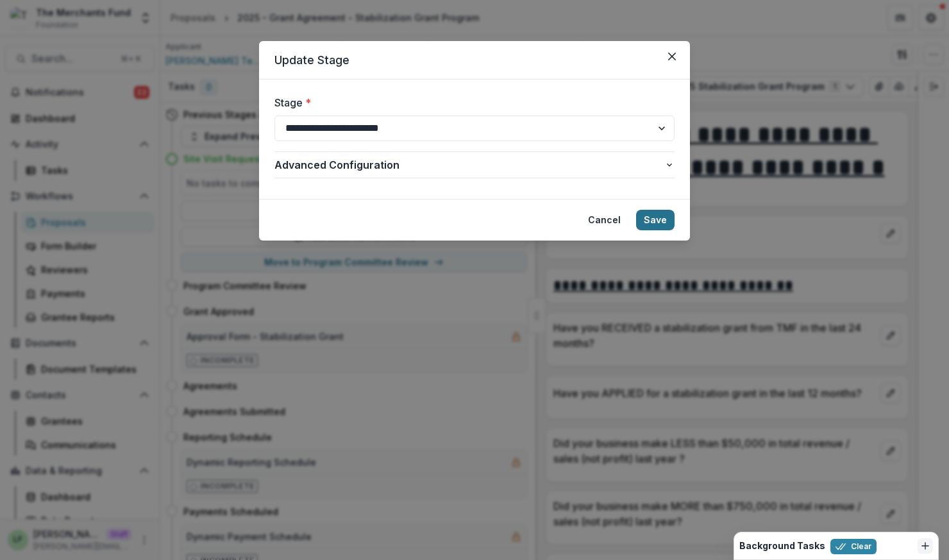
click at [668, 219] on button "Save" at bounding box center [655, 220] width 38 height 21
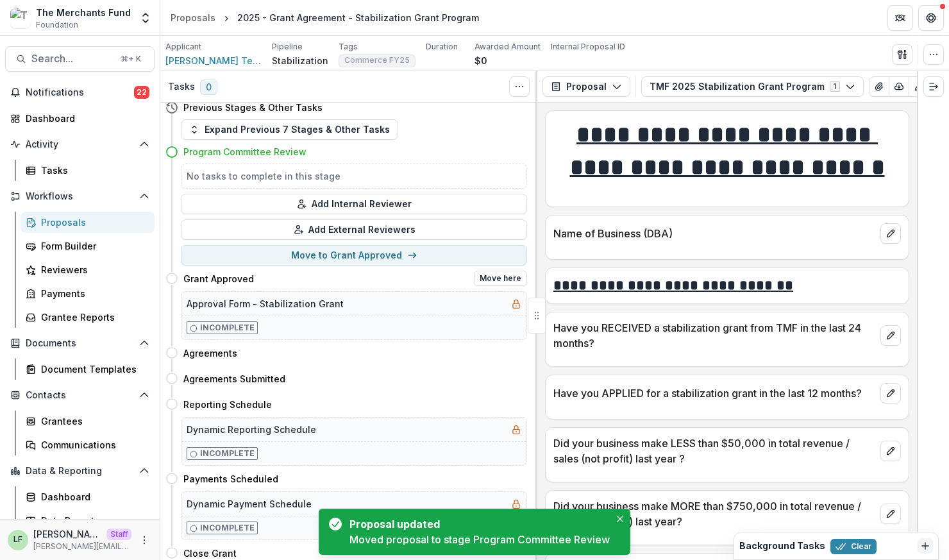
scroll to position [0, 0]
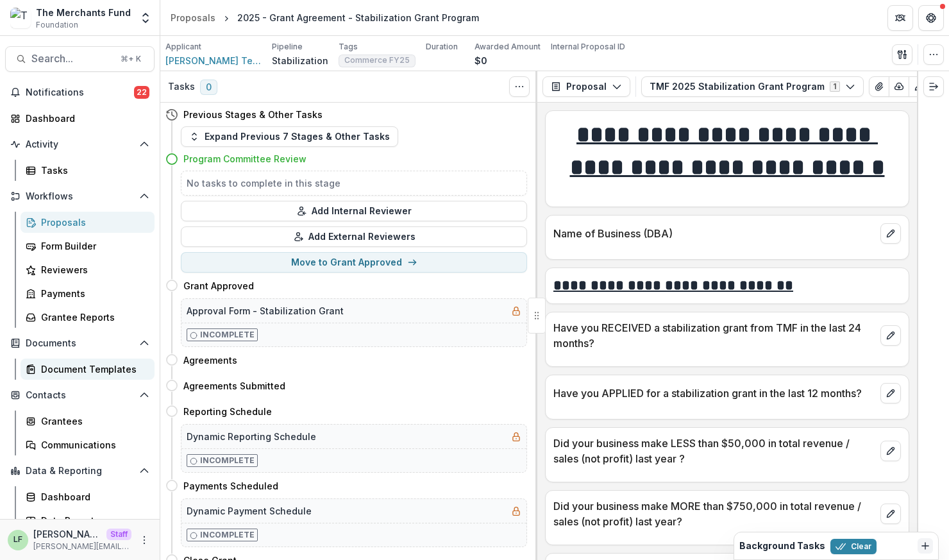
click at [103, 365] on div "Document Templates" at bounding box center [92, 368] width 103 height 13
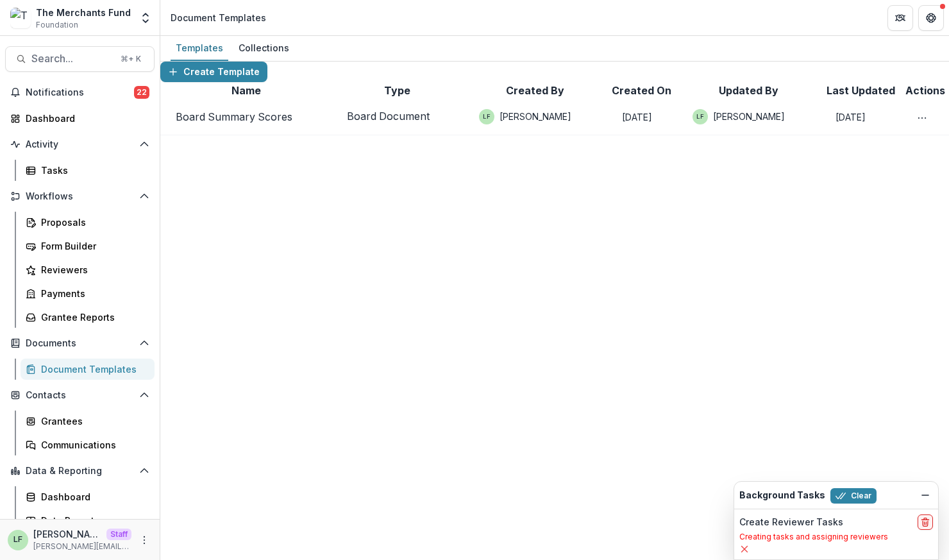
click at [224, 123] on link "Board Summary Scores" at bounding box center [234, 116] width 117 height 13
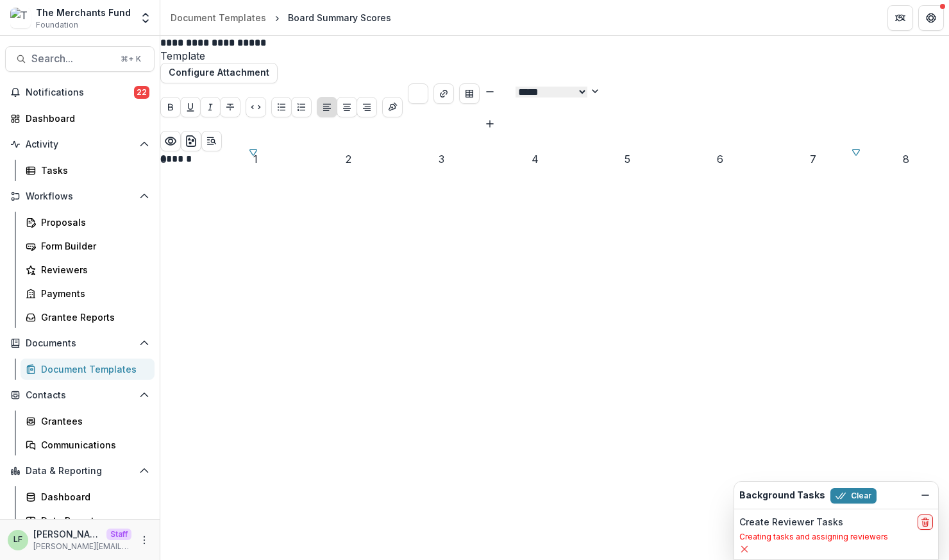
click at [407, 167] on div "******" at bounding box center [554, 158] width 789 height 15
drag, startPoint x: 401, startPoint y: 203, endPoint x: 287, endPoint y: 198, distance: 113.6
click at [288, 167] on div "0 1 2 3 4 5 6 7 8 ******" at bounding box center [554, 158] width 789 height 15
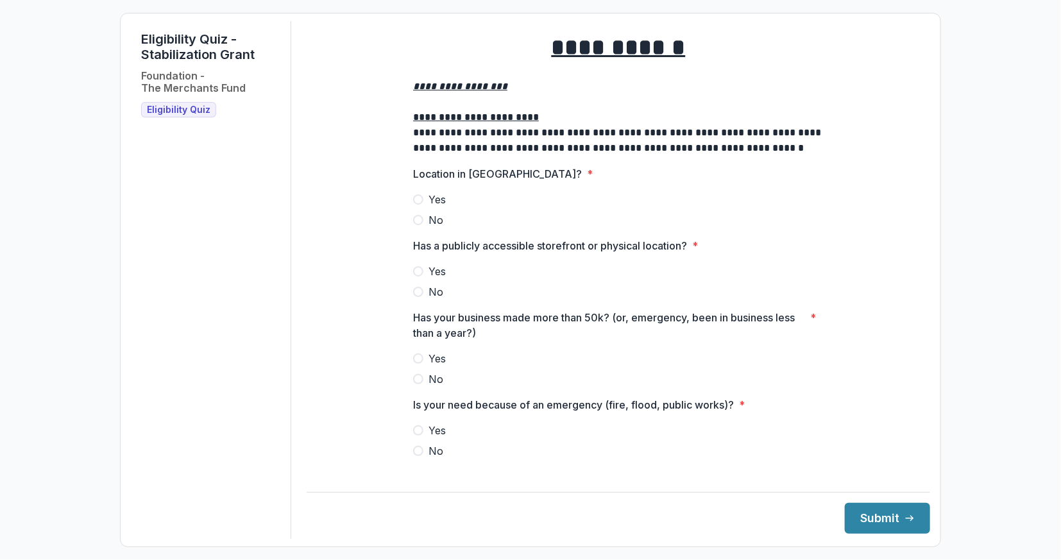
click at [433, 207] on span "Yes" at bounding box center [436, 199] width 17 height 15
click at [435, 279] on span "Yes" at bounding box center [436, 271] width 17 height 15
click at [435, 366] on span "Yes" at bounding box center [436, 358] width 17 height 15
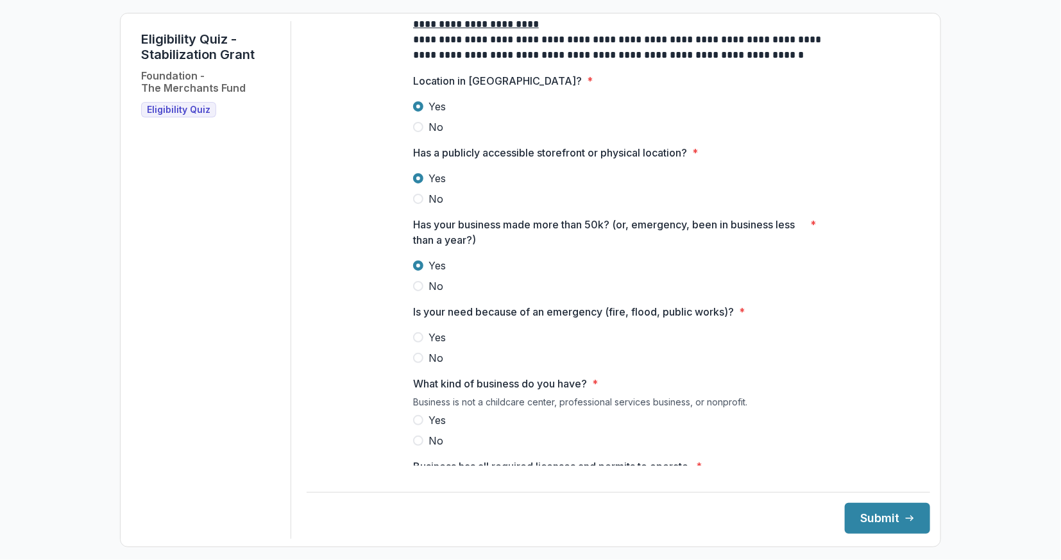
scroll to position [117, 0]
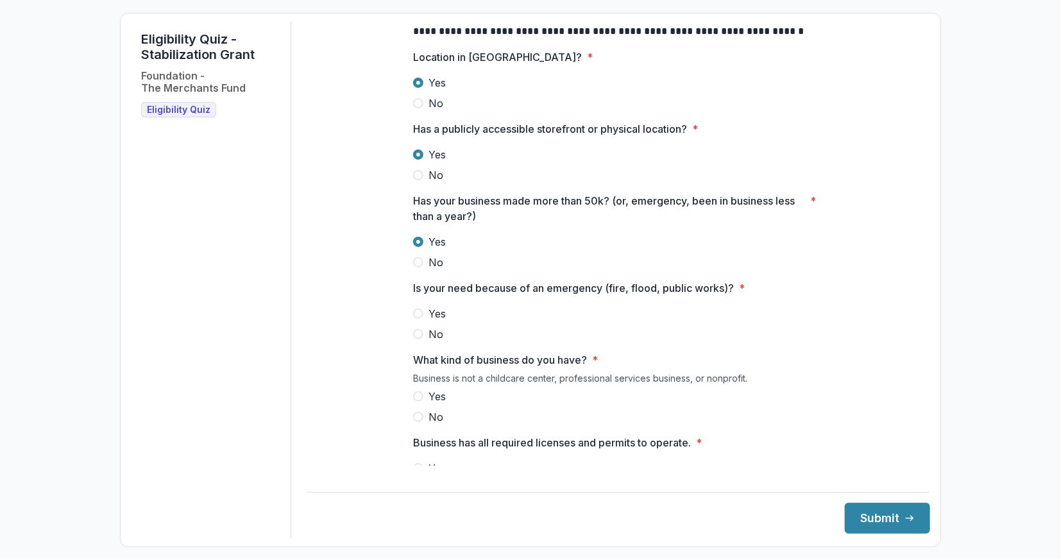
click at [435, 321] on span "Yes" at bounding box center [436, 313] width 17 height 15
click at [435, 404] on span "Yes" at bounding box center [436, 396] width 17 height 15
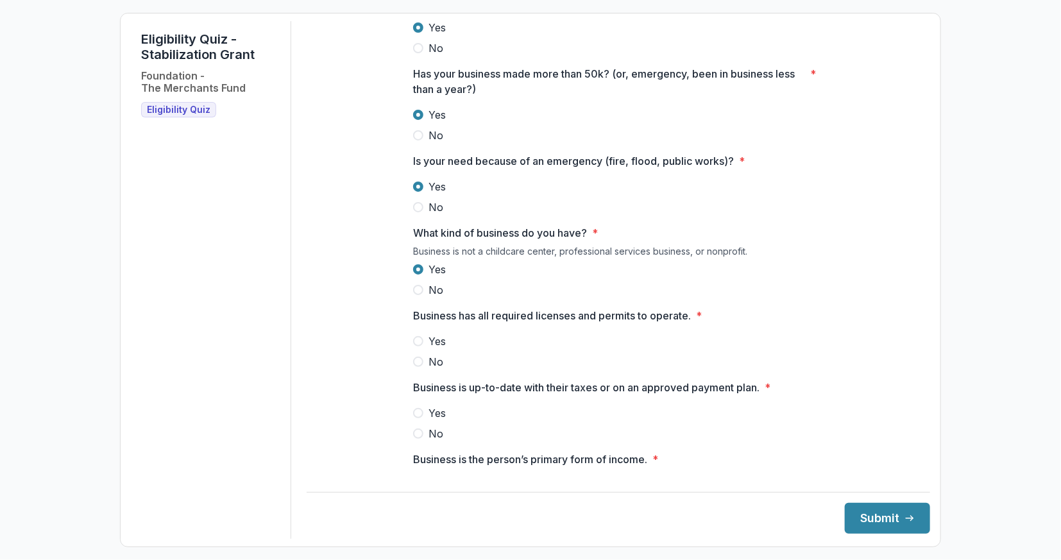
scroll to position [274, 0]
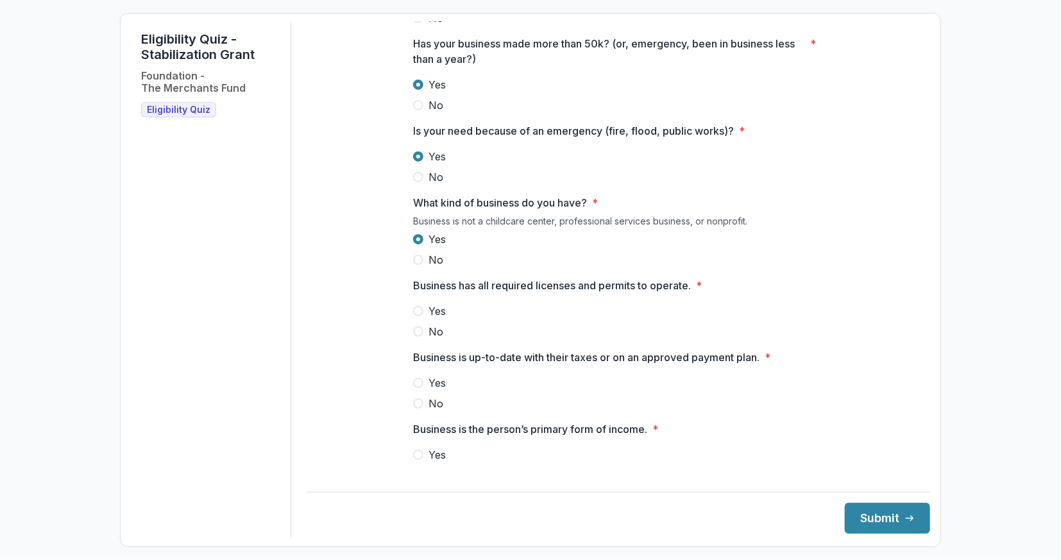
click at [431, 319] on span "Yes" at bounding box center [436, 310] width 17 height 15
click at [436, 390] on span "Yes" at bounding box center [436, 382] width 17 height 15
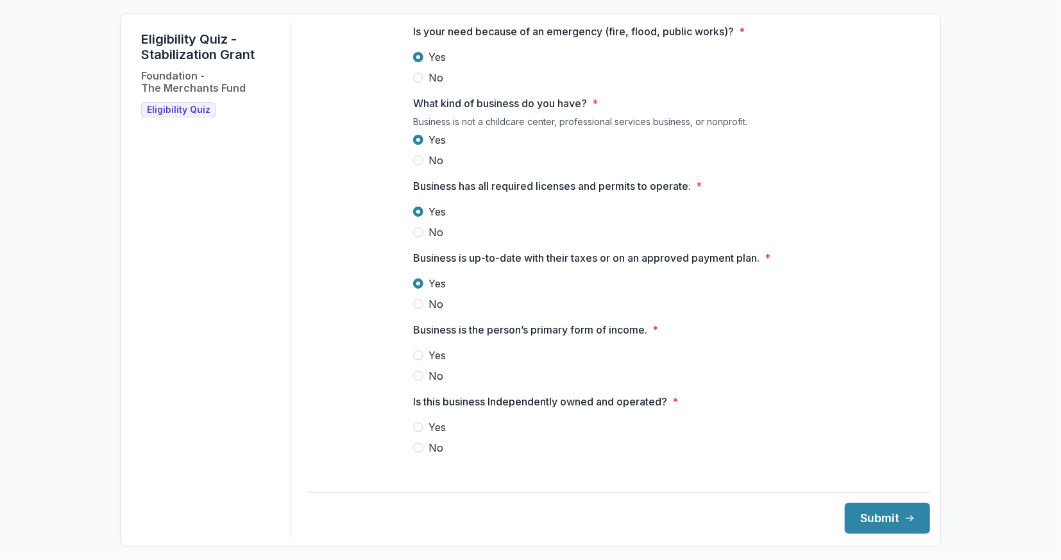
scroll to position [383, 0]
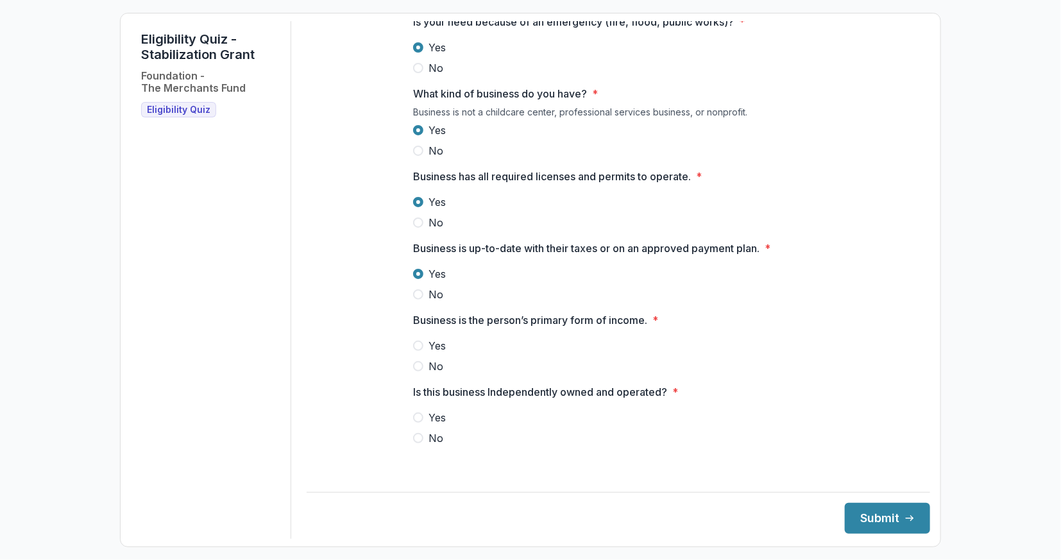
click at [437, 349] on span "Yes" at bounding box center [436, 345] width 17 height 15
click at [442, 421] on span "Yes" at bounding box center [436, 417] width 17 height 15
click at [862, 514] on button "Submit" at bounding box center [886, 518] width 85 height 31
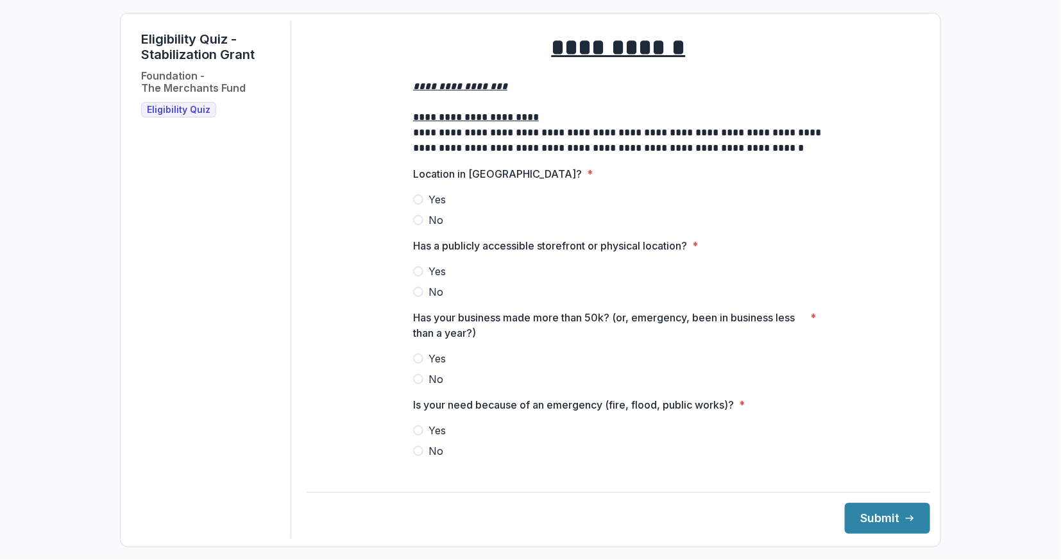
click at [434, 228] on span "No" at bounding box center [435, 219] width 15 height 15
click at [435, 279] on span "Yes" at bounding box center [436, 271] width 17 height 15
click at [437, 366] on span "Yes" at bounding box center [436, 358] width 17 height 15
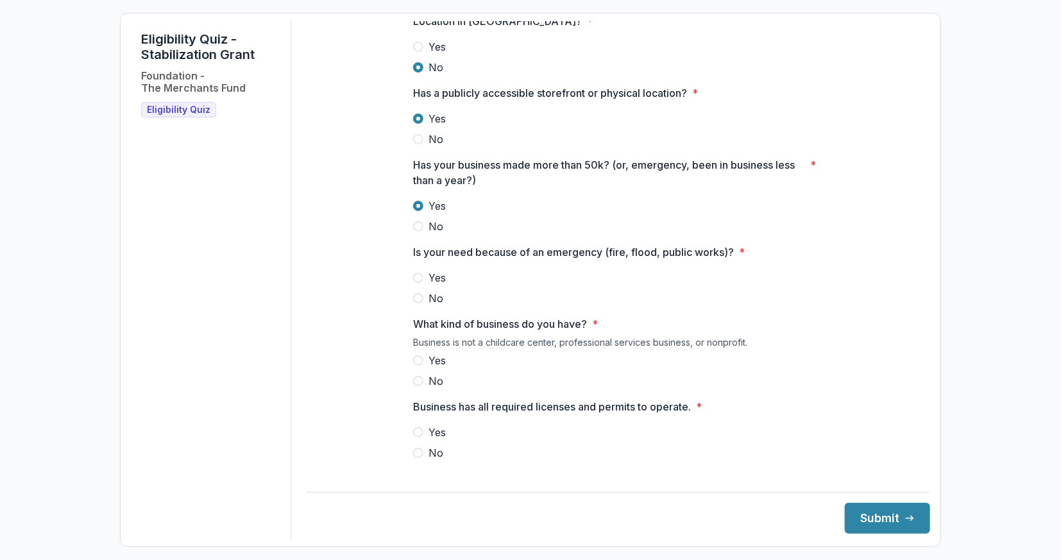
scroll to position [293, 0]
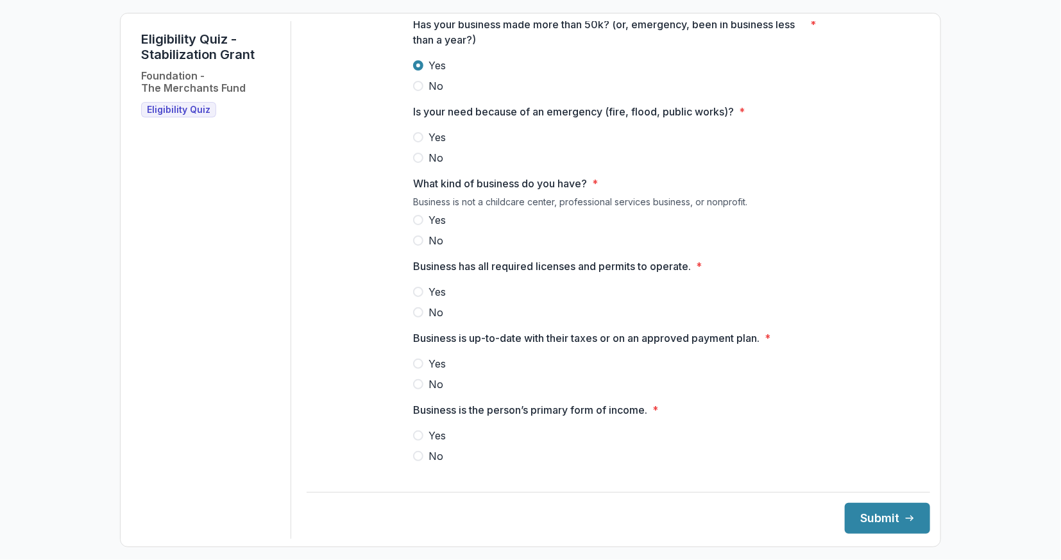
click at [433, 141] on span "Yes" at bounding box center [436, 137] width 17 height 15
click at [433, 228] on span "Yes" at bounding box center [436, 219] width 17 height 15
click at [433, 299] on span "Yes" at bounding box center [436, 291] width 17 height 15
click at [433, 371] on span "Yes" at bounding box center [436, 363] width 17 height 15
click at [433, 443] on span "Yes" at bounding box center [436, 435] width 17 height 15
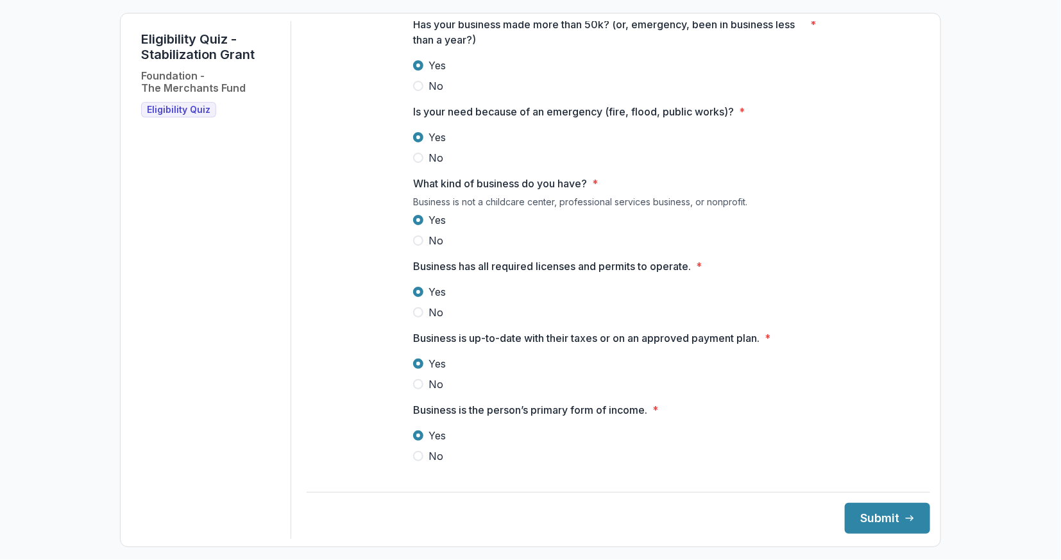
scroll to position [383, 0]
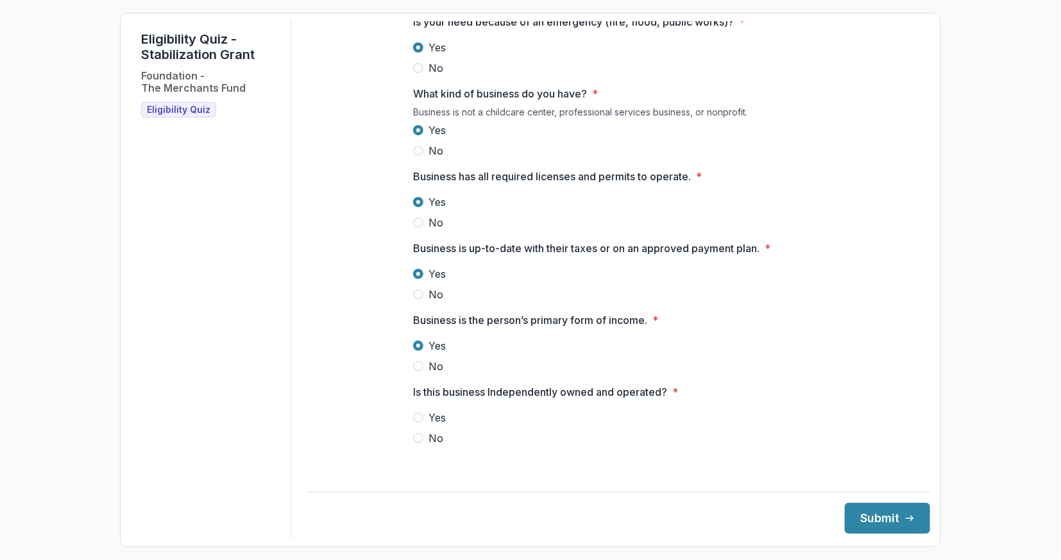
click at [432, 410] on div at bounding box center [618, 407] width 410 height 5
click at [432, 425] on span "Yes" at bounding box center [436, 417] width 17 height 15
click at [914, 536] on div "**********" at bounding box center [617, 279] width 623 height 517
click at [904, 531] on button "Submit" at bounding box center [886, 518] width 85 height 31
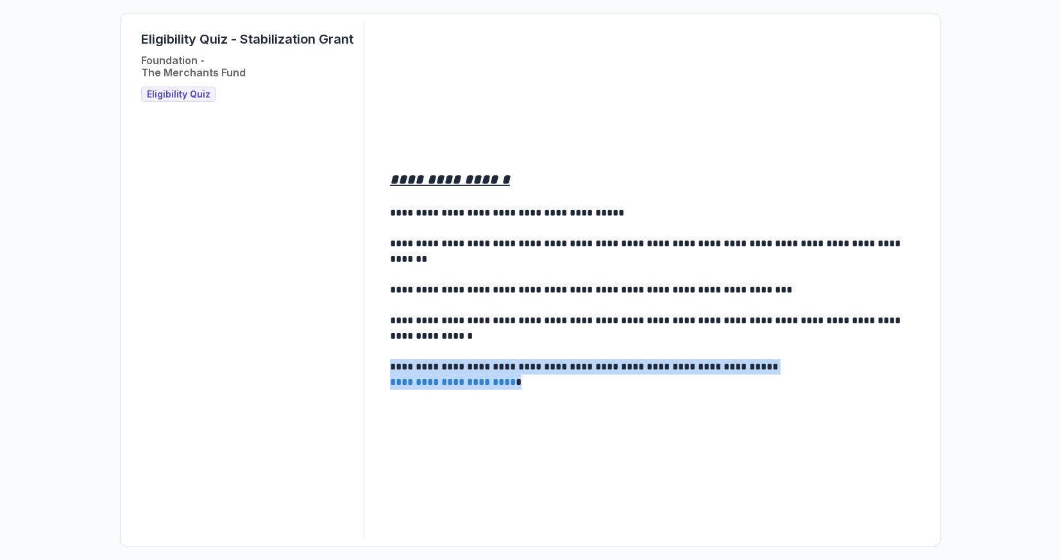
drag, startPoint x: 550, startPoint y: 392, endPoint x: 387, endPoint y: 373, distance: 164.0
click at [387, 373] on main "**********" at bounding box center [655, 280] width 550 height 240
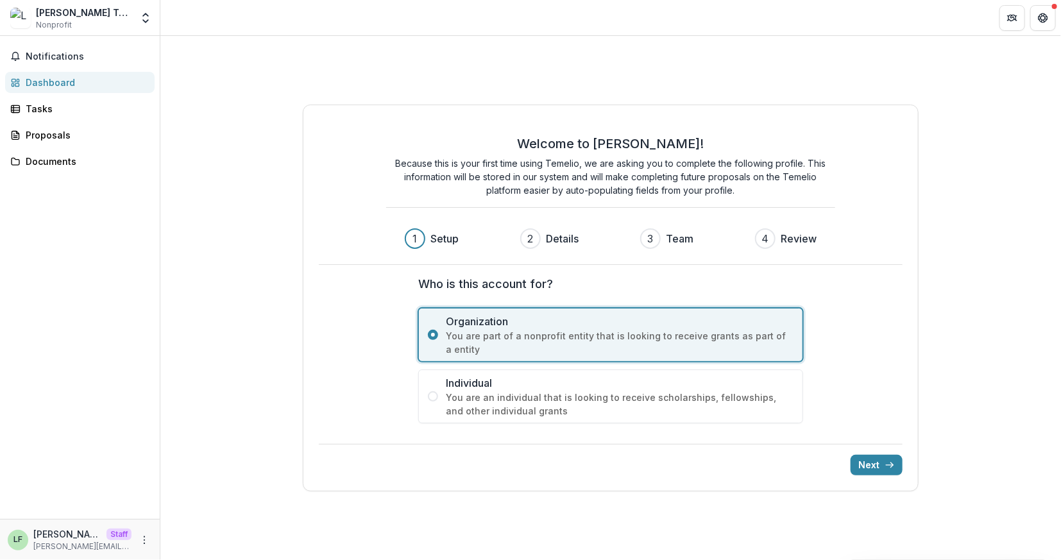
drag, startPoint x: 876, startPoint y: 460, endPoint x: 829, endPoint y: 348, distance: 122.2
click at [829, 348] on div "Welcome to [PERSON_NAME]! Because this is your first time using Temelio, we are…" at bounding box center [611, 298] width 616 height 387
click at [871, 462] on button "Next" at bounding box center [876, 465] width 52 height 21
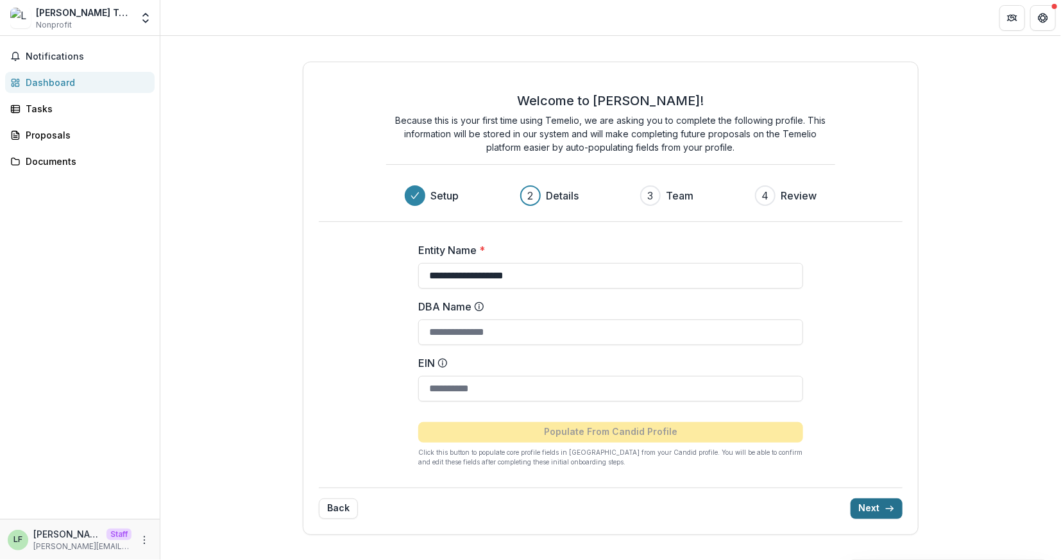
click at [870, 506] on button "Next" at bounding box center [876, 508] width 52 height 21
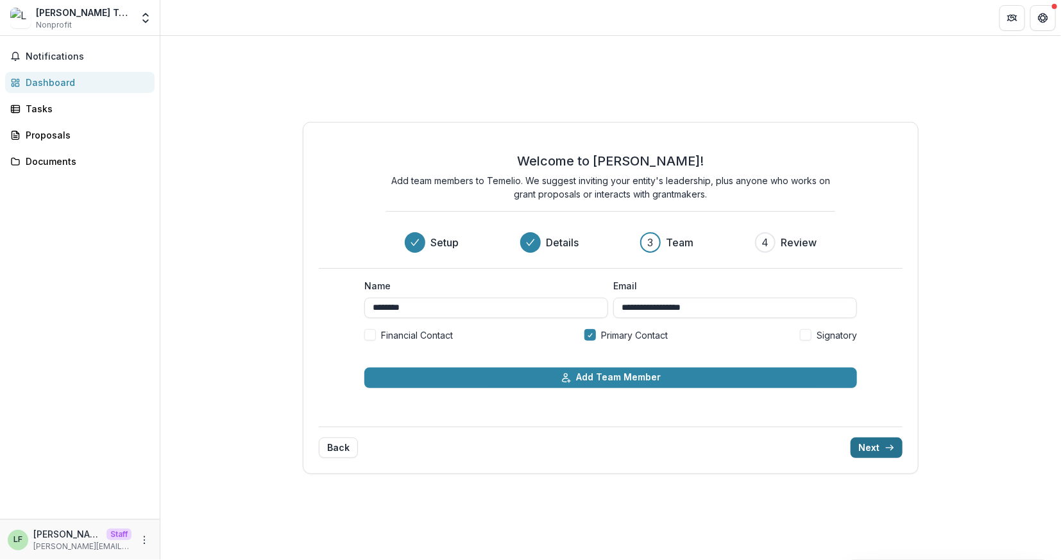
click at [888, 448] on icon "submit" at bounding box center [889, 447] width 10 height 10
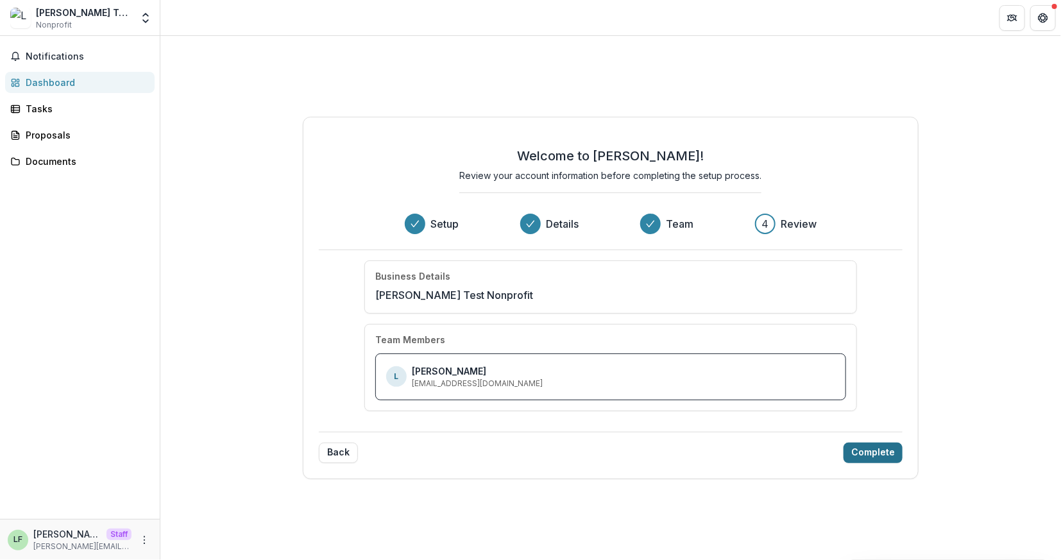
click at [880, 449] on button "Complete" at bounding box center [872, 452] width 59 height 21
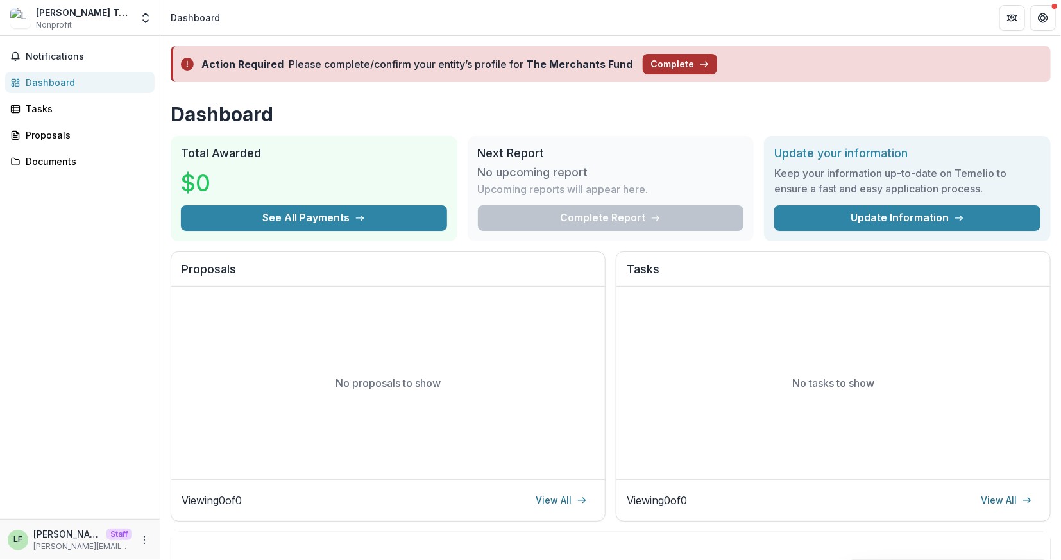
click at [683, 62] on button "Complete" at bounding box center [679, 64] width 74 height 21
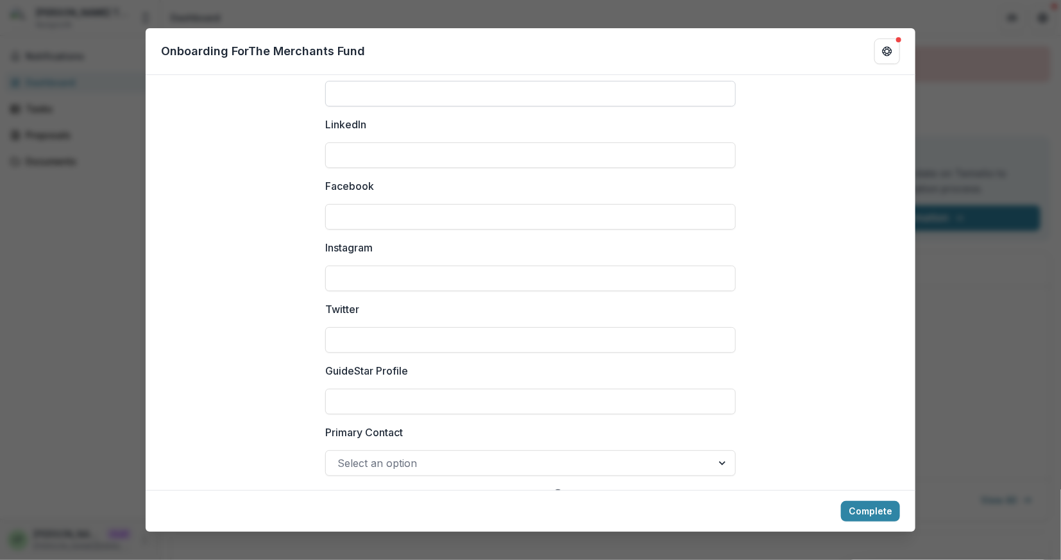
scroll to position [1716, 0]
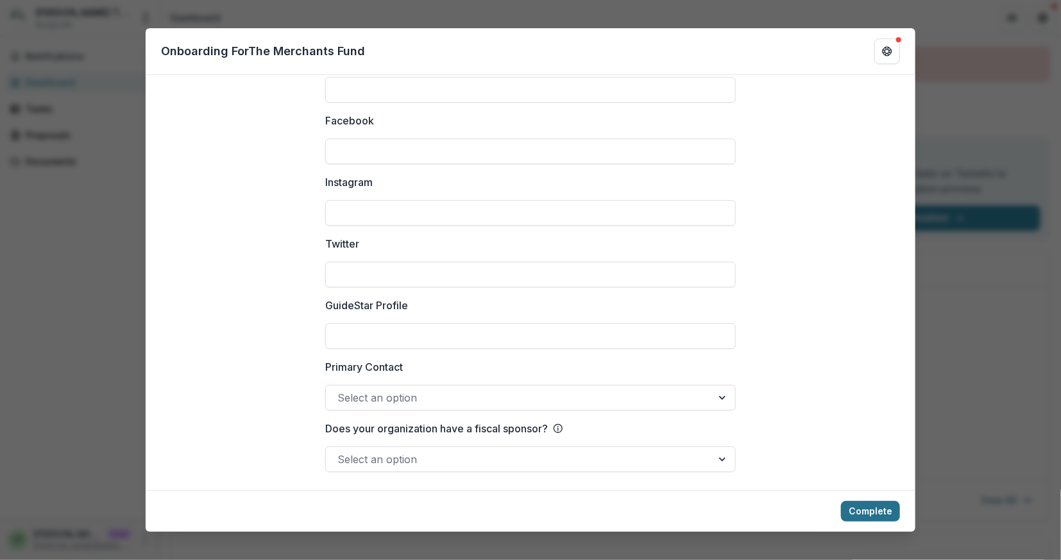
click at [868, 510] on button "Complete" at bounding box center [870, 511] width 59 height 21
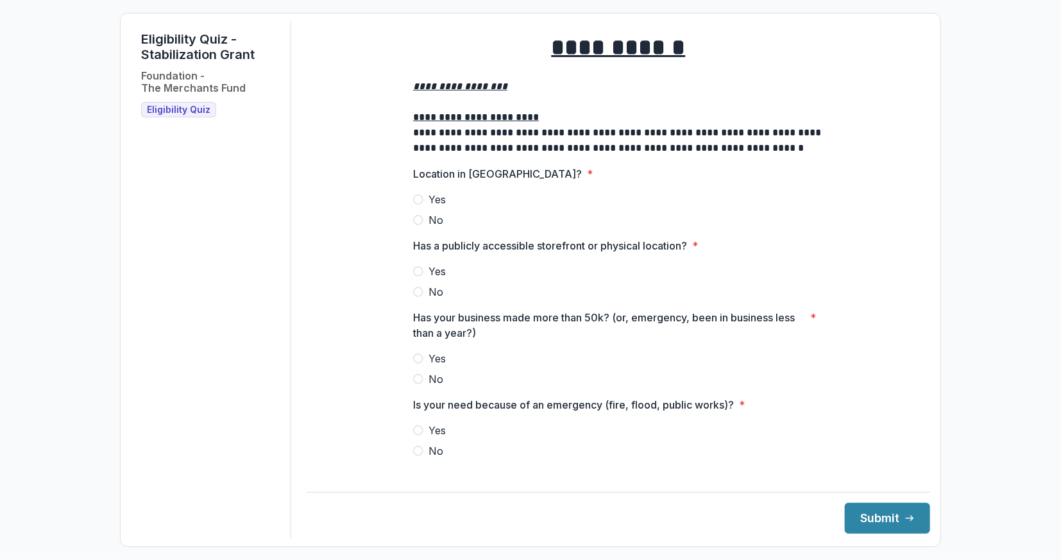
click at [418, 205] on span at bounding box center [418, 199] width 10 height 10
click at [421, 274] on label "Yes" at bounding box center [618, 271] width 410 height 15
click at [417, 364] on span at bounding box center [418, 358] width 10 height 10
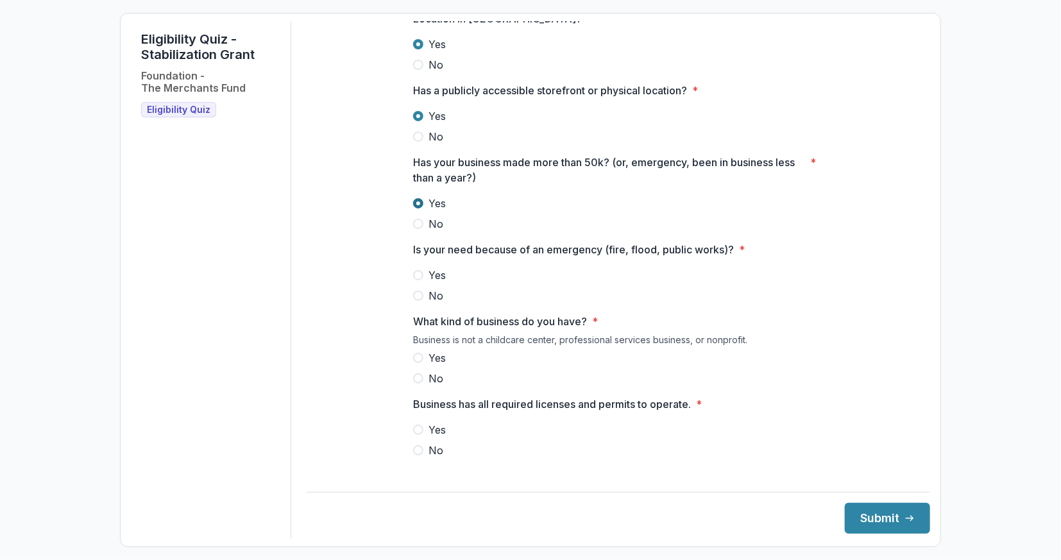
scroll to position [268, 0]
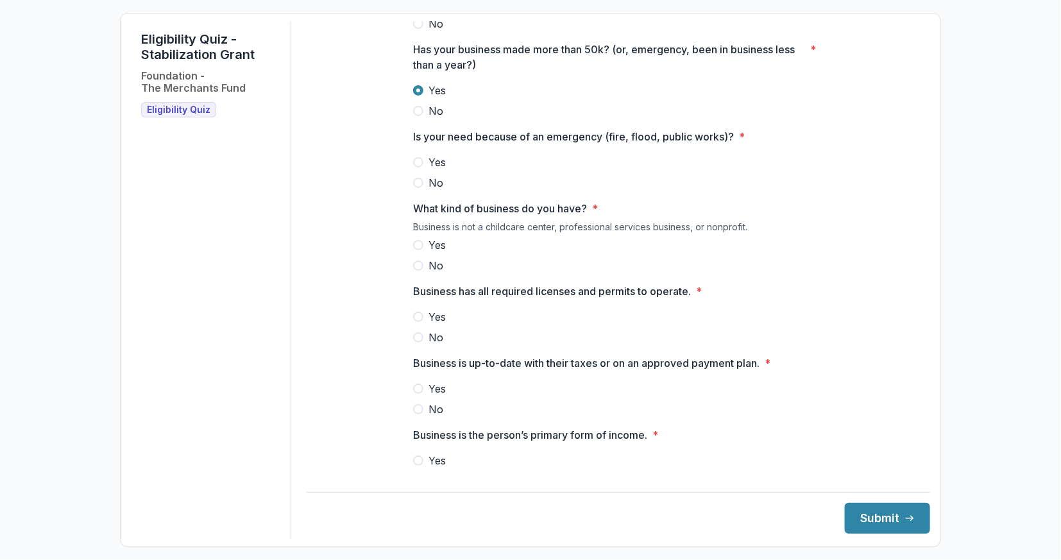
click at [417, 167] on span at bounding box center [418, 162] width 10 height 10
click at [417, 250] on span at bounding box center [418, 245] width 10 height 10
click at [417, 322] on span at bounding box center [418, 317] width 10 height 10
click at [416, 394] on span at bounding box center [418, 388] width 10 height 10
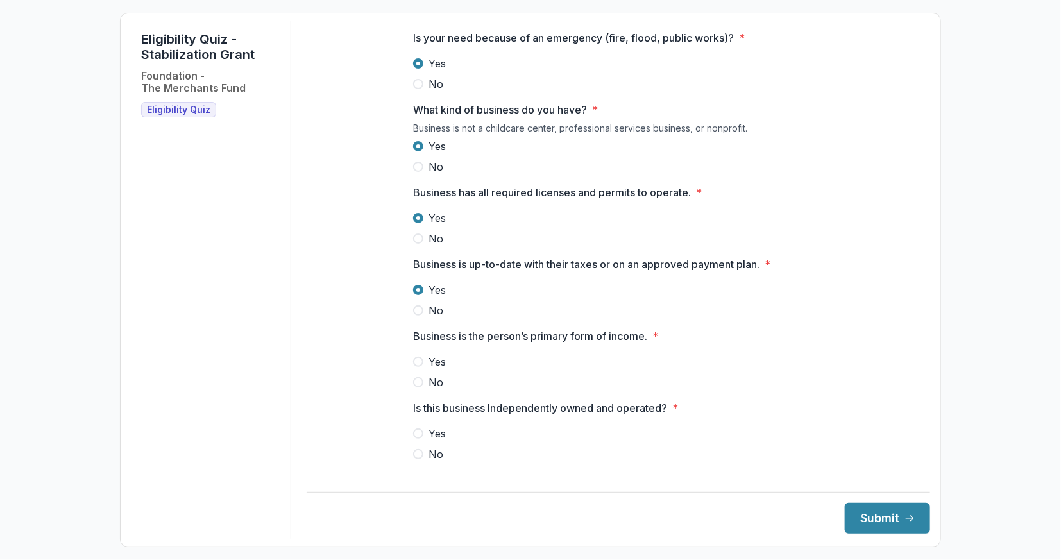
scroll to position [383, 0]
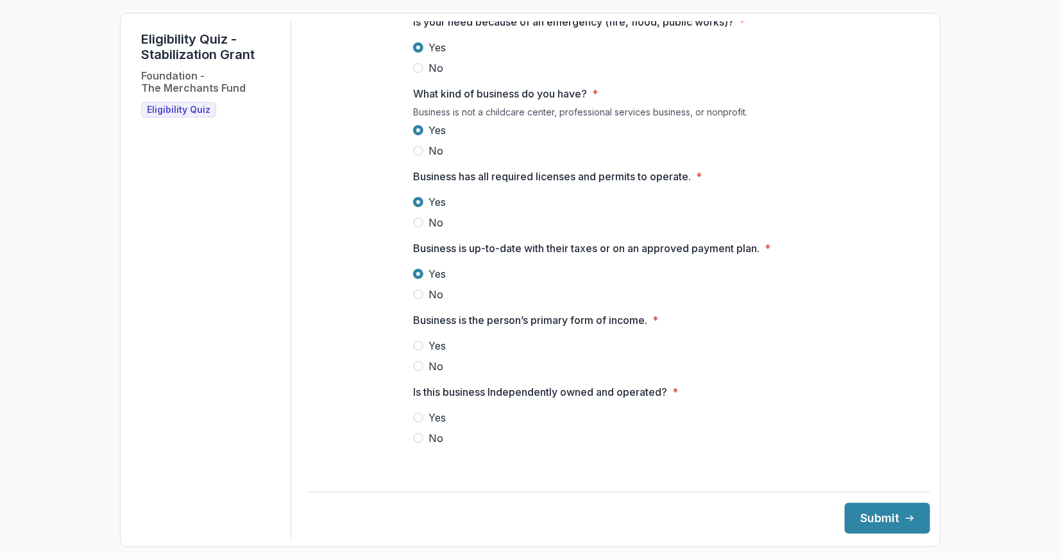
click at [417, 353] on label "Yes" at bounding box center [618, 345] width 410 height 15
click at [419, 423] on span at bounding box center [418, 417] width 10 height 10
click at [879, 510] on button "Submit" at bounding box center [886, 518] width 85 height 31
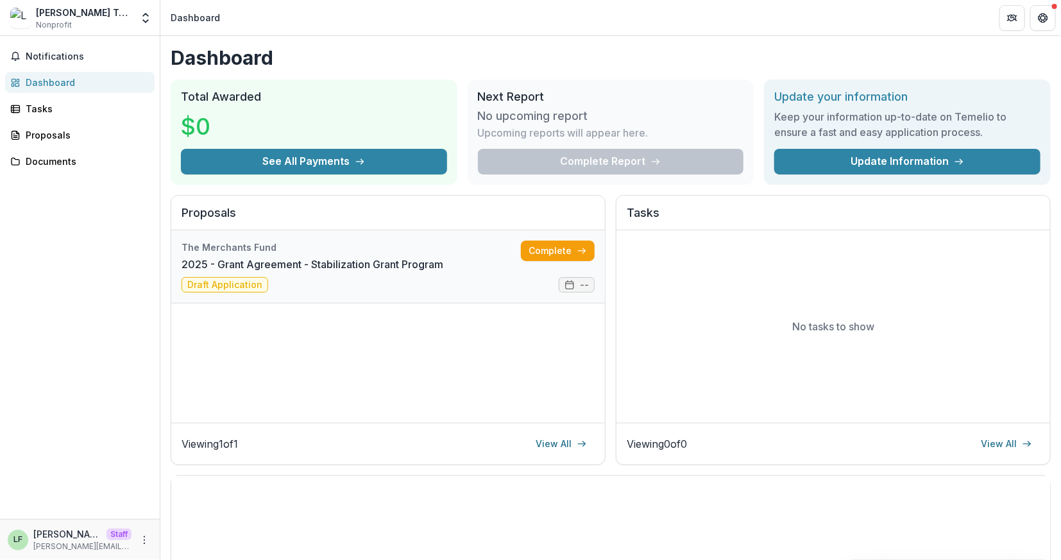
click at [378, 272] on link "2025 - Grant Agreement - Stabilization Grant Program" at bounding box center [312, 263] width 262 height 15
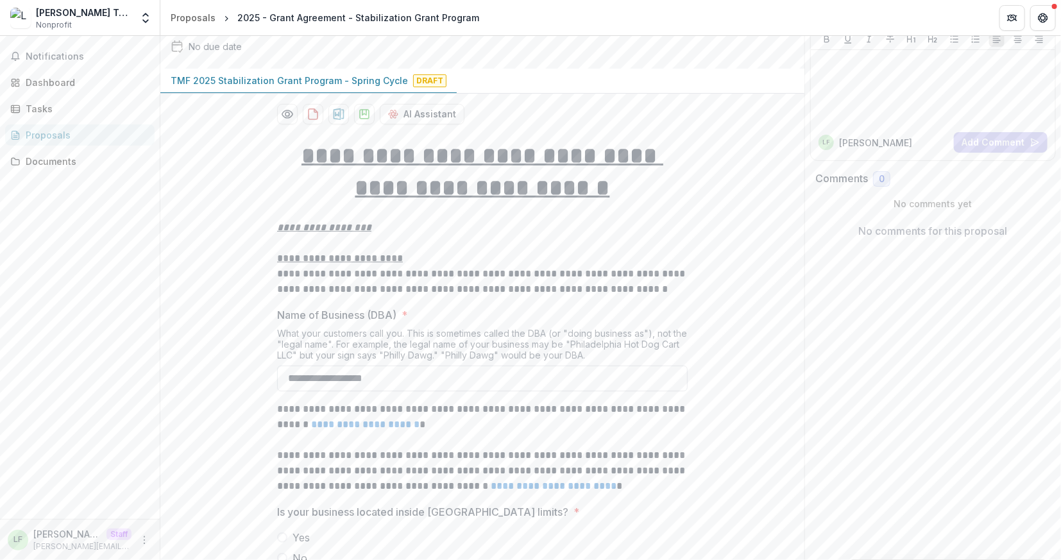
scroll to position [90, 0]
click at [47, 65] on button "Notifications" at bounding box center [79, 56] width 149 height 21
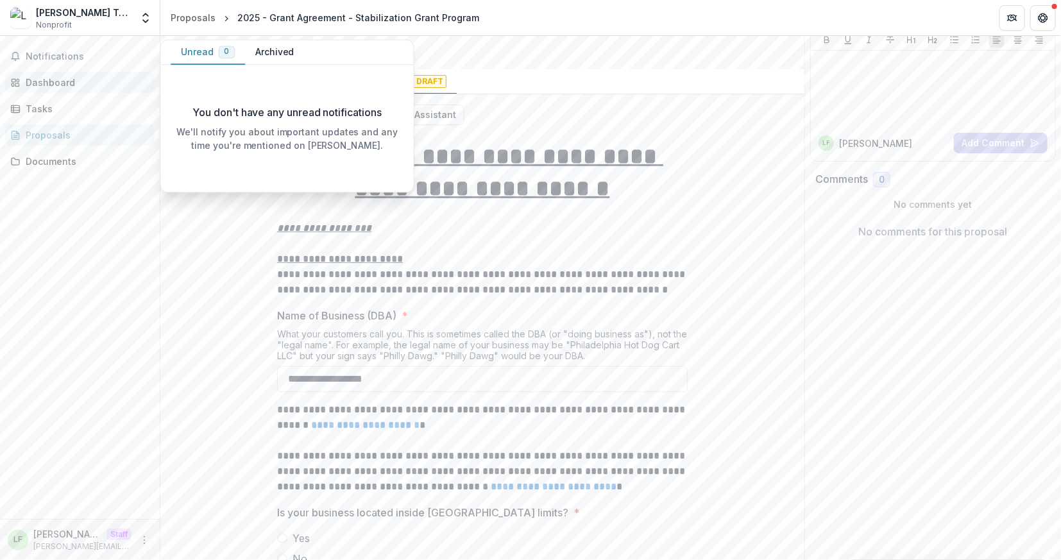
click at [49, 82] on div "Dashboard" at bounding box center [85, 82] width 119 height 13
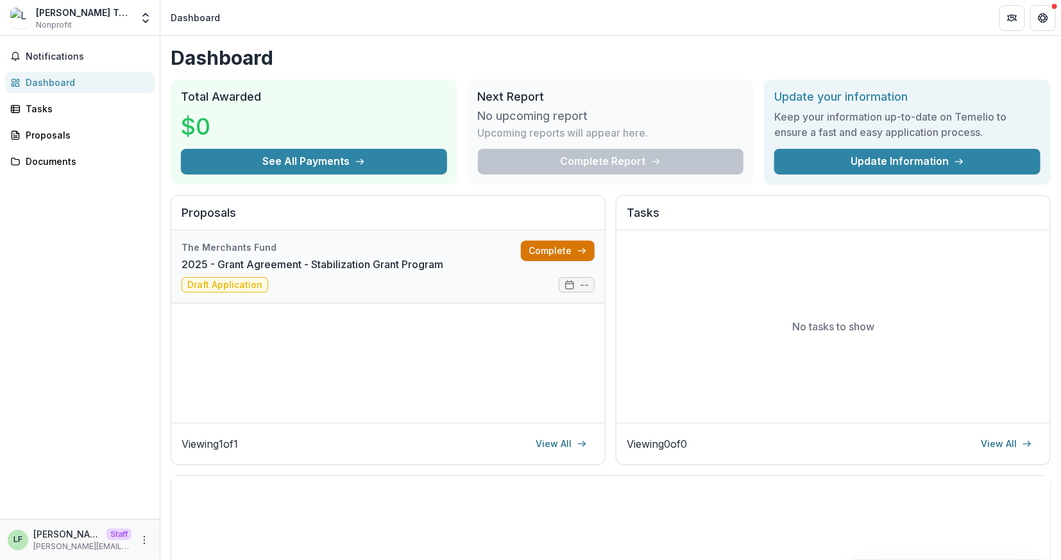
click at [553, 253] on link "Complete" at bounding box center [558, 250] width 74 height 21
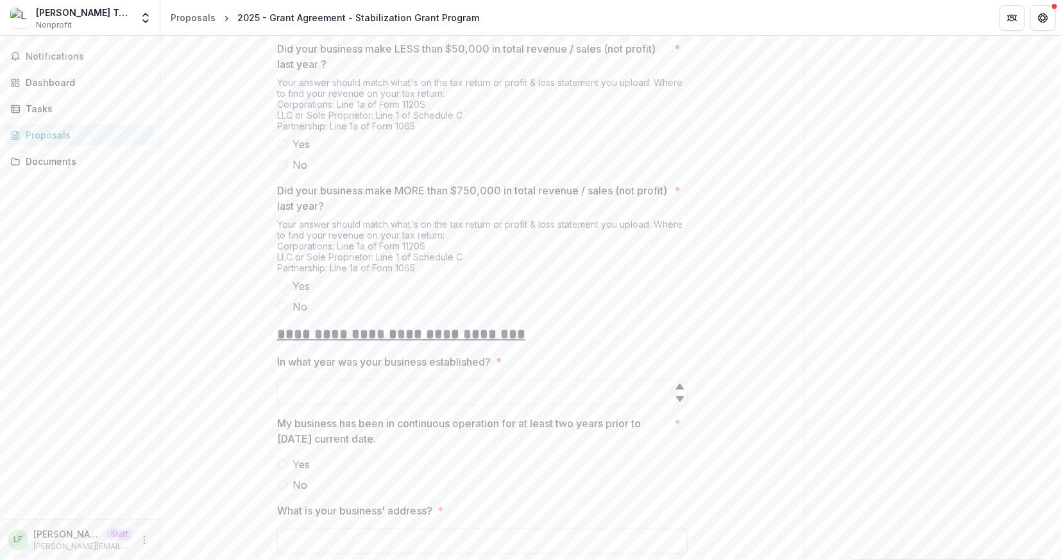
scroll to position [505, 0]
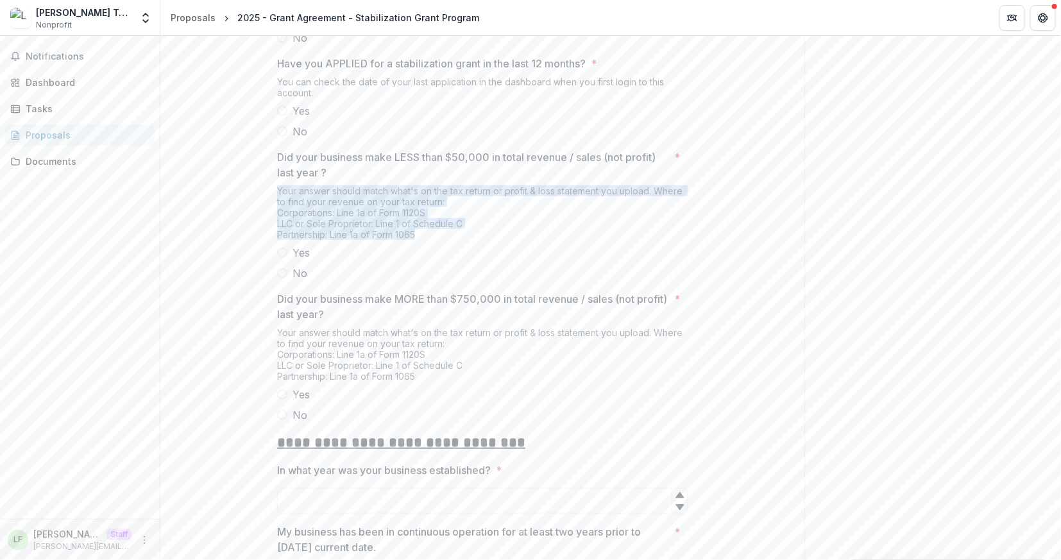
drag, startPoint x: 427, startPoint y: 226, endPoint x: 274, endPoint y: 181, distance: 159.7
click at [376, 194] on div "Your answer should match what's on the tax return or profit & loss statement yo…" at bounding box center [482, 215] width 410 height 60
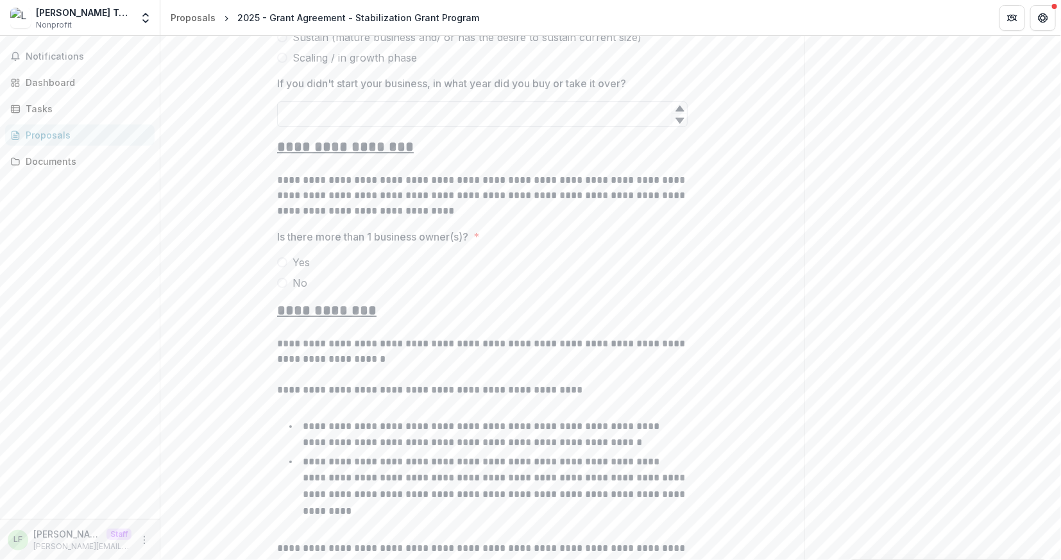
scroll to position [2135, 0]
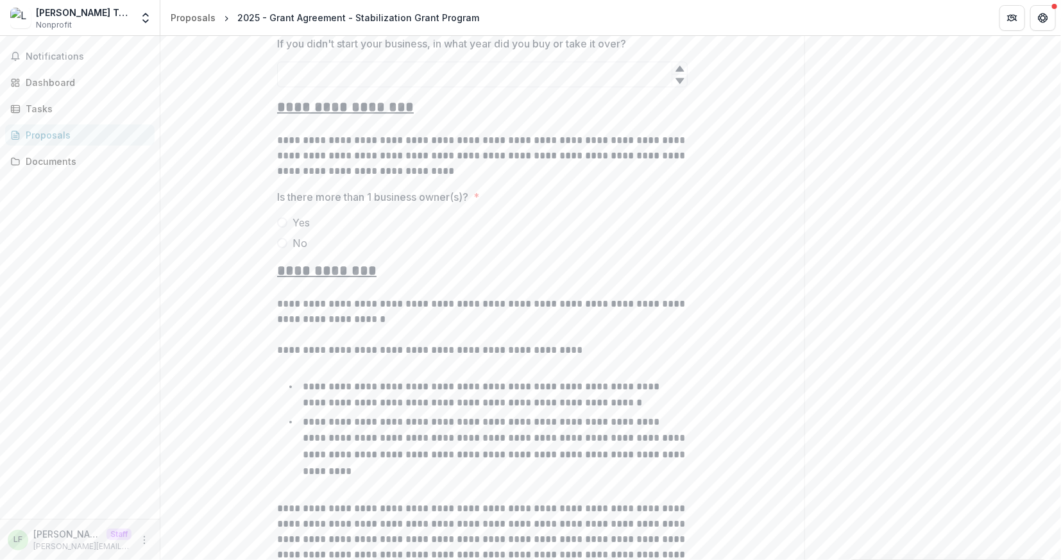
click at [297, 235] on span "No" at bounding box center [299, 242] width 15 height 15
click at [305, 215] on span "Yes" at bounding box center [300, 222] width 17 height 15
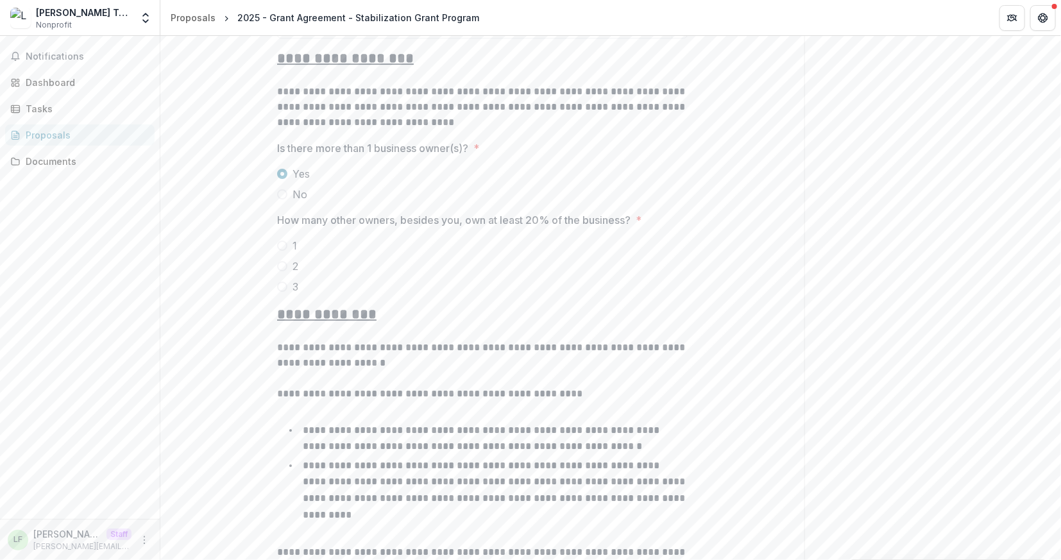
scroll to position [2201, 0]
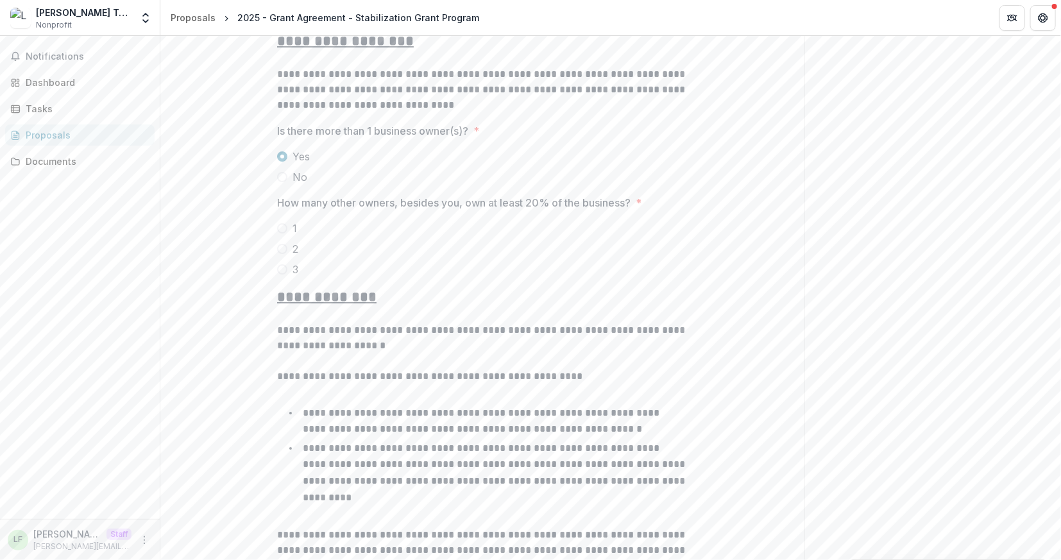
click at [283, 221] on label "1" at bounding box center [482, 228] width 410 height 15
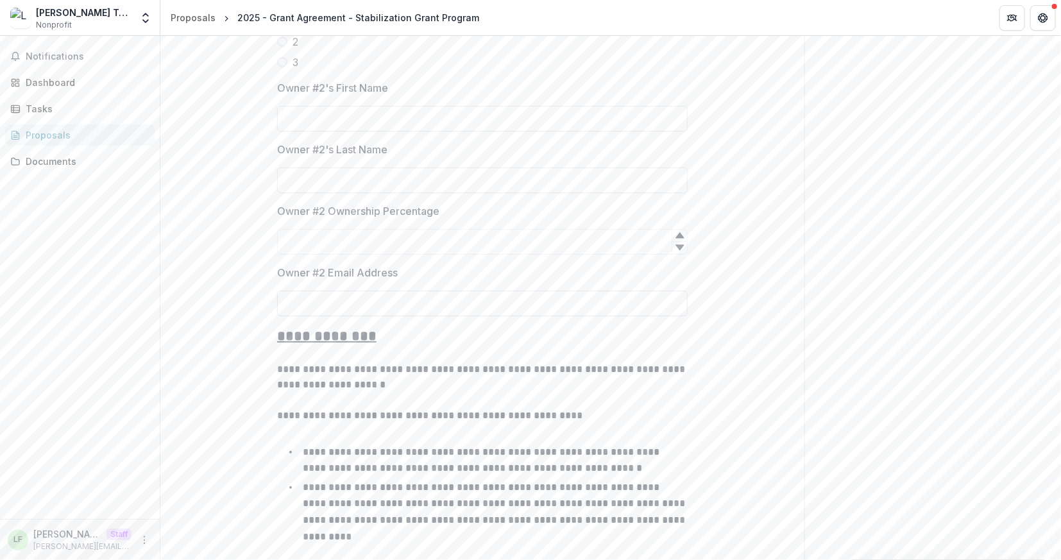
scroll to position [2239, 0]
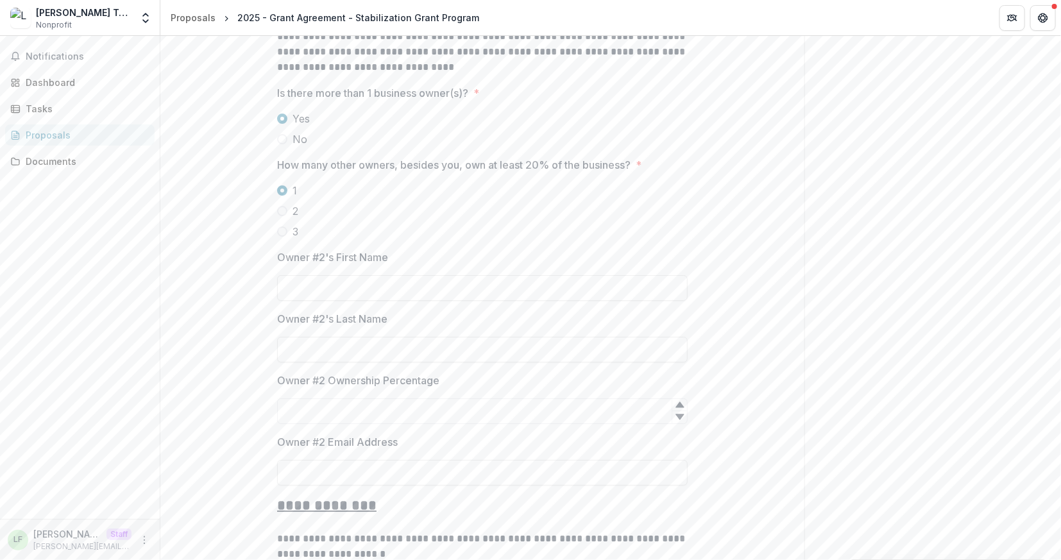
click at [281, 226] on span at bounding box center [282, 231] width 10 height 10
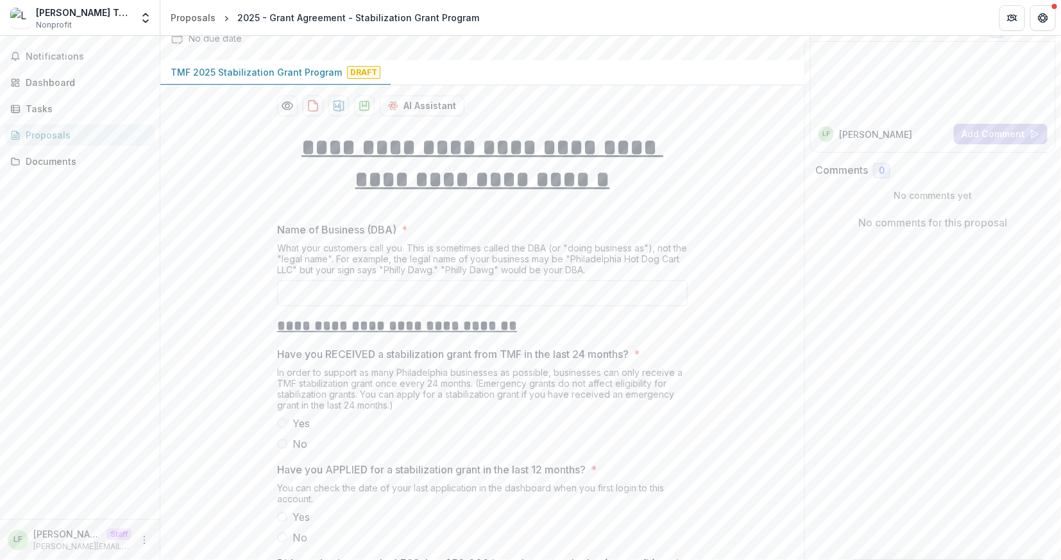
scroll to position [0, 0]
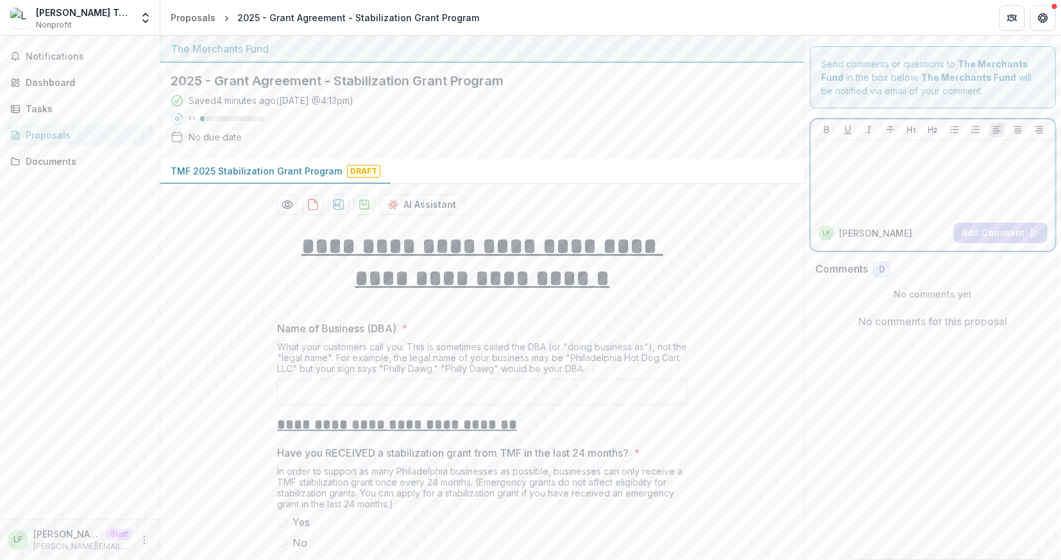
click at [950, 175] on div at bounding box center [933, 178] width 234 height 64
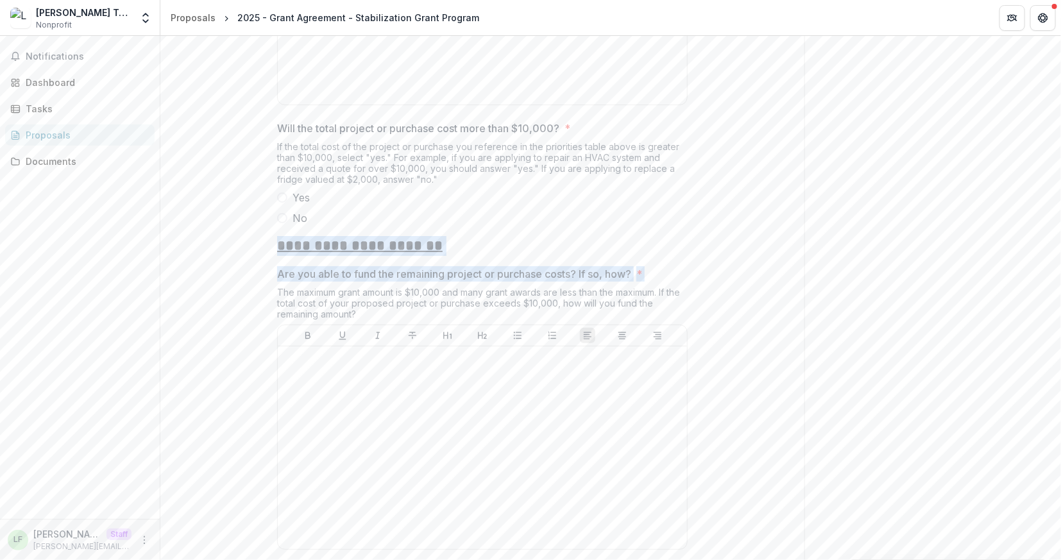
drag, startPoint x: 266, startPoint y: 219, endPoint x: 503, endPoint y: 259, distance: 240.6
click at [505, 259] on div "**********" at bounding box center [482, 542] width 644 height 9514
click at [503, 266] on div "Are you able to fund the remaining project or purchase costs? If so, how? * The…" at bounding box center [482, 410] width 410 height 289
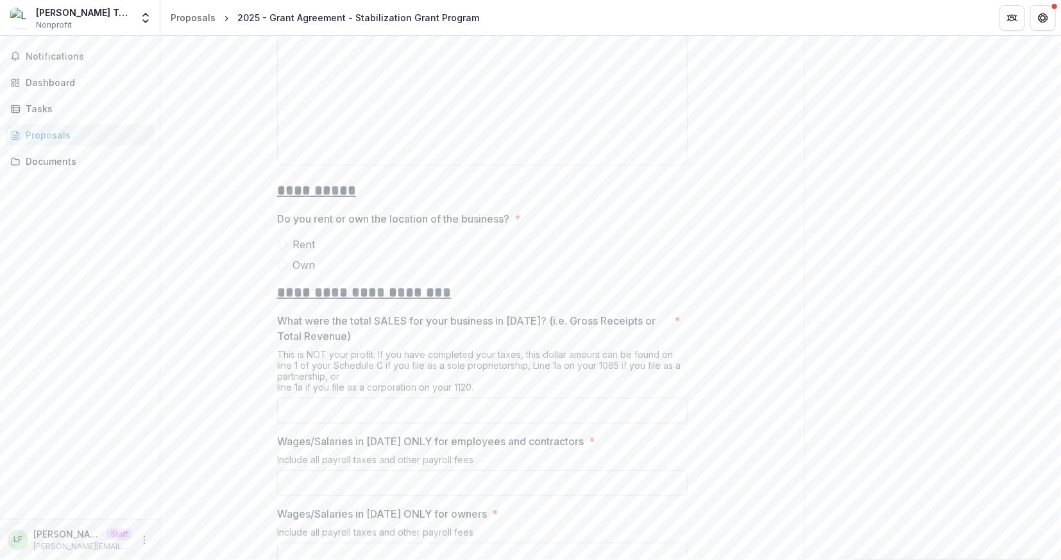
click at [282, 239] on span at bounding box center [282, 244] width 10 height 10
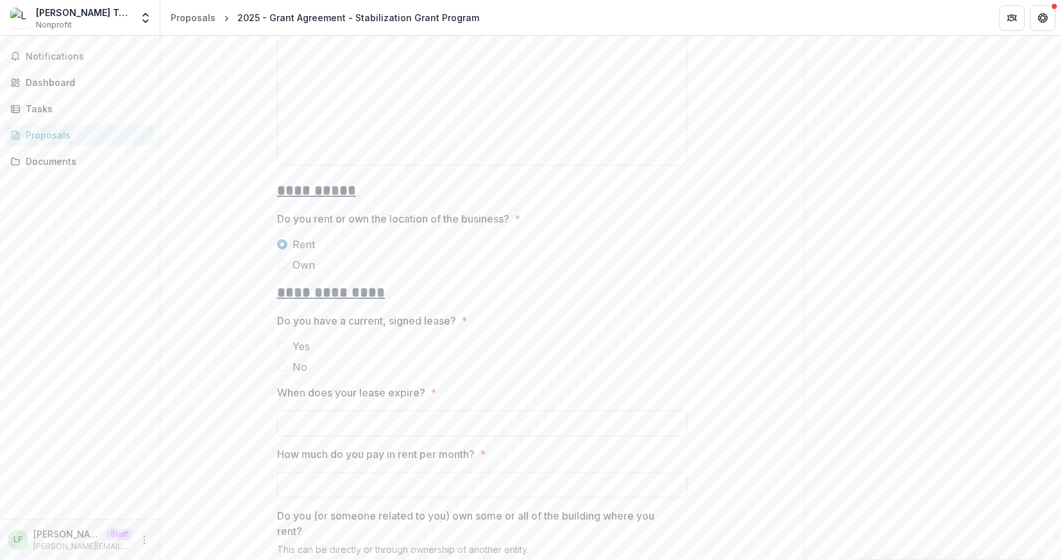
click at [281, 260] on span at bounding box center [282, 265] width 10 height 10
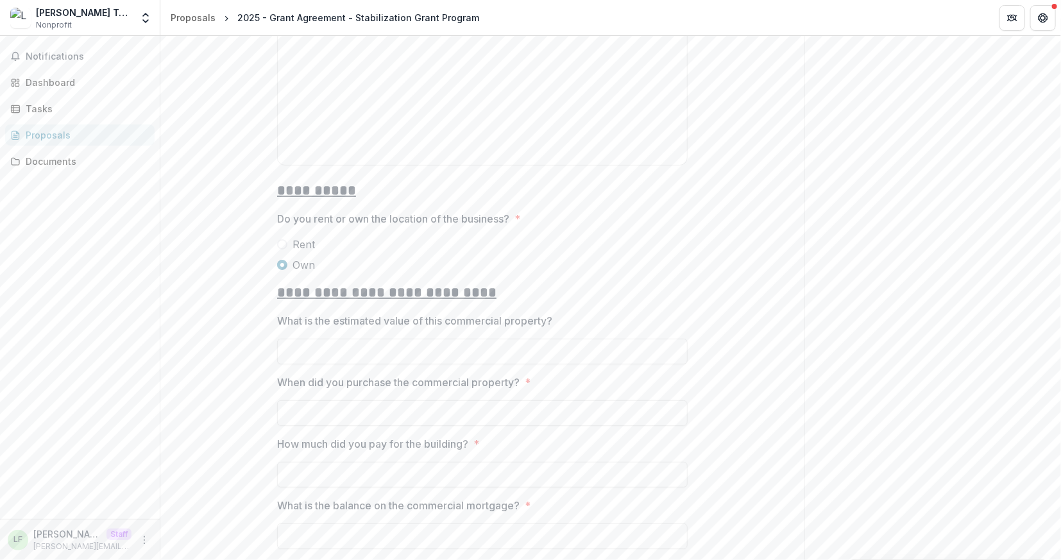
click at [281, 239] on span at bounding box center [282, 244] width 10 height 10
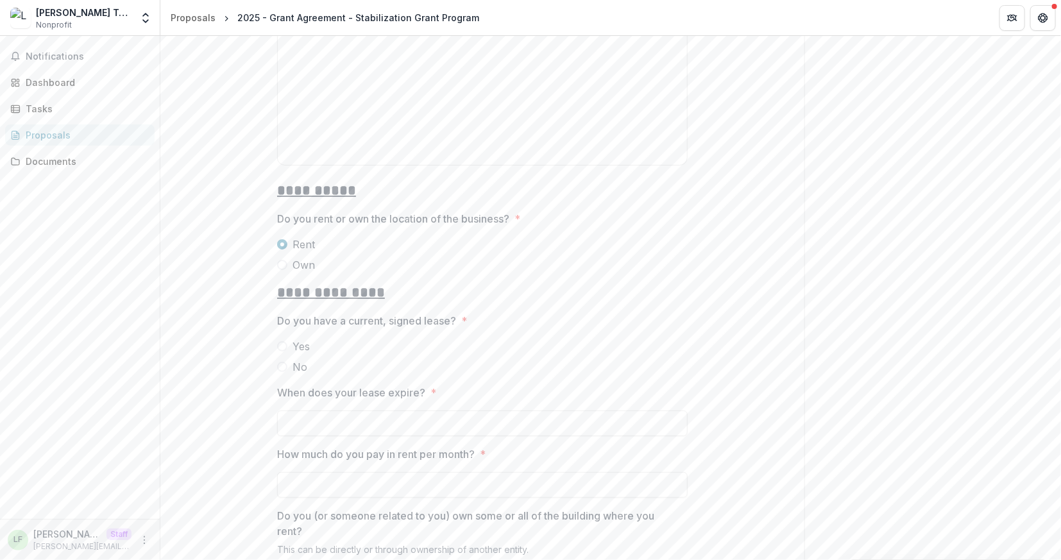
click at [281, 260] on span at bounding box center [282, 265] width 10 height 10
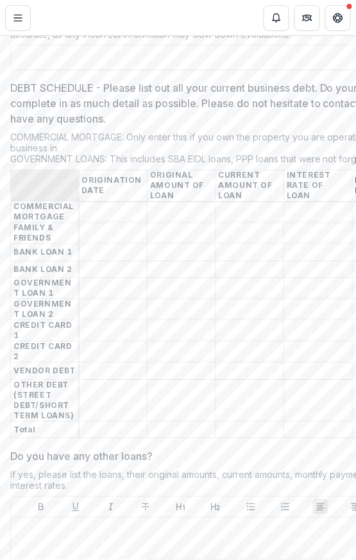
scroll to position [0, 78]
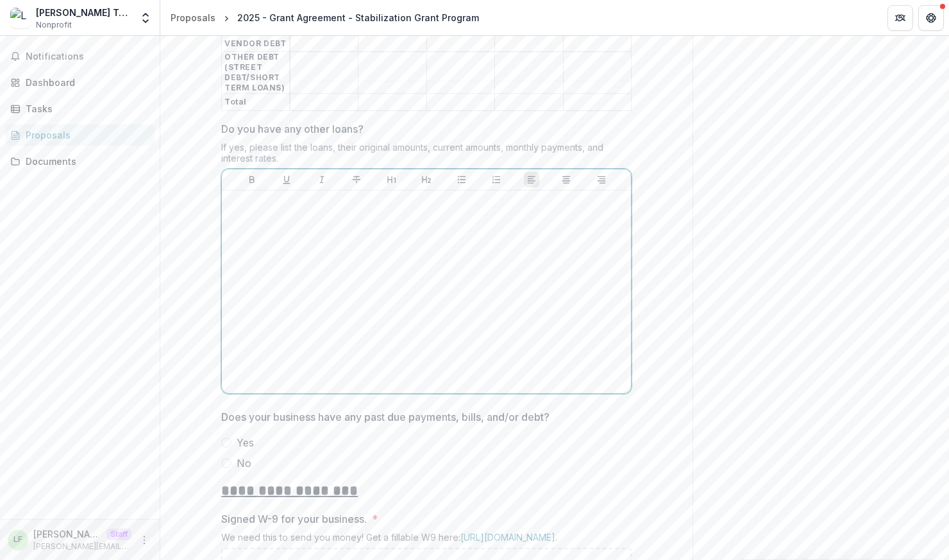
click at [473, 250] on div at bounding box center [426, 292] width 399 height 192
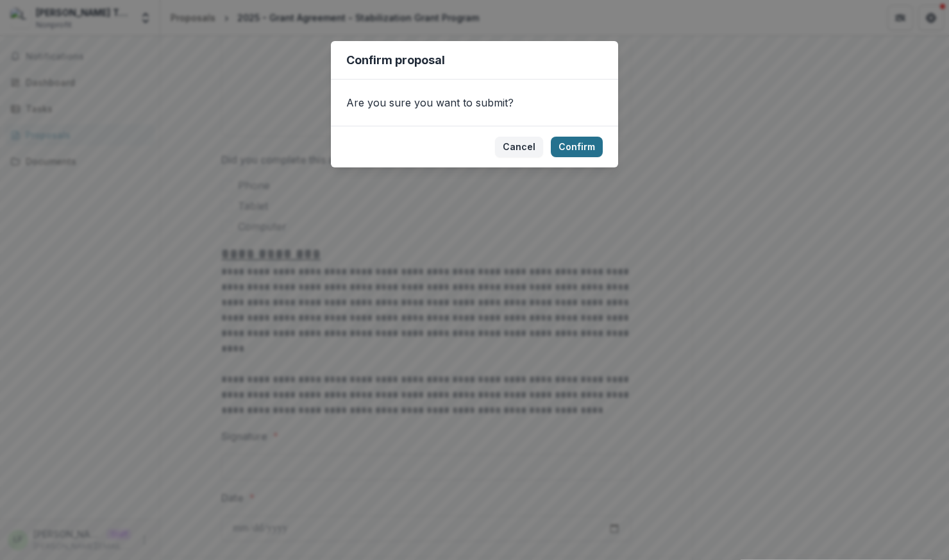
click at [568, 147] on button "Confirm" at bounding box center [577, 147] width 52 height 21
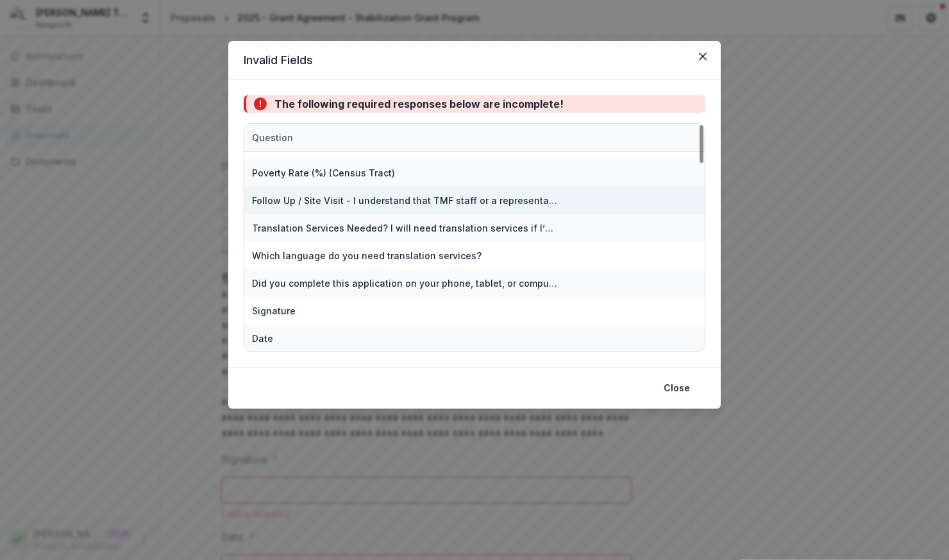
click at [355, 197] on div "Follow Up / Site Visit - I understand that TMF staff or a representative of TMF…" at bounding box center [404, 200] width 305 height 13
click at [360, 198] on div "Follow Up / Site Visit - I understand that TMF staff or a representative of TMF…" at bounding box center [404, 200] width 305 height 13
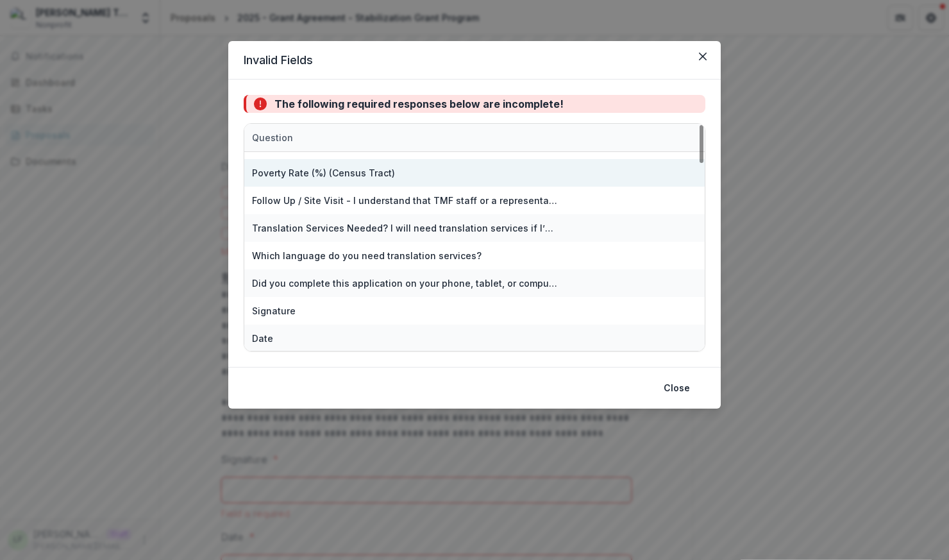
click at [351, 174] on div "Poverty Rate (%) (Census Tract)" at bounding box center [323, 172] width 143 height 13
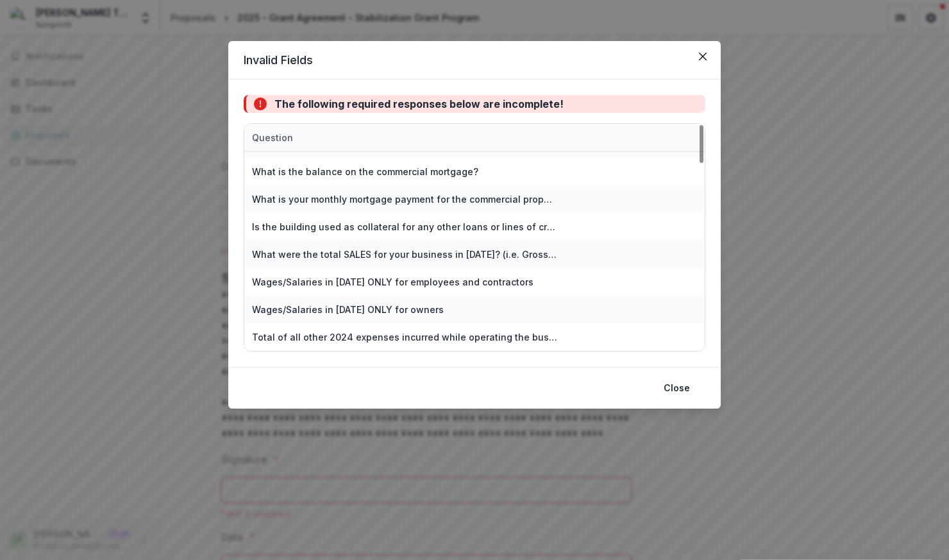
click at [351, 174] on div "What is the balance on the commercial mortgage?" at bounding box center [365, 171] width 226 height 13
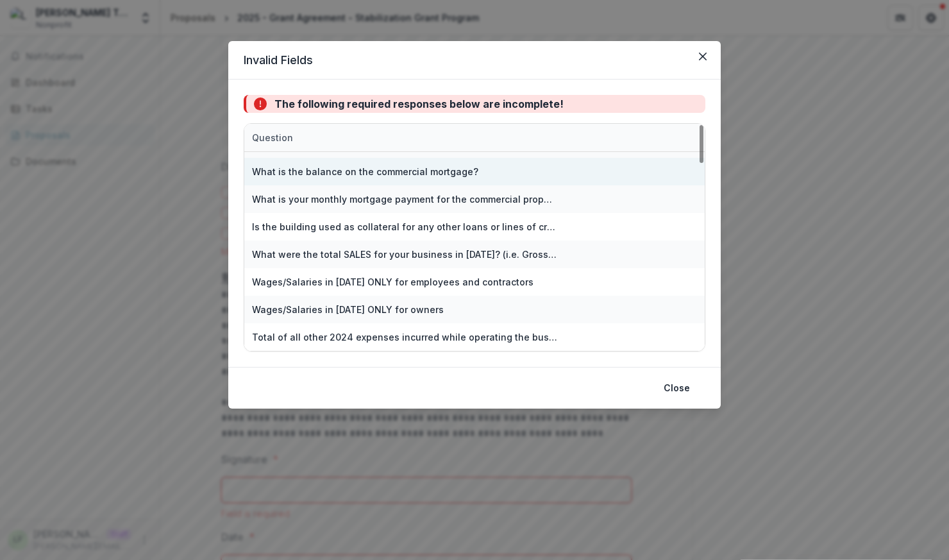
click at [353, 174] on div "What is the balance on the commercial mortgage?" at bounding box center [365, 171] width 226 height 13
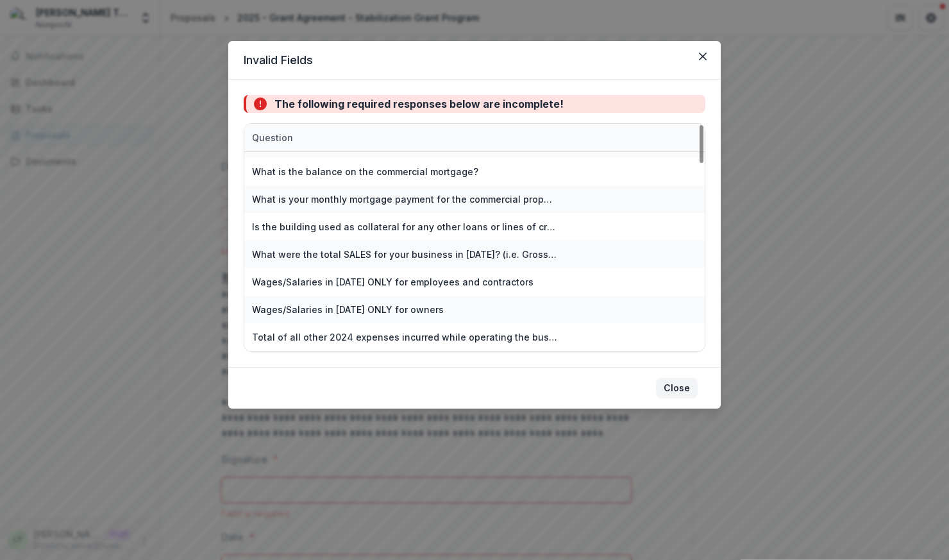
click at [685, 385] on button "Close" at bounding box center [677, 388] width 42 height 21
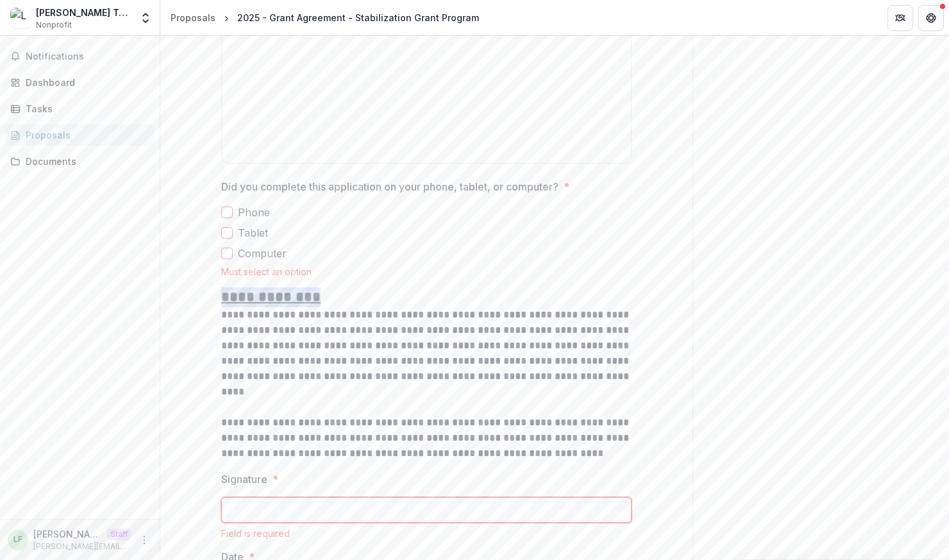
drag, startPoint x: 253, startPoint y: 246, endPoint x: 201, endPoint y: 246, distance: 51.9
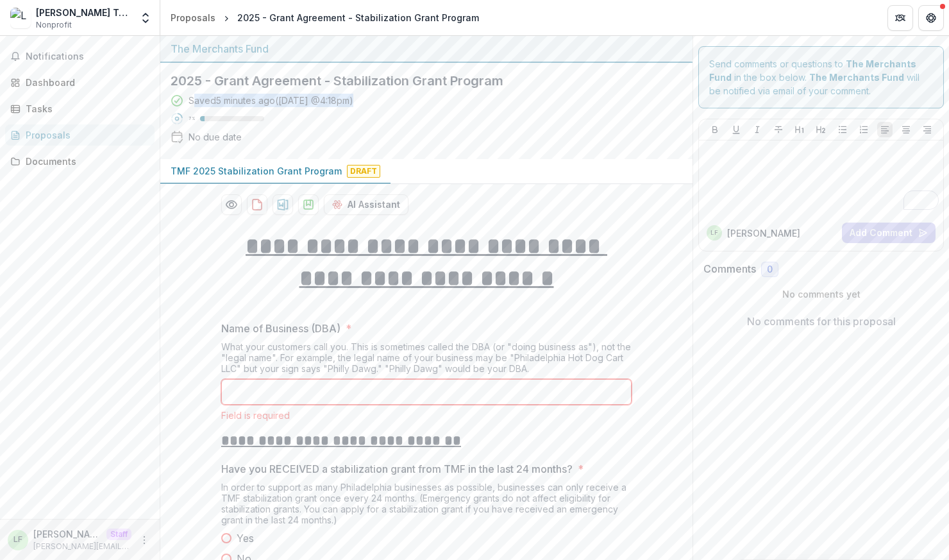
drag, startPoint x: 195, startPoint y: 100, endPoint x: 396, endPoint y: 110, distance: 201.6
click at [396, 110] on div "Saved 5 minutes ago ( Today @ 4:18pm ) 7 % No due date" at bounding box center [416, 121] width 491 height 55
click at [778, 178] on div "To enrich screen reader interactions, please activate Accessibility in Grammarl…" at bounding box center [821, 178] width 234 height 64
click at [49, 57] on span "Notifications" at bounding box center [85, 56] width 118 height 11
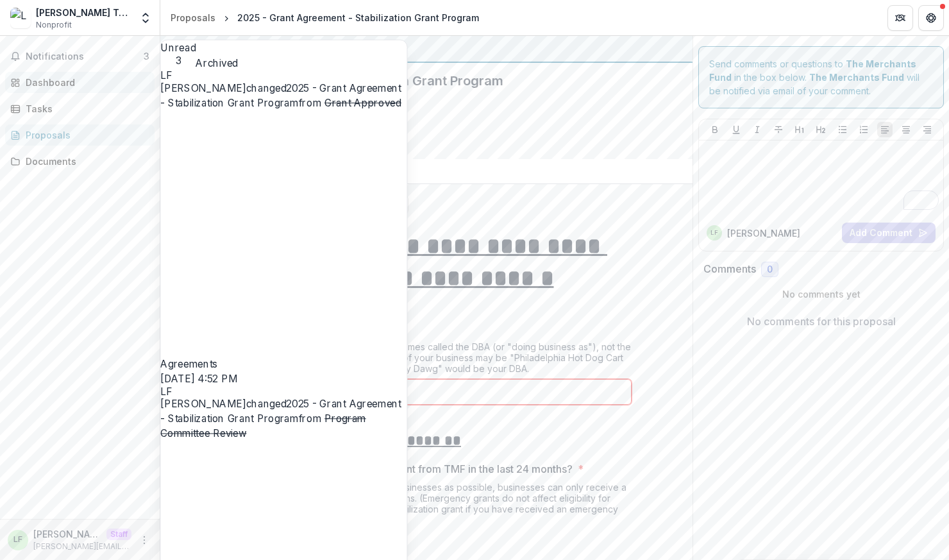
click at [42, 87] on div "Dashboard" at bounding box center [85, 82] width 119 height 13
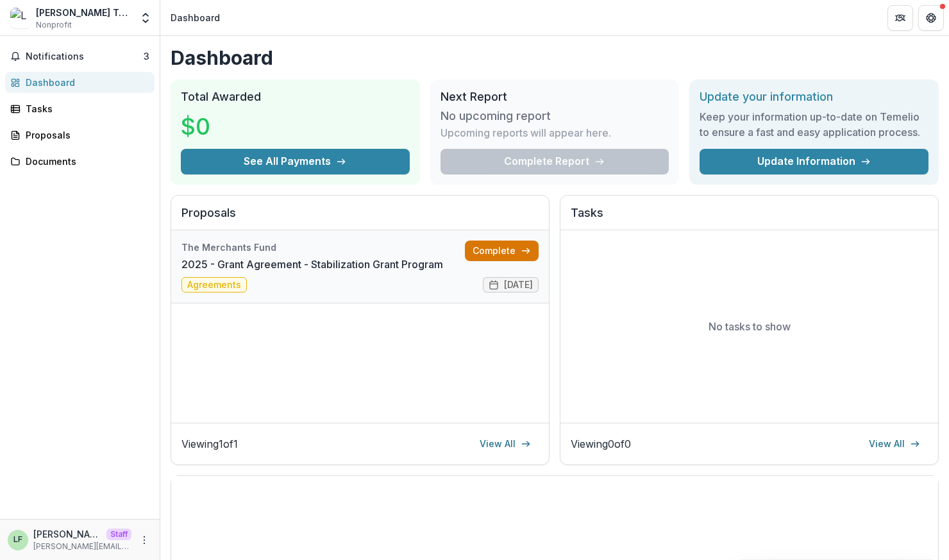
click at [492, 256] on link "Complete" at bounding box center [502, 250] width 74 height 21
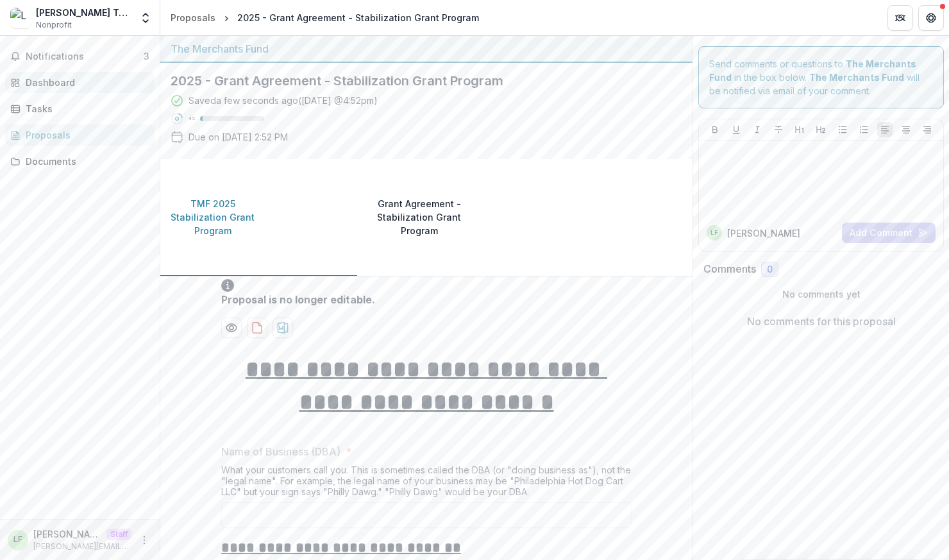
click at [71, 90] on link "Dashboard" at bounding box center [79, 82] width 149 height 21
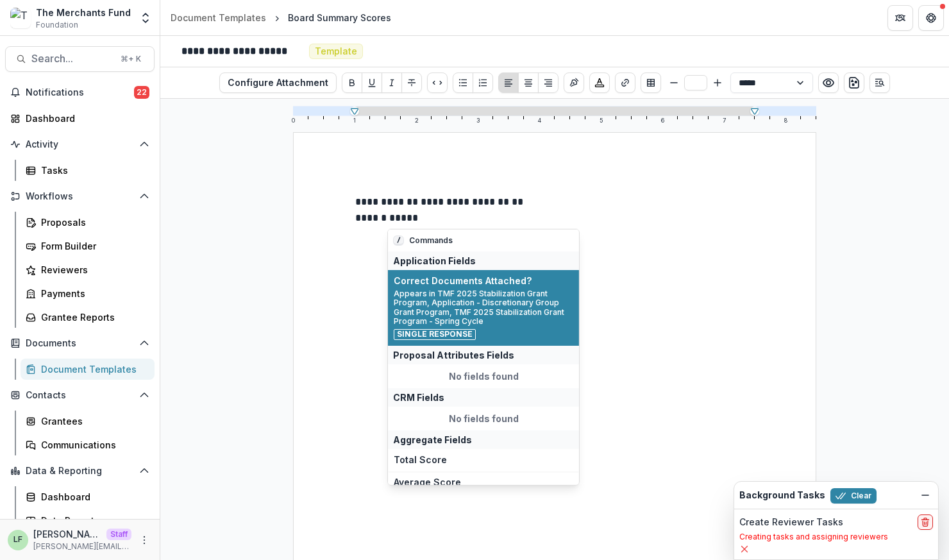
scroll to position [45, 0]
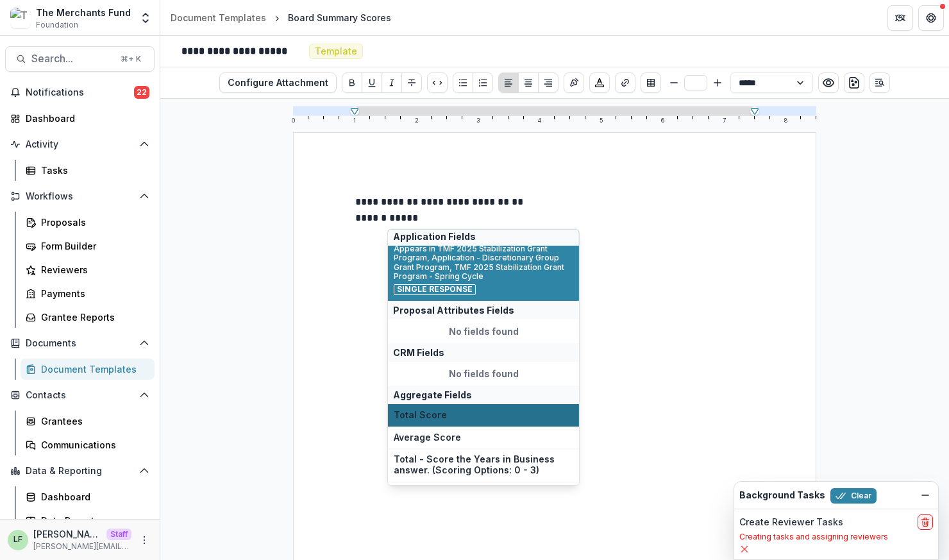
click at [469, 415] on span "Total Score" at bounding box center [484, 414] width 180 height 11
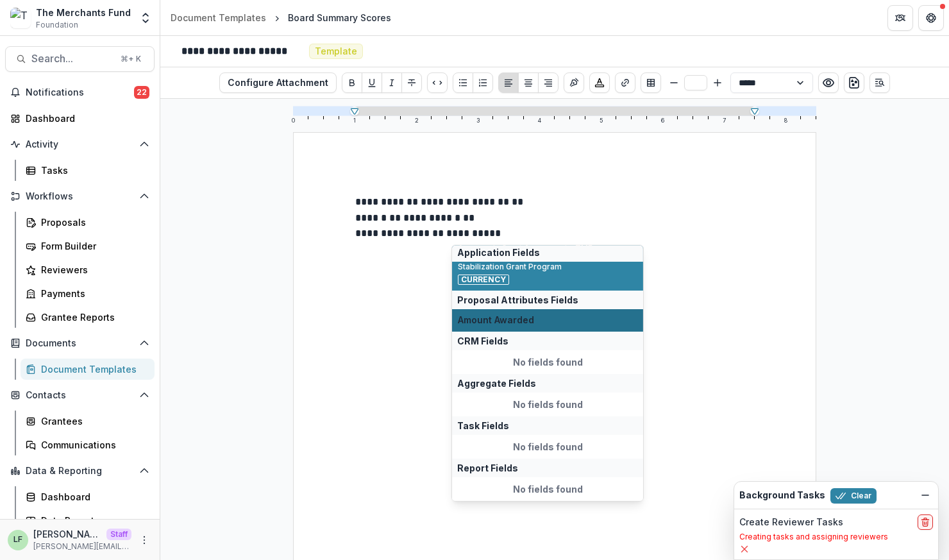
scroll to position [0, 0]
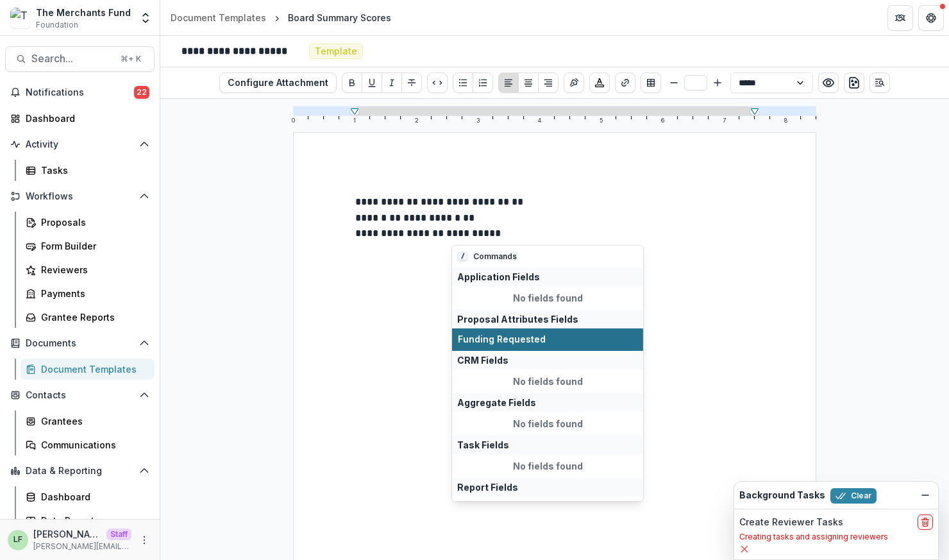
click at [560, 337] on span "Funding Requested" at bounding box center [548, 339] width 180 height 11
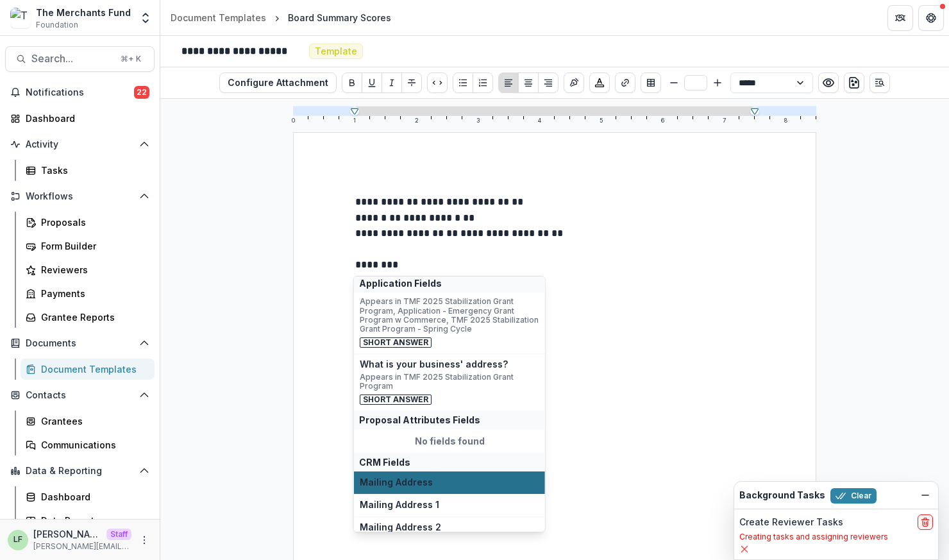
scroll to position [157, 0]
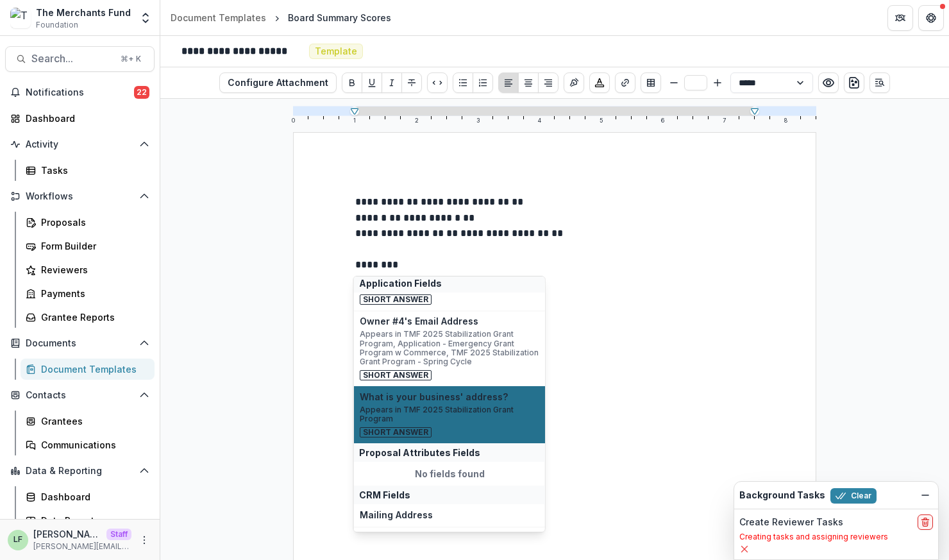
click at [467, 418] on span "Appears in TMF 2025 Stabilization Grant Program" at bounding box center [450, 414] width 180 height 19
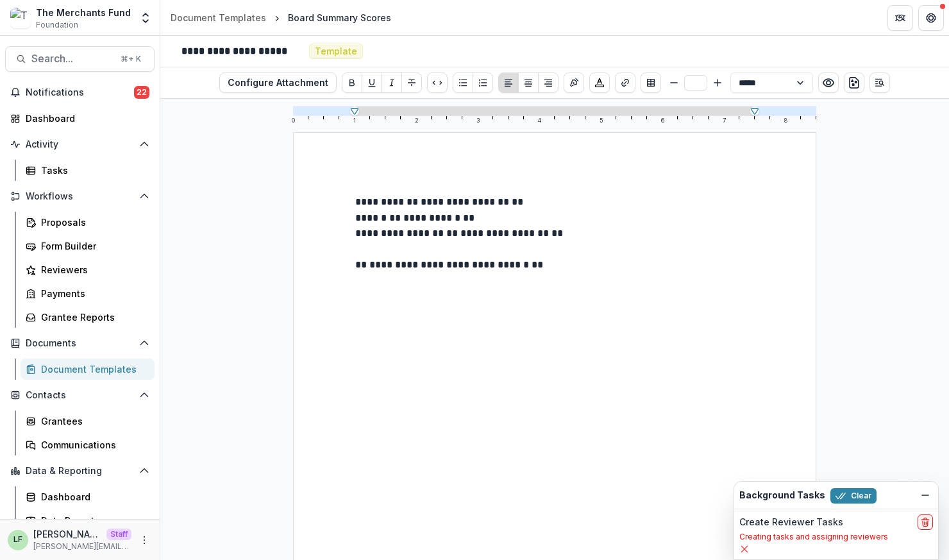
click at [342, 266] on div "**********" at bounding box center [554, 470] width 523 height 677
click at [349, 265] on div "**********" at bounding box center [554, 470] width 523 height 677
click at [351, 263] on div "**********" at bounding box center [554, 470] width 523 height 677
click at [551, 266] on p "**********" at bounding box center [554, 265] width 399 height 16
click at [344, 265] on div "**********" at bounding box center [554, 470] width 523 height 677
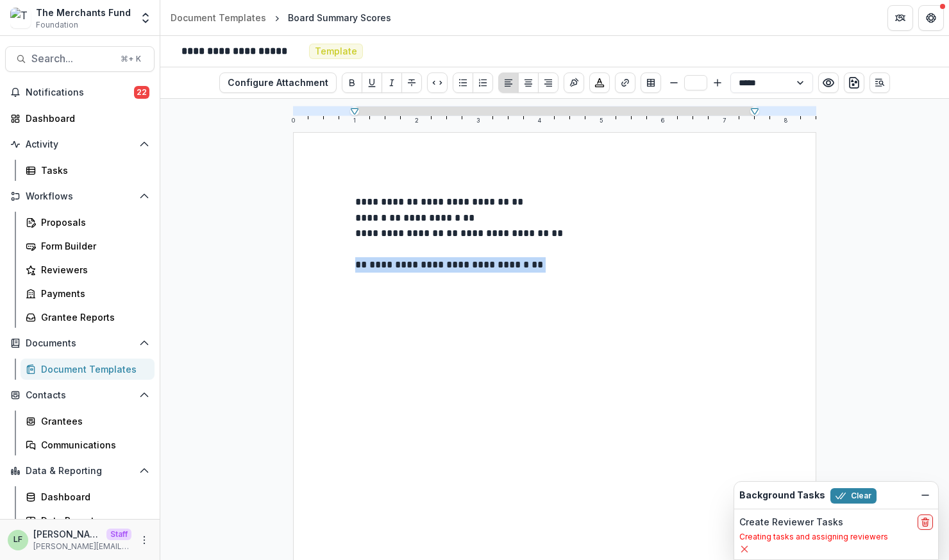
drag, startPoint x: 348, startPoint y: 265, endPoint x: 358, endPoint y: 287, distance: 23.8
click at [358, 288] on div "**********" at bounding box center [554, 470] width 523 height 677
click at [880, 82] on icon "Open Editor Sidebar" at bounding box center [880, 83] width 10 height 10
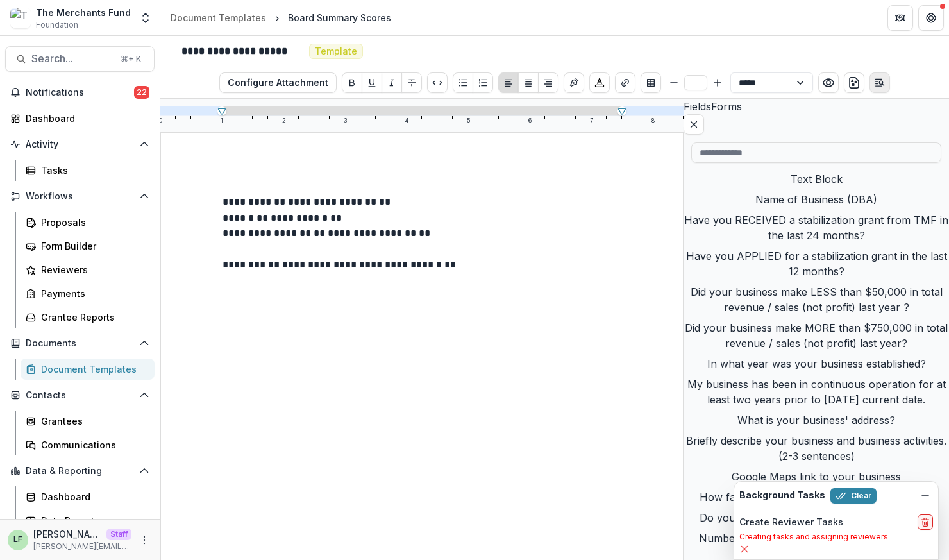
click at [880, 82] on icon "Open Editor Sidebar" at bounding box center [880, 83] width 10 height 10
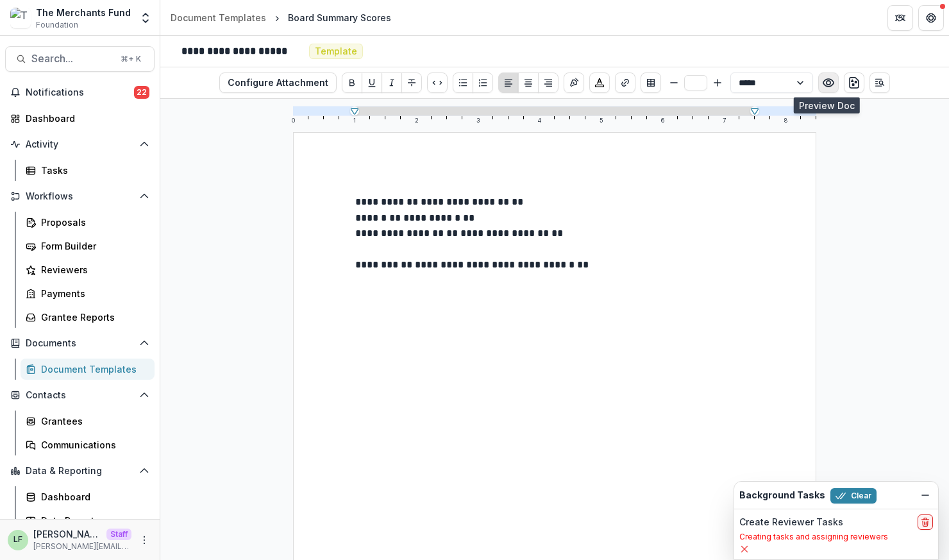
click at [827, 81] on circle "Preview preview-doc.pdf" at bounding box center [829, 83] width 4 height 4
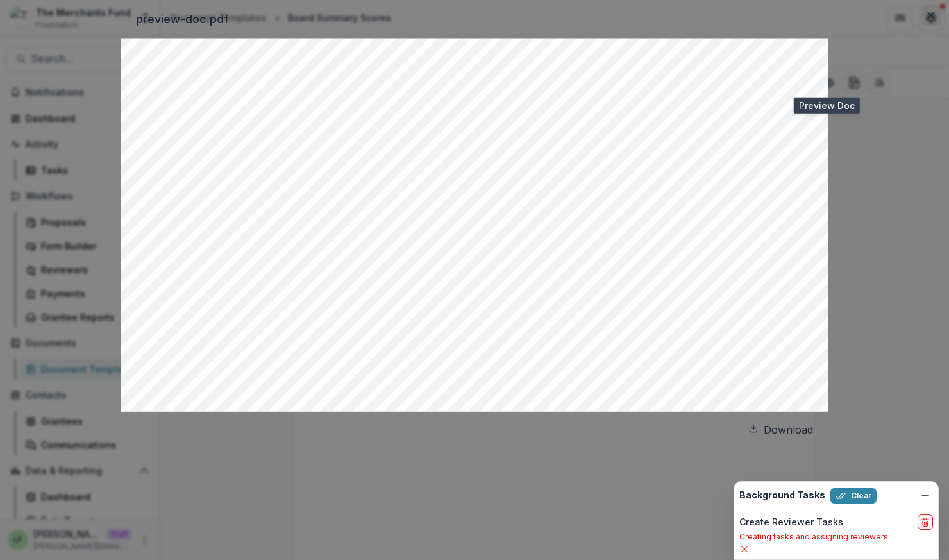
click at [921, 26] on button "Close" at bounding box center [931, 15] width 21 height 21
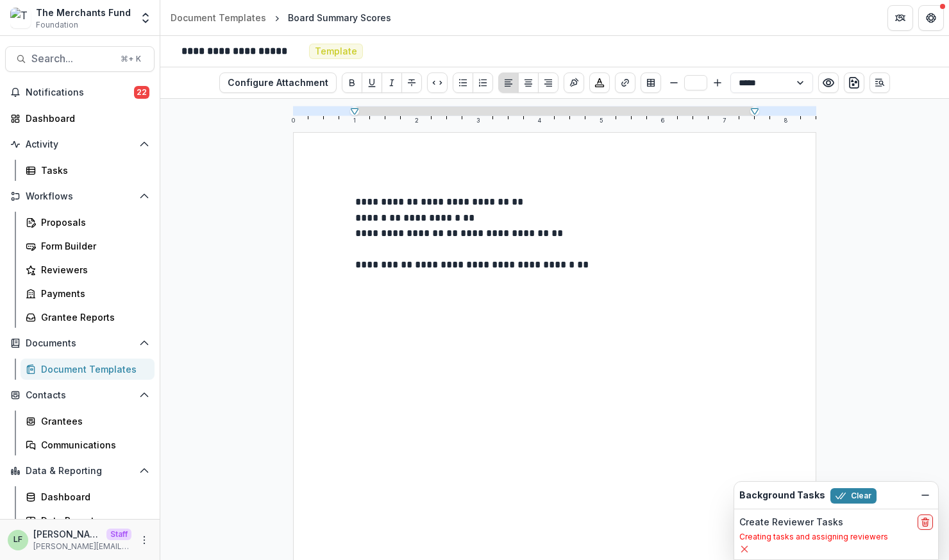
drag, startPoint x: 927, startPoint y: 523, endPoint x: 872, endPoint y: 508, distance: 56.9
click at [872, 509] on div "Create Reviewer Tasks Creating tasks and assigning reviewers" at bounding box center [836, 534] width 204 height 50
click at [855, 494] on button "Clear" at bounding box center [853, 495] width 46 height 15
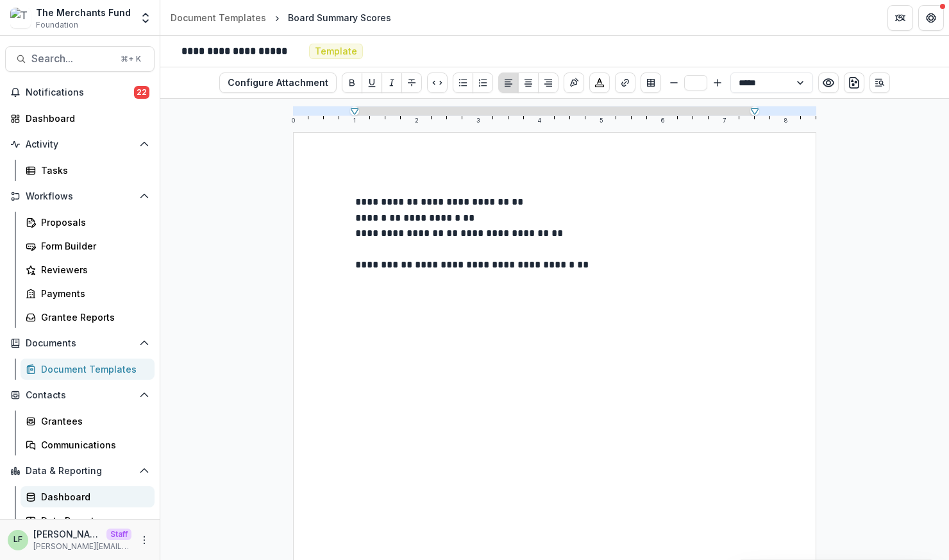
click at [56, 492] on div "Dashboard" at bounding box center [92, 496] width 103 height 13
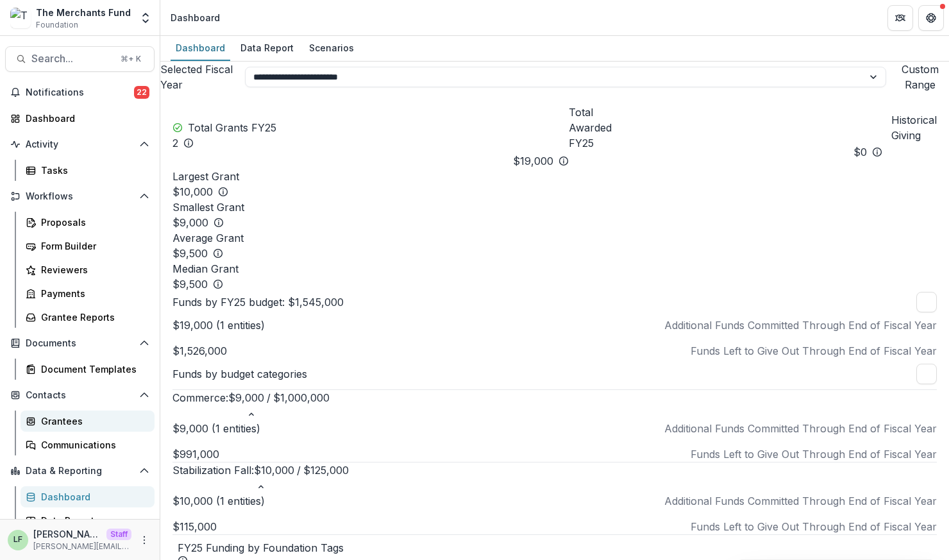
click at [78, 424] on div "Grantees" at bounding box center [92, 420] width 103 height 13
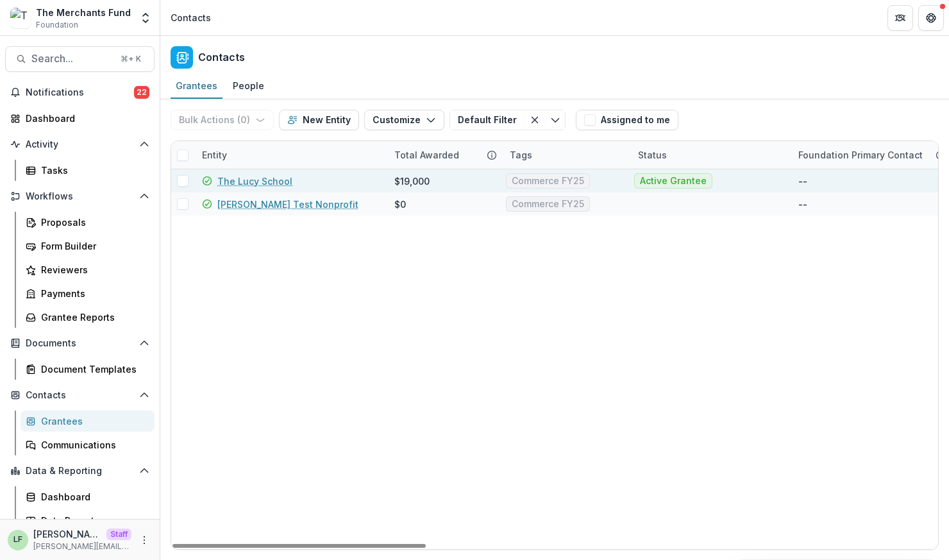
click at [267, 180] on link "The Lucy School" at bounding box center [254, 180] width 75 height 13
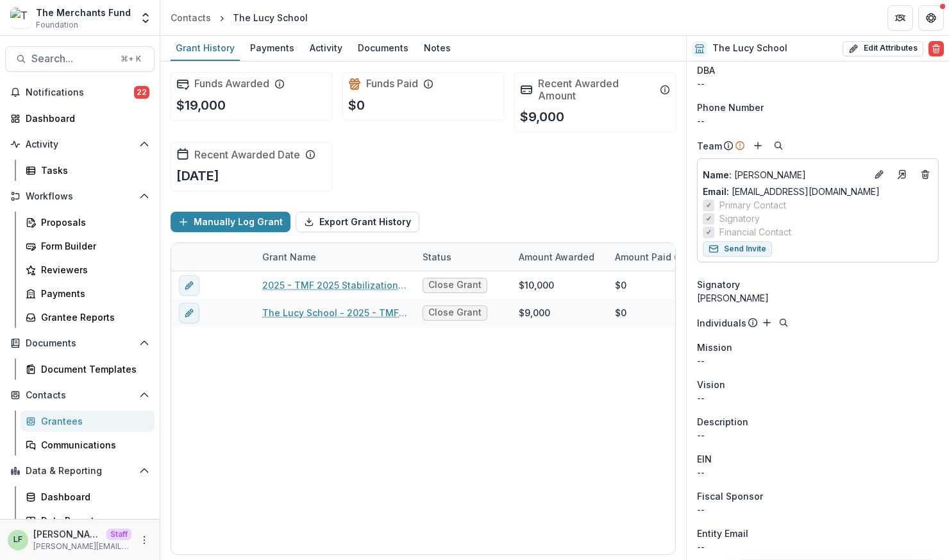
scroll to position [14, 0]
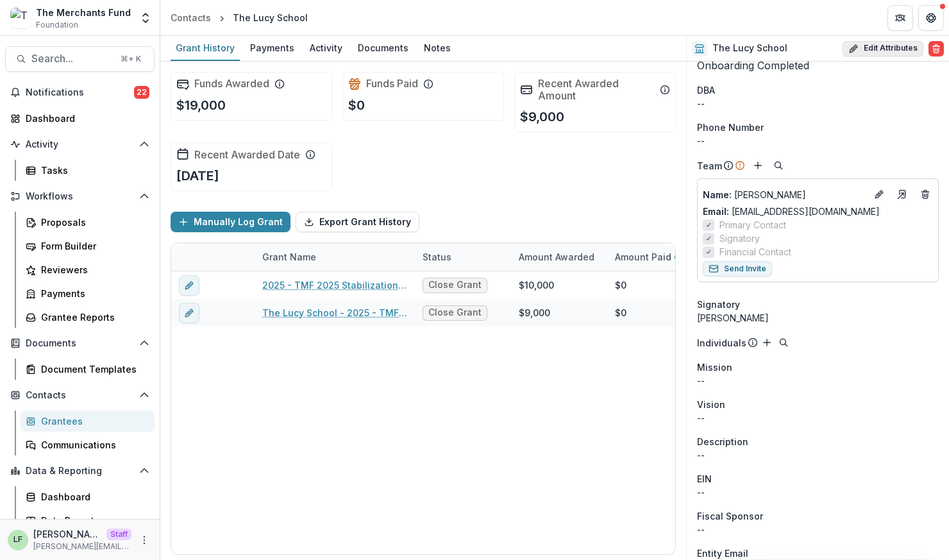
click at [855, 49] on icon "button" at bounding box center [853, 49] width 10 height 10
select select
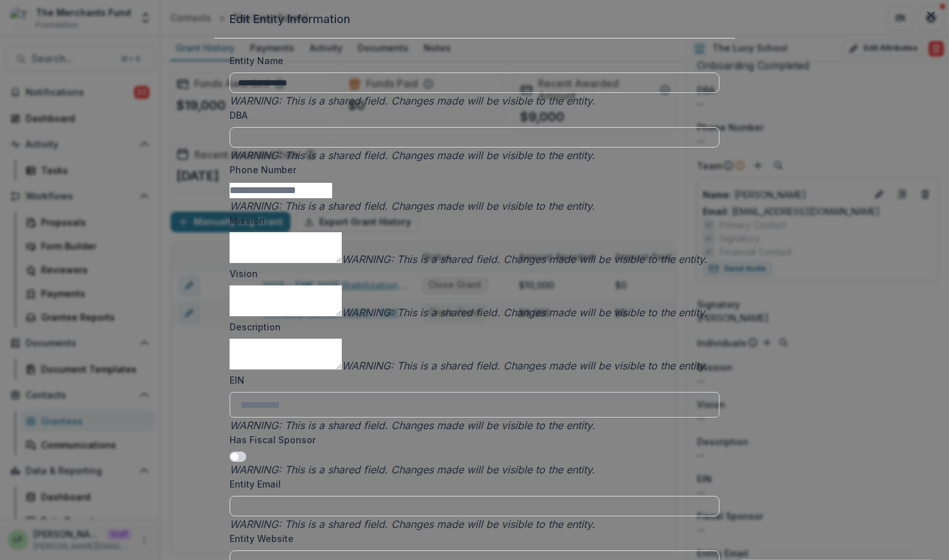
scroll to position [422, 0]
click at [360, 392] on input "EIN" at bounding box center [475, 405] width 490 height 26
paste input "**********"
type input "**********"
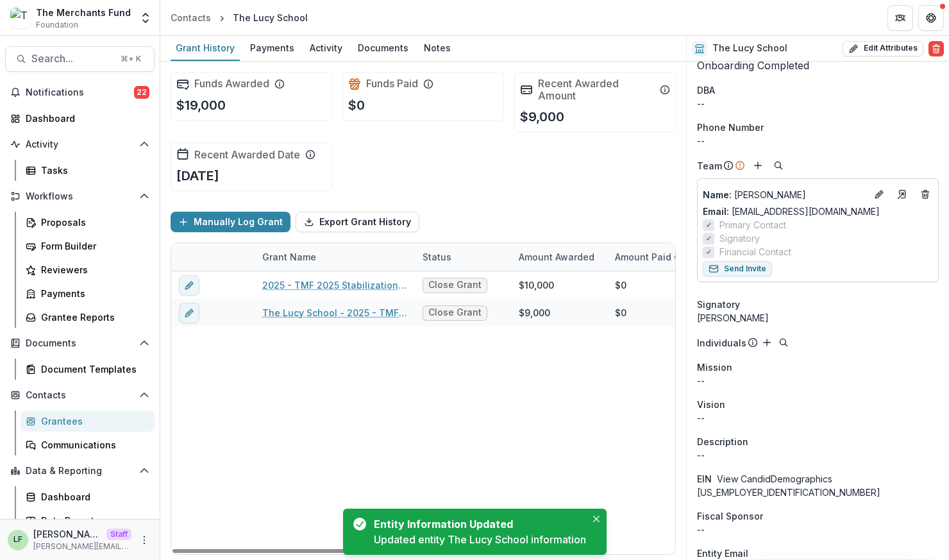
click at [785, 480] on button "View Candid Demographics" at bounding box center [774, 478] width 115 height 13
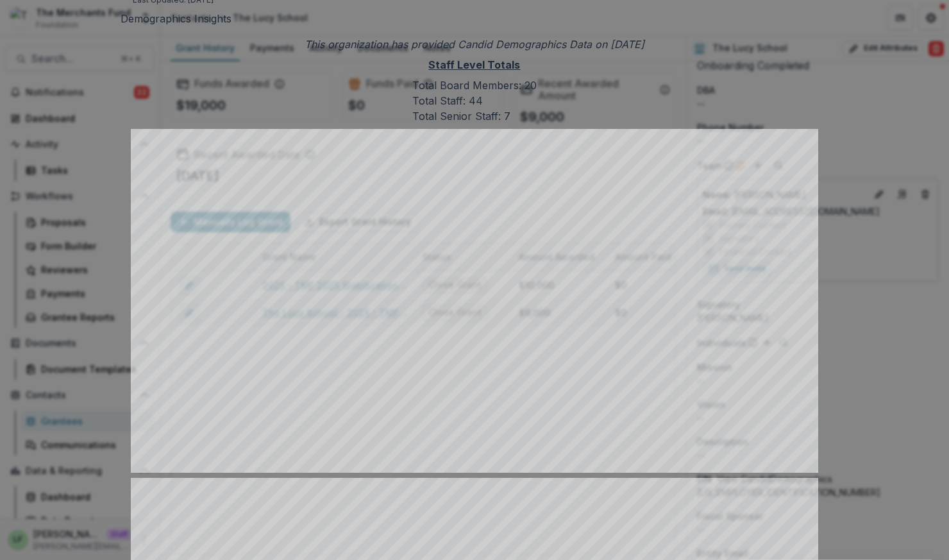
scroll to position [0, 0]
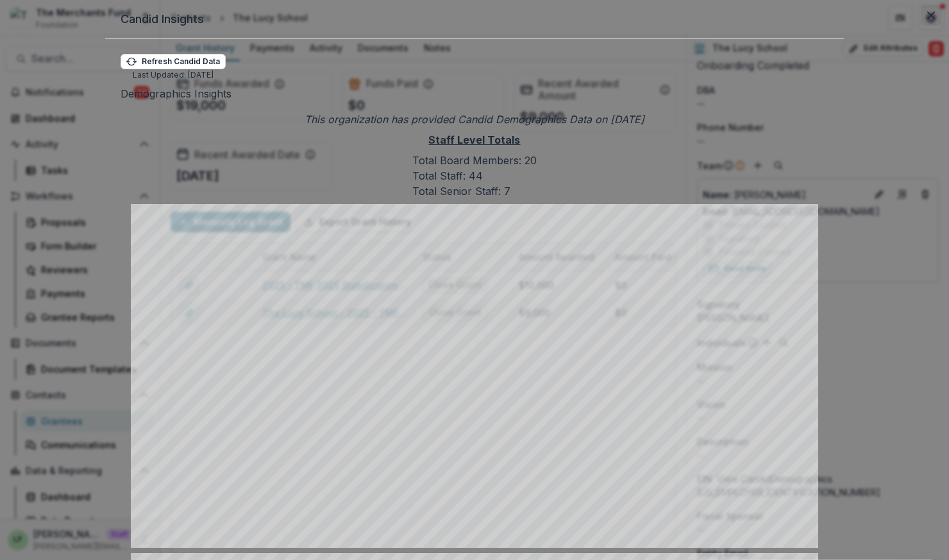
click at [927, 19] on icon "Close" at bounding box center [931, 16] width 8 height 8
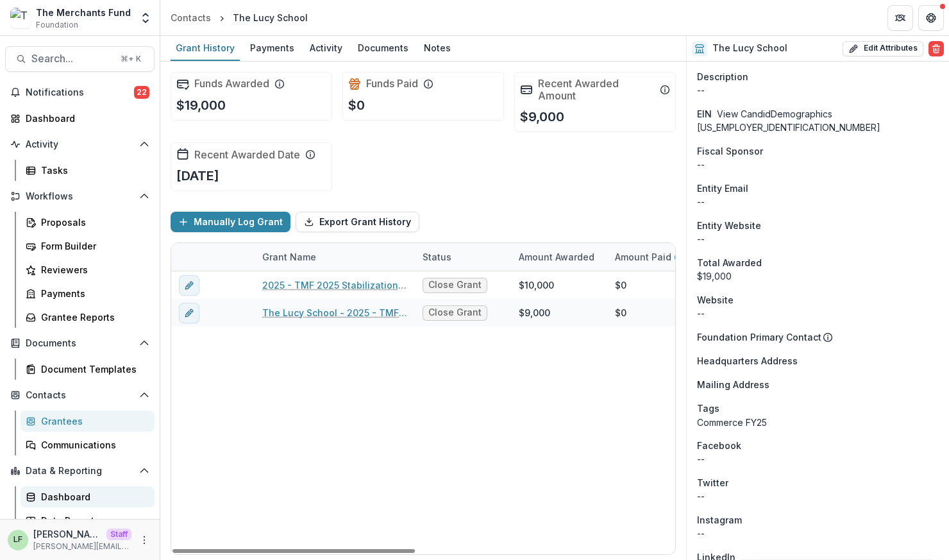
scroll to position [35, 0]
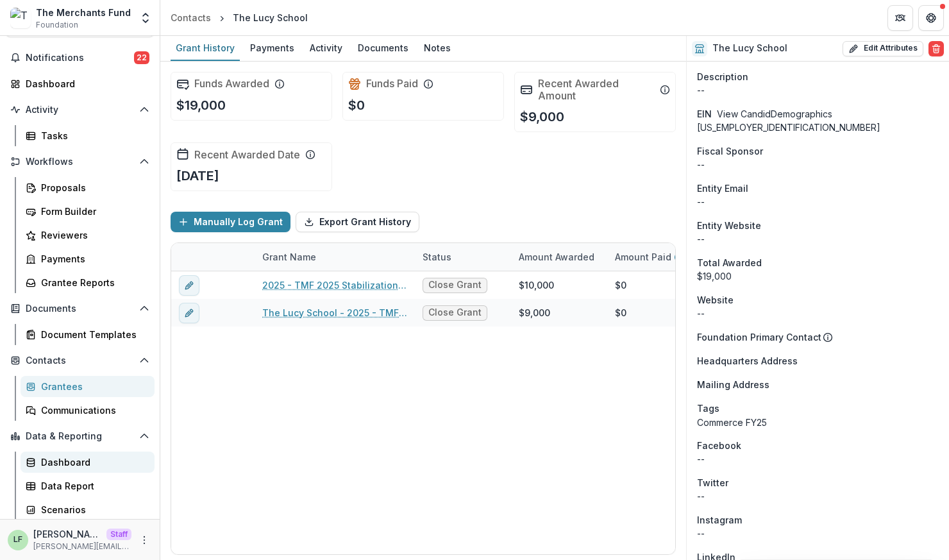
click at [78, 453] on link "Dashboard" at bounding box center [88, 461] width 134 height 21
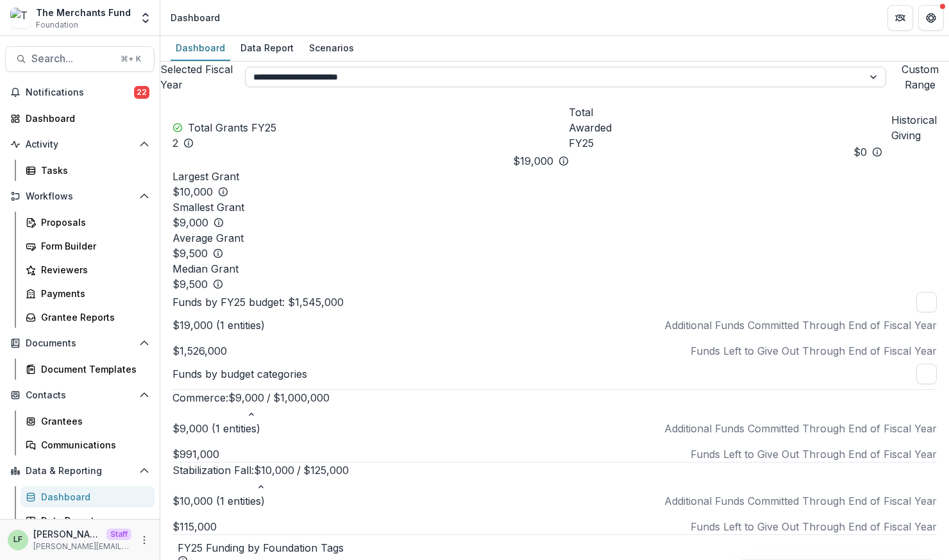
click at [745, 82] on select "**********" at bounding box center [565, 77] width 641 height 21
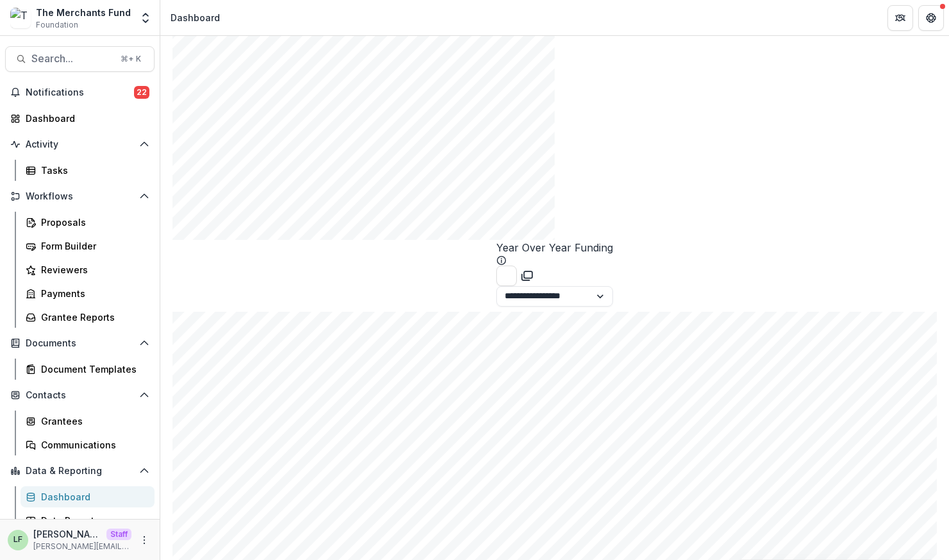
scroll to position [1719, 0]
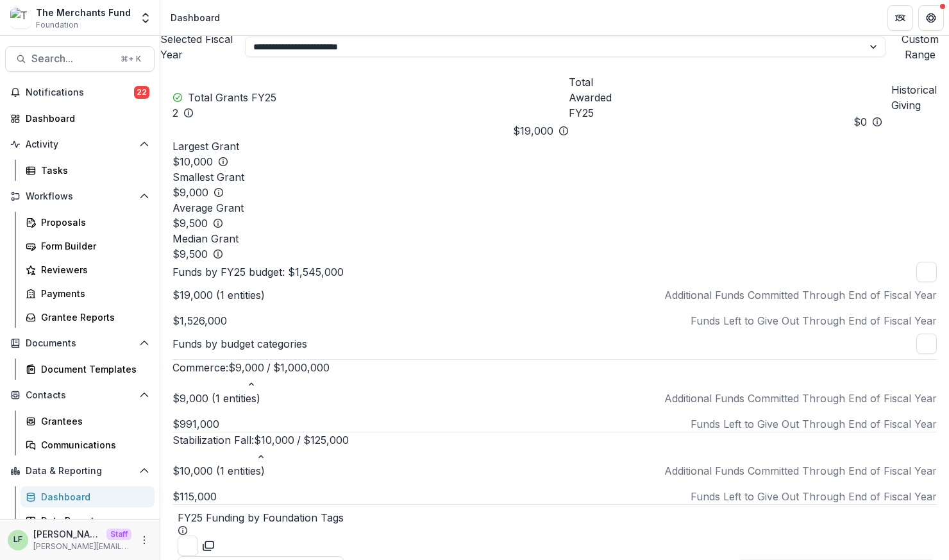
scroll to position [0, 0]
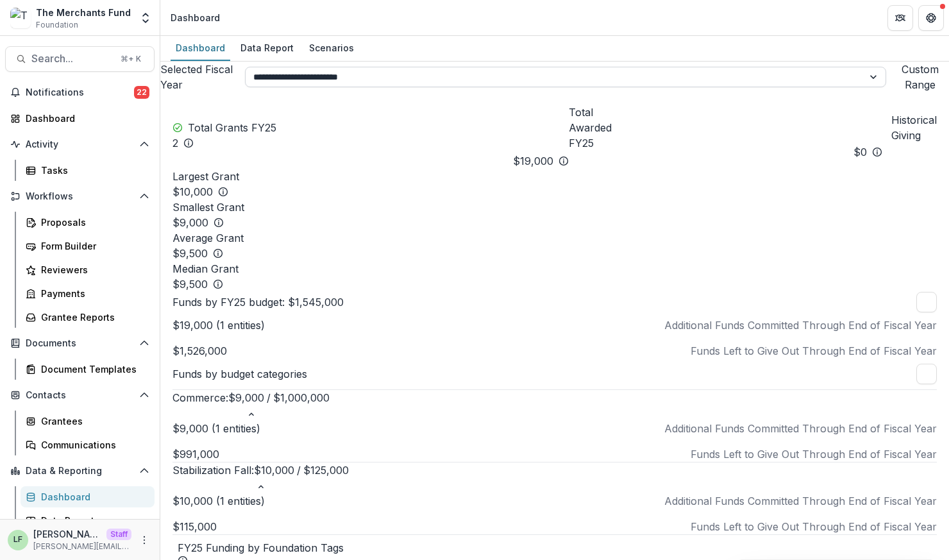
click at [642, 84] on select "**********" at bounding box center [565, 77] width 641 height 21
click at [891, 85] on button "Custom Range" at bounding box center [920, 77] width 58 height 31
click at [891, 84] on button "Custom Range" at bounding box center [920, 77] width 58 height 31
click at [703, 84] on select "**********" at bounding box center [565, 77] width 641 height 21
click at [65, 370] on div "Document Templates" at bounding box center [92, 368] width 103 height 13
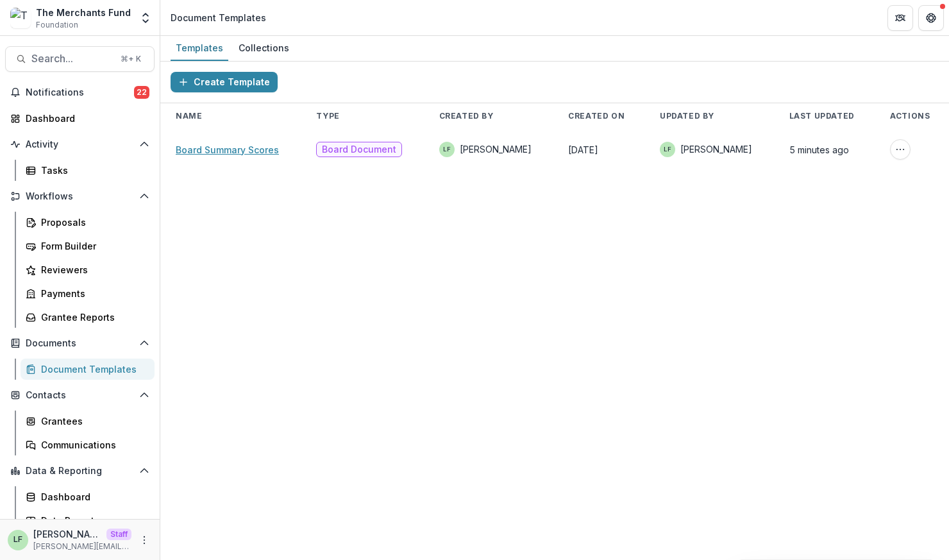
click at [238, 149] on link "Board Summary Scores" at bounding box center [227, 149] width 103 height 11
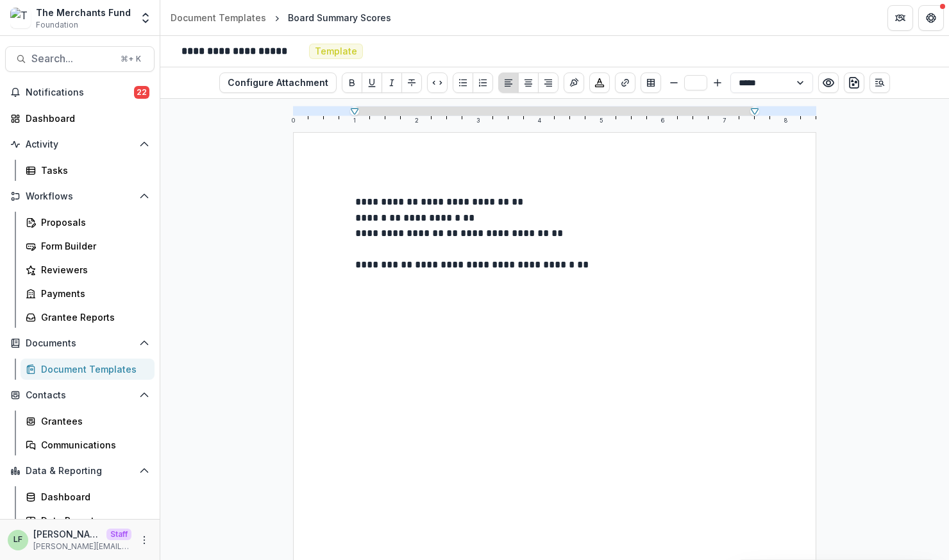
click at [390, 169] on div "**********" at bounding box center [554, 470] width 523 height 677
click at [375, 173] on div "**********" at bounding box center [554, 470] width 523 height 677
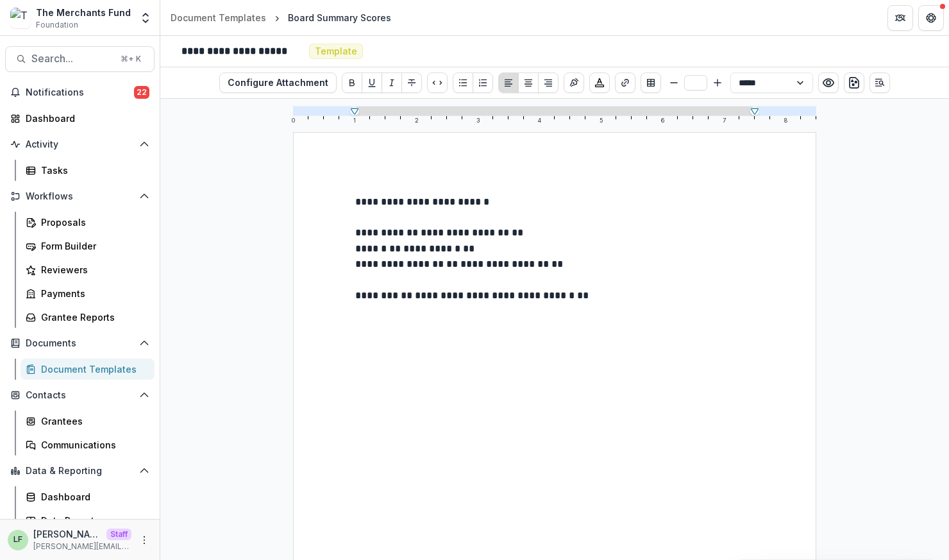
click at [355, 203] on p "**********" at bounding box center [554, 201] width 399 height 15
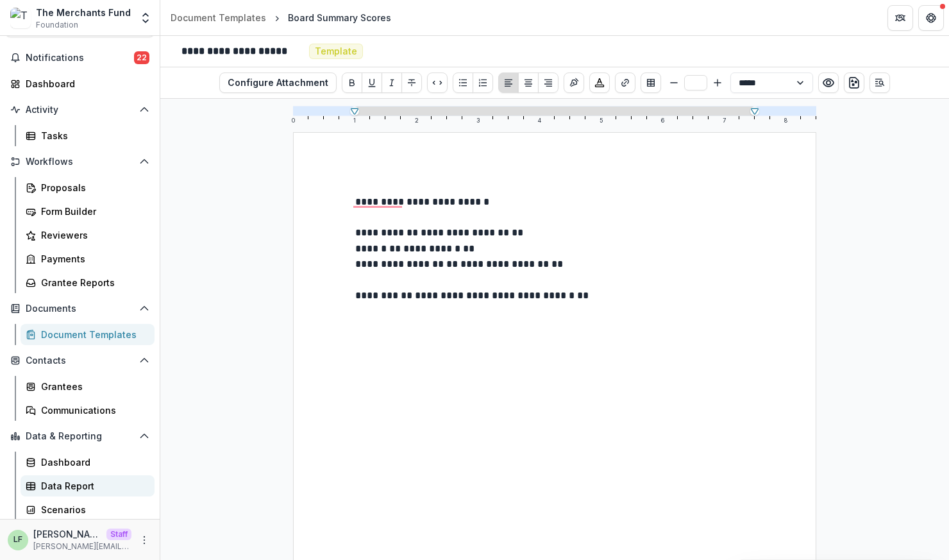
click at [75, 488] on div "Data Report" at bounding box center [92, 485] width 103 height 13
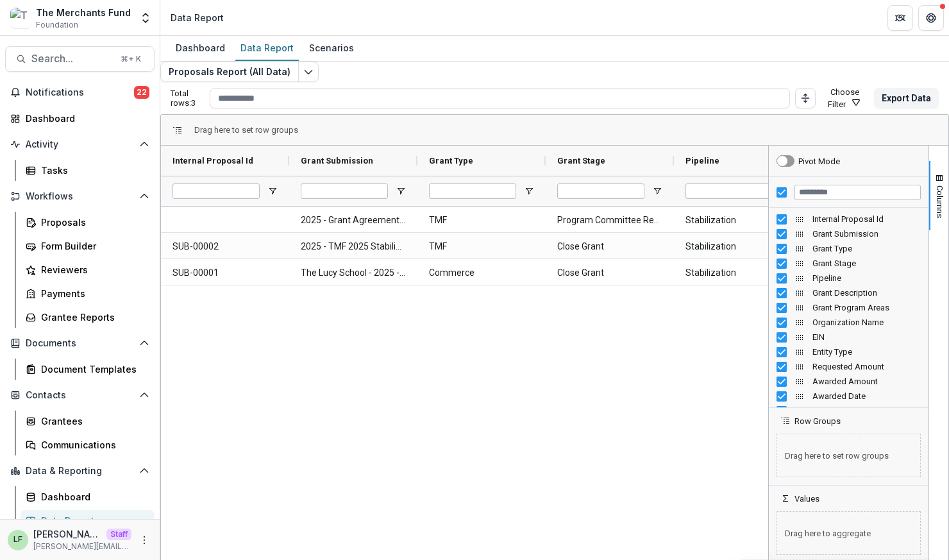
click at [566, 369] on div "2025 - Grant Agreement - Stabilization Grant Program TMF Program Committee Revi…" at bounding box center [464, 382] width 607 height 352
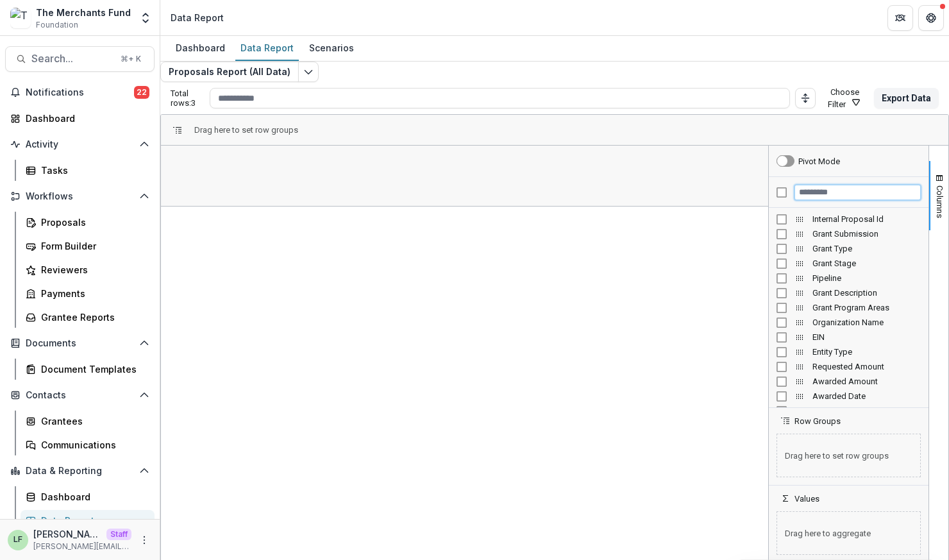
click at [798, 200] on input "Filter Columns Input" at bounding box center [857, 192] width 126 height 15
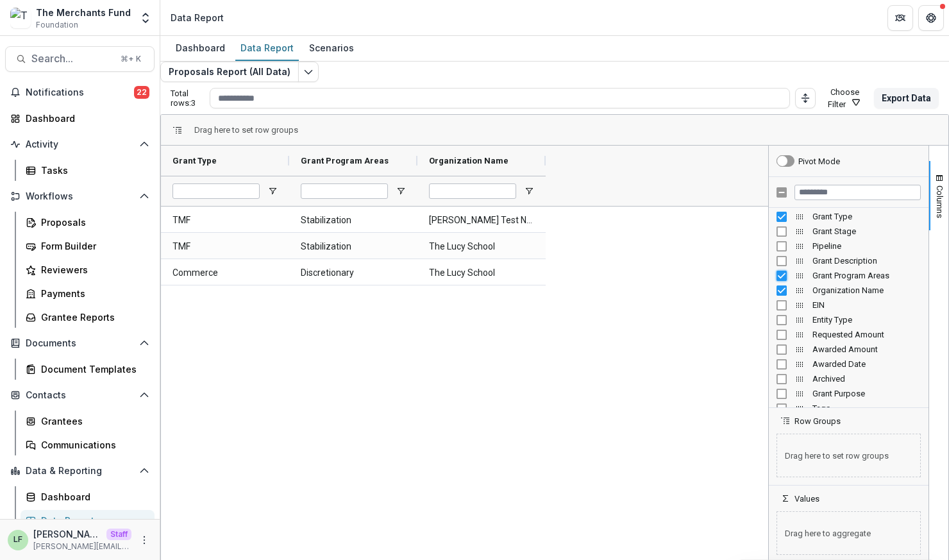
scroll to position [37, 0]
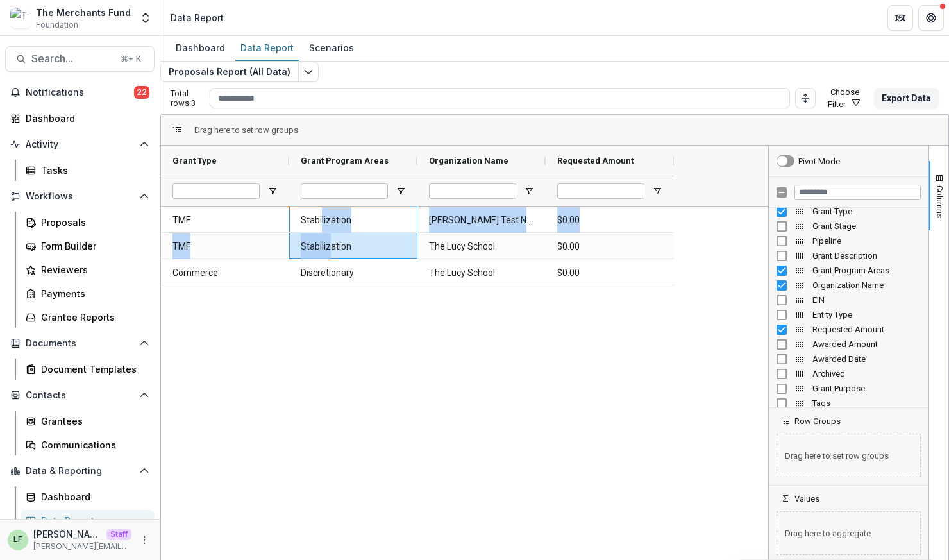
drag, startPoint x: 330, startPoint y: 230, endPoint x: 339, endPoint y: 251, distance: 22.4
click at [340, 251] on div "TMF Stabilization [PERSON_NAME] Test Nonprofit $0.00 TMF Stabilization The Lucy…" at bounding box center [417, 245] width 513 height 79
click at [406, 196] on span "Open Filter Menu" at bounding box center [401, 191] width 10 height 10
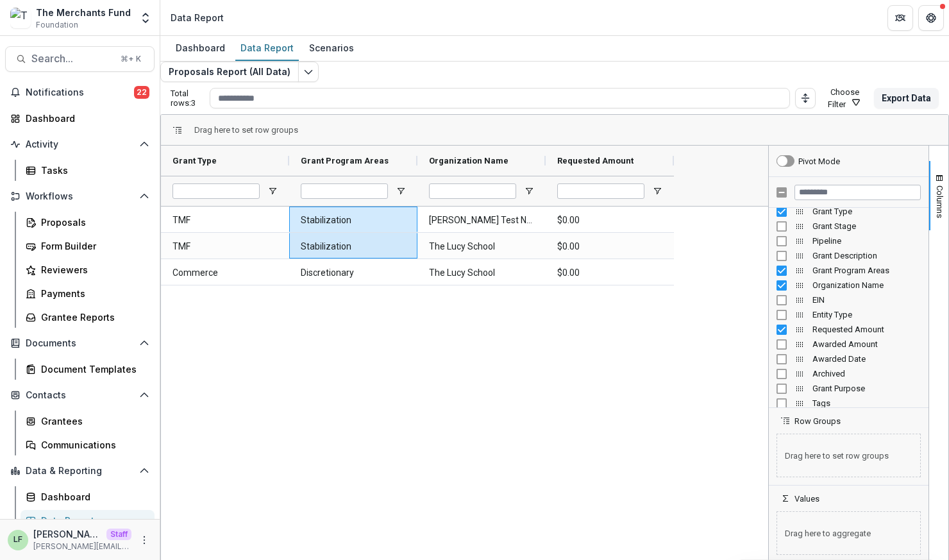
click at [337, 337] on div "TMF Stabilization [PERSON_NAME] Test Nonprofit $0.00 TMF Stabilization The Lucy…" at bounding box center [464, 384] width 607 height 356
click at [351, 329] on div "TMF Stabilization [PERSON_NAME] Test Nonprofit $0.00 TMF Stabilization The Lucy…" at bounding box center [464, 384] width 607 height 356
click at [311, 326] on div "TMF Stabilization [PERSON_NAME] Test Nonprofit $0.00 TMF Stabilization The Lucy…" at bounding box center [464, 384] width 607 height 356
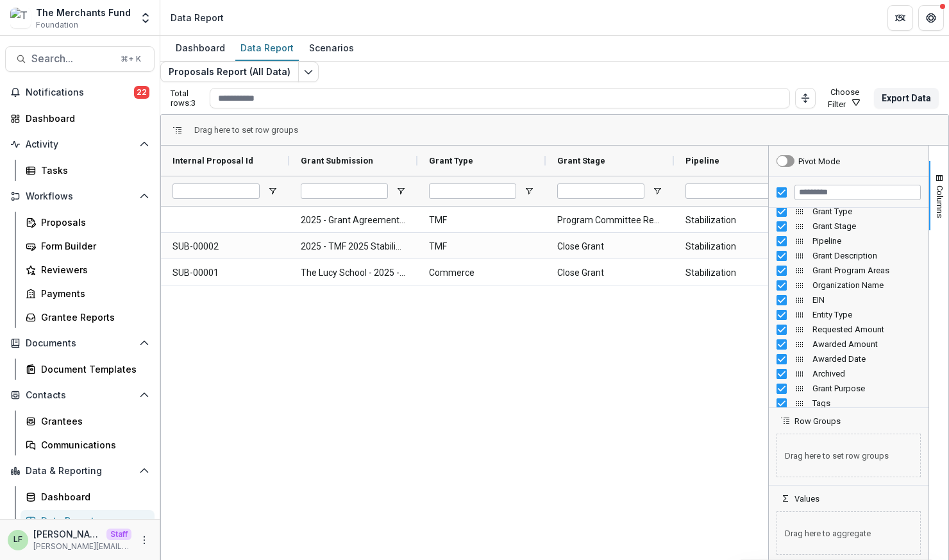
click at [830, 109] on button "Choose Filter" at bounding box center [845, 98] width 48 height 22
click at [747, 151] on button "Team Filters" at bounding box center [765, 147] width 44 height 10
click at [69, 228] on div "Proposals" at bounding box center [92, 221] width 103 height 13
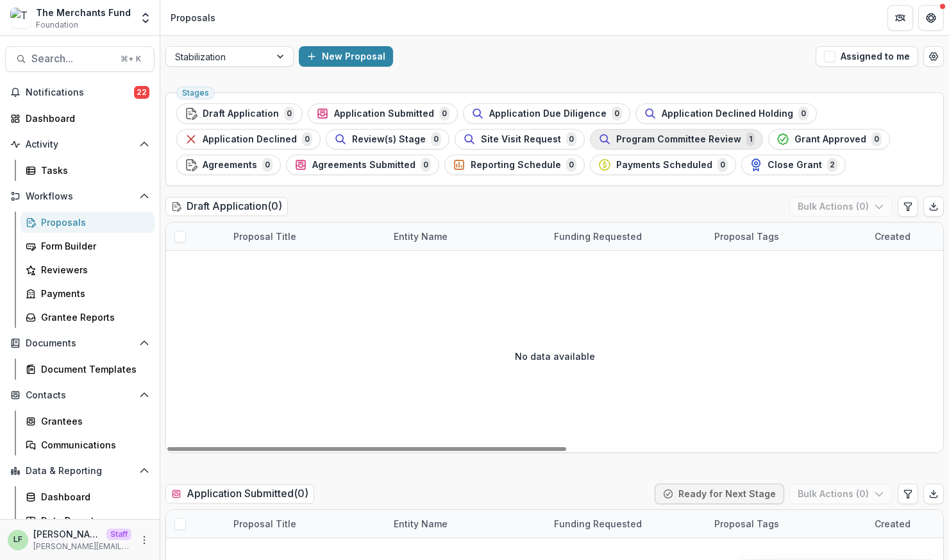
click at [667, 142] on span "Program Committee Review" at bounding box center [678, 139] width 125 height 11
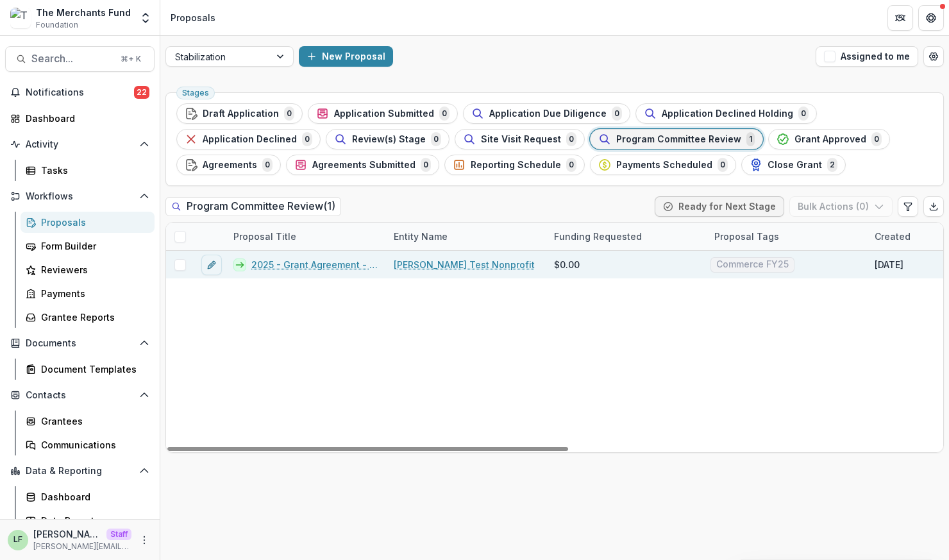
click at [267, 262] on link "2025 - Grant Agreement - Stabilization Grant Program" at bounding box center [314, 264] width 127 height 13
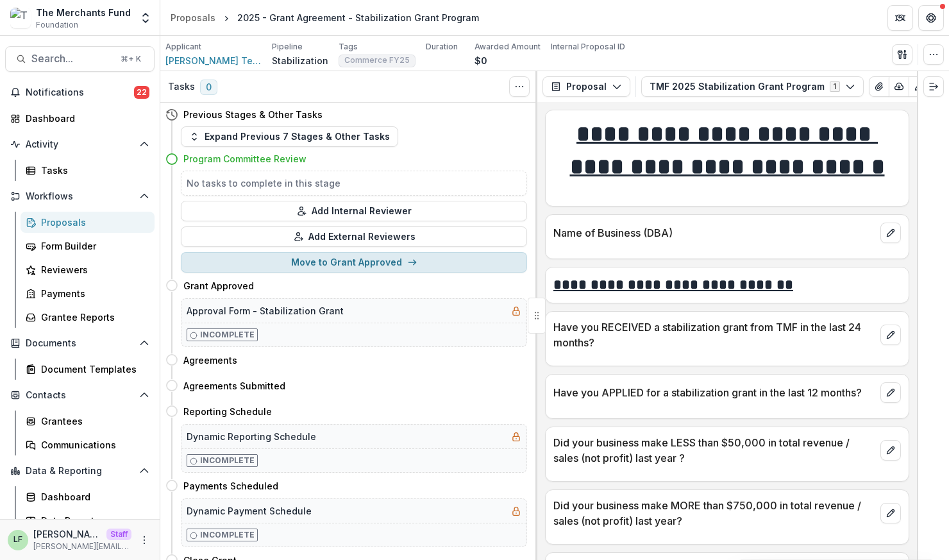
click at [361, 265] on button "Move to Grant Approved" at bounding box center [354, 262] width 346 height 21
select select "**********"
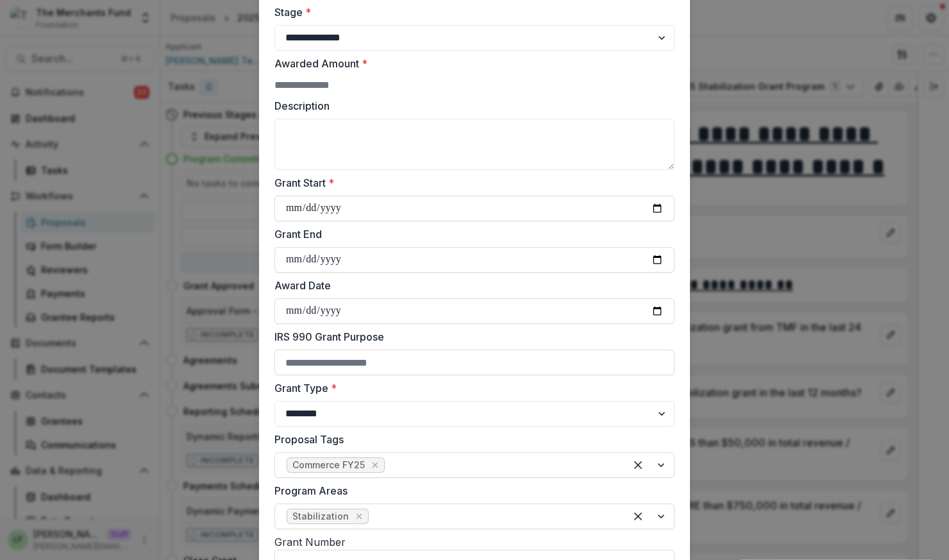
scroll to position [35, 0]
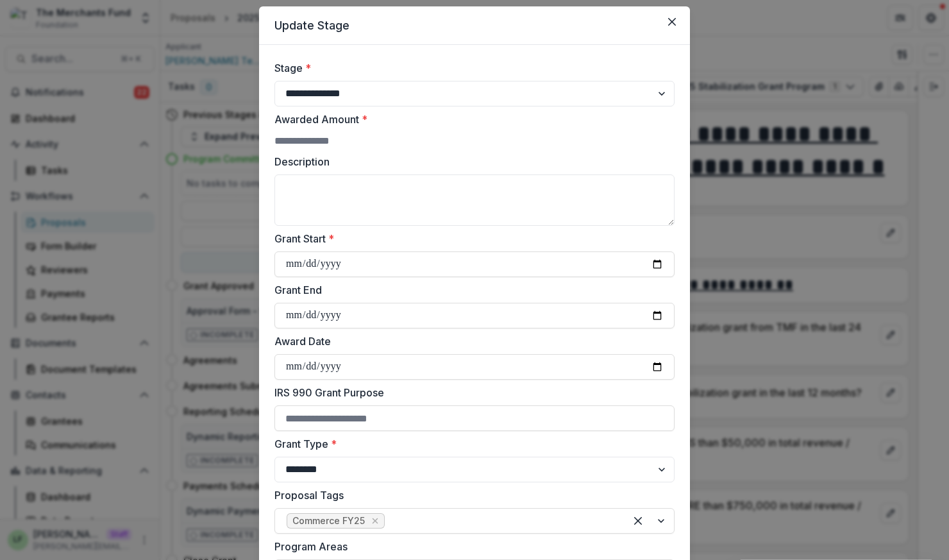
click at [377, 142] on input "Awarded Amount *" at bounding box center [325, 140] width 103 height 15
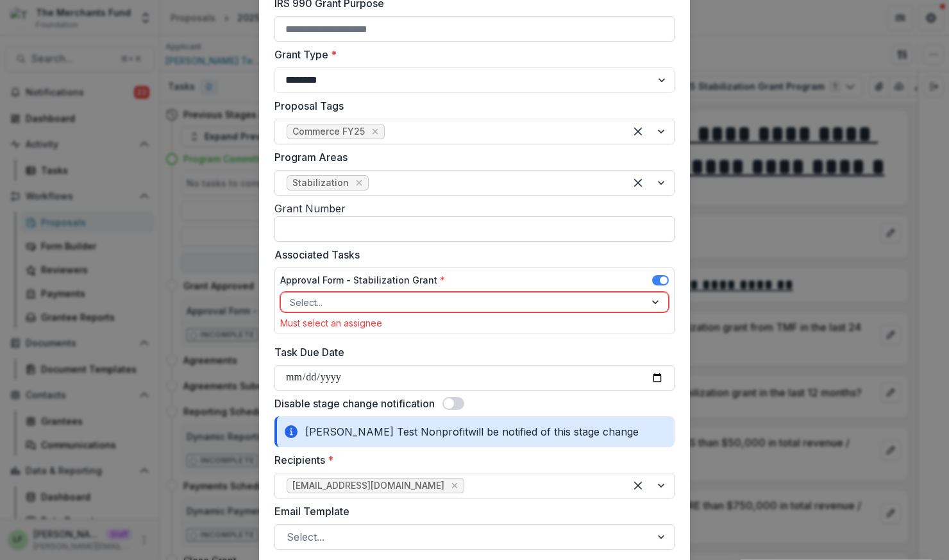
scroll to position [428, 0]
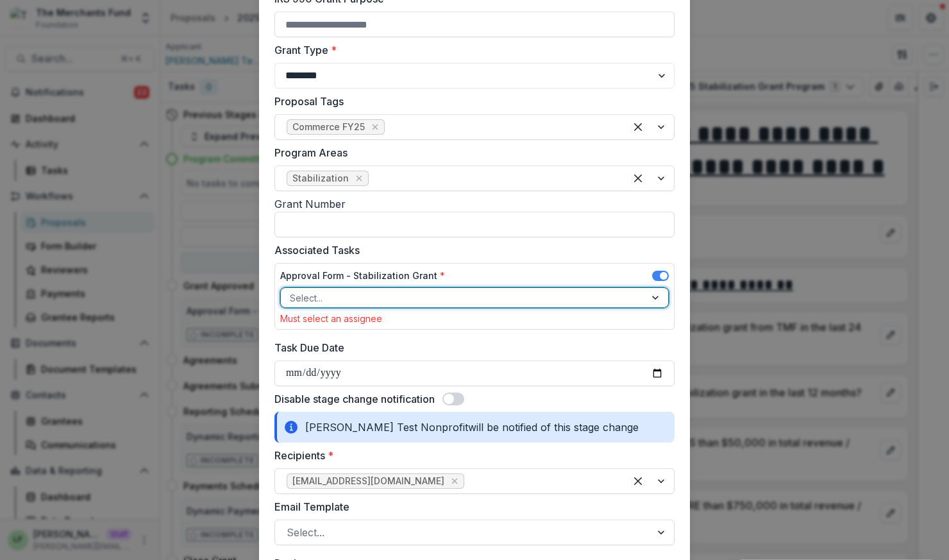
click at [360, 306] on div at bounding box center [463, 298] width 346 height 16
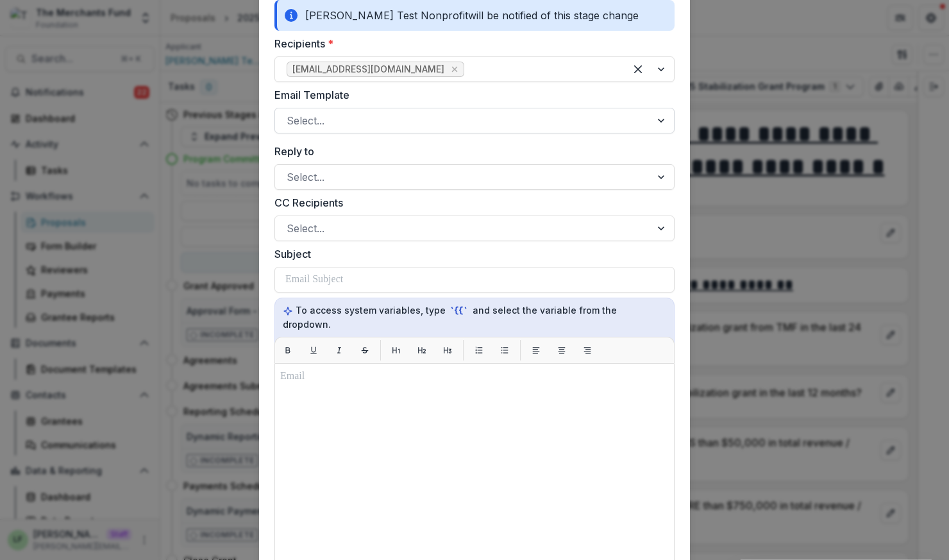
scroll to position [825, 0]
click at [340, 130] on div "Select..." at bounding box center [463, 119] width 376 height 21
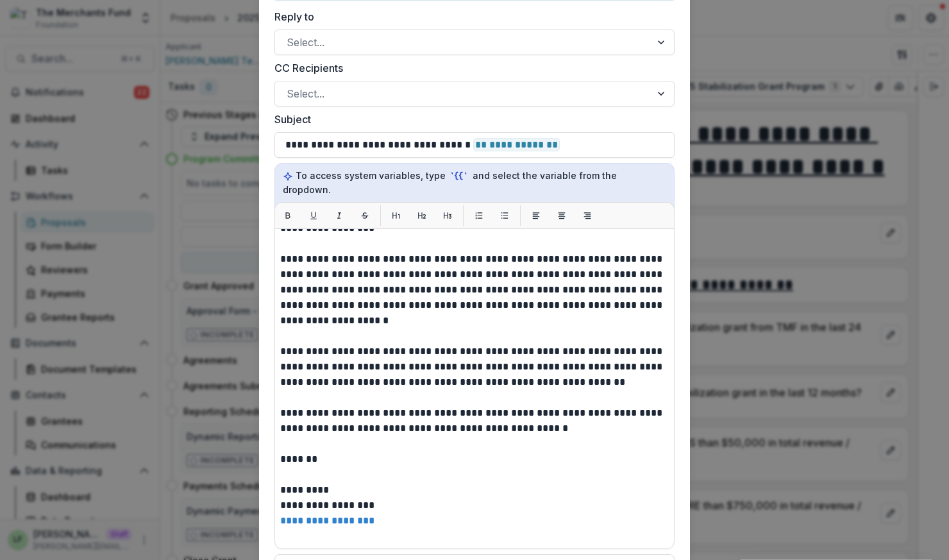
scroll to position [1167, 0]
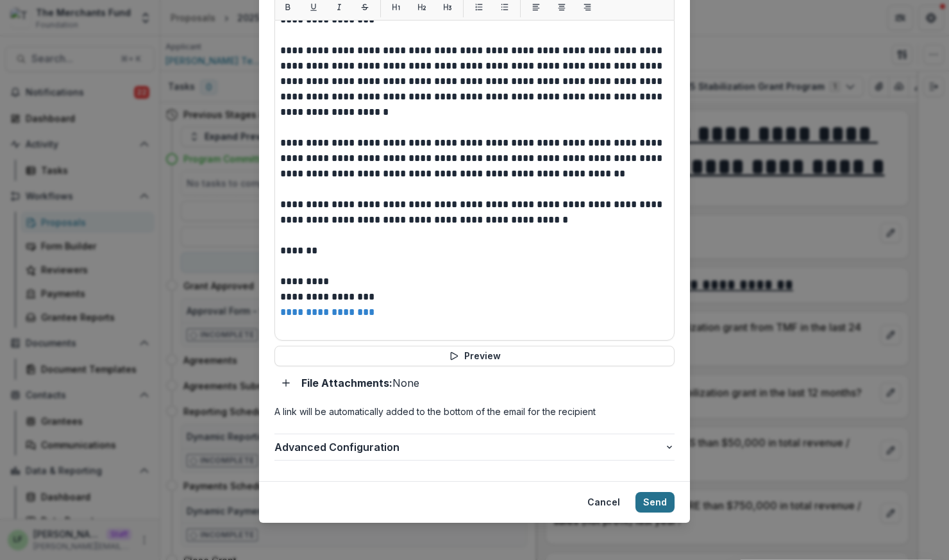
click at [654, 498] on button "Send" at bounding box center [654, 502] width 39 height 21
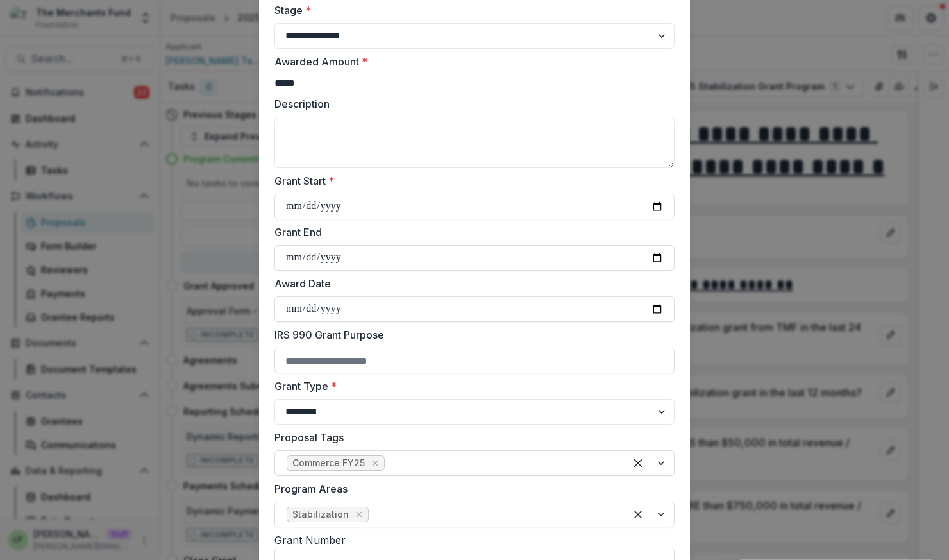
scroll to position [117, 0]
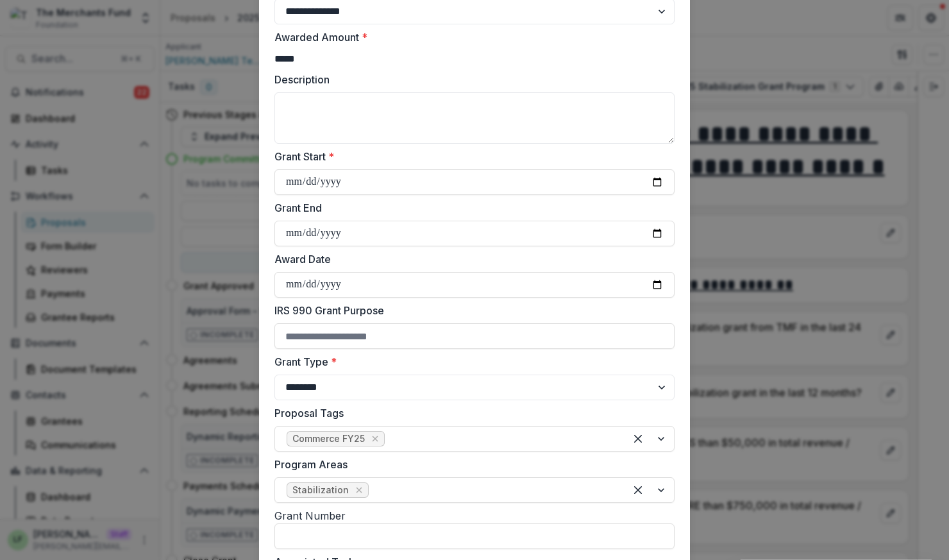
type input "*****"
click at [663, 187] on input "Grant Start *" at bounding box center [474, 182] width 400 height 26
click at [642, 188] on input "Grant Start *" at bounding box center [474, 182] width 400 height 26
click at [657, 188] on input "Grant Start *" at bounding box center [474, 182] width 400 height 26
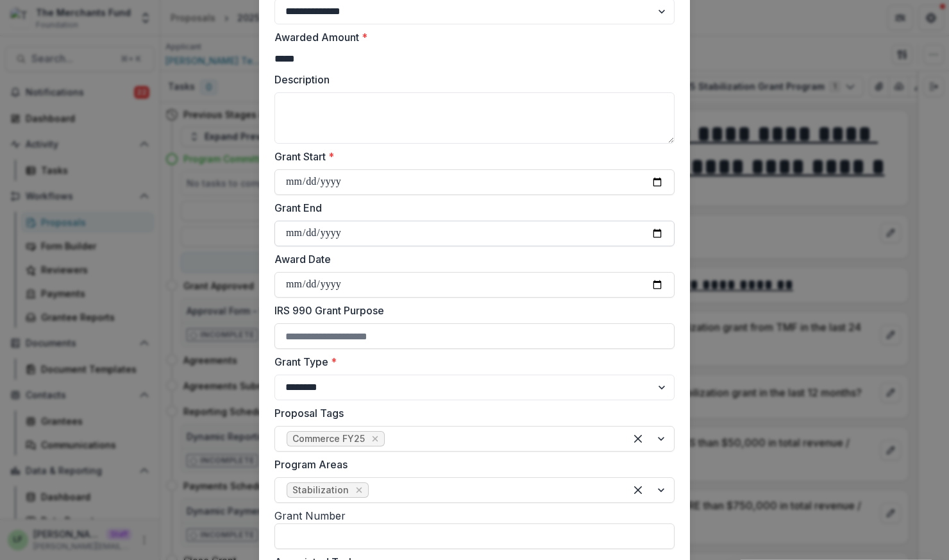
type input "**********"
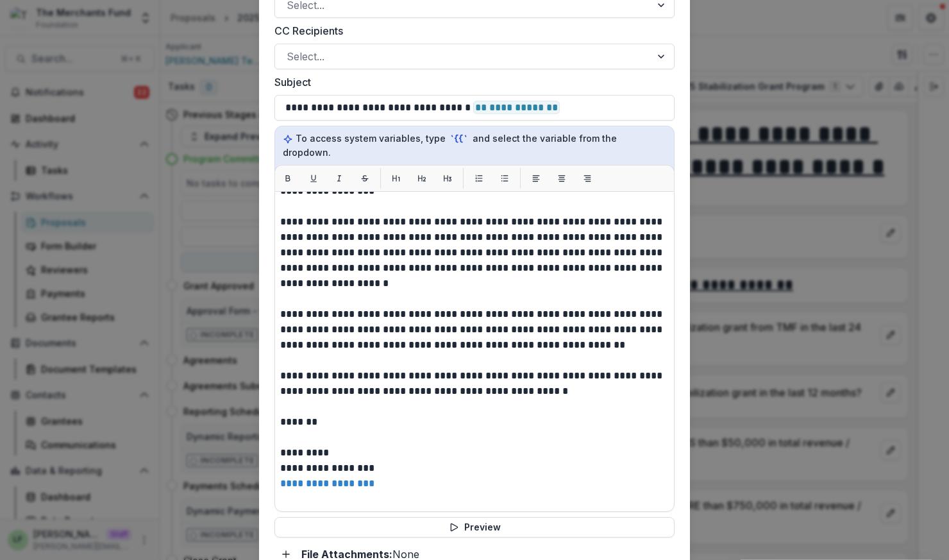
scroll to position [1167, 0]
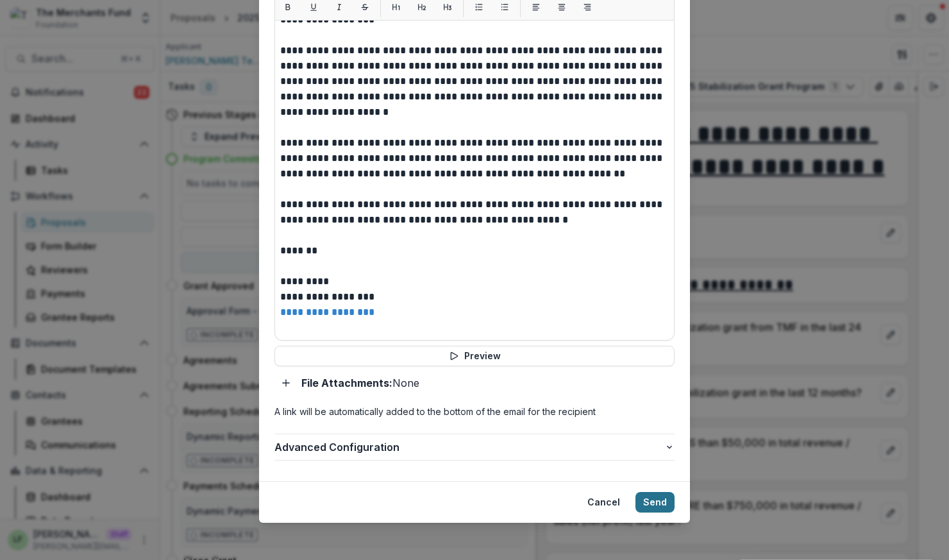
click at [661, 492] on button "Send" at bounding box center [654, 502] width 39 height 21
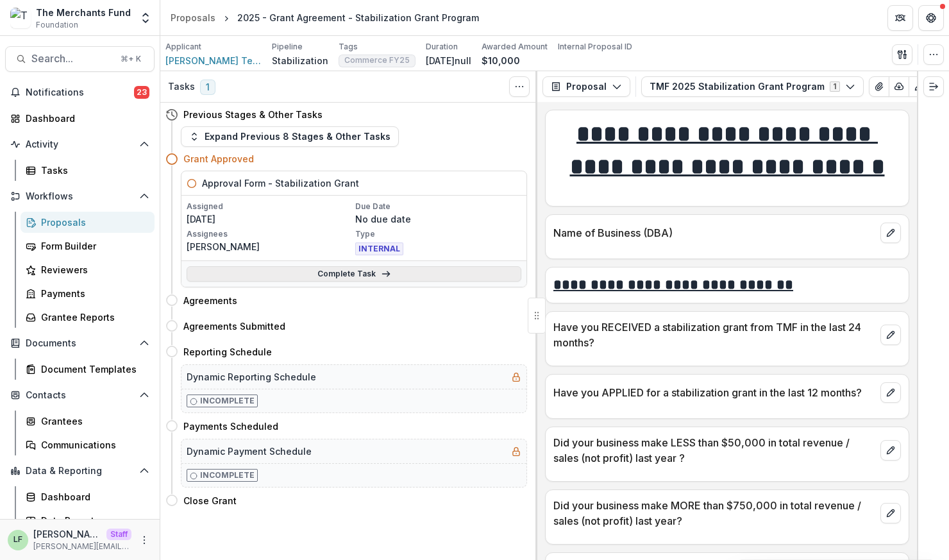
click at [325, 271] on link "Complete Task" at bounding box center [354, 273] width 335 height 15
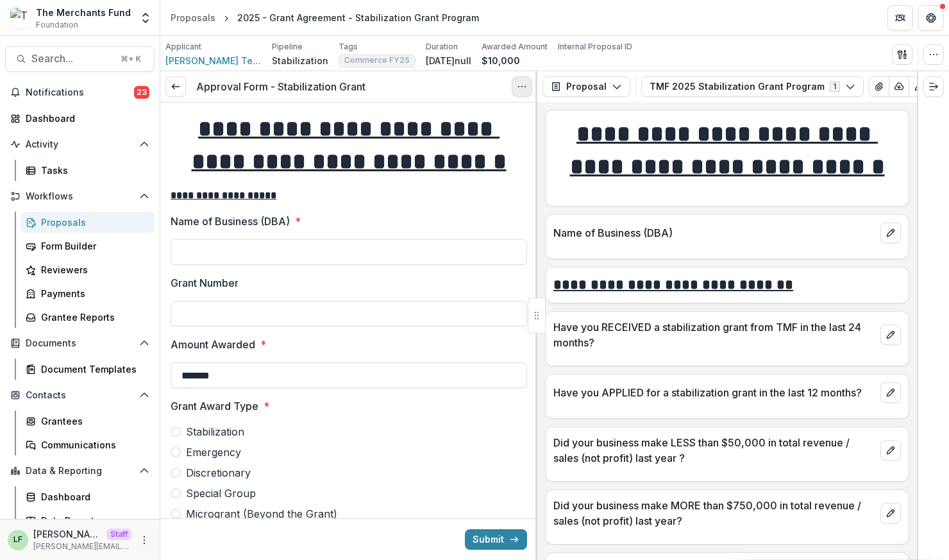
click at [521, 90] on icon "Options" at bounding box center [522, 86] width 10 height 10
click at [514, 140] on button "Cancel Task" at bounding box center [460, 142] width 137 height 21
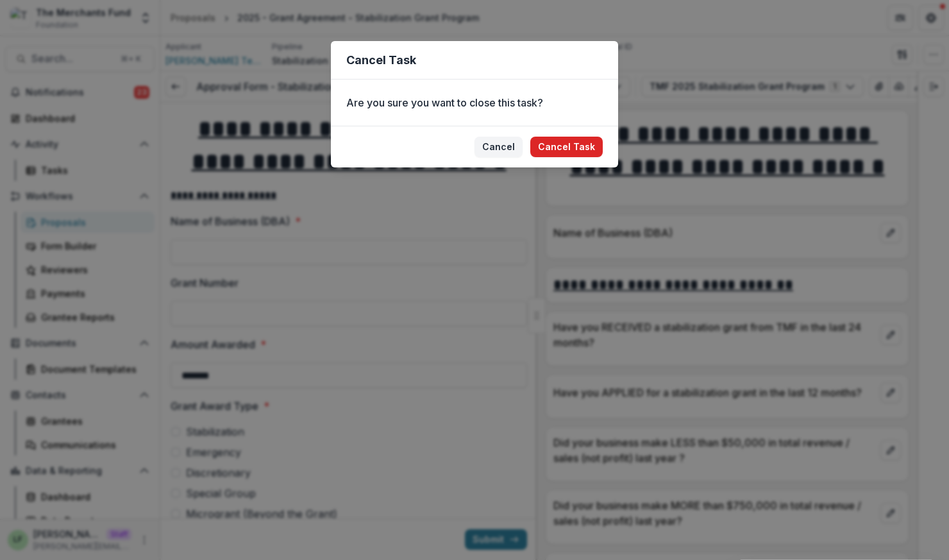
click at [555, 142] on button "Cancel Task" at bounding box center [566, 147] width 72 height 21
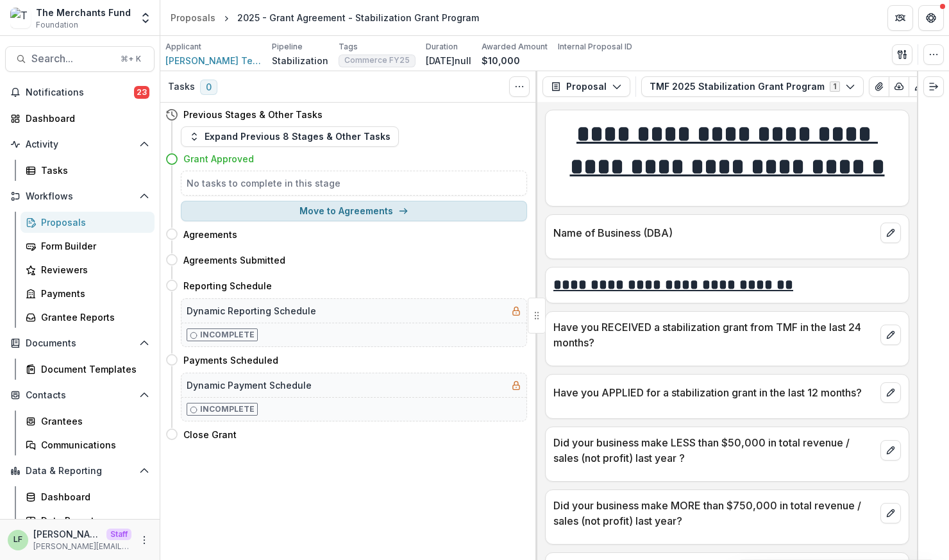
click at [340, 213] on button "Move to Agreements" at bounding box center [354, 211] width 346 height 21
select select "**********"
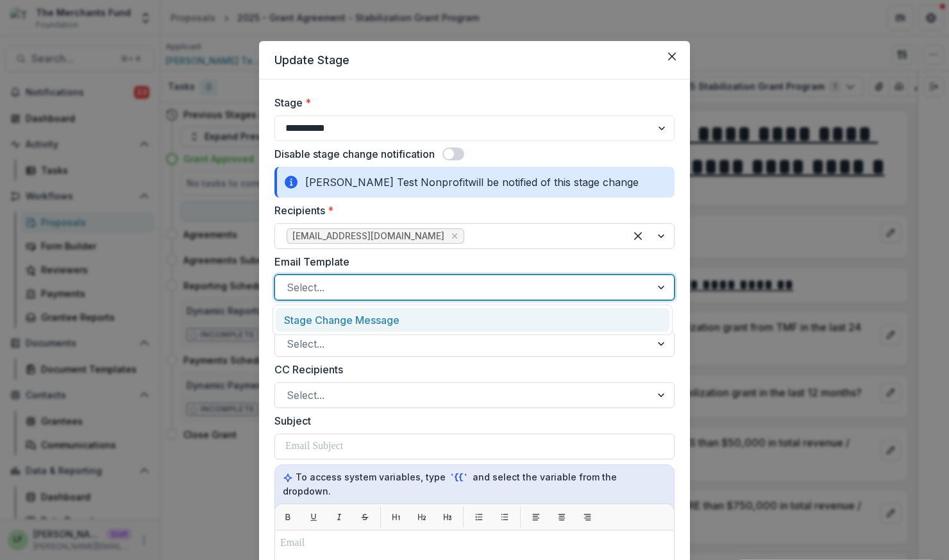
click at [367, 281] on div at bounding box center [463, 287] width 353 height 18
click at [367, 317] on div "Stage Change Message" at bounding box center [473, 320] width 394 height 24
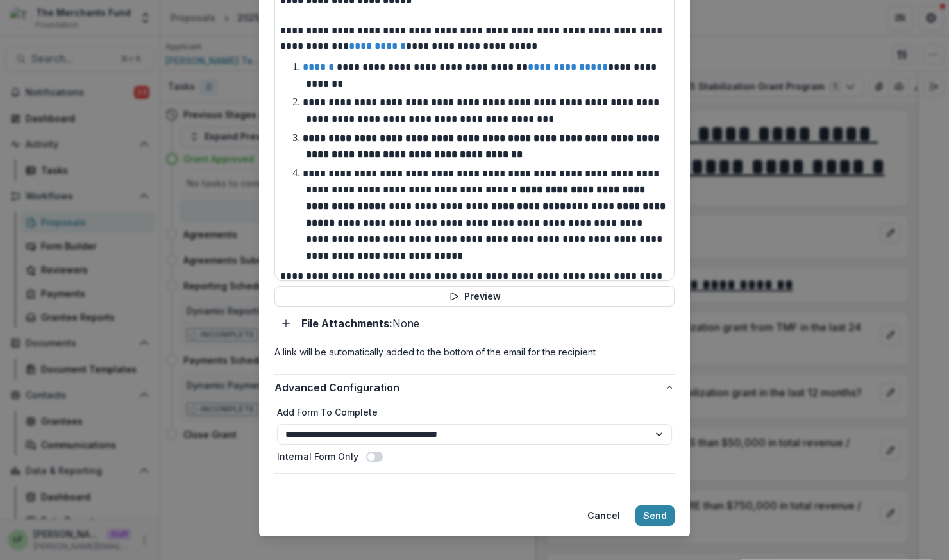
scroll to position [181, 0]
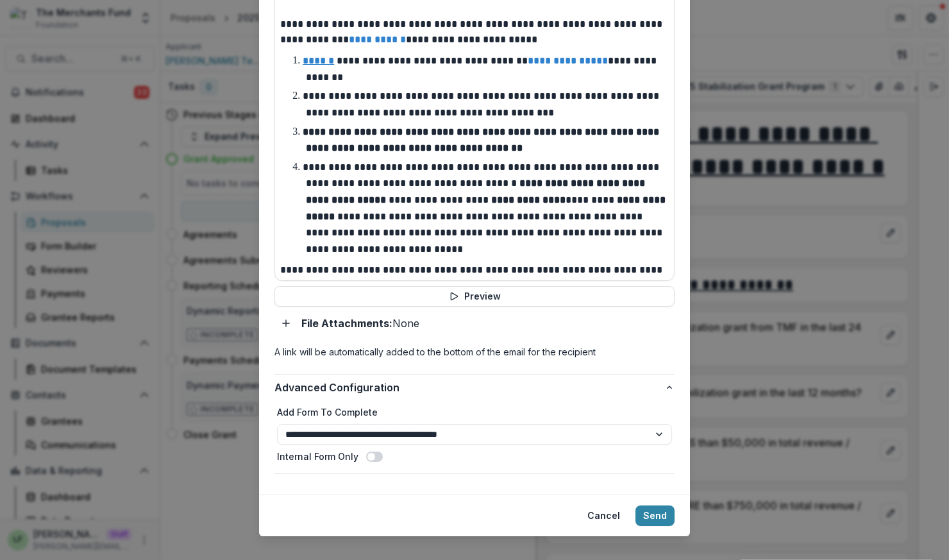
click at [441, 453] on div "**********" at bounding box center [474, 436] width 400 height 73
click at [662, 505] on button "Send" at bounding box center [654, 515] width 39 height 21
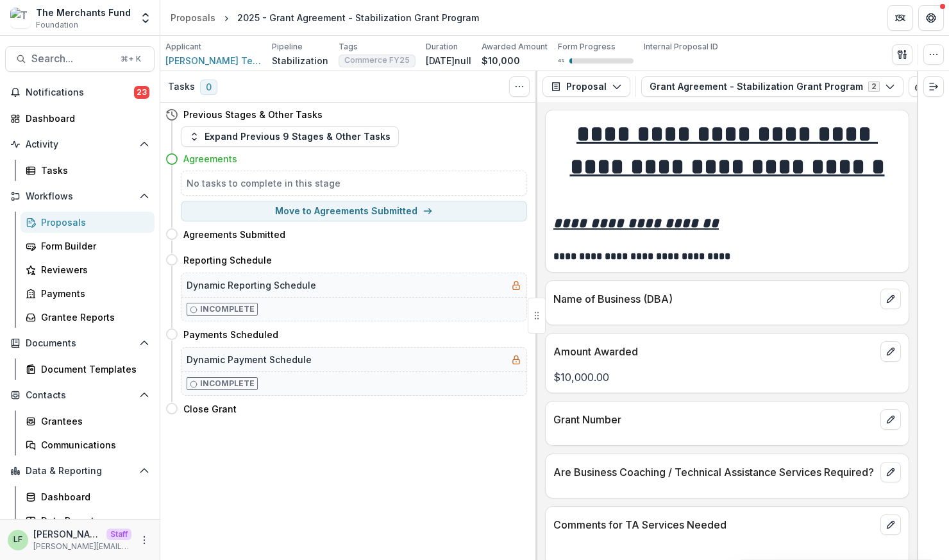
scroll to position [99, 0]
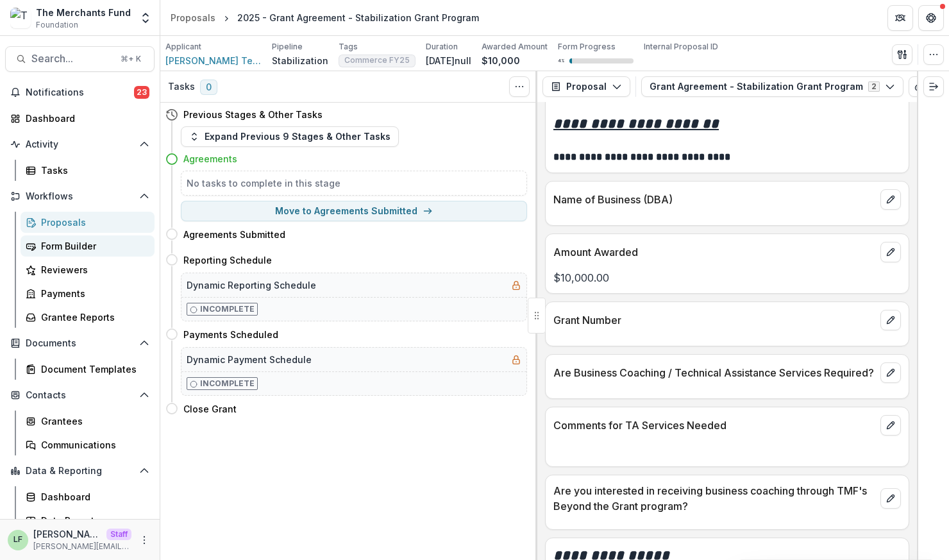
click at [80, 246] on div "Form Builder" at bounding box center [92, 245] width 103 height 13
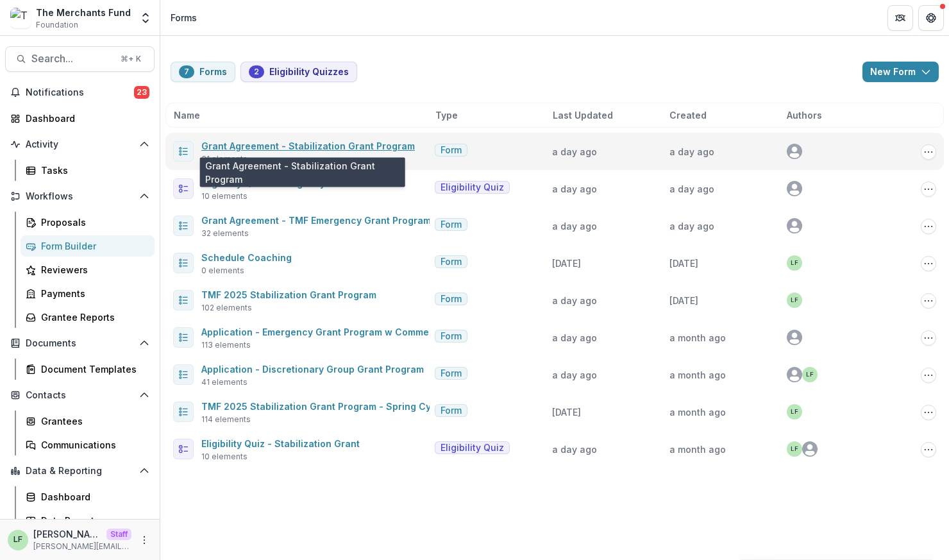
click at [294, 144] on link "Grant Agreement - Stabilization Grant Program" at bounding box center [308, 145] width 214 height 11
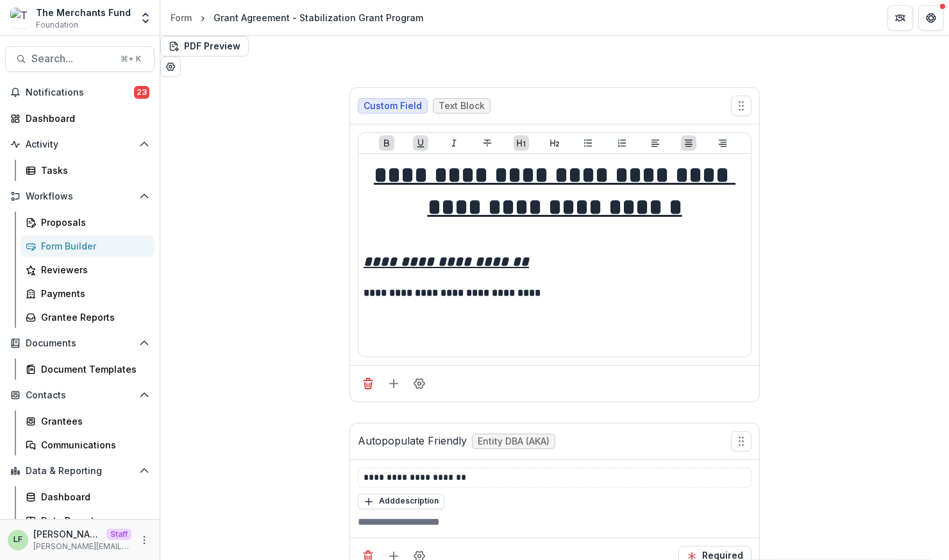
scroll to position [68, 0]
click at [80, 228] on div "Proposals" at bounding box center [92, 221] width 103 height 13
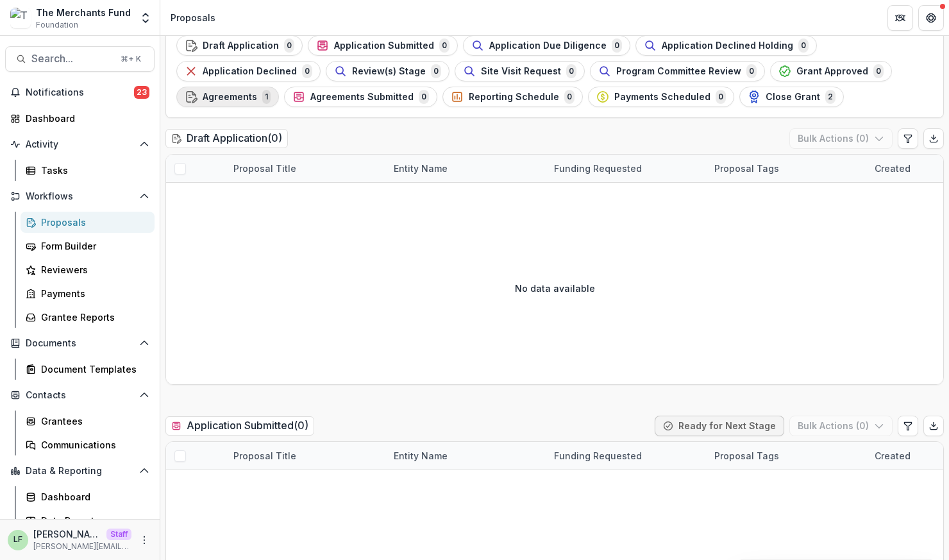
click at [226, 103] on div "Agreements 1" at bounding box center [228, 97] width 86 height 14
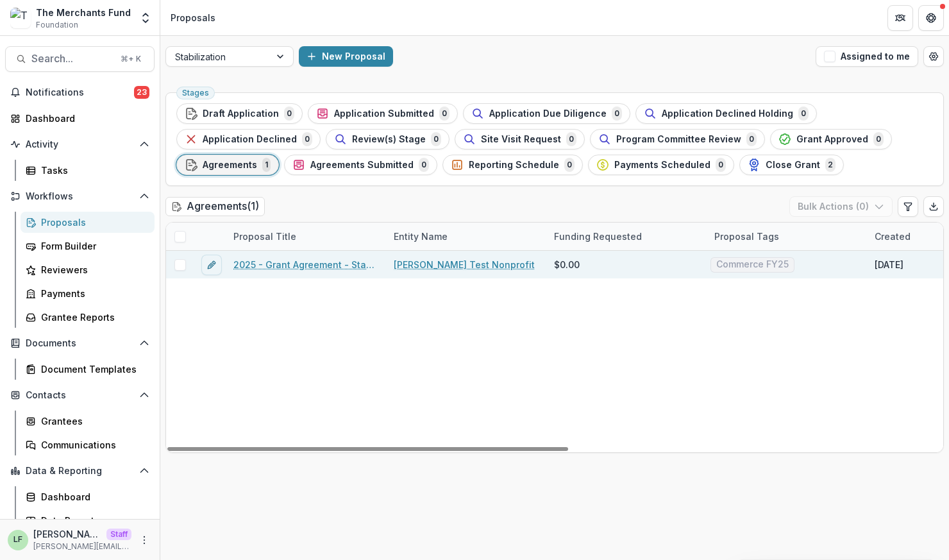
click at [271, 268] on link "2025 - Grant Agreement - Stabilization Grant Program" at bounding box center [305, 264] width 145 height 13
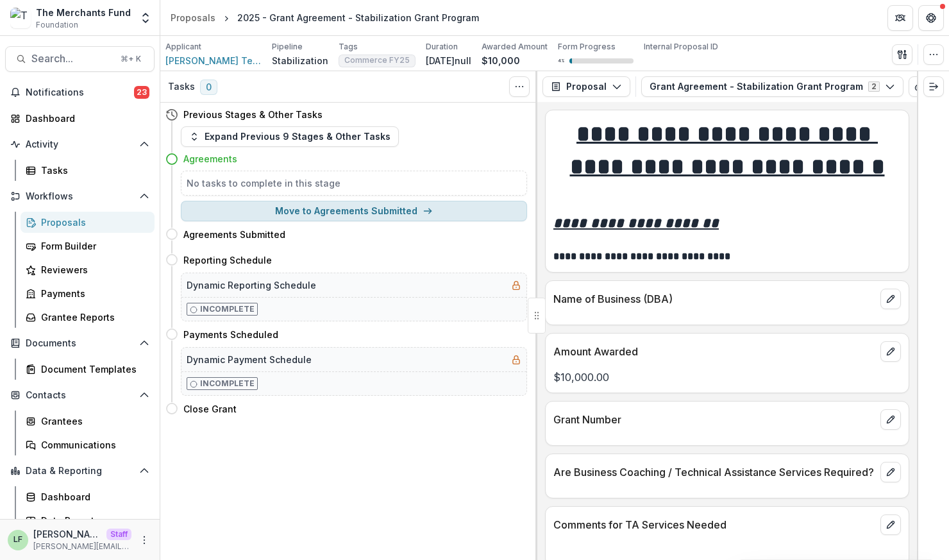
click at [335, 211] on button "Move to Agreements Submitted" at bounding box center [354, 211] width 346 height 21
select select "**********"
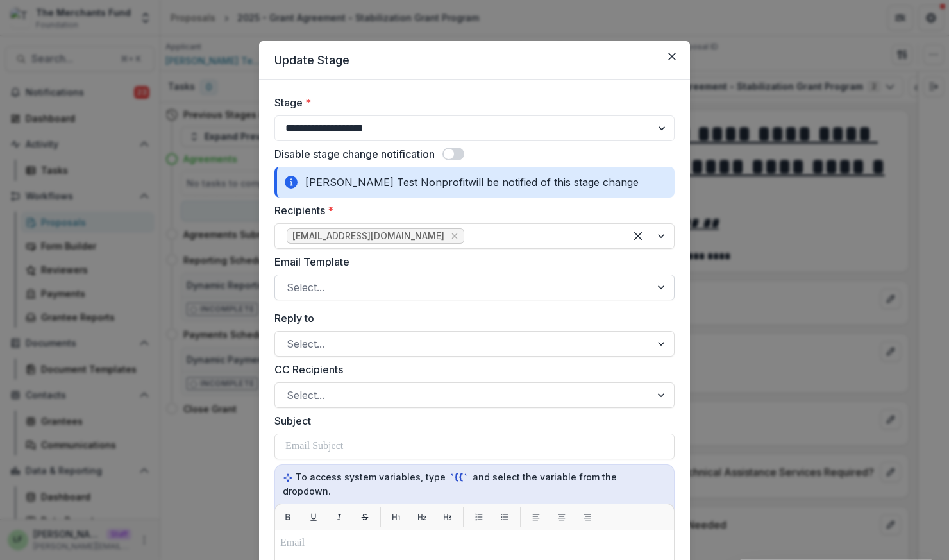
click at [394, 284] on div at bounding box center [463, 287] width 353 height 18
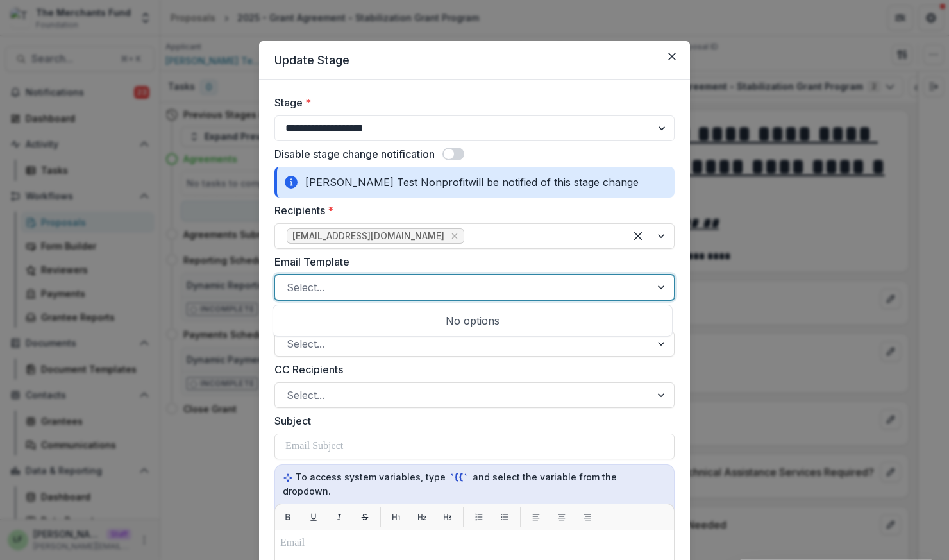
click at [396, 279] on div at bounding box center [463, 287] width 353 height 18
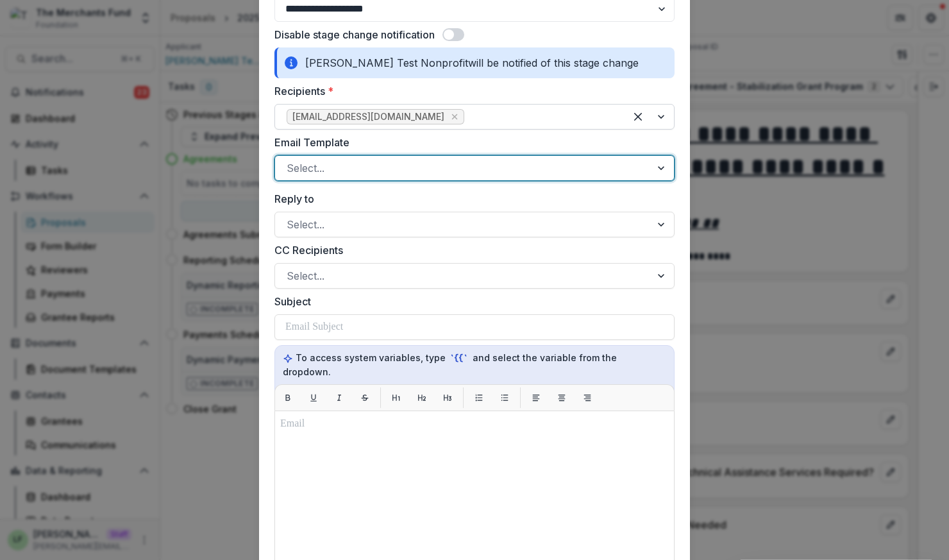
scroll to position [142, 0]
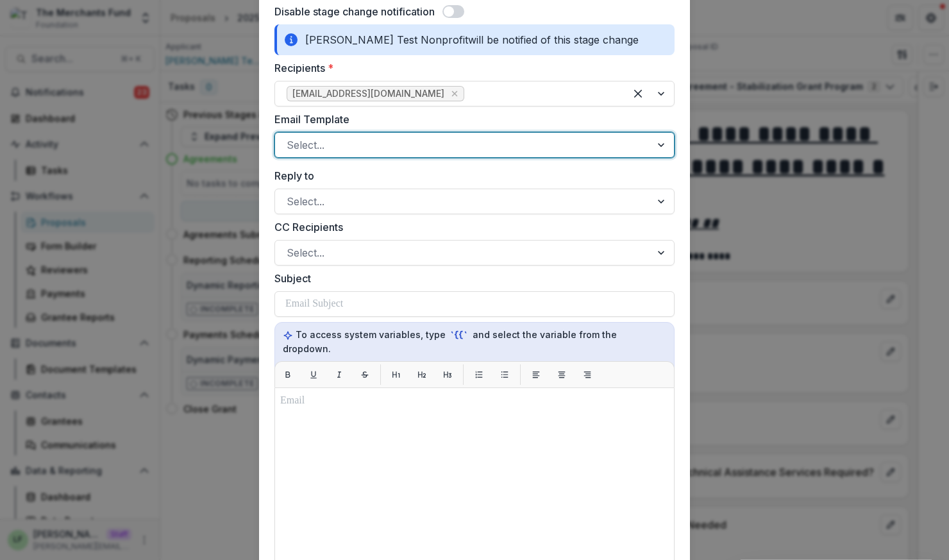
click at [336, 149] on div at bounding box center [463, 145] width 353 height 18
click at [390, 132] on div "Select..." at bounding box center [474, 145] width 400 height 26
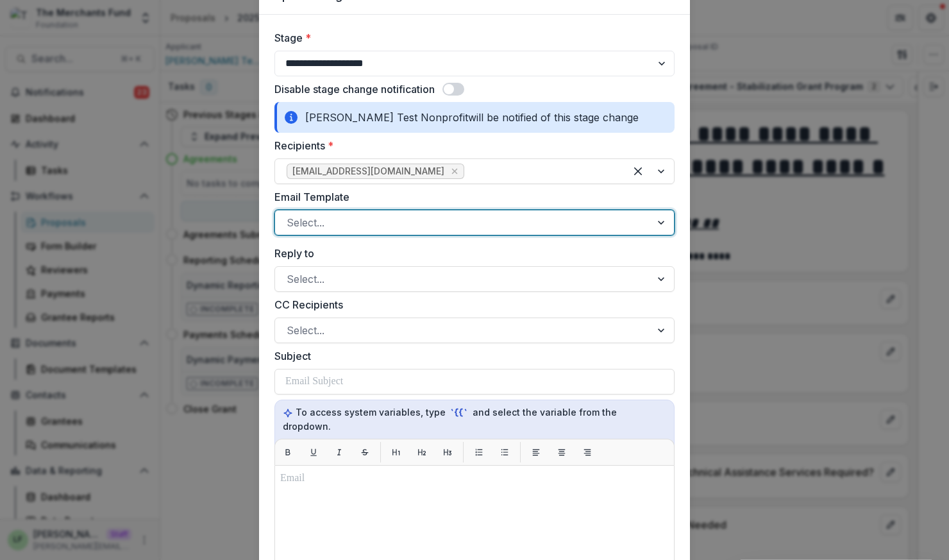
scroll to position [33, 0]
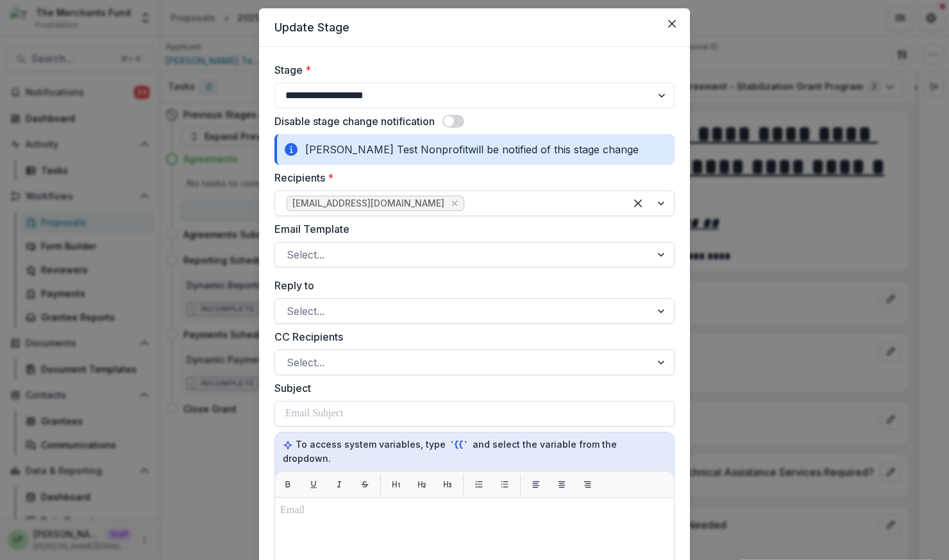
click at [446, 119] on span at bounding box center [449, 121] width 10 height 10
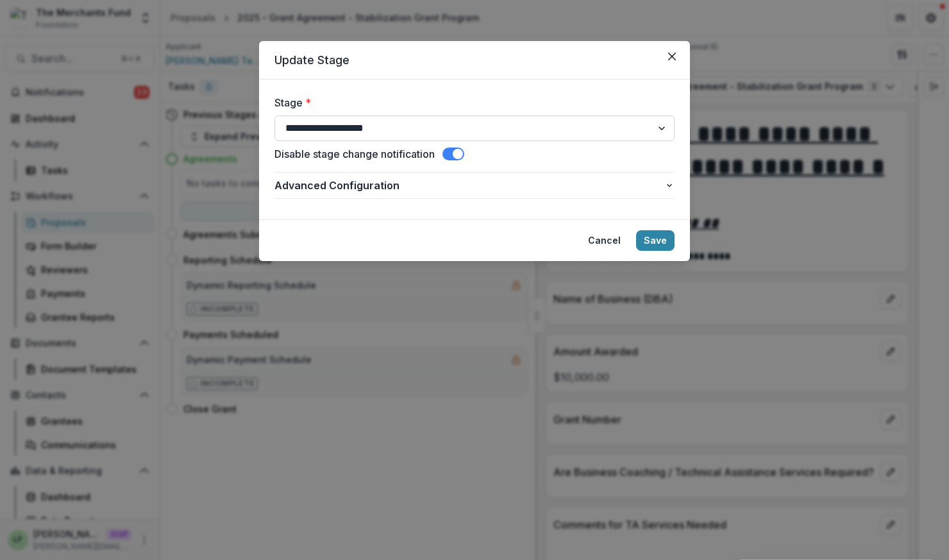
scroll to position [0, 0]
click at [666, 235] on button "Save" at bounding box center [655, 240] width 38 height 21
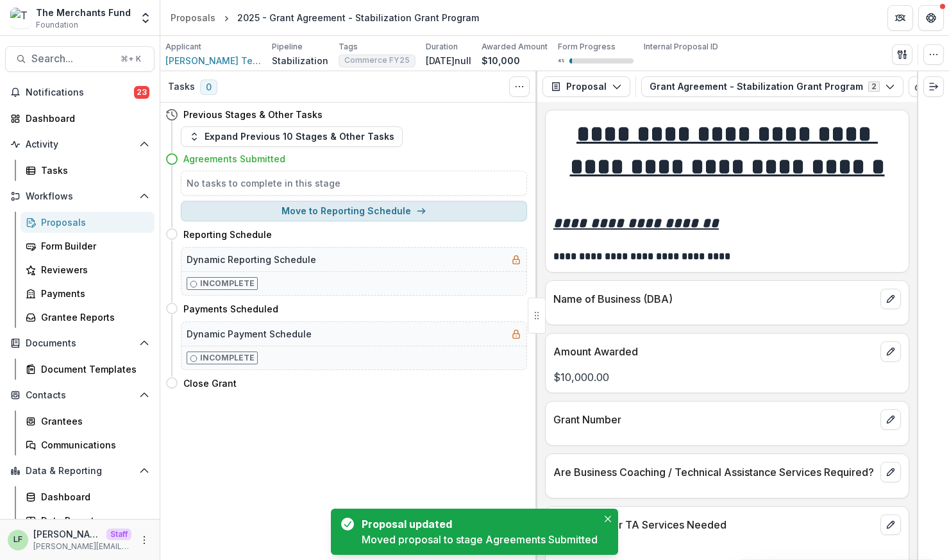
click at [385, 212] on button "Move to Reporting Schedule" at bounding box center [354, 211] width 346 height 21
select select "**********"
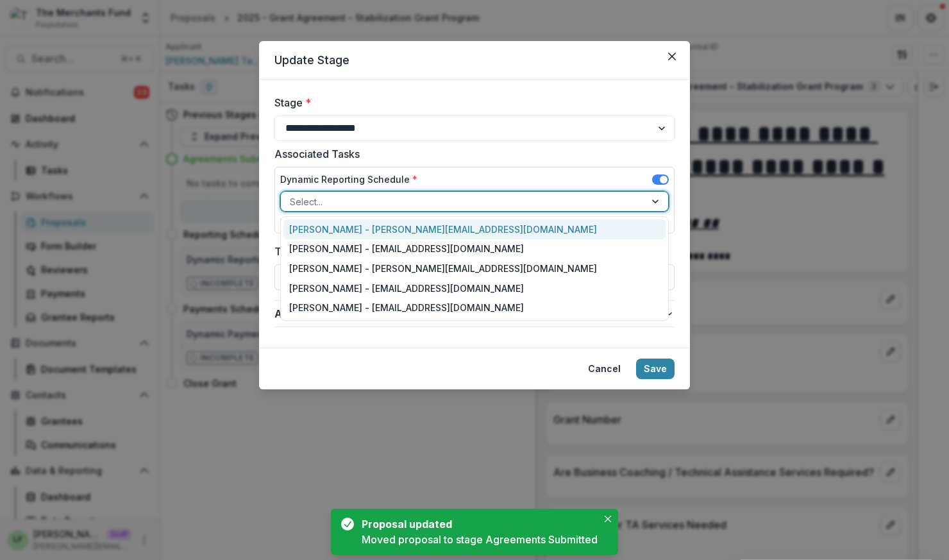
click at [383, 205] on div at bounding box center [463, 202] width 346 height 16
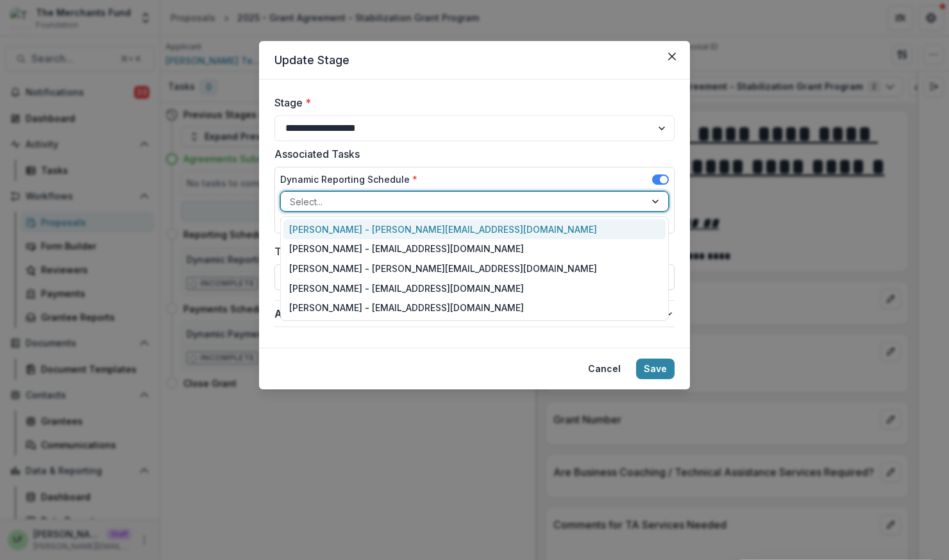
click at [387, 230] on div "Lucy Fey - lucy@trytemelio.com" at bounding box center [474, 229] width 383 height 20
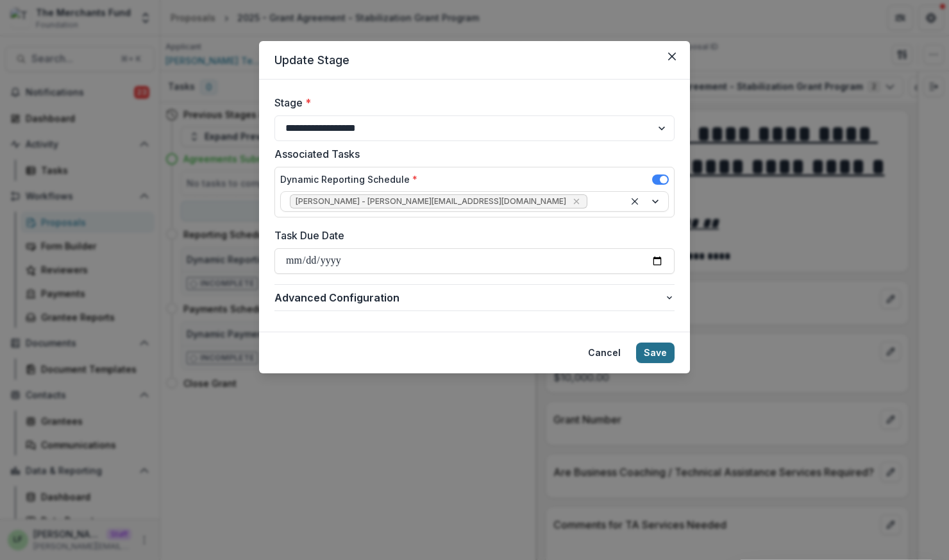
click at [655, 348] on button "Save" at bounding box center [655, 352] width 38 height 21
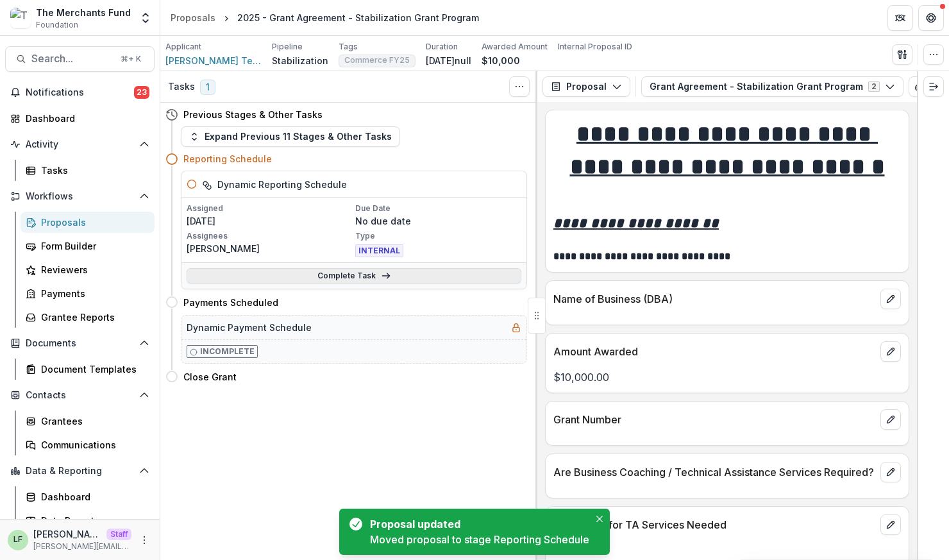
click at [376, 283] on link "Complete Task" at bounding box center [354, 275] width 335 height 15
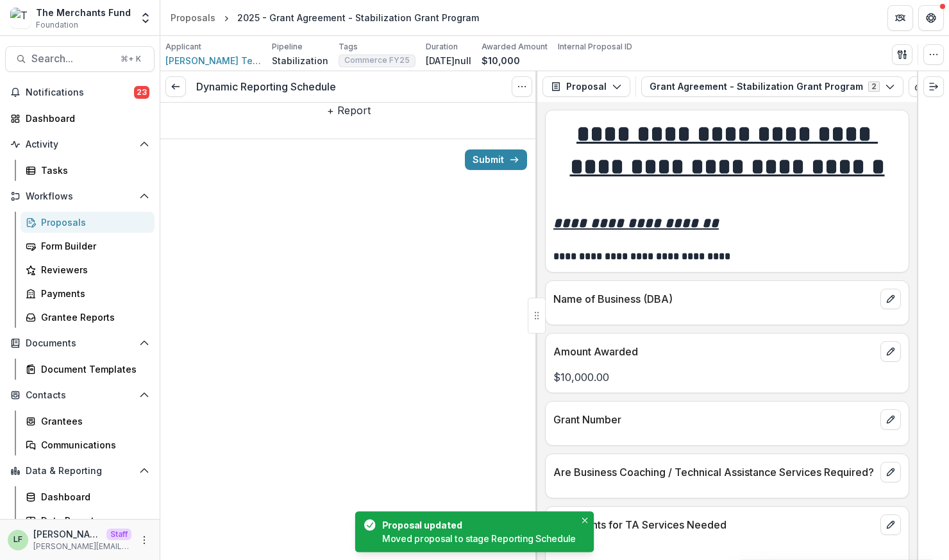
click at [342, 118] on button "+ Report" at bounding box center [349, 110] width 44 height 15
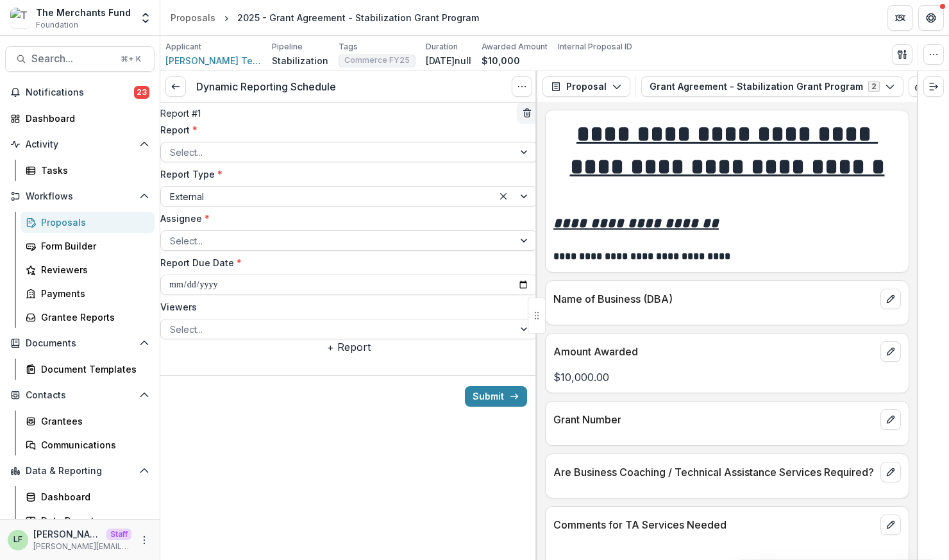
click at [326, 160] on div at bounding box center [337, 152] width 335 height 16
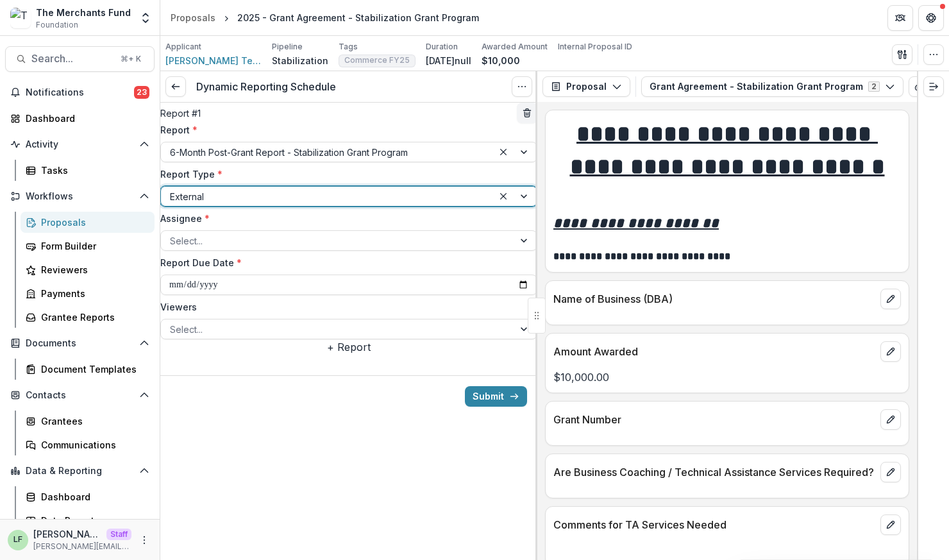
click at [326, 205] on div at bounding box center [327, 197] width 314 height 16
click at [319, 249] on div at bounding box center [337, 241] width 335 height 16
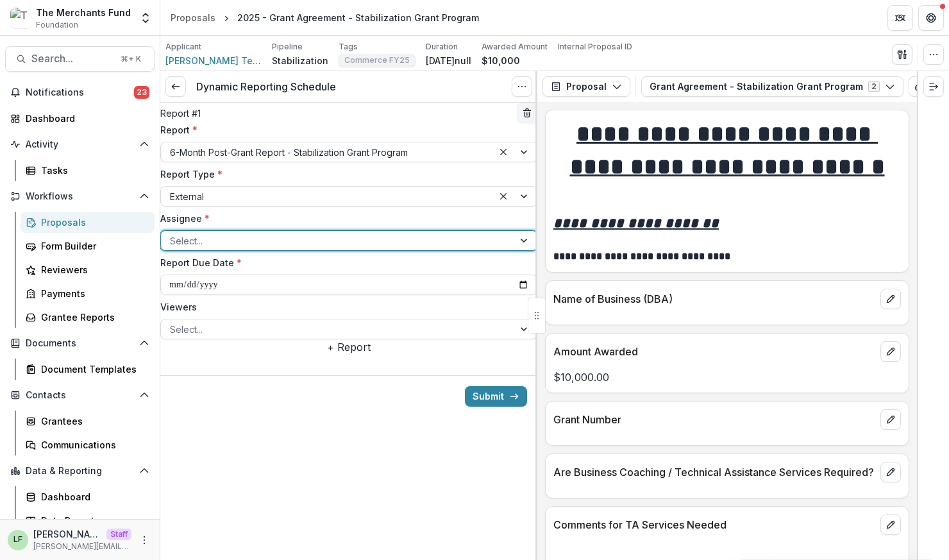
click at [409, 295] on input "**********" at bounding box center [348, 284] width 377 height 21
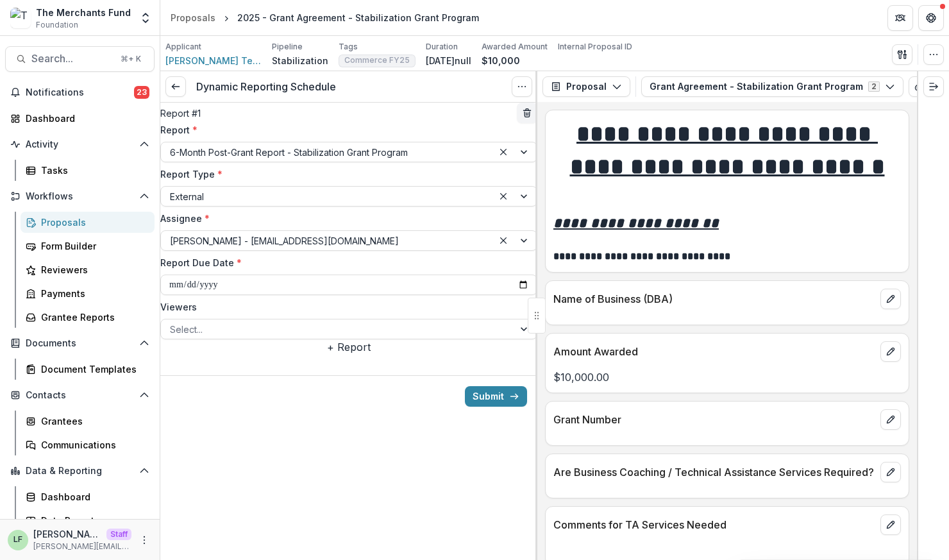
click at [529, 305] on div at bounding box center [537, 316] width 18 height 36
click at [520, 295] on input "**********" at bounding box center [348, 284] width 377 height 21
type input "**********"
click at [417, 355] on div "**********" at bounding box center [348, 229] width 377 height 252
click at [497, 407] on button "Submit" at bounding box center [496, 396] width 62 height 21
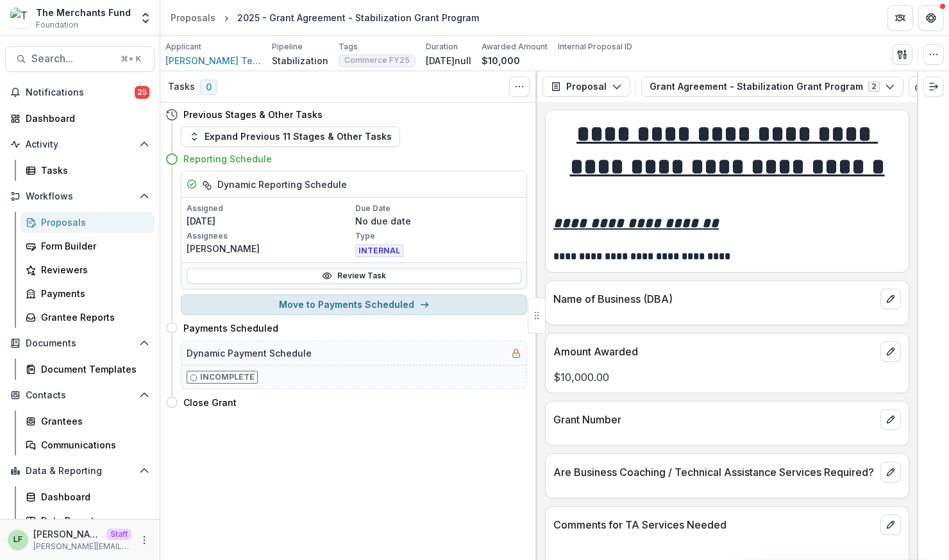
click at [393, 311] on button "Move to Payments Scheduled" at bounding box center [354, 304] width 346 height 21
select select "**********"
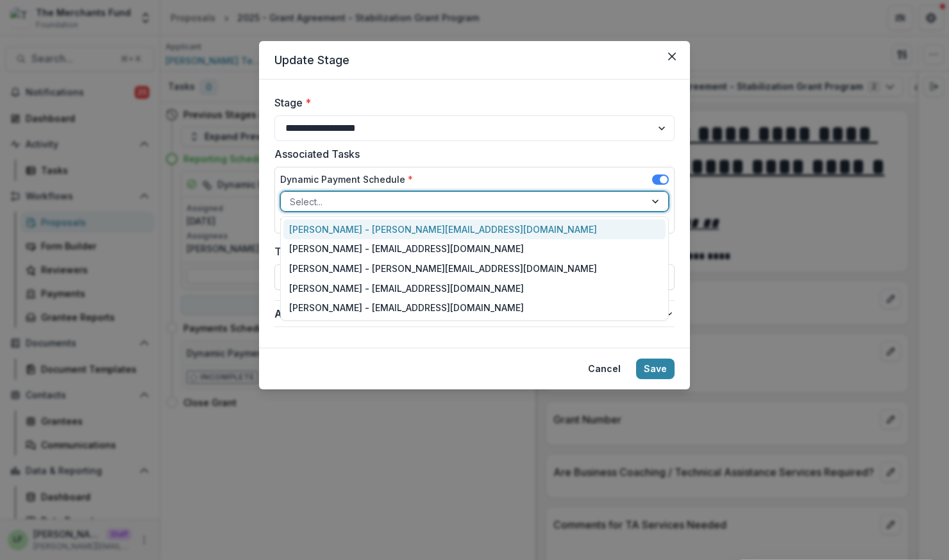
click at [367, 197] on div at bounding box center [463, 202] width 346 height 16
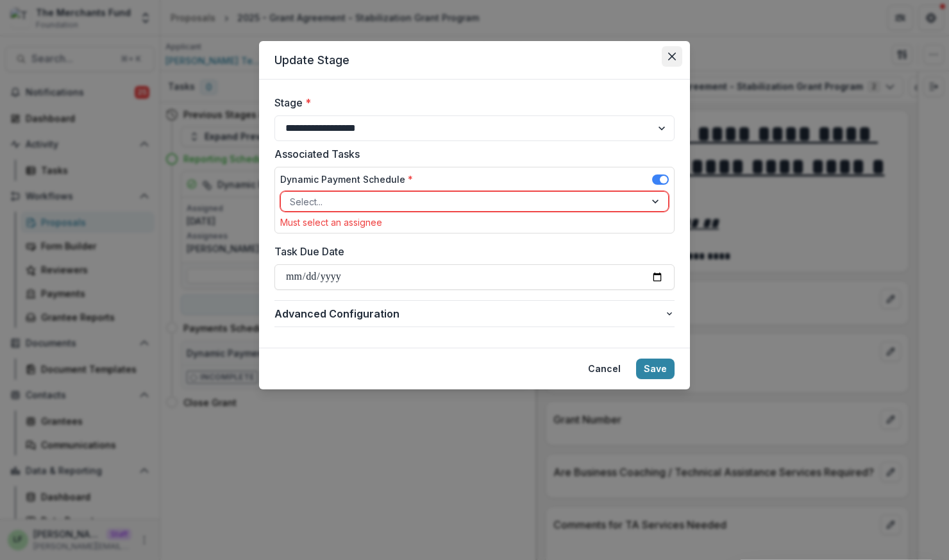
click at [680, 51] on button "Close" at bounding box center [672, 56] width 21 height 21
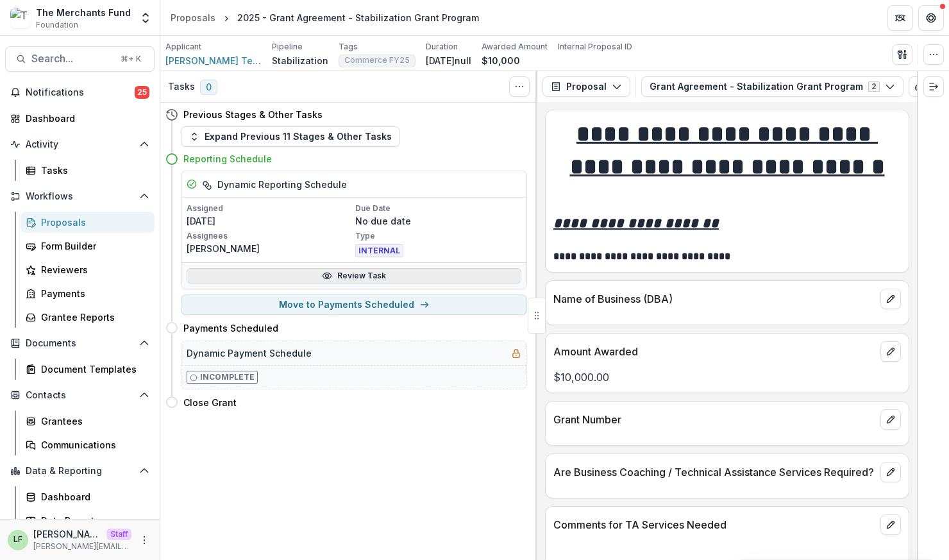
click at [376, 278] on link "Review Task" at bounding box center [354, 275] width 335 height 15
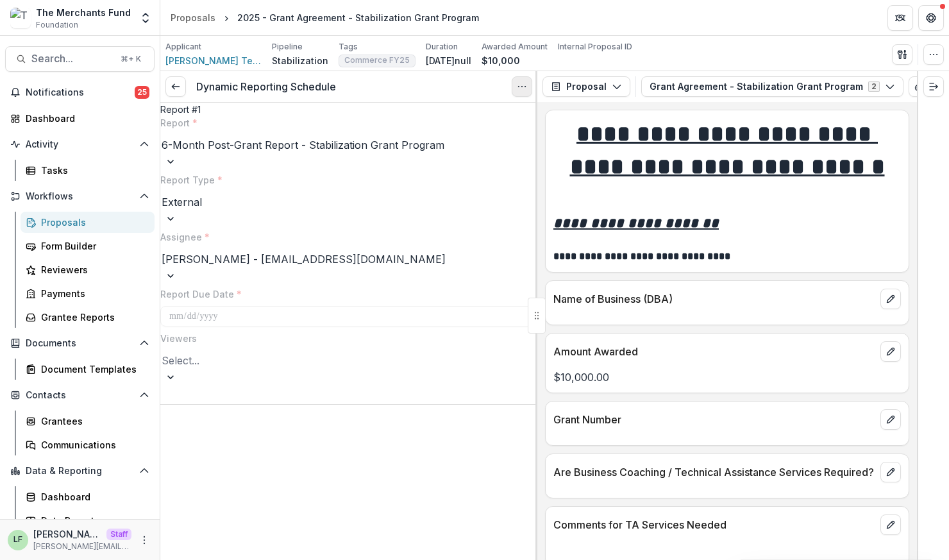
click at [526, 78] on button "Options" at bounding box center [522, 86] width 21 height 21
click at [460, 142] on button "Reopen Task" at bounding box center [460, 142] width 137 height 21
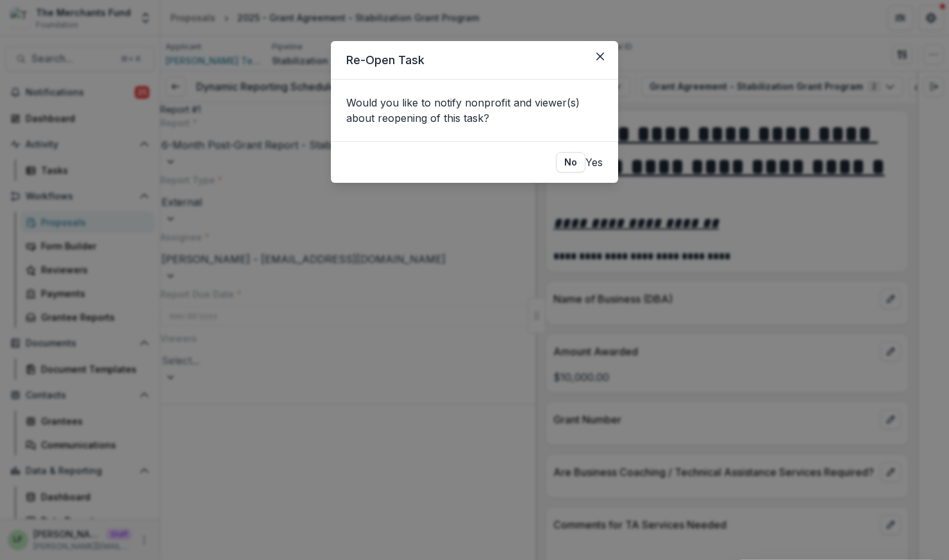
click at [592, 163] on button "Yes" at bounding box center [593, 162] width 17 height 15
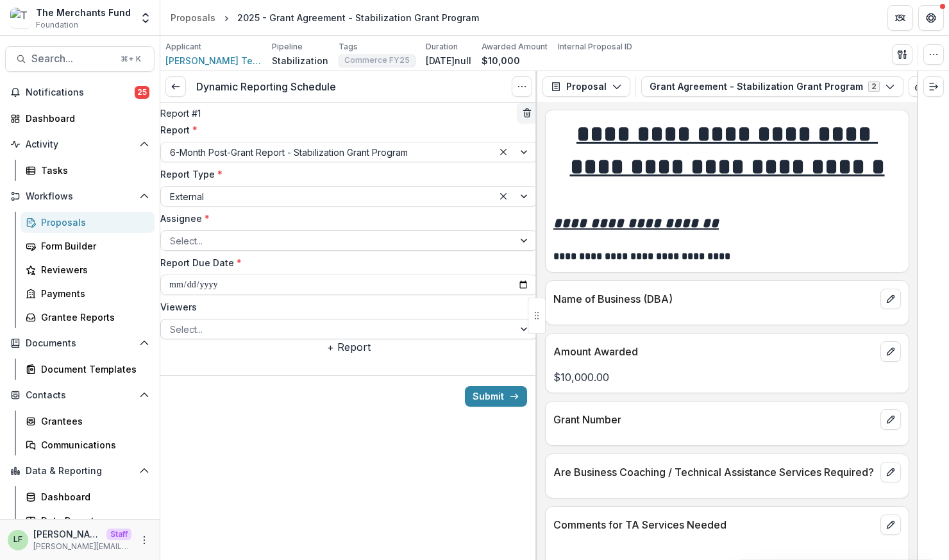
click at [311, 337] on div at bounding box center [337, 329] width 335 height 16
click at [415, 314] on label "Viewers" at bounding box center [344, 306] width 369 height 13
click at [172, 324] on input "Viewers" at bounding box center [171, 329] width 3 height 13
click at [285, 249] on div at bounding box center [337, 241] width 335 height 16
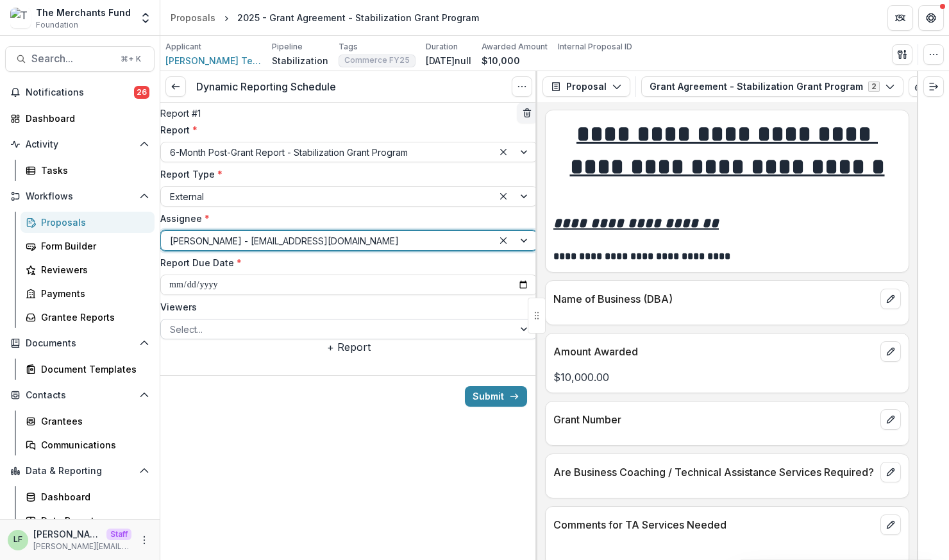
click at [260, 337] on div at bounding box center [337, 329] width 335 height 16
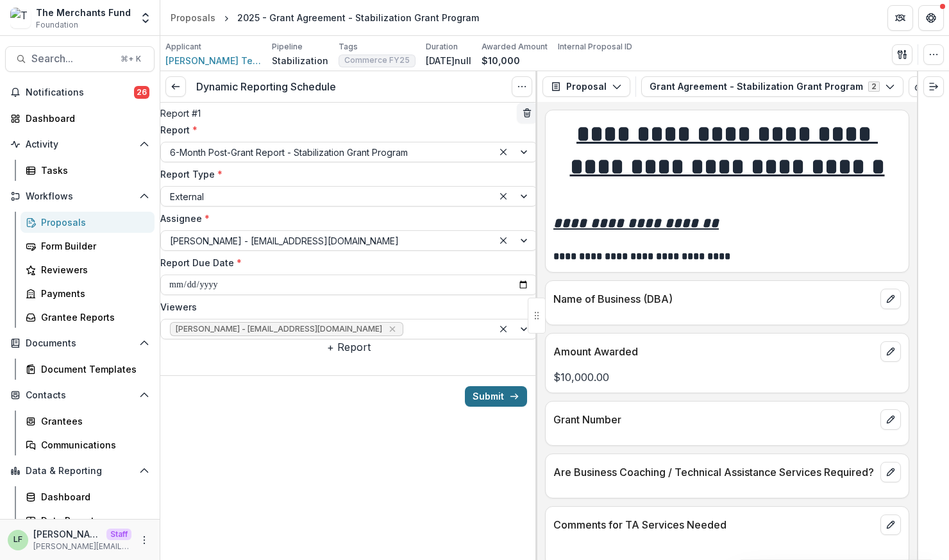
click at [490, 407] on button "Submit" at bounding box center [496, 396] width 62 height 21
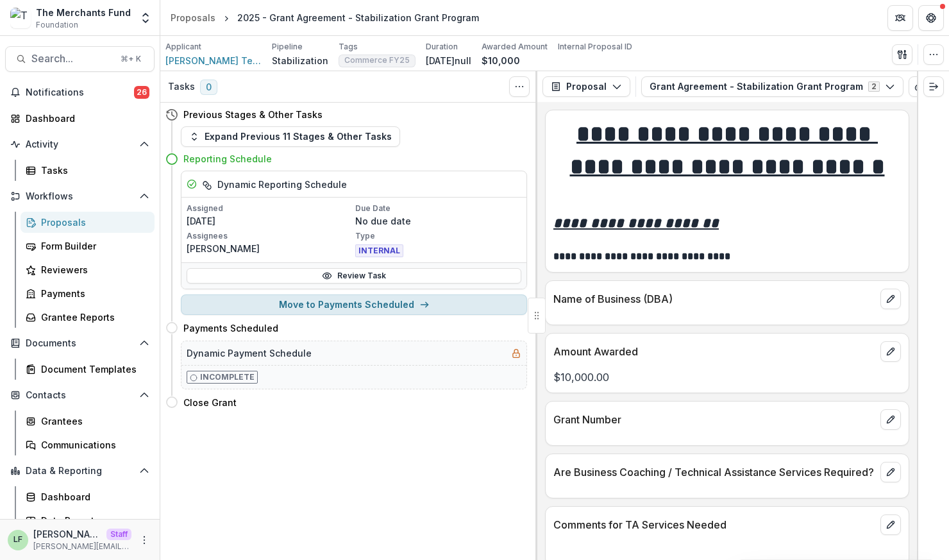
click at [359, 315] on button "Move to Payments Scheduled" at bounding box center [354, 304] width 346 height 21
select select "**********"
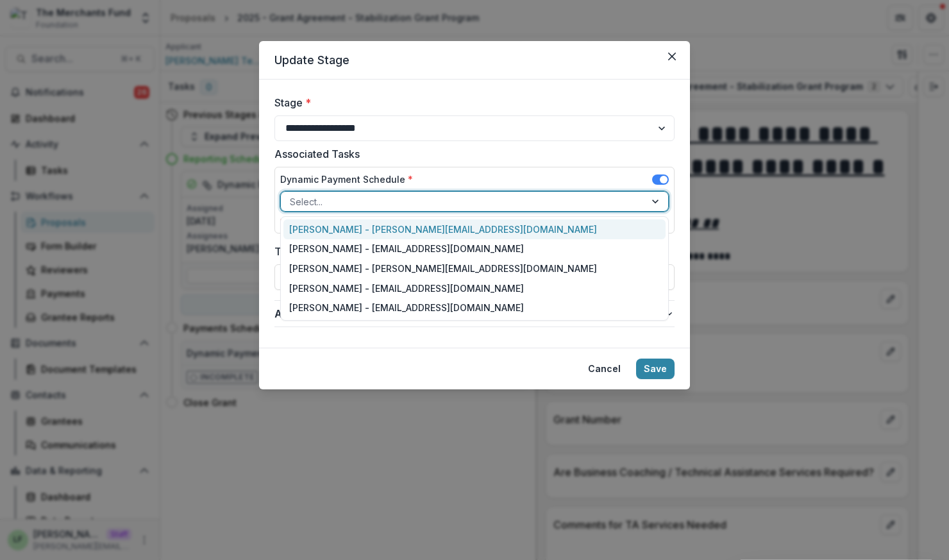
click at [414, 199] on div at bounding box center [463, 202] width 346 height 16
click at [412, 228] on div "Lucy Fey - lucy@trytemelio.com" at bounding box center [474, 229] width 383 height 20
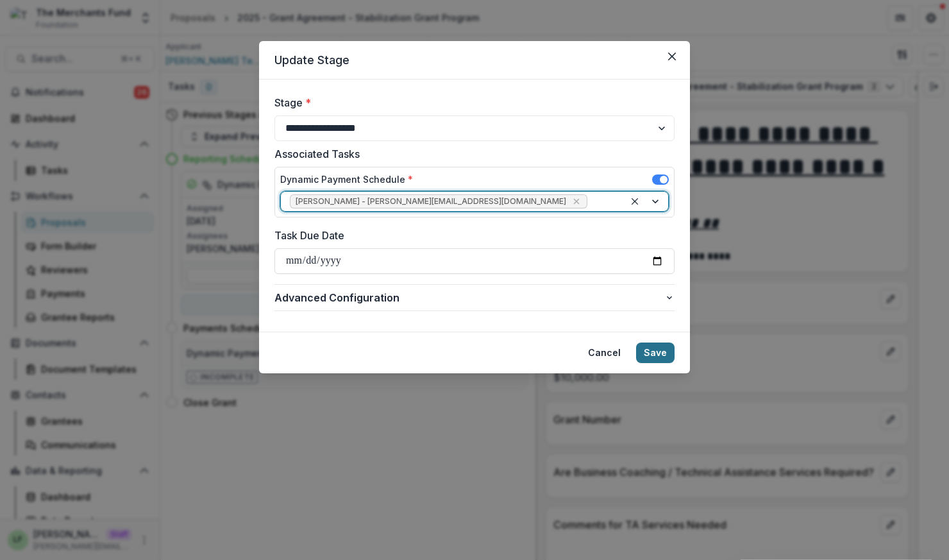
click at [651, 351] on button "Save" at bounding box center [655, 352] width 38 height 21
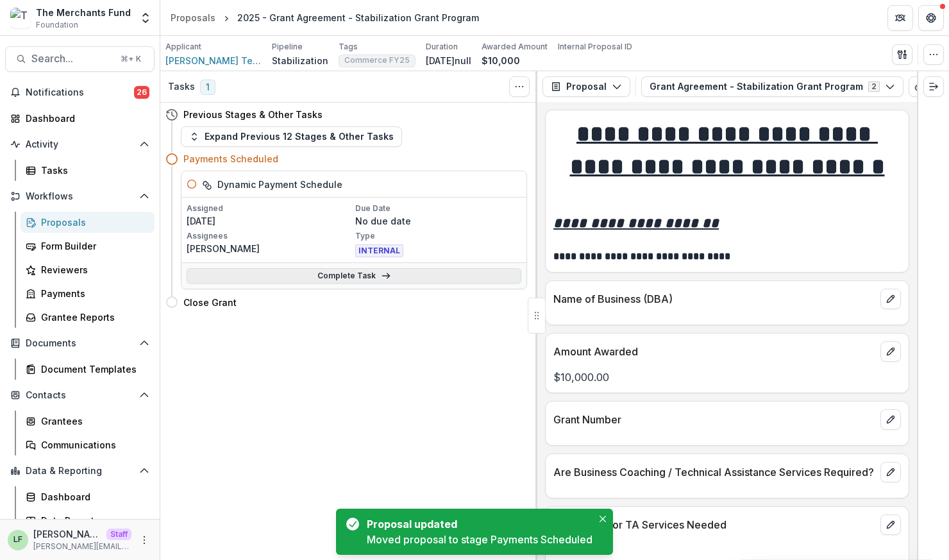
click at [355, 282] on link "Complete Task" at bounding box center [354, 275] width 335 height 15
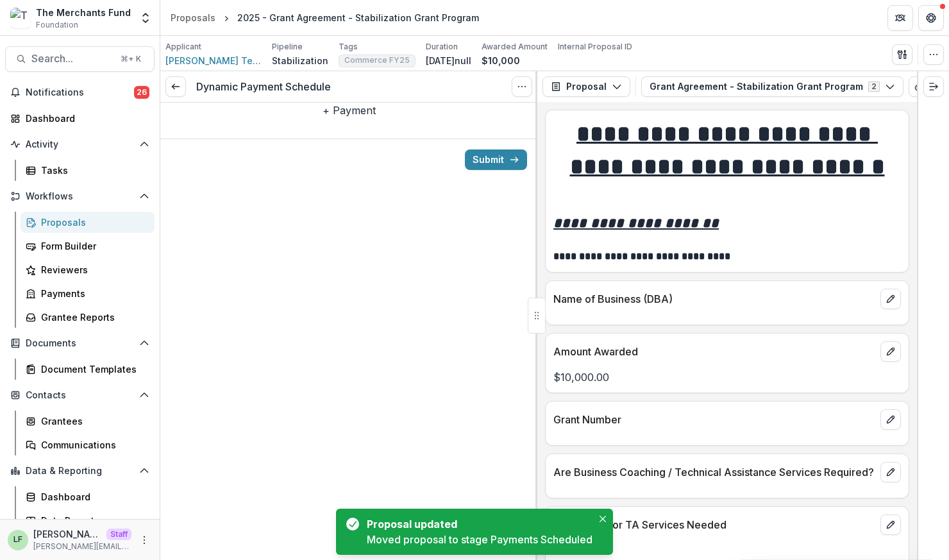
click at [350, 118] on button "+ Payment" at bounding box center [349, 110] width 53 height 15
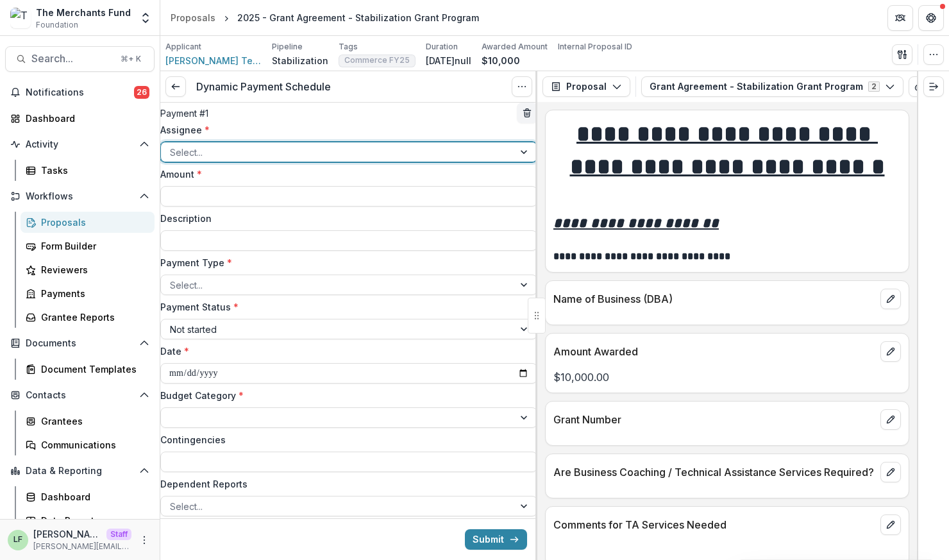
click at [312, 160] on div at bounding box center [337, 152] width 335 height 16
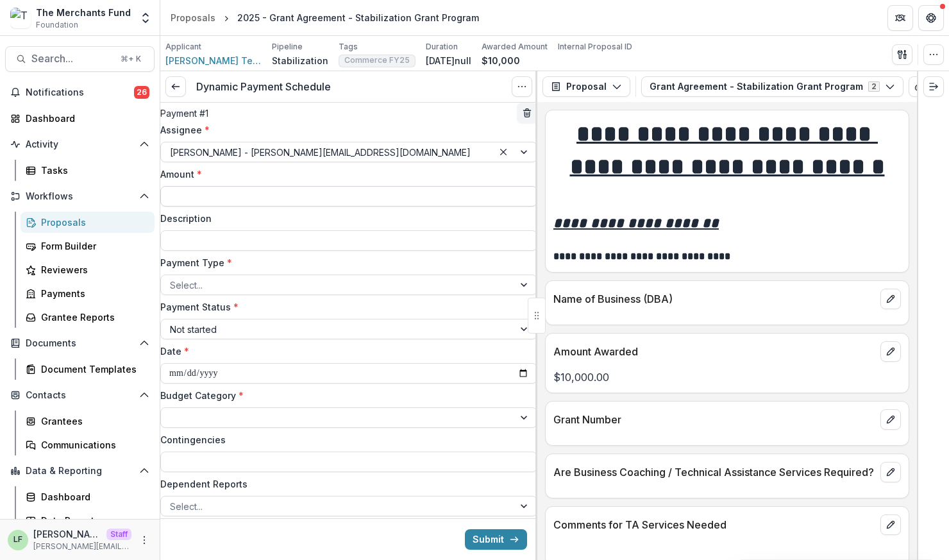
click at [279, 206] on input "Amount *" at bounding box center [348, 196] width 377 height 21
type input "*******"
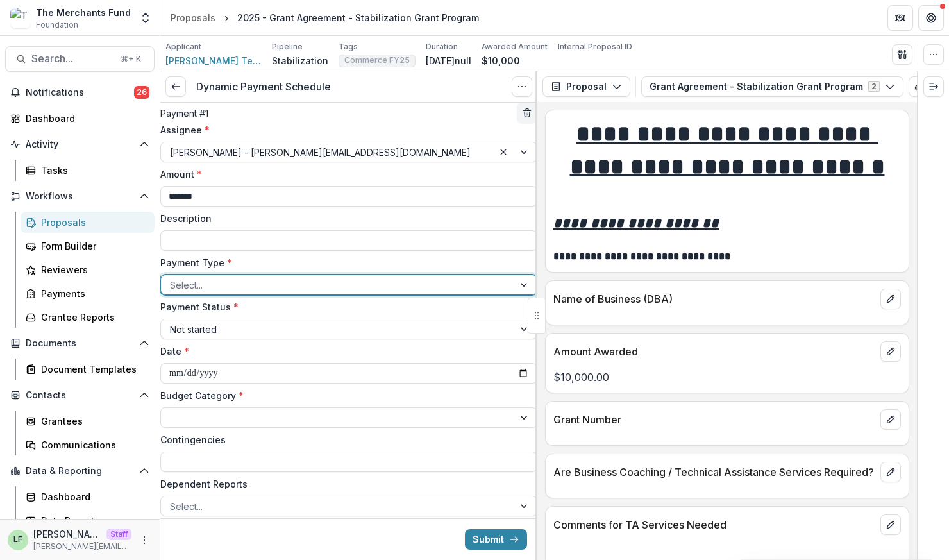
click at [271, 293] on div at bounding box center [337, 285] width 335 height 16
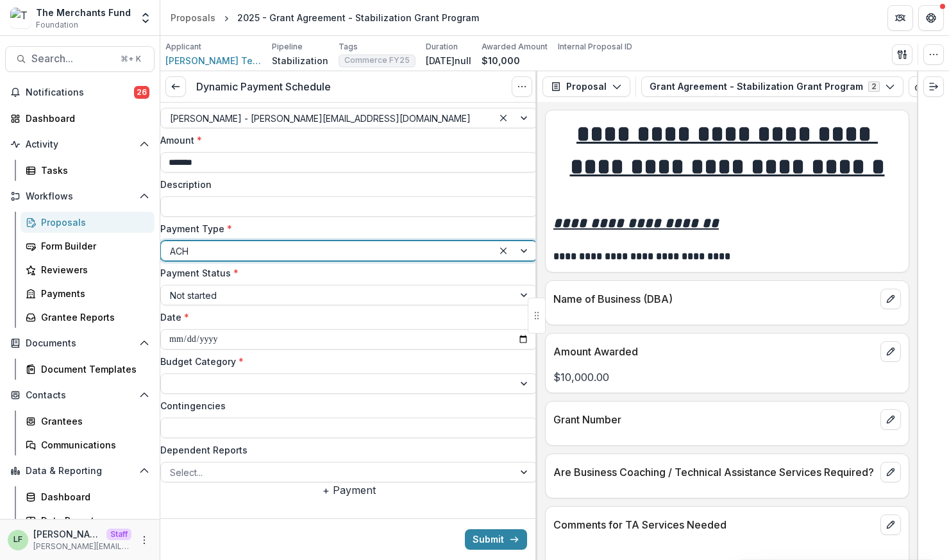
scroll to position [84, 0]
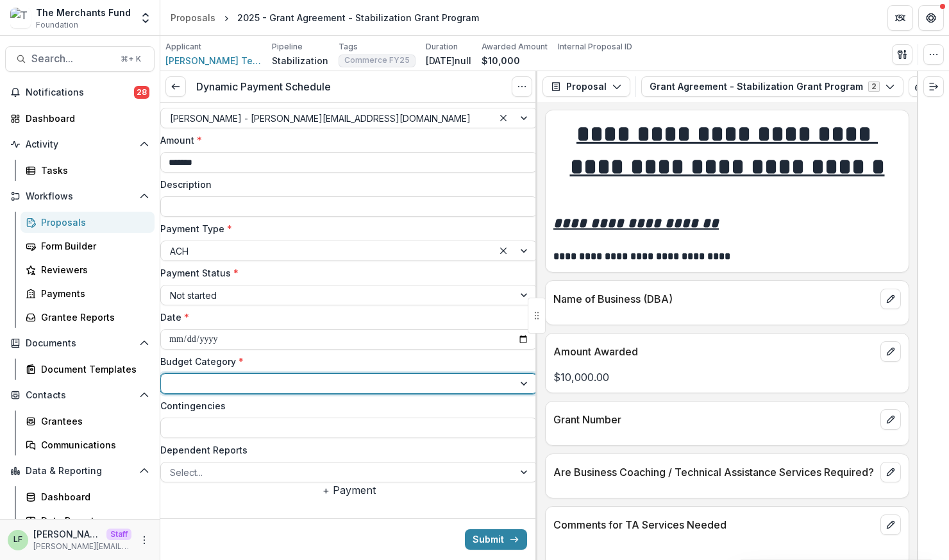
click at [201, 376] on div at bounding box center [337, 384] width 335 height 16
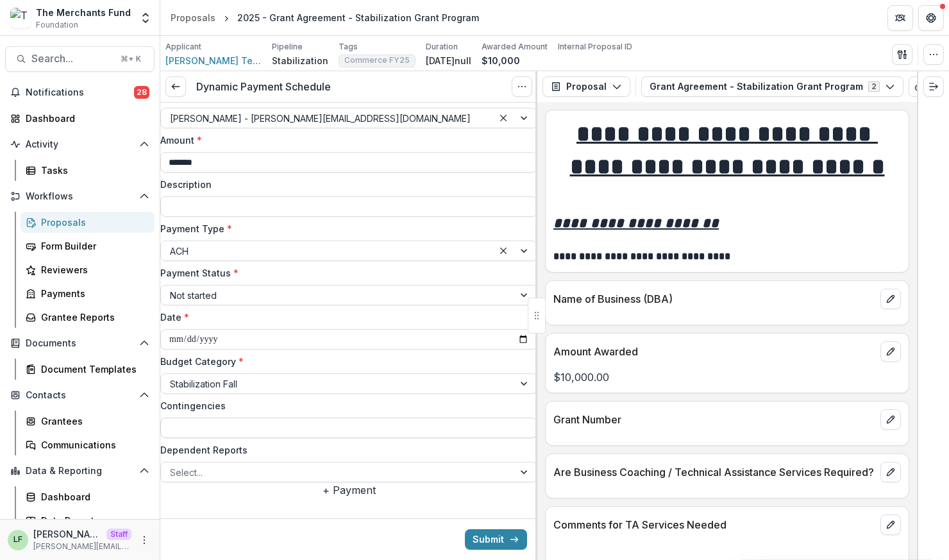
click at [219, 417] on input "Contingencies" at bounding box center [348, 427] width 377 height 21
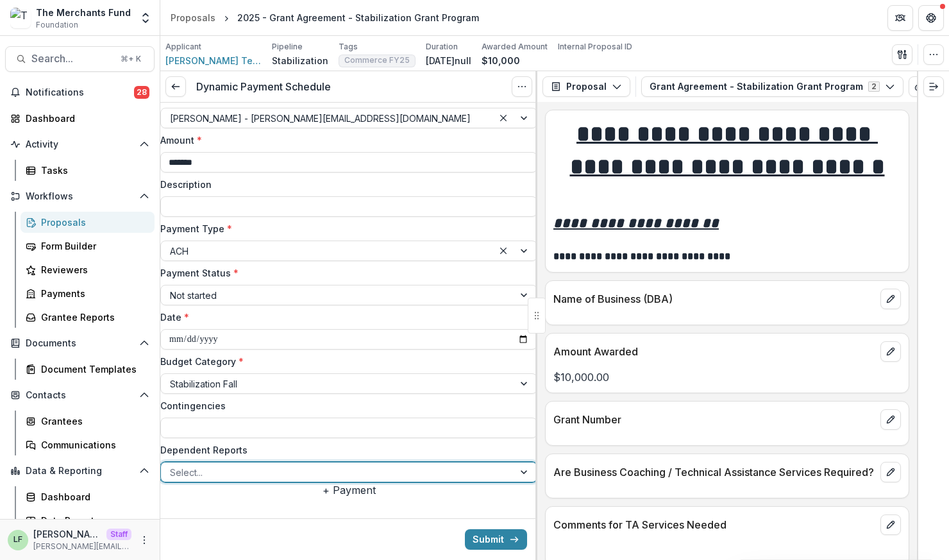
click at [264, 464] on div at bounding box center [337, 472] width 335 height 16
click at [293, 409] on div "**********" at bounding box center [348, 285] width 377 height 393
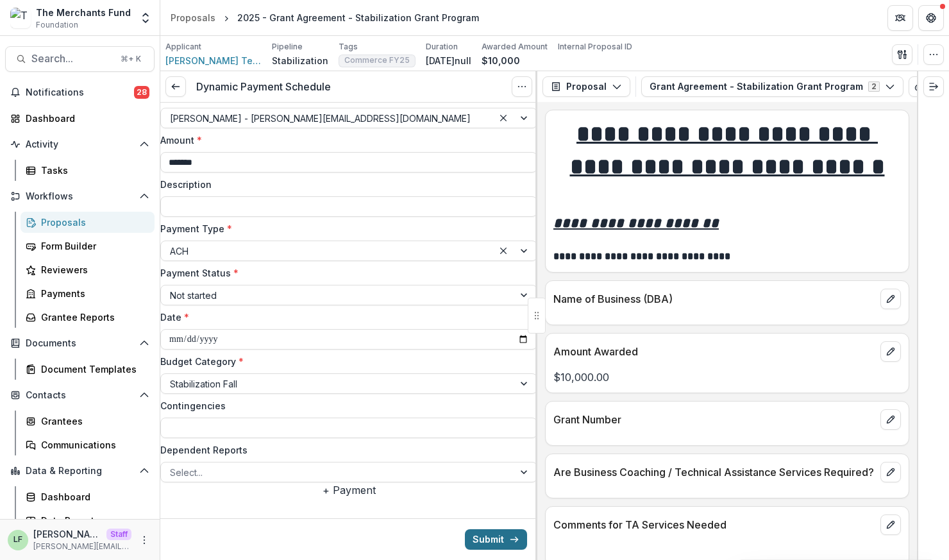
click at [487, 542] on button "Submit" at bounding box center [496, 539] width 62 height 21
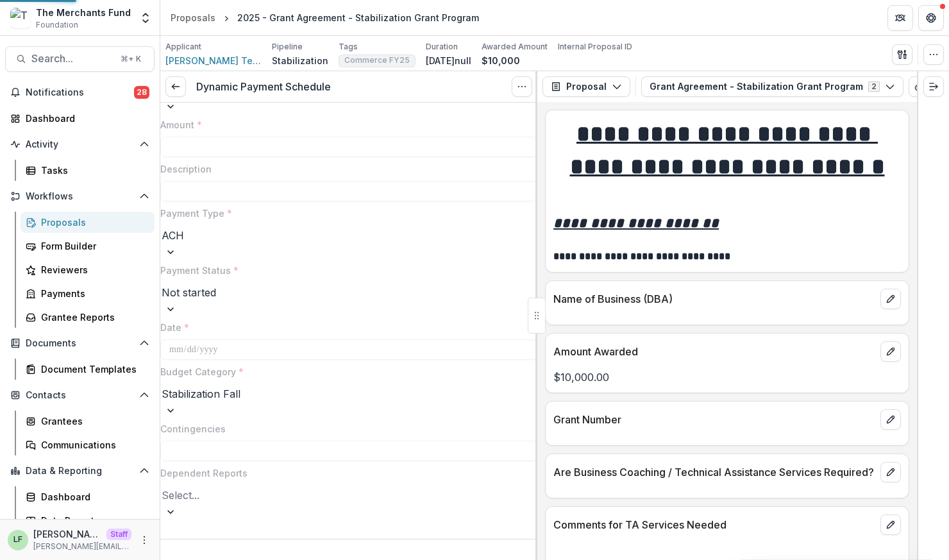
type input "*******"
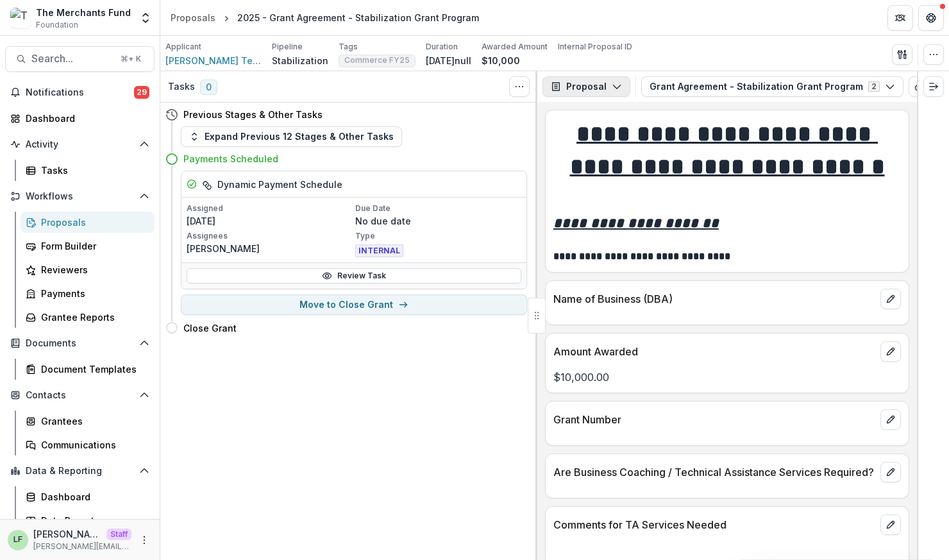
click at [594, 85] on button "Proposal" at bounding box center [586, 86] width 88 height 21
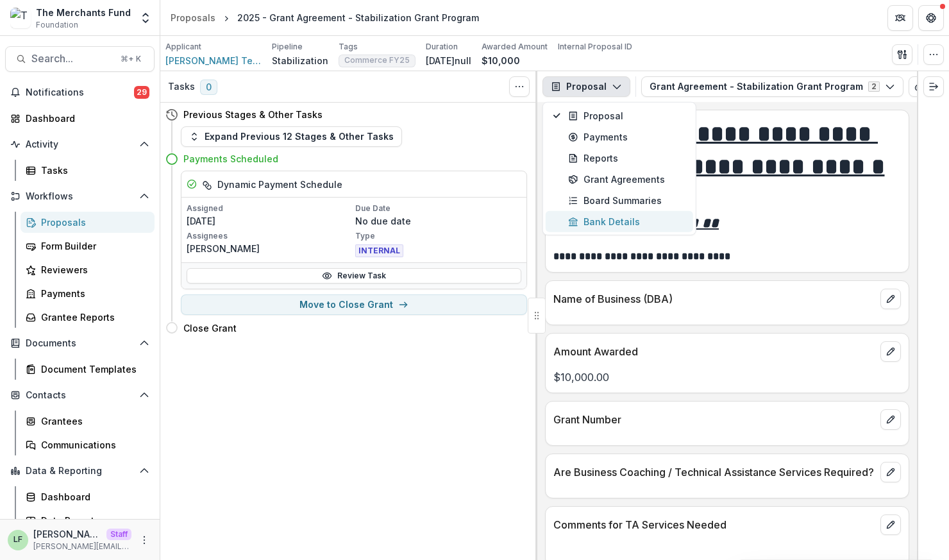
click at [605, 215] on div "Bank Details" at bounding box center [626, 221] width 117 height 13
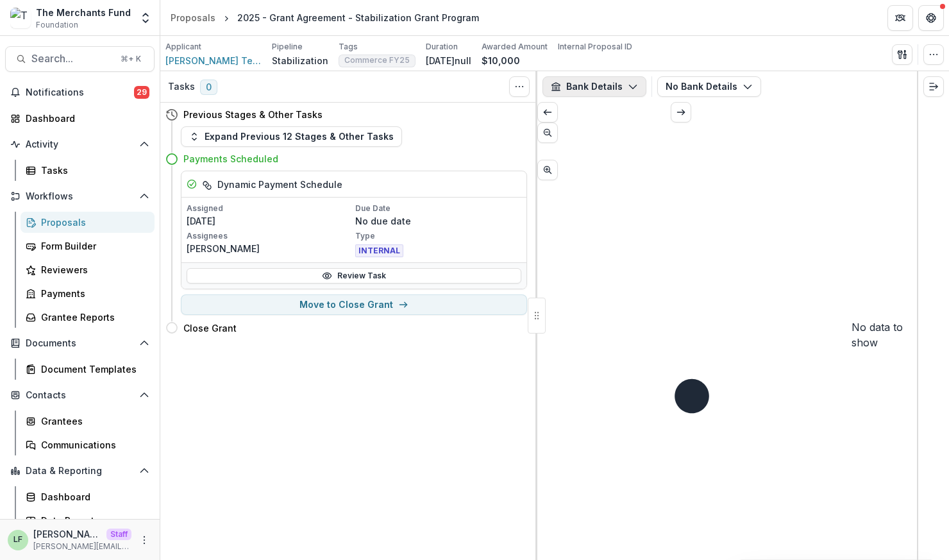
click at [600, 88] on button "Bank Details" at bounding box center [594, 86] width 104 height 21
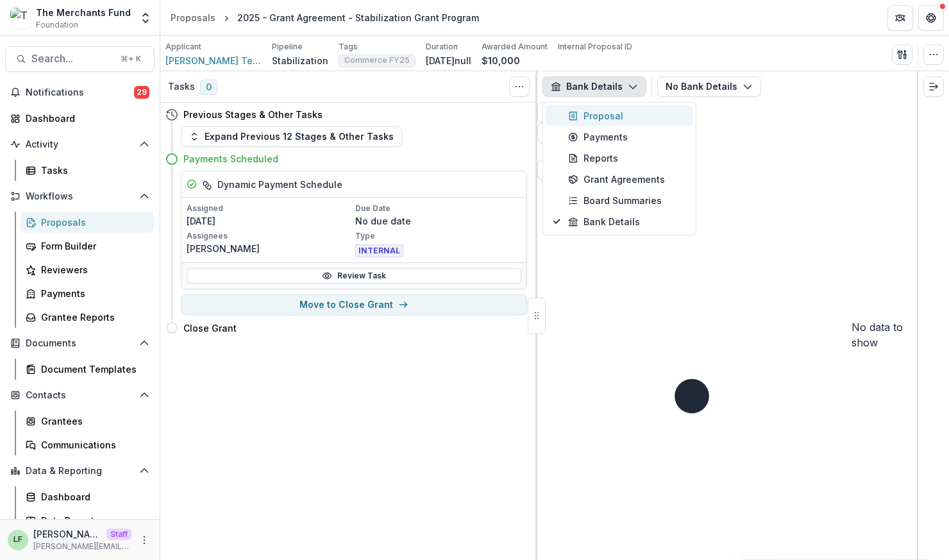
click at [603, 113] on div "Proposal" at bounding box center [626, 115] width 117 height 13
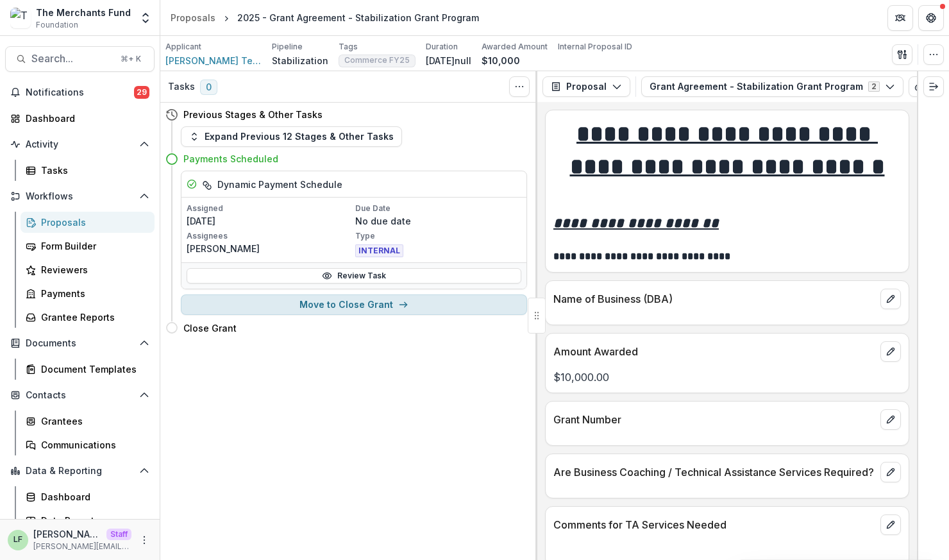
click at [326, 309] on button "Move to Close Grant" at bounding box center [354, 304] width 346 height 21
select select "**********"
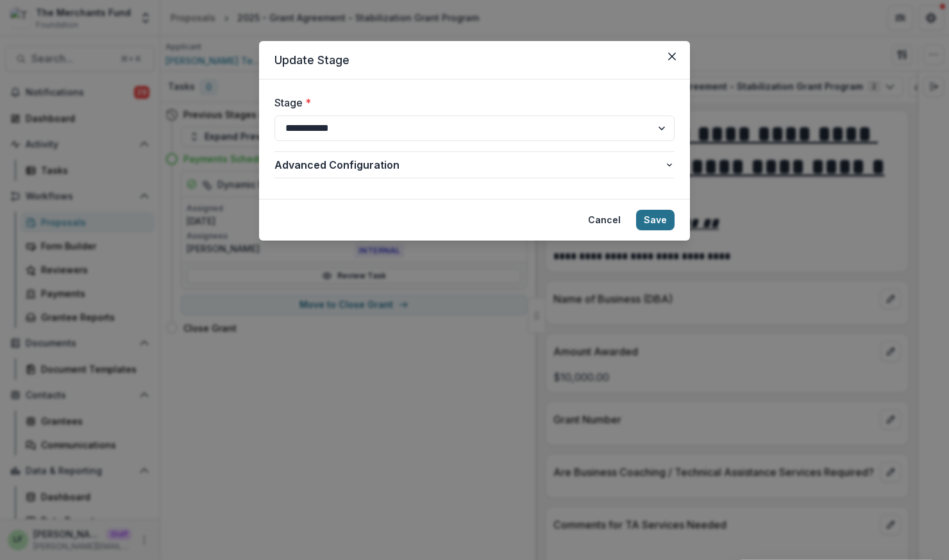
click at [658, 216] on button "Save" at bounding box center [655, 220] width 38 height 21
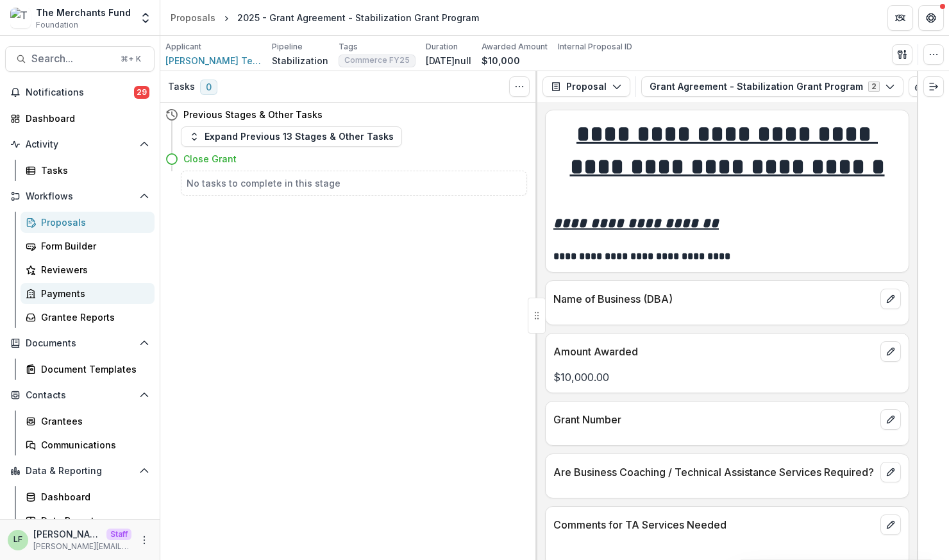
click at [77, 291] on div "Payments" at bounding box center [92, 293] width 103 height 13
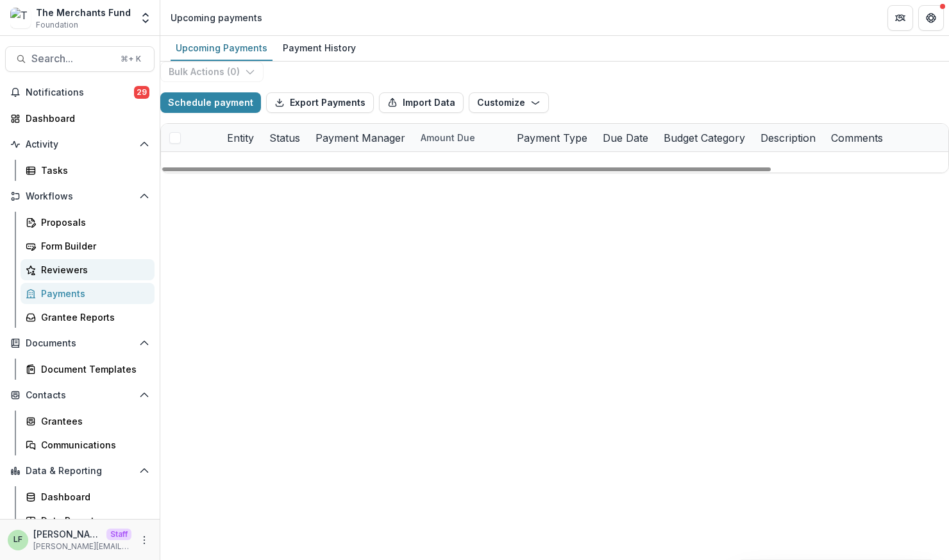
click at [72, 266] on div "Reviewers" at bounding box center [92, 269] width 103 height 13
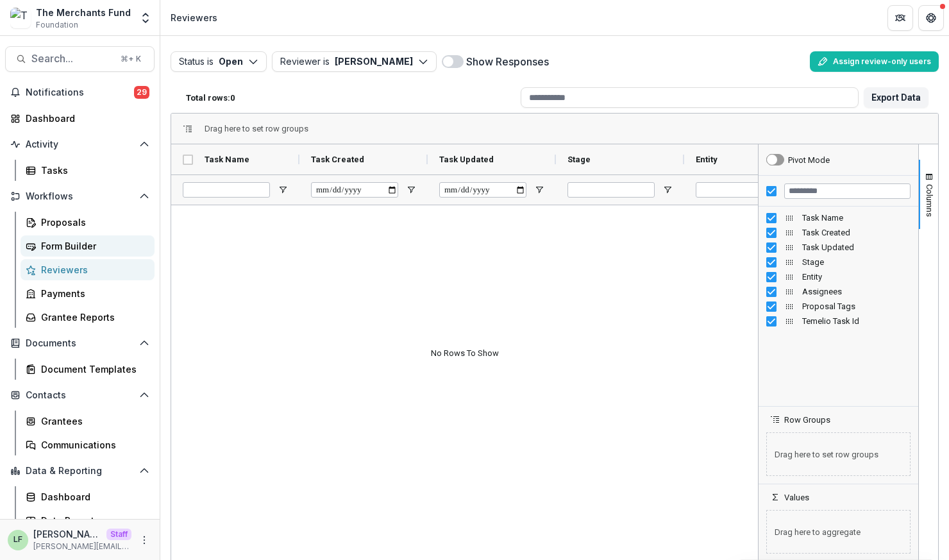
click at [85, 242] on div "Form Builder" at bounding box center [92, 245] width 103 height 13
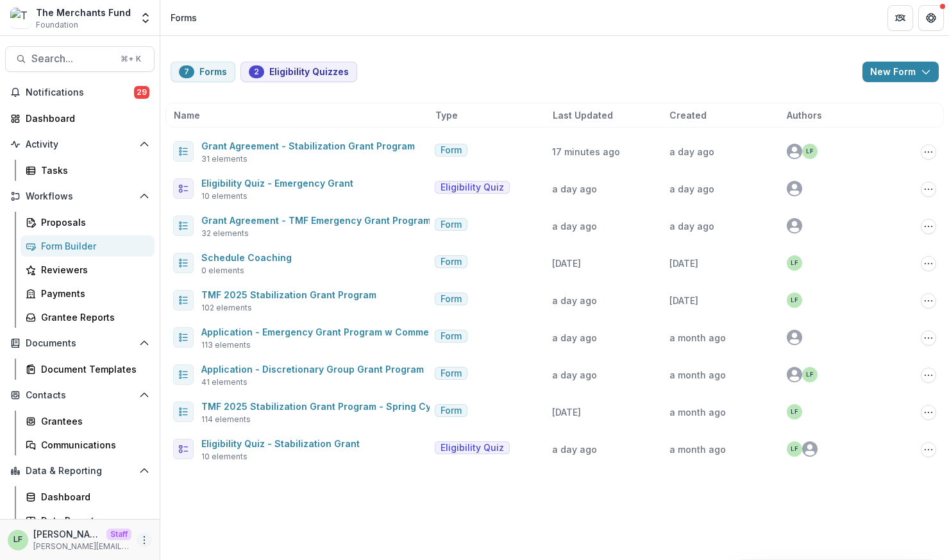
click at [139, 540] on icon "More" at bounding box center [144, 540] width 10 height 10
click at [205, 508] on link "User Settings" at bounding box center [225, 512] width 137 height 21
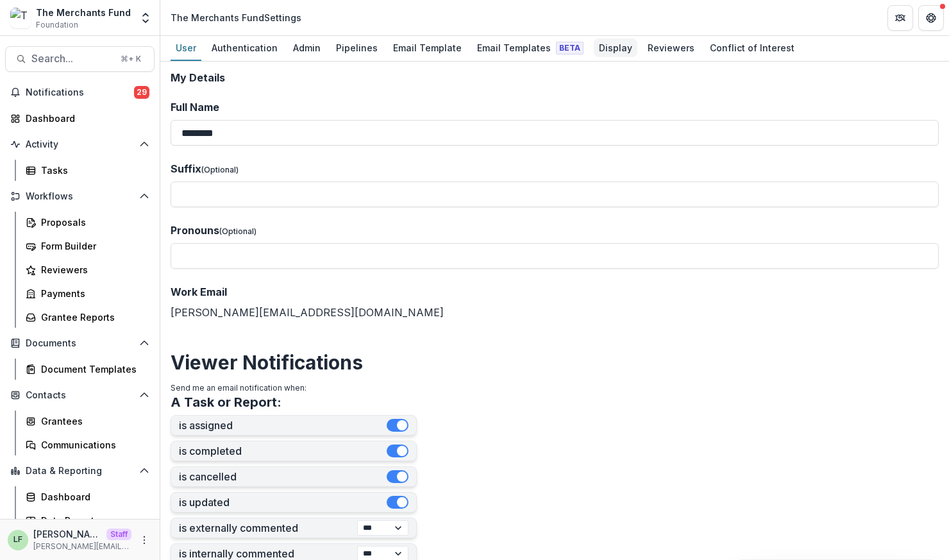
click at [600, 52] on div "Display" at bounding box center [616, 47] width 44 height 19
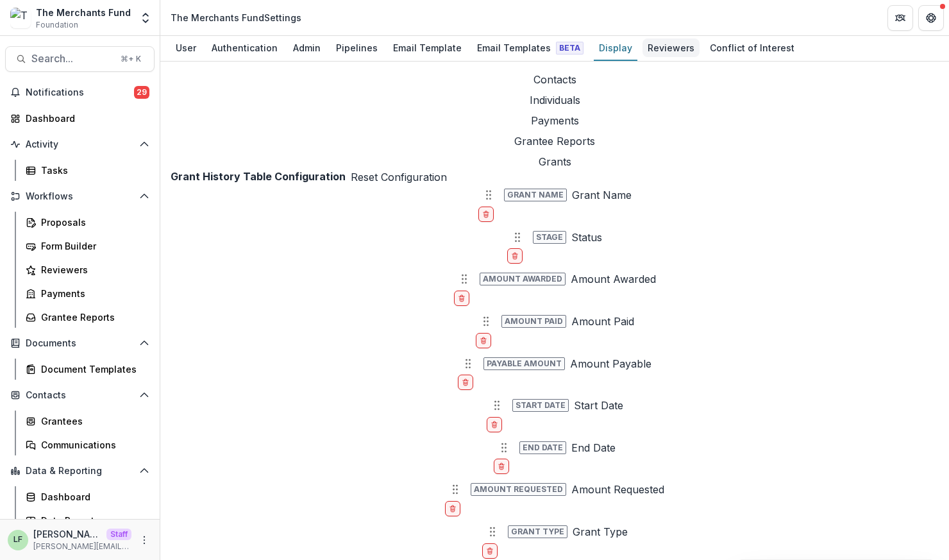
click at [651, 36] on link "Reviewers" at bounding box center [670, 48] width 57 height 25
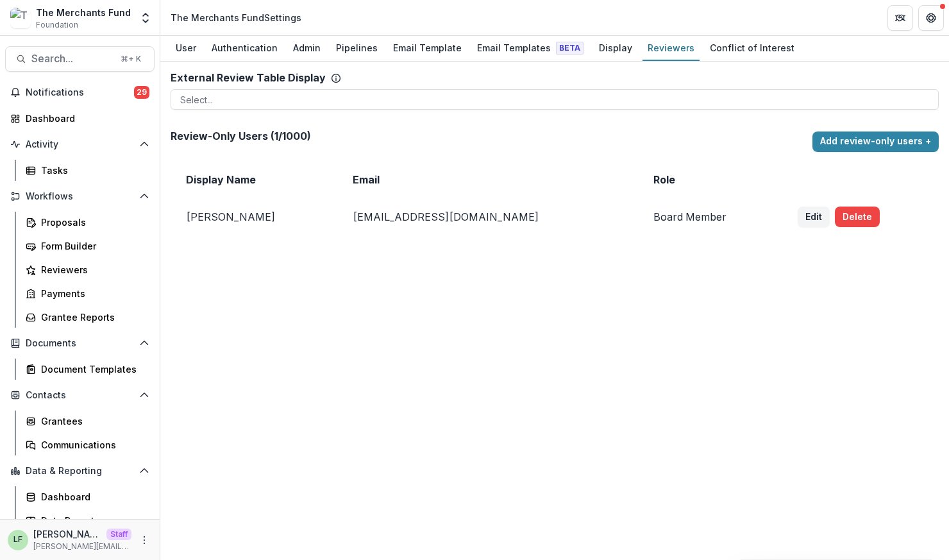
click at [862, 126] on div "Review-Only Users ( 1 / 1000 ) Add review-only users +" at bounding box center [555, 141] width 768 height 33
click at [866, 142] on button "Add review-only users +" at bounding box center [875, 141] width 126 height 21
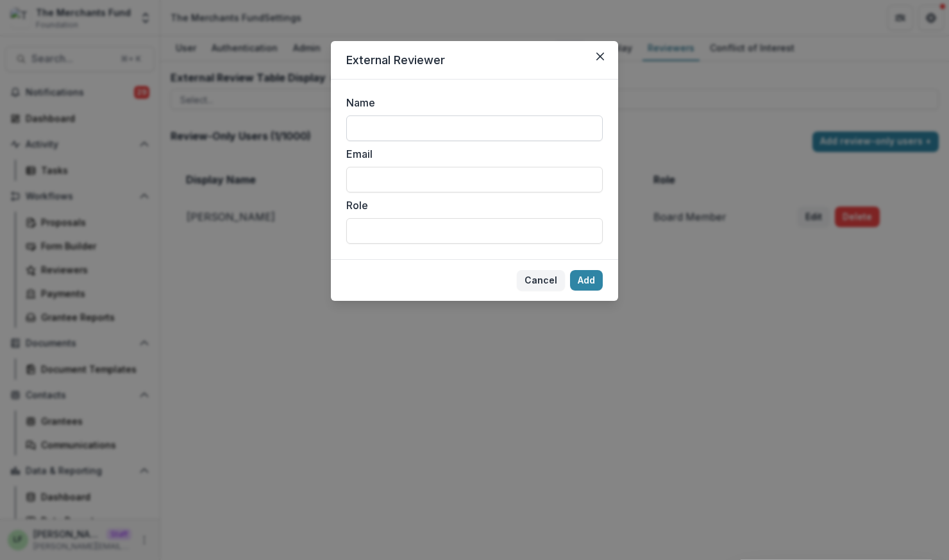
click at [532, 133] on input "Name" at bounding box center [474, 128] width 256 height 26
type input "******"
type input "**********"
click at [593, 274] on button "Add" at bounding box center [586, 280] width 33 height 21
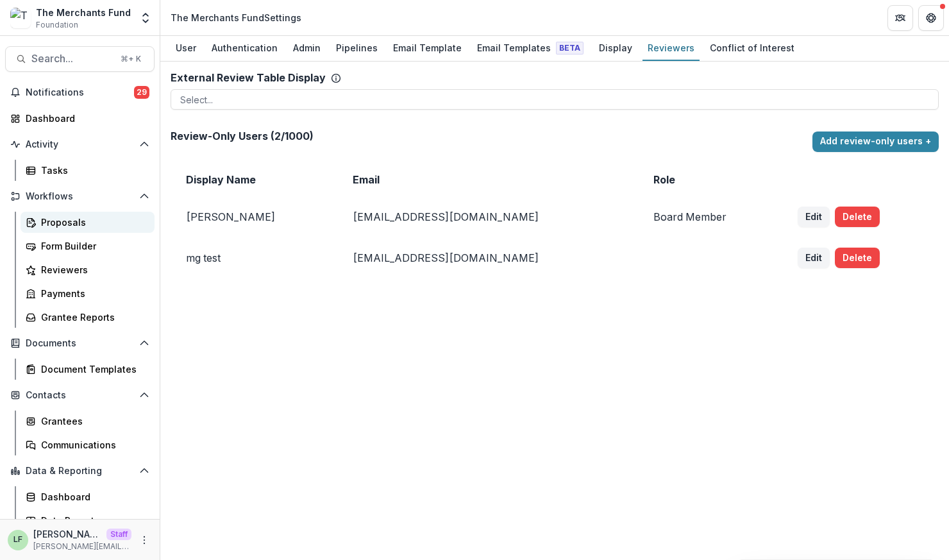
click at [94, 226] on div "Proposals" at bounding box center [92, 221] width 103 height 13
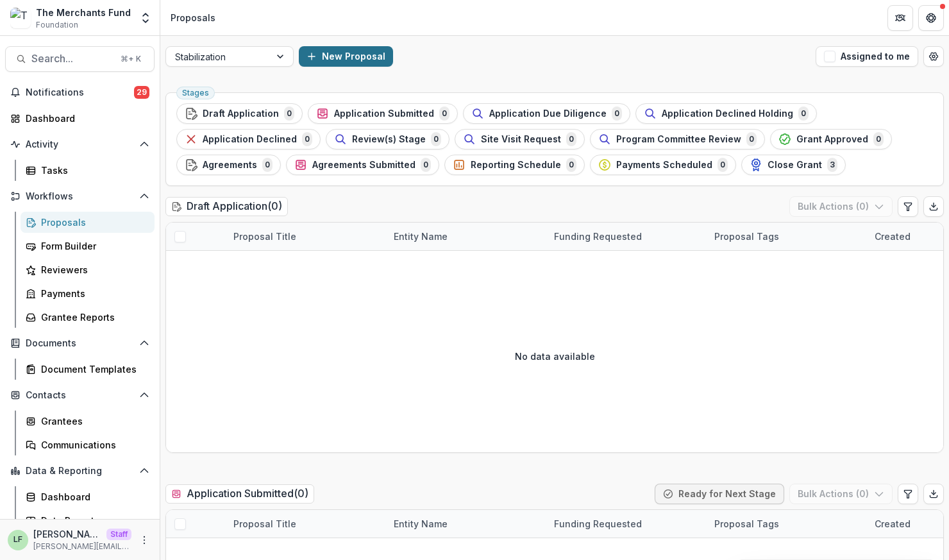
click at [340, 58] on button "New Proposal" at bounding box center [346, 56] width 94 height 21
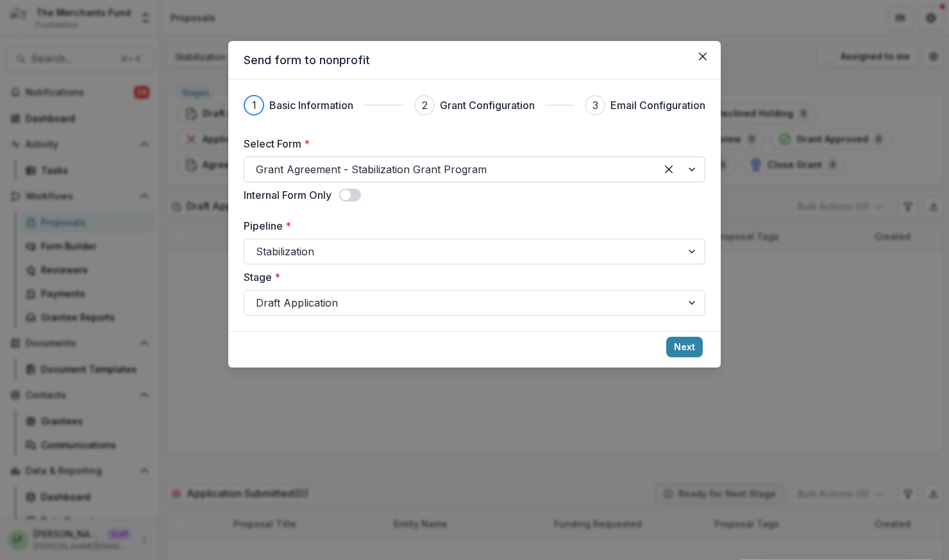
click at [412, 171] on div at bounding box center [450, 169] width 389 height 18
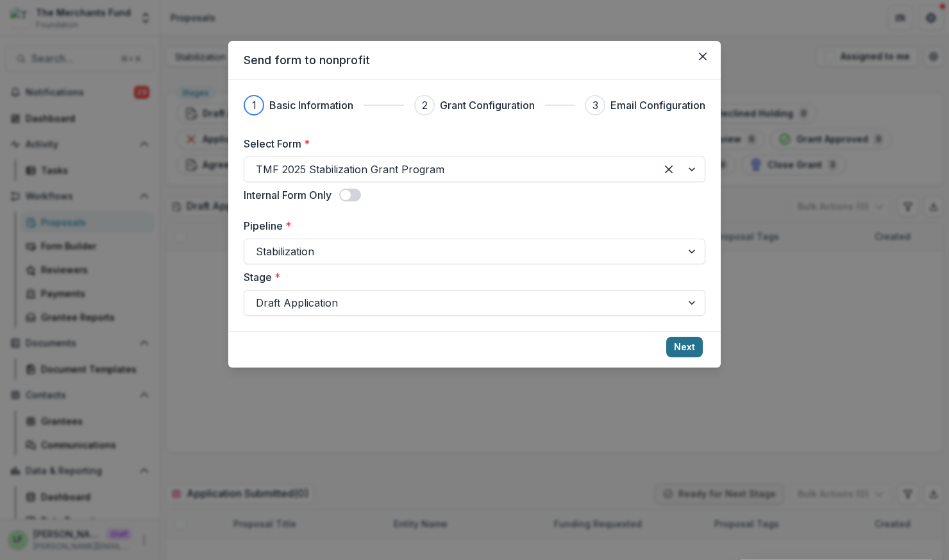
click at [694, 345] on button "Next" at bounding box center [684, 347] width 37 height 21
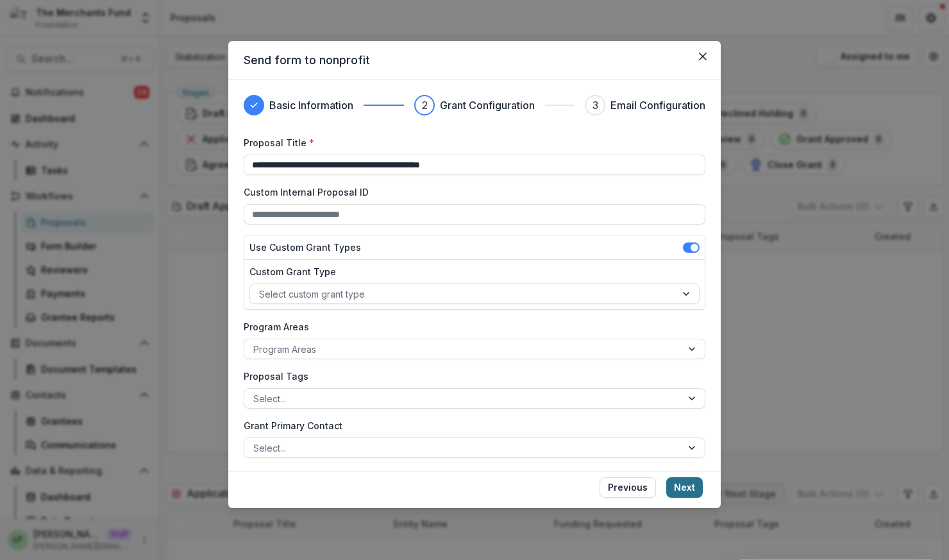
click at [685, 489] on button "Next" at bounding box center [684, 487] width 37 height 21
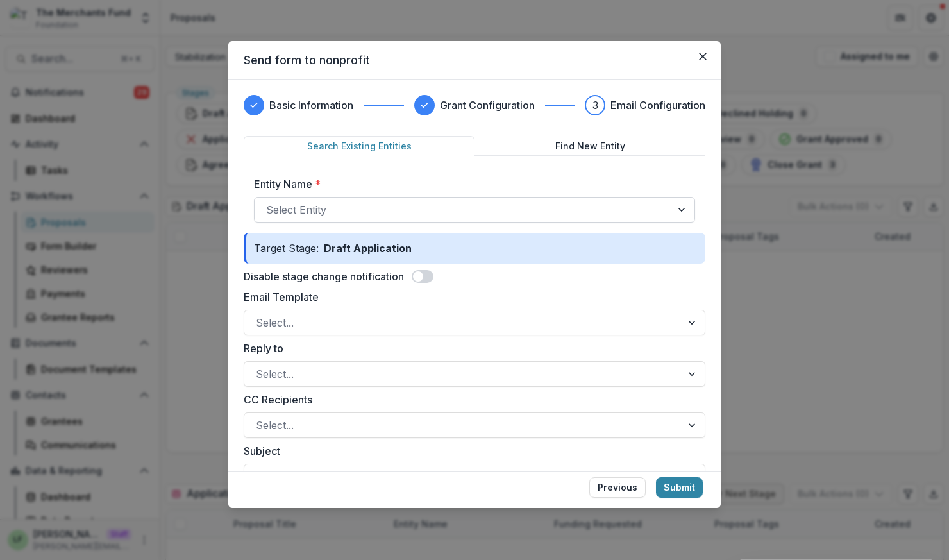
click at [460, 212] on div at bounding box center [463, 210] width 394 height 18
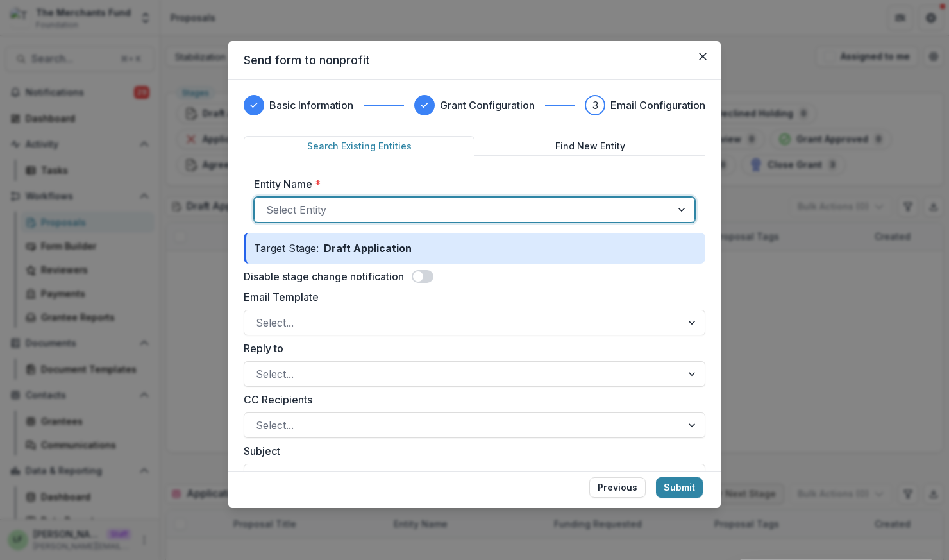
drag, startPoint x: 460, startPoint y: 239, endPoint x: 464, endPoint y: 256, distance: 17.6
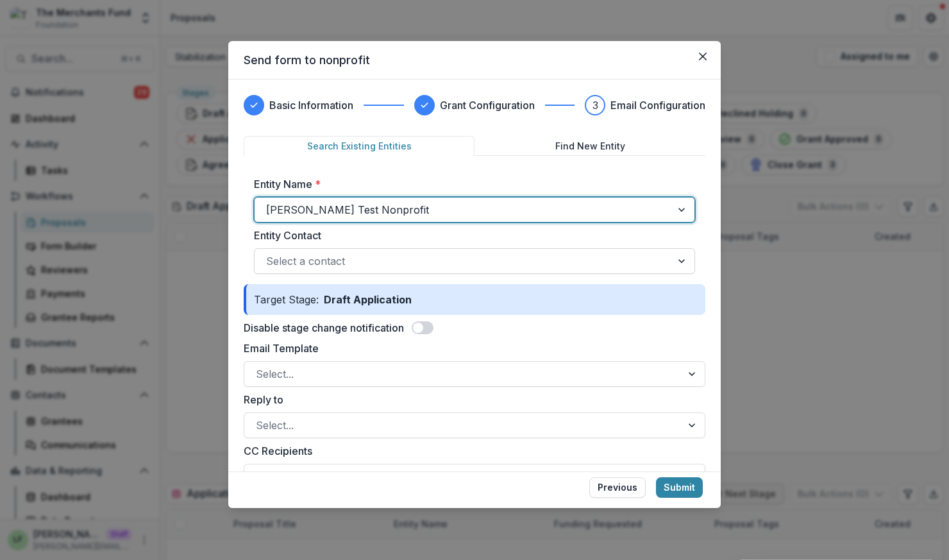
click at [444, 258] on div at bounding box center [463, 261] width 394 height 18
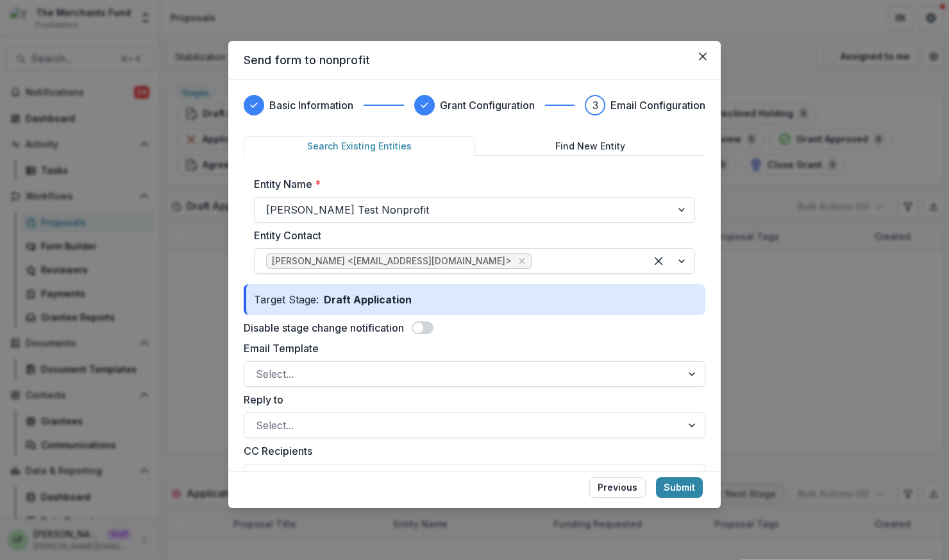
click at [423, 327] on span at bounding box center [418, 328] width 10 height 10
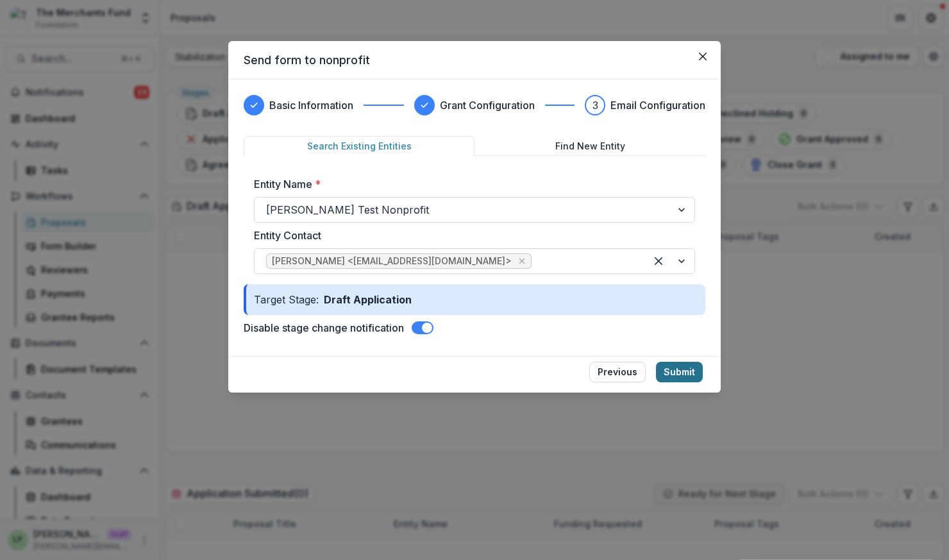
click at [696, 365] on button "Submit" at bounding box center [679, 372] width 47 height 21
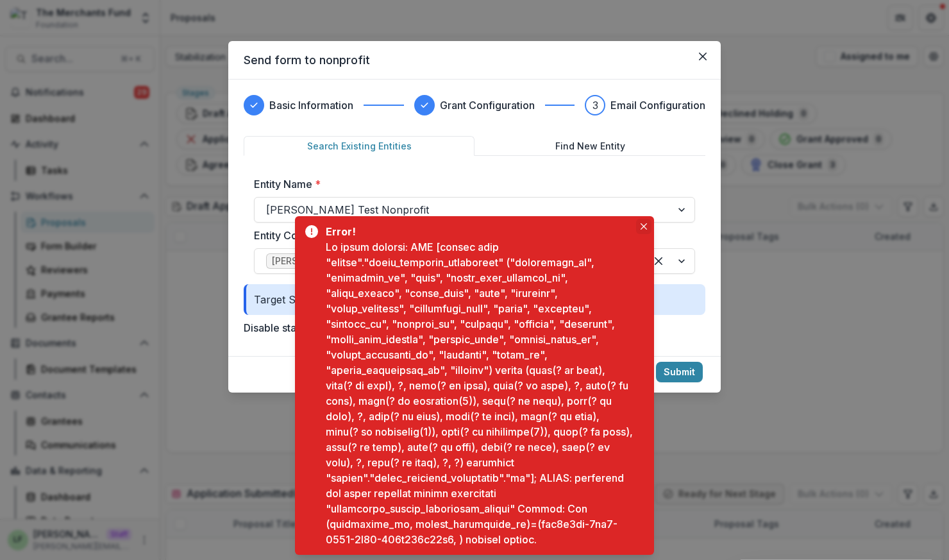
click at [642, 225] on icon "Close" at bounding box center [644, 226] width 6 height 6
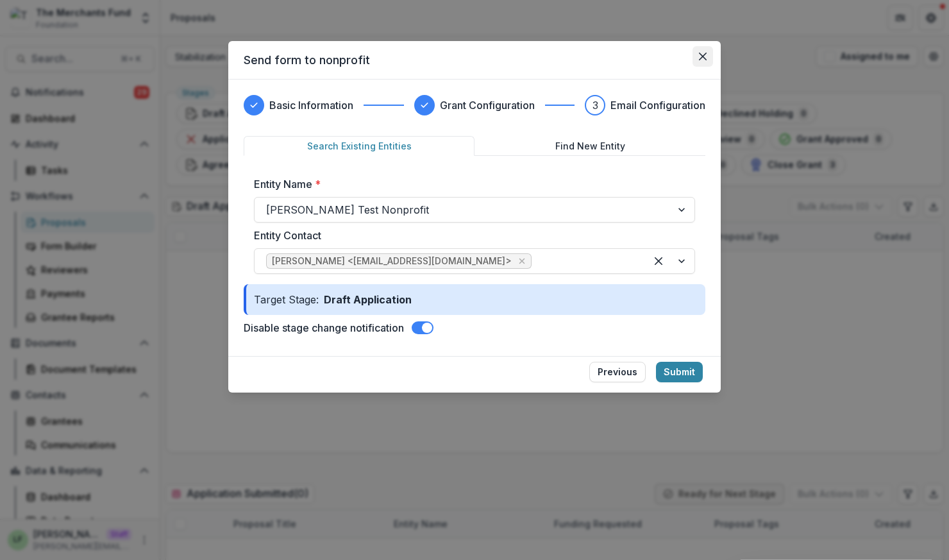
click at [701, 61] on button "Close" at bounding box center [702, 56] width 21 height 21
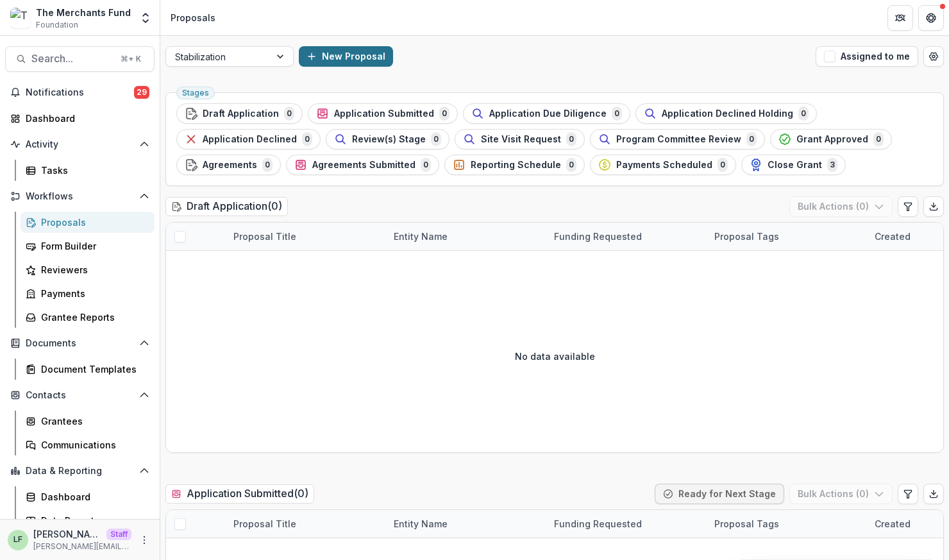
click at [321, 52] on button "New Proposal" at bounding box center [346, 56] width 94 height 21
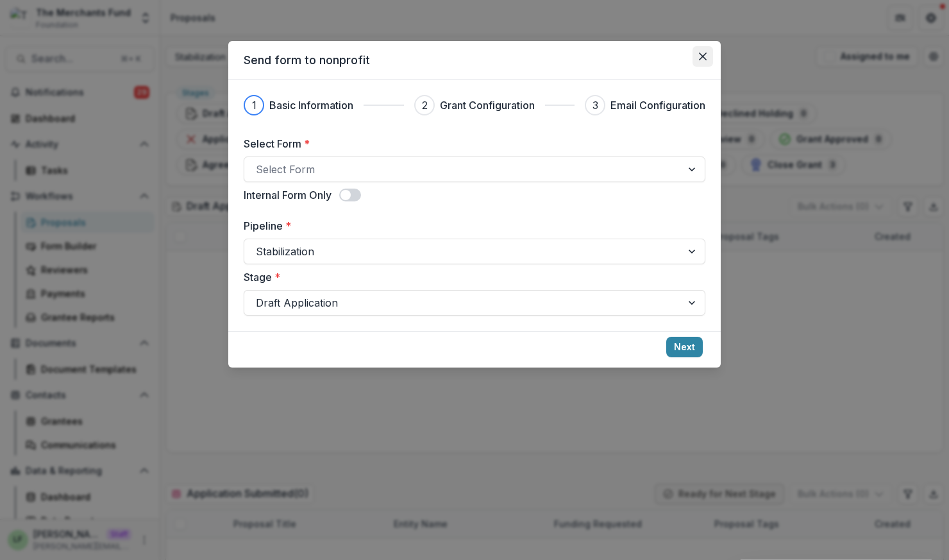
click at [704, 58] on icon "Close" at bounding box center [703, 57] width 8 height 8
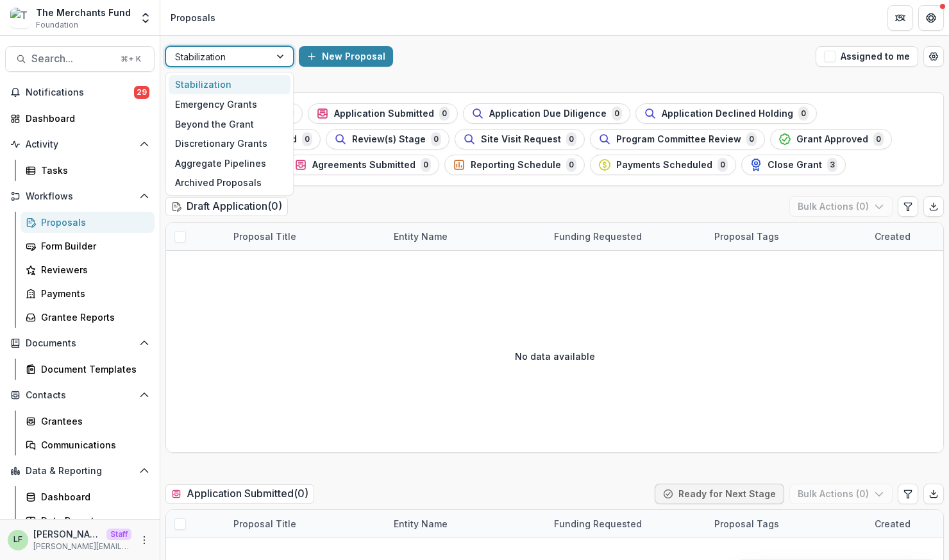
click at [235, 58] on div at bounding box center [218, 57] width 86 height 16
click at [481, 104] on button "Application Due Diligence 0" at bounding box center [546, 113] width 167 height 21
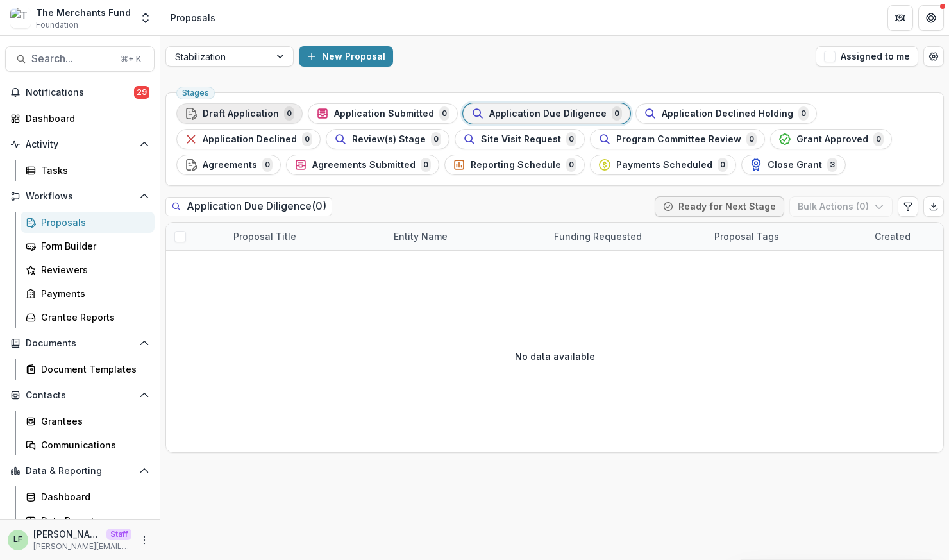
click at [247, 109] on span "Draft Application" at bounding box center [241, 113] width 76 height 11
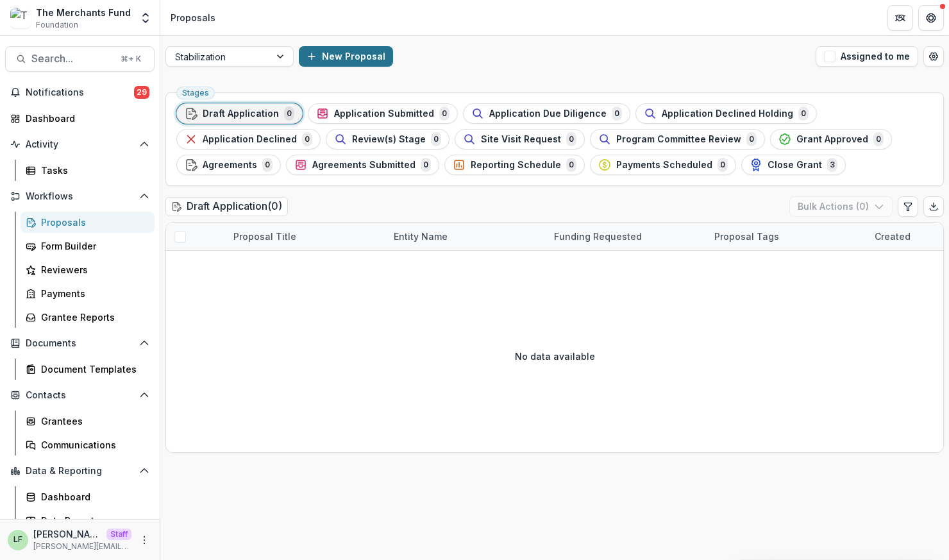
click at [335, 54] on button "New Proposal" at bounding box center [346, 56] width 94 height 21
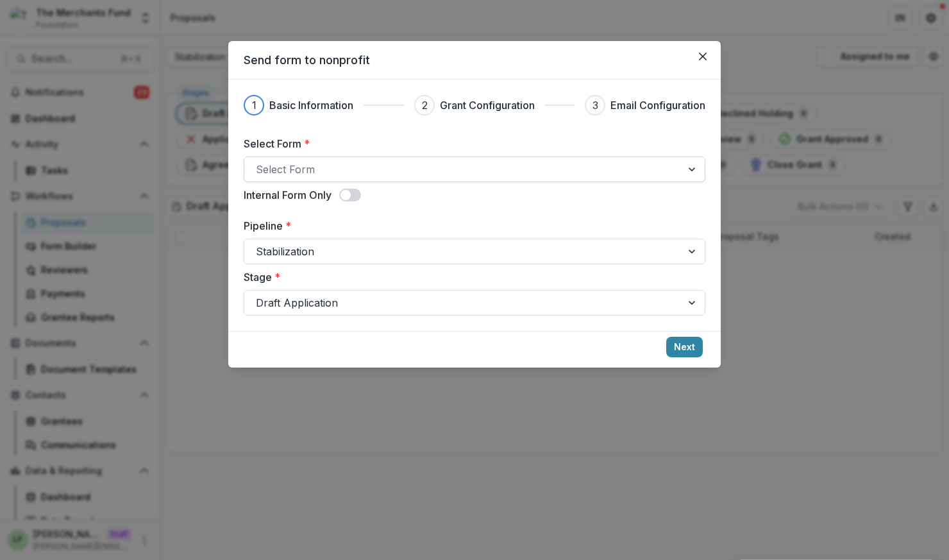
click at [328, 162] on div at bounding box center [463, 169] width 414 height 18
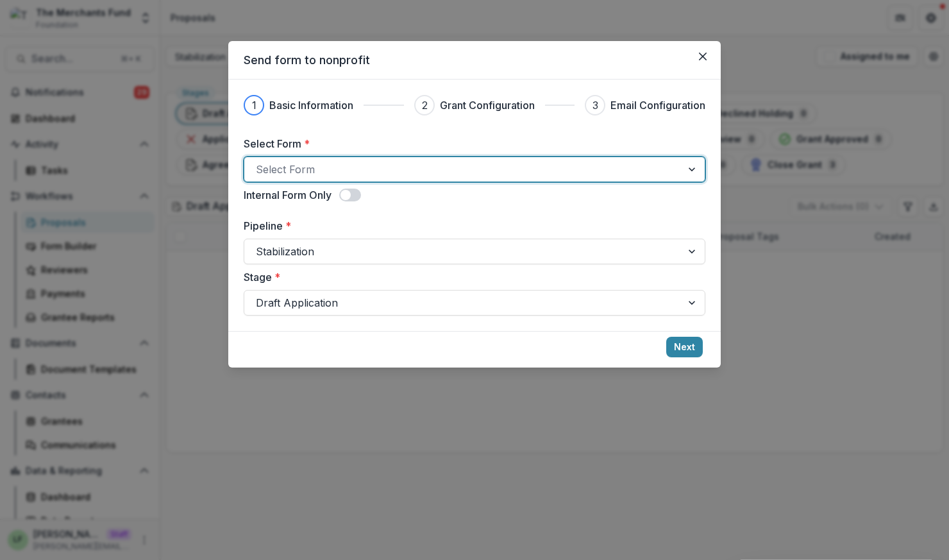
click at [688, 348] on button "Next" at bounding box center [684, 347] width 37 height 21
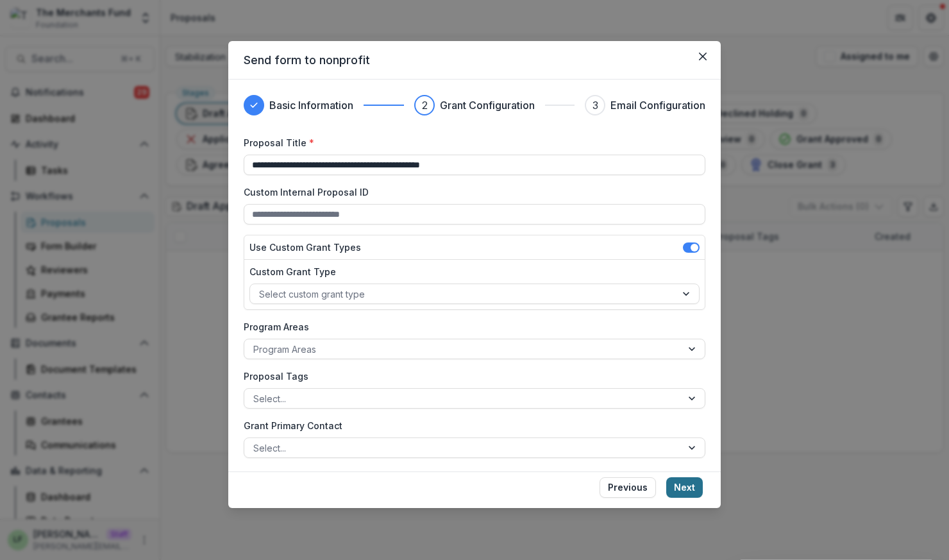
click at [683, 486] on button "Next" at bounding box center [684, 487] width 37 height 21
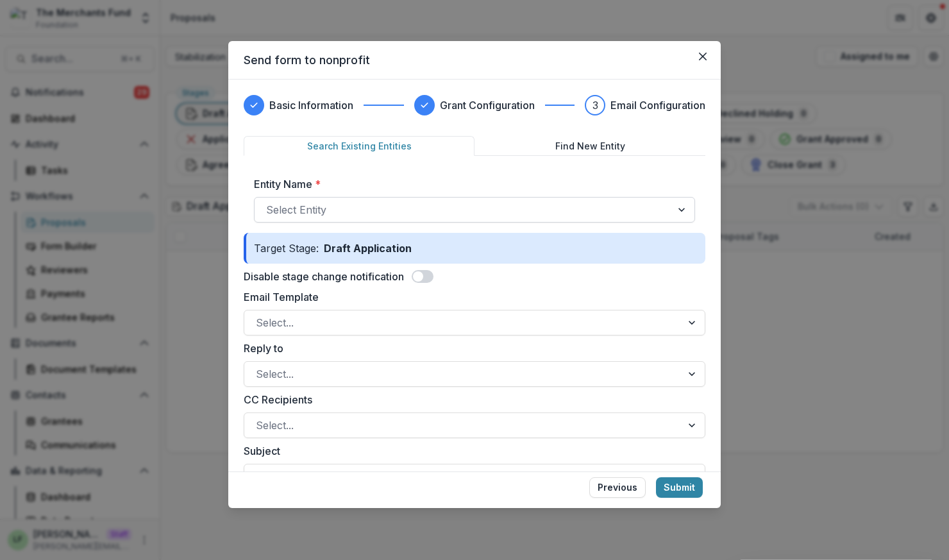
click at [467, 204] on div at bounding box center [463, 210] width 394 height 18
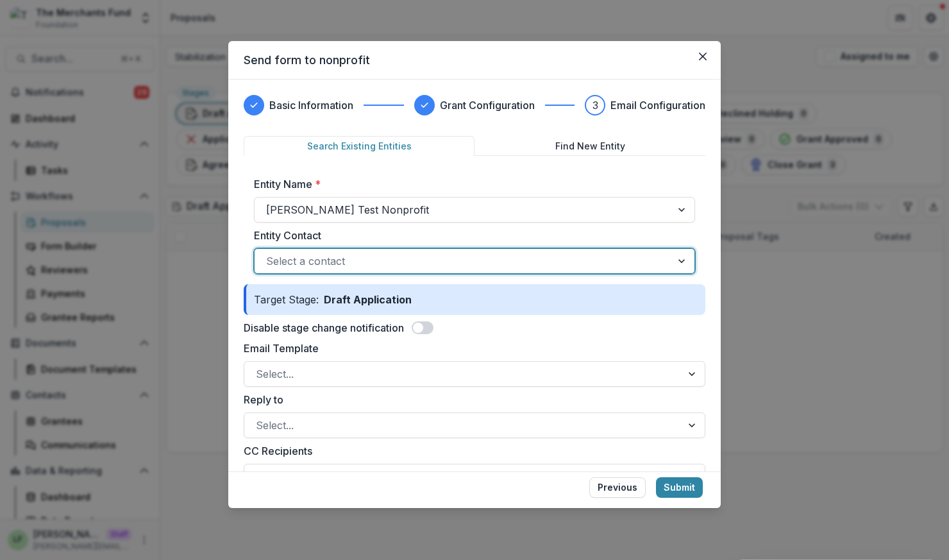
click at [442, 251] on div "Select a contact" at bounding box center [463, 261] width 417 height 21
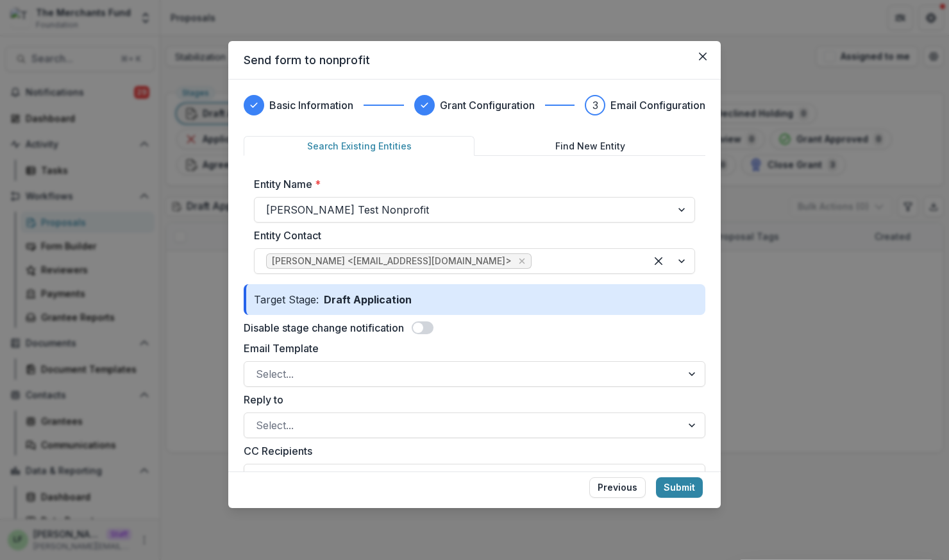
click at [415, 321] on label at bounding box center [423, 327] width 22 height 13
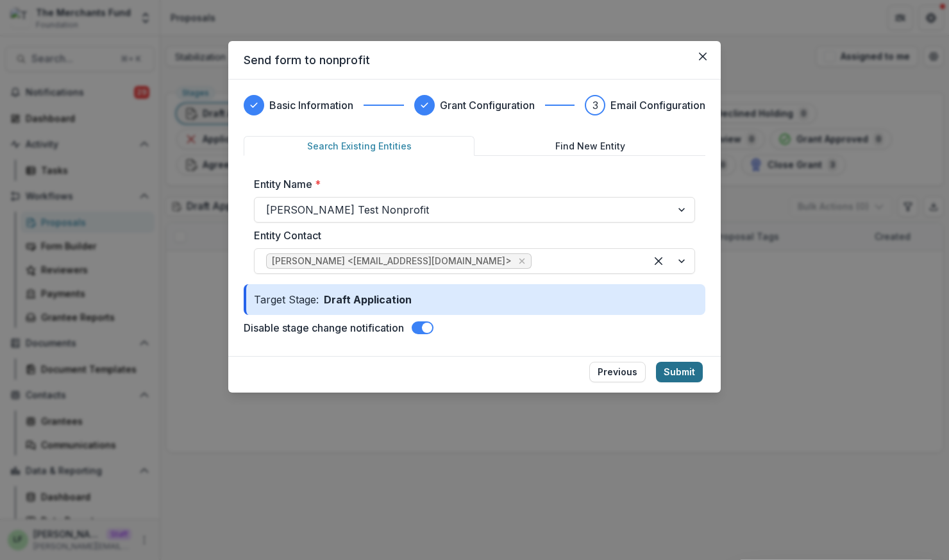
click at [687, 374] on button "Submit" at bounding box center [679, 372] width 47 height 21
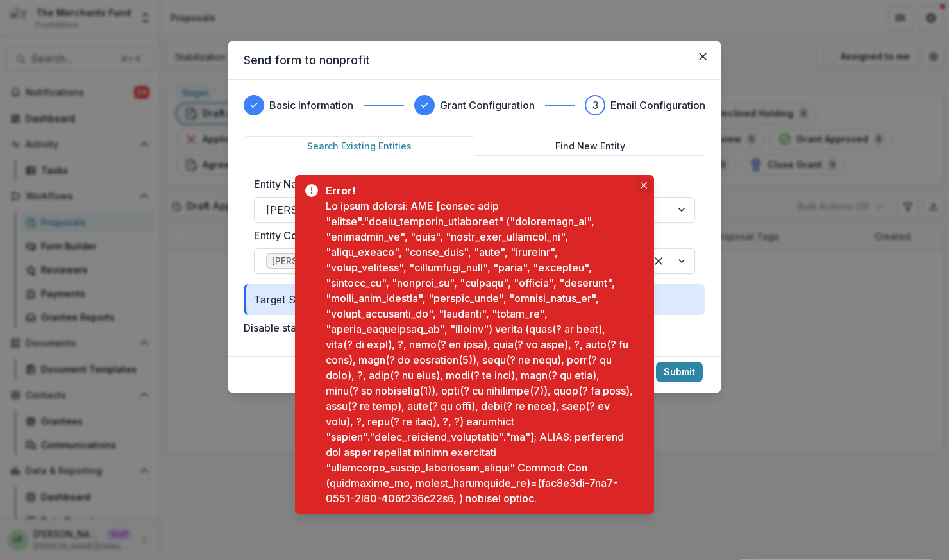
click at [643, 185] on icon "Close" at bounding box center [644, 185] width 6 height 6
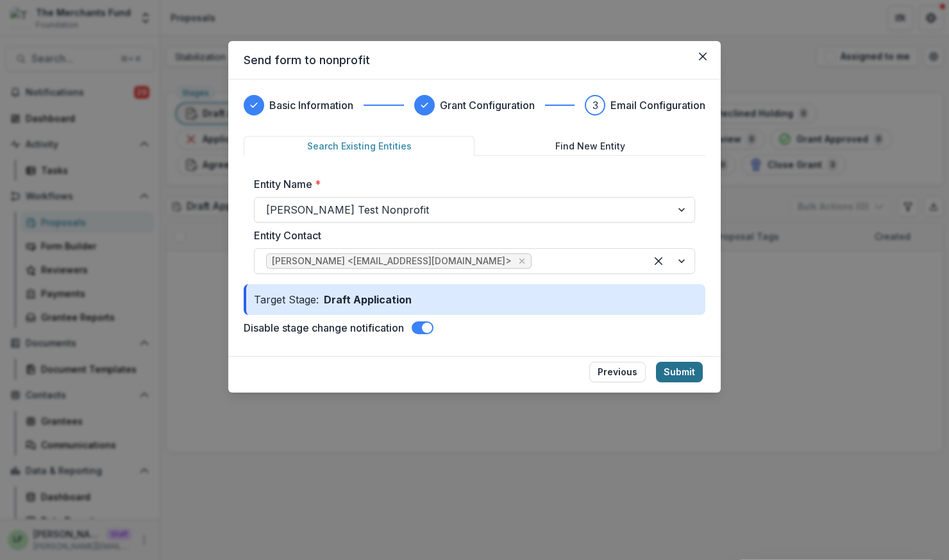
click at [680, 371] on button "Submit" at bounding box center [679, 372] width 47 height 21
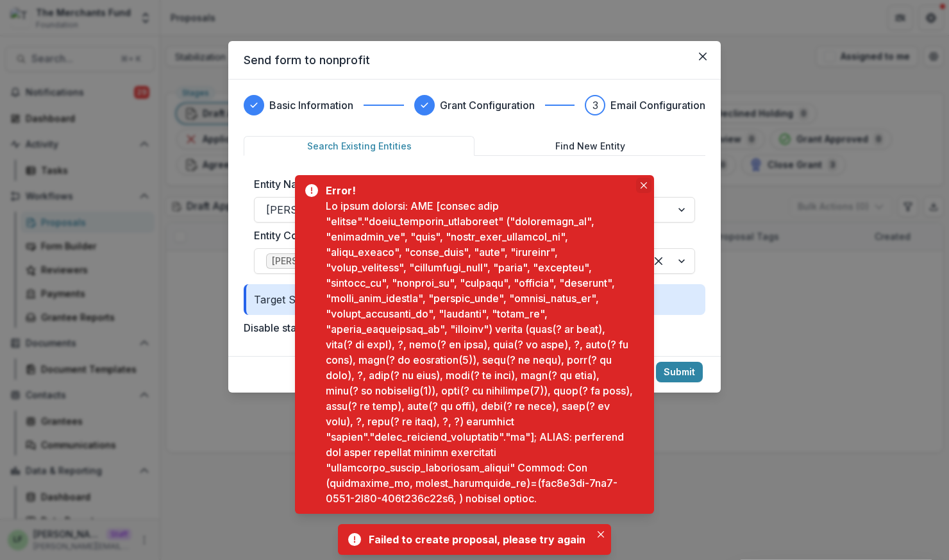
click at [639, 188] on button "Close" at bounding box center [643, 185] width 15 height 15
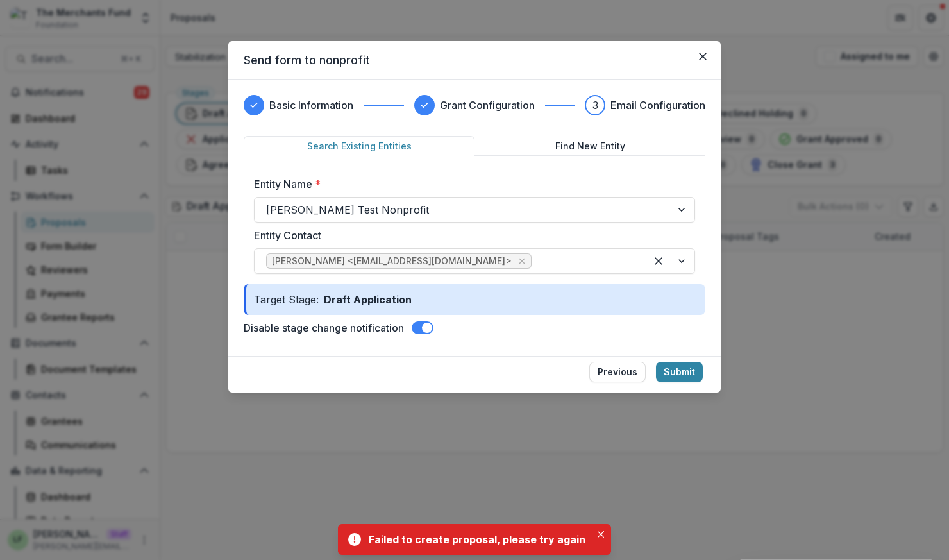
click at [639, 140] on button "Find New Entity" at bounding box center [589, 146] width 231 height 20
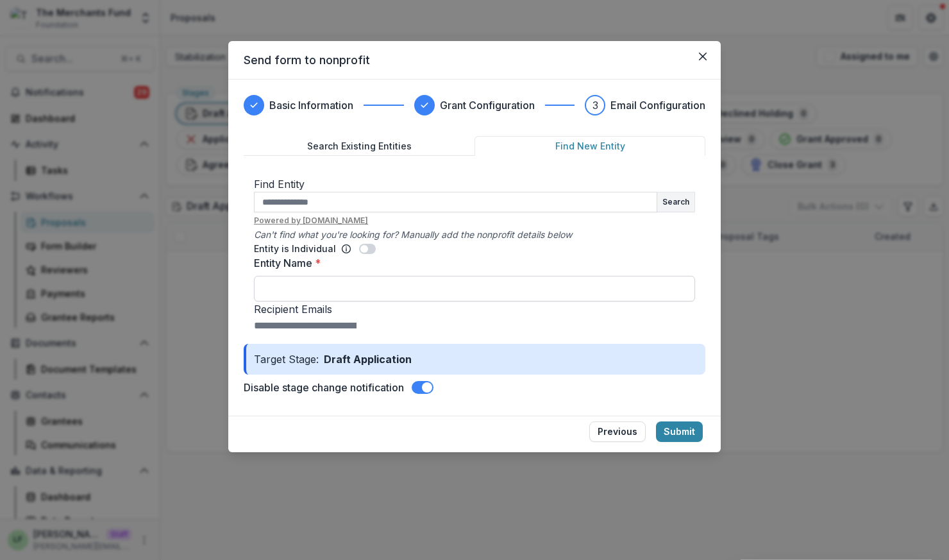
click at [434, 301] on input "Entity Name *" at bounding box center [474, 289] width 441 height 26
type input "*********"
click at [357, 333] on input "Recipient Emails" at bounding box center [305, 325] width 103 height 15
type input "**********"
click at [684, 452] on footer "Previous Submit" at bounding box center [474, 433] width 492 height 37
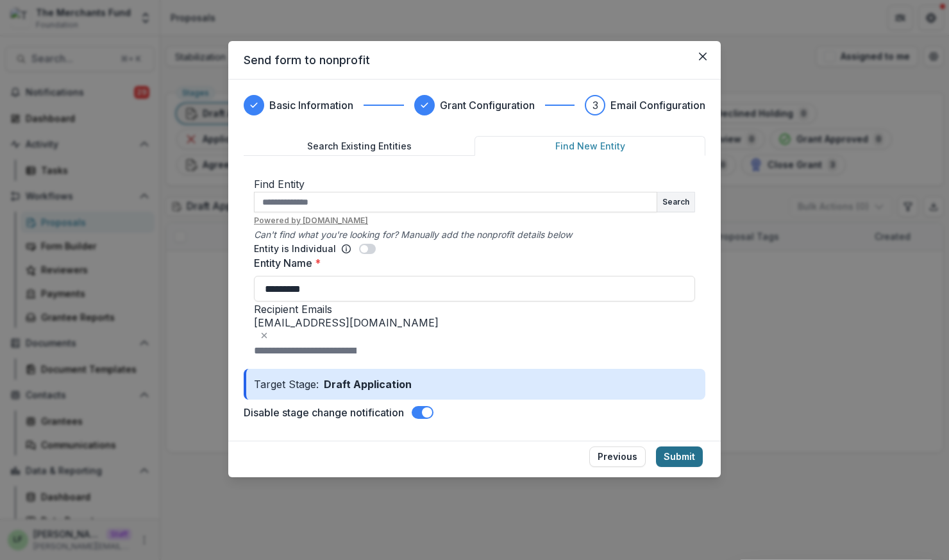
click at [688, 467] on button "Submit" at bounding box center [679, 456] width 47 height 21
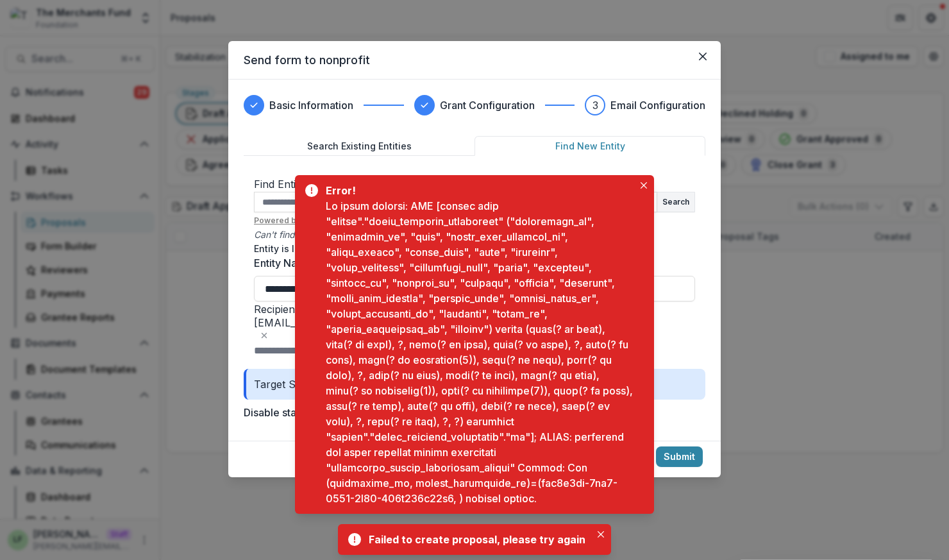
click at [642, 204] on div "Error!" at bounding box center [474, 344] width 359 height 339
click at [636, 188] on button "Close" at bounding box center [643, 185] width 15 height 15
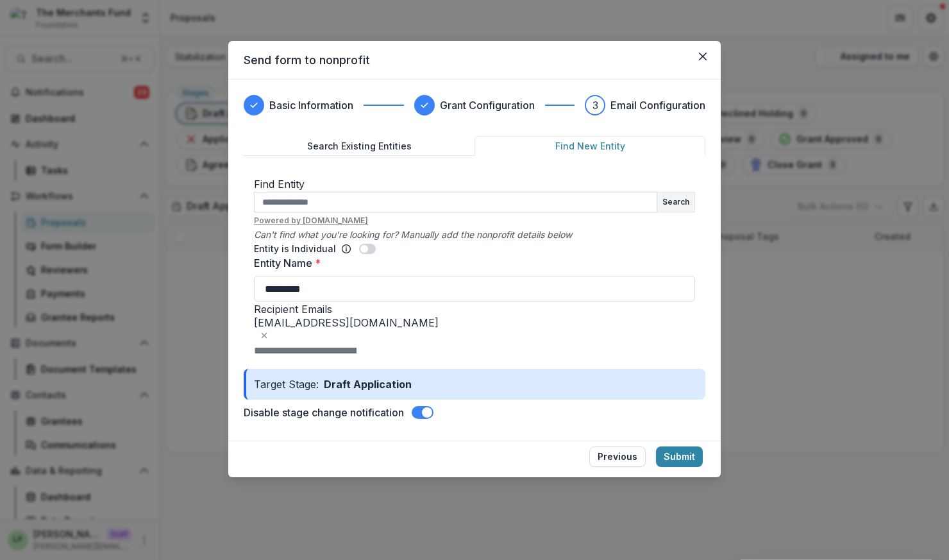
click at [278, 105] on h3 "Basic Information" at bounding box center [311, 104] width 84 height 15
click at [622, 467] on button "Previous" at bounding box center [617, 456] width 56 height 21
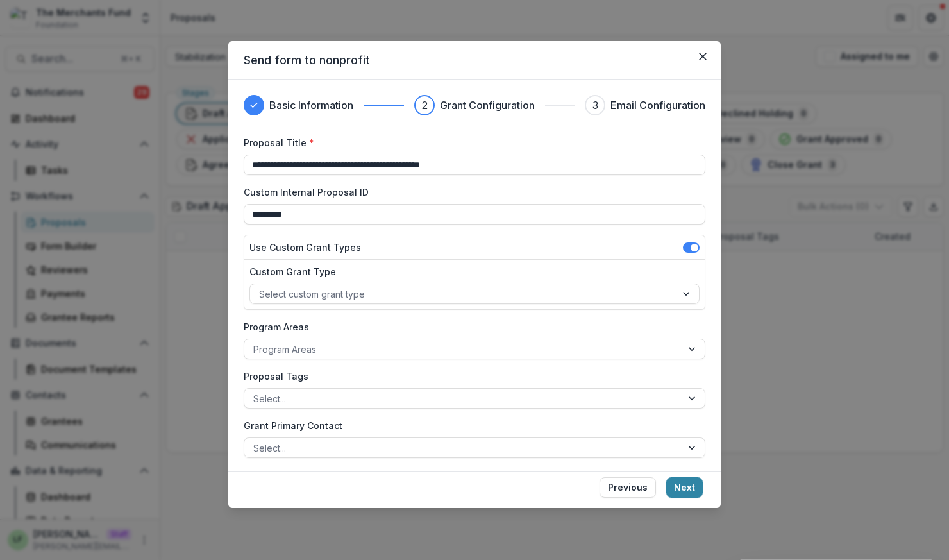
click at [622, 491] on button "Previous" at bounding box center [628, 487] width 56 height 21
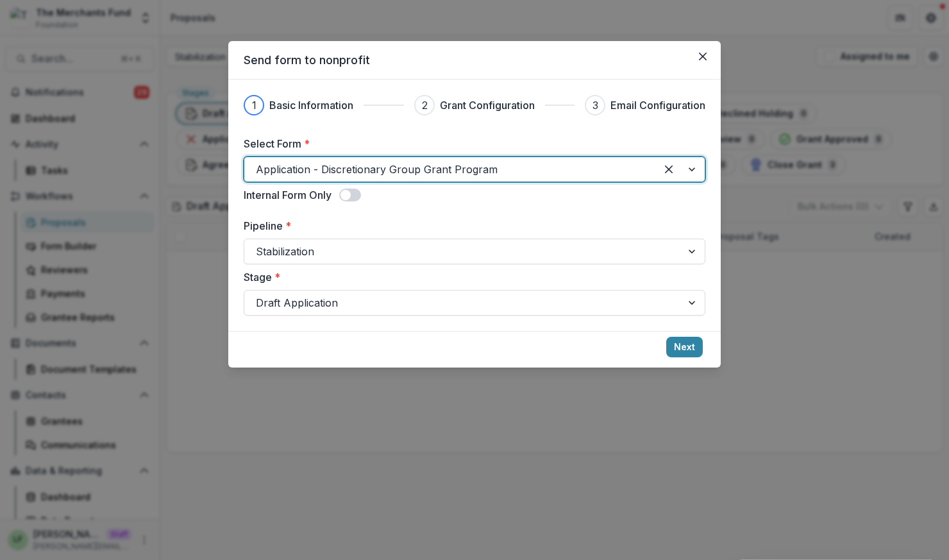
click at [351, 175] on div at bounding box center [450, 169] width 389 height 18
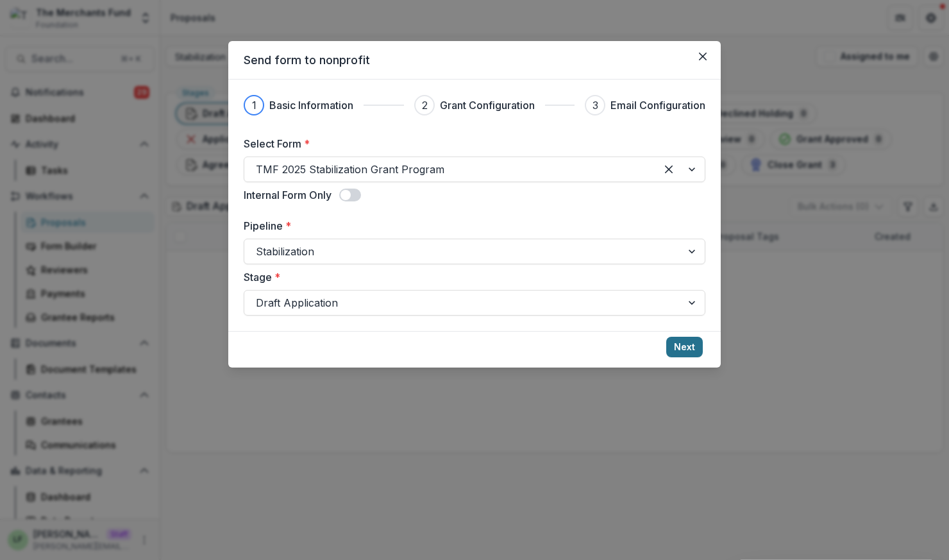
click at [701, 345] on button "Next" at bounding box center [684, 347] width 37 height 21
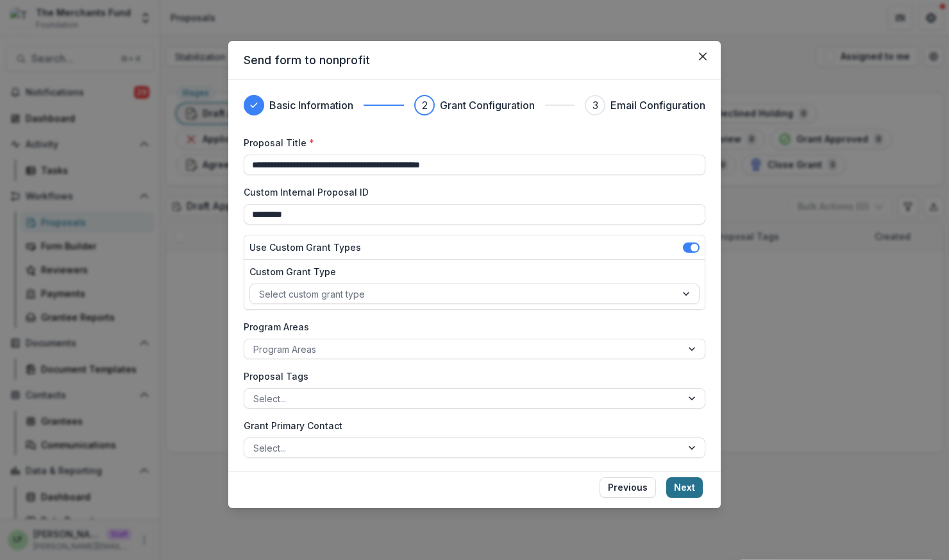
click at [700, 490] on button "Next" at bounding box center [684, 487] width 37 height 21
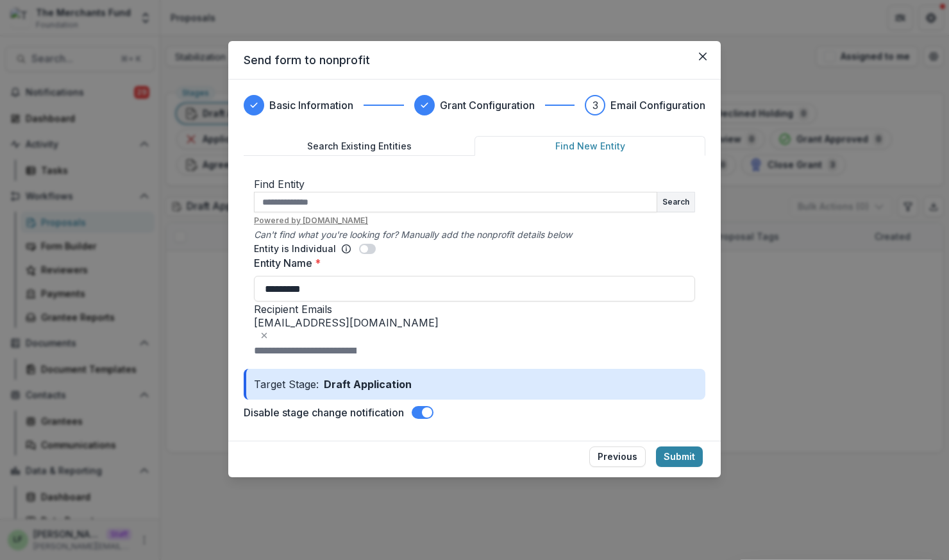
click at [700, 467] on button "Submit" at bounding box center [679, 456] width 47 height 21
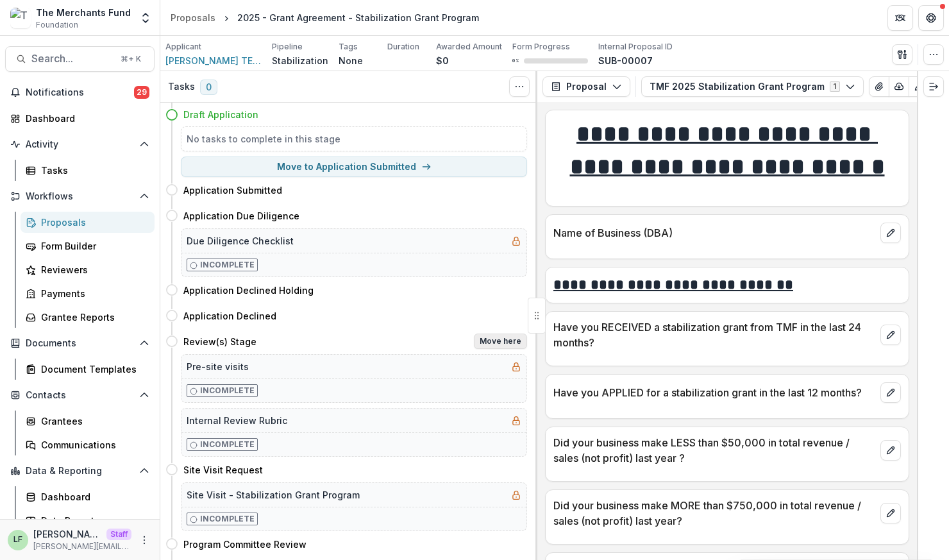
click at [498, 335] on button "Move here" at bounding box center [500, 340] width 53 height 15
select select "**********"
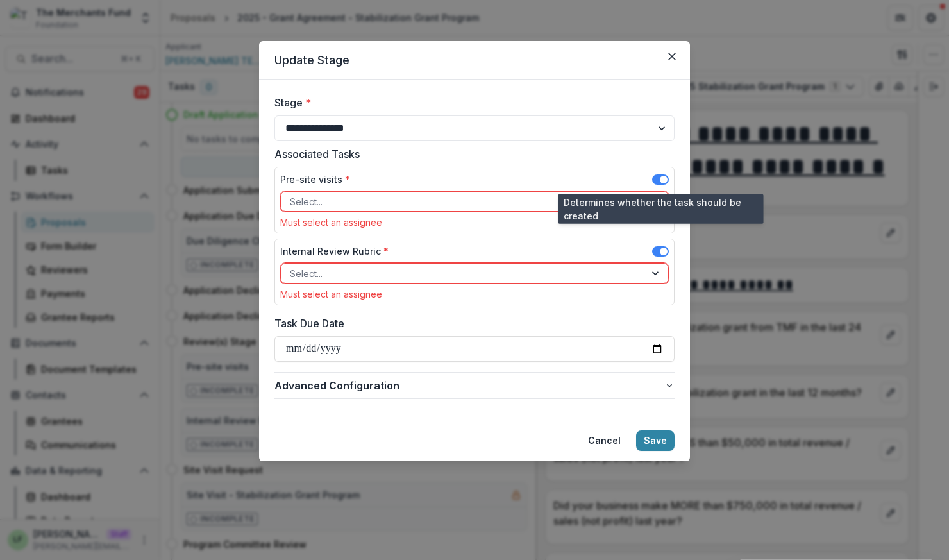
click at [662, 174] on span at bounding box center [660, 179] width 17 height 10
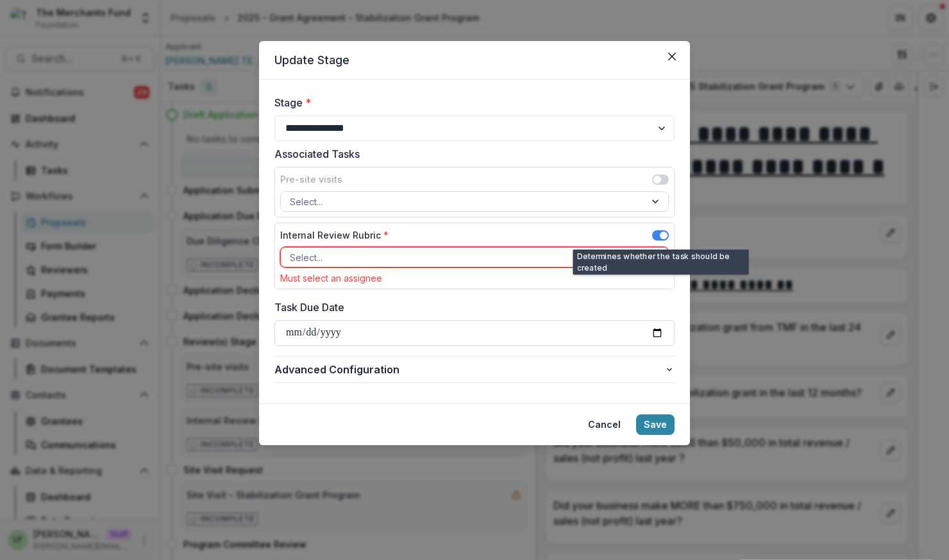
click at [658, 233] on span at bounding box center [660, 235] width 17 height 10
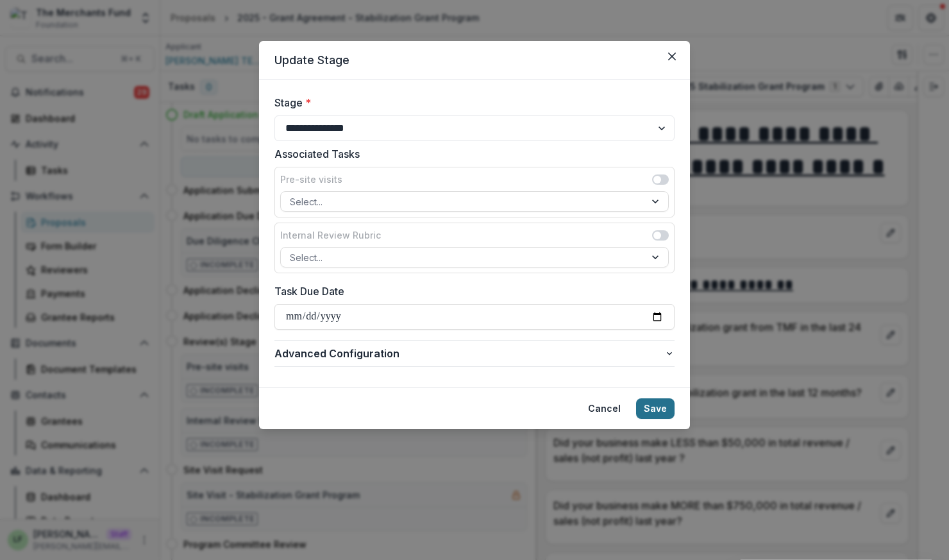
click at [672, 405] on button "Save" at bounding box center [655, 408] width 38 height 21
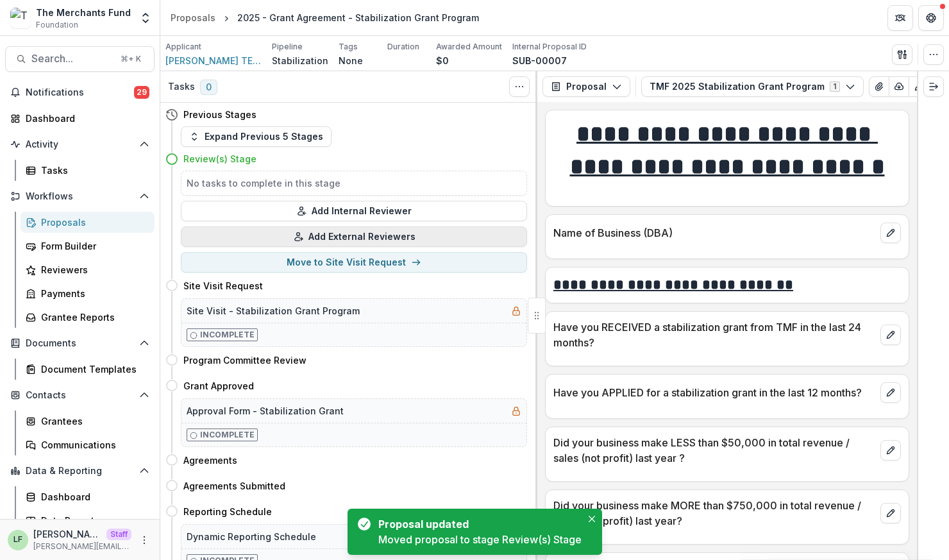
click at [323, 236] on button "Add External Reviewers" at bounding box center [354, 236] width 346 height 21
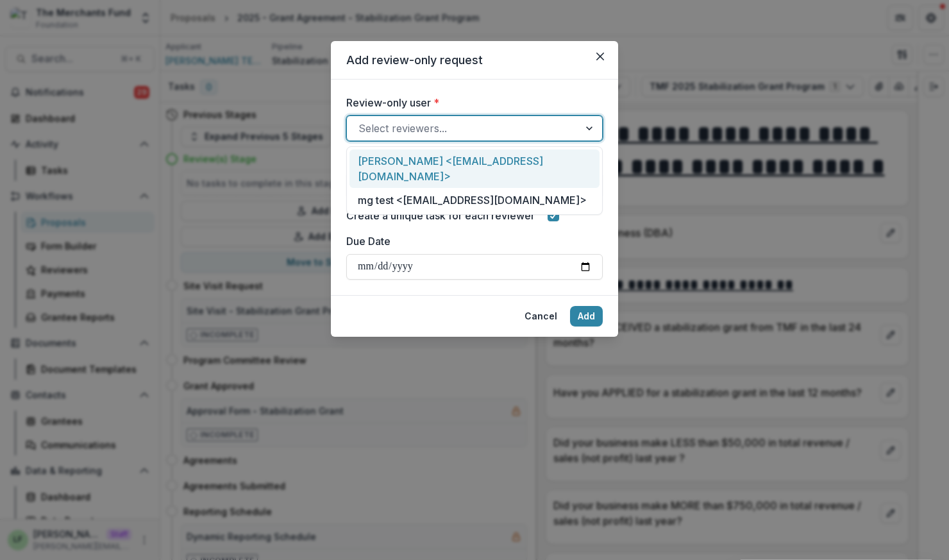
click at [387, 133] on div at bounding box center [462, 128] width 209 height 18
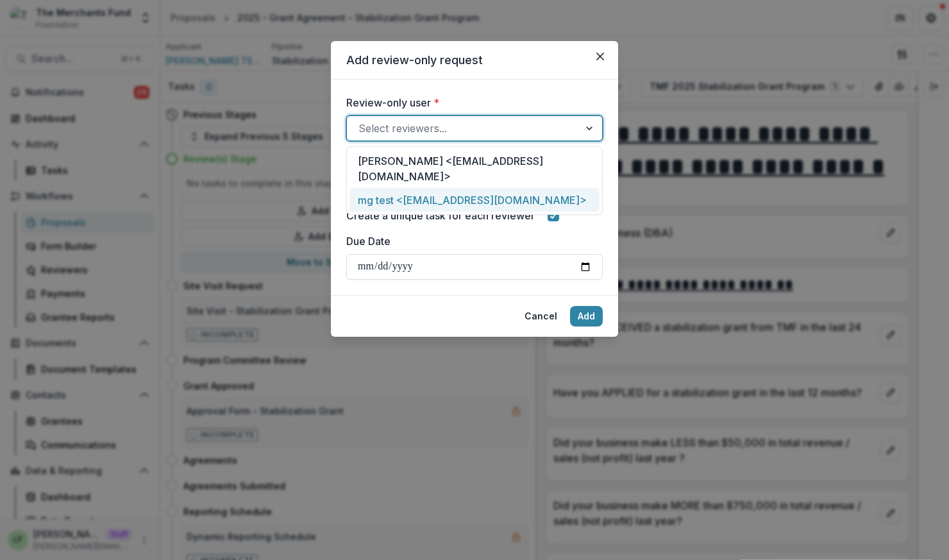
click at [391, 188] on div "mg test <maddie@trytemelio.com>" at bounding box center [474, 200] width 250 height 24
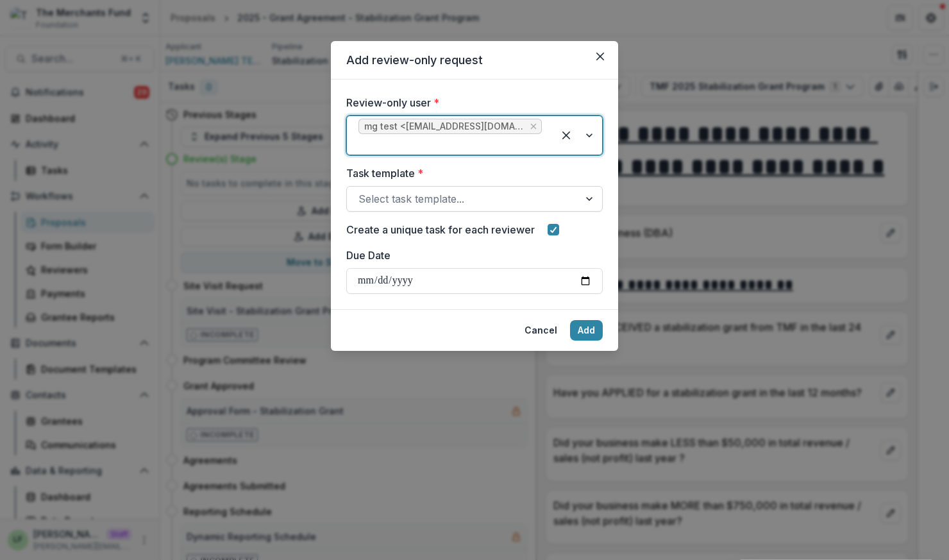
click at [391, 190] on div at bounding box center [462, 199] width 209 height 18
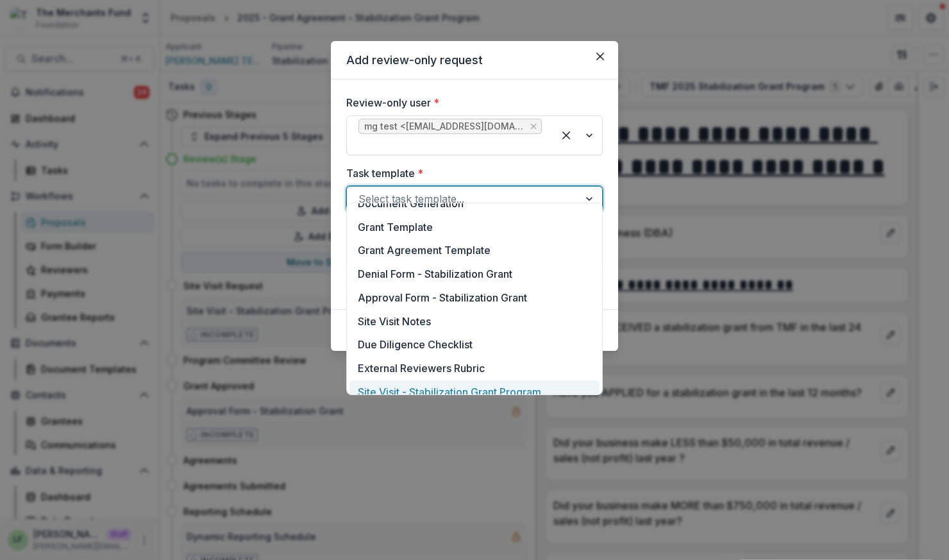
scroll to position [568, 0]
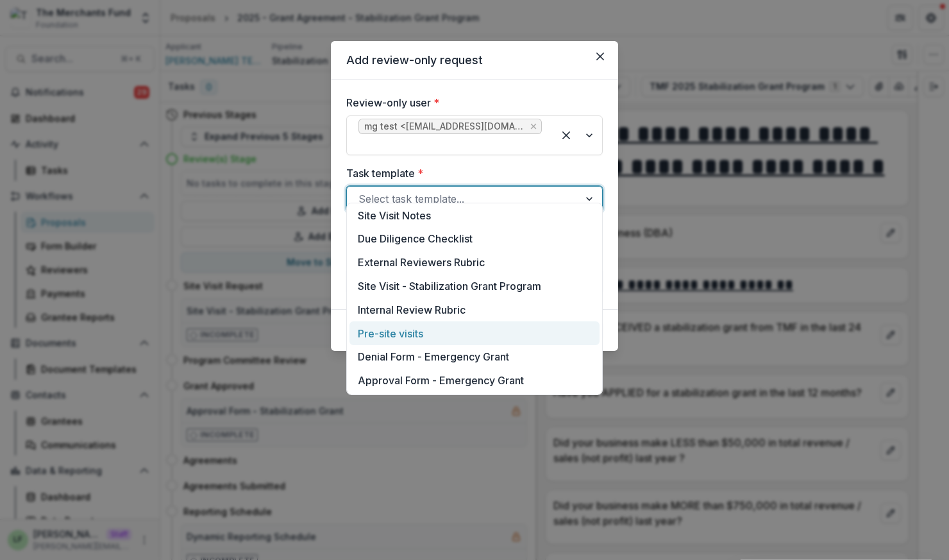
click at [405, 336] on div "Pre-site visits" at bounding box center [474, 333] width 250 height 24
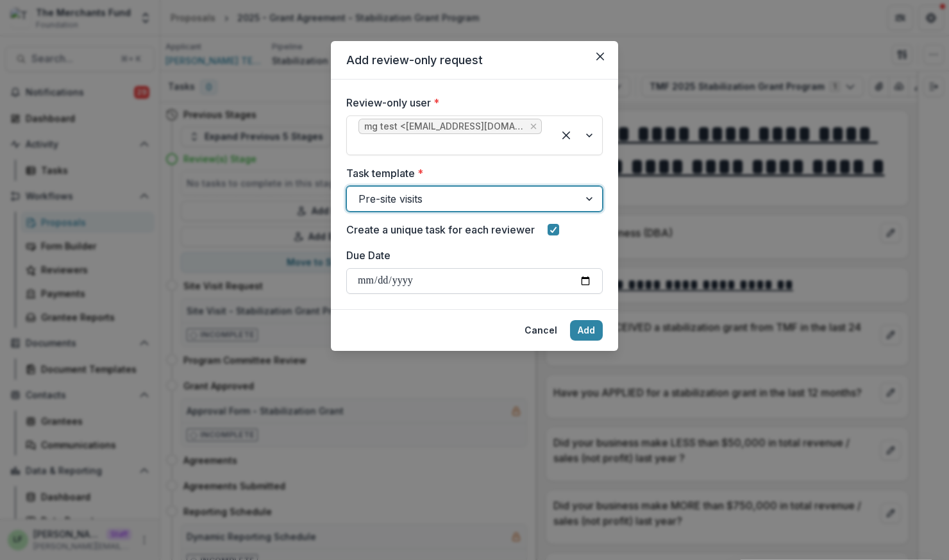
click at [591, 268] on input "Due Date" at bounding box center [474, 281] width 256 height 26
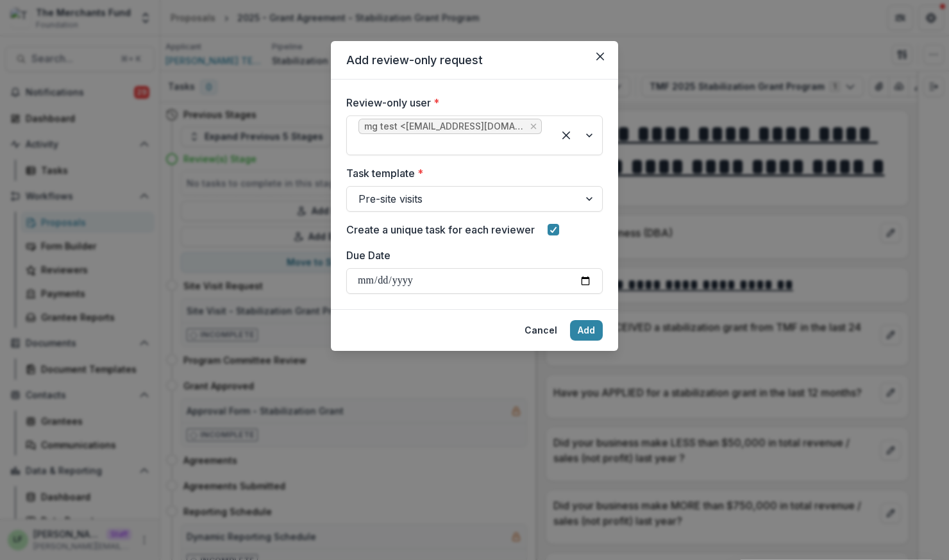
type input "**********"
click at [590, 320] on button "Add" at bounding box center [586, 330] width 33 height 21
click at [597, 56] on icon "Close" at bounding box center [600, 57] width 8 height 8
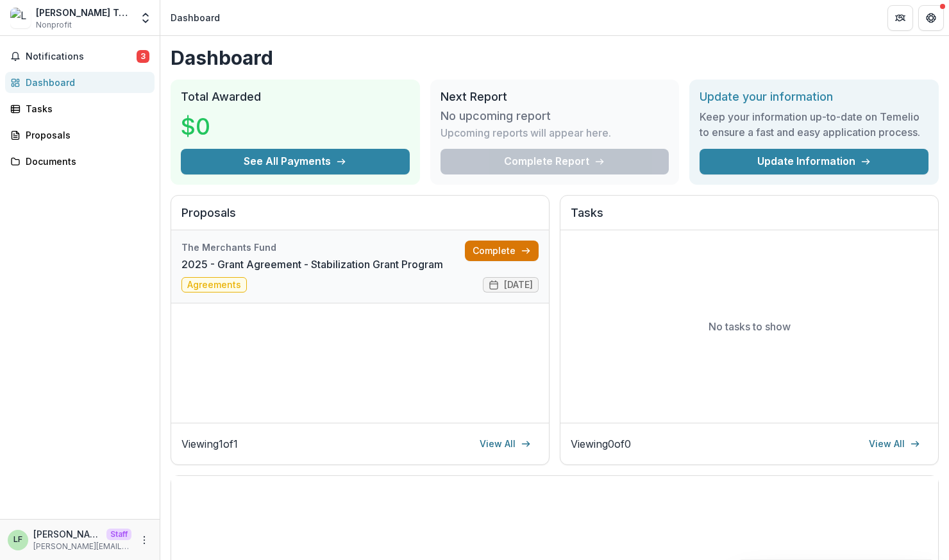
click at [499, 249] on link "Complete" at bounding box center [502, 250] width 74 height 21
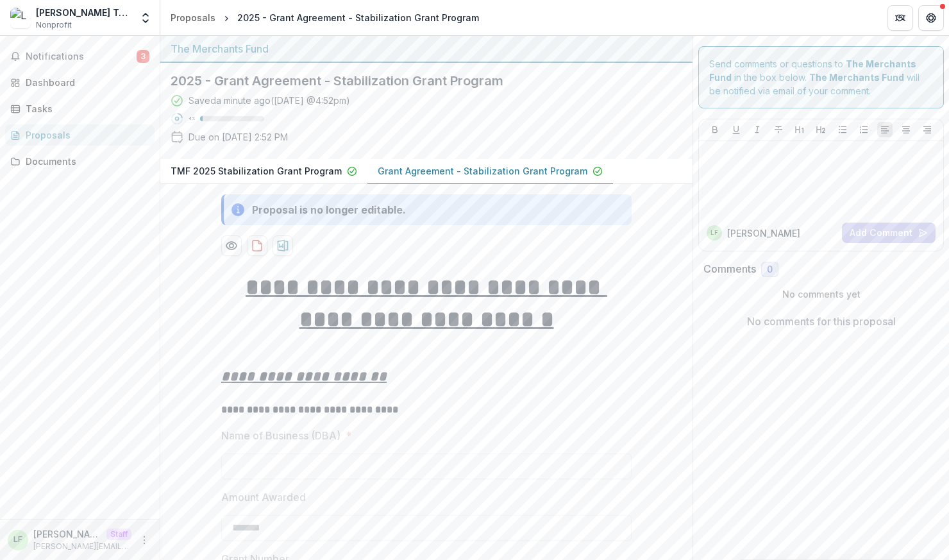
scroll to position [1, 0]
drag, startPoint x: 237, startPoint y: 138, endPoint x: 276, endPoint y: 135, distance: 38.7
click at [276, 135] on p "Due on [DATE] 2:52 PM" at bounding box center [238, 136] width 99 height 13
click at [242, 140] on p "Due on [DATE] 2:52 PM" at bounding box center [238, 136] width 99 height 13
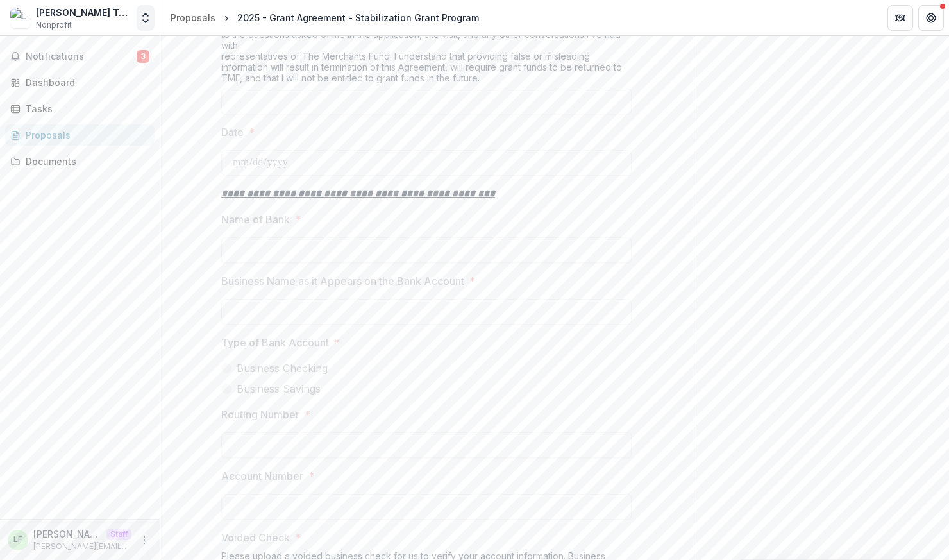
scroll to position [4161, 0]
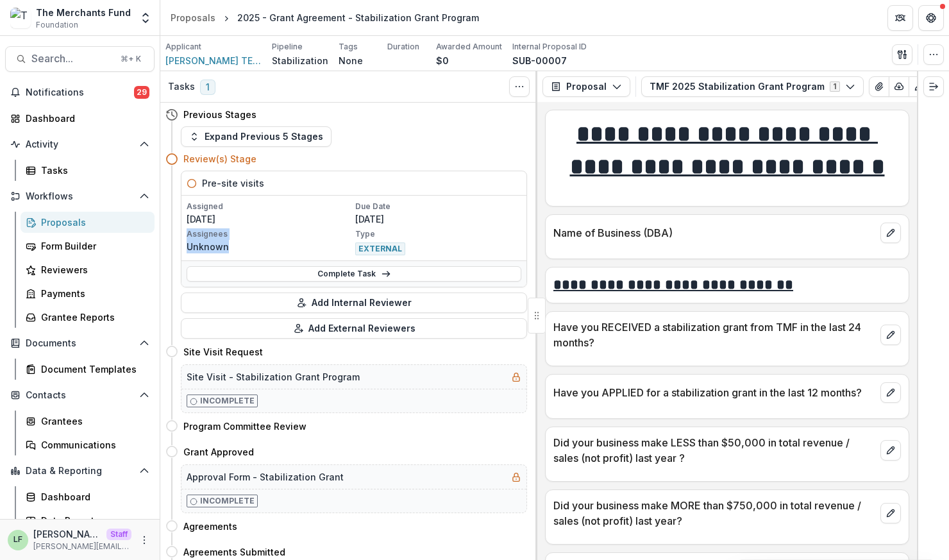
drag, startPoint x: 232, startPoint y: 243, endPoint x: 185, endPoint y: 231, distance: 49.0
click at [185, 231] on div "Assigned [DATE] Due Date [DATE] Assignees Unknown Type EXTERNAL" at bounding box center [353, 228] width 345 height 65
click at [183, 19] on div "Proposals" at bounding box center [193, 17] width 45 height 13
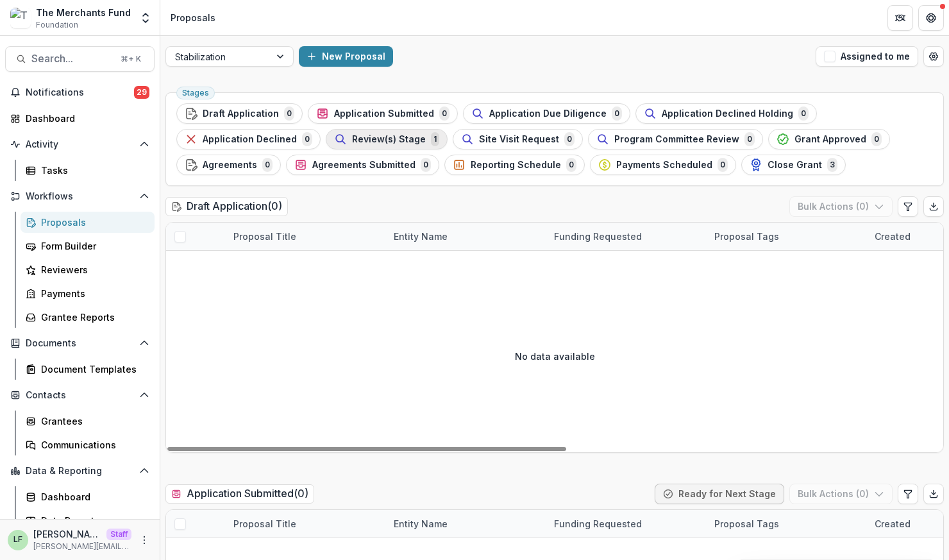
click at [401, 135] on span "Review(s) Stage" at bounding box center [389, 139] width 74 height 11
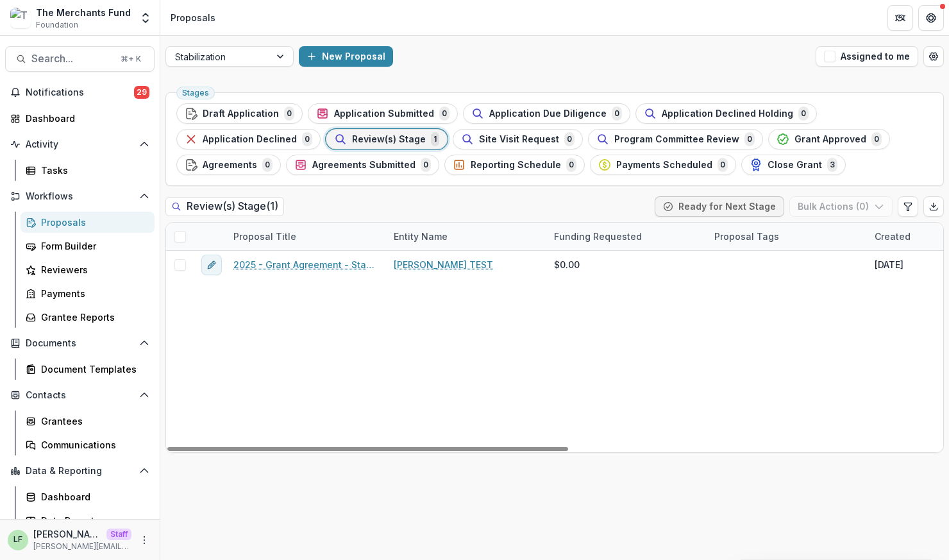
click at [178, 231] on span at bounding box center [180, 237] width 12 height 12
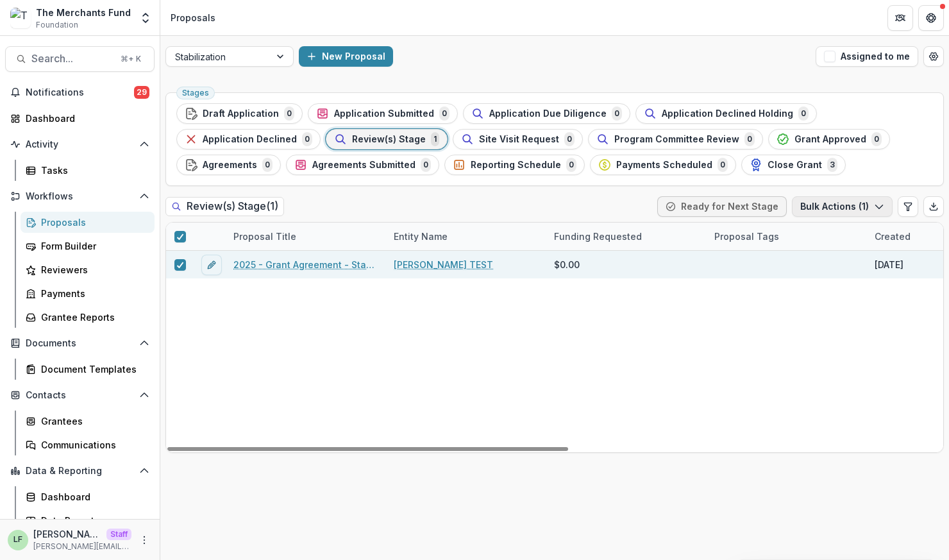
click at [816, 211] on button "Bulk Actions ( 1 )" at bounding box center [842, 206] width 101 height 21
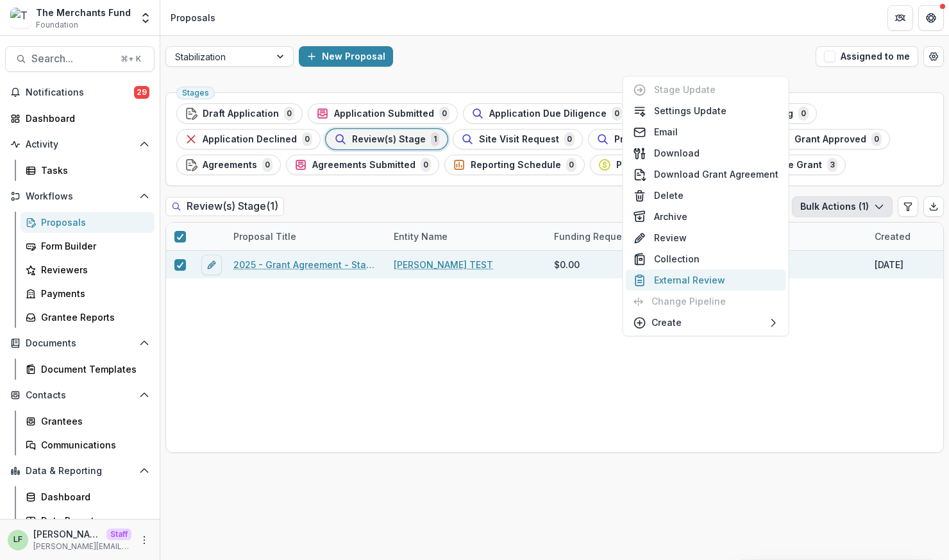
click at [689, 274] on button "External Review" at bounding box center [706, 279] width 160 height 21
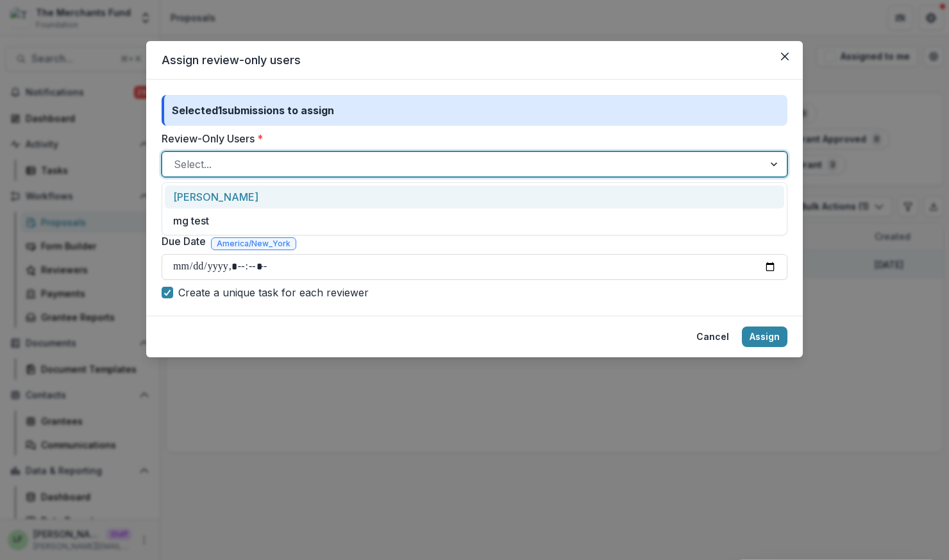
click at [357, 160] on div at bounding box center [463, 164] width 578 height 18
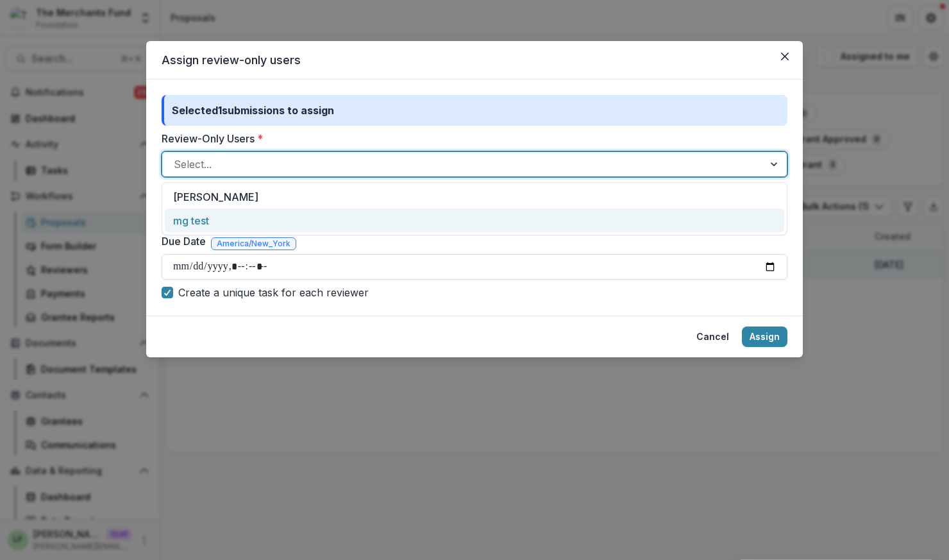
click at [301, 214] on div "mg test" at bounding box center [474, 220] width 619 height 24
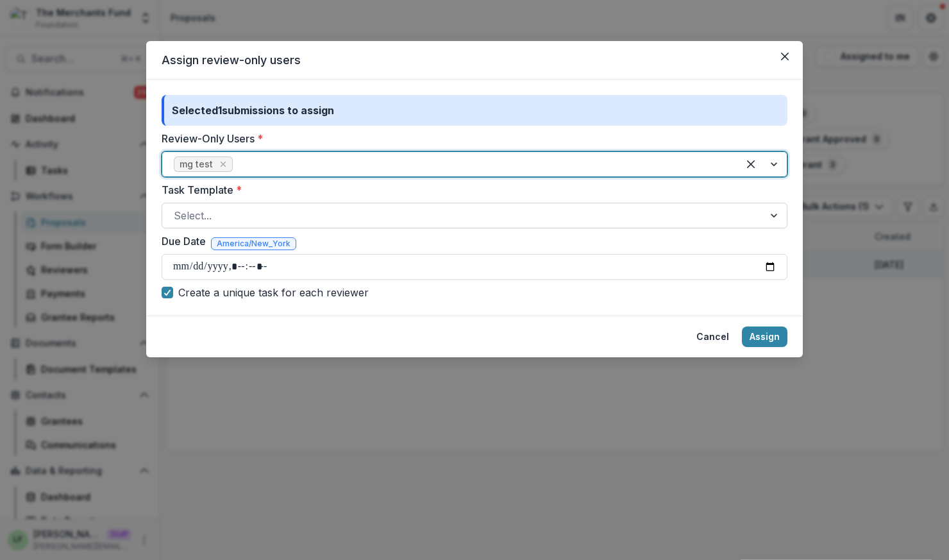
click at [304, 213] on div at bounding box center [463, 215] width 578 height 18
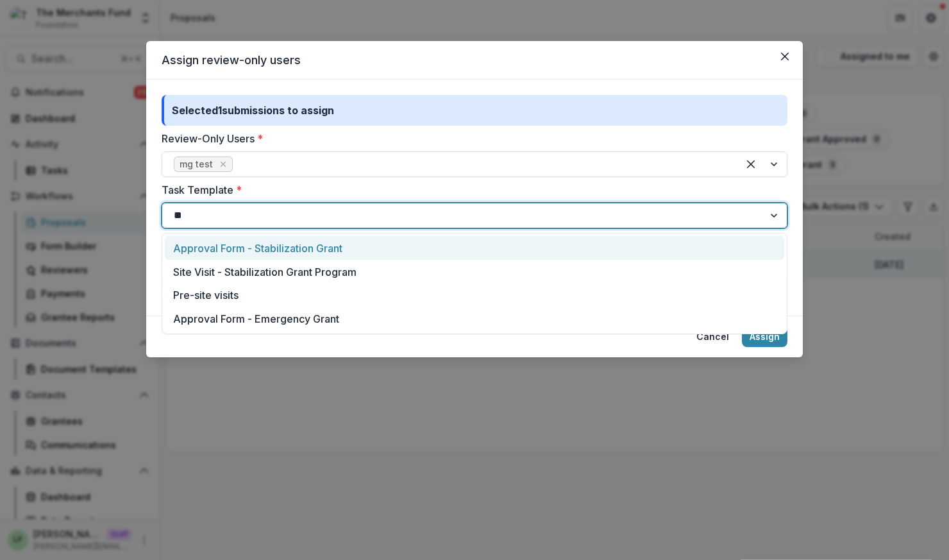
type input "***"
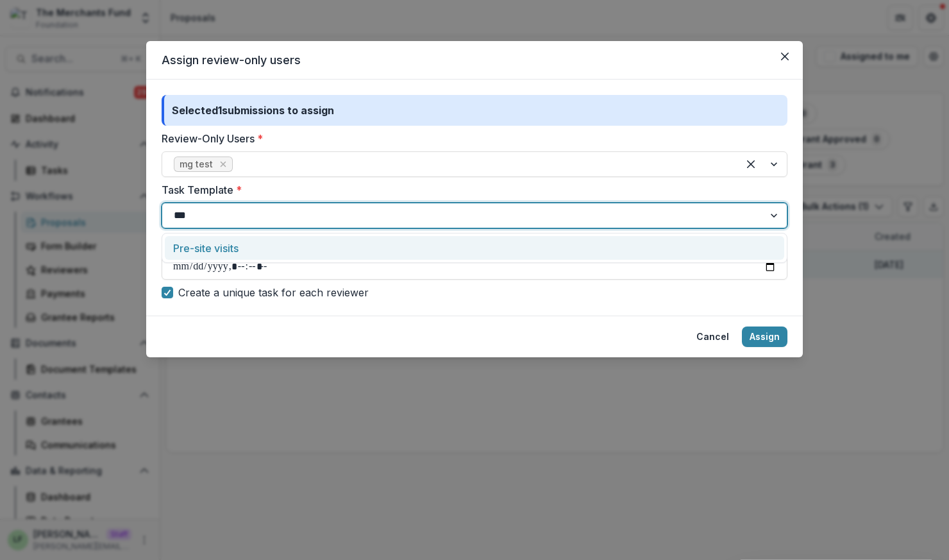
click at [281, 248] on div "Pre-site visits" at bounding box center [474, 248] width 619 height 24
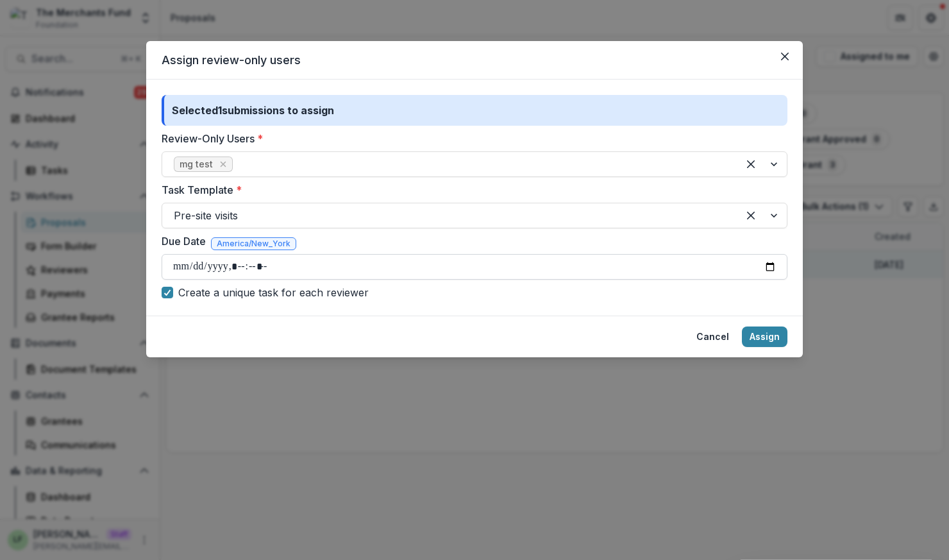
click at [767, 268] on input "Due Date" at bounding box center [475, 267] width 626 height 26
type input "**********"
click at [598, 302] on div "Selected 1 submissions to assign Review-Only Users * mg test Task Template * Pr…" at bounding box center [474, 198] width 657 height 236
click at [771, 341] on button "Assign" at bounding box center [765, 336] width 46 height 21
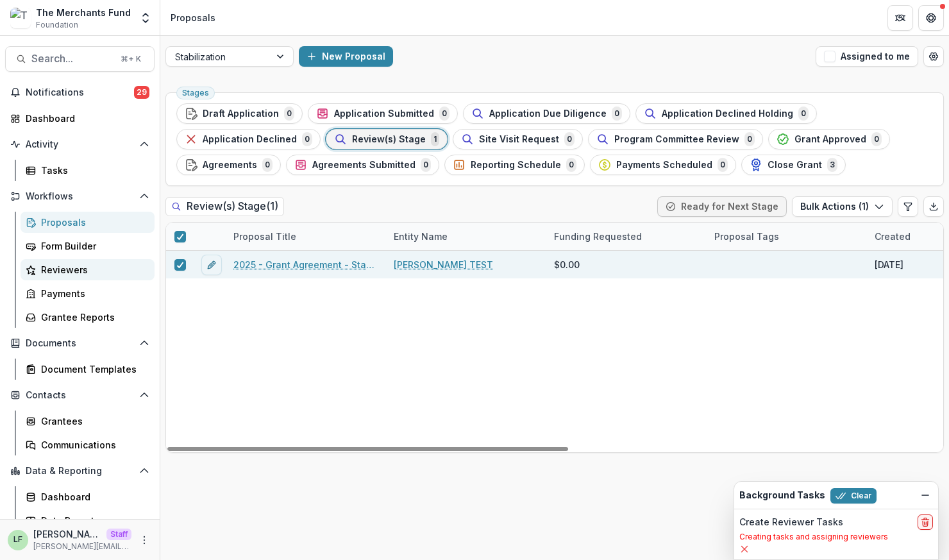
click at [74, 266] on div "Reviewers" at bounding box center [92, 269] width 103 height 13
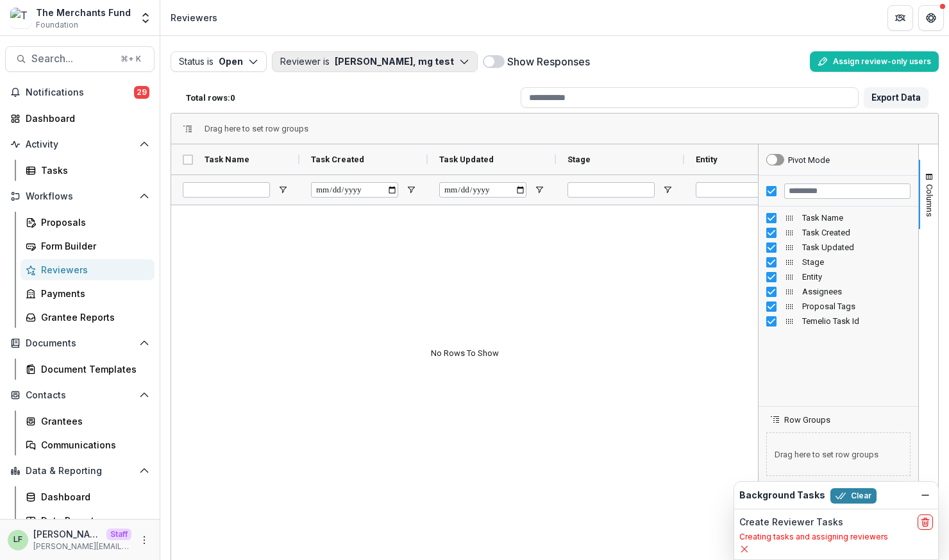
click at [331, 63] on button "Reviewer is [PERSON_NAME], mg test" at bounding box center [375, 61] width 206 height 21
click at [67, 215] on div "Proposals" at bounding box center [92, 221] width 103 height 13
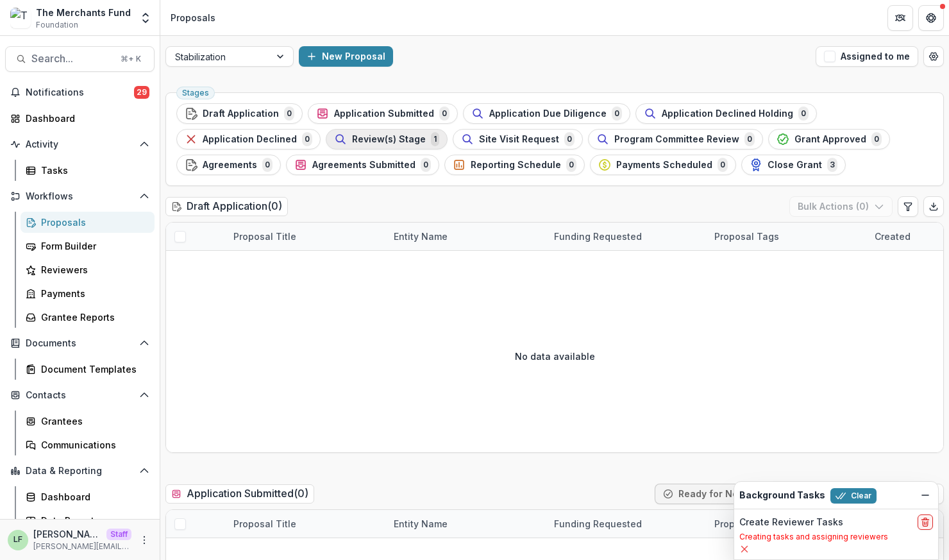
click at [389, 137] on span "Review(s) Stage" at bounding box center [389, 139] width 74 height 11
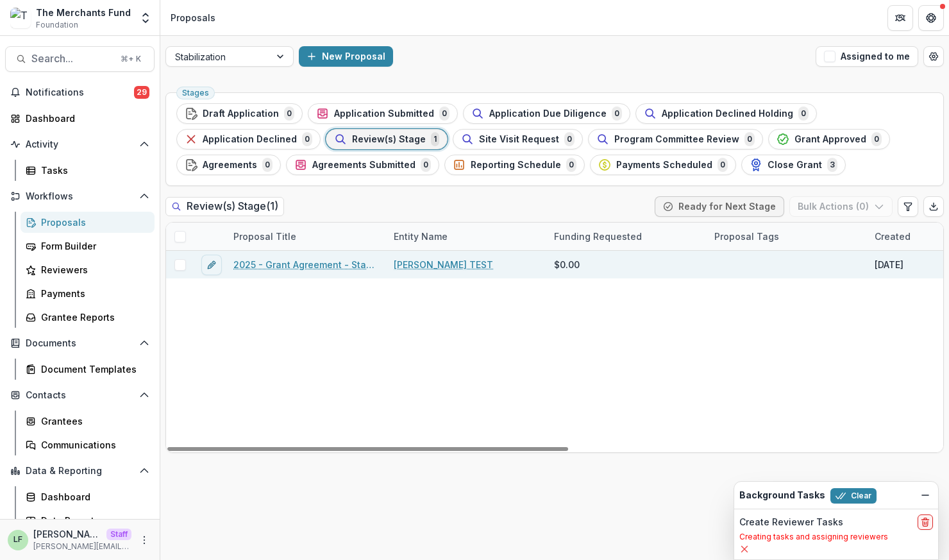
click at [260, 259] on link "2025 - Grant Agreement - Stabilization Grant Program" at bounding box center [305, 264] width 145 height 13
